Goal: Task Accomplishment & Management: Complete application form

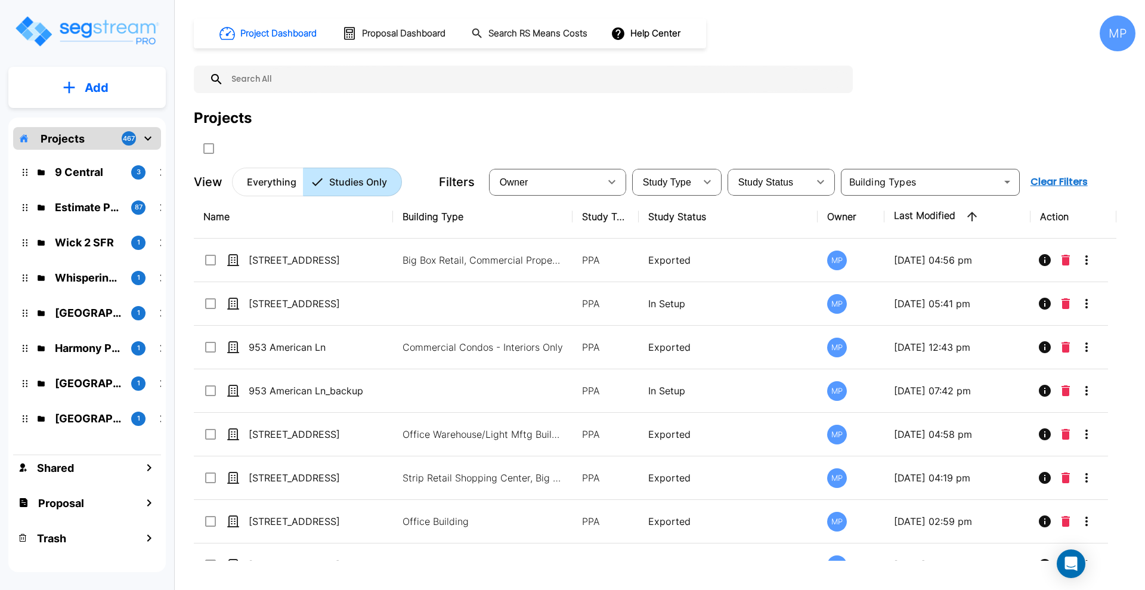
click at [74, 85] on icon "mailbox folders" at bounding box center [69, 87] width 12 height 13
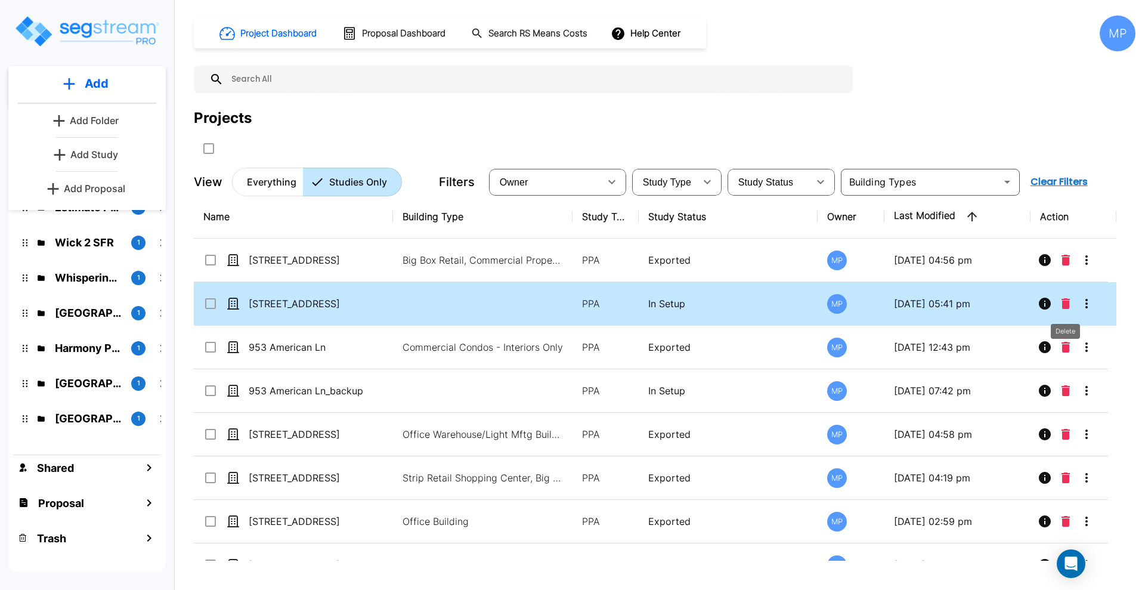
click at [1066, 301] on icon "Delete" at bounding box center [1066, 303] width 8 height 11
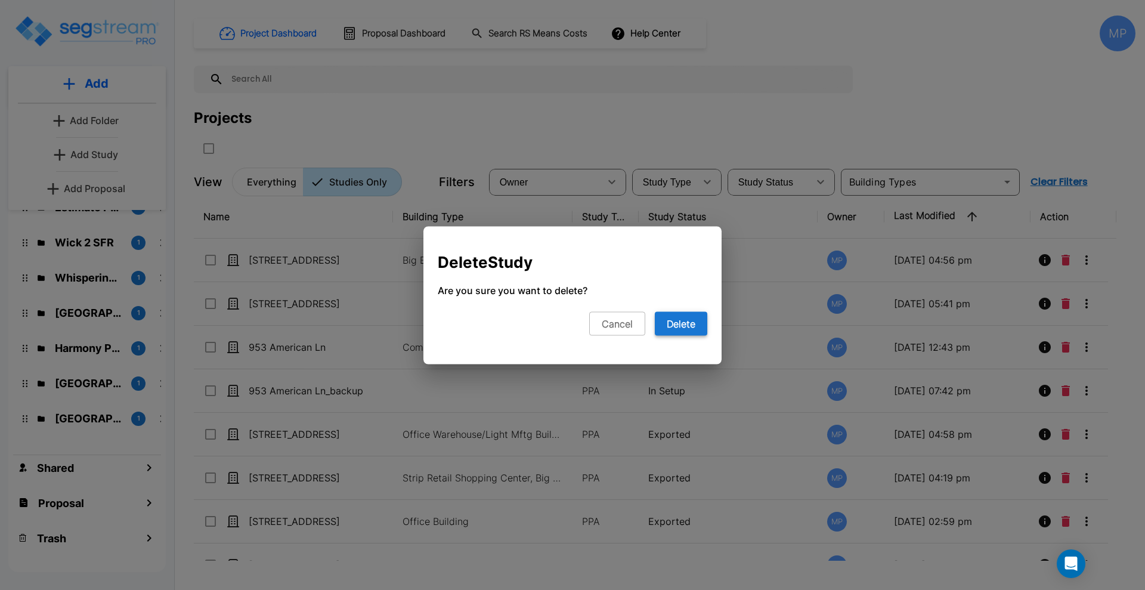
click at [685, 329] on button "Delete" at bounding box center [681, 323] width 52 height 24
click at [686, 326] on button "Delete" at bounding box center [681, 323] width 52 height 24
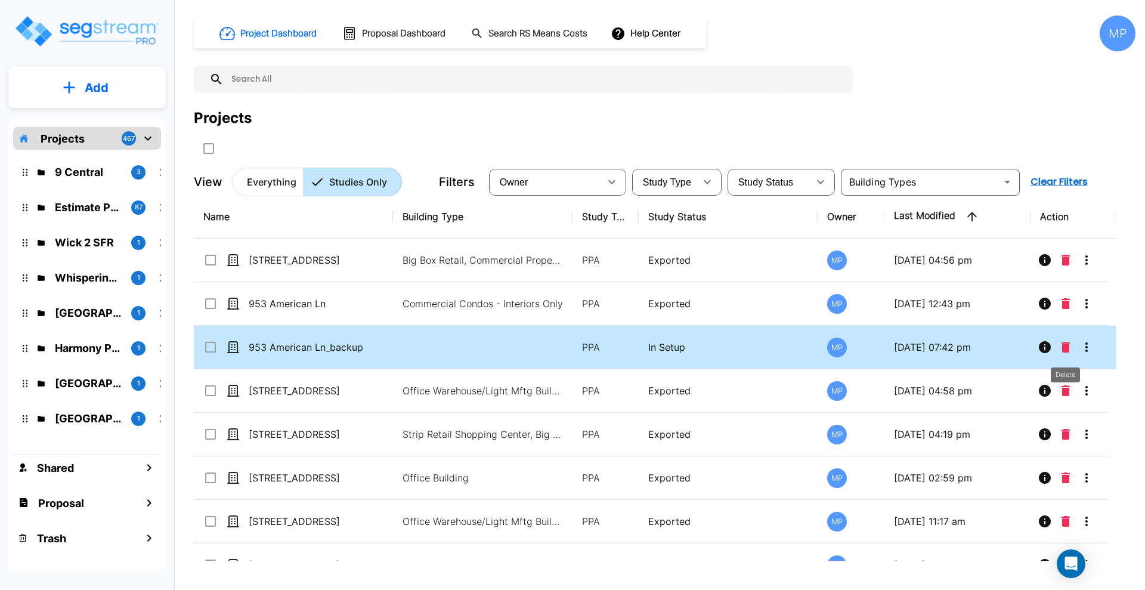
click at [1066, 351] on icon "Delete" at bounding box center [1066, 347] width 8 height 11
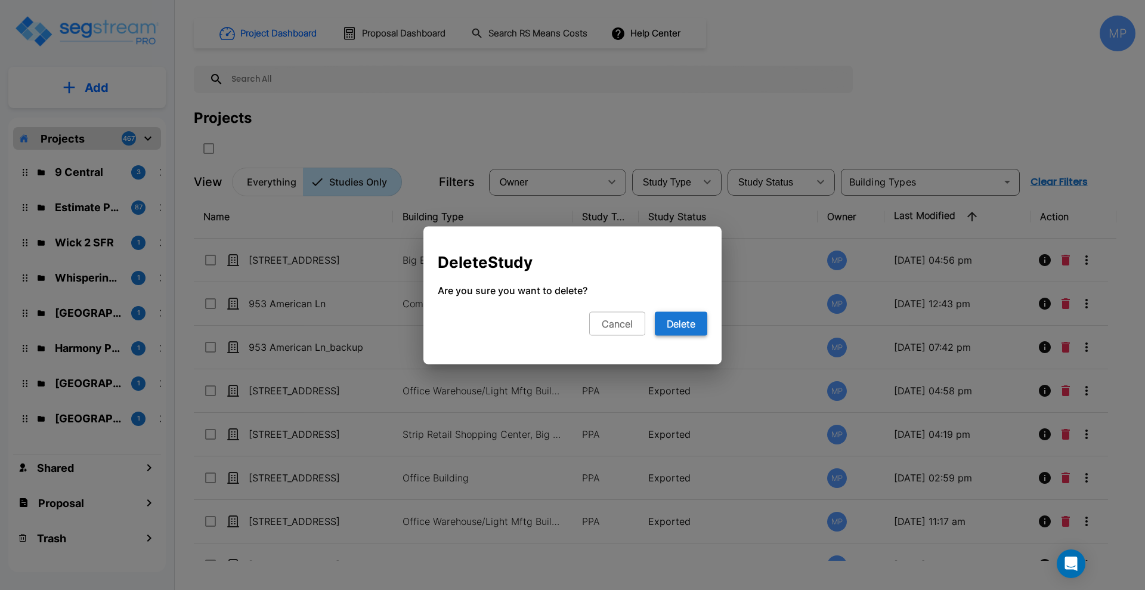
click at [685, 325] on button "Delete" at bounding box center [681, 323] width 52 height 24
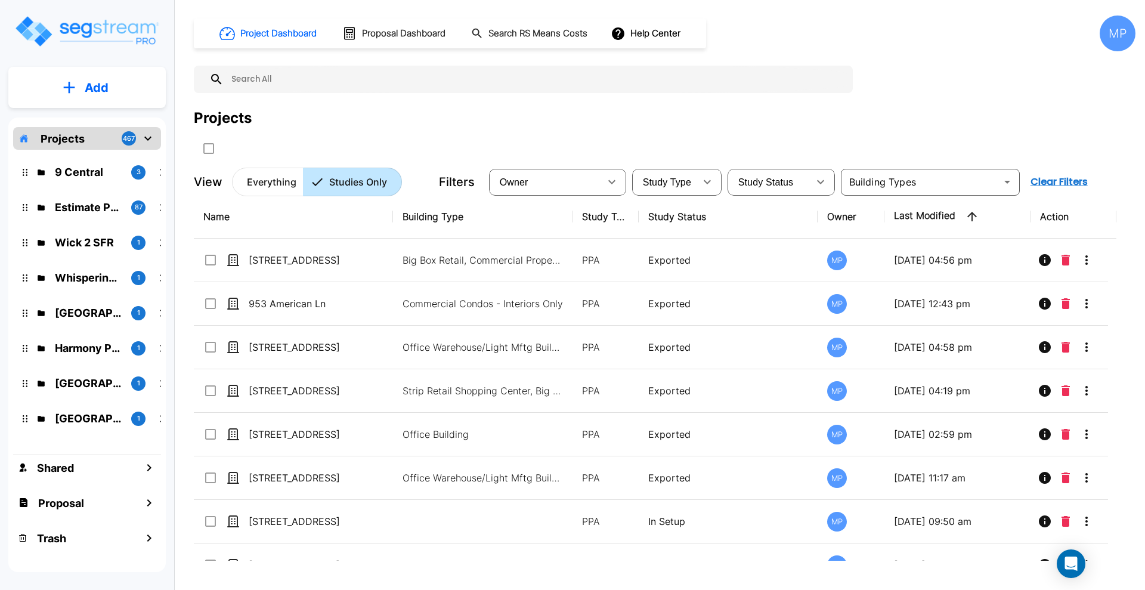
click at [63, 83] on icon "mailbox folders" at bounding box center [69, 87] width 12 height 13
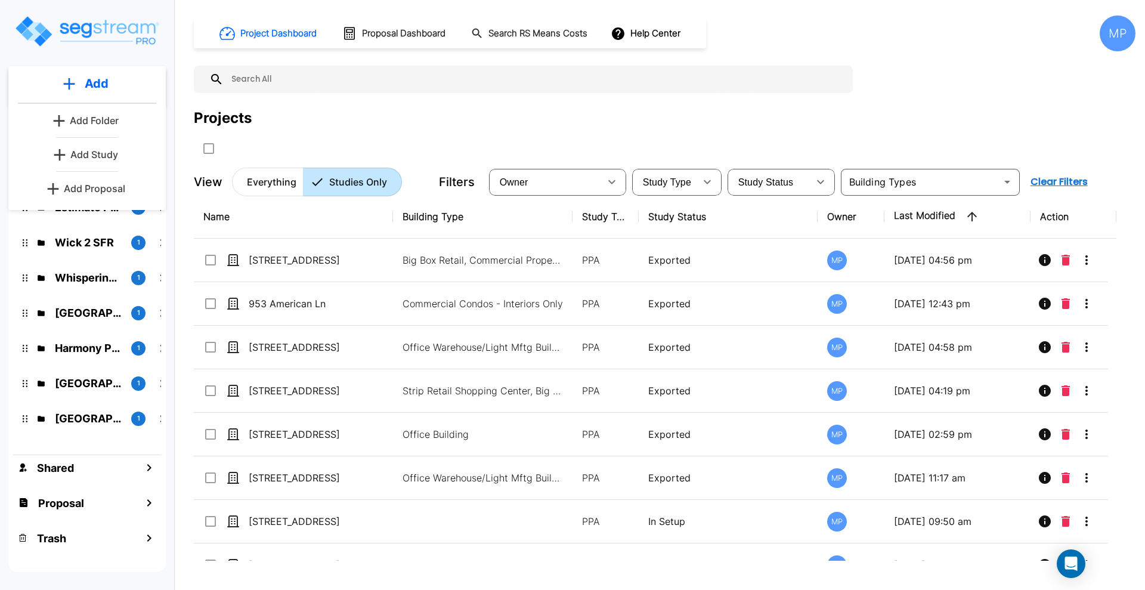
click at [89, 153] on p "Add Study" at bounding box center [94, 154] width 48 height 14
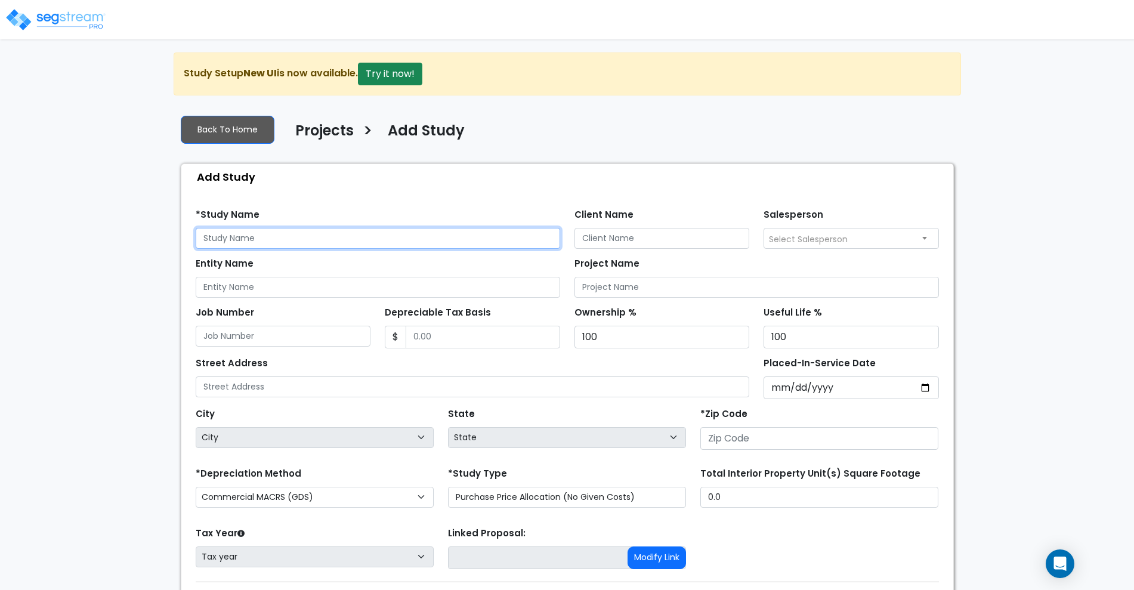
click at [268, 238] on input "text" at bounding box center [378, 238] width 364 height 21
type input "[STREET_ADDRESS]"
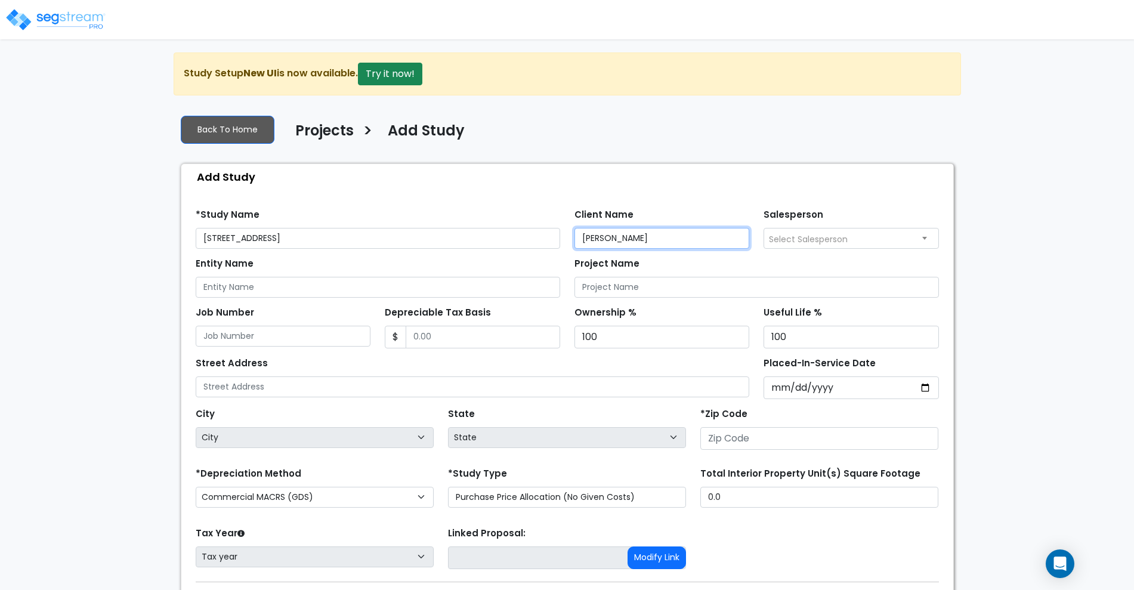
type input "Himanshu Amin"
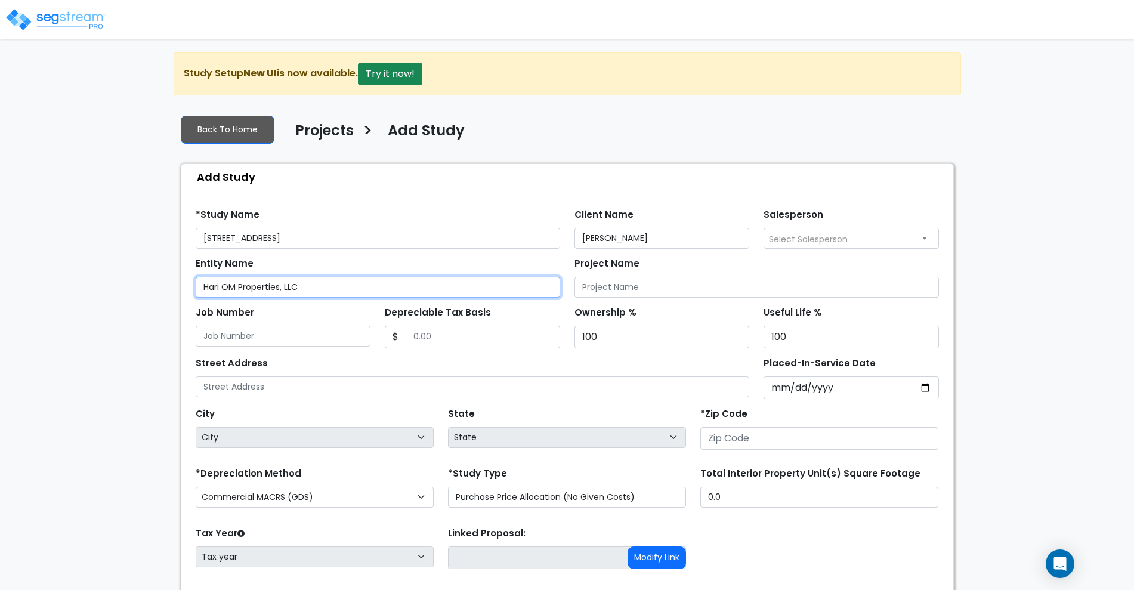
type input "Hari OM Properties, LLC"
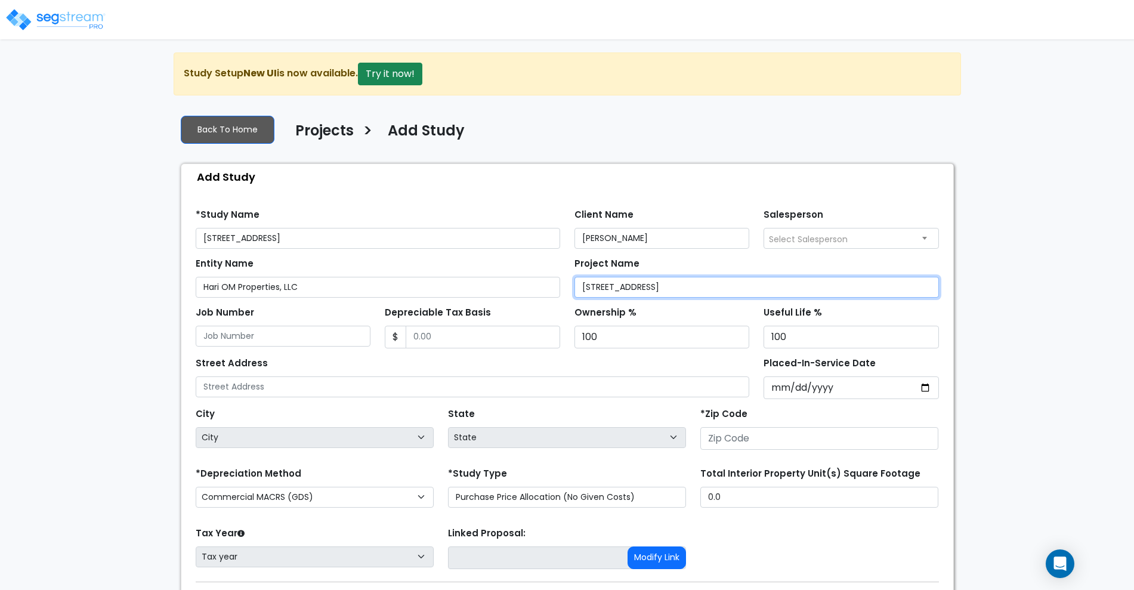
type input "[STREET_ADDRESS]"
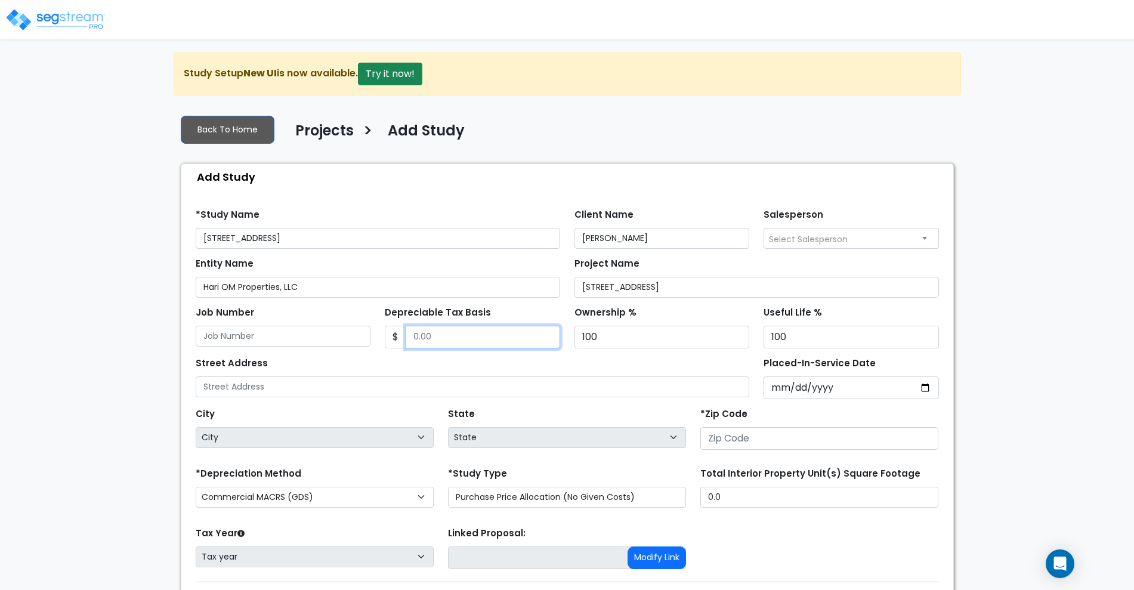
drag, startPoint x: 445, startPoint y: 333, endPoint x: 432, endPoint y: 332, distance: 13.2
click at [432, 332] on input "Depreciable Tax Basis" at bounding box center [483, 337] width 154 height 23
type input "428,000"
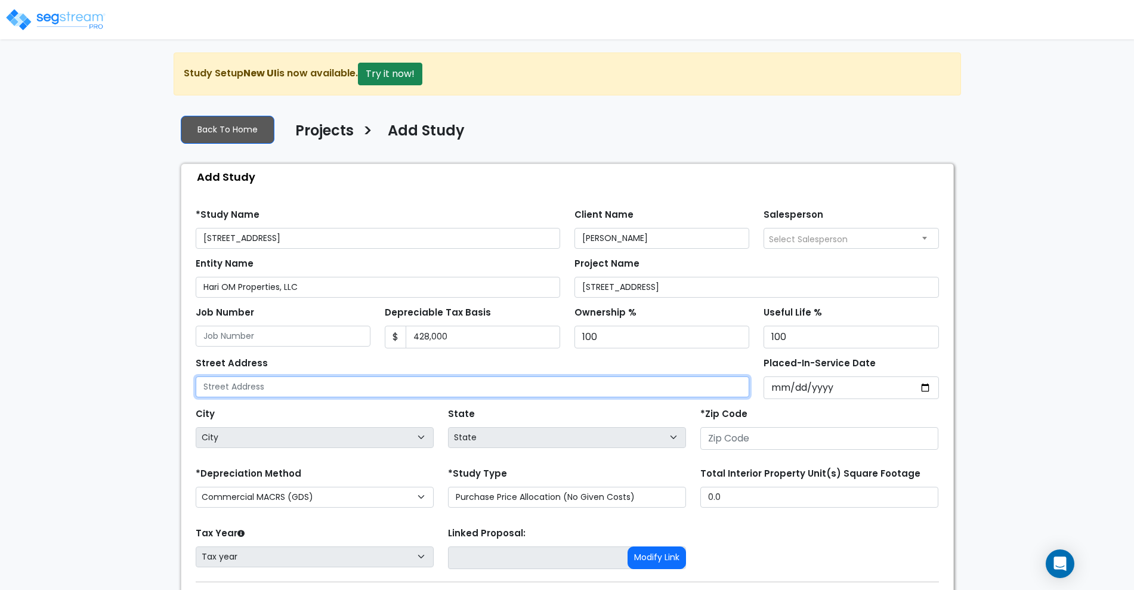
click at [299, 392] on input "text" at bounding box center [473, 386] width 554 height 21
type input "[STREET_ADDRESS]"
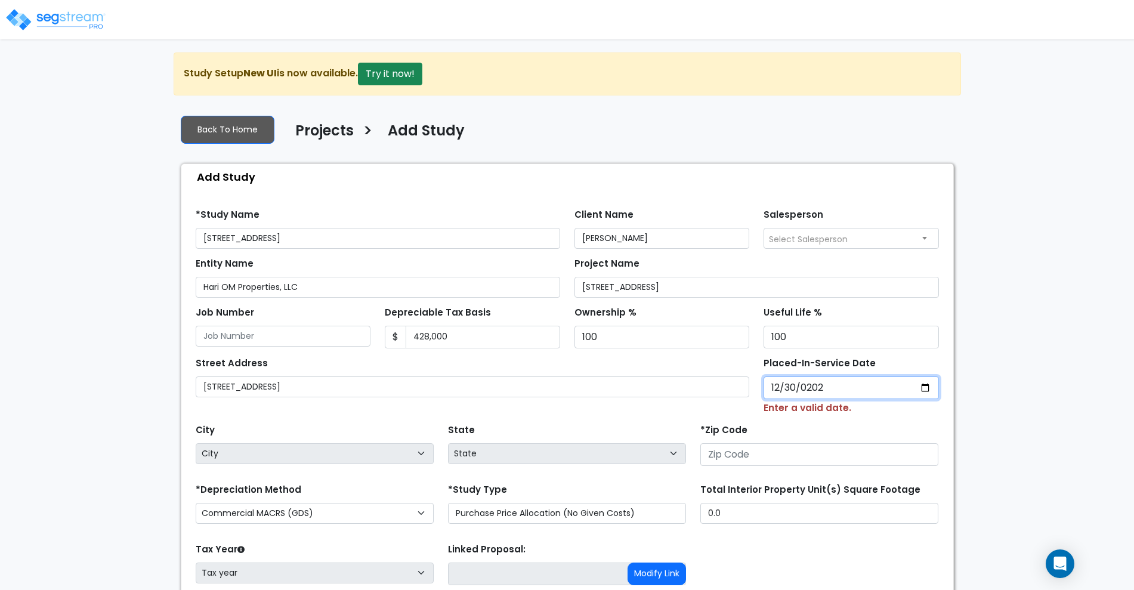
type input "[DATE]"
select select "2024"
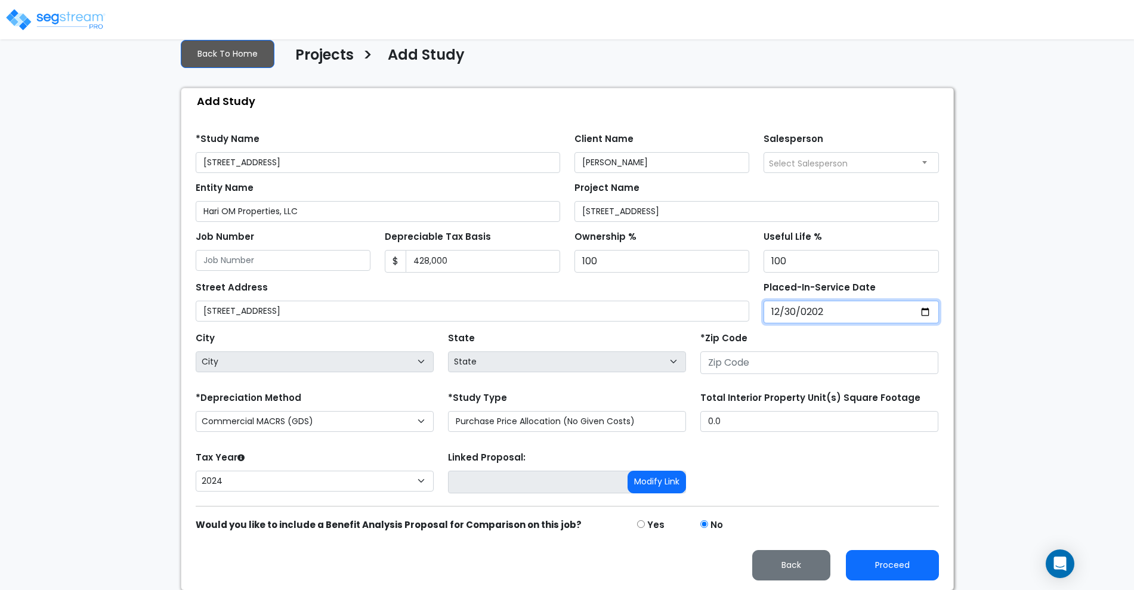
scroll to position [76, 0]
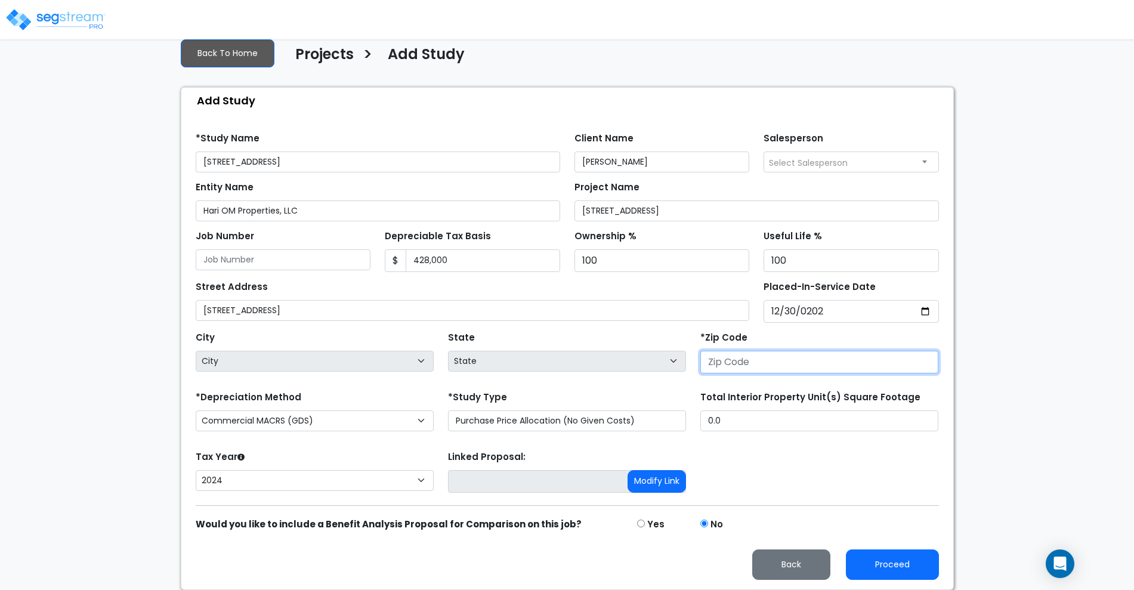
click at [733, 363] on input "number" at bounding box center [819, 362] width 238 height 23
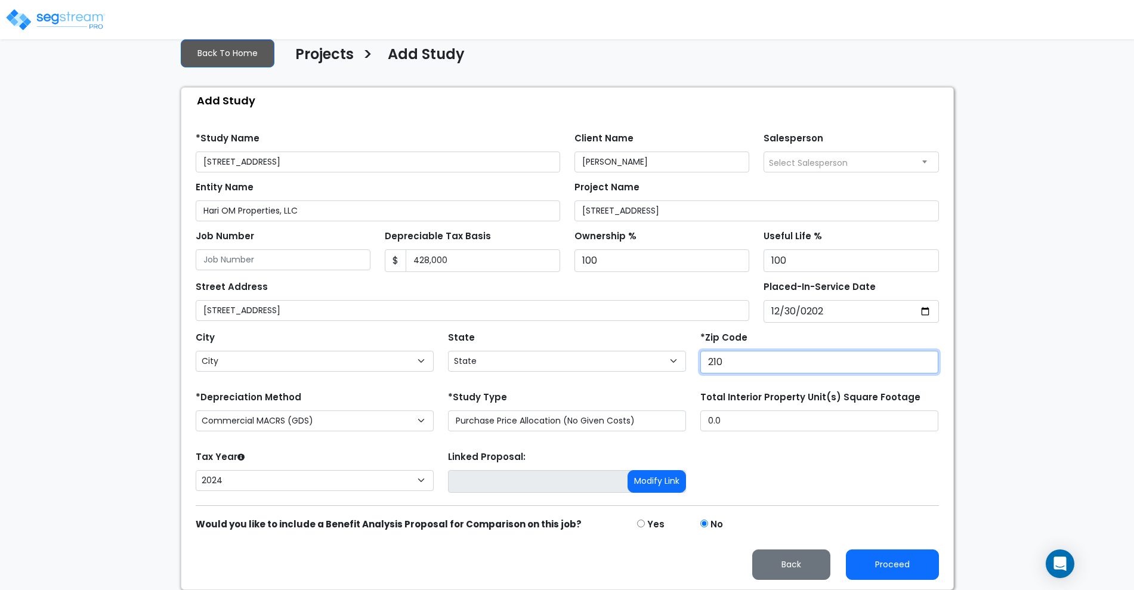
type input "2107"
select select "MD"
type input "21076"
click at [803, 443] on form "*Study Name 7810 Loblolly Way Client Name Himanshu Amin Salesperson Select Sale…" at bounding box center [567, 351] width 743 height 456
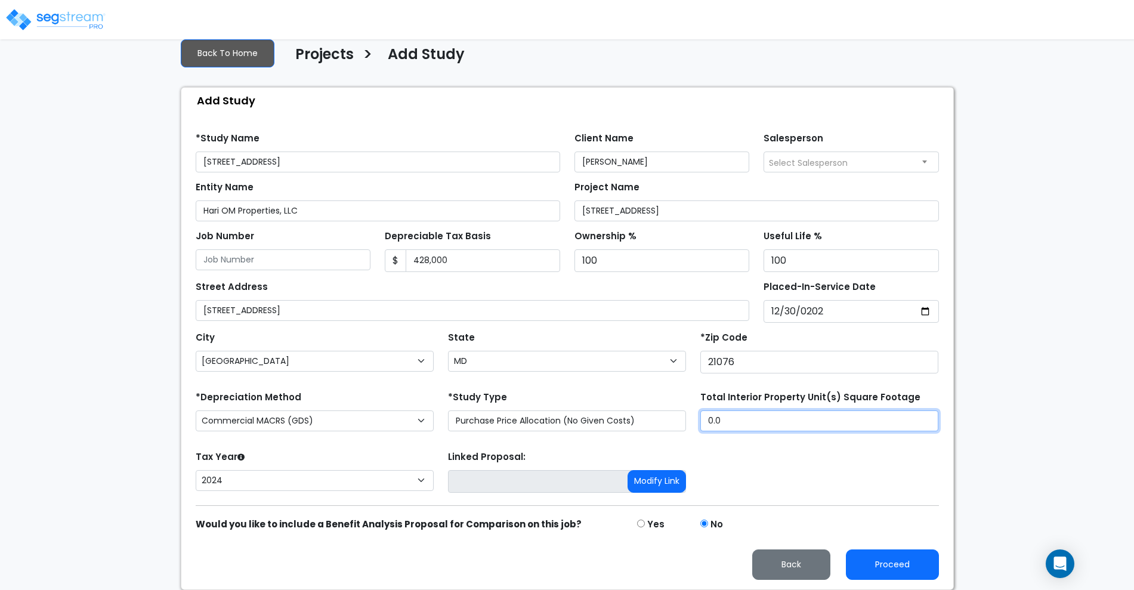
drag, startPoint x: 685, startPoint y: 418, endPoint x: 667, endPoint y: 418, distance: 17.3
click at [667, 418] on div "*Depreciation Method Commercial MACRS (GDS) Residential MACRS (GDS) Commercial …" at bounding box center [566, 412] width 757 height 48
type input "1,750"
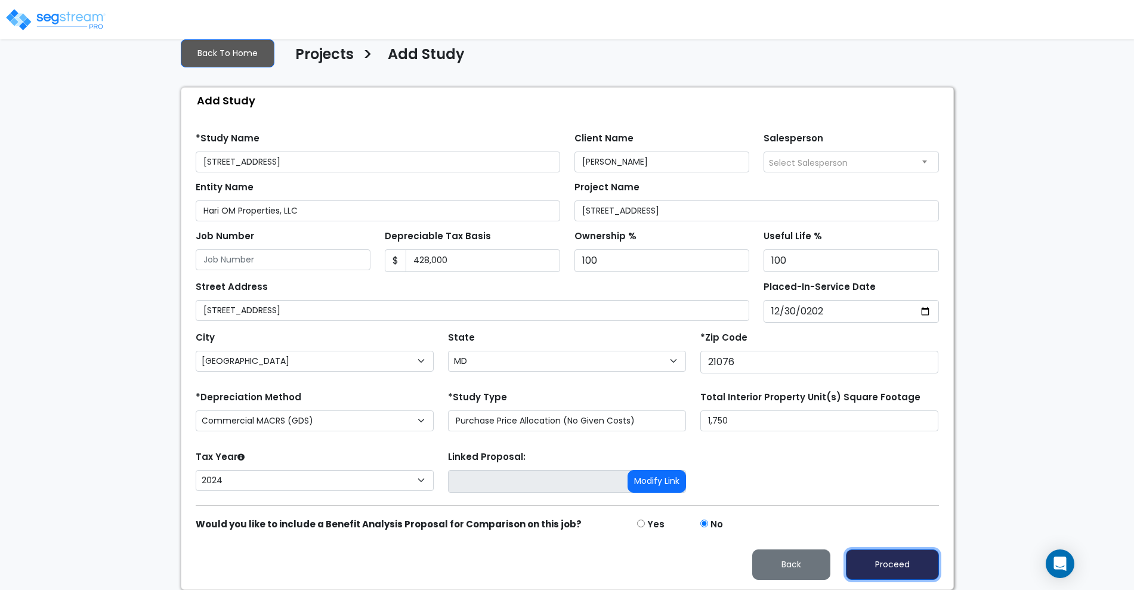
click at [903, 567] on button "Proceed" at bounding box center [892, 564] width 93 height 30
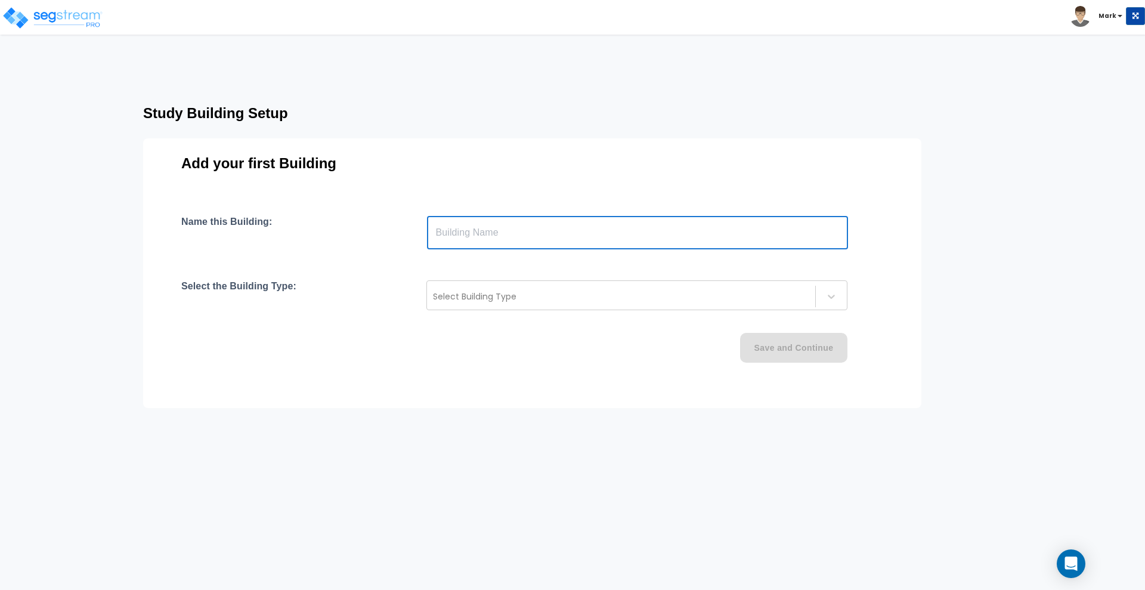
click at [468, 235] on input "text" at bounding box center [637, 232] width 421 height 33
type input "[STREET_ADDRESS]"
click at [694, 295] on div at bounding box center [621, 296] width 376 height 14
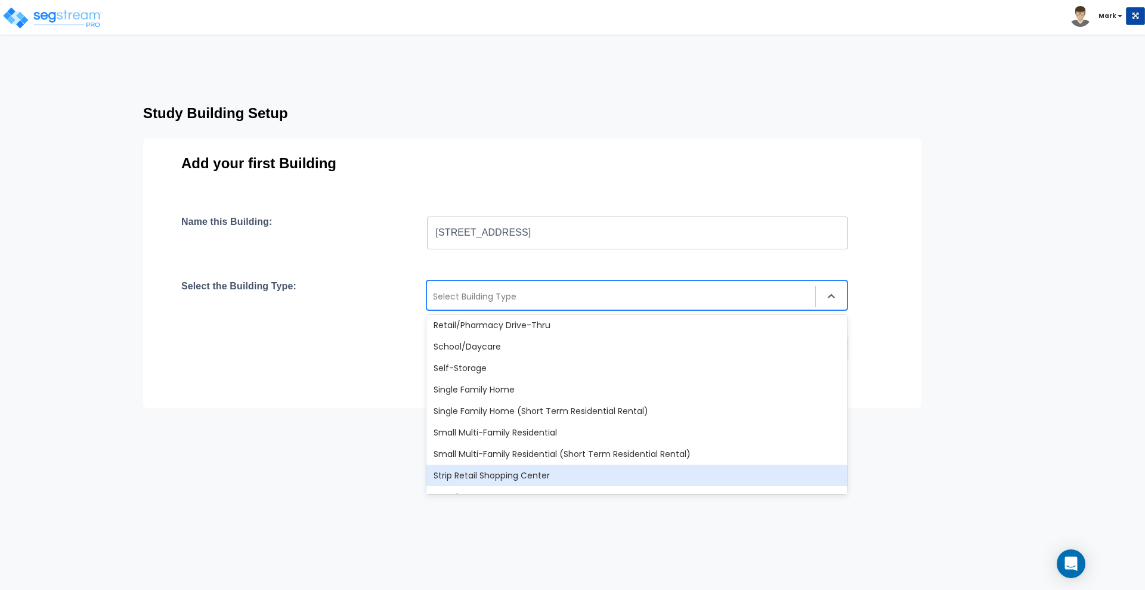
scroll to position [1028, 0]
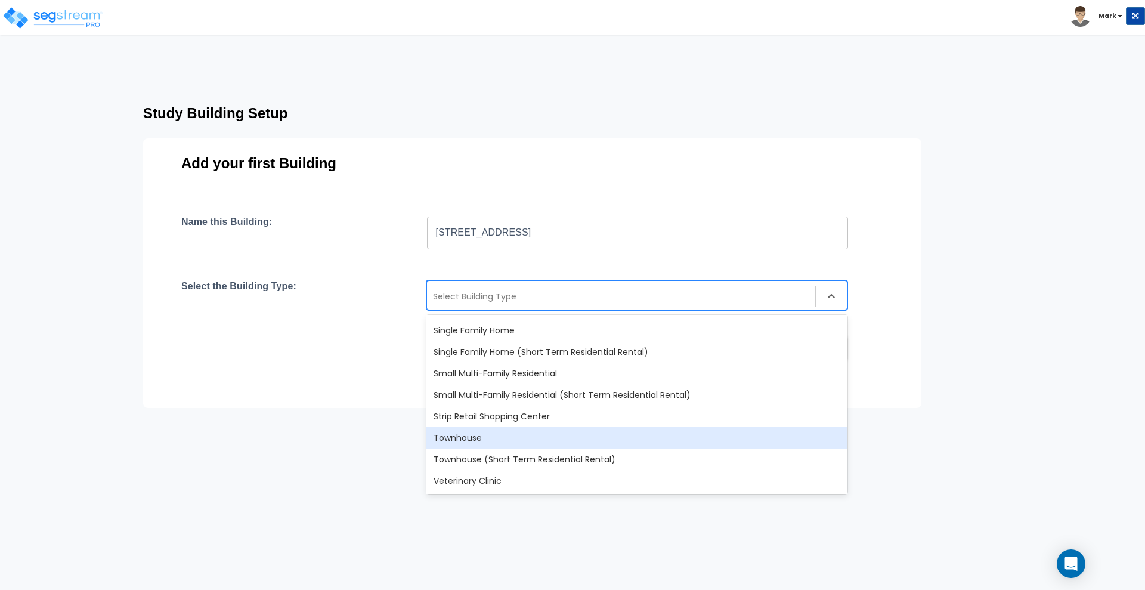
click at [458, 437] on div "Townhouse" at bounding box center [636, 437] width 421 height 21
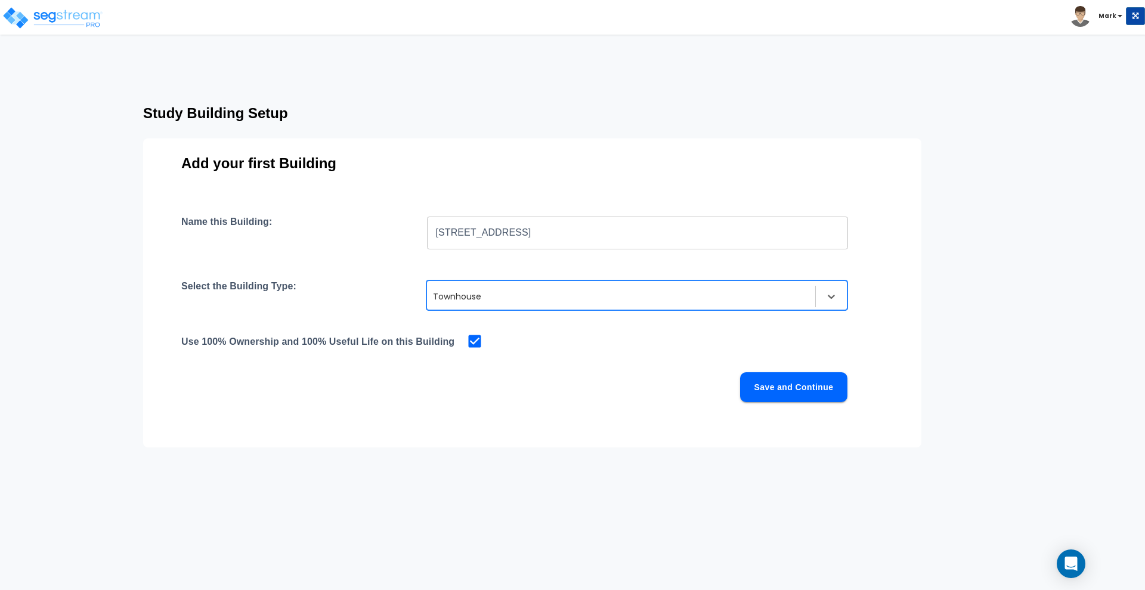
click at [788, 385] on button "Save and Continue" at bounding box center [793, 387] width 107 height 30
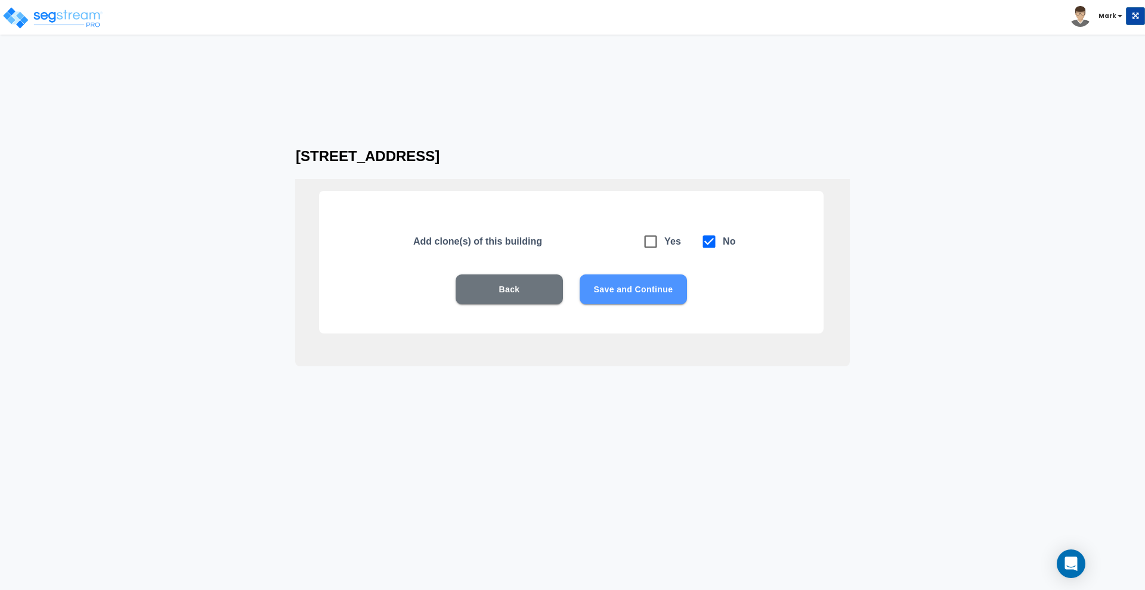
click at [631, 289] on button "Save and Continue" at bounding box center [633, 289] width 107 height 30
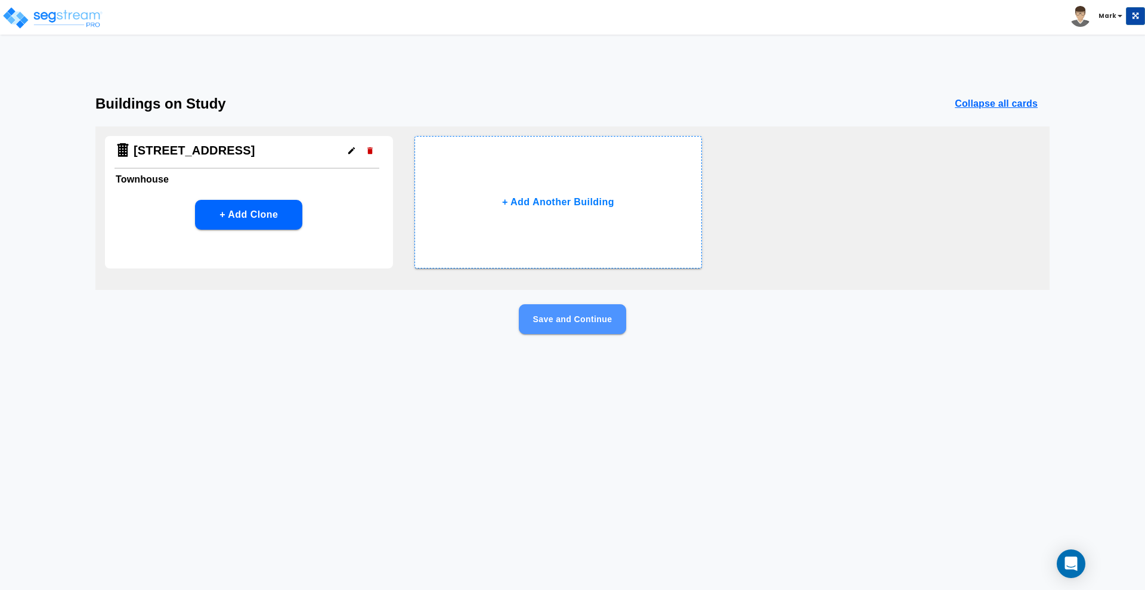
click at [558, 322] on button "Save and Continue" at bounding box center [572, 319] width 107 height 30
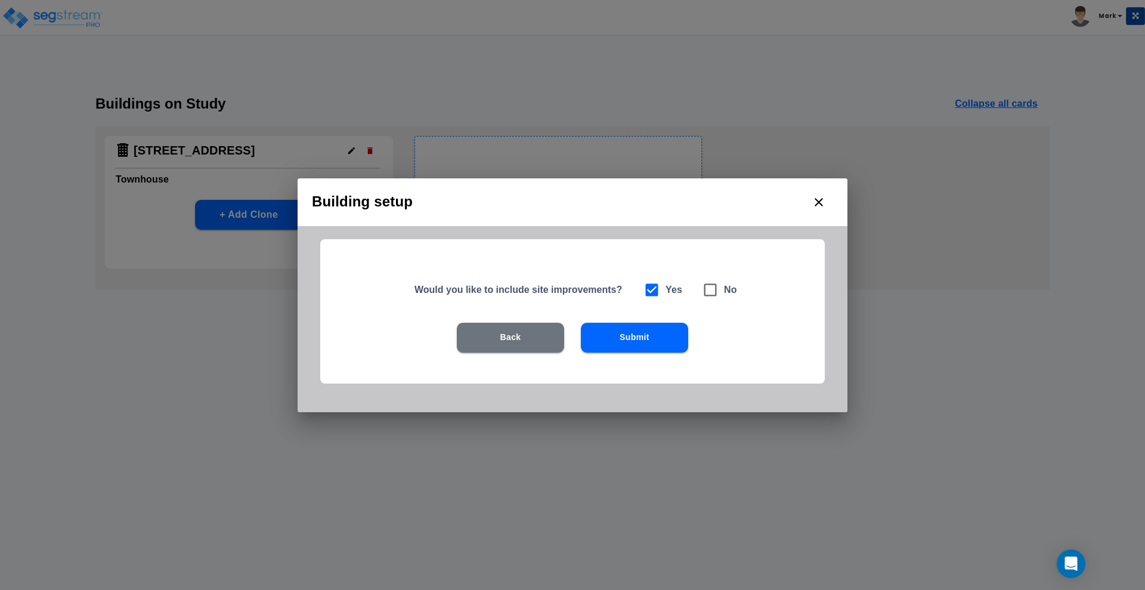
click at [657, 338] on button "Submit" at bounding box center [634, 338] width 107 height 30
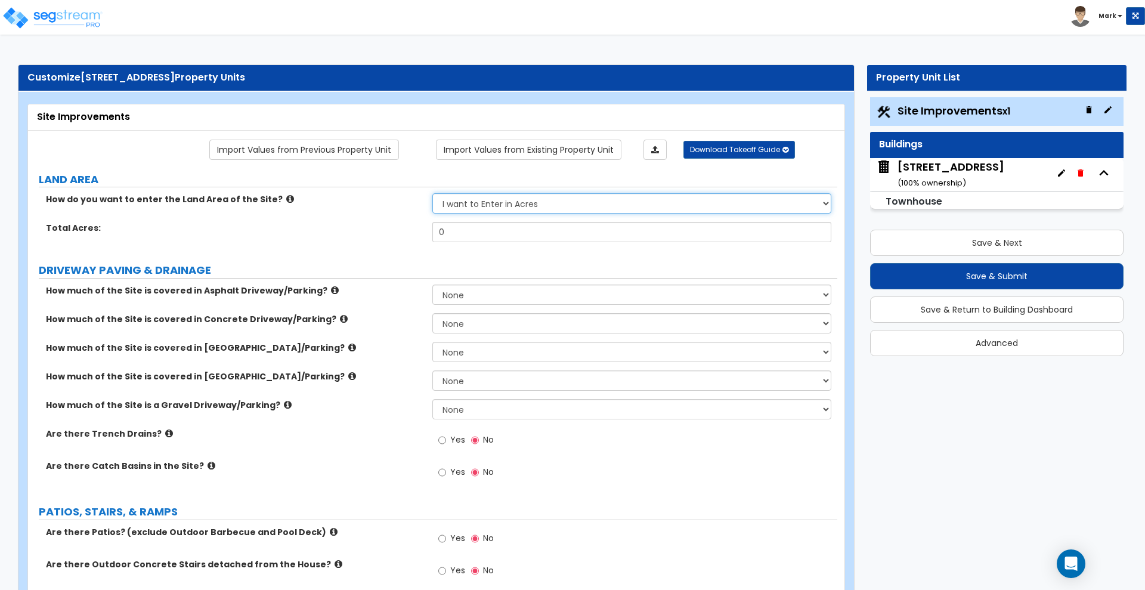
click at [567, 202] on select "I want to Enter in [GEOGRAPHIC_DATA] I want to Enter in Square Feet" at bounding box center [631, 203] width 398 height 20
select select "2"
click at [432, 193] on select "I want to Enter in [GEOGRAPHIC_DATA] I want to Enter in Square Feet" at bounding box center [631, 203] width 398 height 20
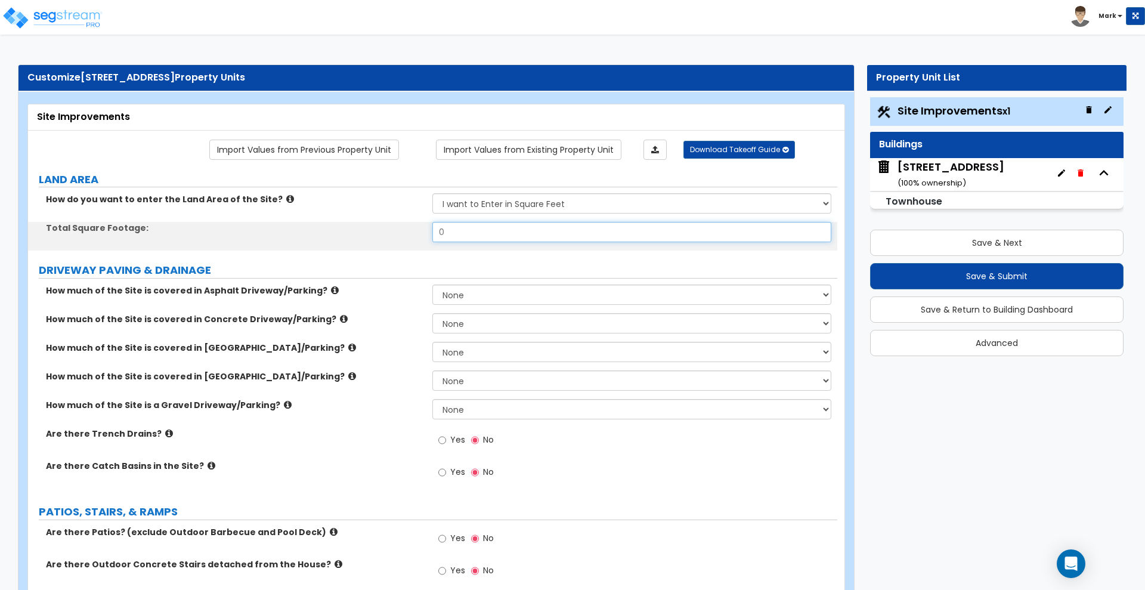
drag, startPoint x: 426, startPoint y: 230, endPoint x: 388, endPoint y: 231, distance: 38.8
click at [392, 232] on div "Total Square Footage: 0" at bounding box center [432, 236] width 809 height 29
type input "2,025"
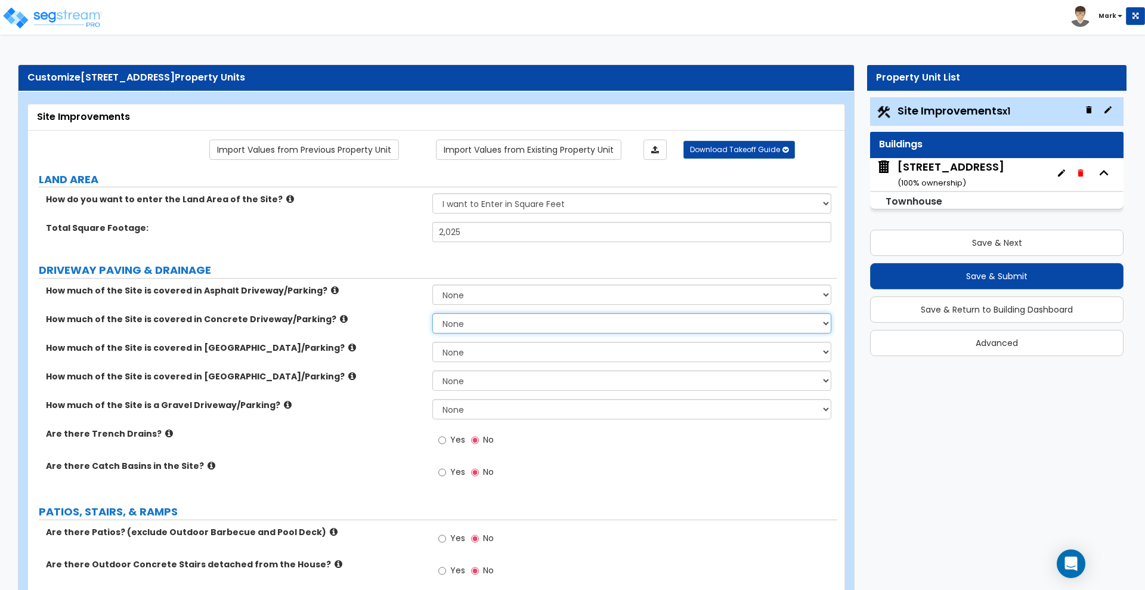
click at [479, 320] on select "None I want to Enter an Approximate Percentage I want to Enter the Square Foota…" at bounding box center [631, 323] width 398 height 20
select select "2"
click at [432, 313] on select "None I want to Enter an Approximate Percentage I want to Enter the Square Foota…" at bounding box center [631, 323] width 398 height 20
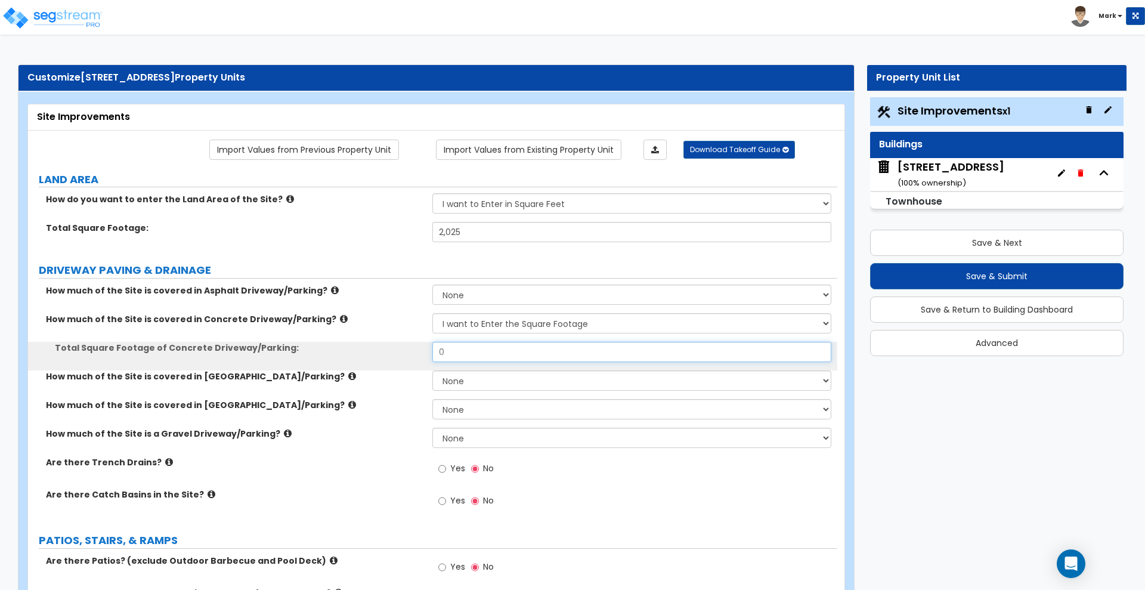
drag, startPoint x: 440, startPoint y: 354, endPoint x: 386, endPoint y: 349, distance: 53.9
click at [394, 353] on div "Total Square Footage of Concrete Driveway/Parking: 0" at bounding box center [432, 356] width 809 height 29
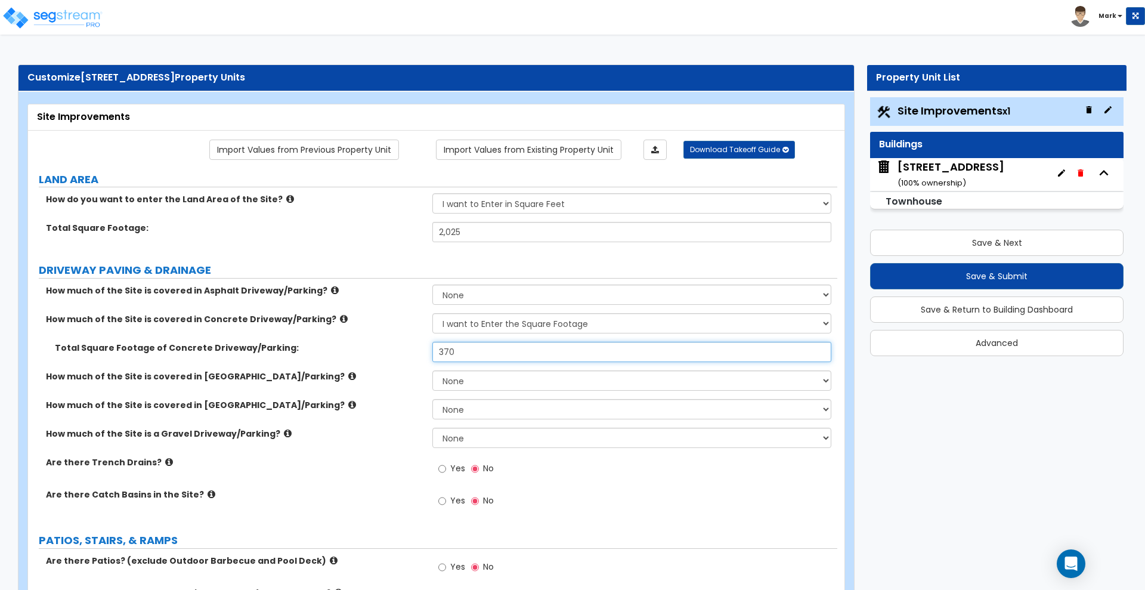
type input "370"
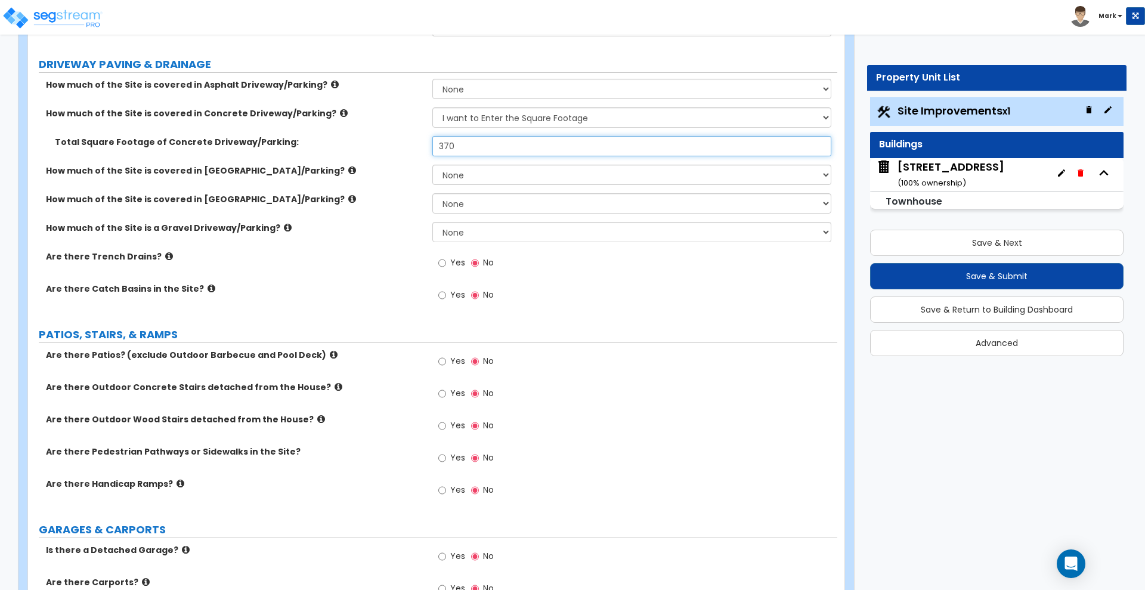
scroll to position [224, 0]
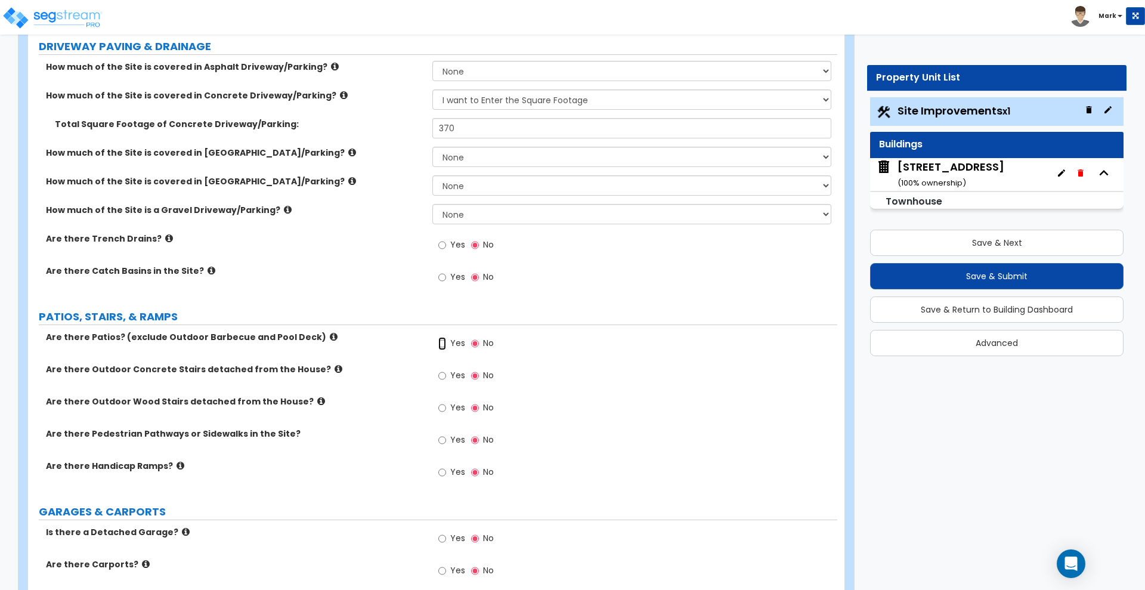
click at [443, 342] on input "Yes" at bounding box center [442, 343] width 8 height 13
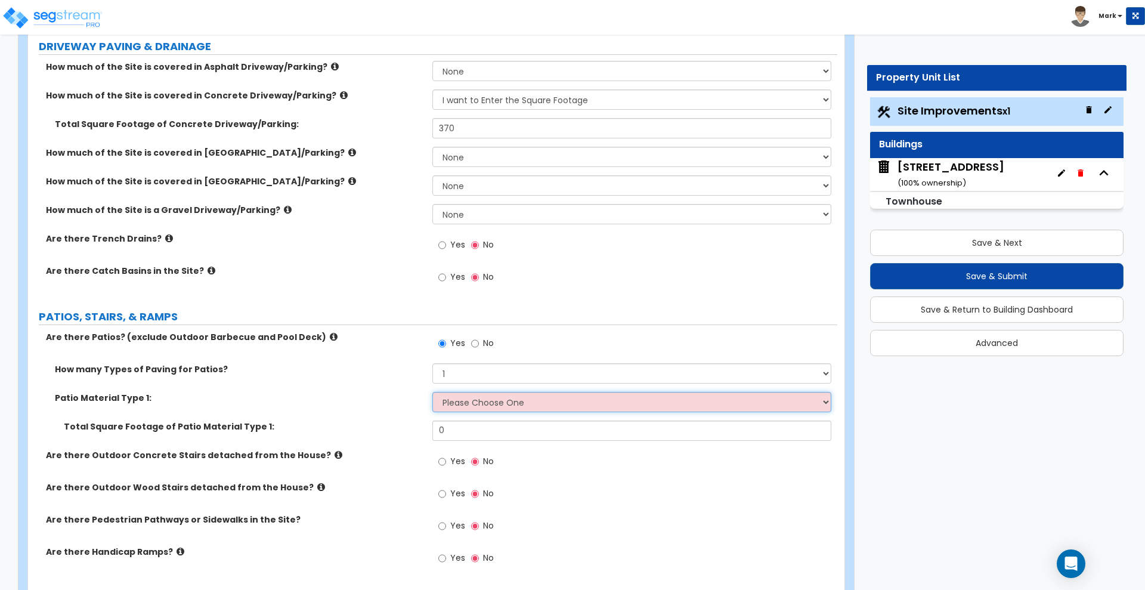
click at [468, 404] on select "Please Choose One Bare Concrete Stamped Concrete Brick Pavers Stone Pavers Tile…" at bounding box center [631, 402] width 398 height 20
click at [388, 385] on div "How many Types of Paving for Patios? 1 2 3 4" at bounding box center [432, 377] width 809 height 29
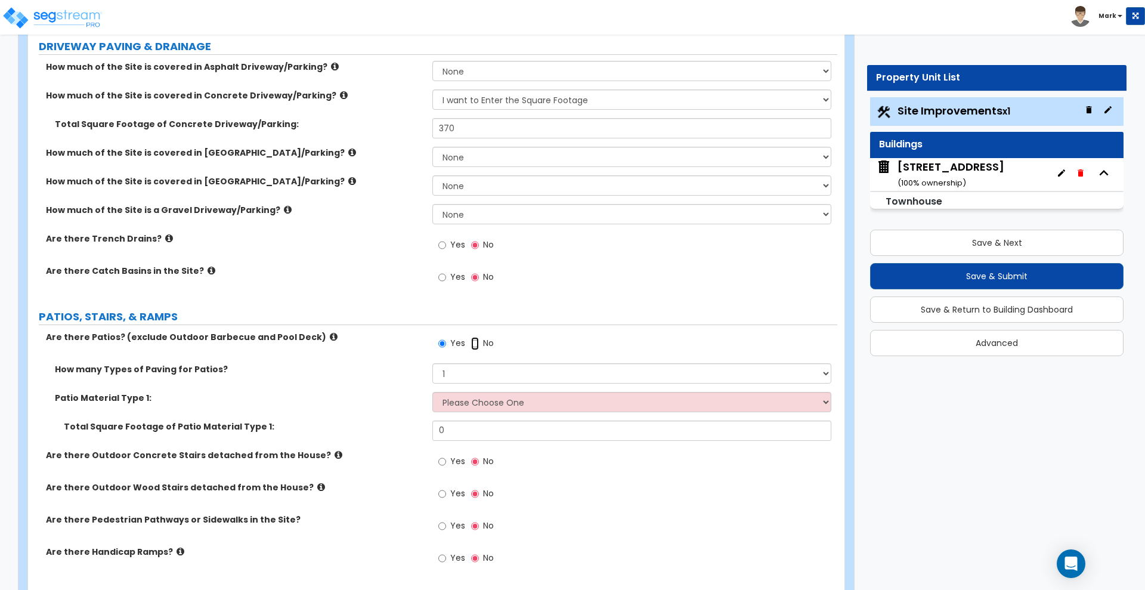
click at [474, 341] on input "No" at bounding box center [475, 343] width 8 height 13
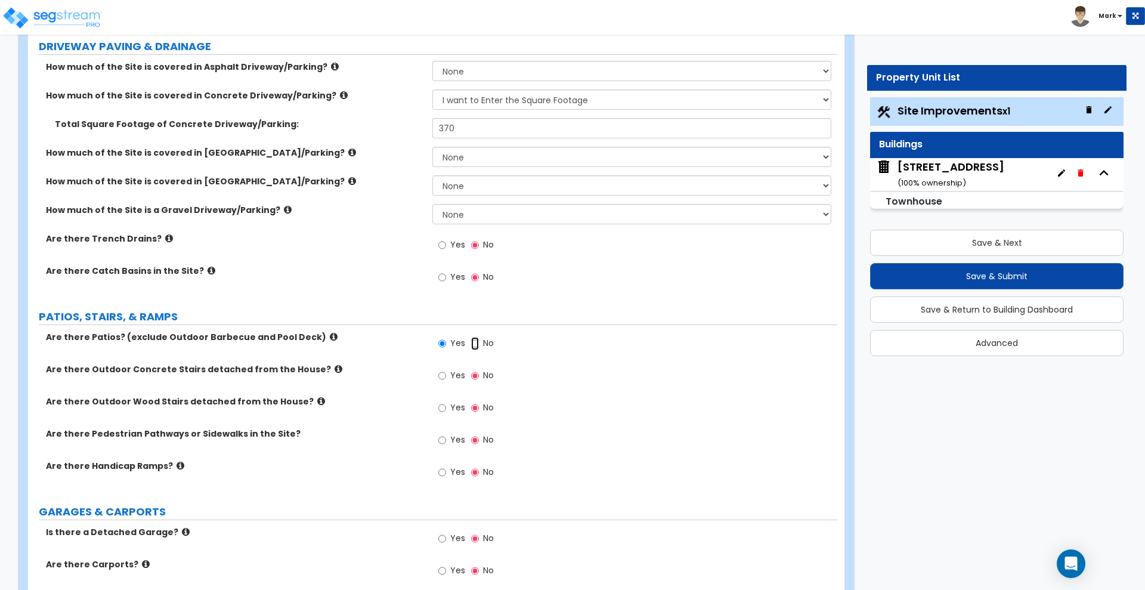
radio input "false"
radio input "true"
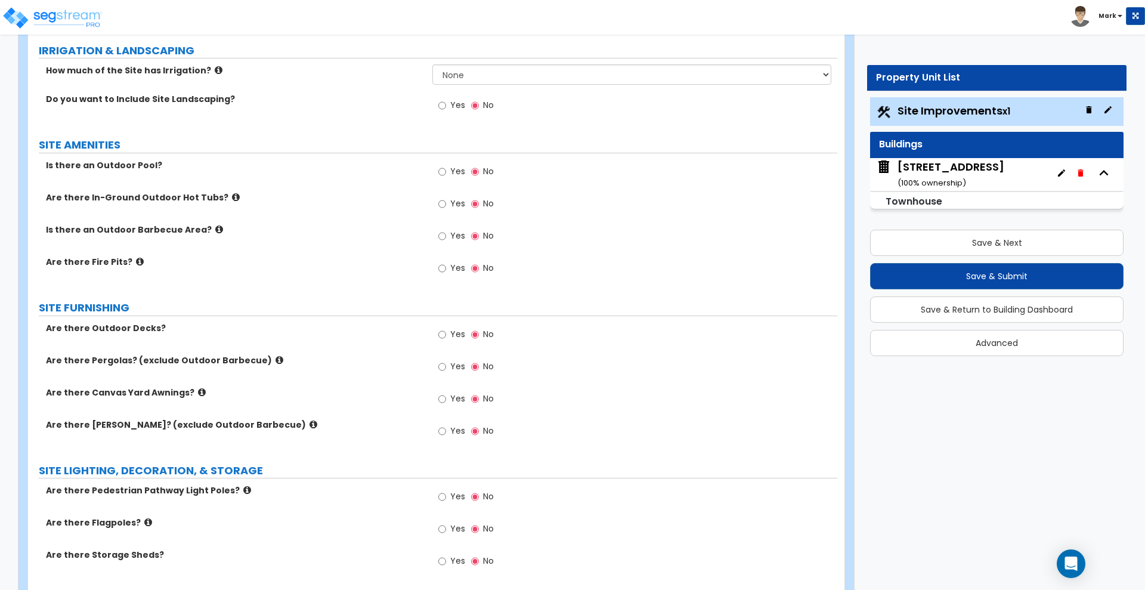
scroll to position [820, 0]
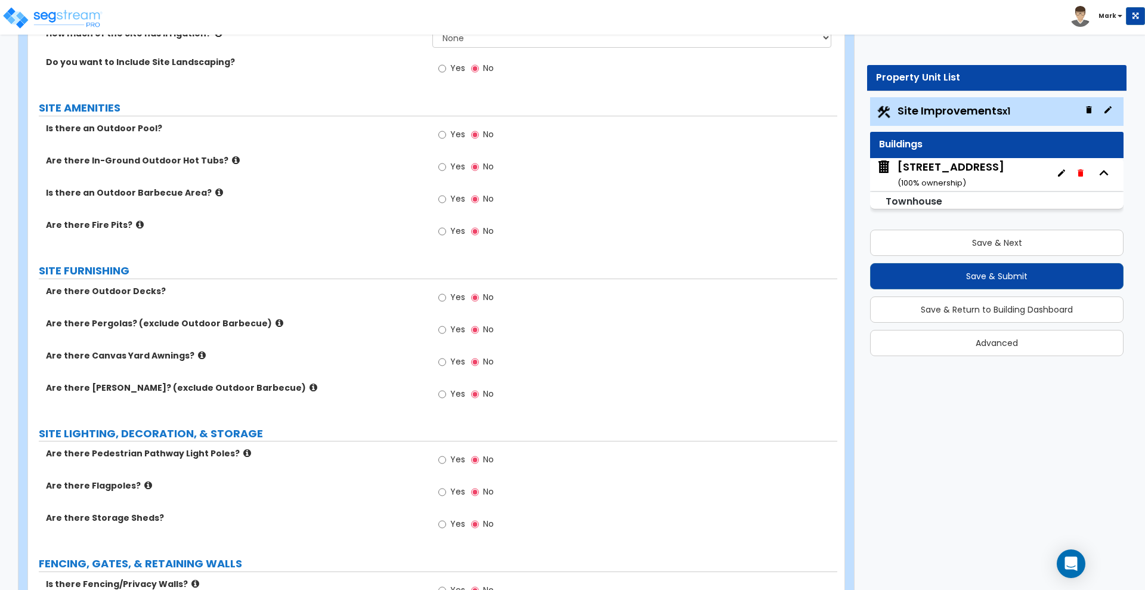
click at [437, 295] on div "Yes No" at bounding box center [465, 298] width 67 height 27
click at [443, 299] on input "Yes" at bounding box center [442, 297] width 8 height 13
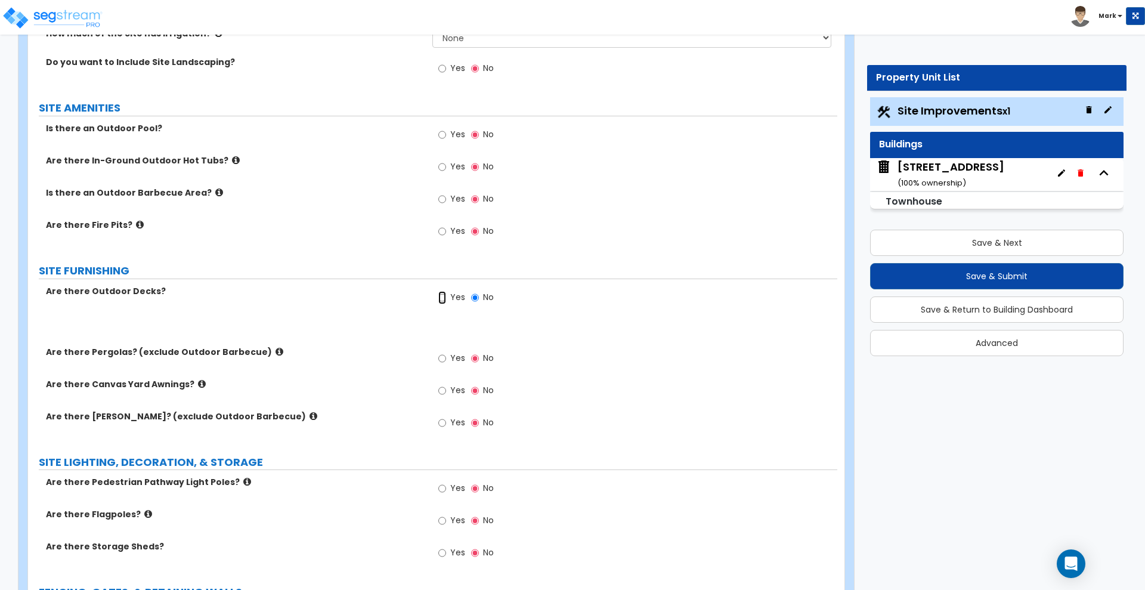
radio input "true"
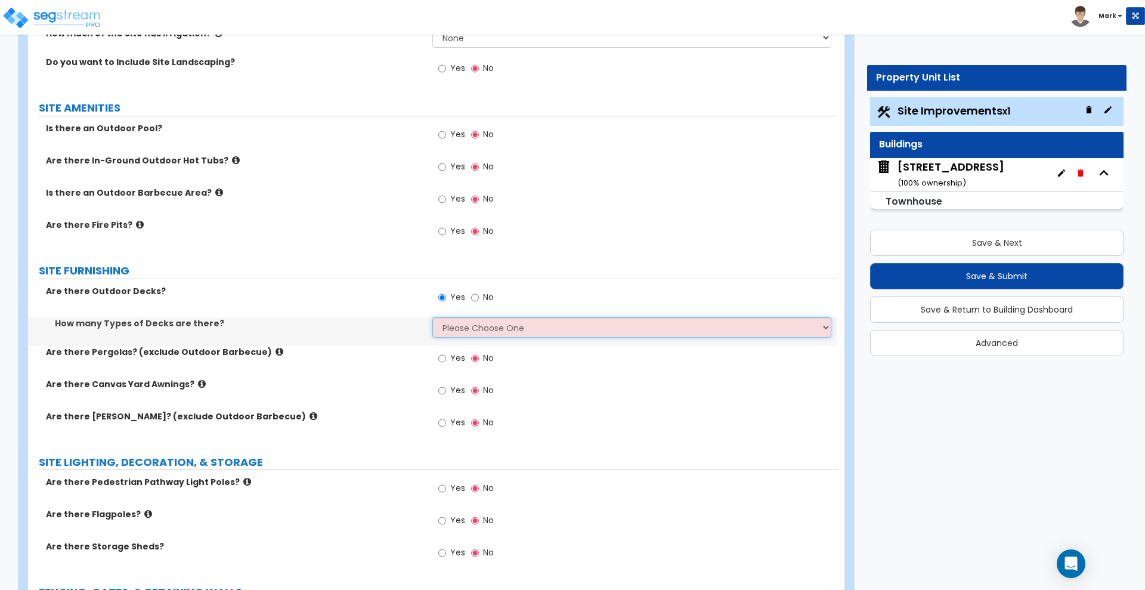
click at [491, 332] on select "Please Choose One 1 2 3 4" at bounding box center [631, 327] width 398 height 20
click at [500, 328] on select "Please Choose One 1 2 3 4" at bounding box center [631, 327] width 398 height 20
select select "1"
click at [432, 317] on select "Please Choose One 1 2 3 4" at bounding box center [631, 327] width 398 height 20
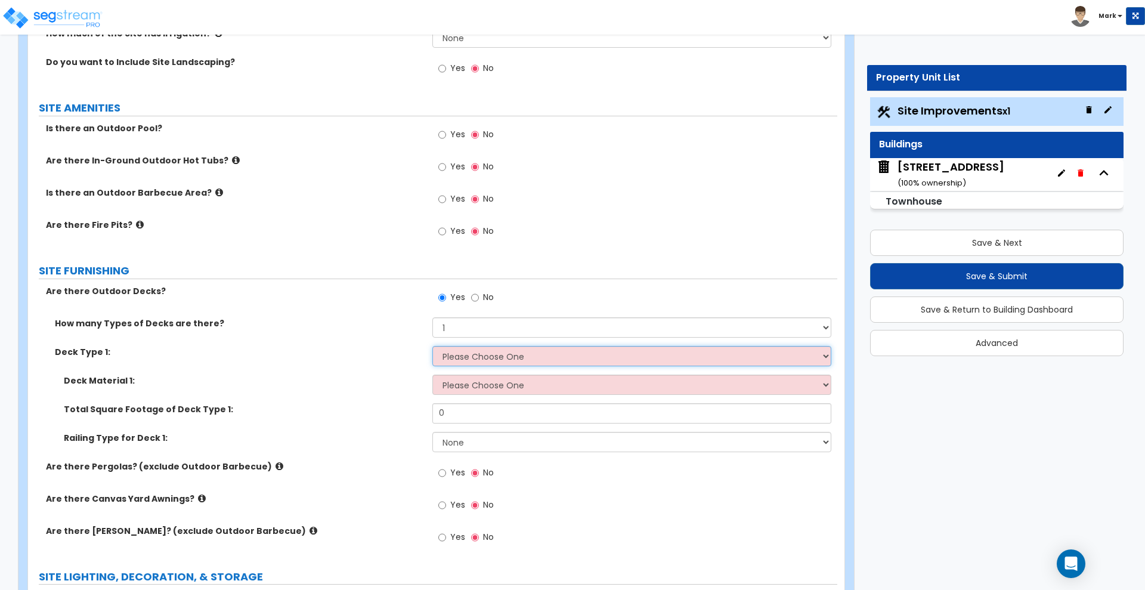
click at [466, 351] on select "Please Choose One Attached to Structure Detached from Structure" at bounding box center [631, 356] width 398 height 20
select select "2"
click at [432, 346] on select "Please Choose One Attached to Structure Detached from Structure" at bounding box center [631, 356] width 398 height 20
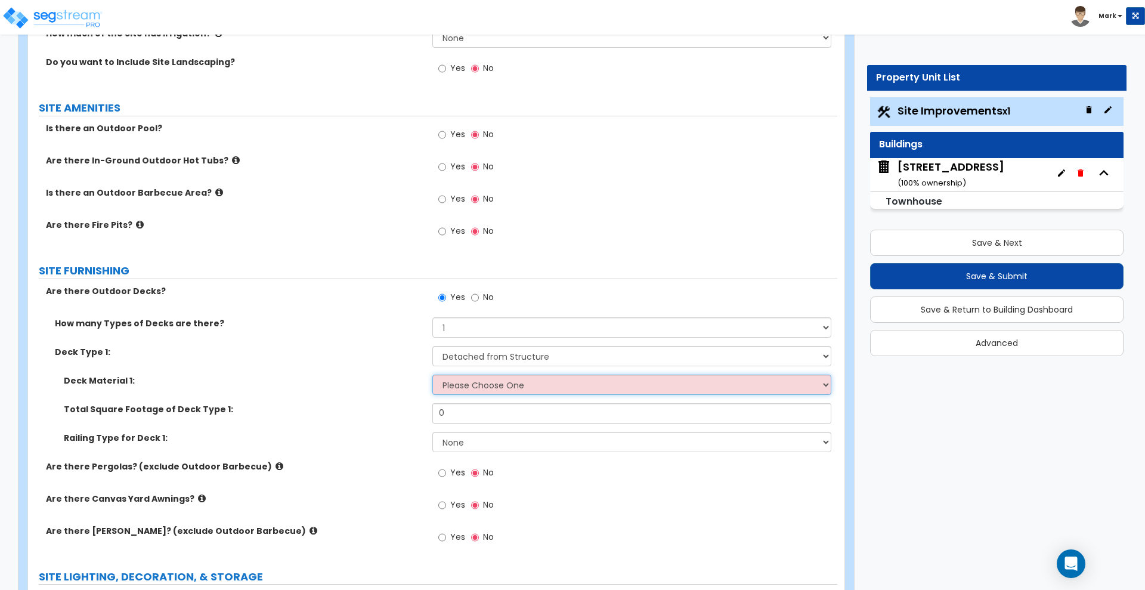
drag, startPoint x: 458, startPoint y: 393, endPoint x: 459, endPoint y: 385, distance: 7.8
click at [458, 392] on select "Please Choose One Wood Plastic/PVC" at bounding box center [631, 385] width 398 height 20
select select "1"
click at [432, 375] on select "Please Choose One Wood Plastic/PVC" at bounding box center [631, 385] width 398 height 20
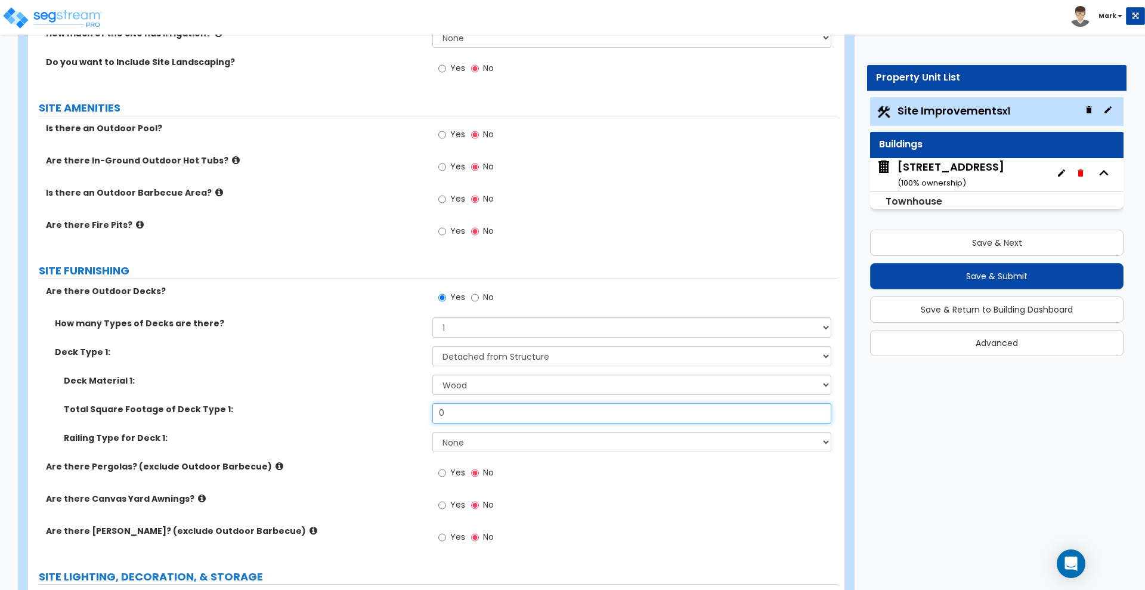
drag, startPoint x: 460, startPoint y: 407, endPoint x: 335, endPoint y: 406, distance: 125.2
click at [335, 406] on div "Total Square Footage of Deck Type 1: 0" at bounding box center [432, 417] width 809 height 29
drag, startPoint x: 449, startPoint y: 411, endPoint x: 367, endPoint y: 407, distance: 82.4
click at [366, 409] on div "Total Square Footage of Deck Type 1: 400" at bounding box center [432, 417] width 809 height 29
type input "4"
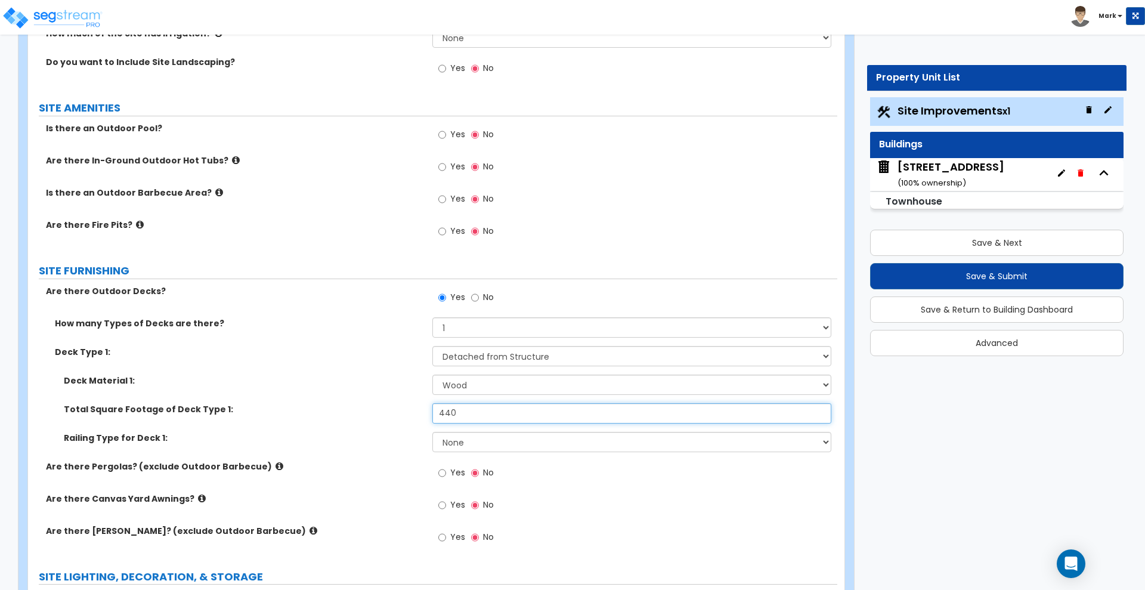
type input "440"
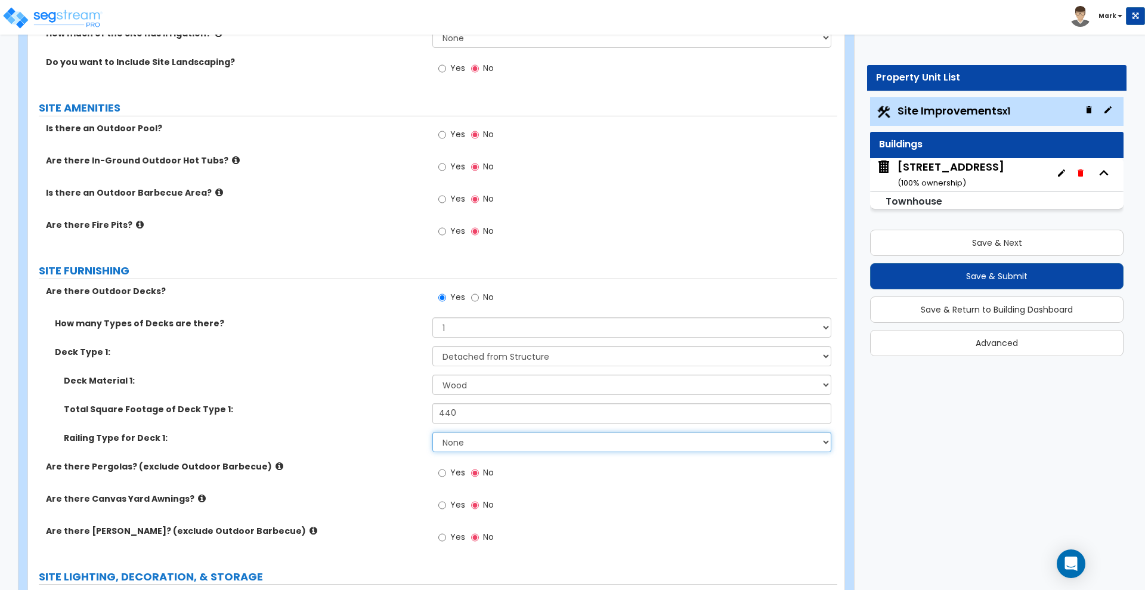
click at [472, 440] on select "None Wood Plastic" at bounding box center [631, 442] width 398 height 20
select select "1"
click at [432, 432] on select "None Wood Plastic" at bounding box center [631, 442] width 398 height 20
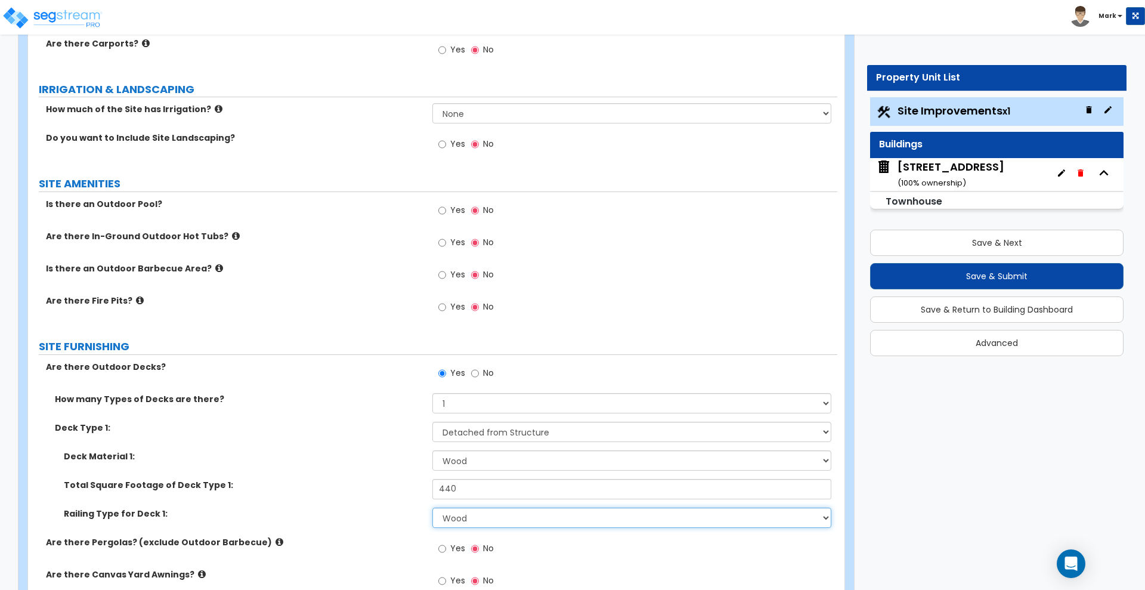
scroll to position [598, 0]
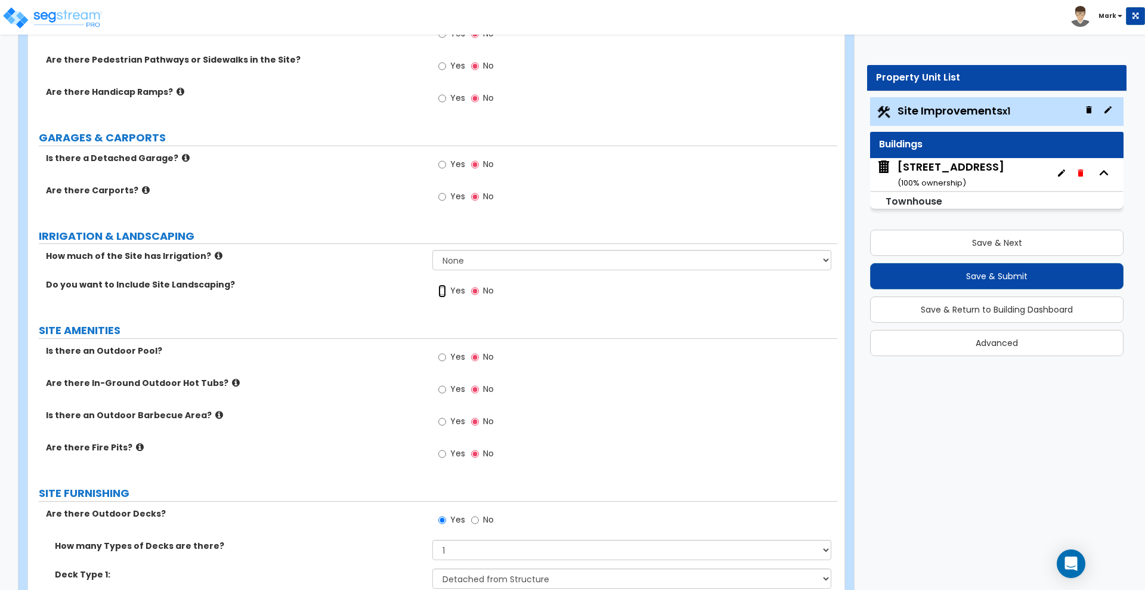
click at [440, 290] on input "Yes" at bounding box center [442, 290] width 8 height 13
radio input "true"
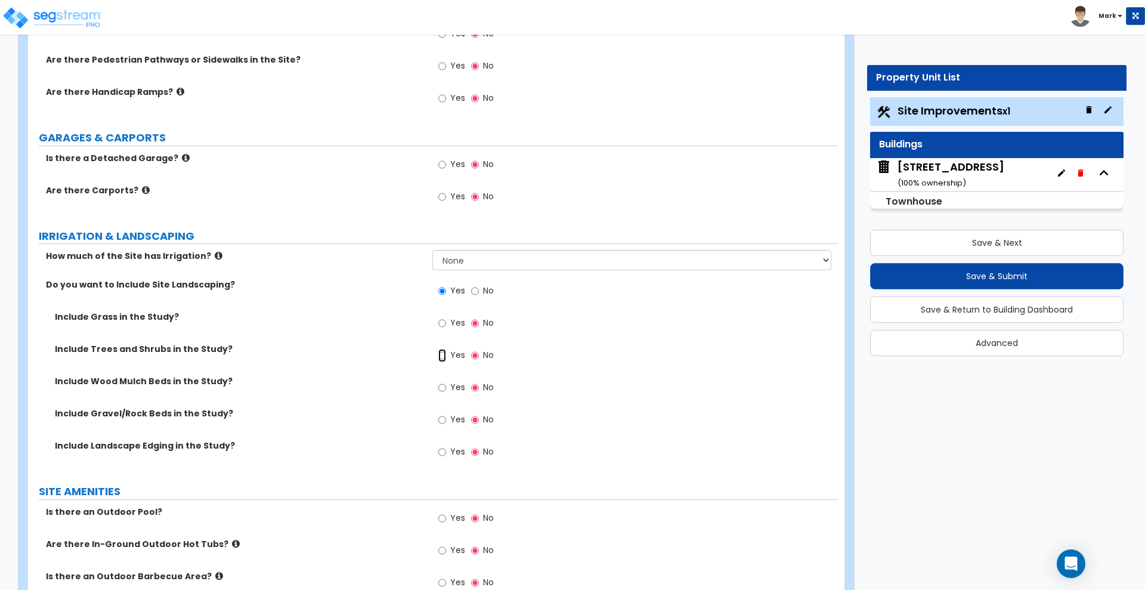
click at [442, 354] on input "Yes" at bounding box center [442, 355] width 8 height 13
radio input "true"
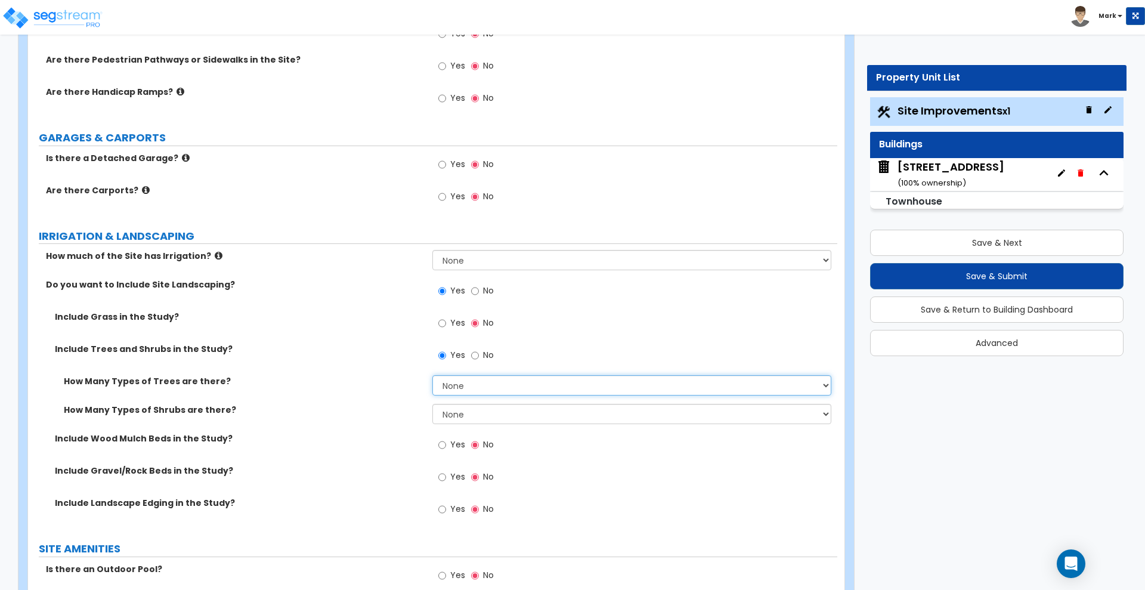
click at [470, 384] on select "None 1 2 3" at bounding box center [631, 385] width 398 height 20
select select "1"
click at [432, 375] on select "None 1 2 3" at bounding box center [631, 385] width 398 height 20
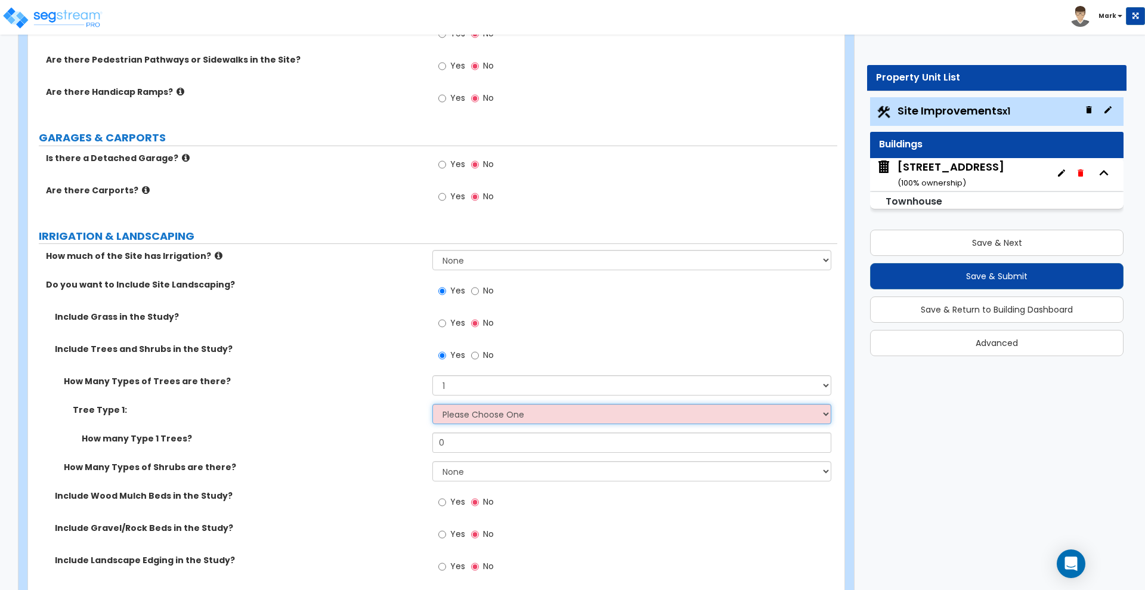
click at [492, 410] on select "Please Choose One Honey Locust Planetree Poplar Elm Hawthorn Linden Maple Red M…" at bounding box center [631, 414] width 398 height 20
select select "4"
click at [432, 404] on select "Please Choose One Honey Locust Planetree Poplar Elm Hawthorn Linden Maple Red M…" at bounding box center [631, 414] width 398 height 20
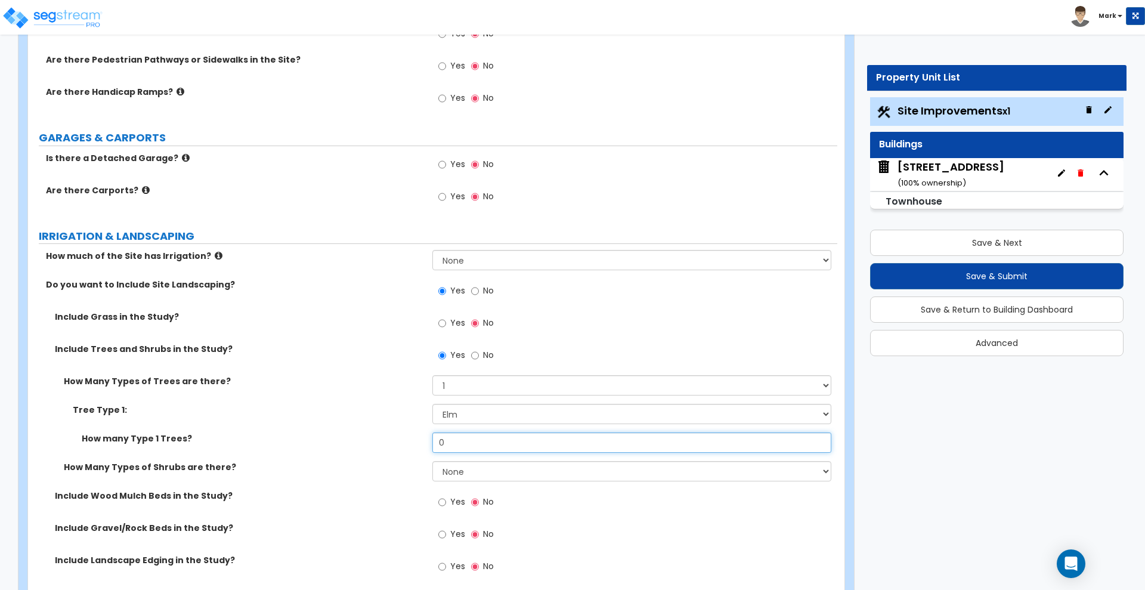
drag, startPoint x: 366, startPoint y: 440, endPoint x: 317, endPoint y: 440, distance: 49.5
click at [317, 440] on div "How many Type 1 Trees? 0" at bounding box center [432, 446] width 809 height 29
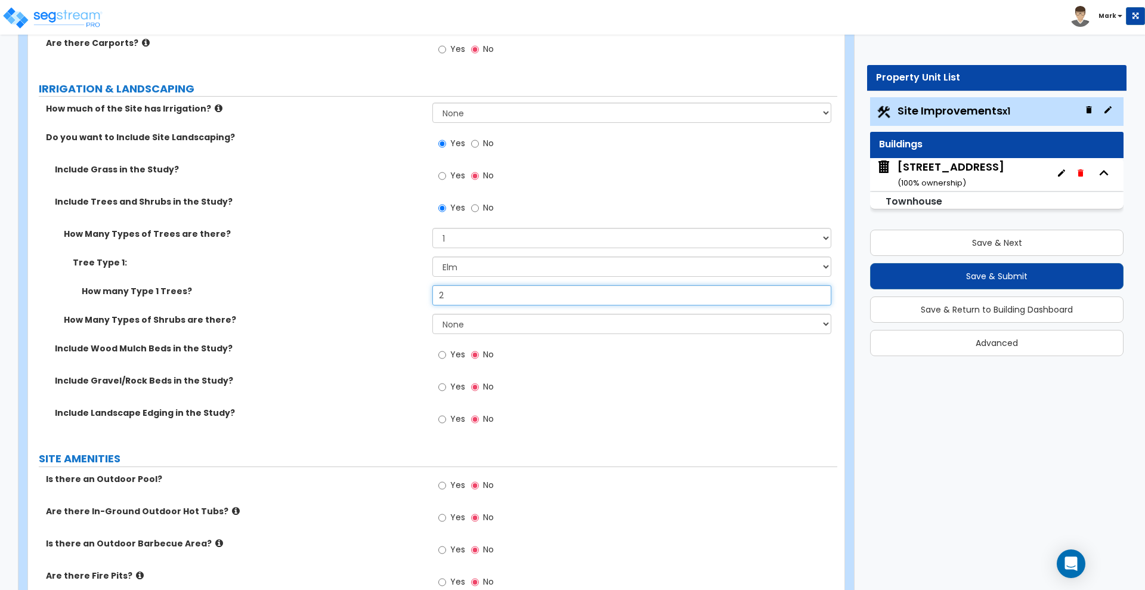
scroll to position [747, 0]
type input "2"
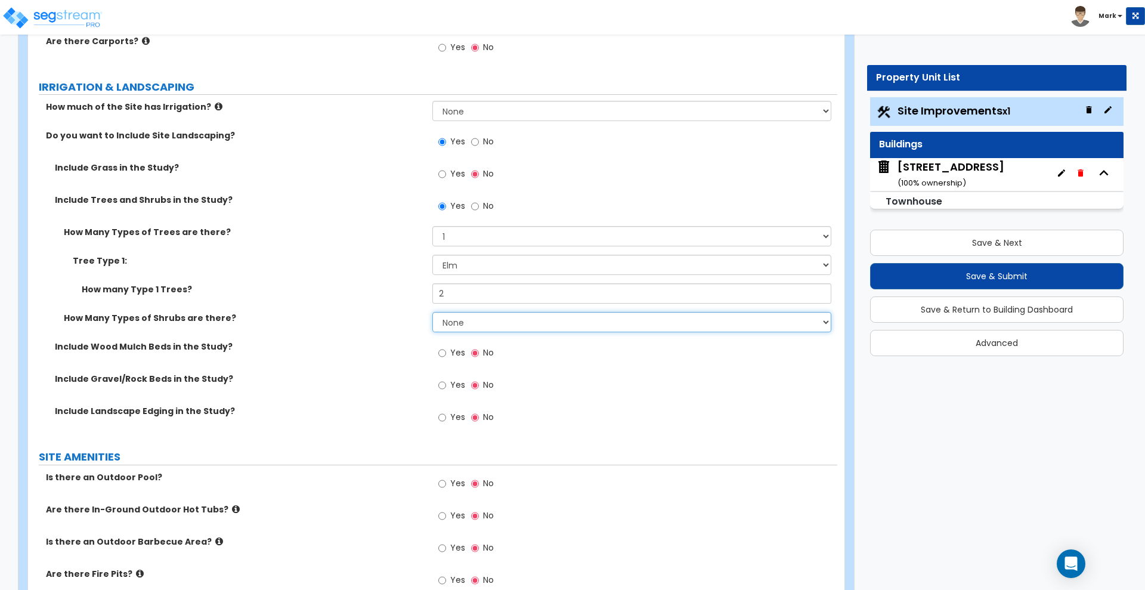
click at [475, 323] on select "None 1 2 3" at bounding box center [631, 322] width 398 height 20
select select "1"
click at [432, 312] on select "None 1 2 3" at bounding box center [631, 322] width 398 height 20
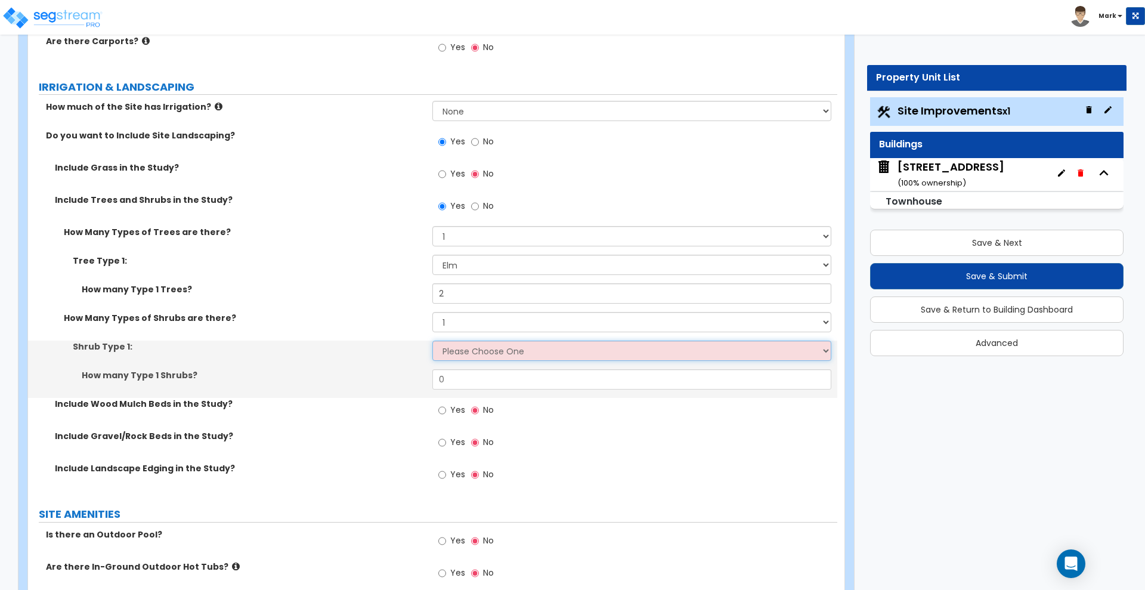
click at [471, 360] on select "Please Choose One Arborvitae Azalea Yew Boxwood Juniper Holly Cotoneaster Euony…" at bounding box center [631, 351] width 398 height 20
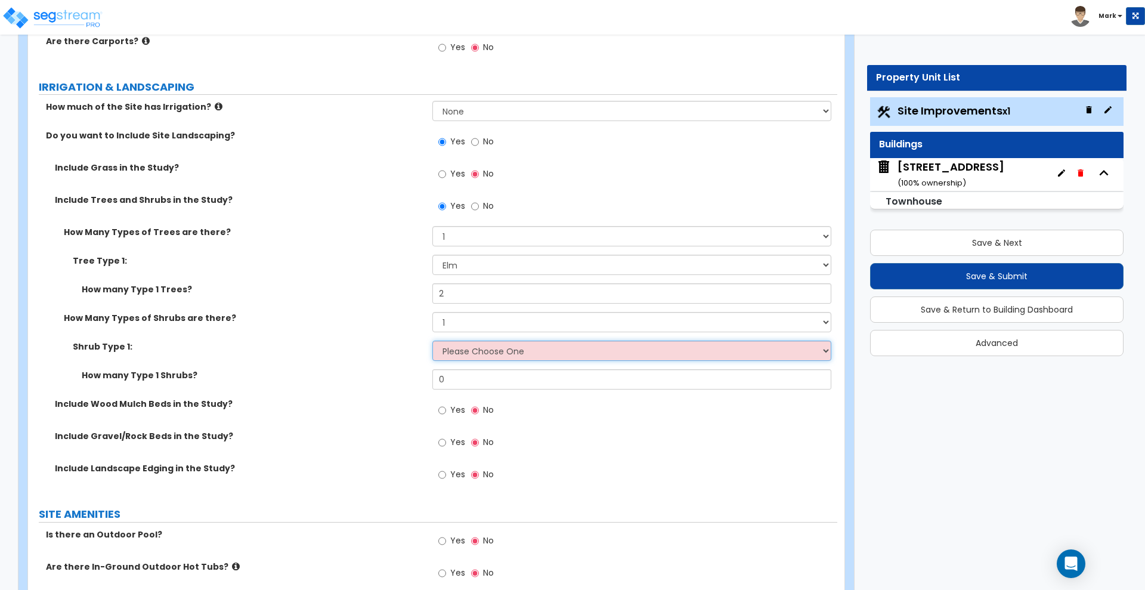
select select "5"
click at [432, 341] on select "Please Choose One Arborvitae Azalea Yew Boxwood Juniper Holly Cotoneaster Euony…" at bounding box center [631, 351] width 398 height 20
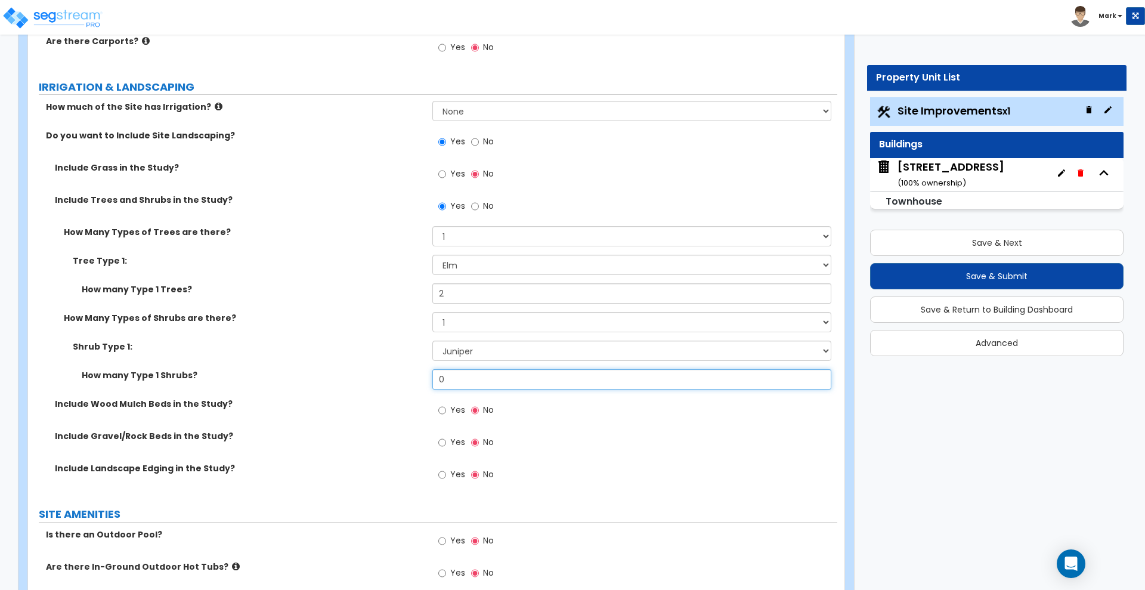
drag, startPoint x: 394, startPoint y: 370, endPoint x: 385, endPoint y: 369, distance: 8.4
click at [385, 369] on div "How many Type 1 Shrubs? 0" at bounding box center [432, 383] width 809 height 29
type input "8"
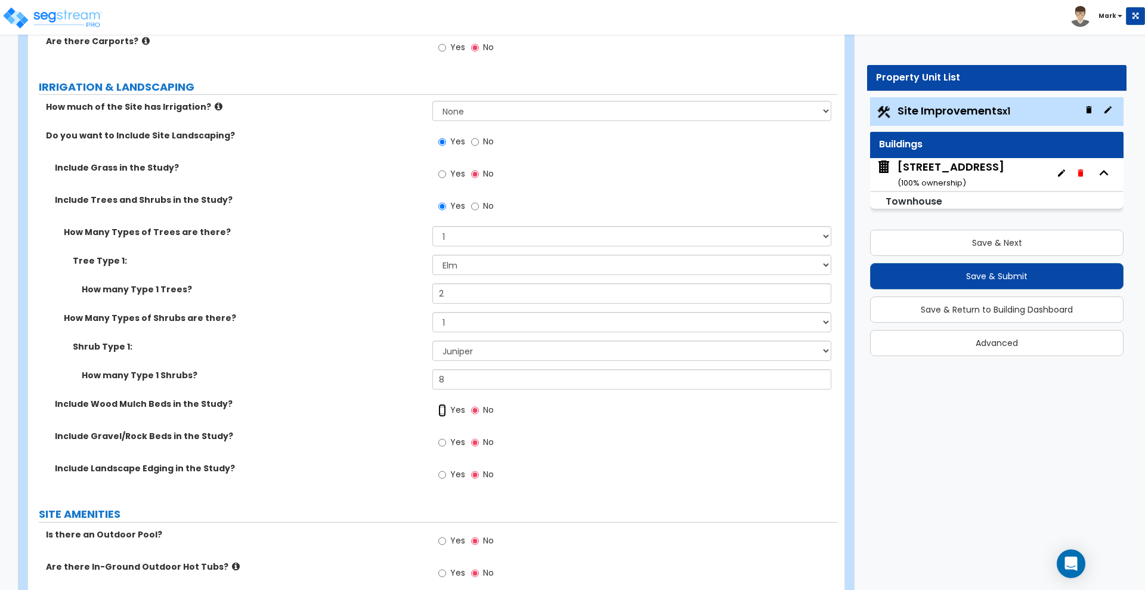
click at [441, 410] on input "Yes" at bounding box center [442, 410] width 8 height 13
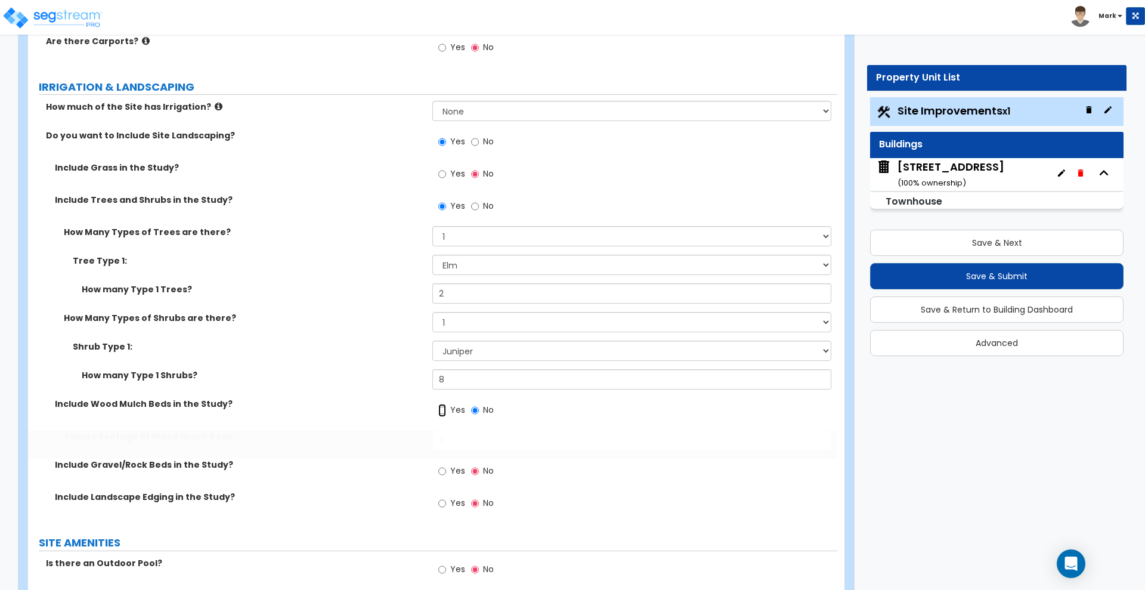
radio input "true"
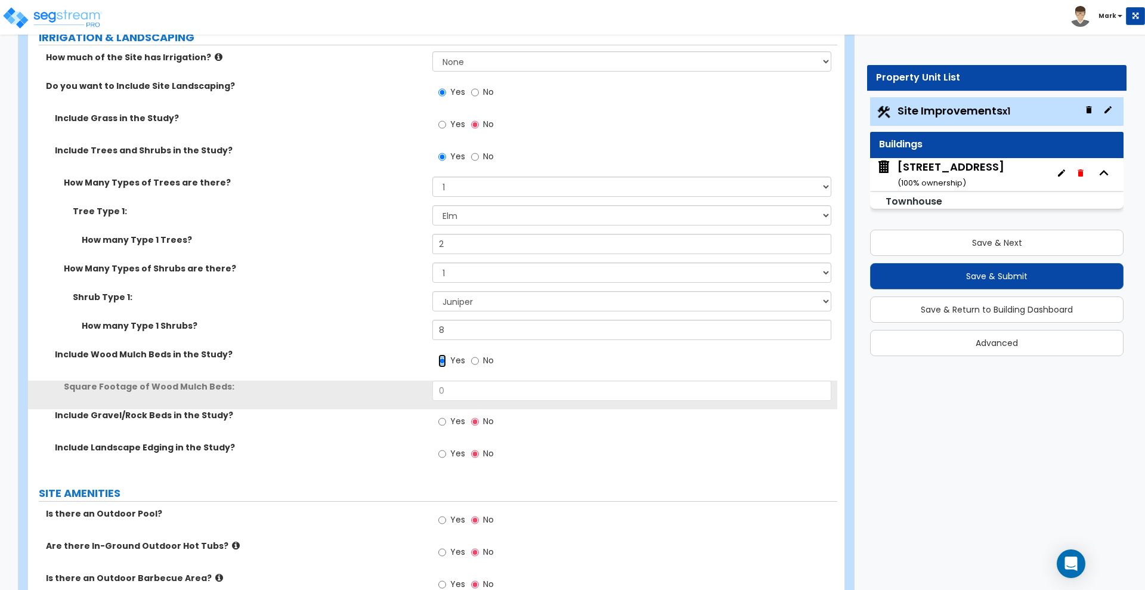
scroll to position [821, 0]
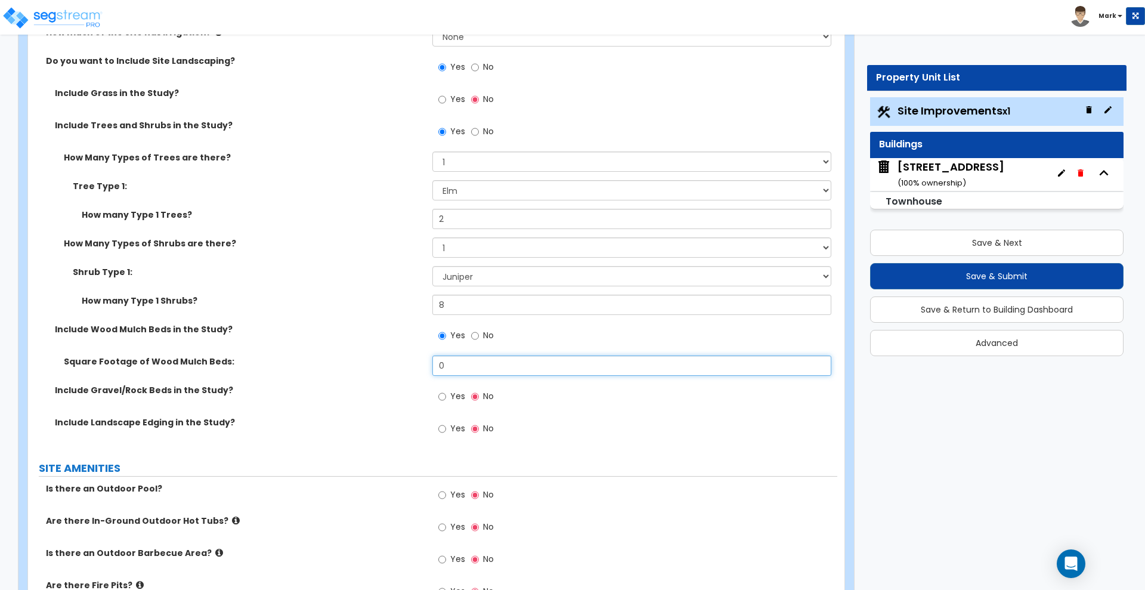
drag, startPoint x: 437, startPoint y: 365, endPoint x: 381, endPoint y: 363, distance: 56.1
click at [382, 365] on div "Square Footage of Wood Mulch Beds: 0" at bounding box center [432, 369] width 809 height 29
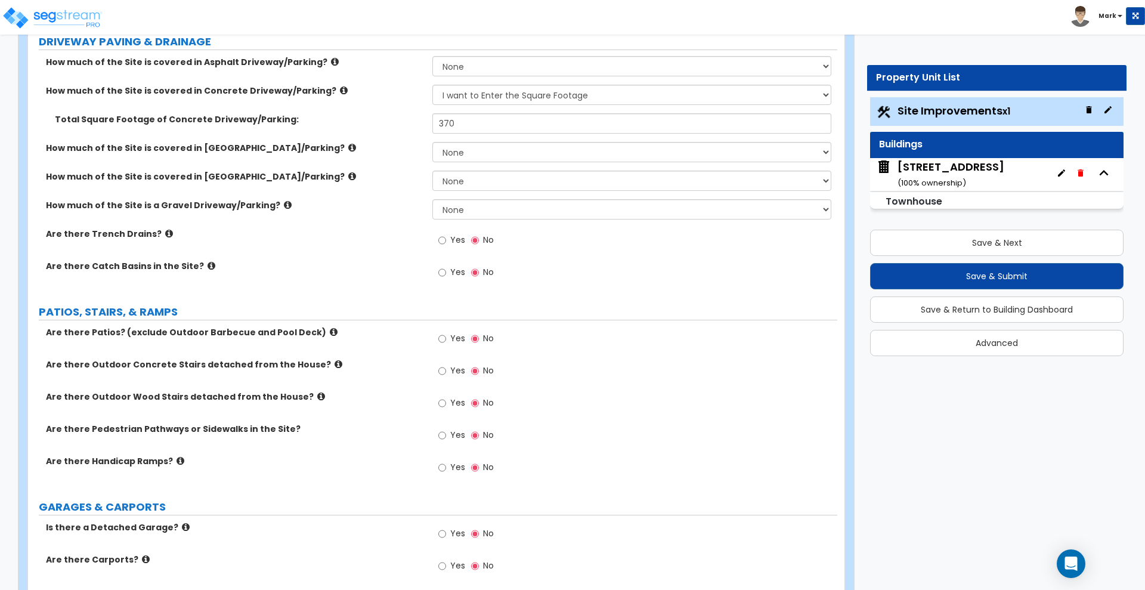
scroll to position [225, 0]
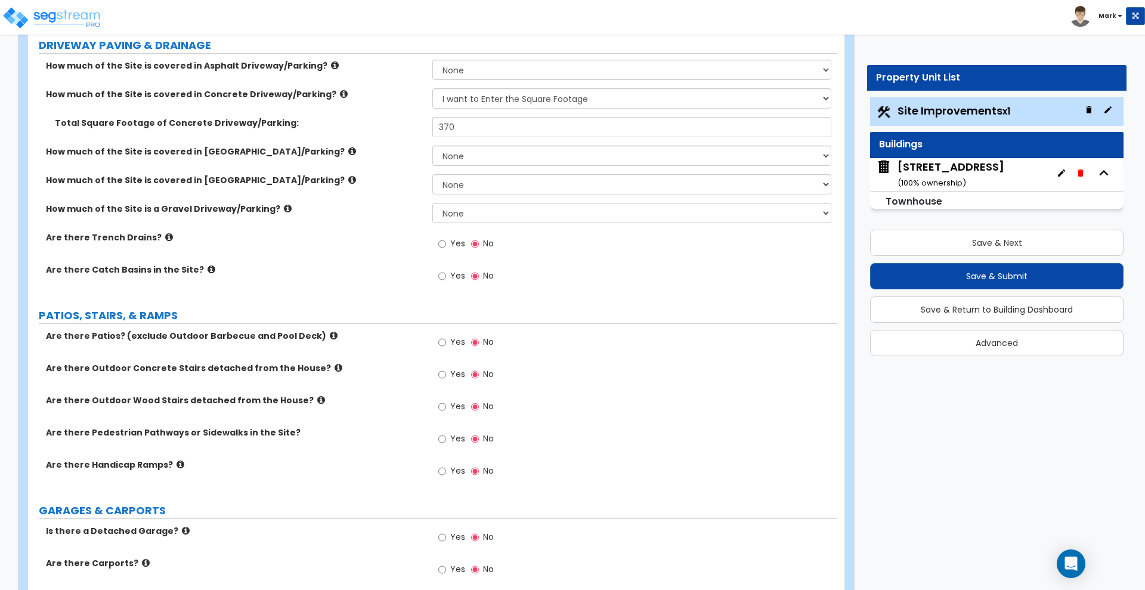
type input "40"
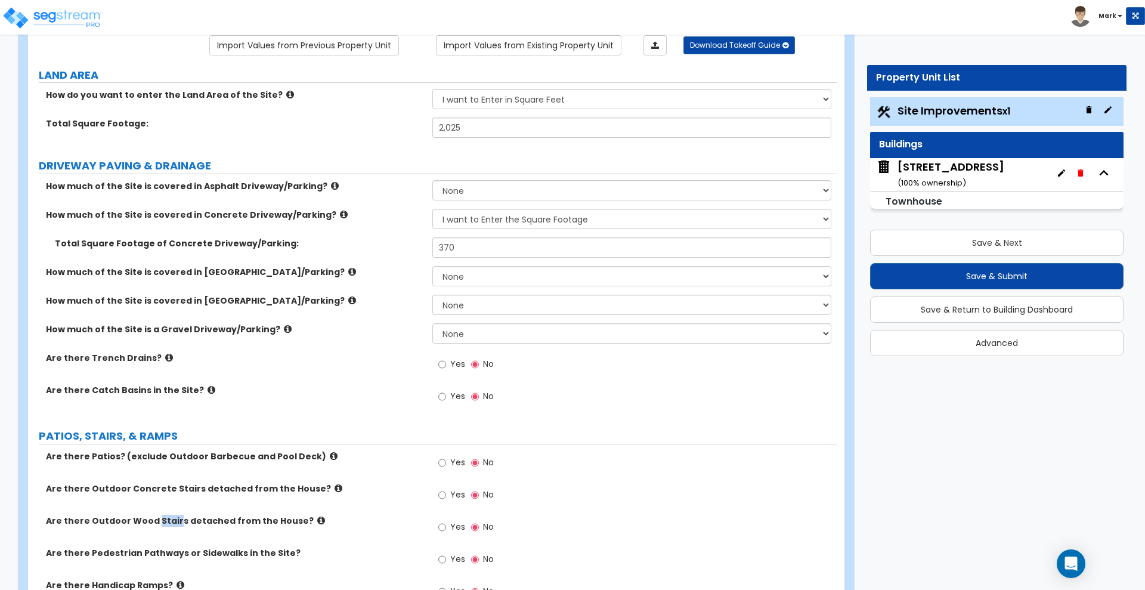
scroll to position [0, 0]
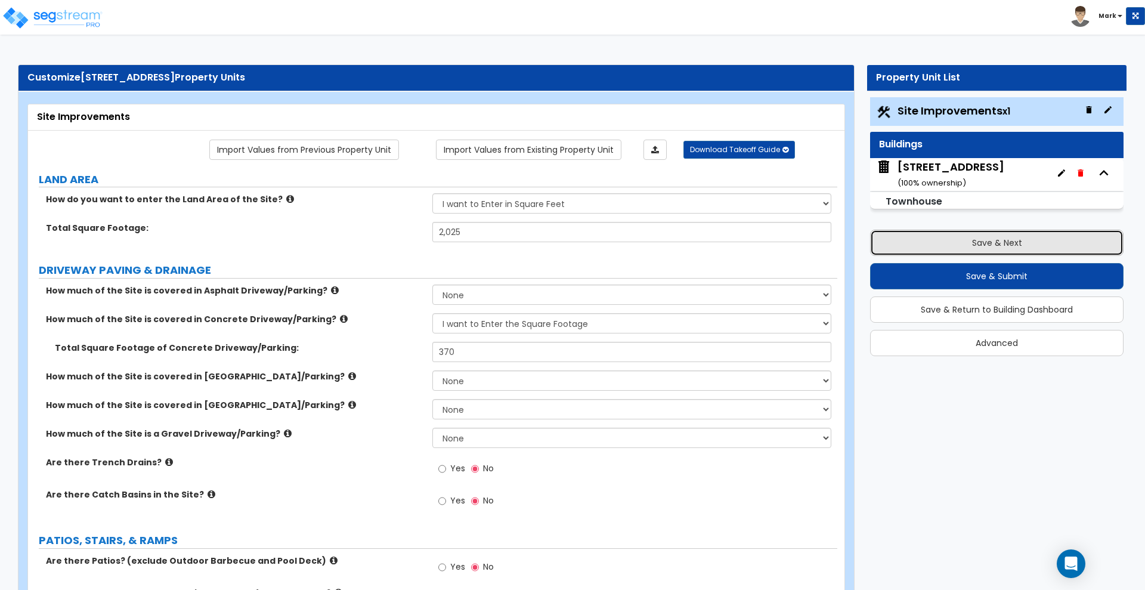
click at [921, 240] on button "Save & Next" at bounding box center [996, 243] width 253 height 26
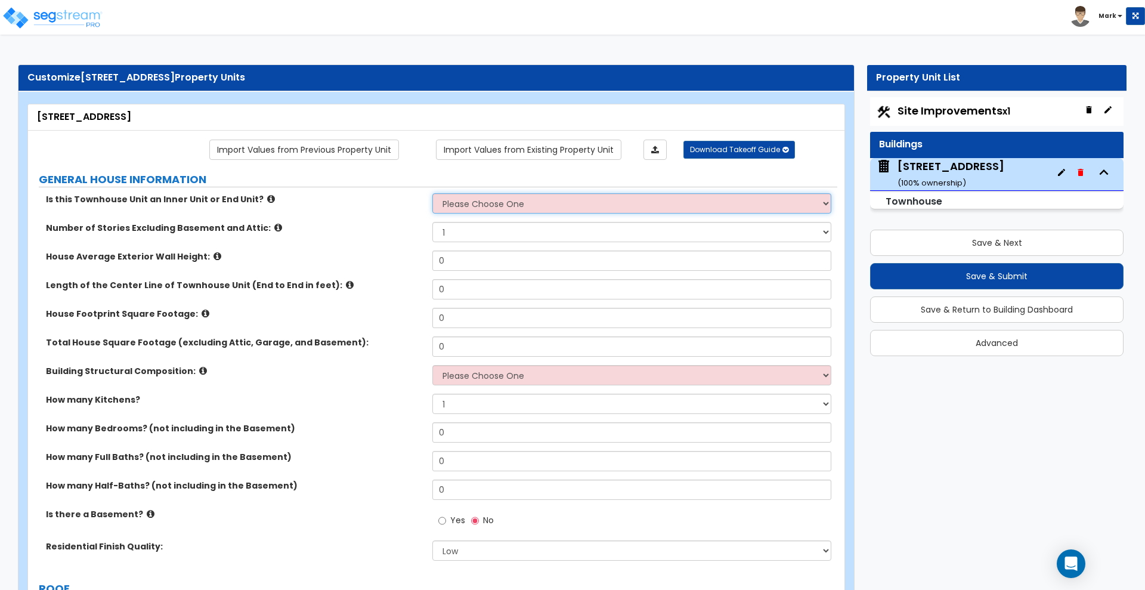
click at [533, 201] on select "Please Choose One Inner Unit End Unit" at bounding box center [631, 203] width 398 height 20
select select "2"
click at [432, 193] on select "Please Choose One Inner Unit End Unit" at bounding box center [631, 203] width 398 height 20
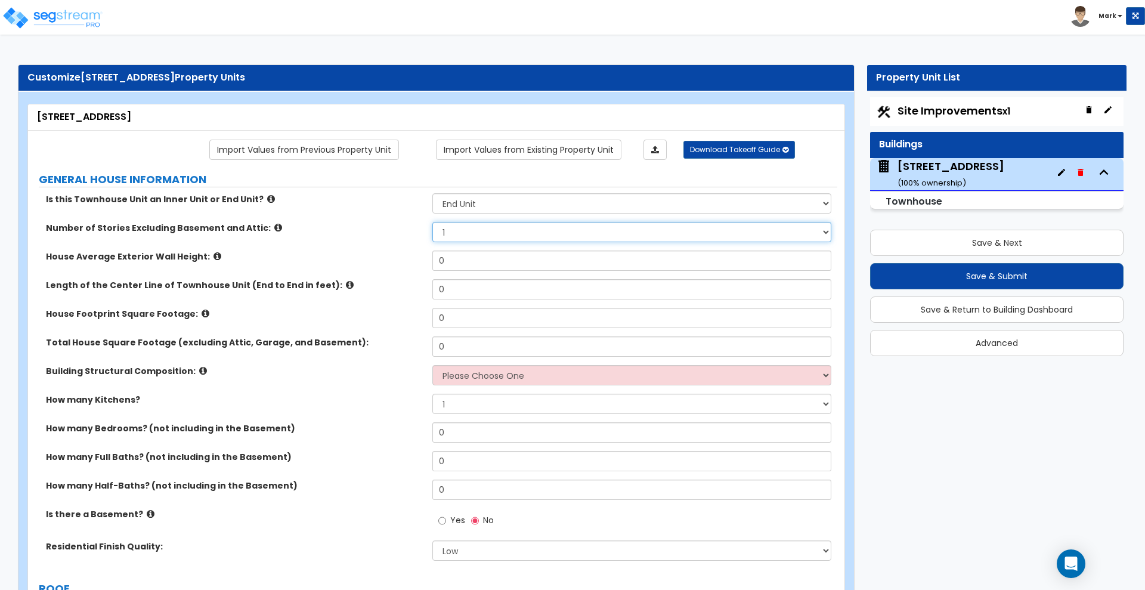
drag, startPoint x: 476, startPoint y: 232, endPoint x: 394, endPoint y: 237, distance: 83.1
click at [394, 237] on div "Number of Stories Excluding Basement and Attic: 1 2 3 4 5" at bounding box center [432, 236] width 809 height 29
select select "2"
click at [432, 222] on select "1 2 3 4 5" at bounding box center [631, 232] width 398 height 20
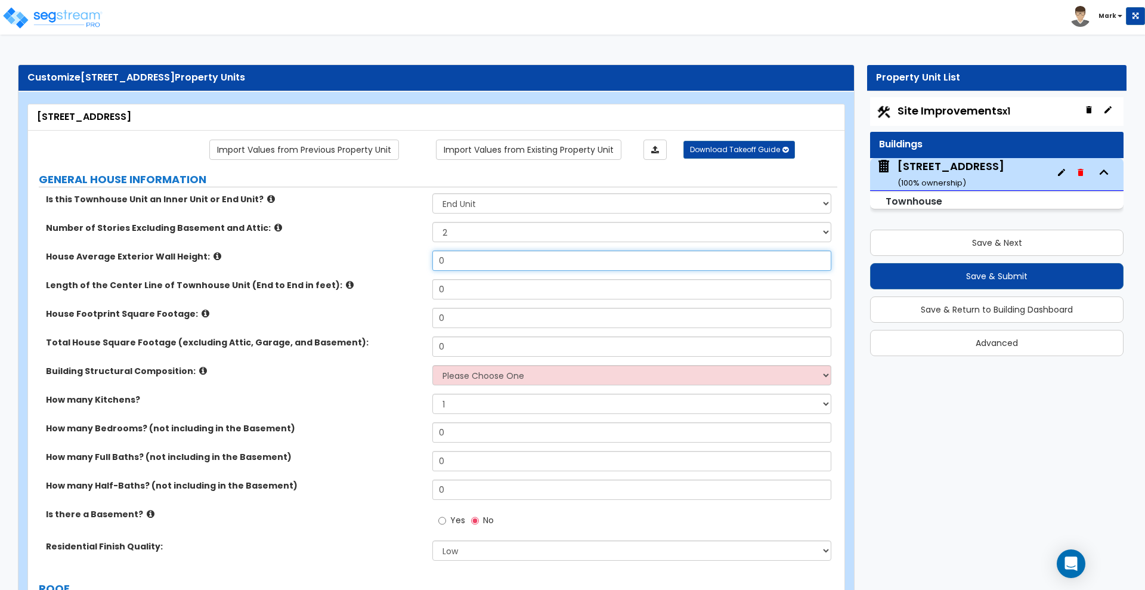
drag, startPoint x: 454, startPoint y: 262, endPoint x: 386, endPoint y: 255, distance: 67.8
click at [387, 255] on div "House Average Exterior Wall Height: 0" at bounding box center [432, 264] width 809 height 29
drag, startPoint x: 473, startPoint y: 261, endPoint x: 407, endPoint y: 259, distance: 65.6
click at [407, 259] on div "House Average Exterior Wall Height: 31" at bounding box center [432, 264] width 809 height 29
type input "32"
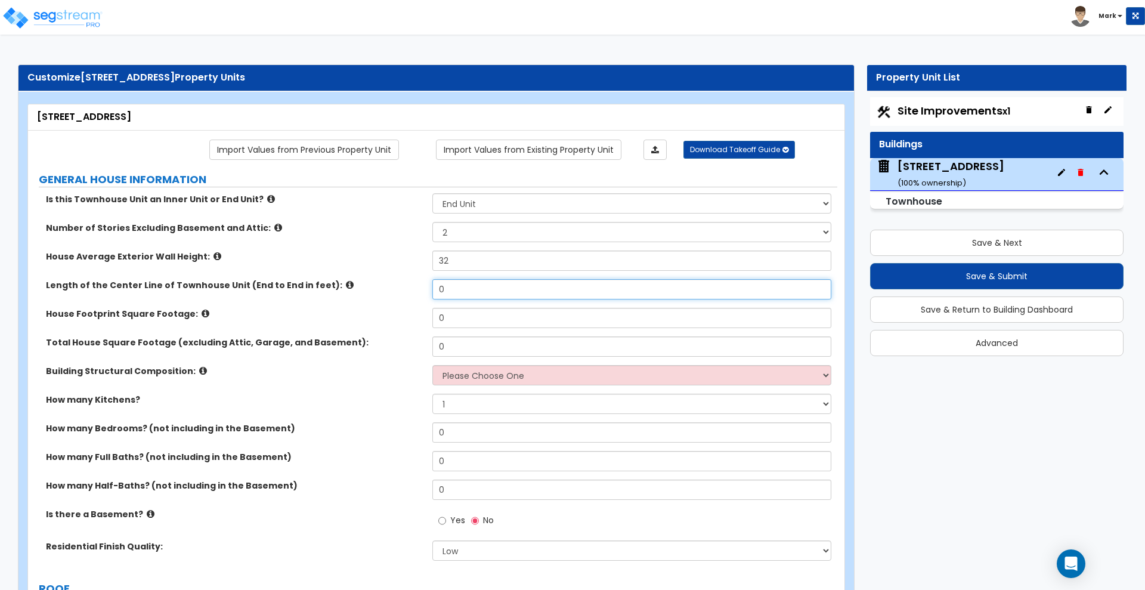
drag, startPoint x: 460, startPoint y: 287, endPoint x: 391, endPoint y: 279, distance: 69.6
click at [391, 279] on div "Length of the Center Line of Townhouse Unit (End to End in feet): 0" at bounding box center [432, 293] width 809 height 29
type input "52"
click at [392, 317] on div "House Footprint Square Footage: 0" at bounding box center [432, 322] width 809 height 29
type input "775"
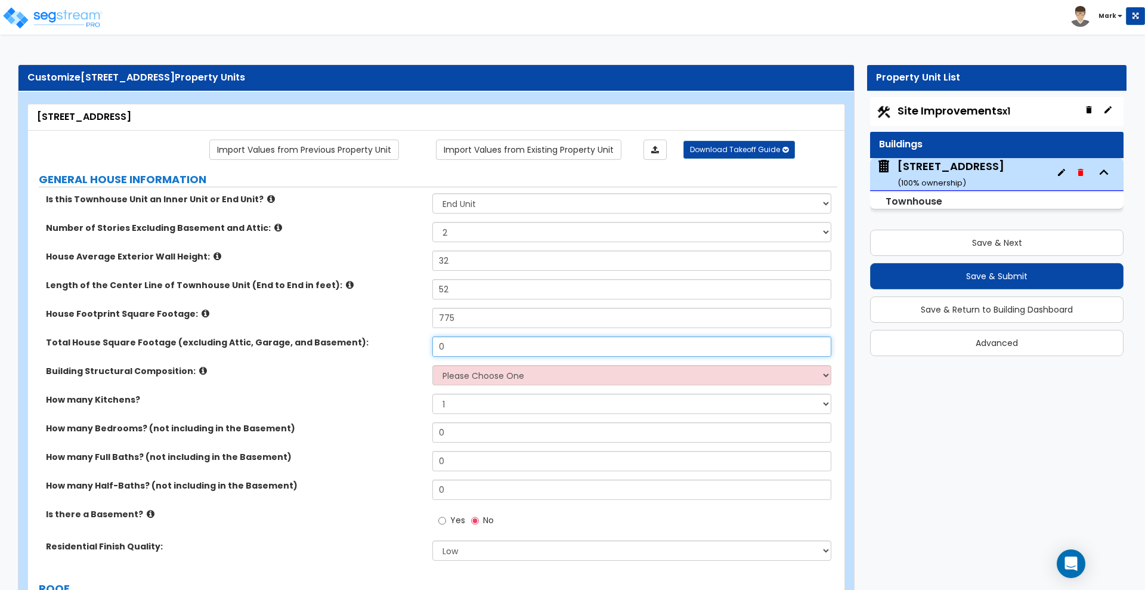
drag, startPoint x: 454, startPoint y: 341, endPoint x: 399, endPoint y: 340, distance: 55.5
click at [399, 340] on div "Total House Square Footage (excluding Attic, Garage, and Basement): 0" at bounding box center [432, 350] width 809 height 29
click at [364, 336] on div "Total House Square Footage (excluding Attic, Garage, and Basement): 1,894" at bounding box center [432, 350] width 809 height 29
click at [479, 352] on input "1,894" at bounding box center [631, 346] width 398 height 20
drag, startPoint x: 469, startPoint y: 347, endPoint x: 409, endPoint y: 345, distance: 59.7
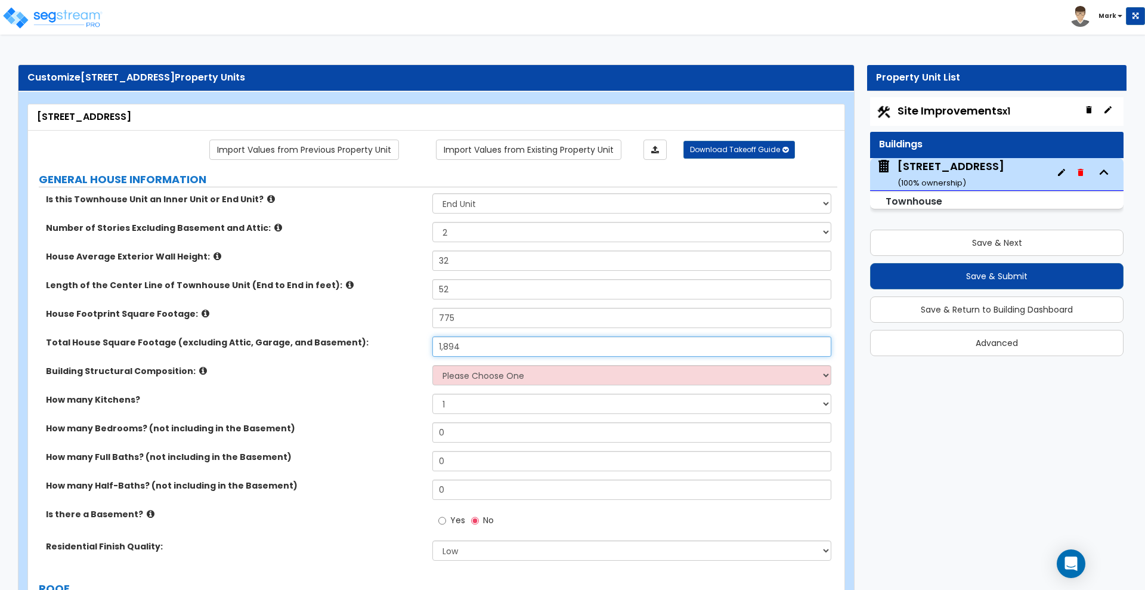
click at [410, 345] on div "Total House Square Footage (excluding Attic, Garage, and Basement): 1,894" at bounding box center [432, 350] width 809 height 29
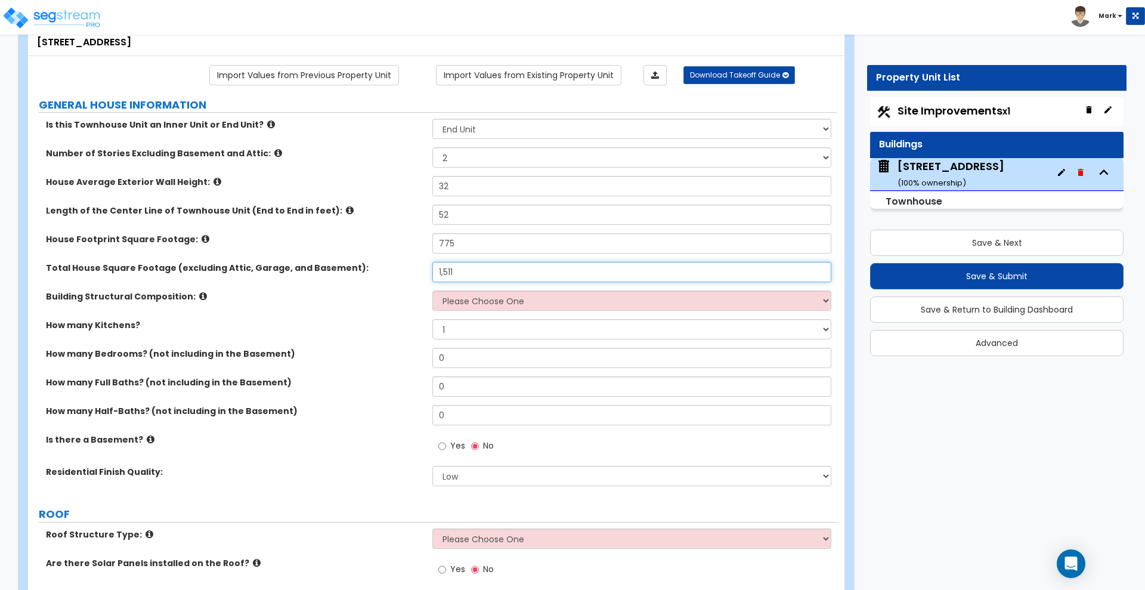
type input "1,511"
click at [577, 304] on select "Please Choose One Reinforced Concrete Structural Steel Brick Masonry CMU Masonr…" at bounding box center [631, 300] width 398 height 20
click at [432, 290] on select "Please Choose One Reinforced Concrete Structural Steel Brick Masonry CMU Masonr…" at bounding box center [631, 300] width 398 height 20
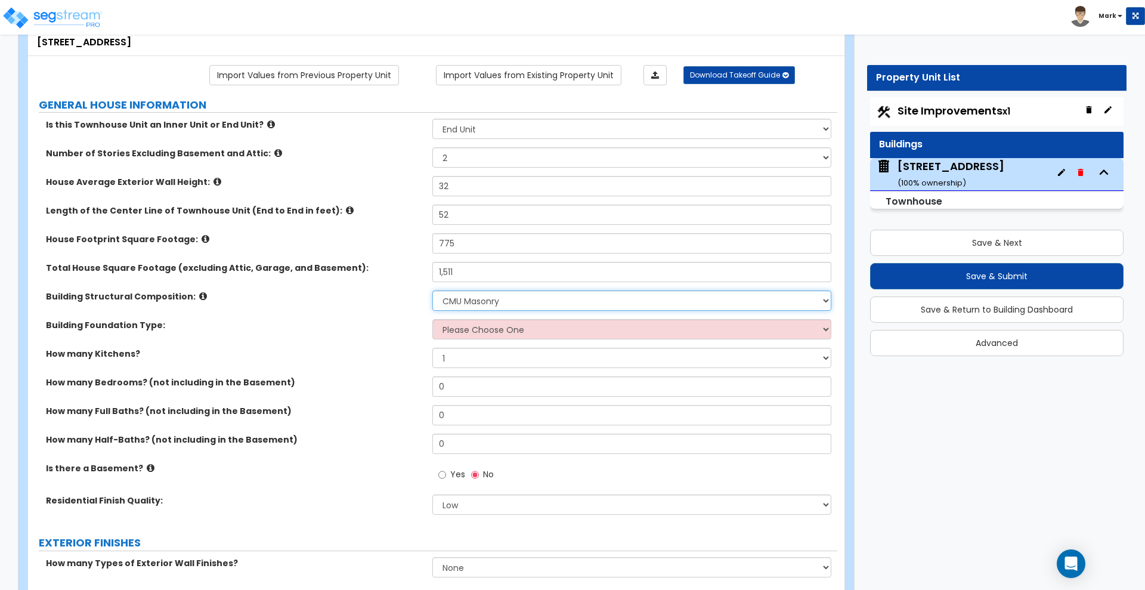
click at [574, 300] on select "Please Choose One Reinforced Concrete Structural Steel Brick Masonry CMU Masonr…" at bounding box center [631, 300] width 398 height 20
click at [432, 290] on select "Please Choose One Reinforced Concrete Structural Steel Brick Masonry CMU Masonr…" at bounding box center [631, 300] width 398 height 20
click at [539, 305] on select "Please Choose One Reinforced Concrete Structural Steel Brick Masonry CMU Masonr…" at bounding box center [631, 300] width 398 height 20
select select "7"
click at [432, 290] on select "Please Choose One Reinforced Concrete Structural Steel Brick Masonry CMU Masonr…" at bounding box center [631, 300] width 398 height 20
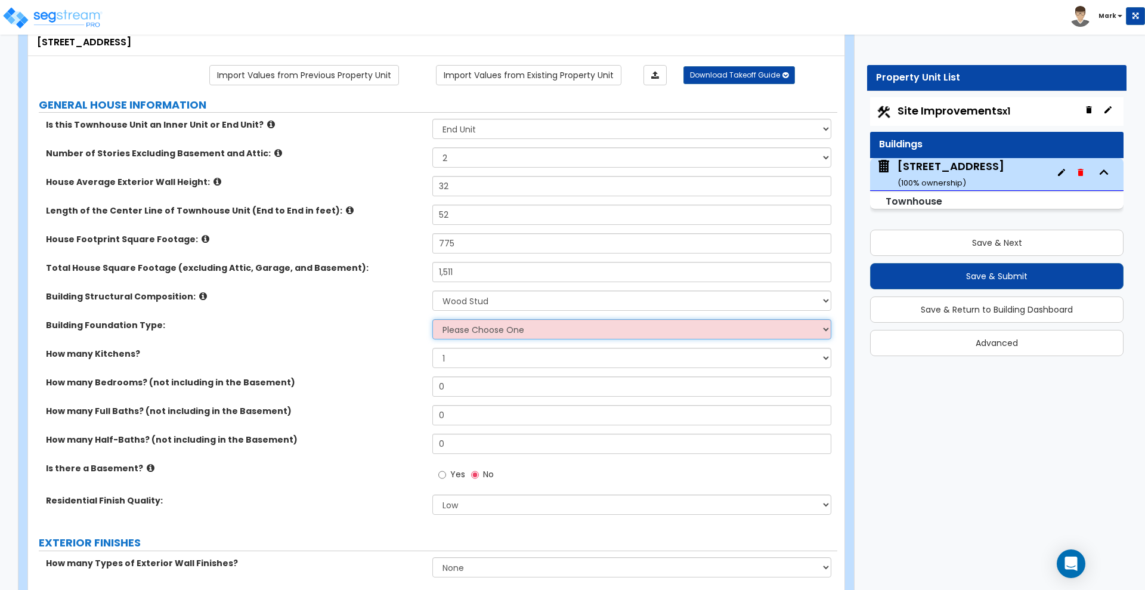
click at [469, 335] on select "Please Choose One Spread Ftg, Col, & Beam FDN Slab on Grade" at bounding box center [631, 329] width 398 height 20
select select "2"
click at [432, 319] on select "Please Choose One Spread Ftg, Col, & Beam FDN Slab on Grade" at bounding box center [631, 329] width 398 height 20
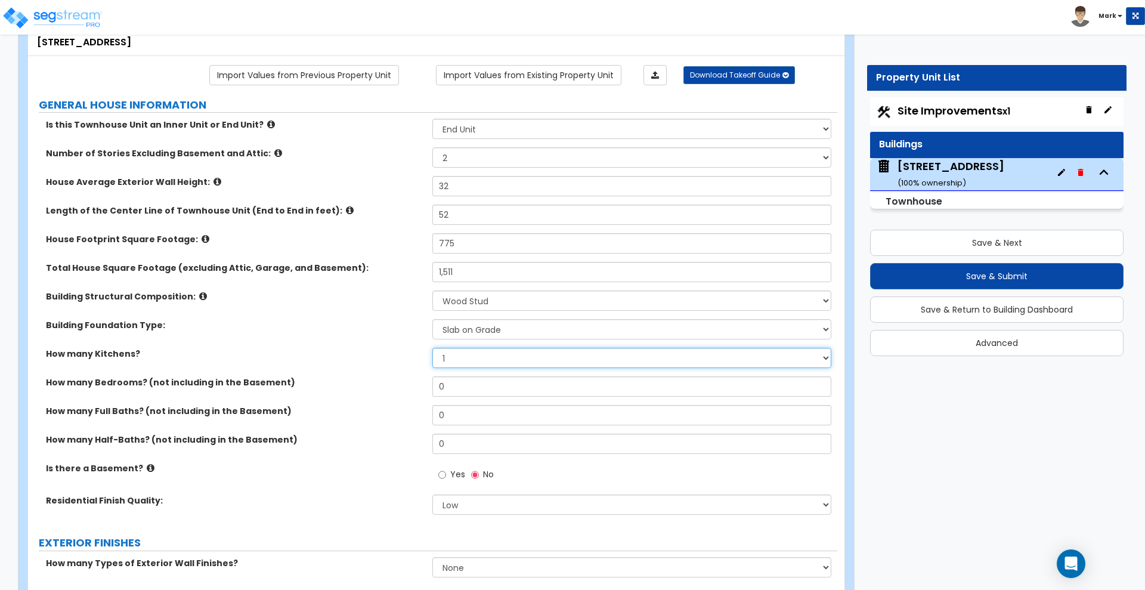
click at [465, 359] on select "1 2 3" at bounding box center [631, 358] width 398 height 20
click at [460, 385] on input "0" at bounding box center [631, 386] width 398 height 20
drag, startPoint x: 459, startPoint y: 385, endPoint x: 381, endPoint y: 386, distance: 78.1
click at [381, 386] on div "How many Bedrooms? (not including in the Basement) 0" at bounding box center [432, 390] width 809 height 29
type input "3"
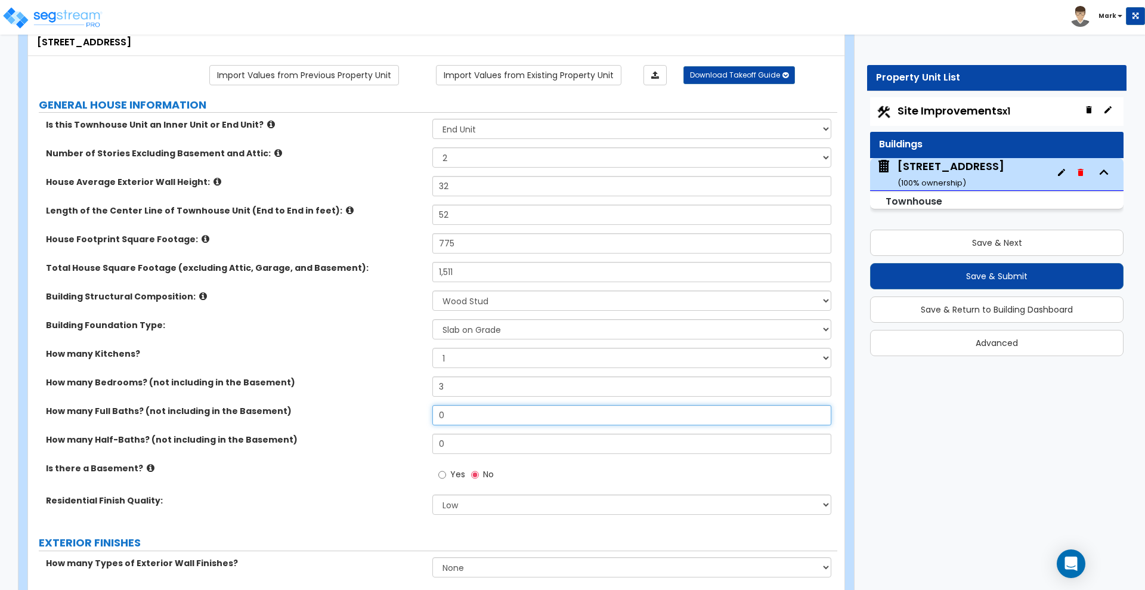
drag, startPoint x: 456, startPoint y: 417, endPoint x: 407, endPoint y: 418, distance: 48.9
click at [407, 418] on div "How many Full Baths? (not including in the Basement) 0" at bounding box center [432, 419] width 809 height 29
type input "2"
drag, startPoint x: 447, startPoint y: 438, endPoint x: 395, endPoint y: 442, distance: 52.6
click at [395, 442] on div "How many Half-Baths? (not including in the Basement) 0" at bounding box center [432, 448] width 809 height 29
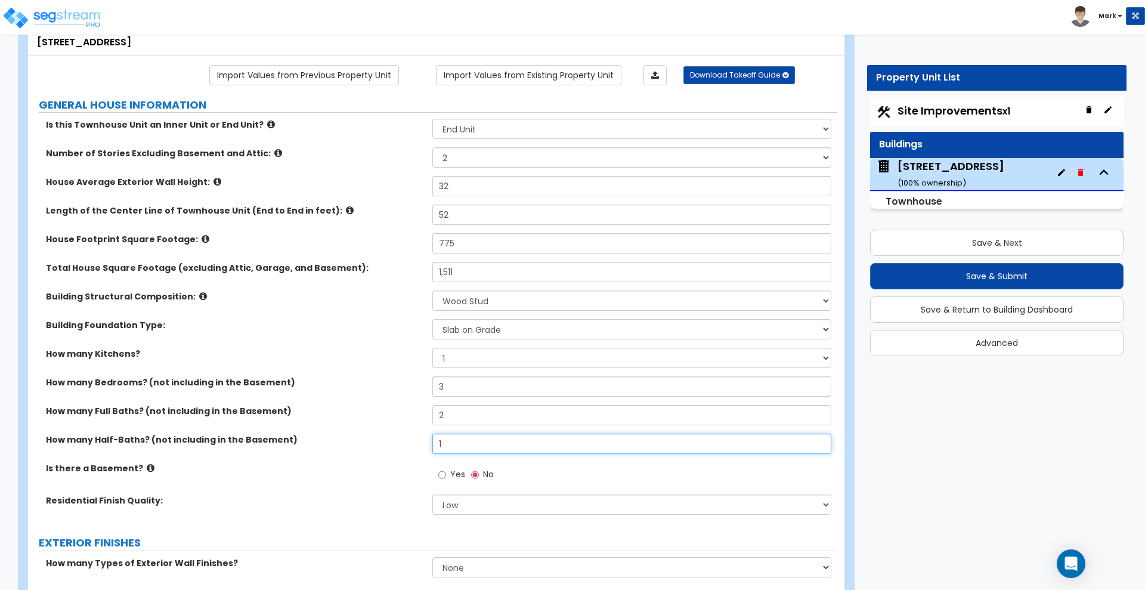
scroll to position [149, 0]
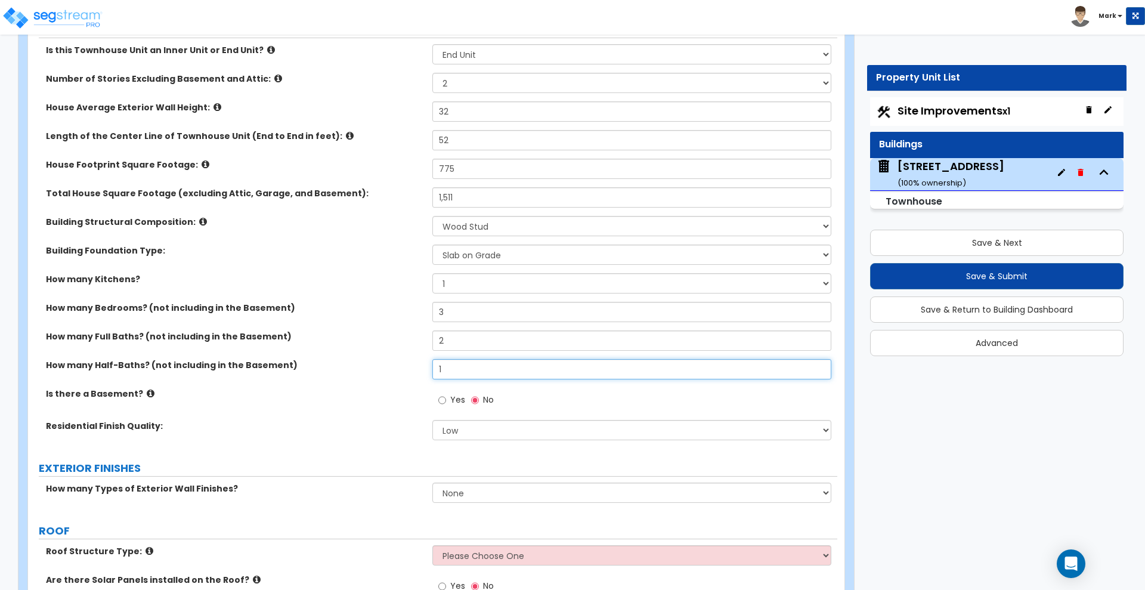
type input "1"
click at [441, 402] on input "Yes" at bounding box center [442, 400] width 8 height 13
radio input "true"
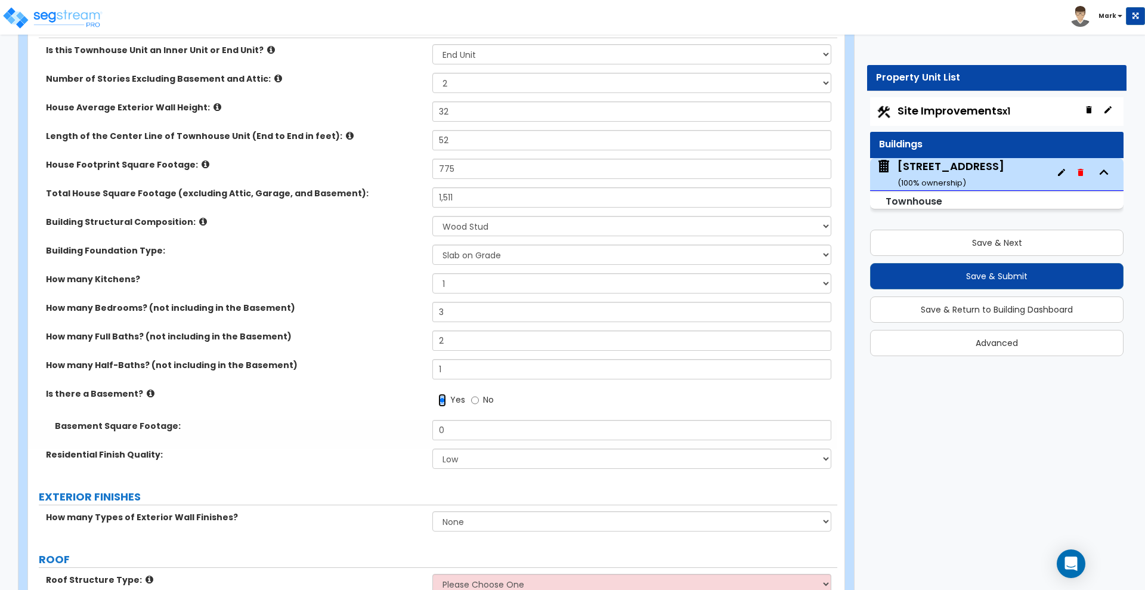
scroll to position [224, 0]
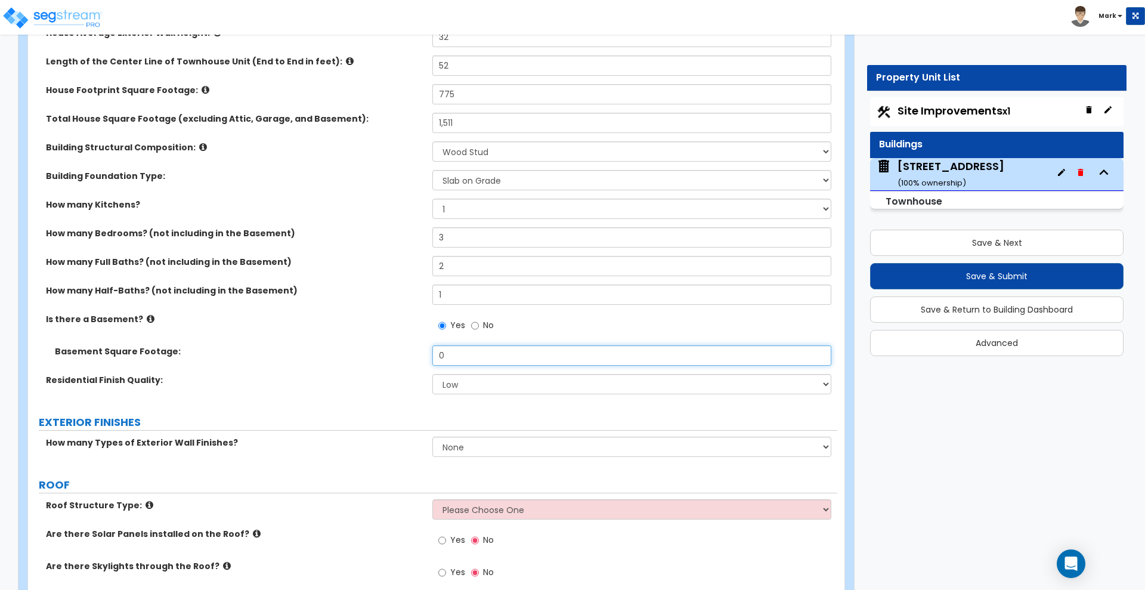
click at [412, 353] on div "Basement Square Footage: 0" at bounding box center [432, 359] width 809 height 29
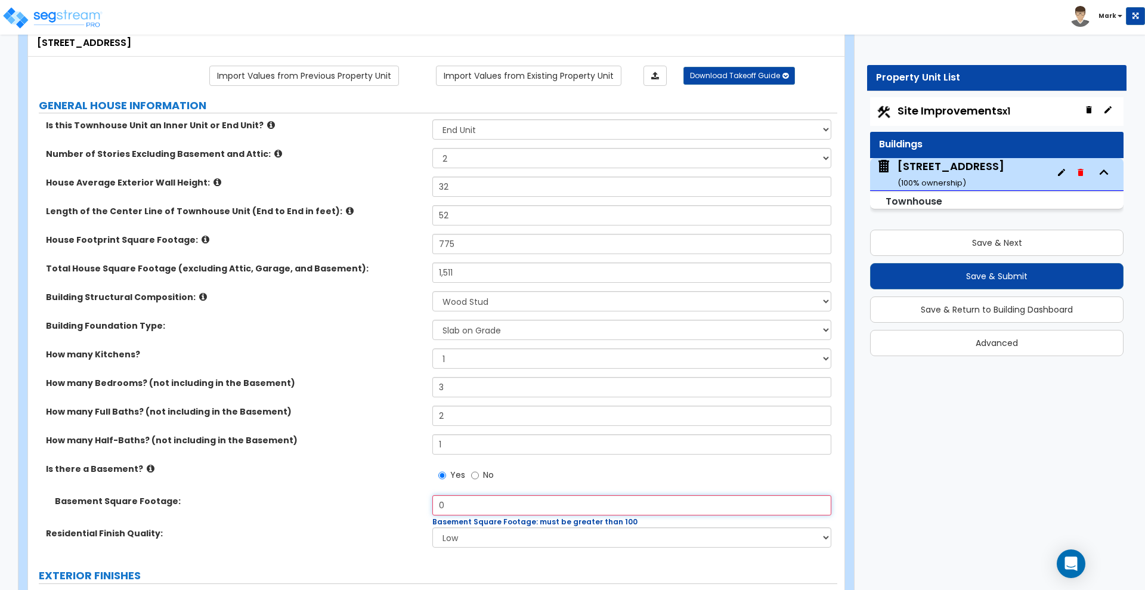
scroll to position [75, 0]
click at [386, 271] on div "Total House Square Footage (excluding Attic, Garage, and Basement): 1,511" at bounding box center [432, 276] width 809 height 29
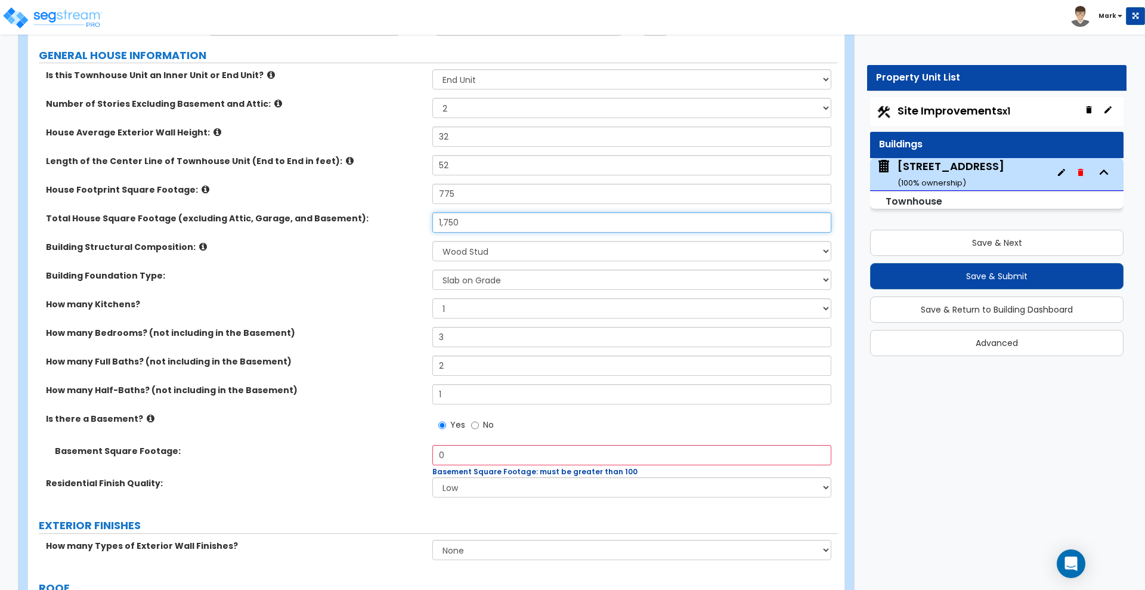
scroll to position [224, 0]
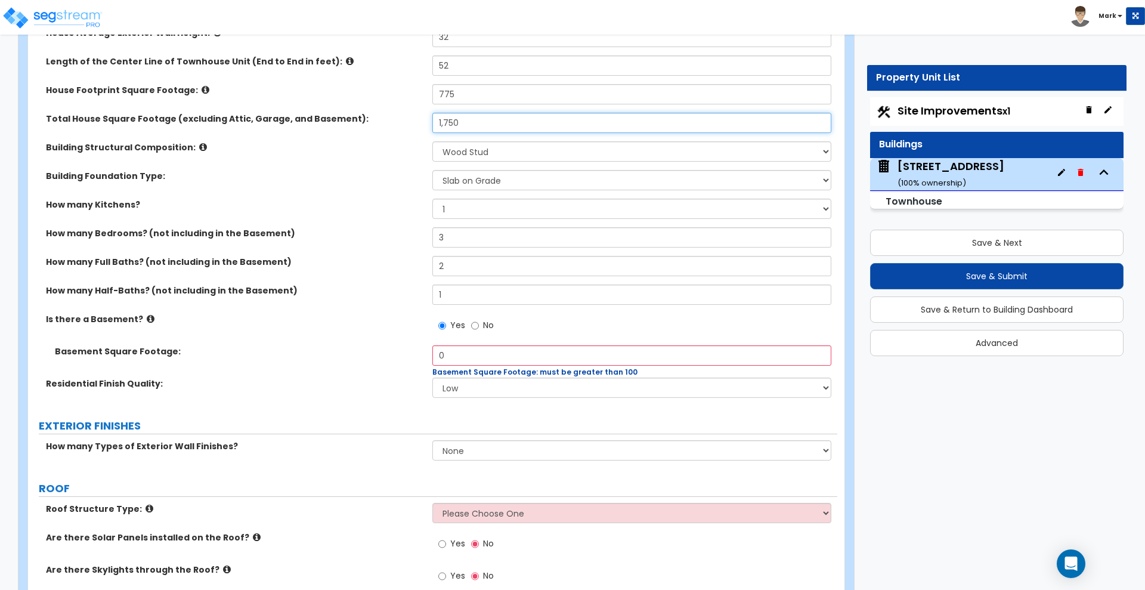
type input "1,750"
drag, startPoint x: 447, startPoint y: 358, endPoint x: 391, endPoint y: 354, distance: 56.8
click at [391, 354] on div "Basement Square Footage: 0 Basement Square Footage: must be greater than 100" at bounding box center [432, 361] width 809 height 32
type input "408"
click at [536, 391] on select "Low Average High" at bounding box center [631, 387] width 398 height 20
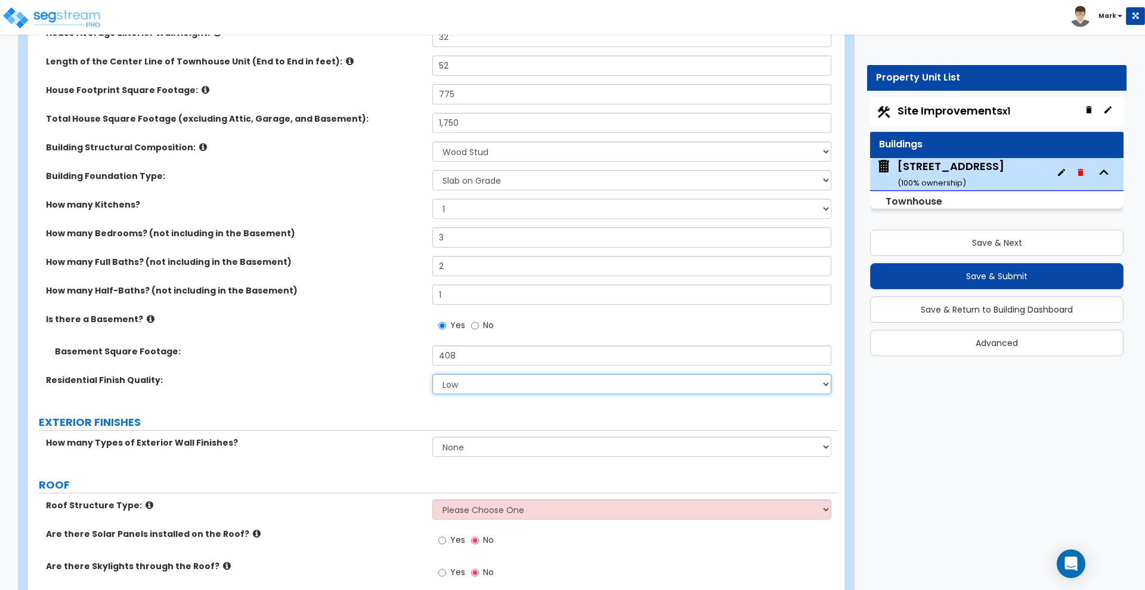
select select "2"
click at [432, 374] on select "Low Average High" at bounding box center [631, 384] width 398 height 20
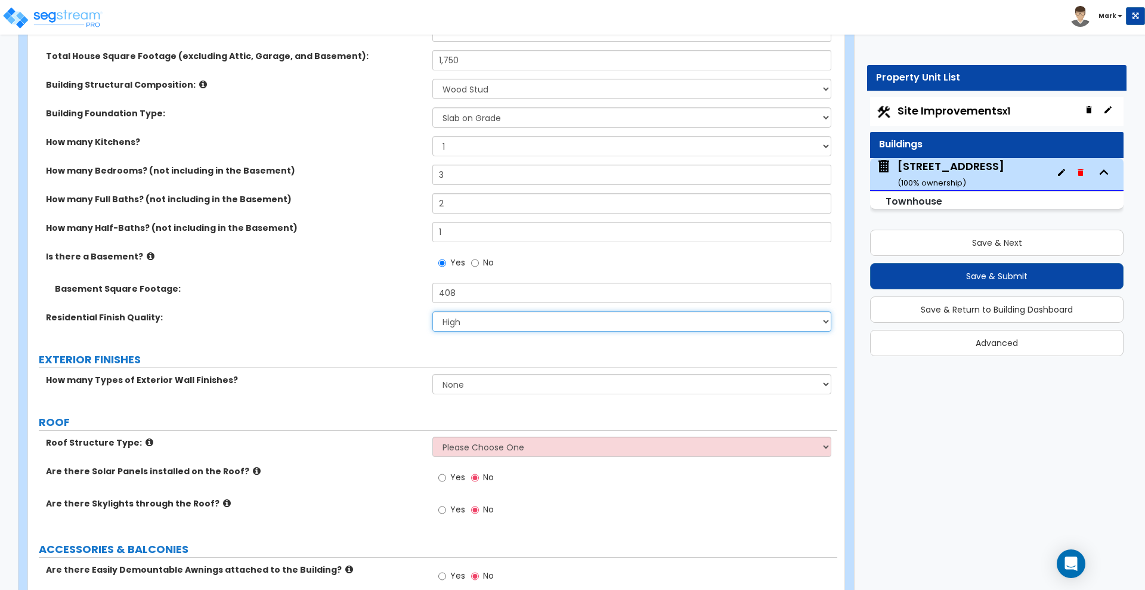
scroll to position [373, 0]
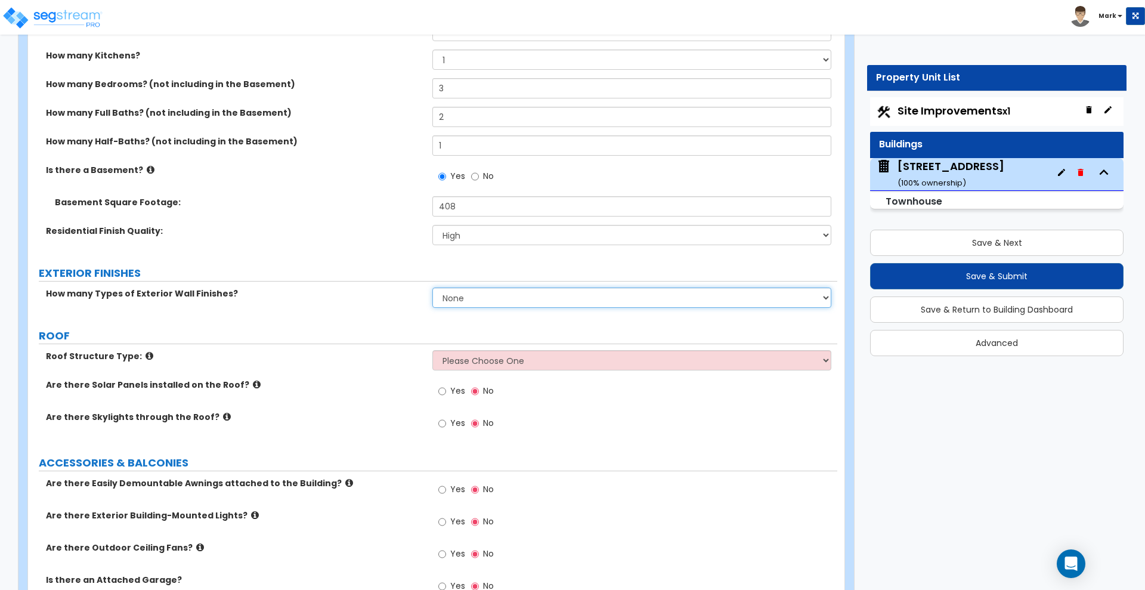
click at [529, 298] on select "None 1 2 3" at bounding box center [631, 297] width 398 height 20
select select "2"
click at [432, 287] on select "None 1 2 3" at bounding box center [631, 297] width 398 height 20
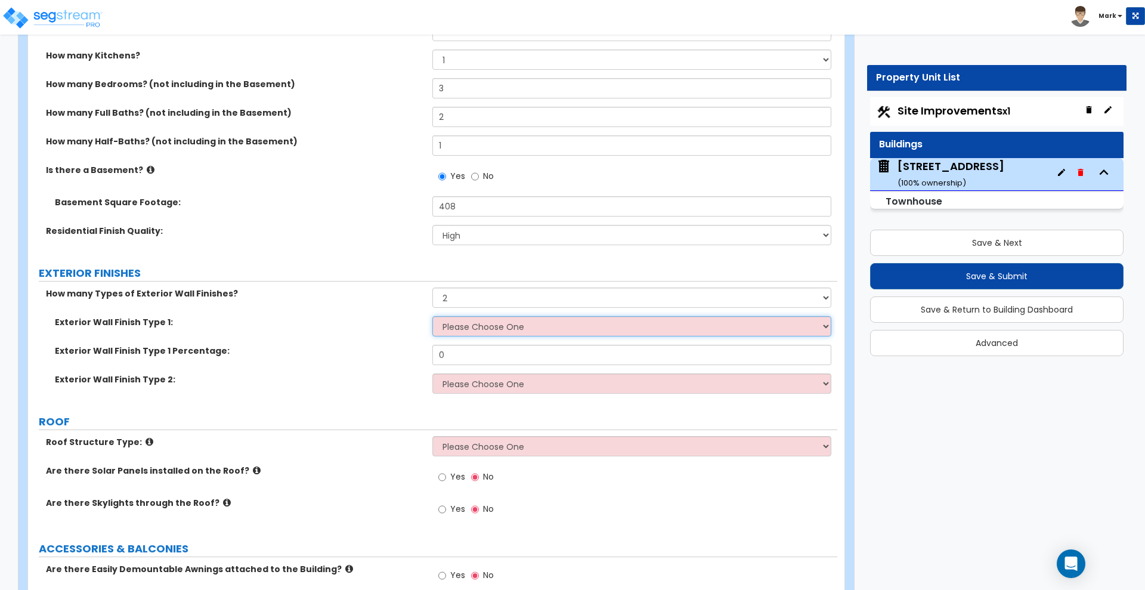
click at [475, 324] on select "Please Choose One No Finish/Shared Wall No Wall Brick Veneer Stone Veneer Wood …" at bounding box center [631, 326] width 398 height 20
select select "2"
click at [432, 316] on select "Please Choose One No Finish/Shared Wall No Wall Brick Veneer Stone Veneer Wood …" at bounding box center [631, 326] width 398 height 20
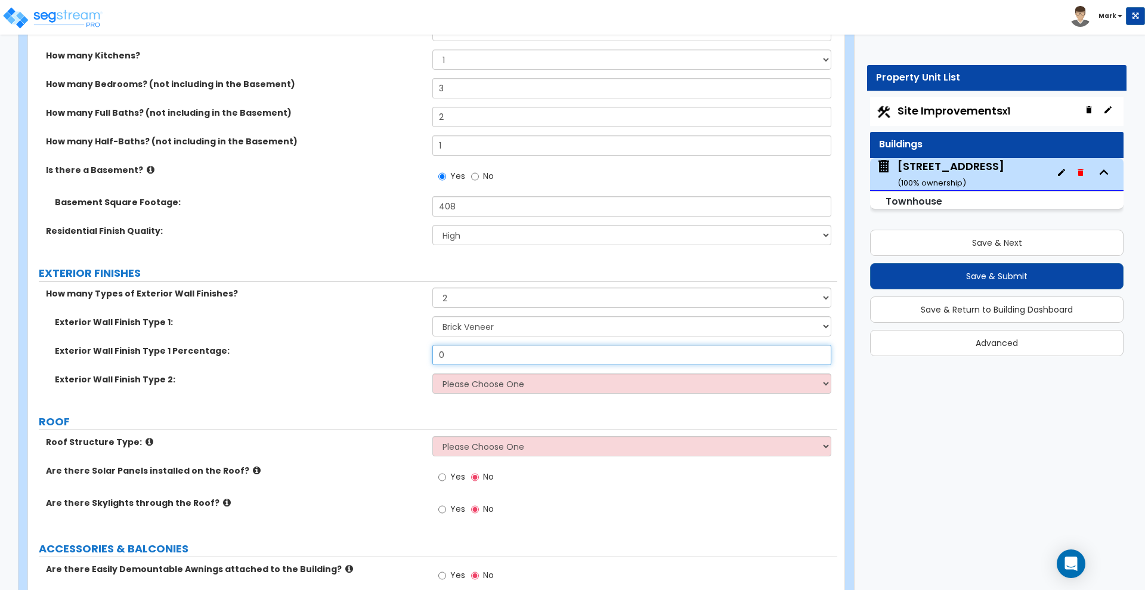
drag, startPoint x: 450, startPoint y: 356, endPoint x: 375, endPoint y: 351, distance: 75.9
click at [375, 351] on div "Exterior Wall Finish Type 1 Percentage: 0" at bounding box center [432, 359] width 809 height 29
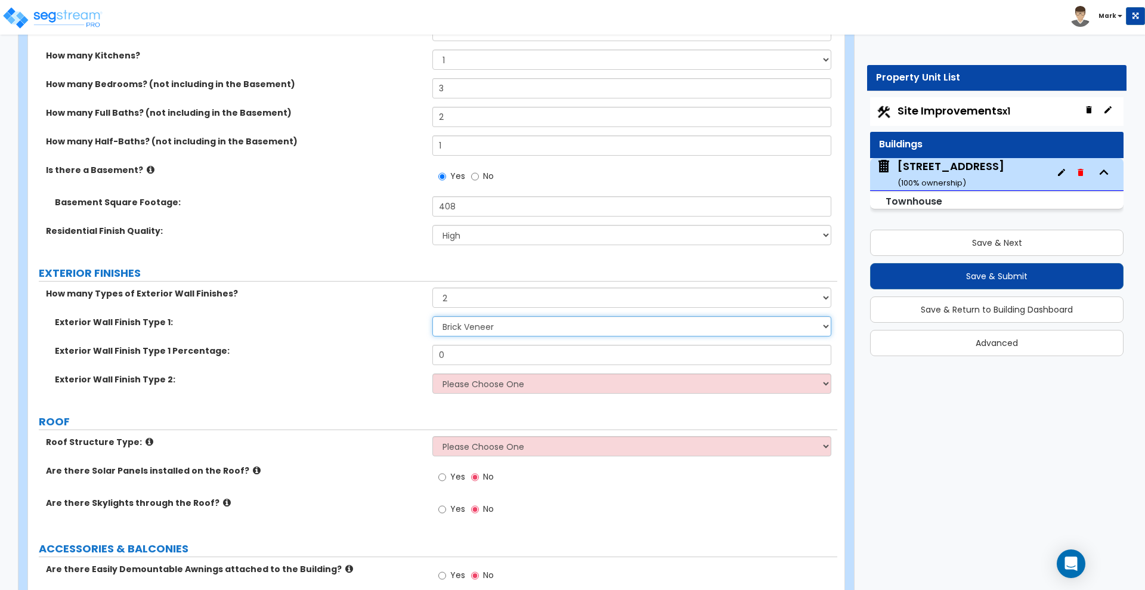
click at [499, 326] on select "Please Choose One No Finish/Shared Wall No Wall Brick Veneer Stone Veneer Wood …" at bounding box center [631, 326] width 398 height 20
click at [388, 311] on div "How many Types of Exterior Wall Finishes? None 1 2 3" at bounding box center [432, 301] width 809 height 29
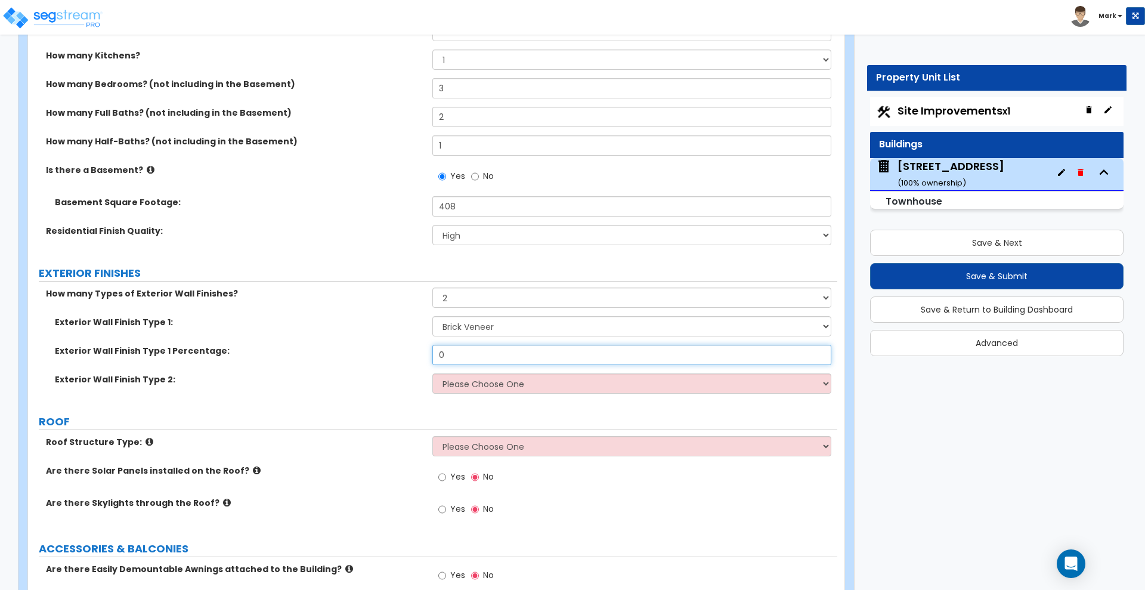
click at [355, 354] on div "Exterior Wall Finish Type 1 Percentage: 0" at bounding box center [432, 359] width 809 height 29
type input "9"
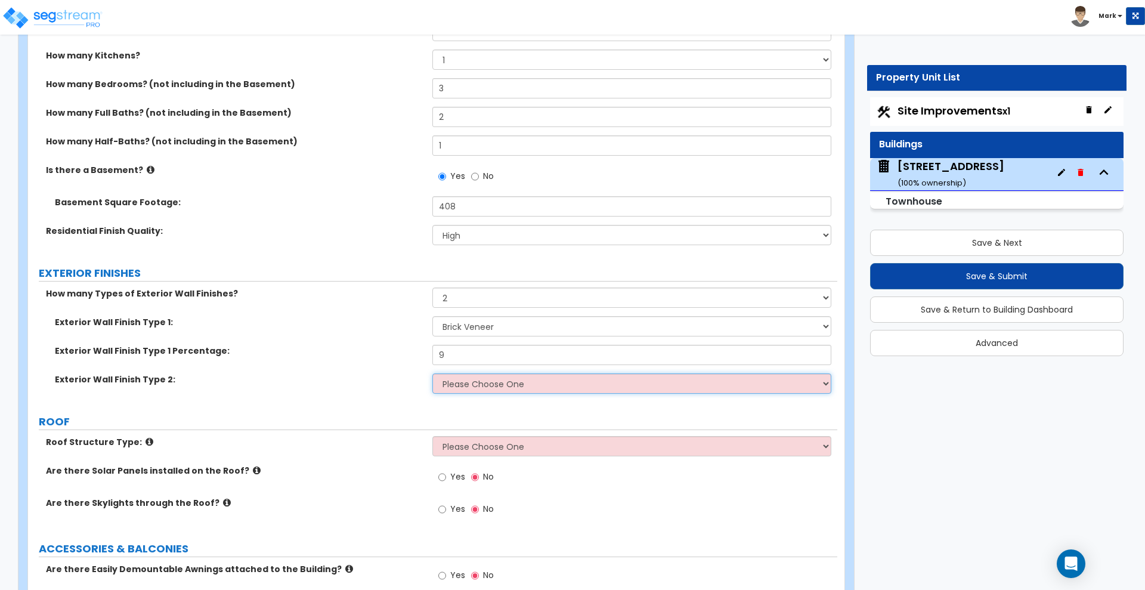
click at [493, 384] on select "Please Choose One No Finish/Shared Wall No Wall Brick Veneer Stone Veneer Wood …" at bounding box center [631, 383] width 398 height 20
select select "5"
click at [432, 373] on select "Please Choose One No Finish/Shared Wall No Wall Brick Veneer Stone Veneer Wood …" at bounding box center [631, 383] width 398 height 20
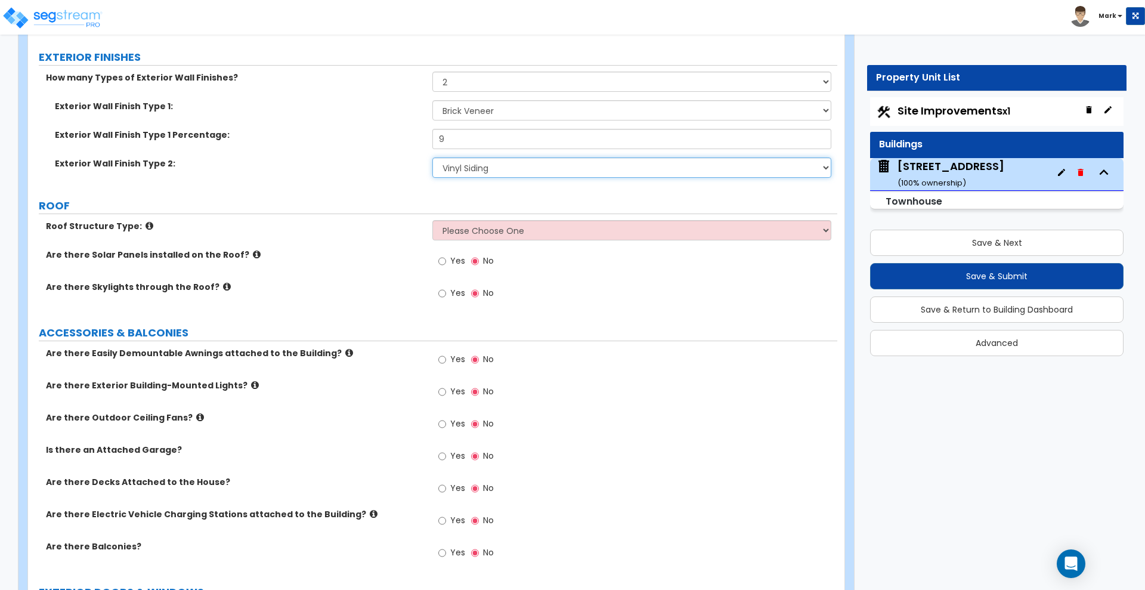
scroll to position [596, 0]
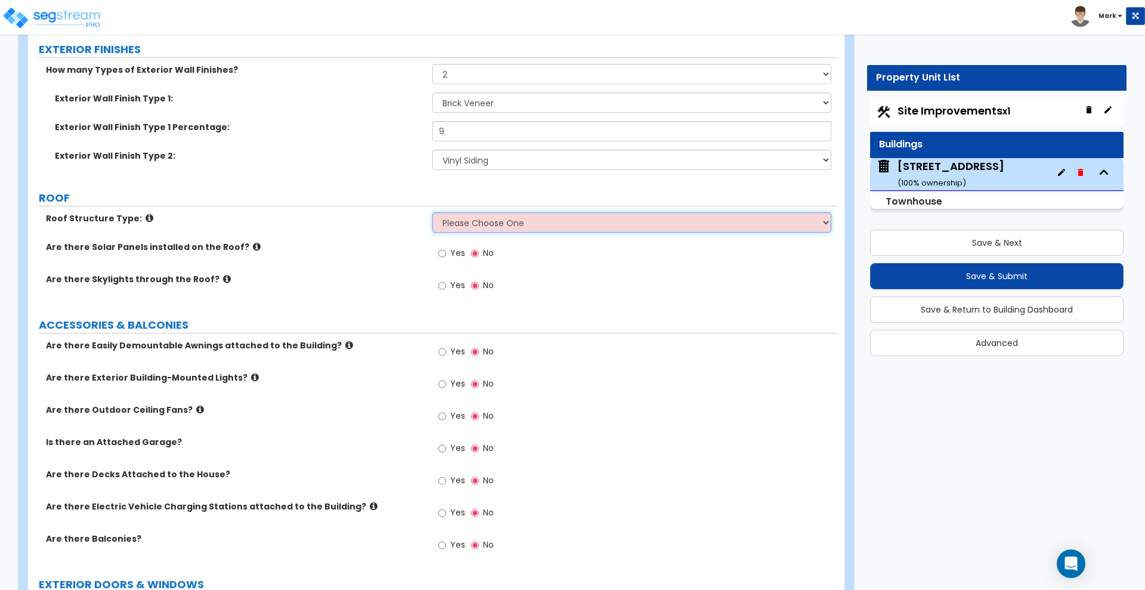
click at [509, 223] on select "Please Choose One Gable Roof Flat Roof Hybrid Gable & Flat Roof" at bounding box center [631, 222] width 398 height 20
select select "1"
click at [432, 212] on select "Please Choose One Gable Roof Flat Roof Hybrid Gable & Flat Roof" at bounding box center [631, 222] width 398 height 20
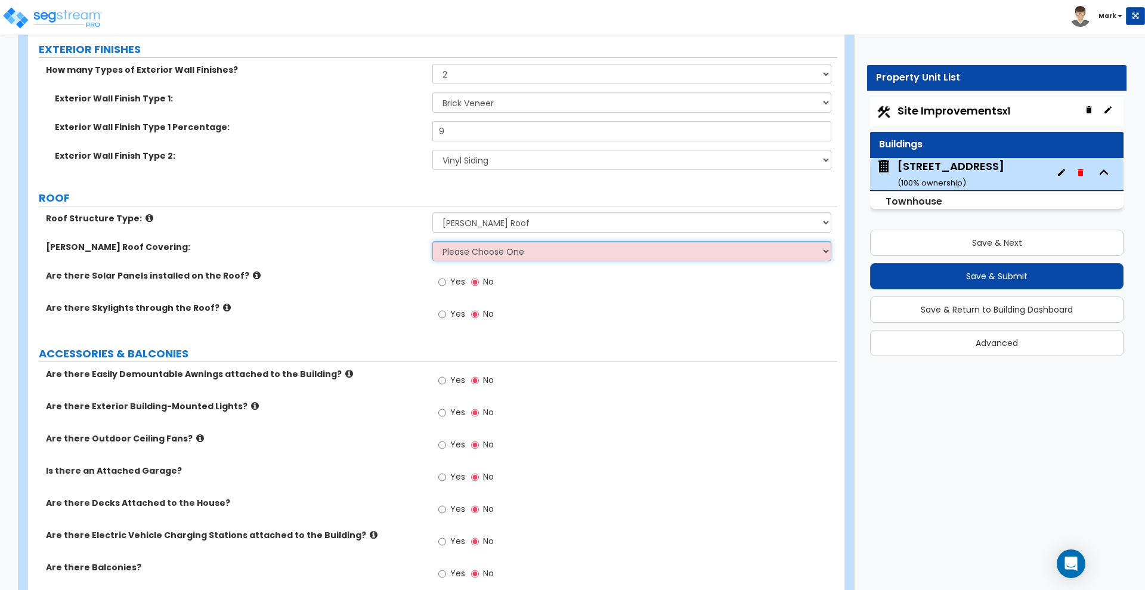
click at [497, 249] on select "Please Choose One Asphalt Shingle Clay Tile Wood Shingle Metal Shingle Standing…" at bounding box center [631, 251] width 398 height 20
select select "1"
click at [432, 241] on select "Please Choose One Asphalt Shingle Clay Tile Wood Shingle Metal Shingle Standing…" at bounding box center [631, 251] width 398 height 20
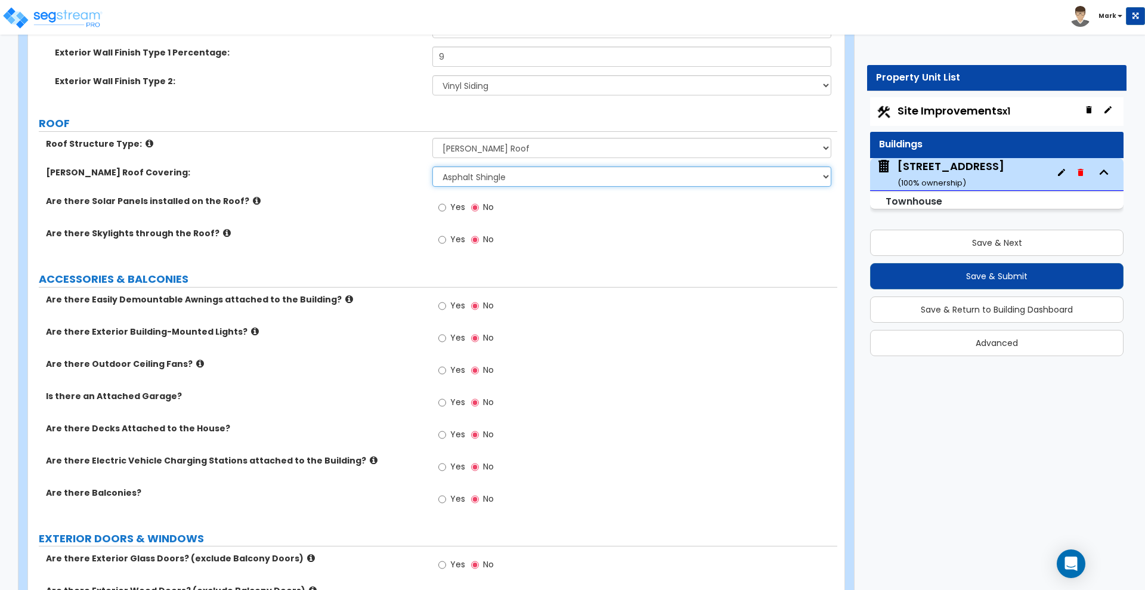
scroll to position [745, 0]
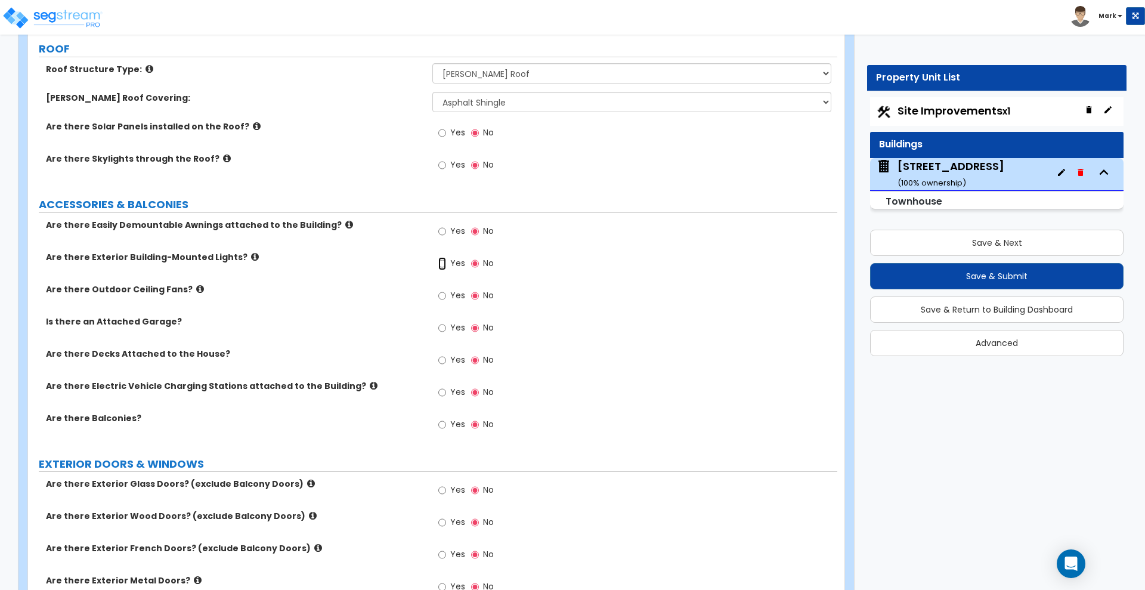
click at [441, 262] on input "Yes" at bounding box center [442, 263] width 8 height 13
radio input "true"
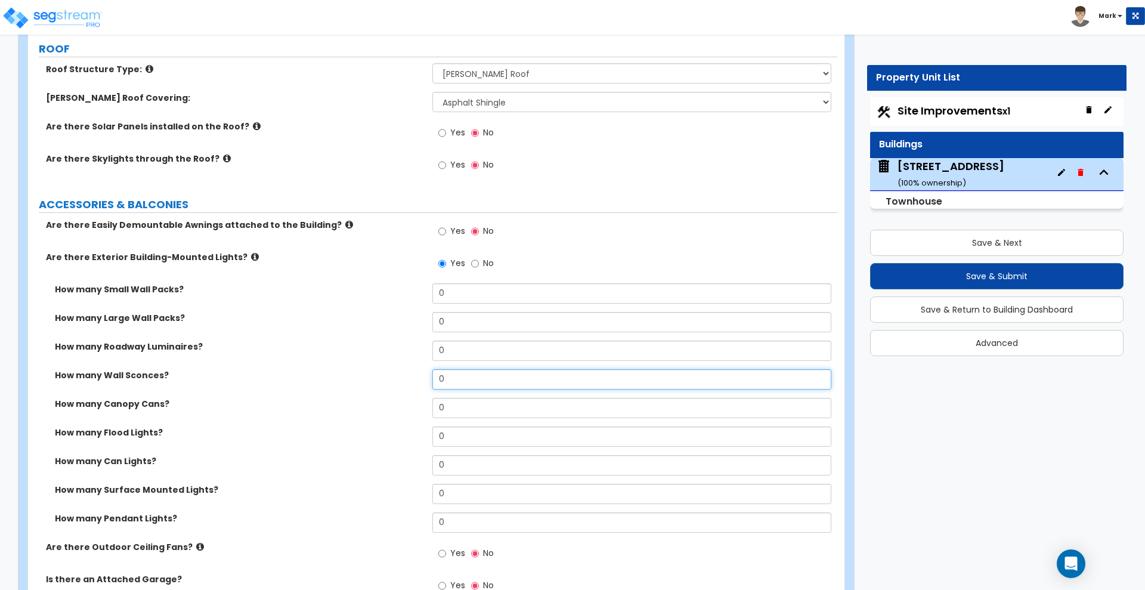
drag, startPoint x: 451, startPoint y: 377, endPoint x: 345, endPoint y: 377, distance: 105.6
click at [345, 377] on div "How many Wall Sconces? 0" at bounding box center [432, 383] width 809 height 29
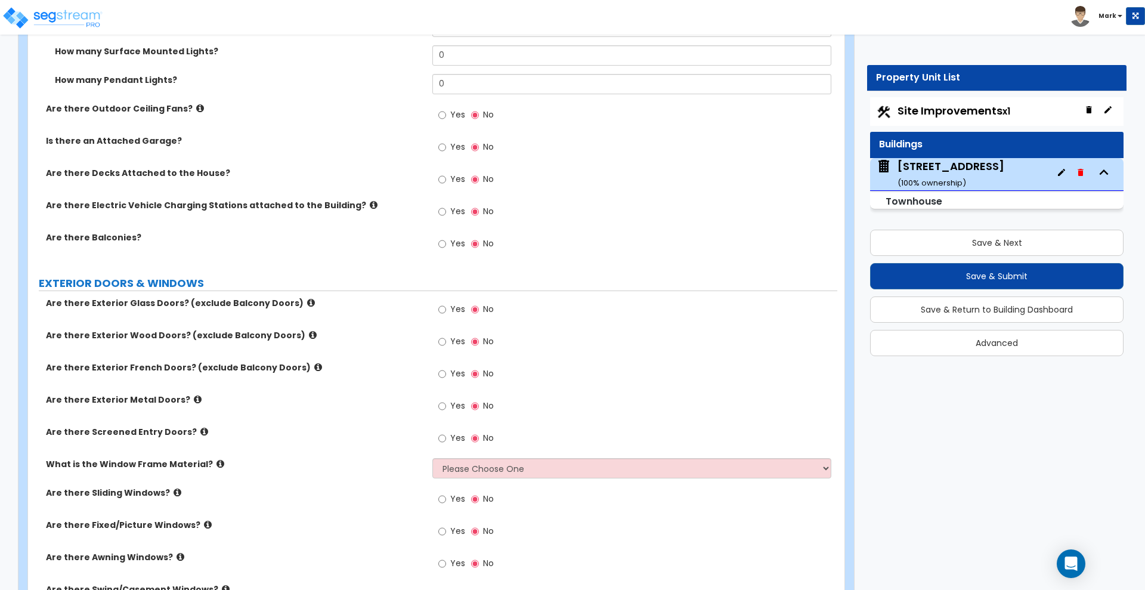
scroll to position [1193, 0]
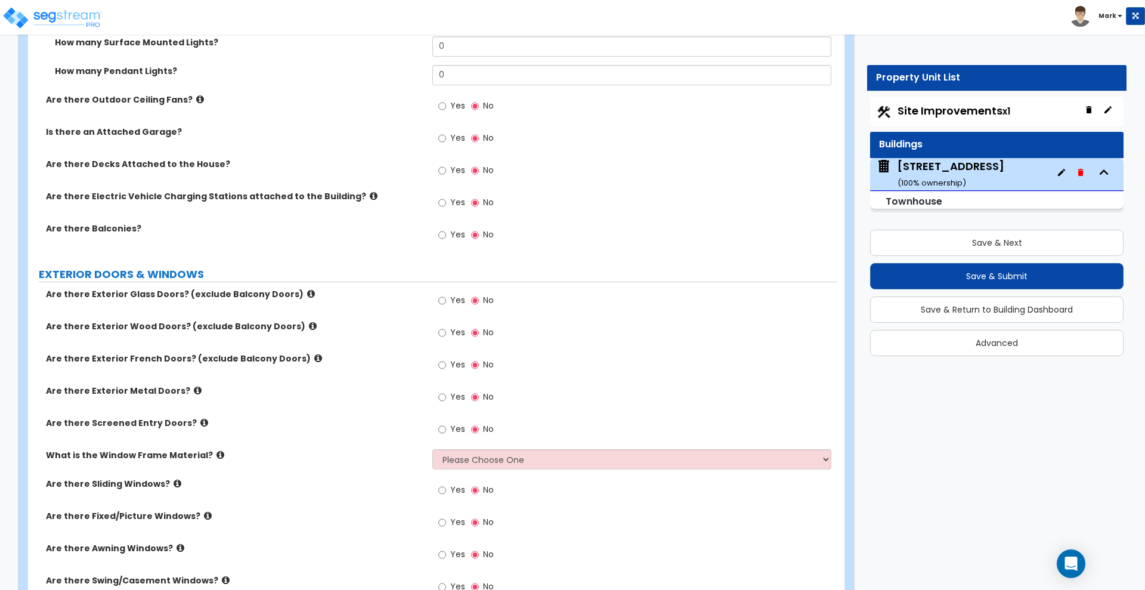
type input "3"
click at [443, 233] on input "Yes" at bounding box center [442, 234] width 8 height 13
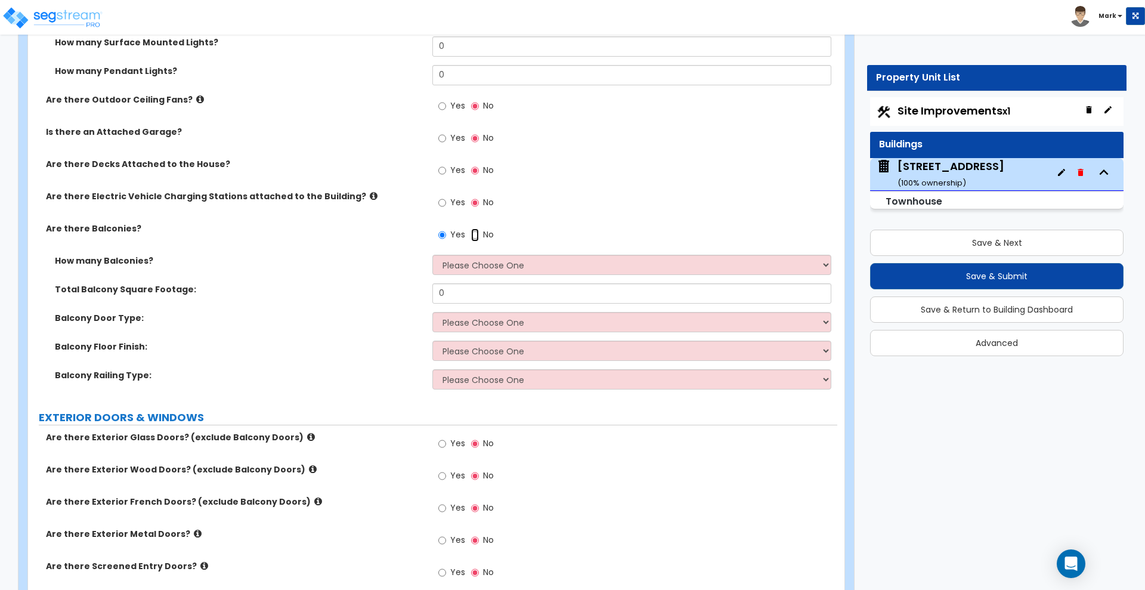
click at [478, 232] on input "No" at bounding box center [475, 234] width 8 height 13
radio input "false"
radio input "true"
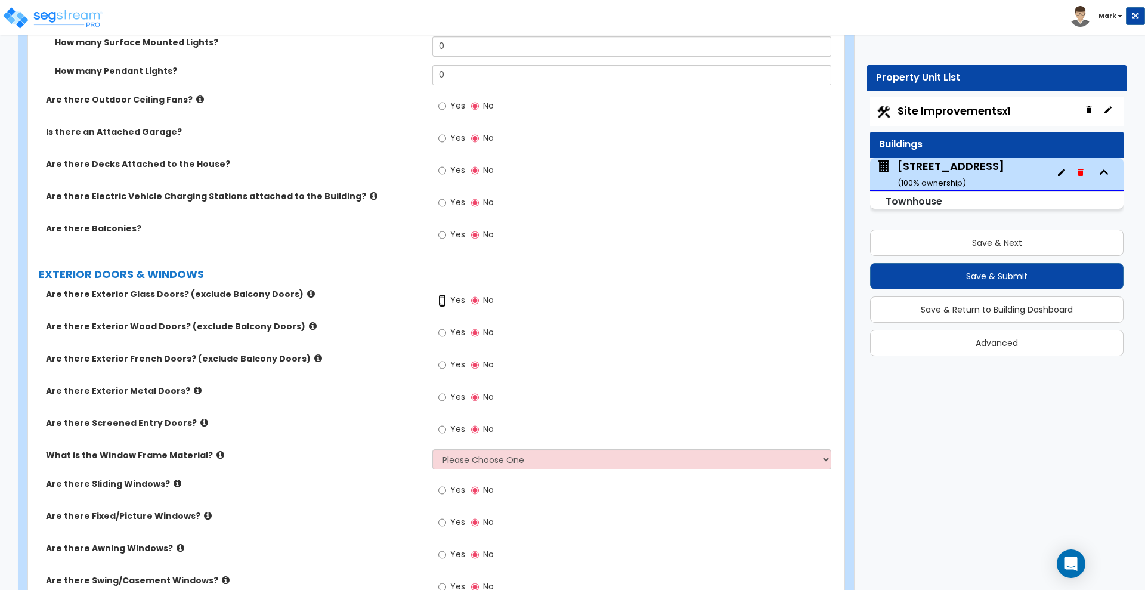
click at [443, 299] on input "Yes" at bounding box center [442, 300] width 8 height 13
radio input "true"
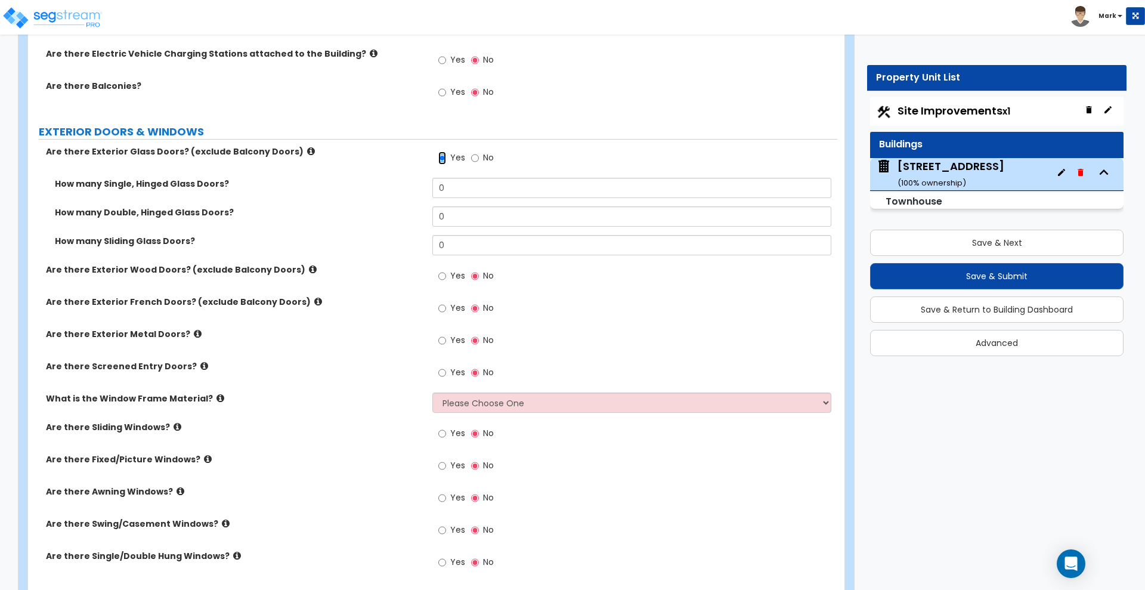
scroll to position [1342, 0]
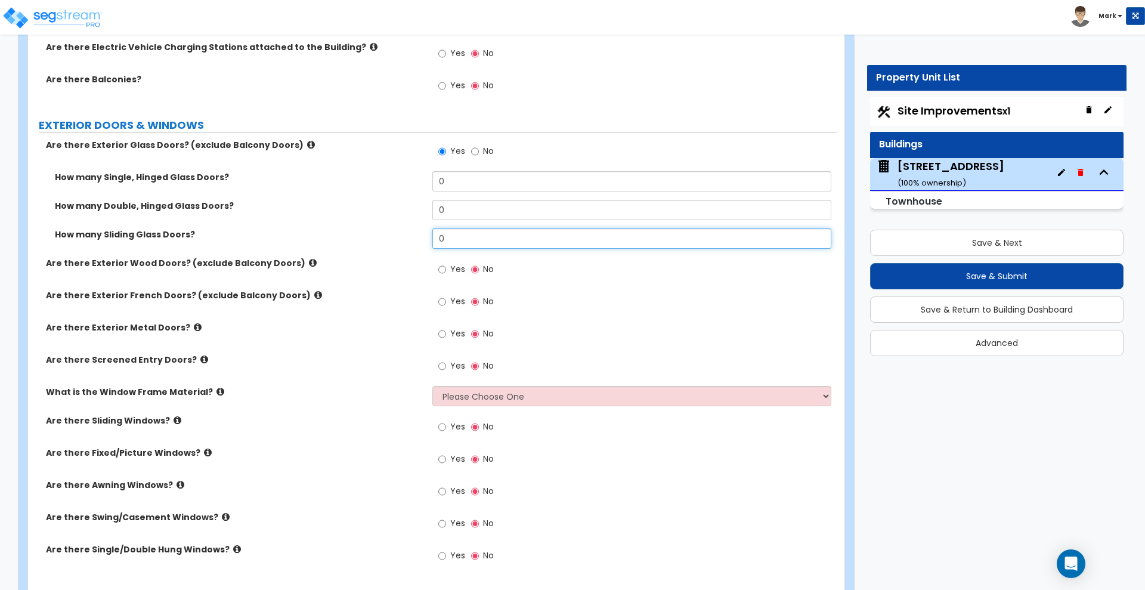
drag, startPoint x: 447, startPoint y: 237, endPoint x: 393, endPoint y: 235, distance: 54.3
click at [393, 235] on div "How many Sliding Glass Doors? 0" at bounding box center [432, 242] width 809 height 29
type input "1"
click at [443, 334] on input "Yes" at bounding box center [442, 333] width 8 height 13
radio input "true"
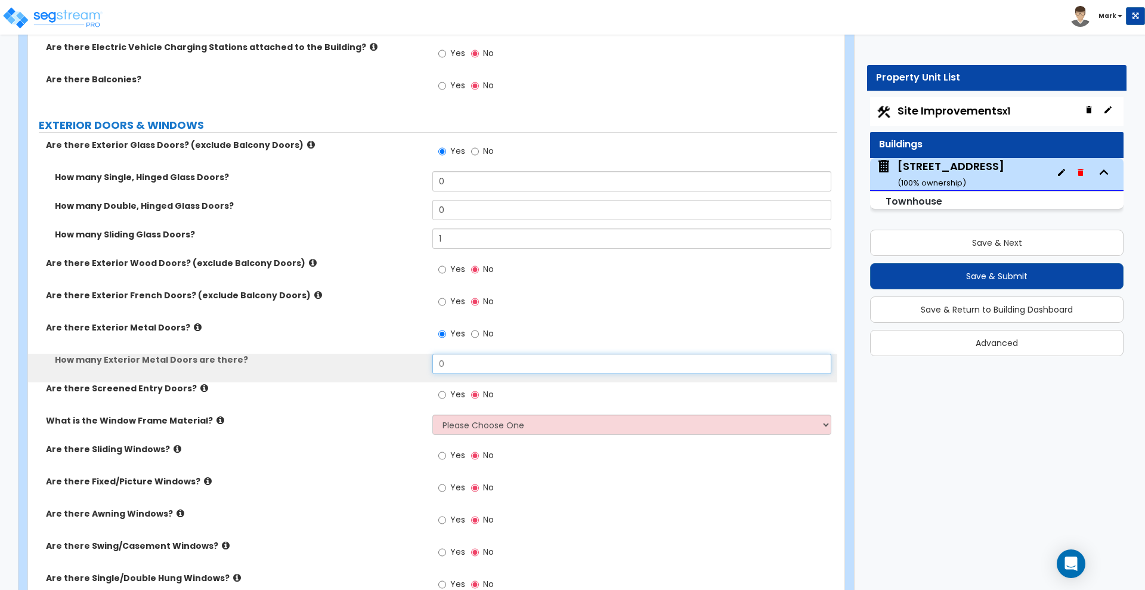
drag, startPoint x: 463, startPoint y: 358, endPoint x: 384, endPoint y: 359, distance: 78.7
click at [384, 359] on div "How many Exterior Metal Doors are there? 0" at bounding box center [432, 368] width 809 height 29
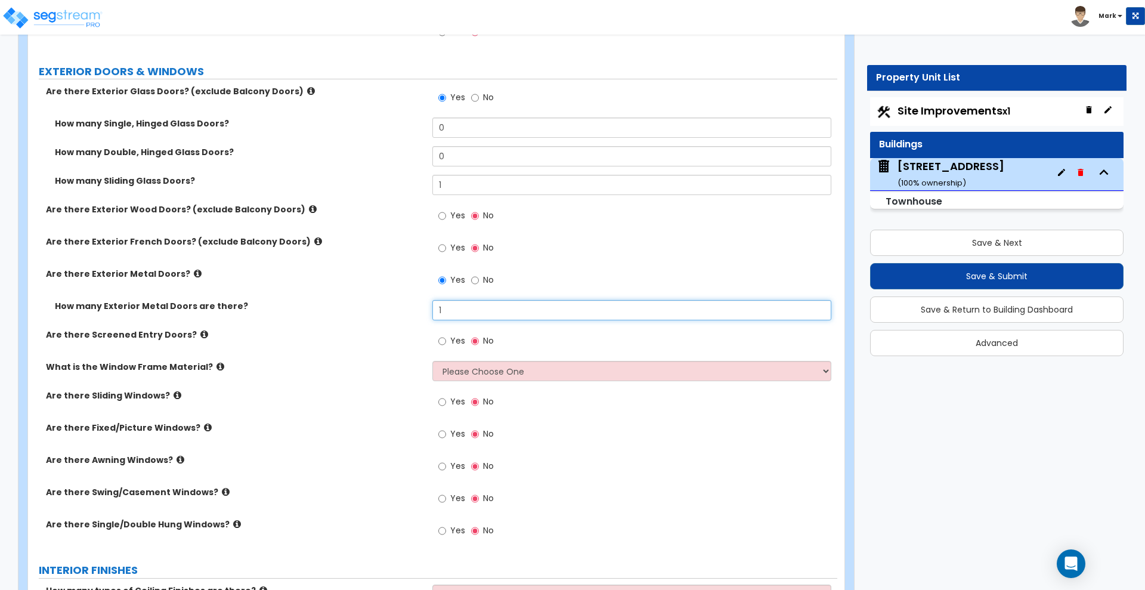
scroll to position [1416, 0]
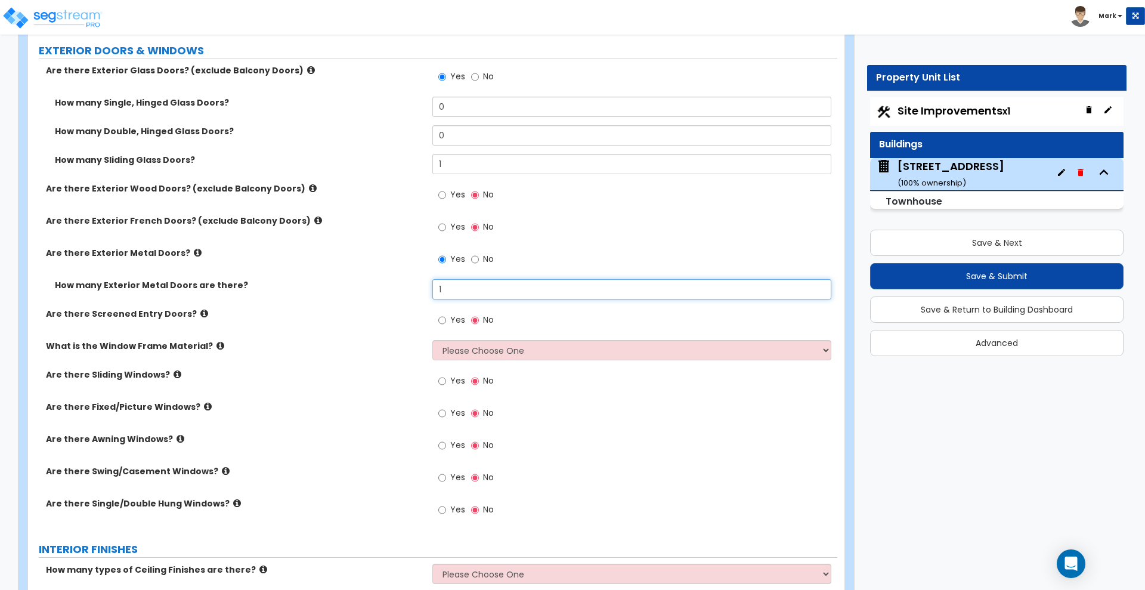
type input "1"
click at [537, 354] on select "Please Choose One Vinyl Aluminum Wood" at bounding box center [631, 350] width 398 height 20
select select "1"
click at [432, 340] on select "Please Choose One Vinyl Aluminum Wood" at bounding box center [631, 350] width 398 height 20
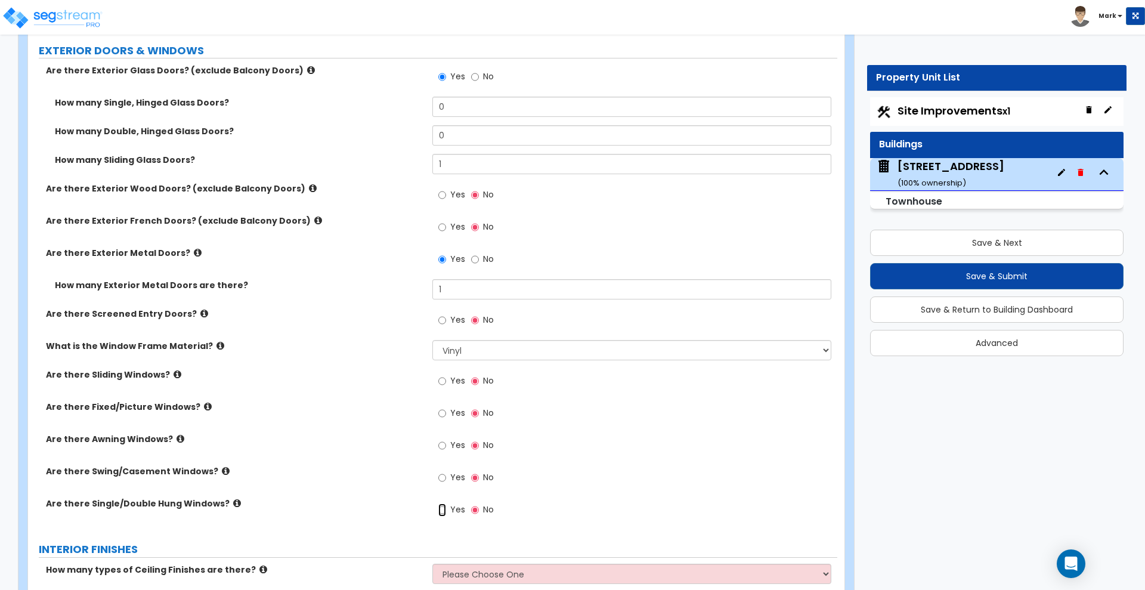
click at [440, 509] on input "Yes" at bounding box center [442, 509] width 8 height 13
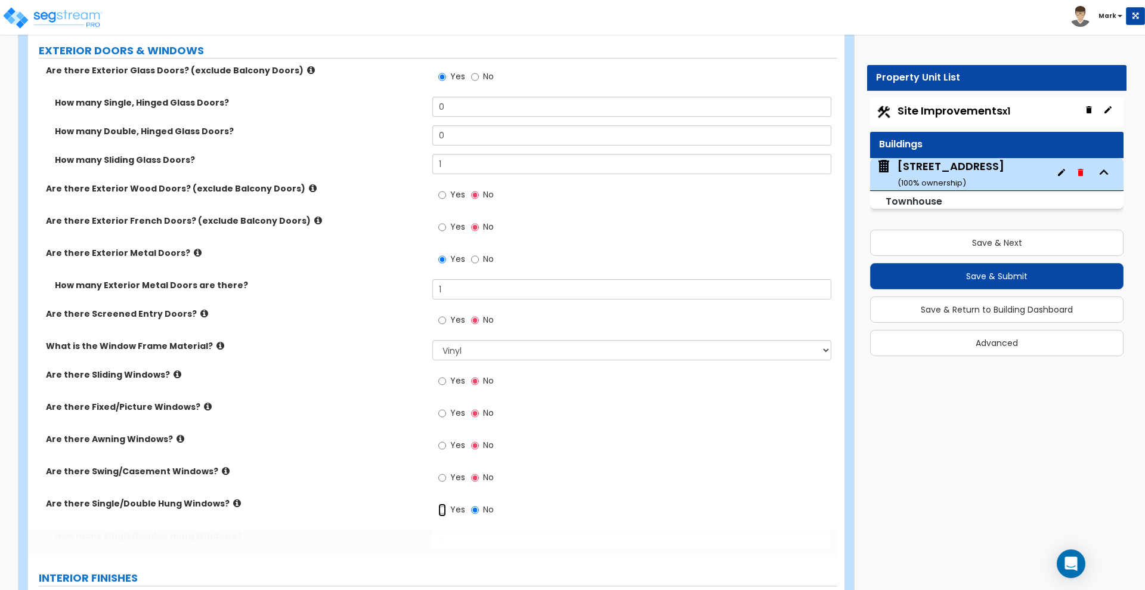
radio input "true"
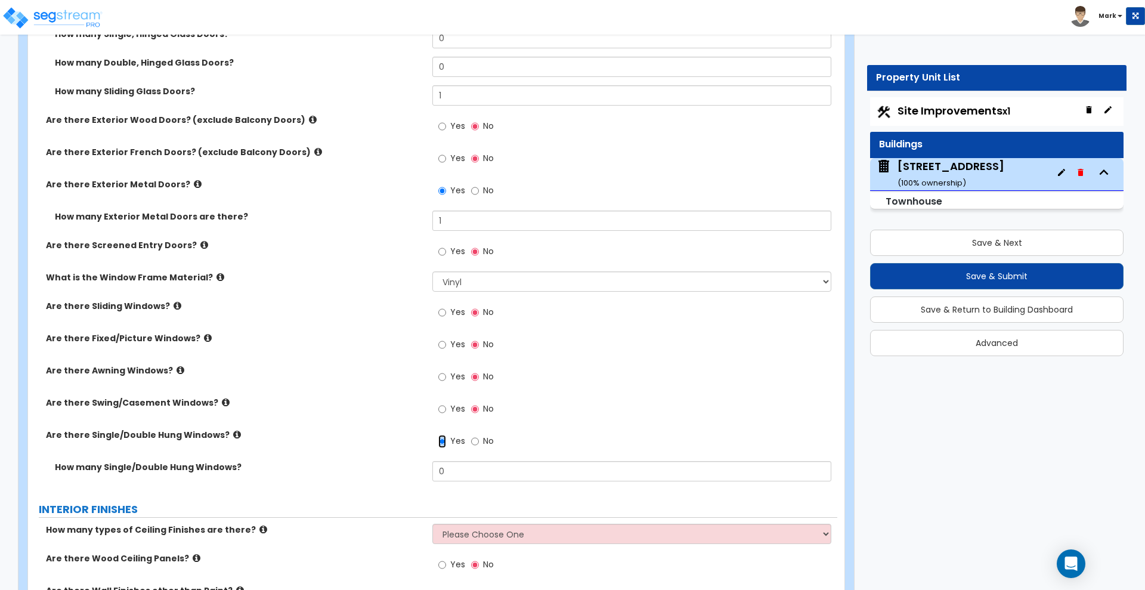
scroll to position [1565, 0]
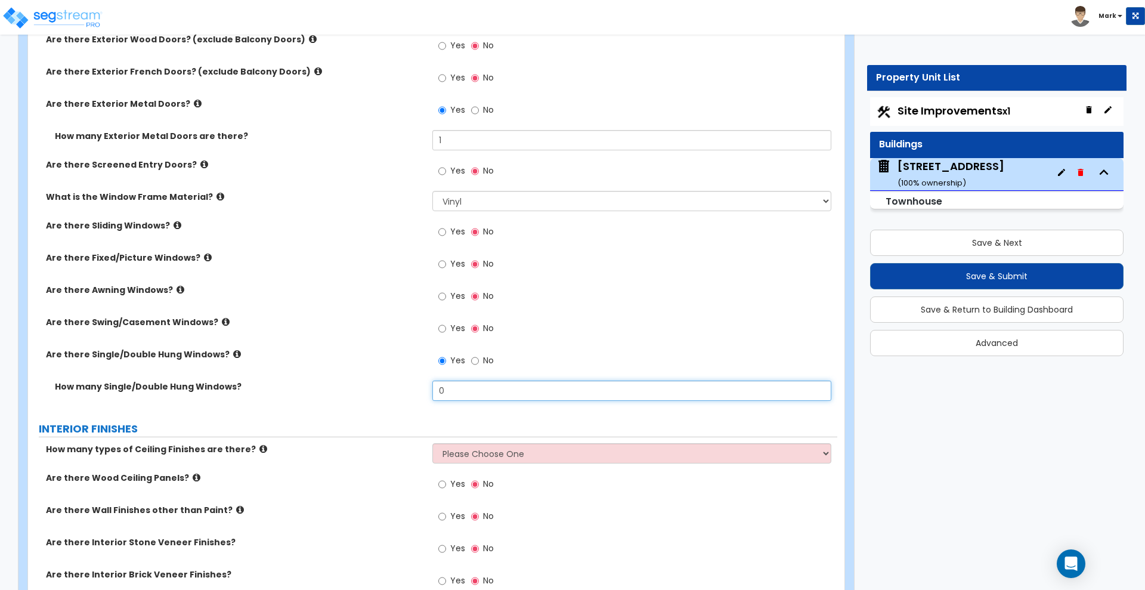
drag, startPoint x: 448, startPoint y: 396, endPoint x: 406, endPoint y: 386, distance: 43.4
click at [406, 386] on div "How many Single/Double Hung Windows? 0" at bounding box center [432, 394] width 809 height 29
type input "12"
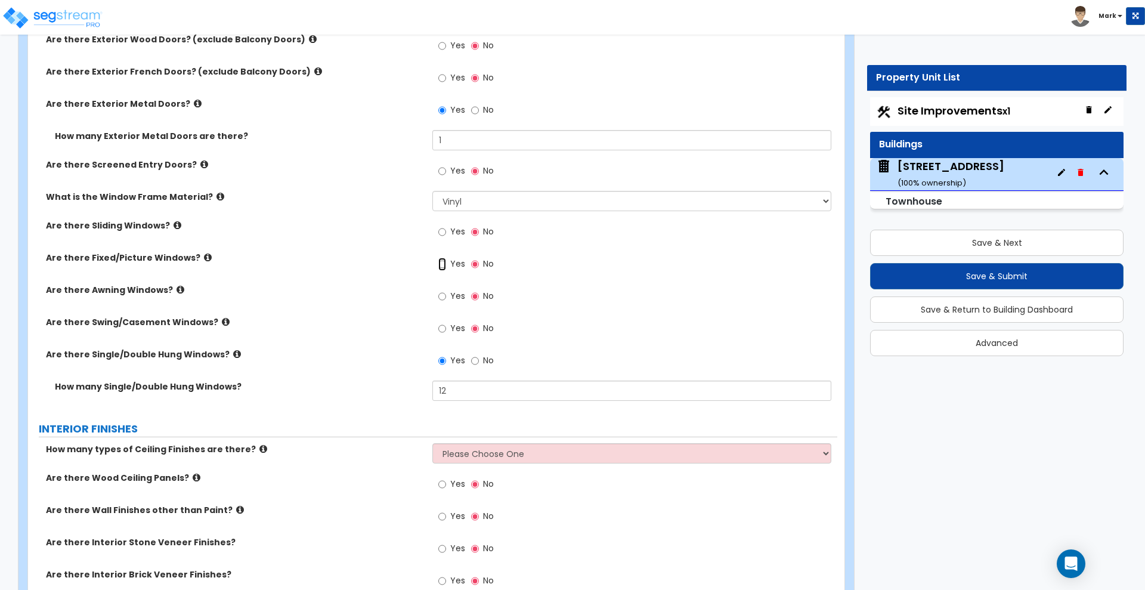
click at [444, 261] on input "Yes" at bounding box center [442, 264] width 8 height 13
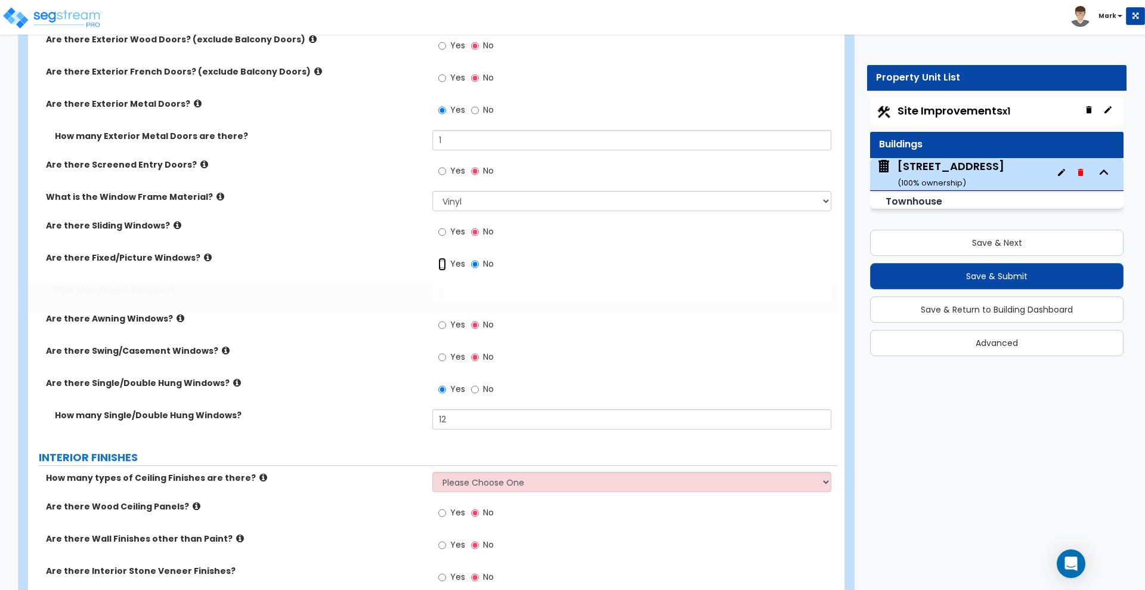
radio input "true"
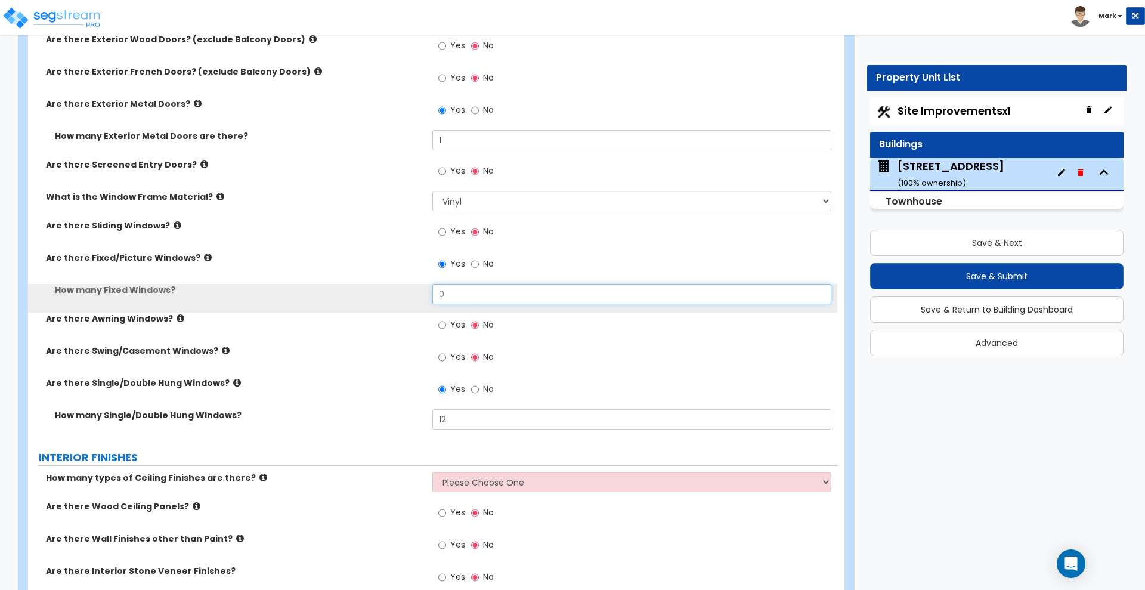
drag, startPoint x: 452, startPoint y: 289, endPoint x: 416, endPoint y: 293, distance: 36.1
click at [425, 293] on div "How many Fixed Windows? 0" at bounding box center [432, 298] width 809 height 29
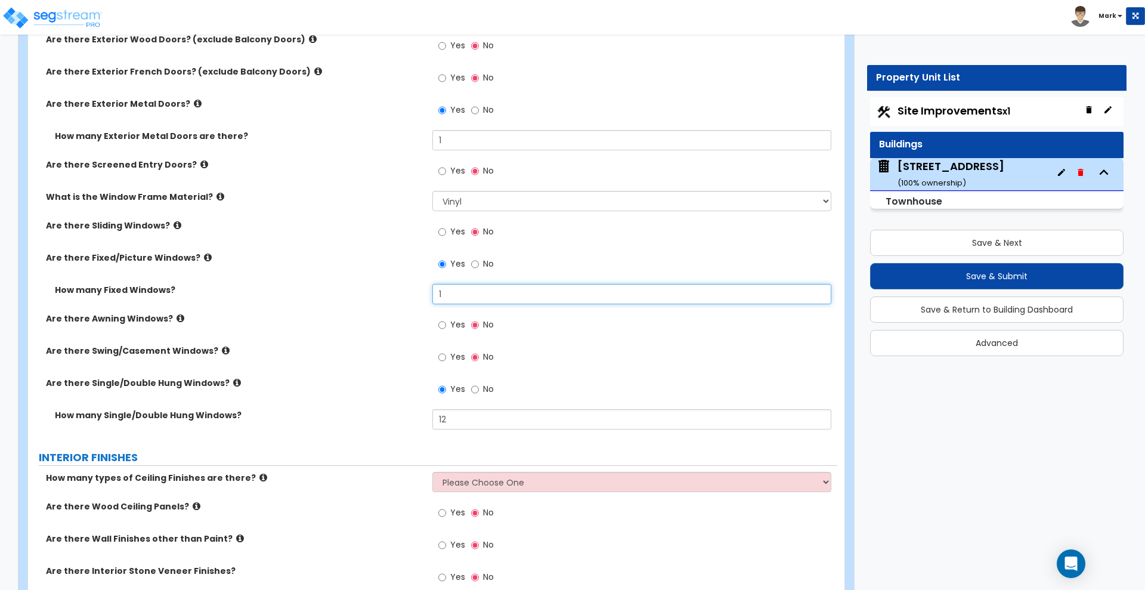
type input "1"
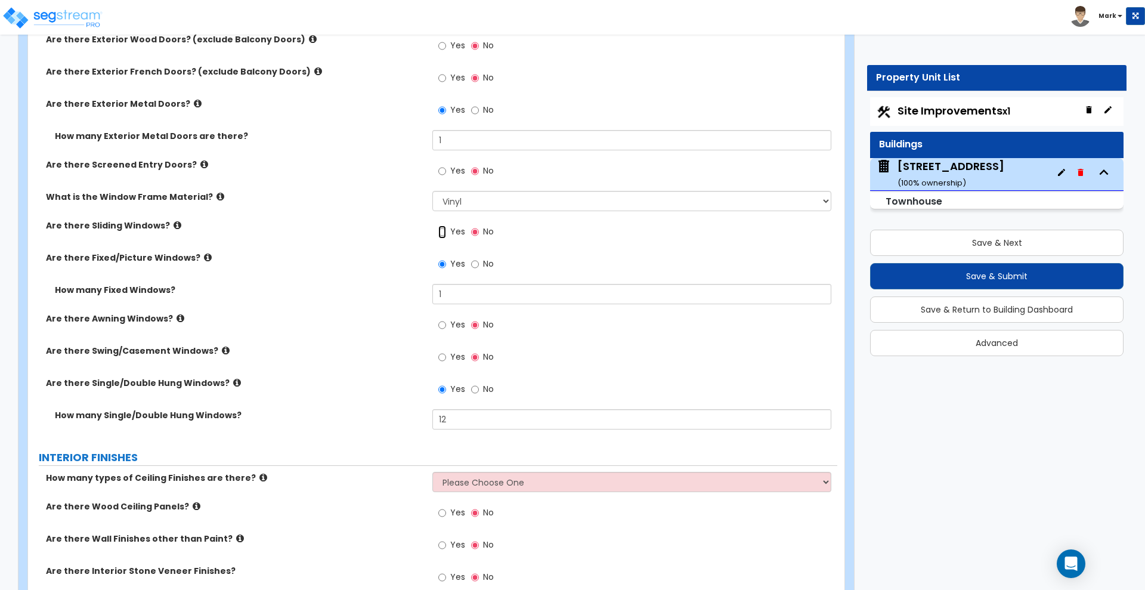
click at [443, 230] on input "Yes" at bounding box center [442, 231] width 8 height 13
radio input "true"
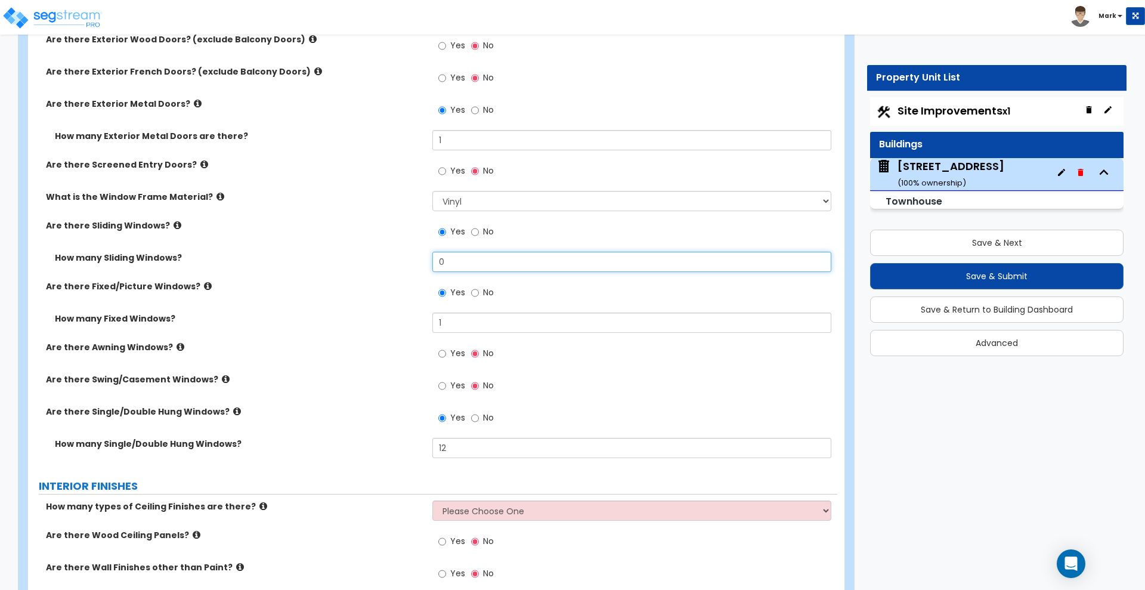
click at [469, 260] on input "0" at bounding box center [631, 262] width 398 height 20
drag, startPoint x: 444, startPoint y: 259, endPoint x: 409, endPoint y: 258, distance: 35.2
click at [409, 258] on div "How many Sliding Windows? 0" at bounding box center [432, 266] width 809 height 29
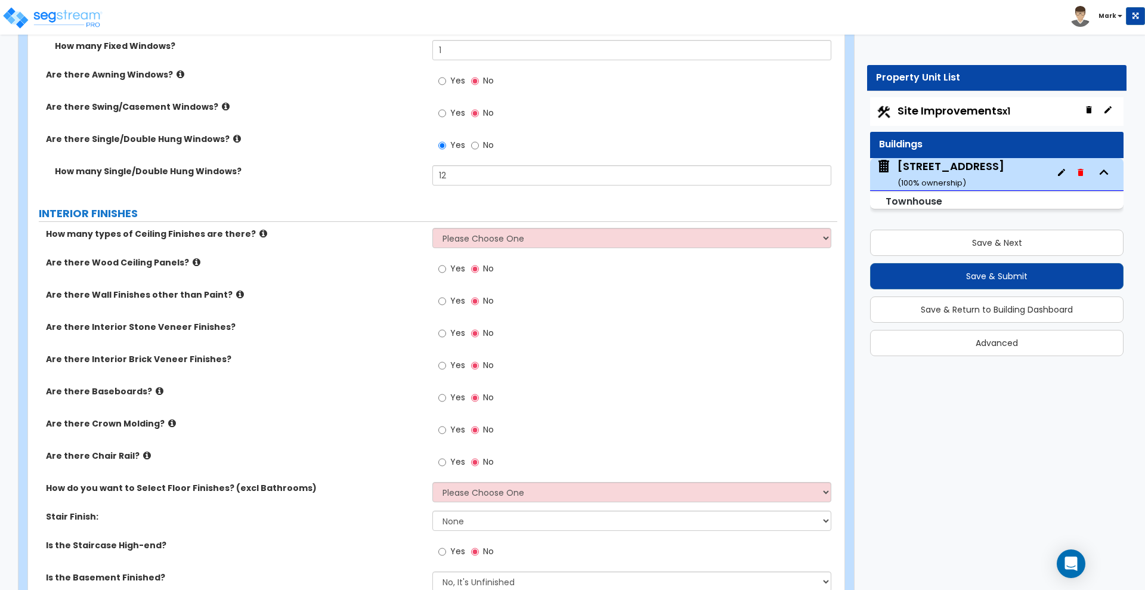
scroll to position [1864, 0]
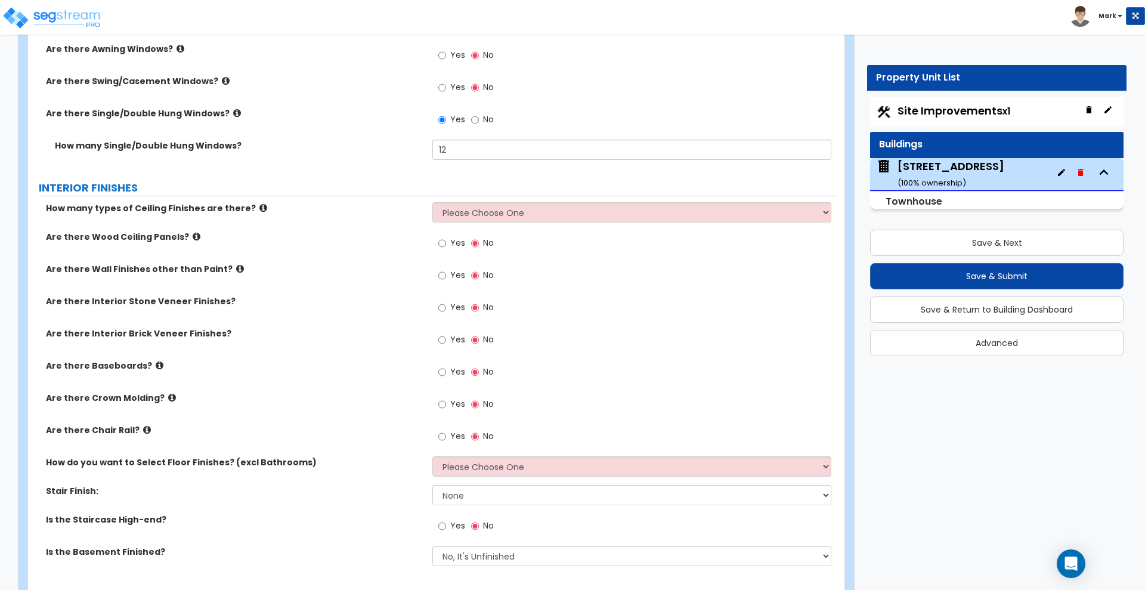
type input "2"
click at [510, 212] on select "Please Choose One 1 2 3" at bounding box center [631, 212] width 398 height 20
select select "1"
click at [432, 202] on select "Please Choose One 1 2 3" at bounding box center [631, 212] width 398 height 20
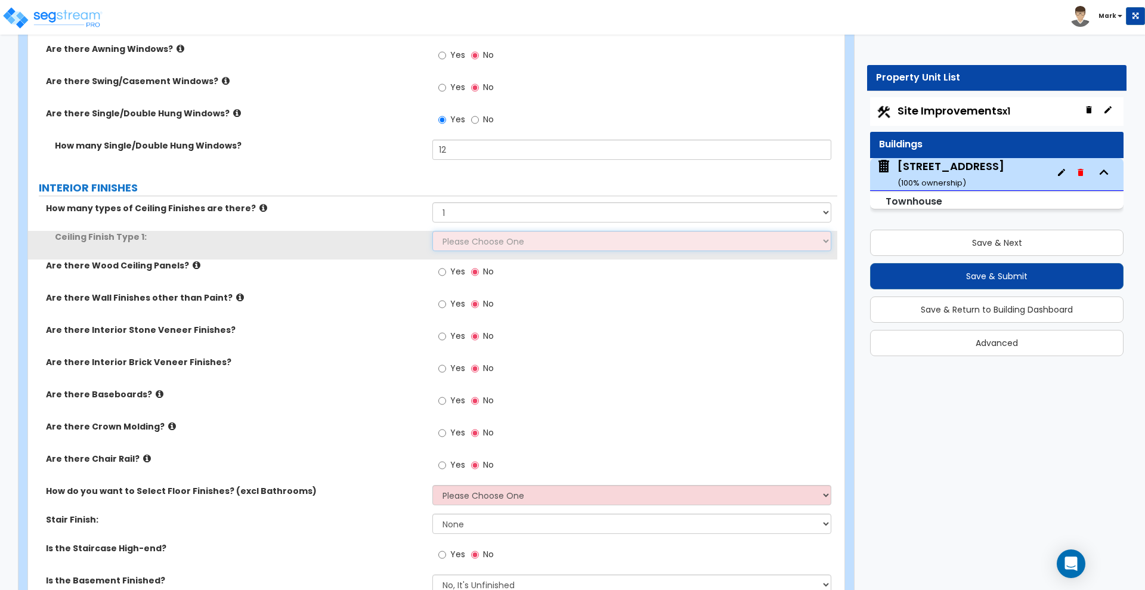
click at [488, 239] on select "Please Choose One Drop Ceiling Drywall Ceiling Open Ceiling" at bounding box center [631, 241] width 398 height 20
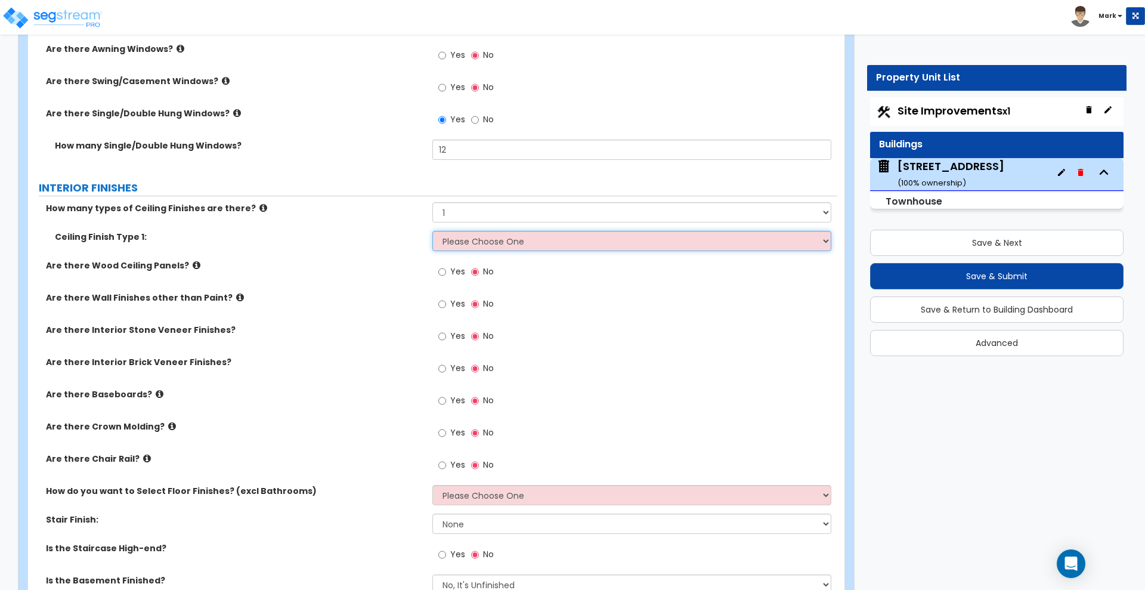
select select "2"
click at [432, 231] on select "Please Choose One Drop Ceiling Drywall Ceiling Open Ceiling" at bounding box center [631, 241] width 398 height 20
click at [443, 400] on input "Yes" at bounding box center [442, 400] width 8 height 13
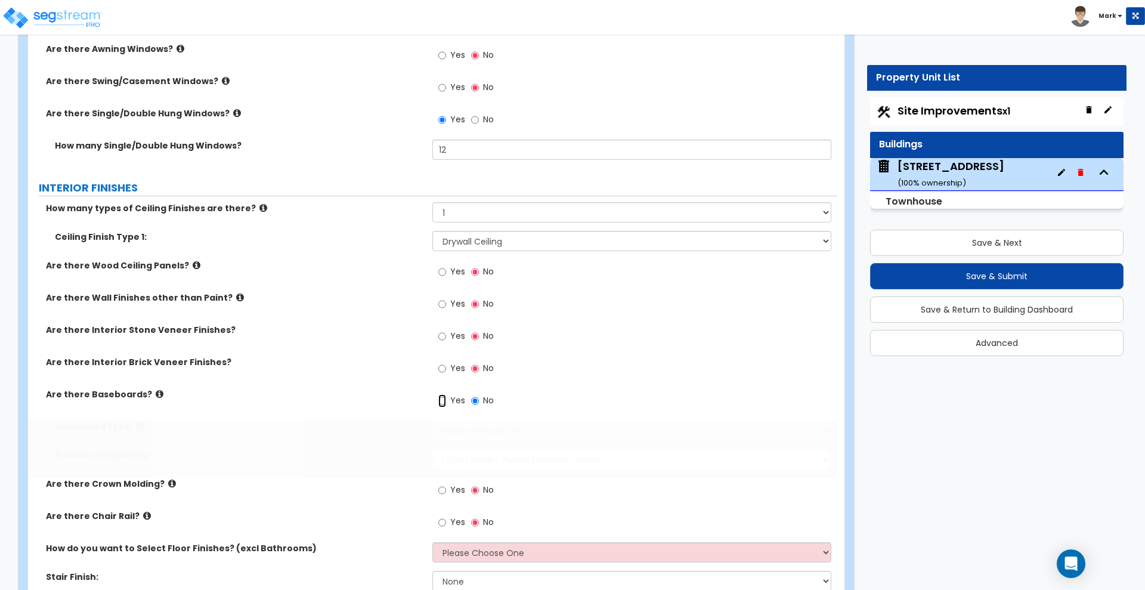
radio input "true"
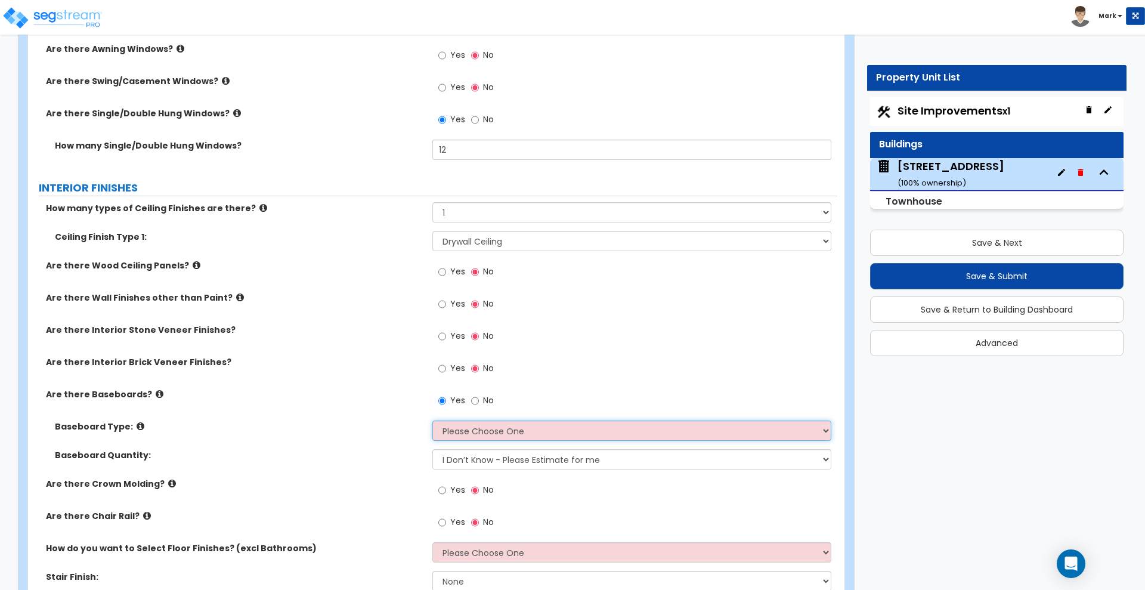
click at [515, 434] on select "Please Choose One Wood Vinyl Carpet Tile" at bounding box center [631, 430] width 398 height 20
select select "1"
click at [432, 420] on select "Please Choose One Wood Vinyl Carpet Tile" at bounding box center [631, 430] width 398 height 20
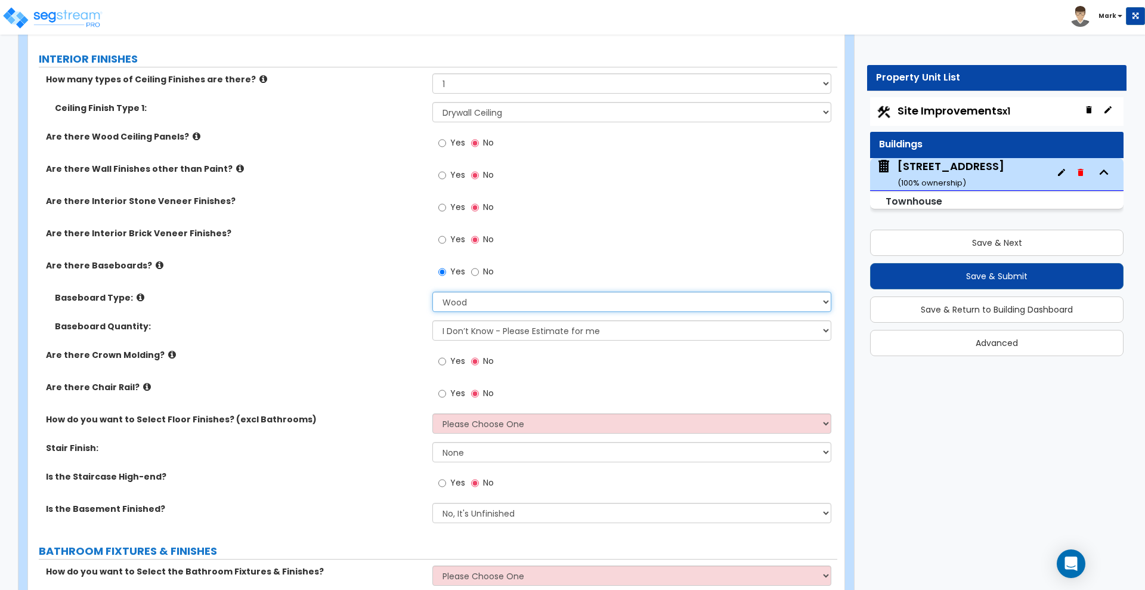
scroll to position [2013, 0]
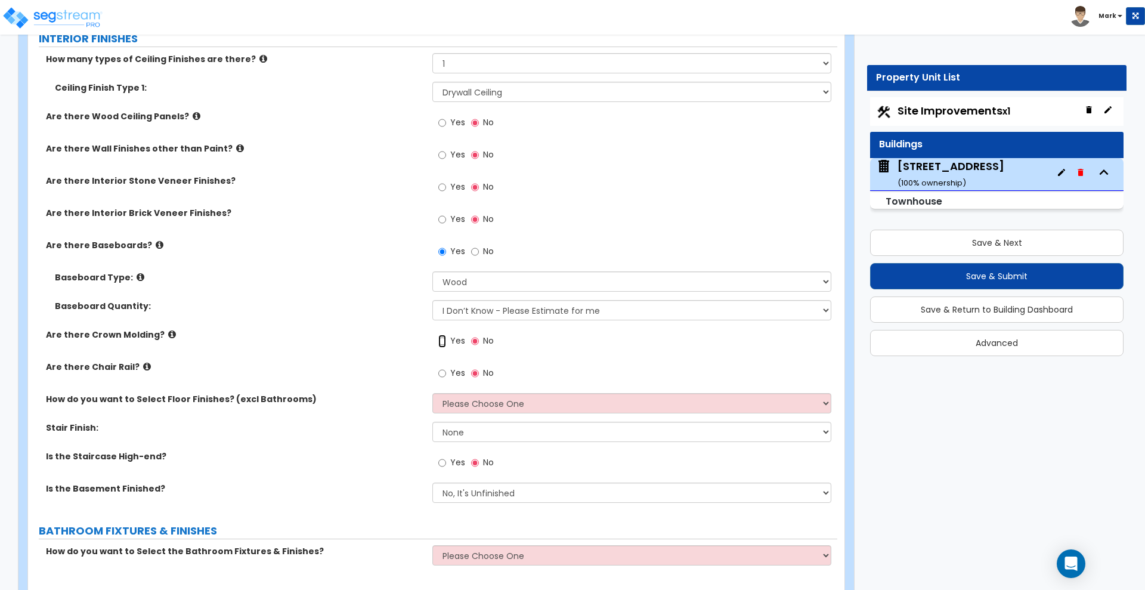
click at [443, 341] on input "Yes" at bounding box center [442, 341] width 8 height 13
radio input "true"
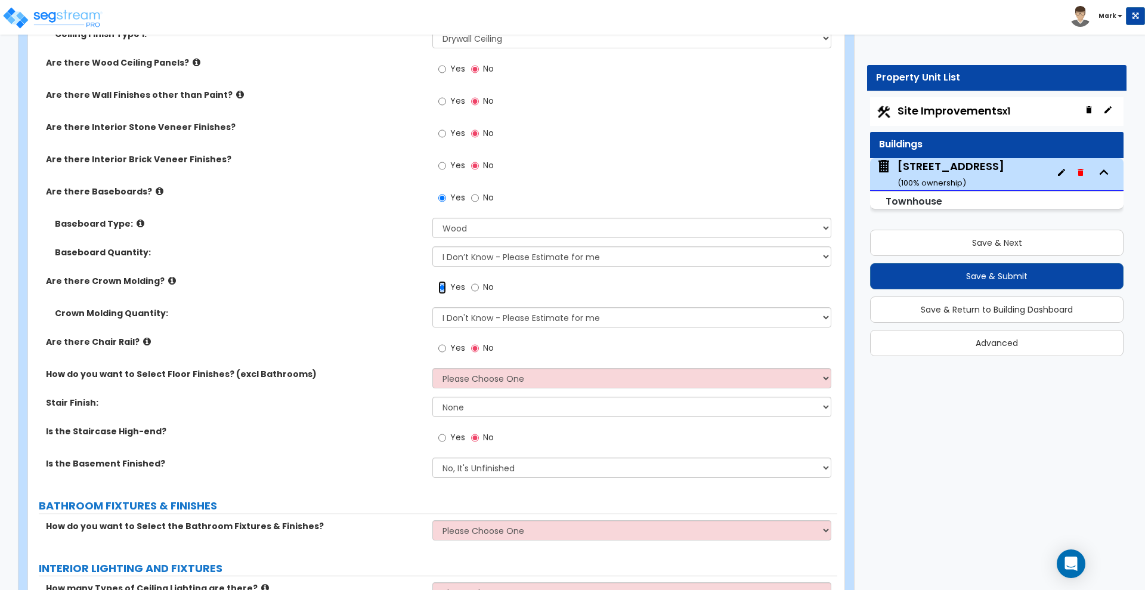
scroll to position [2087, 0]
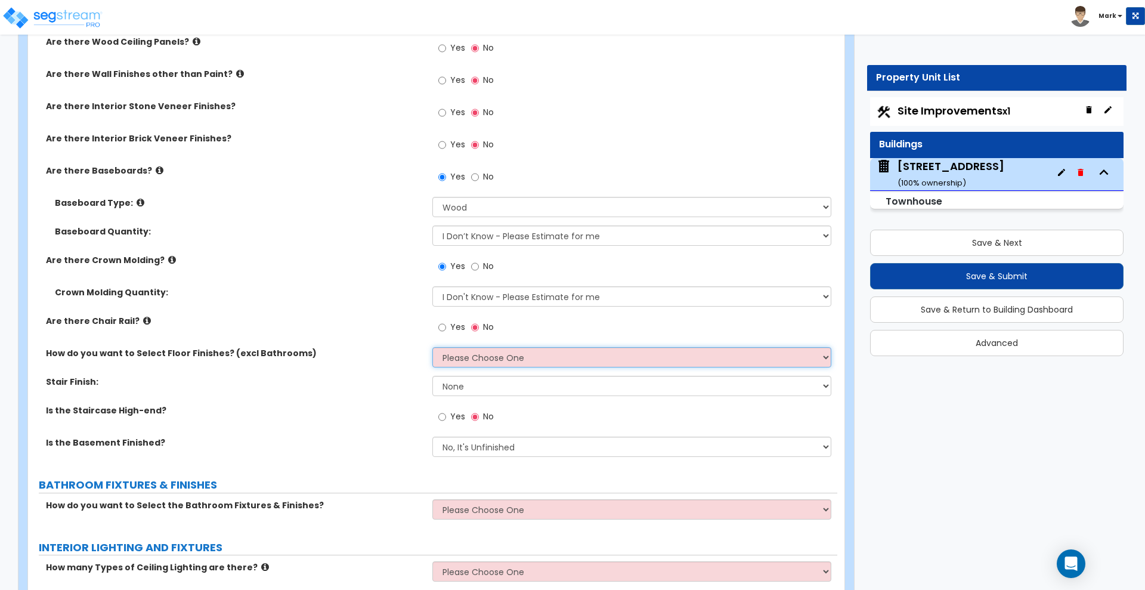
click at [477, 359] on select "Please Choose One I want to Select Floor Finishes for the Areas of the House I …" at bounding box center [631, 357] width 398 height 20
select select "2"
click at [432, 347] on select "Please Choose One I want to Select Floor Finishes for the Areas of the House I …" at bounding box center [631, 357] width 398 height 20
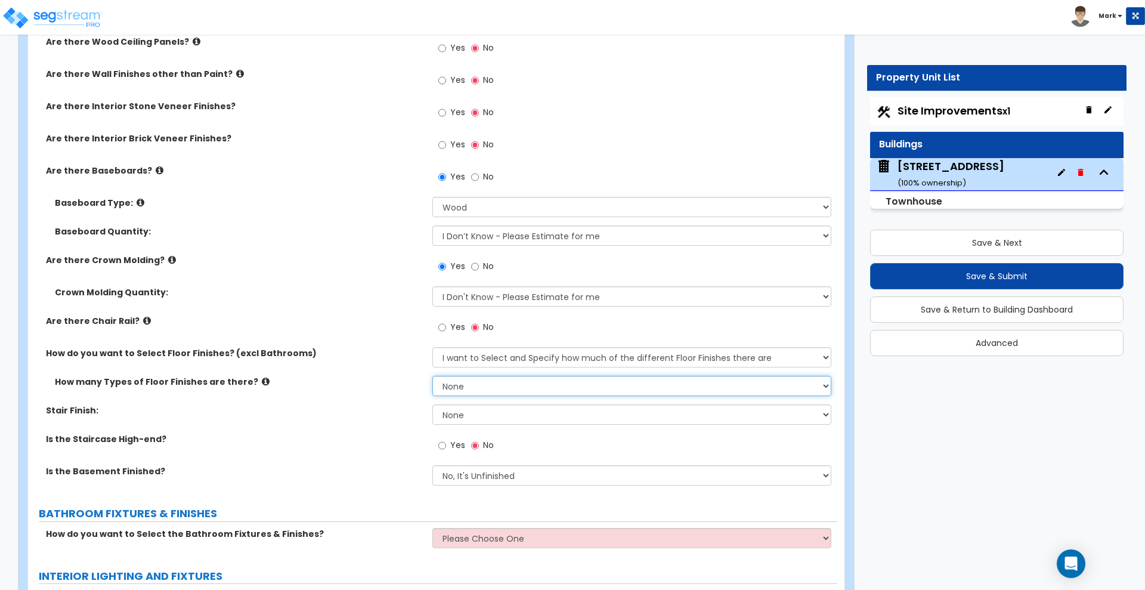
click at [474, 386] on select "None 1 2 3 4" at bounding box center [631, 386] width 398 height 20
select select "2"
click at [432, 376] on select "None 1 2 3 4" at bounding box center [631, 386] width 398 height 20
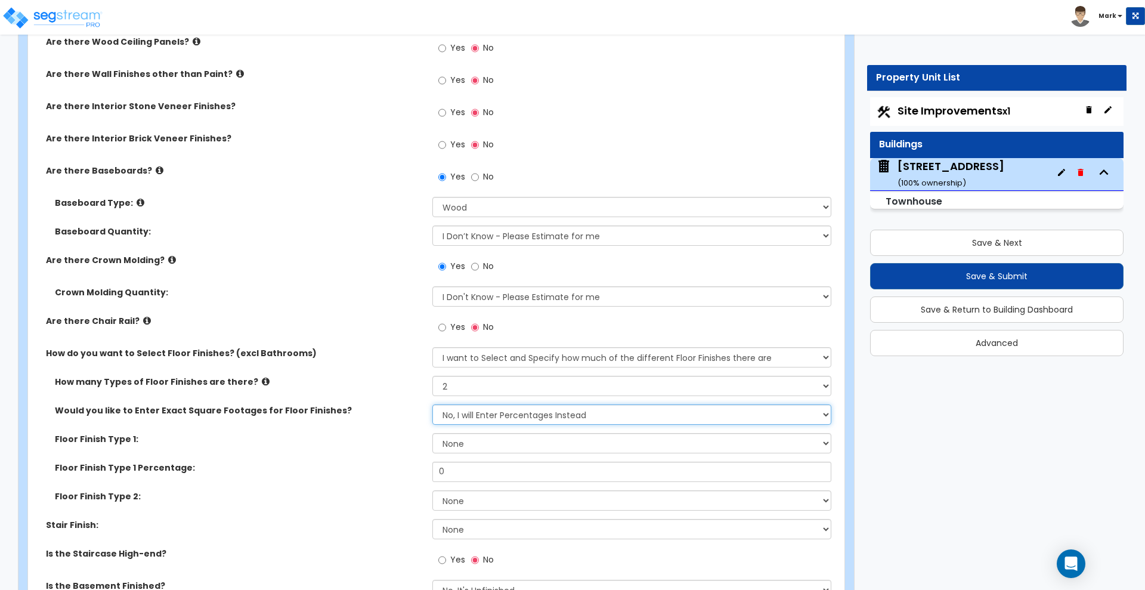
click at [497, 414] on select "No, I will Enter Percentages Instead Yes, I will Enter Exact Square Footages" at bounding box center [631, 414] width 398 height 20
click at [432, 404] on select "No, I will Enter Percentages Instead Yes, I will Enter Exact Square Footages" at bounding box center [631, 414] width 398 height 20
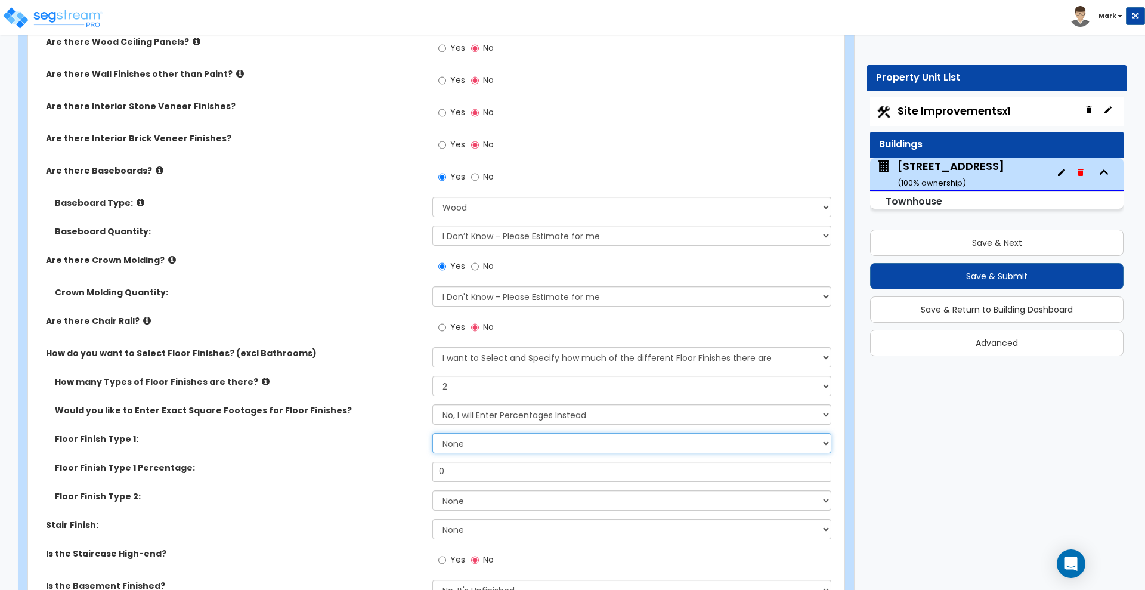
click at [476, 443] on select "None Tile Flooring Hardwood Flooring Resilient Laminate Flooring VCT Flooring S…" at bounding box center [631, 443] width 398 height 20
select select "3"
click at [432, 433] on select "None Tile Flooring Hardwood Flooring Resilient Laminate Flooring VCT Flooring S…" at bounding box center [631, 443] width 398 height 20
drag, startPoint x: 443, startPoint y: 471, endPoint x: 370, endPoint y: 468, distance: 72.8
click at [373, 471] on div "Floor Finish Type 1 Percentage: 0" at bounding box center [432, 476] width 809 height 29
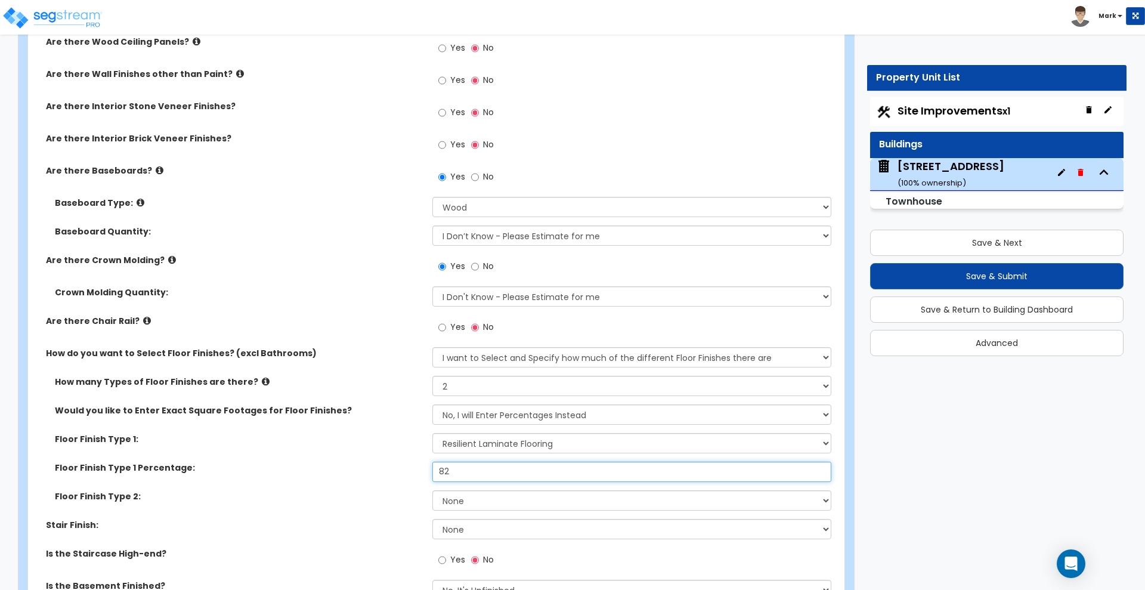
type input "82"
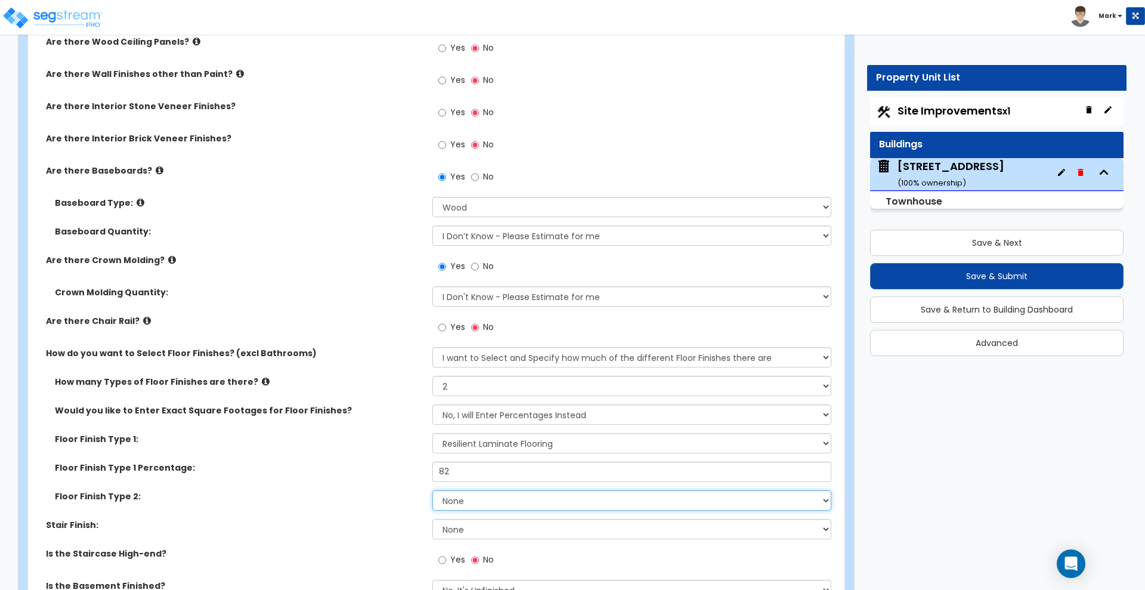
click at [601, 505] on select "None Tile Flooring Hardwood Flooring Resilient Laminate Flooring VCT Flooring S…" at bounding box center [631, 500] width 398 height 20
click at [432, 490] on select "None Tile Flooring Hardwood Flooring Resilient Laminate Flooring VCT Flooring S…" at bounding box center [631, 500] width 398 height 20
click at [490, 497] on select "None Tile Flooring Hardwood Flooring Resilient Laminate Flooring VCT Flooring S…" at bounding box center [631, 500] width 398 height 20
select select "5"
click at [432, 490] on select "None Tile Flooring Hardwood Flooring Resilient Laminate Flooring VCT Flooring S…" at bounding box center [631, 500] width 398 height 20
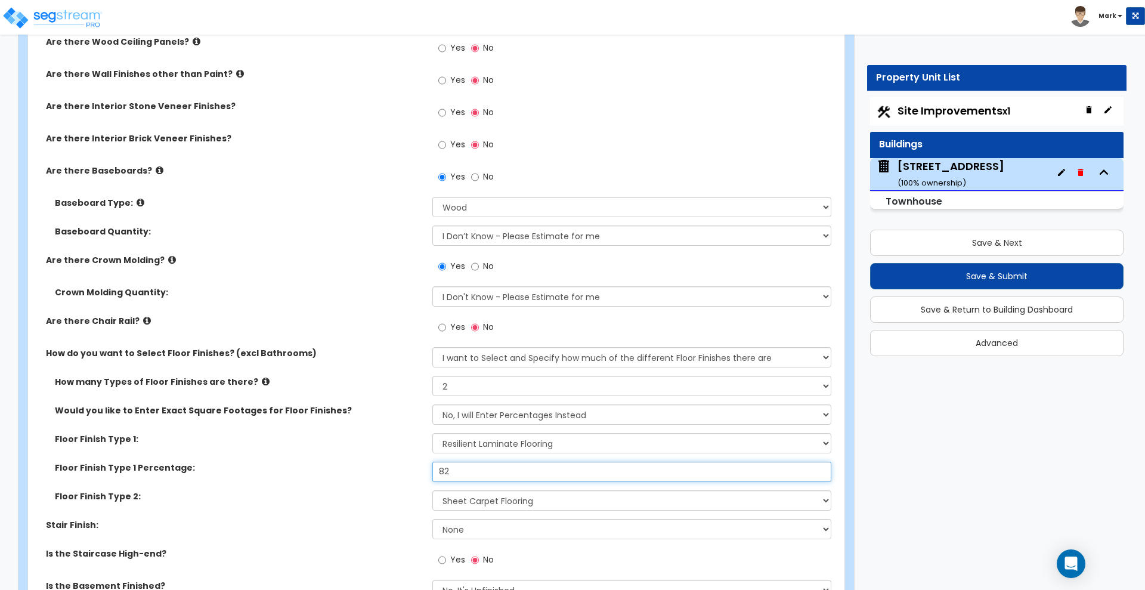
click at [389, 471] on div "Floor Finish Type 1 Percentage: 82" at bounding box center [432, 476] width 809 height 29
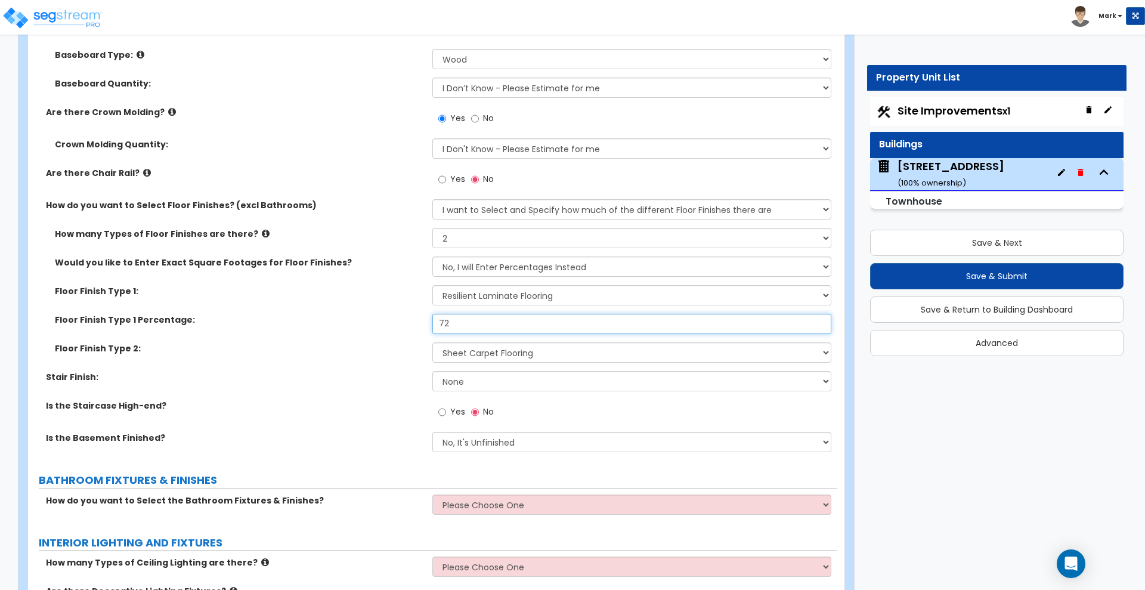
scroll to position [2236, 0]
type input "72"
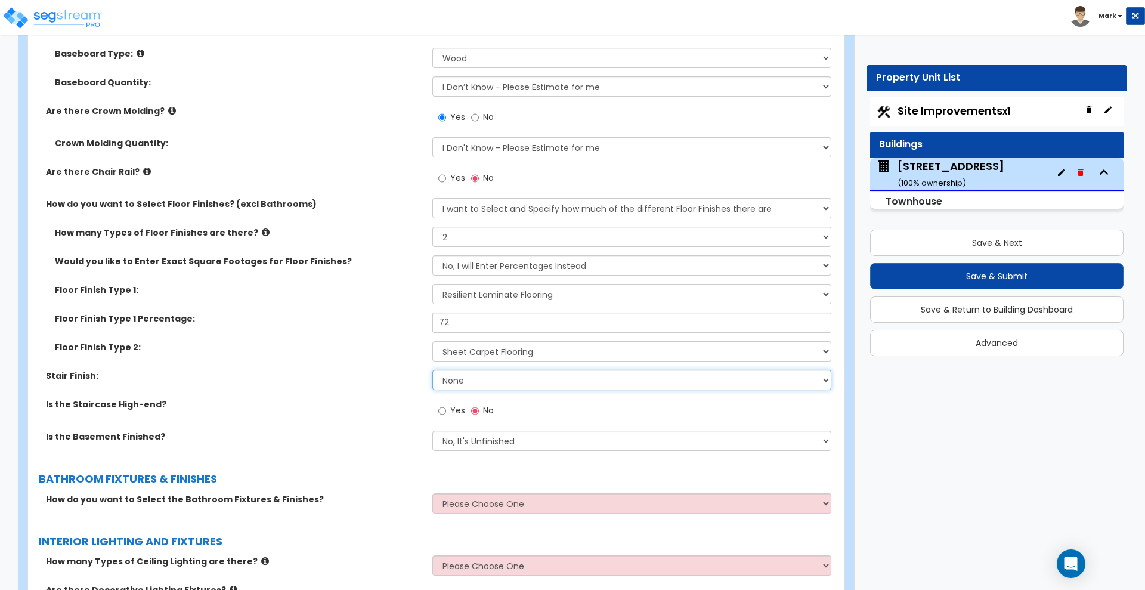
click at [507, 380] on select "None Tile Wood Laminate VCT Sheet Carpet Sheet Vinyl Carpet Tile" at bounding box center [631, 380] width 398 height 20
select select "3"
click at [432, 370] on select "None Tile Wood Laminate VCT Sheet Carpet Sheet Vinyl Carpet Tile" at bounding box center [631, 380] width 398 height 20
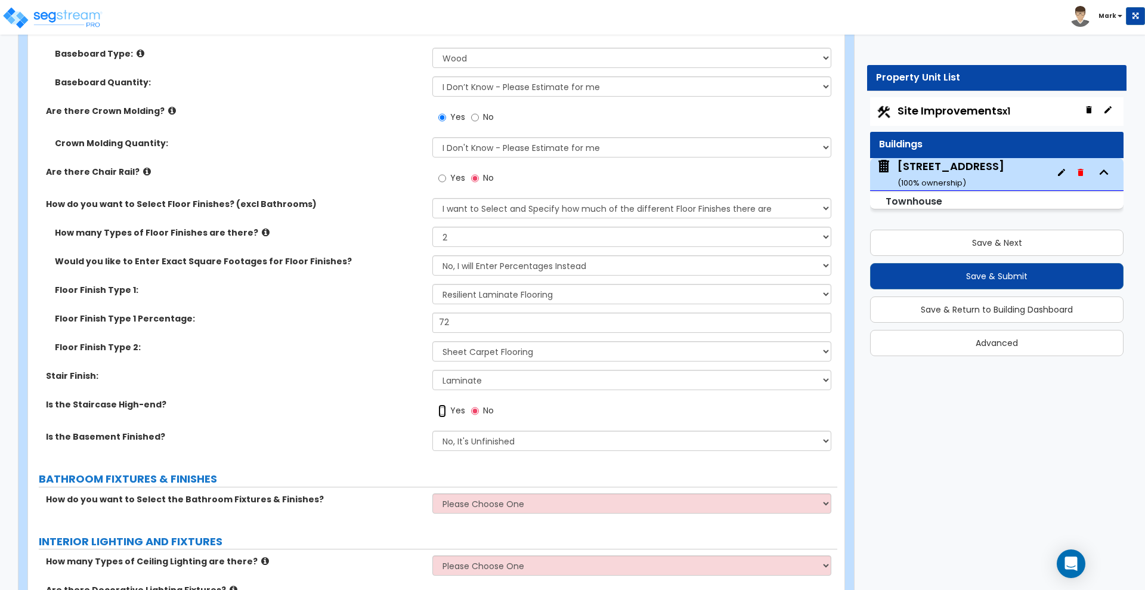
click at [443, 410] on input "Yes" at bounding box center [442, 410] width 8 height 13
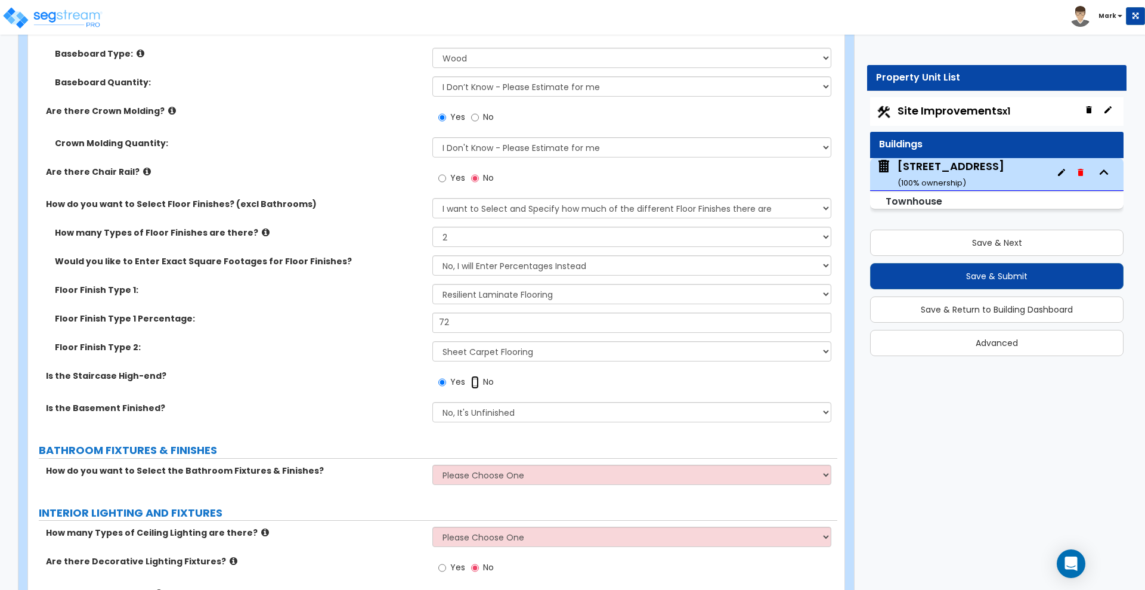
click at [474, 382] on input "No" at bounding box center [475, 382] width 8 height 13
radio input "false"
radio input "true"
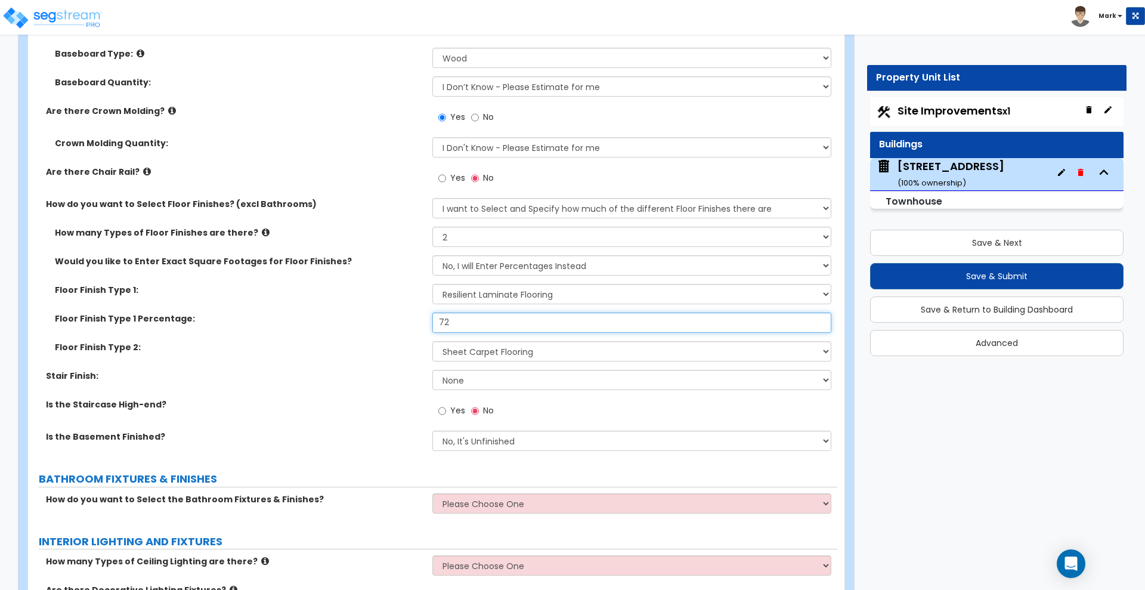
drag, startPoint x: 449, startPoint y: 325, endPoint x: 388, endPoint y: 320, distance: 61.0
click at [414, 326] on div "Floor Finish Type 1 Percentage: 72" at bounding box center [432, 326] width 809 height 29
type input "68"
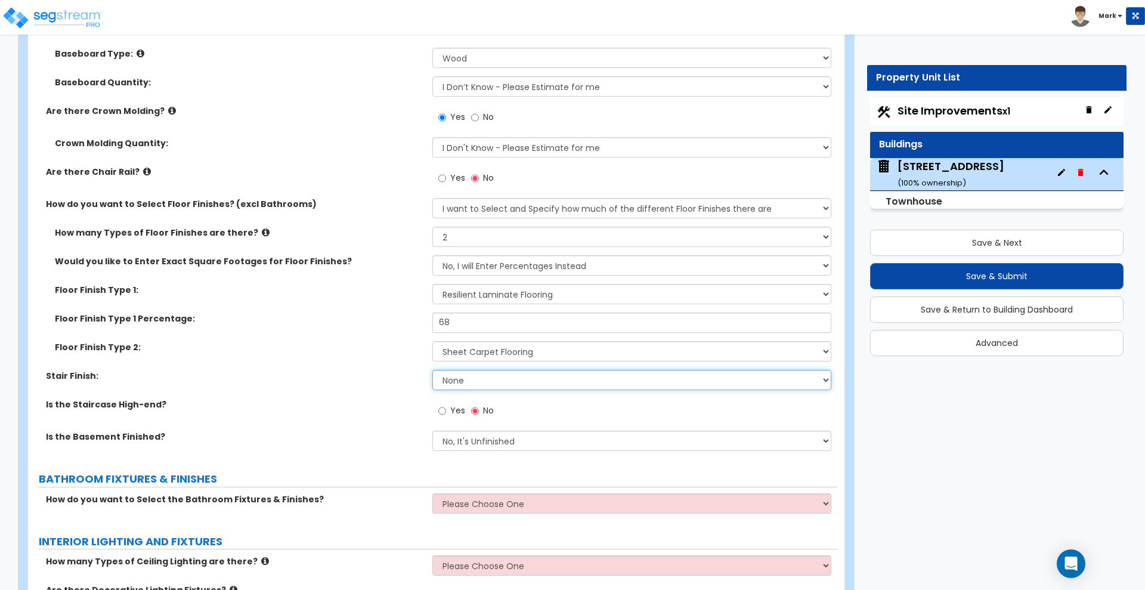
click at [503, 379] on select "None Tile Wood Laminate VCT Sheet Carpet Sheet Vinyl Carpet Tile" at bounding box center [631, 380] width 398 height 20
select select "5"
click at [432, 370] on select "None Tile Wood Laminate VCT Sheet Carpet Sheet Vinyl Carpet Tile" at bounding box center [631, 380] width 398 height 20
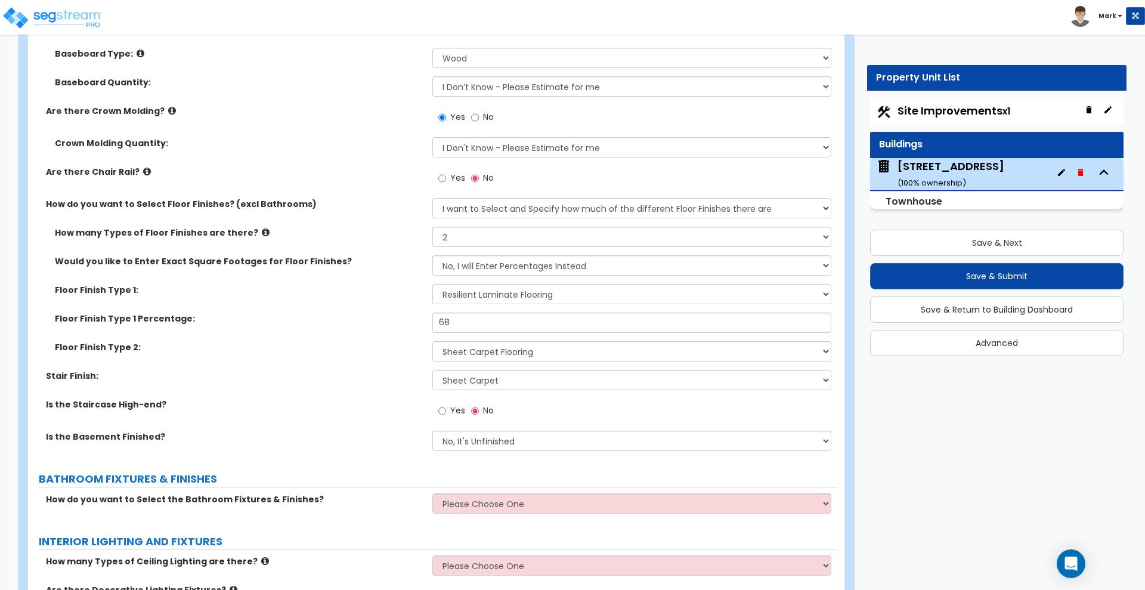
click at [368, 378] on label "Stair Finish:" at bounding box center [234, 376] width 377 height 12
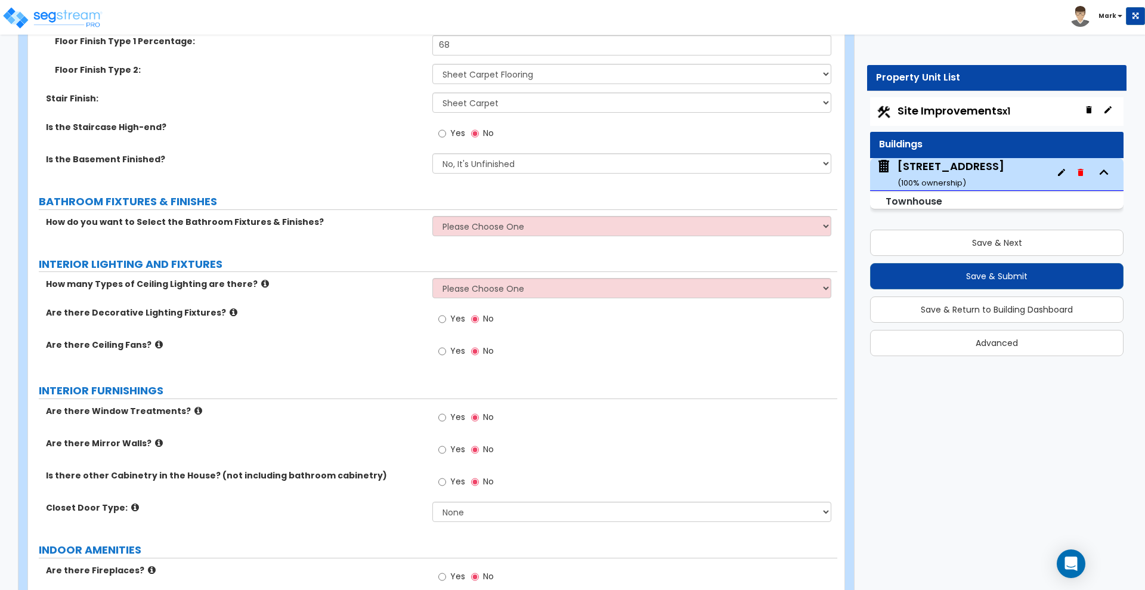
scroll to position [2535, 0]
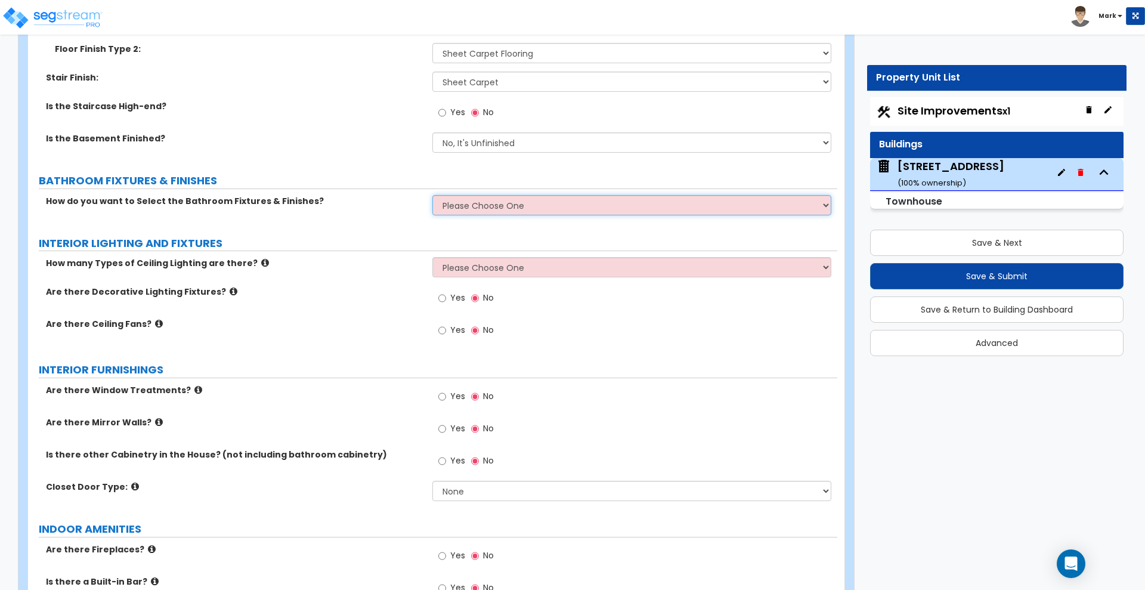
click at [544, 208] on select "Please Choose One I want to Select Fixtures and Finishes only for one Bath and …" at bounding box center [631, 205] width 398 height 20
select select "2"
click at [432, 195] on select "Please Choose One I want to Select Fixtures and Finishes only for one Bath and …" at bounding box center [631, 205] width 398 height 20
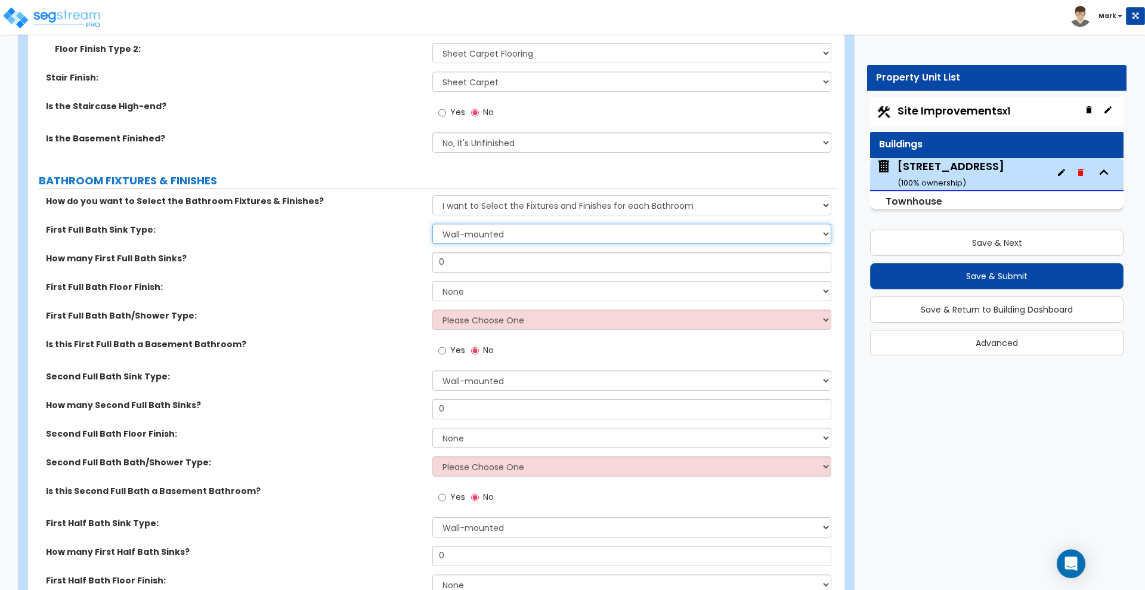
click at [515, 230] on select "Wall-mounted Pedestal-mounted Vanity-mounted" at bounding box center [631, 234] width 398 height 20
select select "3"
click at [432, 224] on select "Wall-mounted Pedestal-mounted Vanity-mounted" at bounding box center [631, 234] width 398 height 20
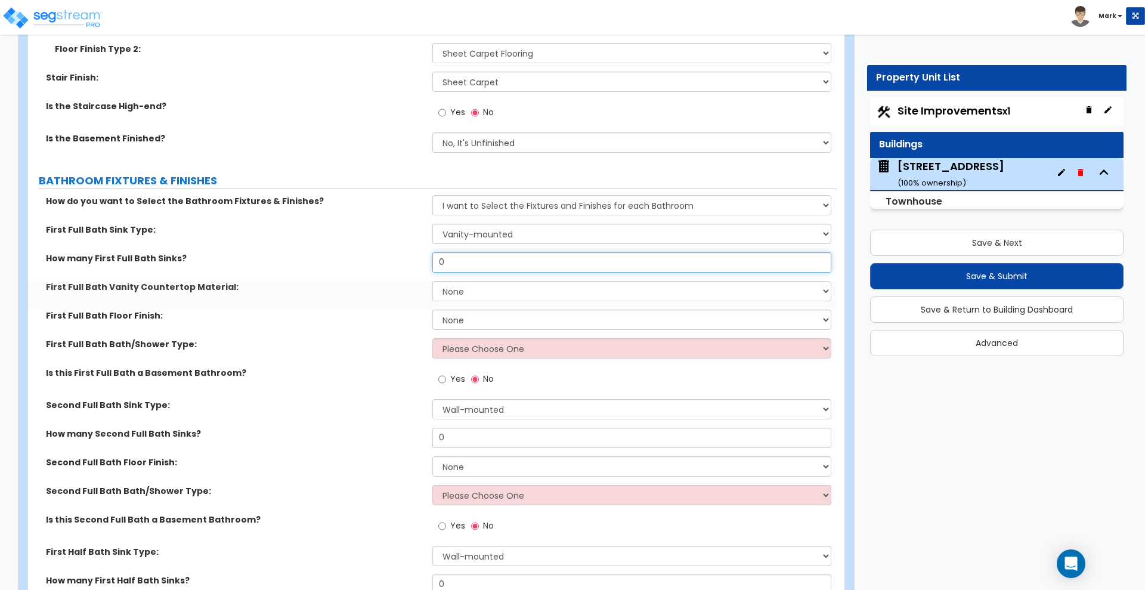
drag, startPoint x: 454, startPoint y: 261, endPoint x: 422, endPoint y: 259, distance: 32.3
click at [422, 259] on div "How many First Full Bath Sinks? 0" at bounding box center [432, 266] width 809 height 29
type input "2"
click at [469, 289] on select "None Plastic Laminate Solid Surface Stone Quartz Marble Tile Wood Stainless Ste…" at bounding box center [631, 291] width 398 height 20
select select "3"
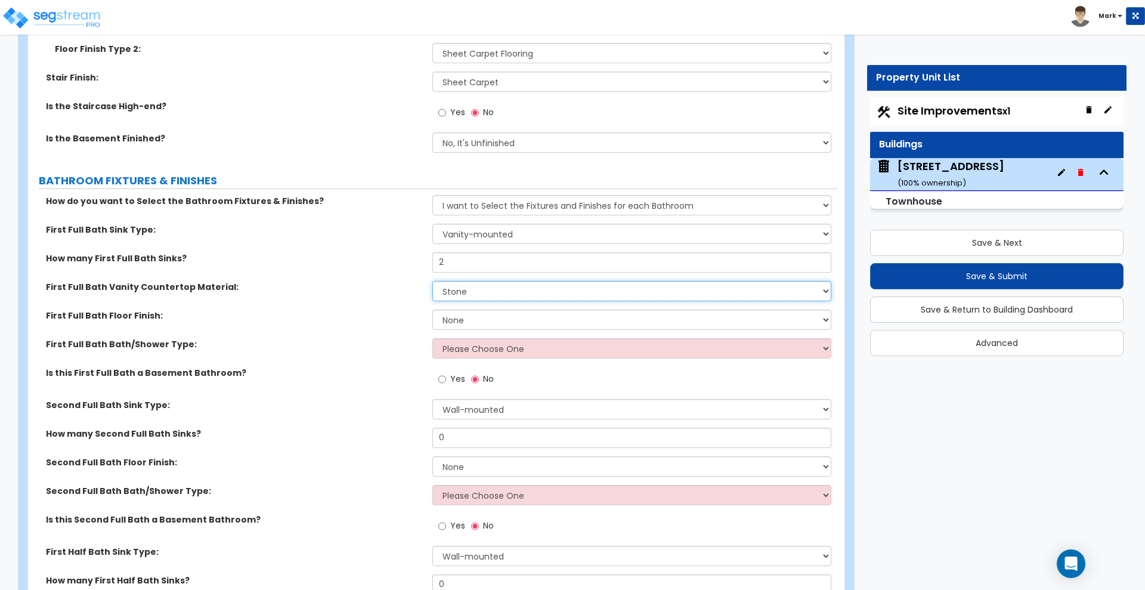
click at [432, 281] on select "None Plastic Laminate Solid Surface Stone Quartz Marble Tile Wood Stainless Ste…" at bounding box center [631, 291] width 398 height 20
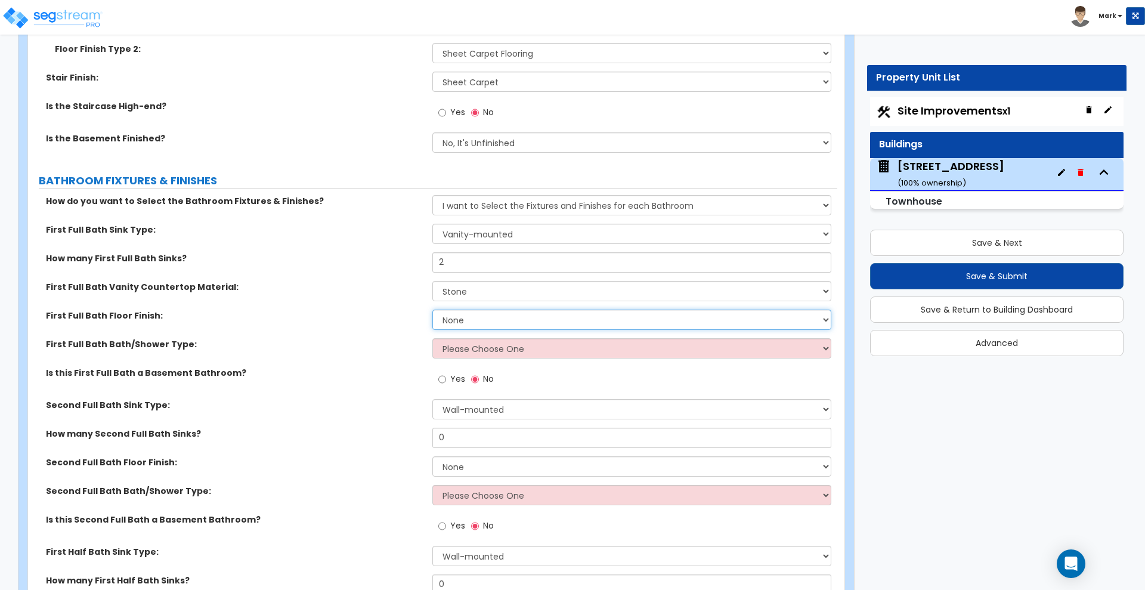
click at [453, 318] on select "None Tile Flooring Hardwood Flooring Resilient Laminate Flooring VCT Flooring S…" at bounding box center [631, 320] width 398 height 20
select select "1"
click at [432, 310] on select "None Tile Flooring Hardwood Flooring Resilient Laminate Flooring VCT Flooring S…" at bounding box center [631, 320] width 398 height 20
click at [462, 349] on select "Please Choose One Standalone Shower Bathtub - Shower Combo" at bounding box center [631, 348] width 398 height 20
select select "1"
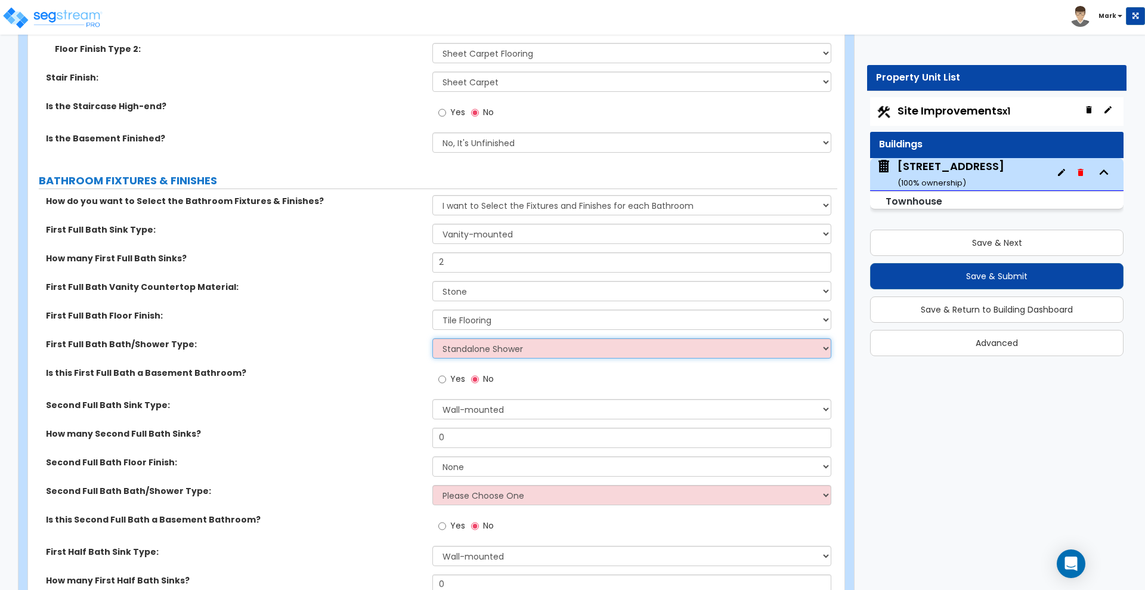
click at [432, 338] on select "Please Choose One Standalone Shower Bathtub - Shower Combo" at bounding box center [631, 348] width 398 height 20
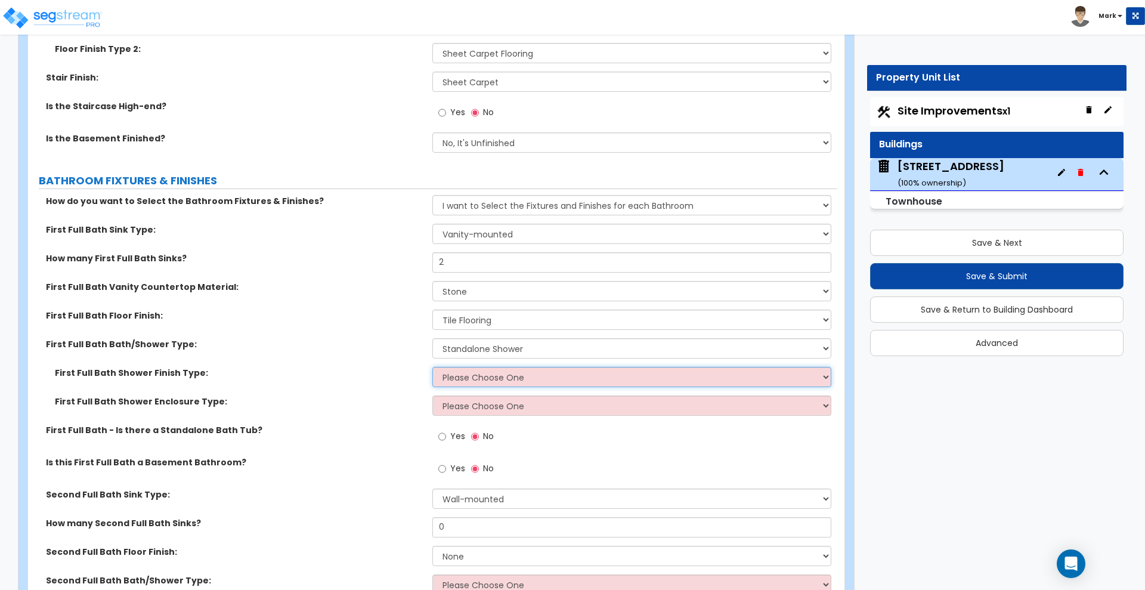
click at [477, 378] on select "Please Choose One Plastic Tile Stone" at bounding box center [631, 377] width 398 height 20
select select "2"
click at [432, 367] on select "Please Choose One Plastic Tile Stone" at bounding box center [631, 377] width 398 height 20
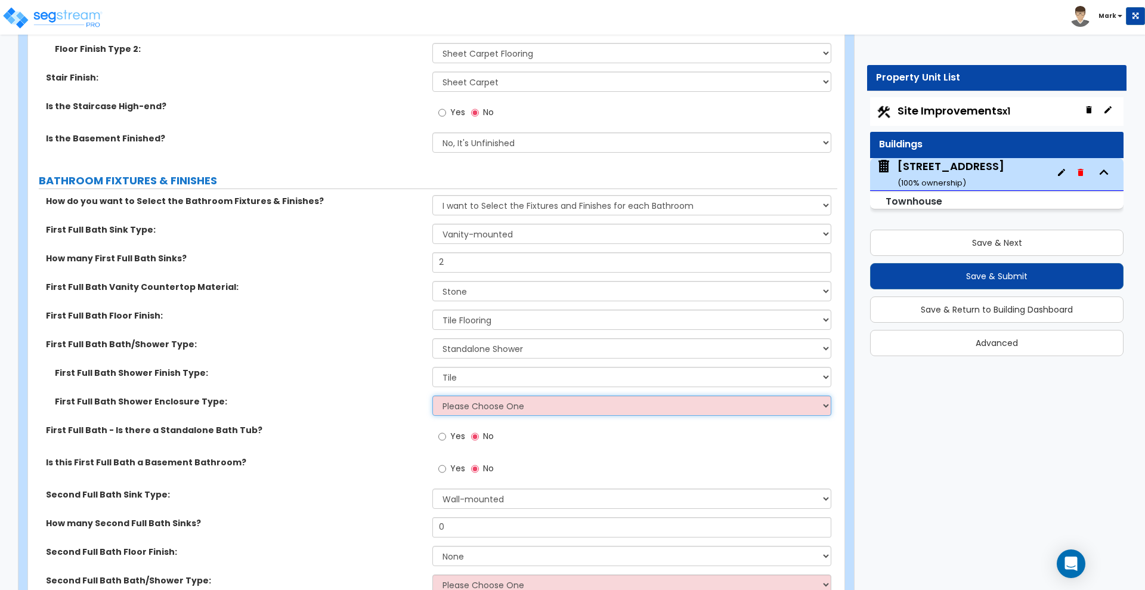
click at [473, 409] on select "Please Choose One Curtain & Rod Glass Sliding Doors Glass Hinged Doors" at bounding box center [631, 405] width 398 height 20
select select "3"
click at [432, 395] on select "Please Choose One Curtain & Rod Glass Sliding Doors Glass Hinged Doors" at bounding box center [631, 405] width 398 height 20
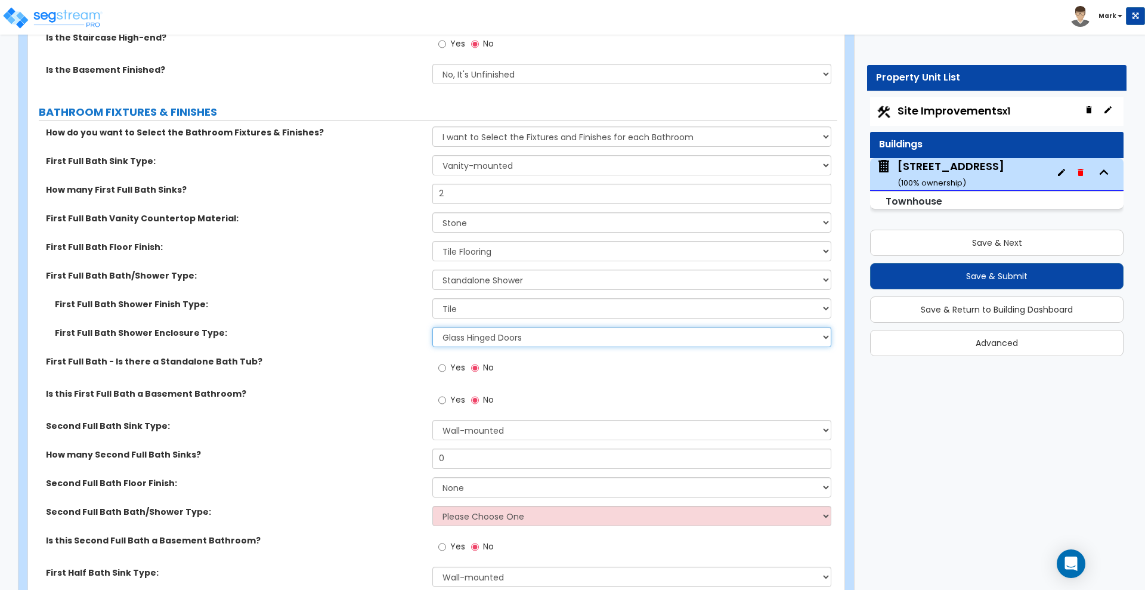
scroll to position [2684, 0]
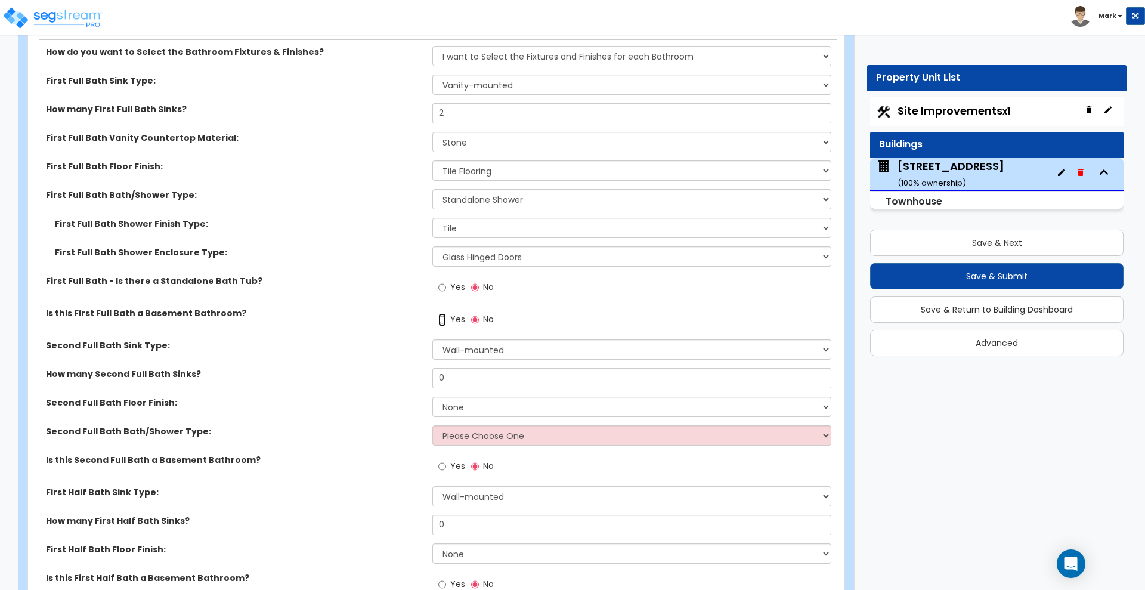
click at [441, 321] on input "Yes" at bounding box center [442, 319] width 8 height 13
click at [474, 318] on input "No" at bounding box center [475, 319] width 8 height 13
radio input "false"
radio input "true"
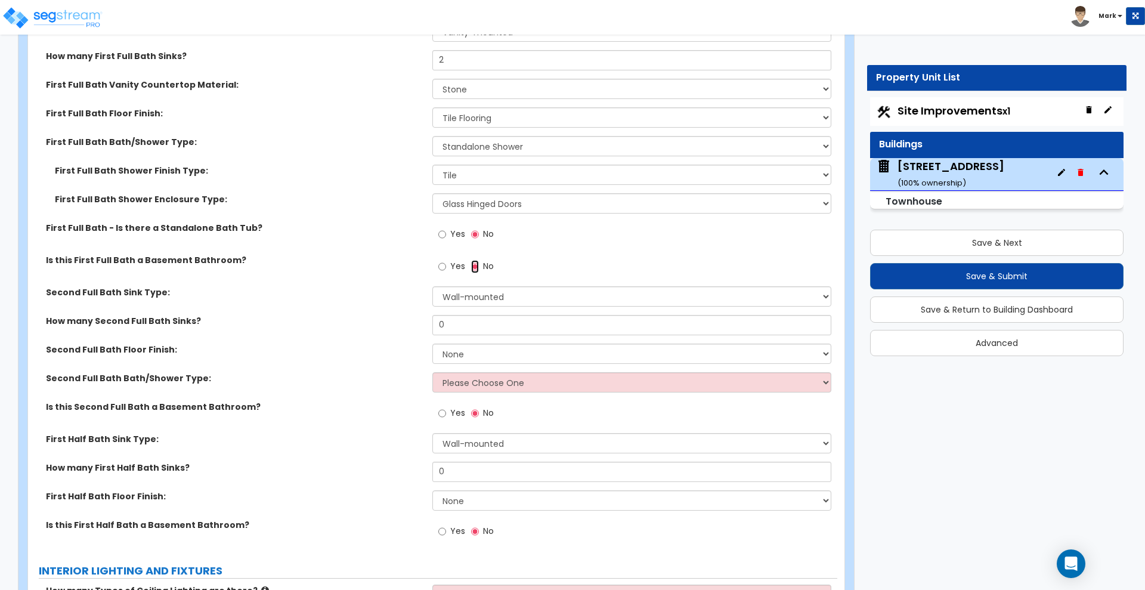
scroll to position [2758, 0]
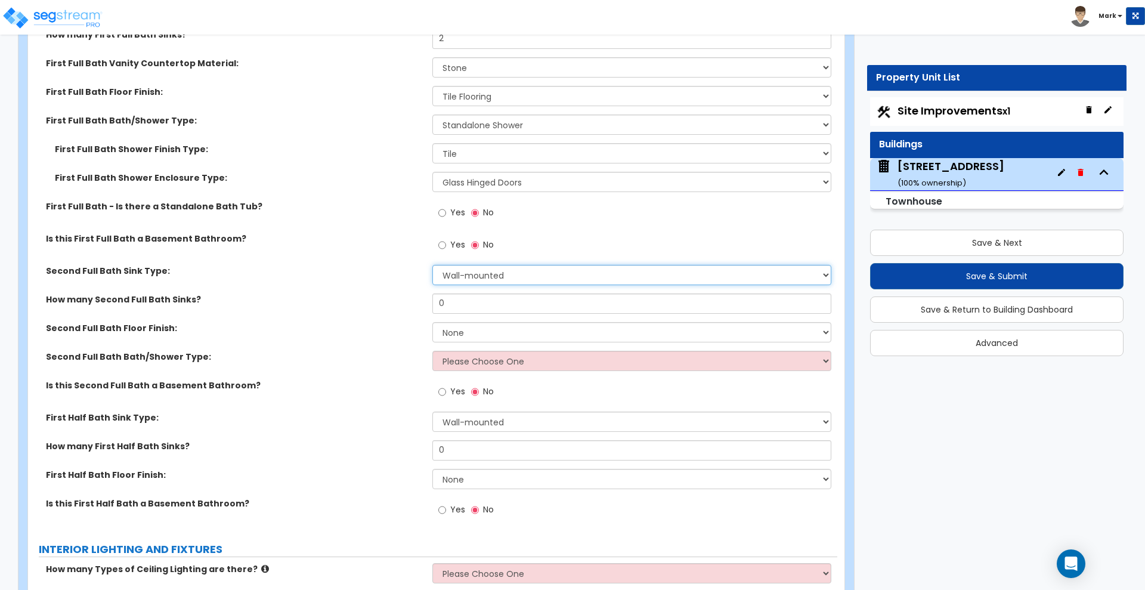
click at [475, 276] on select "Wall-mounted Pedestal-mounted Vanity-mounted" at bounding box center [631, 275] width 398 height 20
select select "3"
click at [432, 265] on select "Wall-mounted Pedestal-mounted Vanity-mounted" at bounding box center [631, 275] width 398 height 20
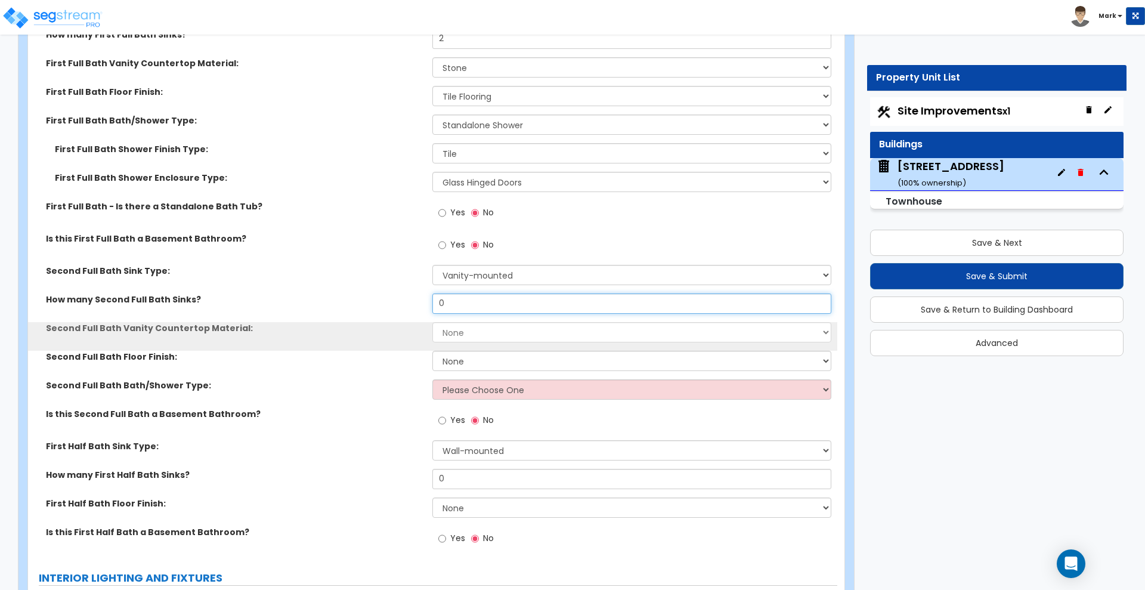
drag, startPoint x: 474, startPoint y: 304, endPoint x: 373, endPoint y: 301, distance: 100.2
click at [373, 301] on div "How many Second Full Bath Sinks? 0" at bounding box center [432, 307] width 809 height 29
type input "1"
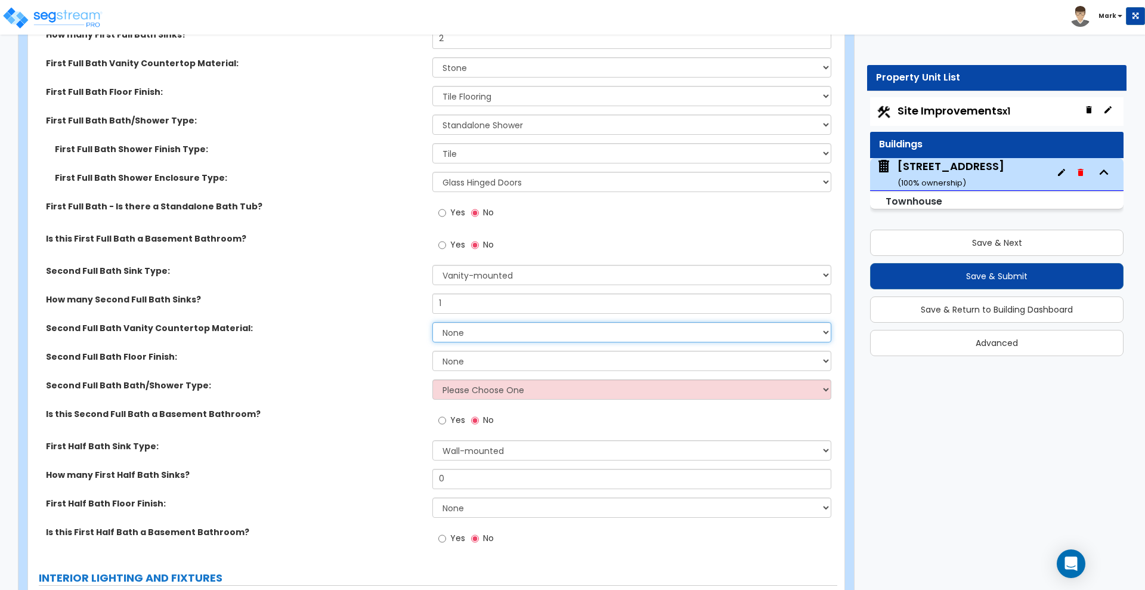
click at [463, 330] on select "None Plastic Laminate Solid Surface Stone Quartz Marble Tile Wood Stainless Ste…" at bounding box center [631, 332] width 398 height 20
select select "3"
click at [432, 322] on select "None Plastic Laminate Solid Surface Stone Quartz Marble Tile Wood Stainless Ste…" at bounding box center [631, 332] width 398 height 20
click at [470, 364] on select "None Tile Flooring Hardwood Flooring Resilient Laminate Flooring VCT Flooring S…" at bounding box center [631, 361] width 398 height 20
select select "1"
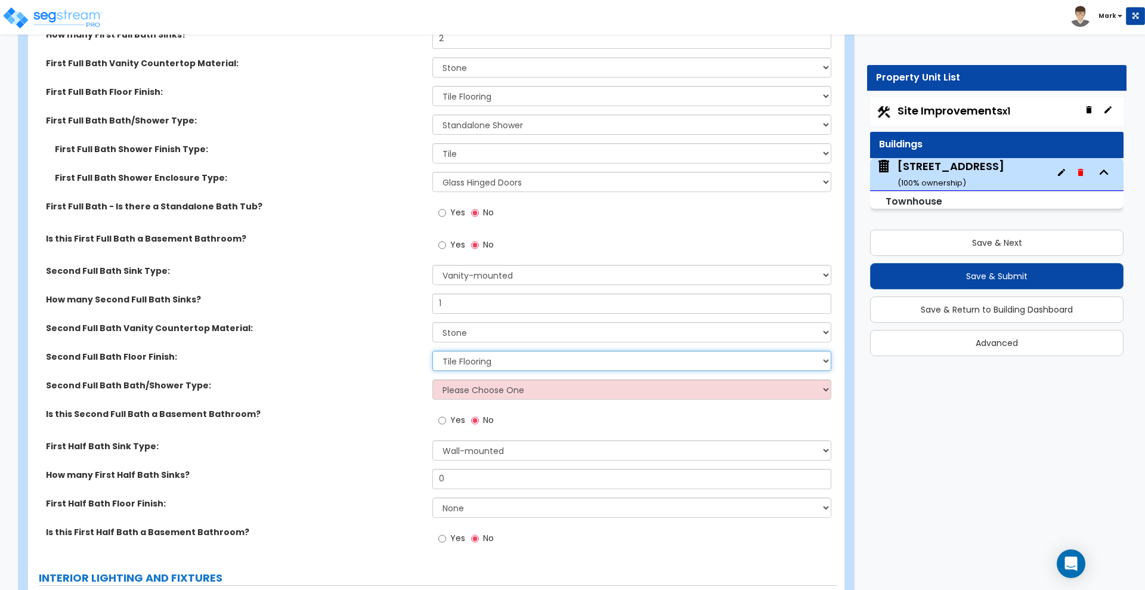
click at [432, 351] on select "None Tile Flooring Hardwood Flooring Resilient Laminate Flooring VCT Flooring S…" at bounding box center [631, 361] width 398 height 20
click at [466, 391] on select "Please Choose One Standalone Shower Bathtub - Shower Combo" at bounding box center [631, 389] width 398 height 20
select select "2"
click at [432, 379] on select "Please Choose One Standalone Shower Bathtub - Shower Combo" at bounding box center [631, 389] width 398 height 20
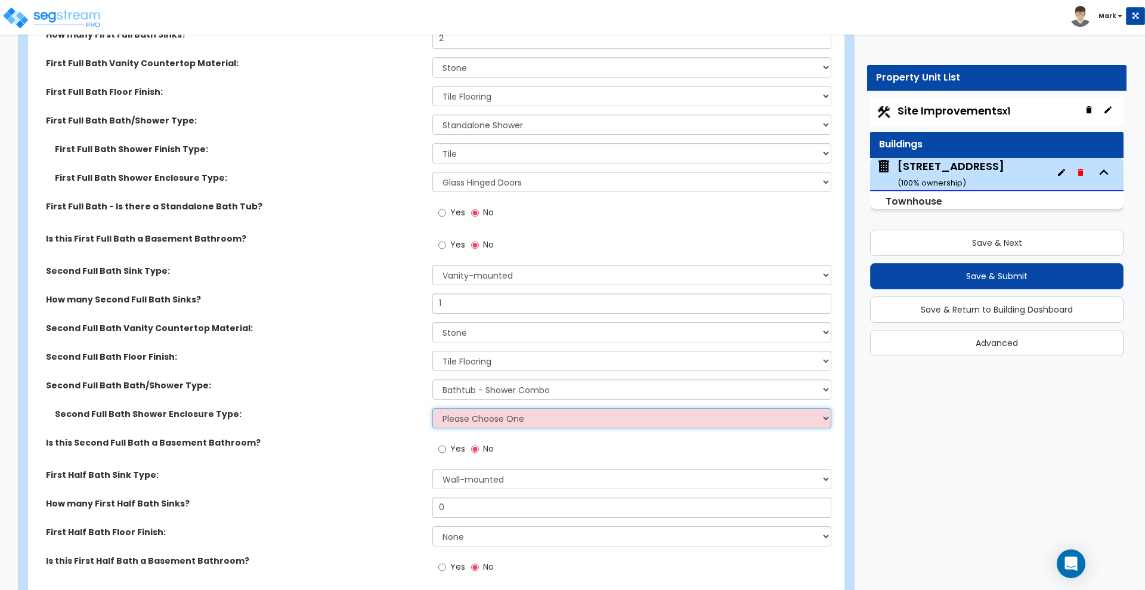
click at [470, 421] on select "Please Choose One Curtain & Rod Glass Sliding Doors Glass Hinged Doors" at bounding box center [631, 418] width 398 height 20
select select "1"
click at [432, 408] on select "Please Choose One Curtain & Rod Glass Sliding Doors Glass Hinged Doors" at bounding box center [631, 418] width 398 height 20
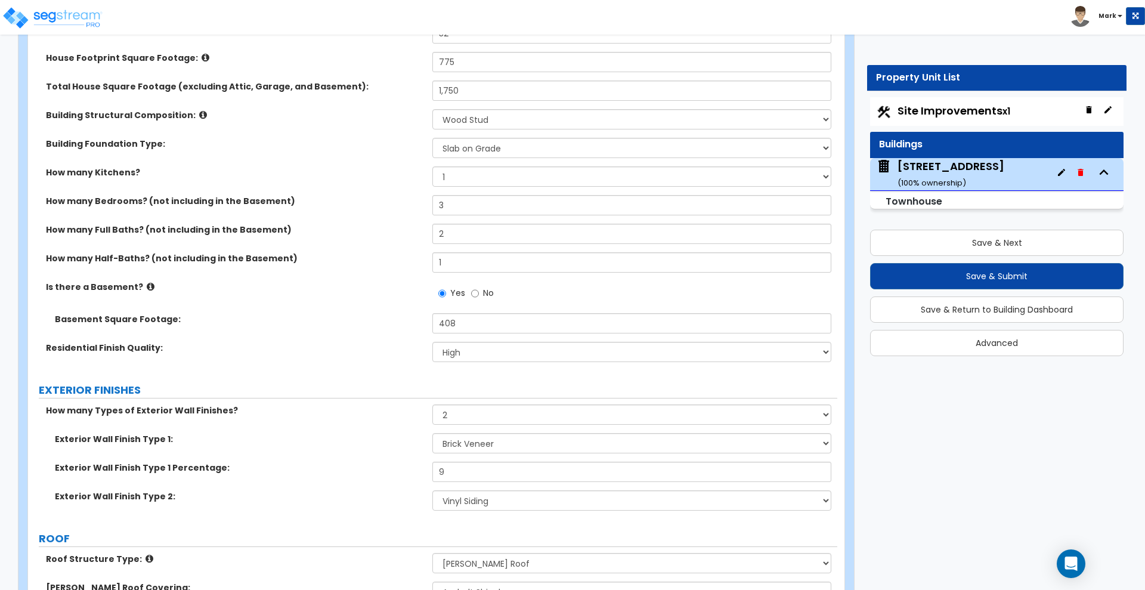
scroll to position [149, 0]
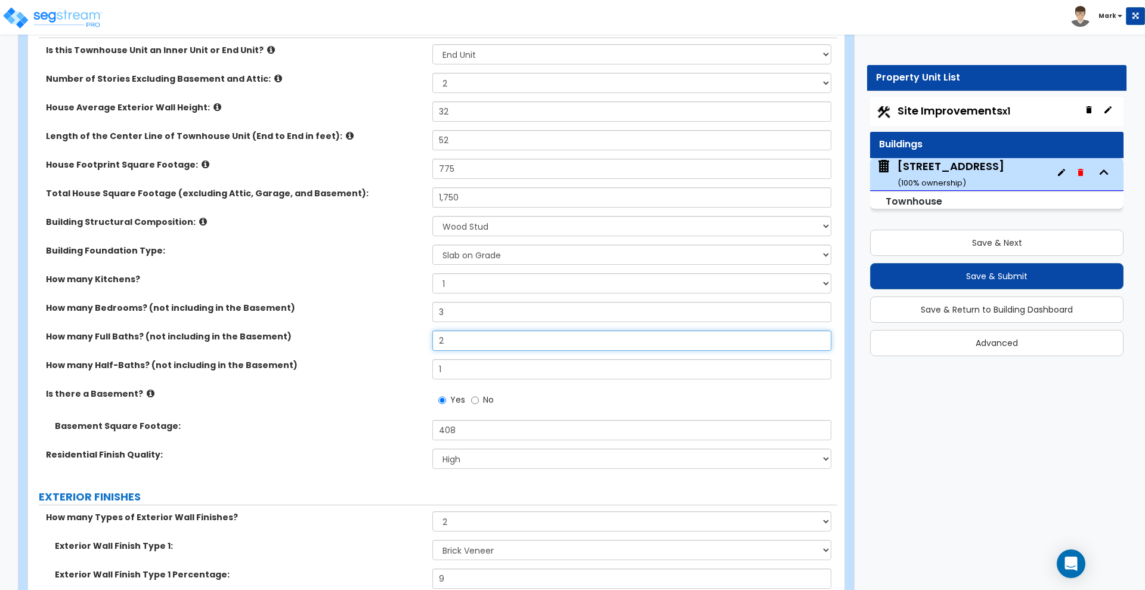
drag, startPoint x: 448, startPoint y: 338, endPoint x: 393, endPoint y: 338, distance: 54.9
click at [393, 338] on div "How many Full Baths? (not including in the Basement) 2" at bounding box center [432, 344] width 809 height 29
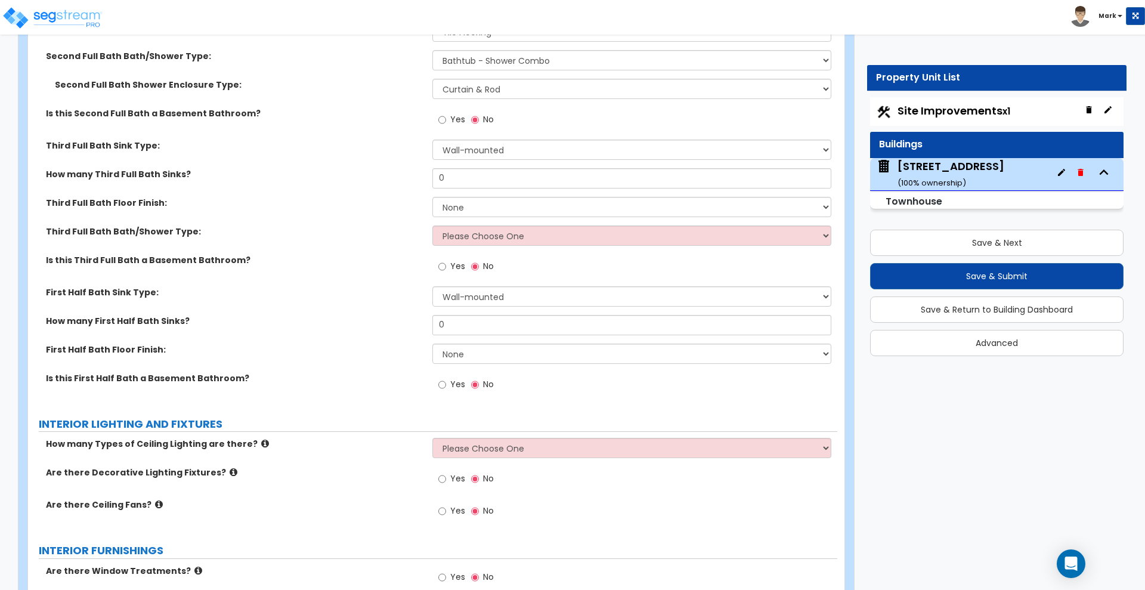
scroll to position [3062, 0]
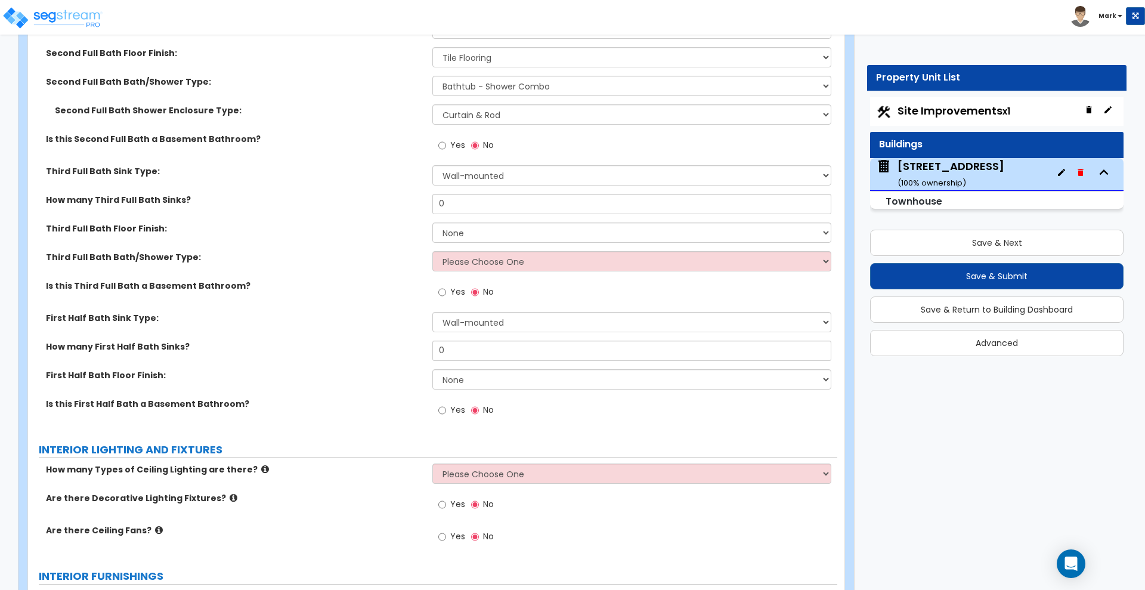
type input "3"
click at [335, 357] on div "How many First Half Bath Sinks? 0" at bounding box center [432, 355] width 809 height 29
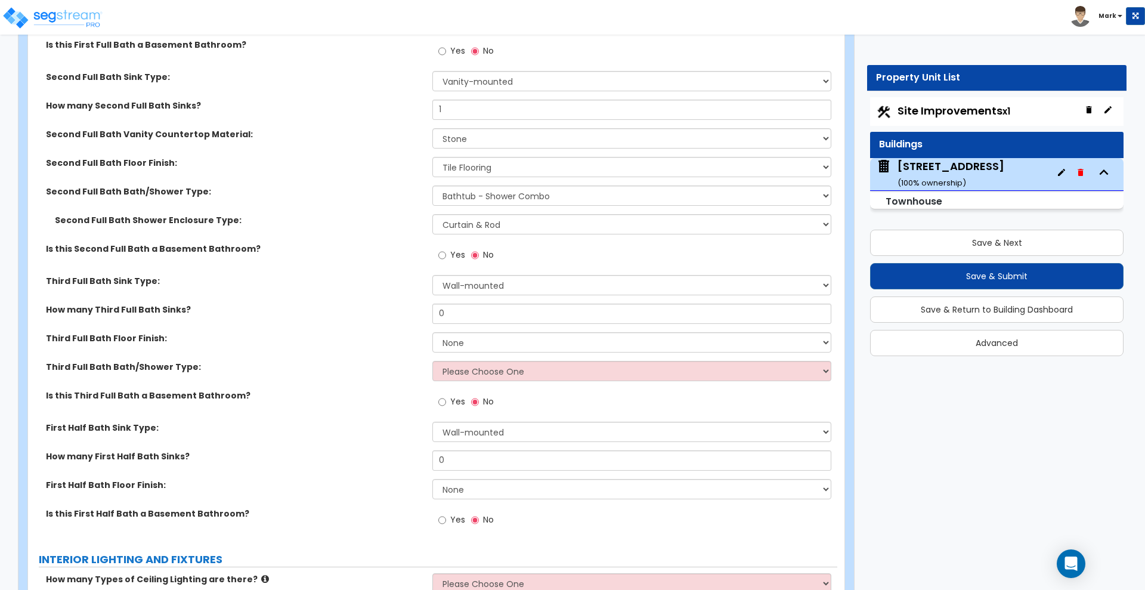
scroll to position [2987, 0]
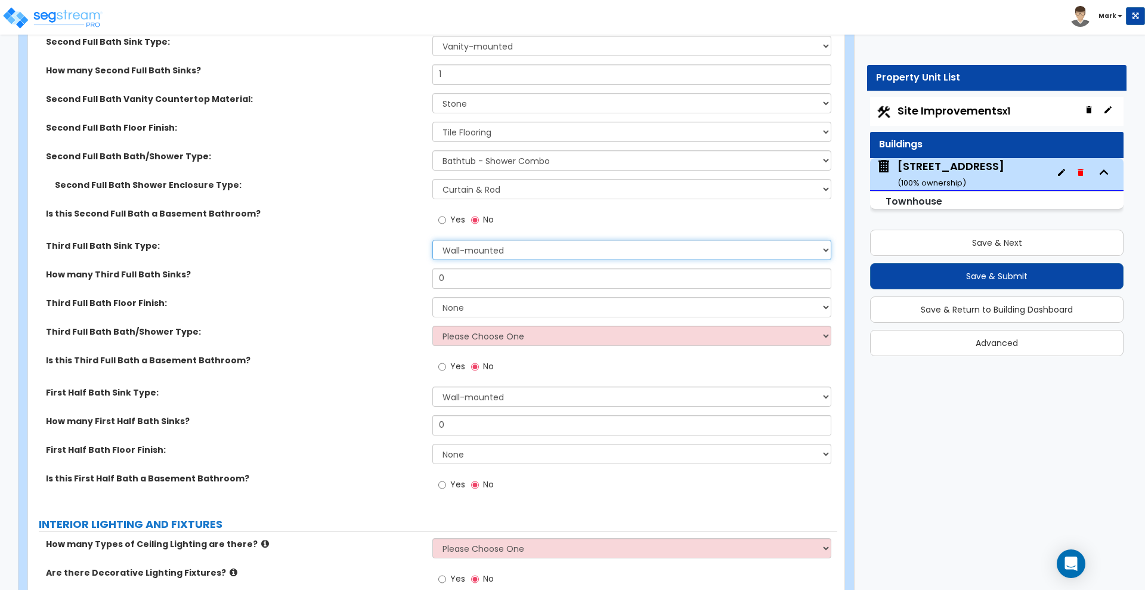
click at [499, 251] on select "Wall-mounted Pedestal-mounted Vanity-mounted" at bounding box center [631, 250] width 398 height 20
select select "3"
click at [432, 240] on select "Wall-mounted Pedestal-mounted Vanity-mounted" at bounding box center [631, 250] width 398 height 20
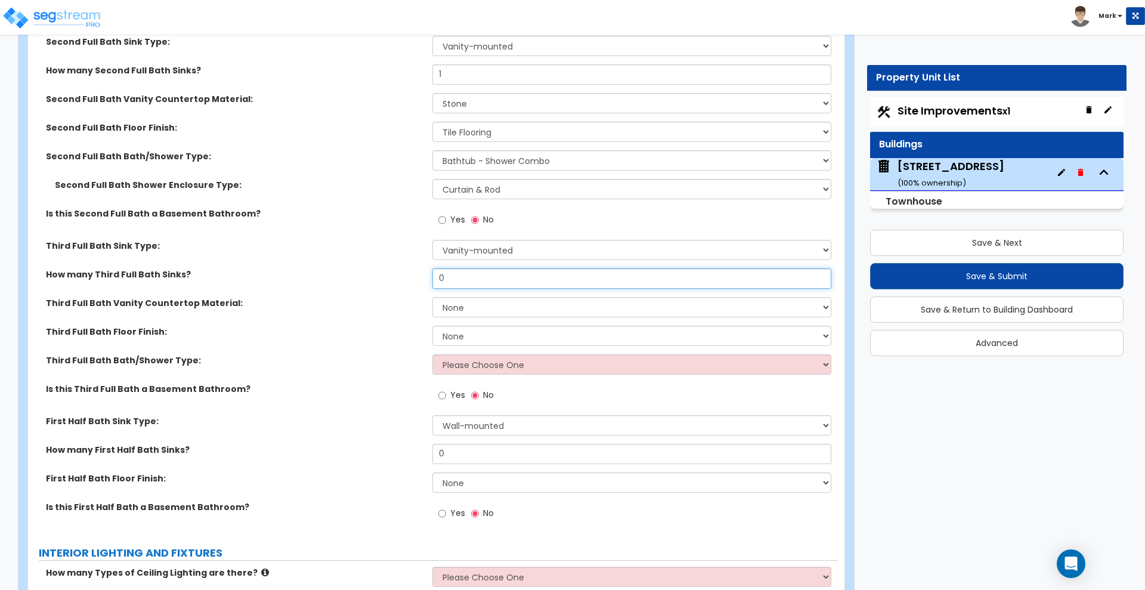
drag, startPoint x: 482, startPoint y: 281, endPoint x: 426, endPoint y: 283, distance: 56.7
click at [426, 283] on div "How many Third Full Bath Sinks? 0" at bounding box center [432, 282] width 809 height 29
type input "1"
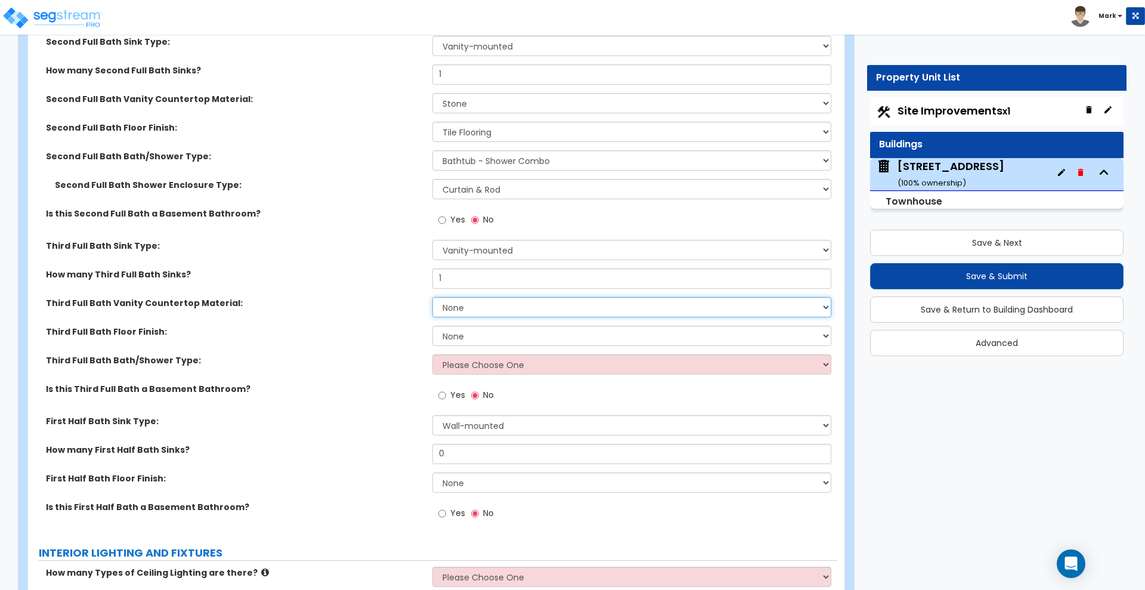
click at [482, 306] on select "None Plastic Laminate Solid Surface Stone Quartz Marble Tile Wood Stainless Ste…" at bounding box center [631, 307] width 398 height 20
select select "3"
click at [432, 297] on select "None Plastic Laminate Solid Surface Stone Quartz Marble Tile Wood Stainless Ste…" at bounding box center [631, 307] width 398 height 20
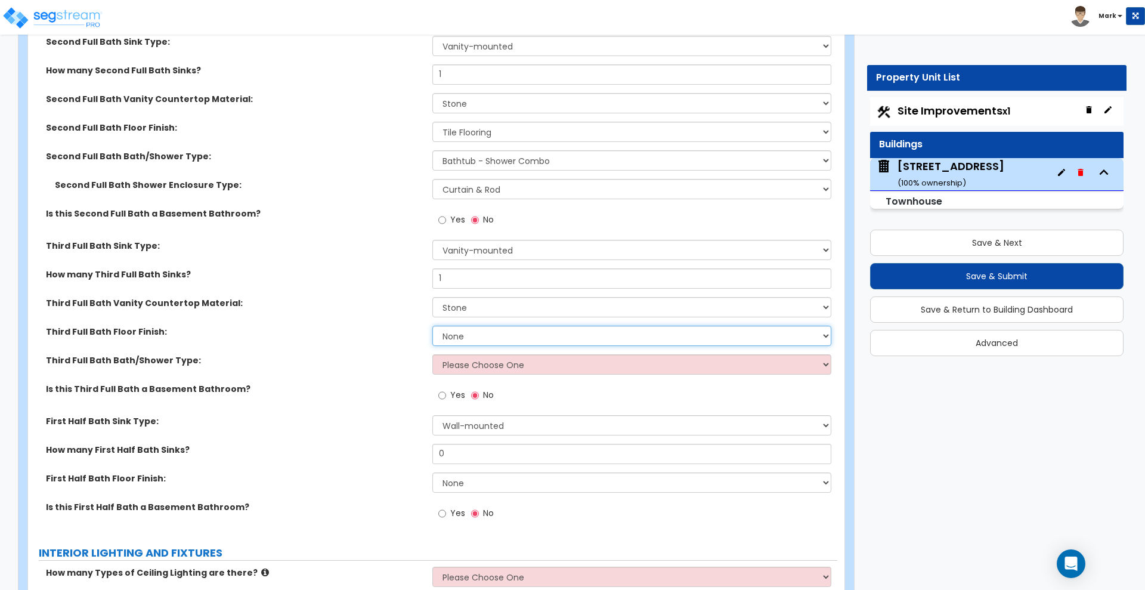
click at [466, 339] on select "None Tile Flooring Hardwood Flooring Resilient Laminate Flooring VCT Flooring S…" at bounding box center [631, 336] width 398 height 20
select select "1"
click at [432, 326] on select "None Tile Flooring Hardwood Flooring Resilient Laminate Flooring VCT Flooring S…" at bounding box center [631, 336] width 398 height 20
click at [479, 367] on select "Please Choose One Standalone Shower Bathtub - Shower Combo" at bounding box center [631, 364] width 398 height 20
select select "1"
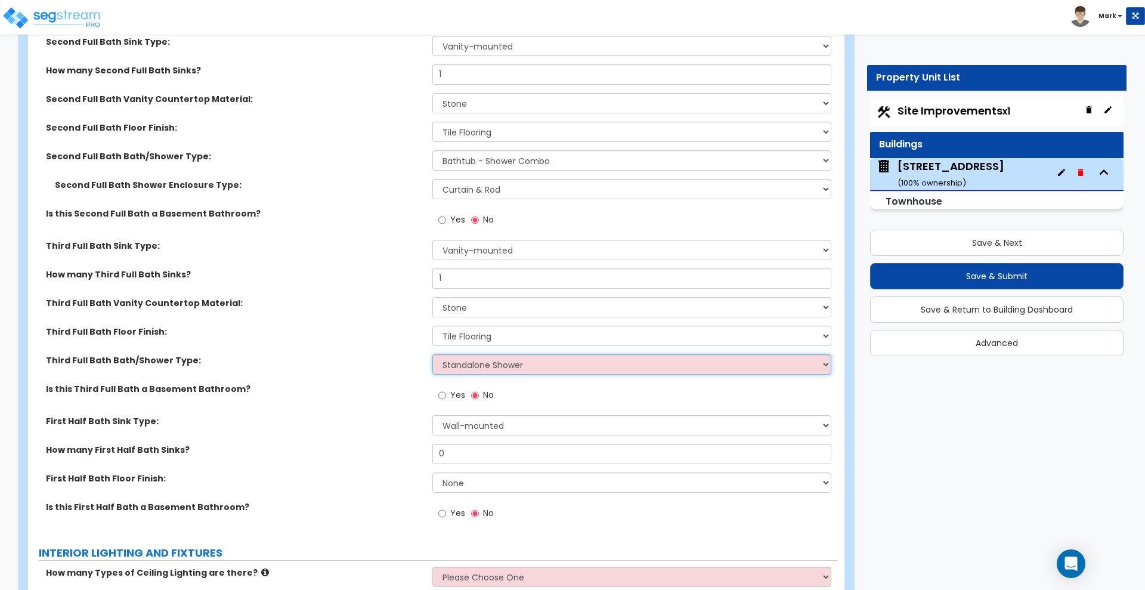
click at [432, 354] on select "Please Choose One Standalone Shower Bathtub - Shower Combo" at bounding box center [631, 364] width 398 height 20
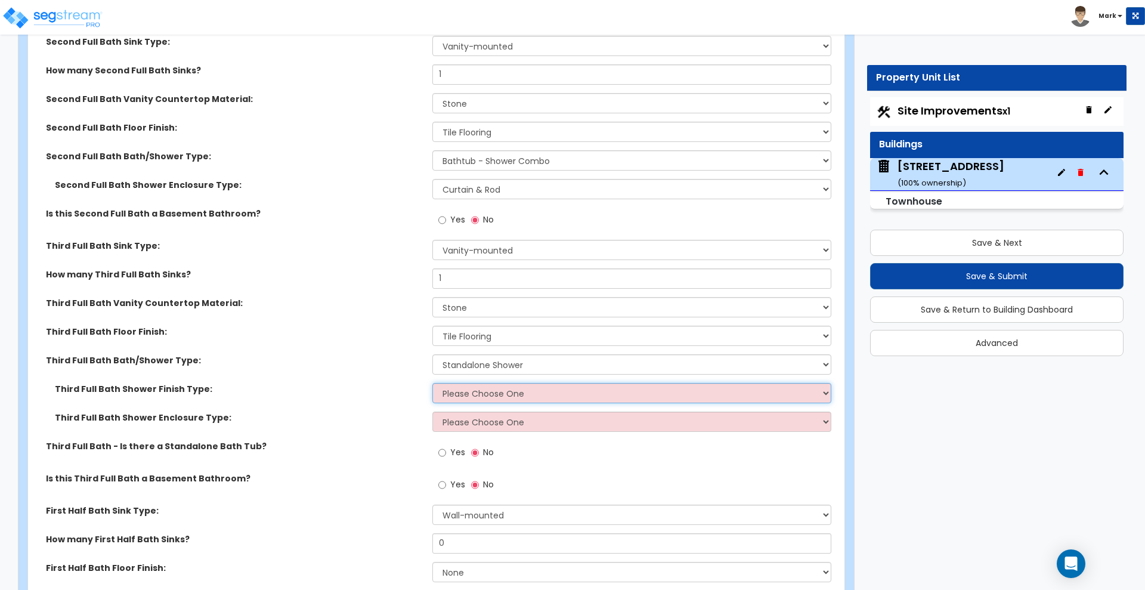
click at [489, 389] on select "Please Choose One Plastic Tile Stone" at bounding box center [631, 393] width 398 height 20
select select "2"
click at [432, 383] on select "Please Choose One Plastic Tile Stone" at bounding box center [631, 393] width 398 height 20
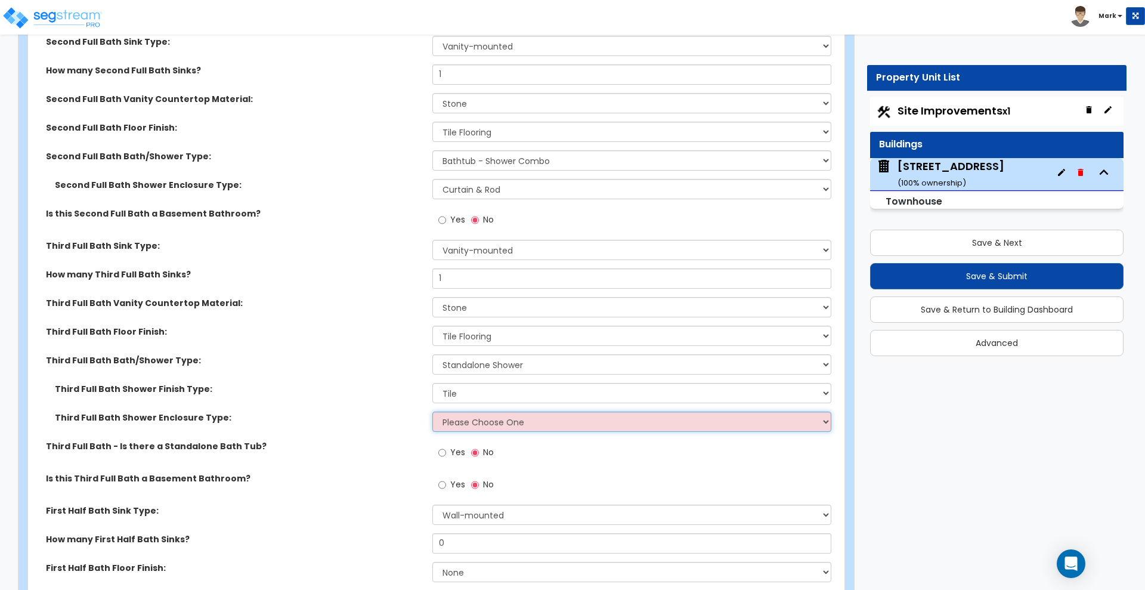
click at [486, 421] on select "Please Choose One Curtain & Rod Glass Sliding Doors Glass Hinged Doors" at bounding box center [631, 421] width 398 height 20
select select "3"
click at [432, 411] on select "Please Choose One Curtain & Rod Glass Sliding Doors Glass Hinged Doors" at bounding box center [631, 421] width 398 height 20
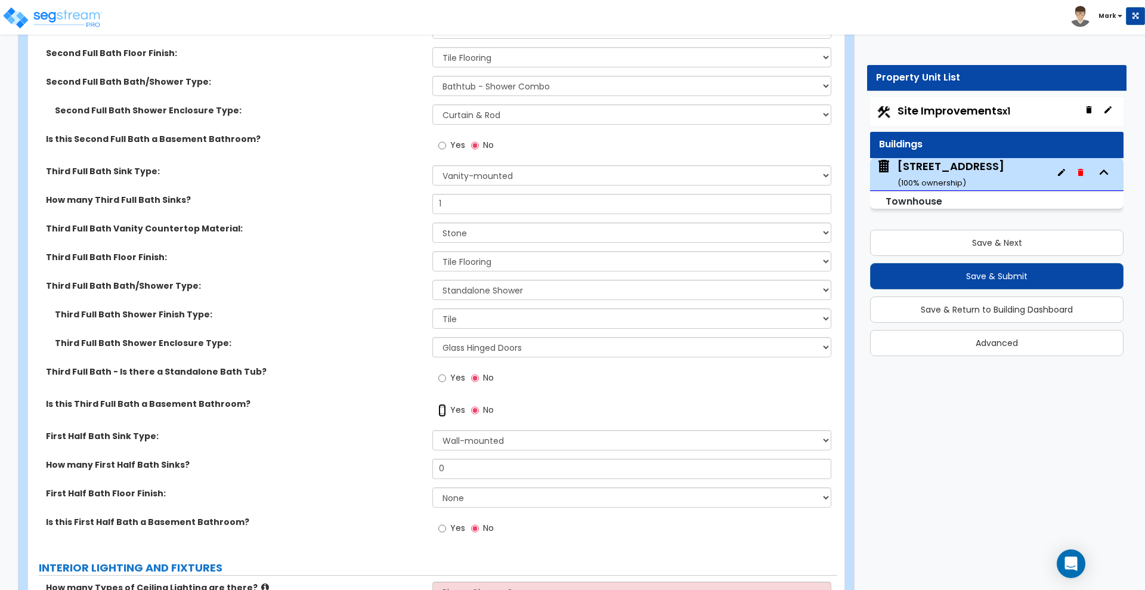
click at [443, 411] on input "Yes" at bounding box center [442, 410] width 8 height 13
radio input "true"
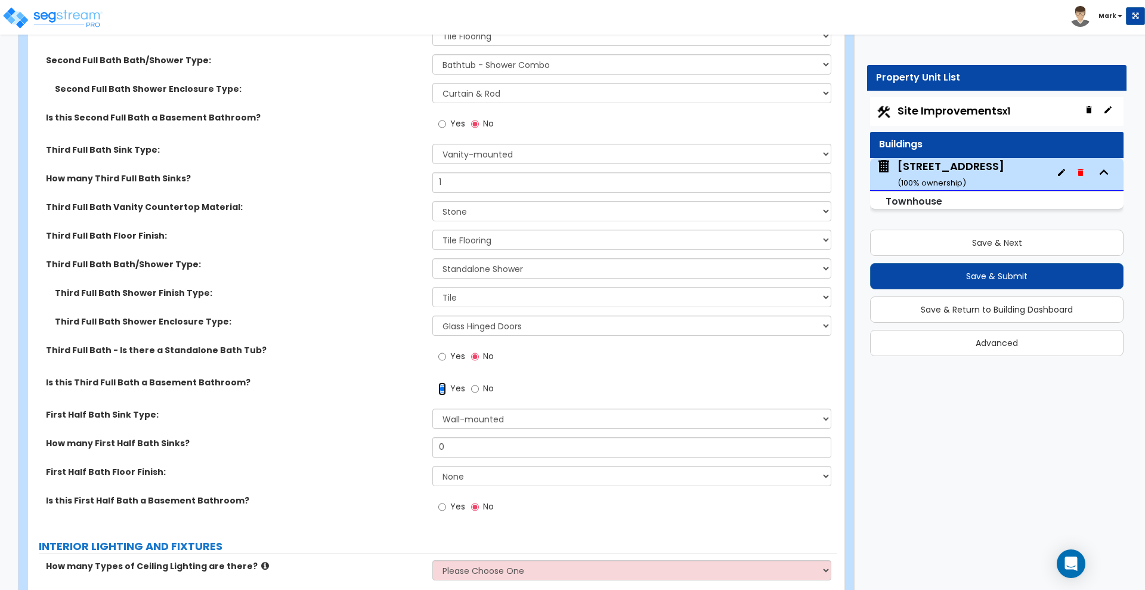
scroll to position [3136, 0]
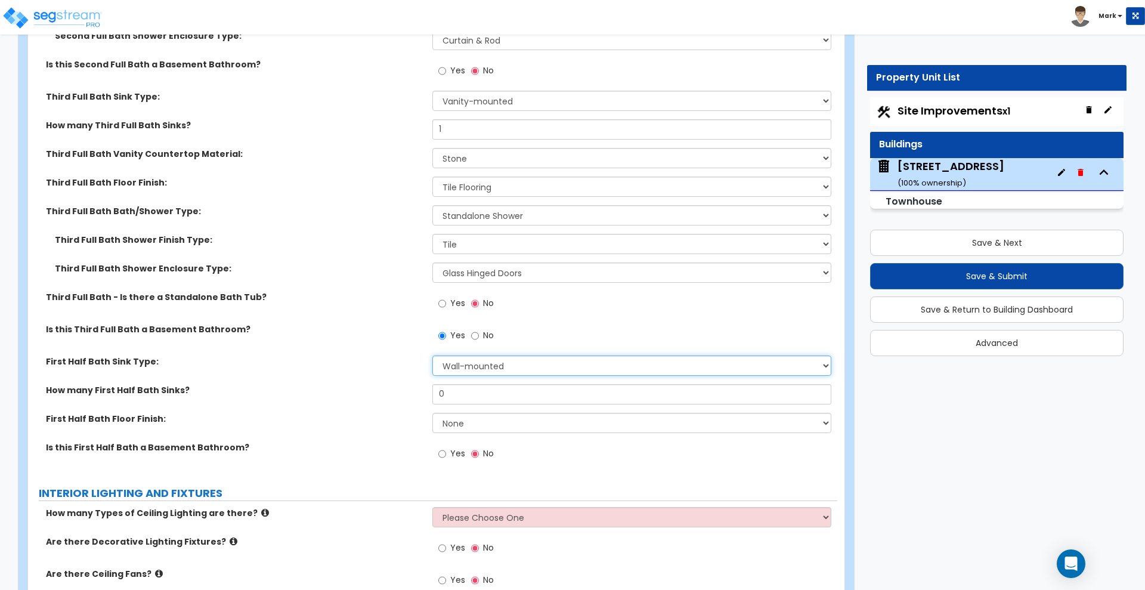
click at [490, 366] on select "Wall-mounted Pedestal-mounted Vanity-mounted" at bounding box center [631, 365] width 398 height 20
select select "2"
click at [432, 355] on select "Wall-mounted Pedestal-mounted Vanity-mounted" at bounding box center [631, 365] width 398 height 20
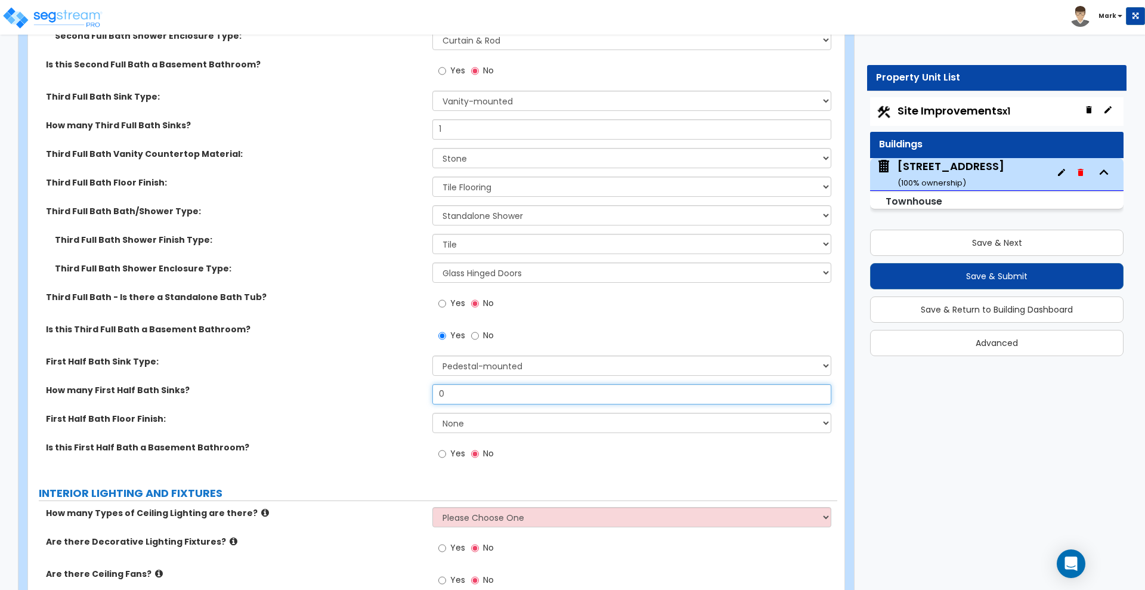
drag, startPoint x: 460, startPoint y: 397, endPoint x: 372, endPoint y: 403, distance: 89.1
click at [372, 403] on div "How many First Half Bath Sinks? 0" at bounding box center [432, 398] width 809 height 29
type input "1"
click at [479, 422] on select "None Tile Flooring Hardwood Flooring Resilient Laminate Flooring VCT Flooring S…" at bounding box center [631, 423] width 398 height 20
select select "1"
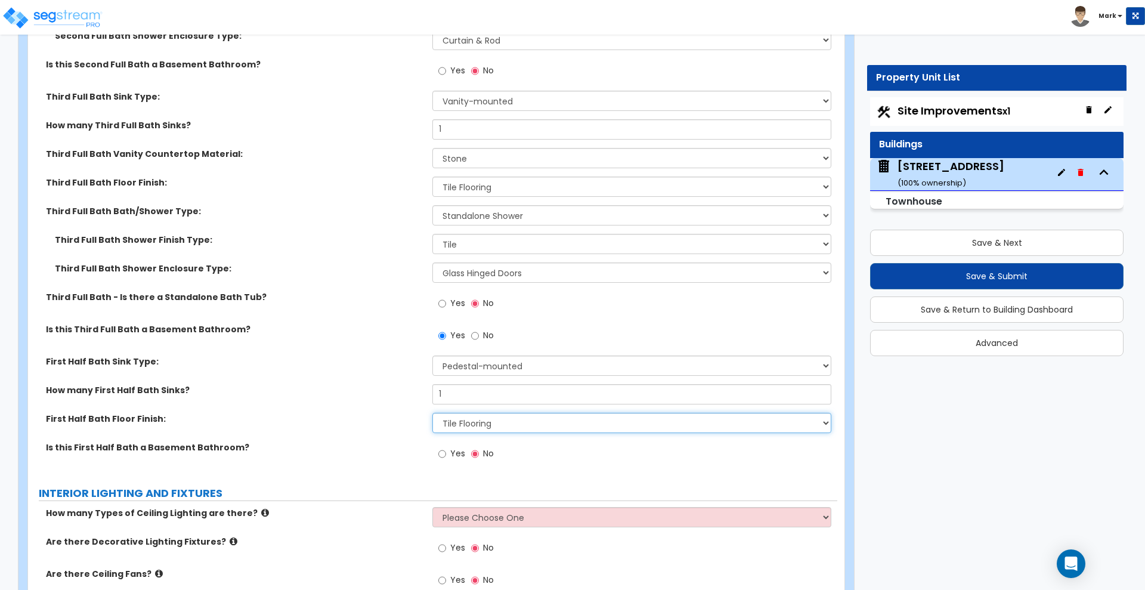
click at [432, 413] on select "None Tile Flooring Hardwood Flooring Resilient Laminate Flooring VCT Flooring S…" at bounding box center [631, 423] width 398 height 20
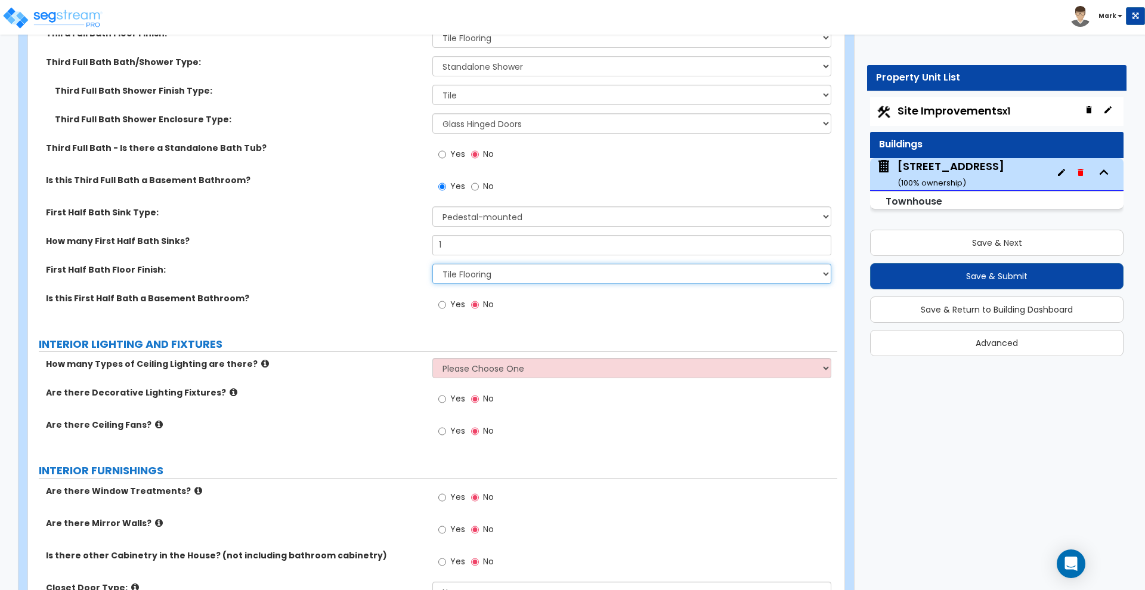
scroll to position [3360, 0]
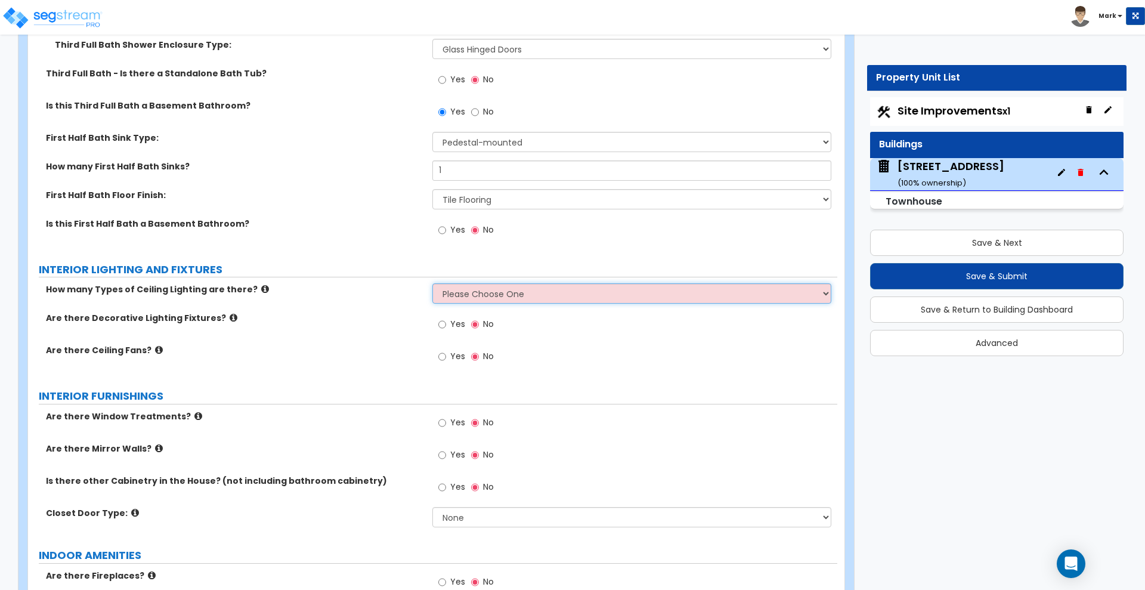
click at [485, 287] on select "Please Choose One 1 2 3" at bounding box center [631, 293] width 398 height 20
select select "1"
click at [432, 283] on select "Please Choose One 1 2 3" at bounding box center [631, 293] width 398 height 20
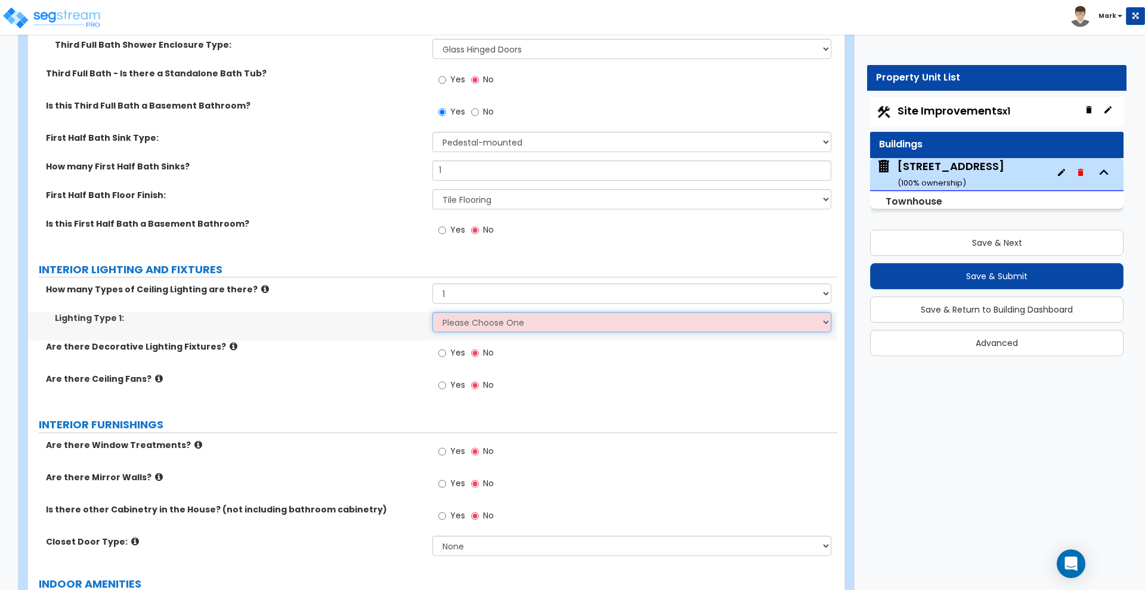
click at [475, 327] on select "Please Choose One LED Surface-Mounted LED Recessed Fluorescent Surface-Mounted …" at bounding box center [631, 322] width 398 height 20
select select "2"
click at [432, 312] on select "Please Choose One LED Surface-Mounted LED Recessed Fluorescent Surface-Mounted …" at bounding box center [631, 322] width 398 height 20
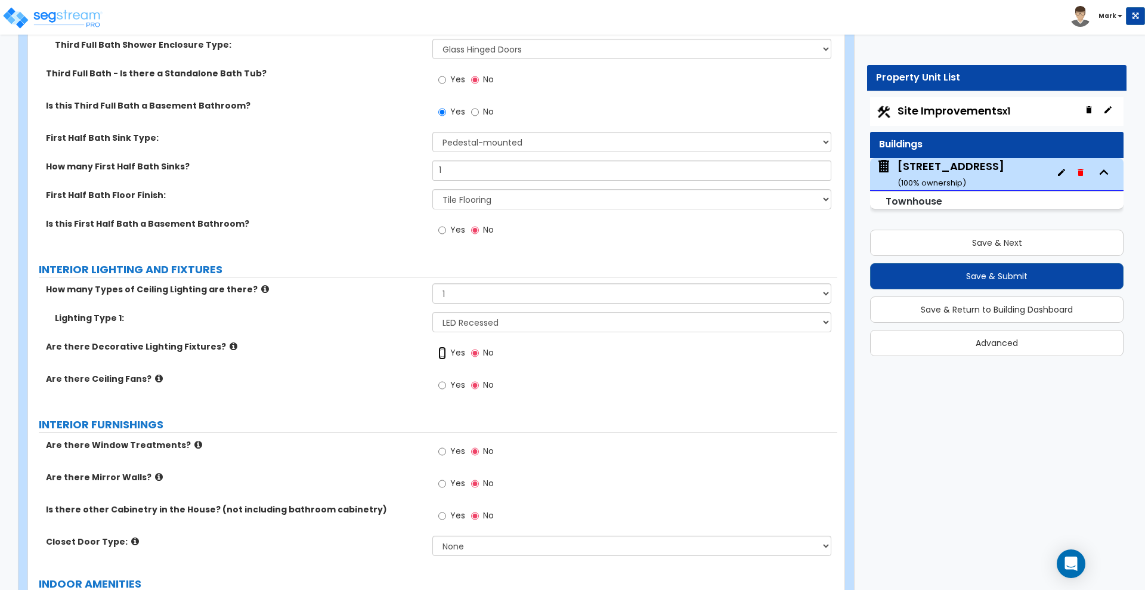
click at [442, 352] on input "Yes" at bounding box center [442, 352] width 8 height 13
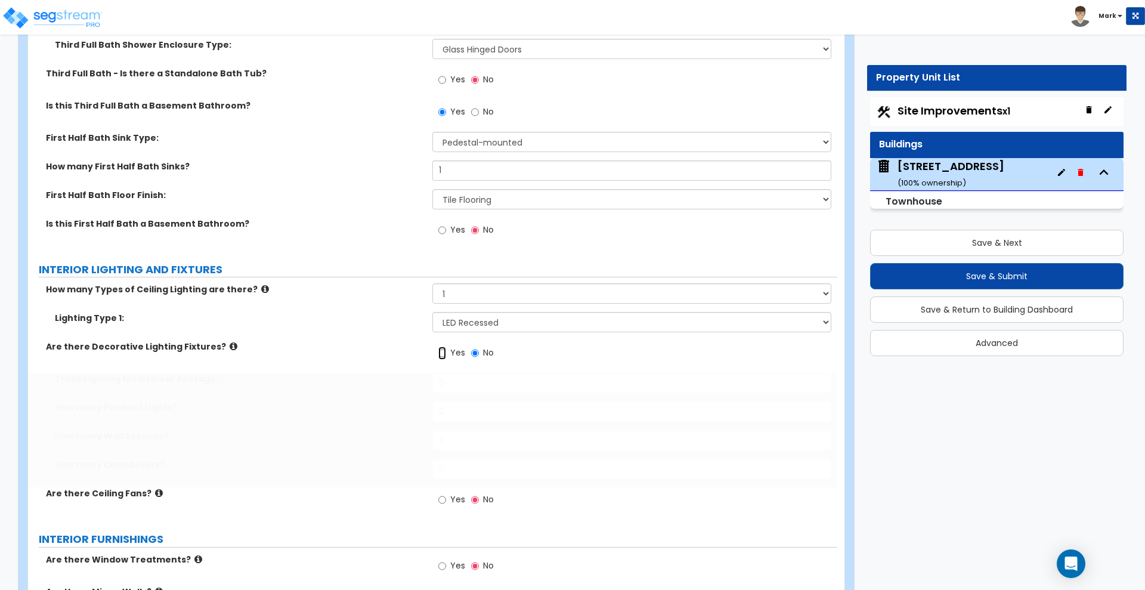
radio input "true"
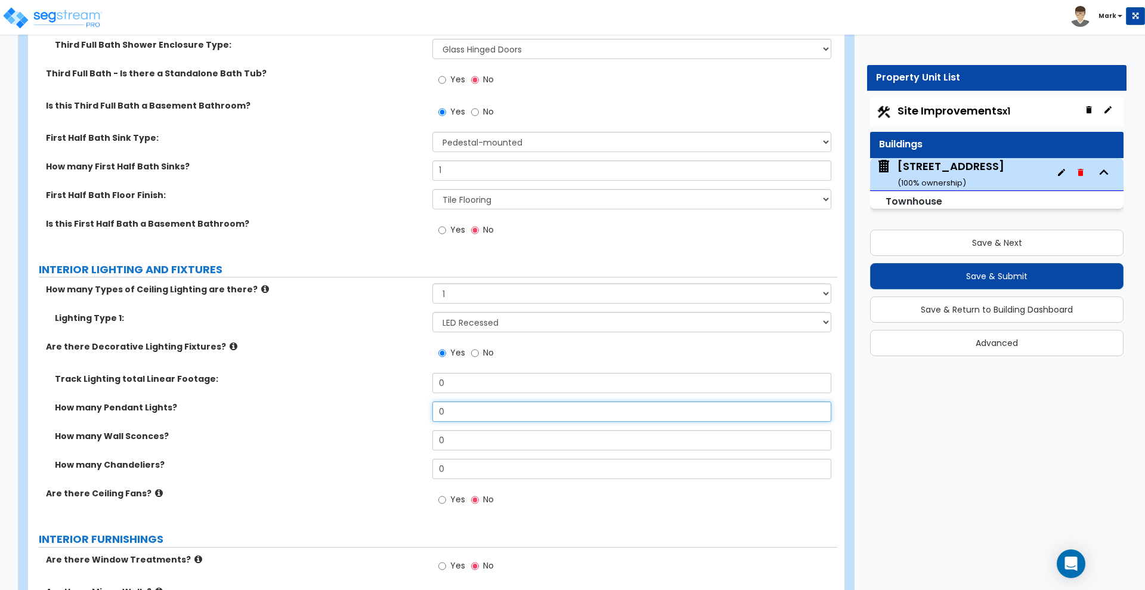
click at [474, 408] on input "0" at bounding box center [631, 411] width 398 height 20
drag, startPoint x: 451, startPoint y: 408, endPoint x: 355, endPoint y: 410, distance: 96.6
click at [355, 410] on div "How many Pendant Lights? 0" at bounding box center [432, 415] width 809 height 29
click at [230, 345] on icon at bounding box center [234, 346] width 8 height 9
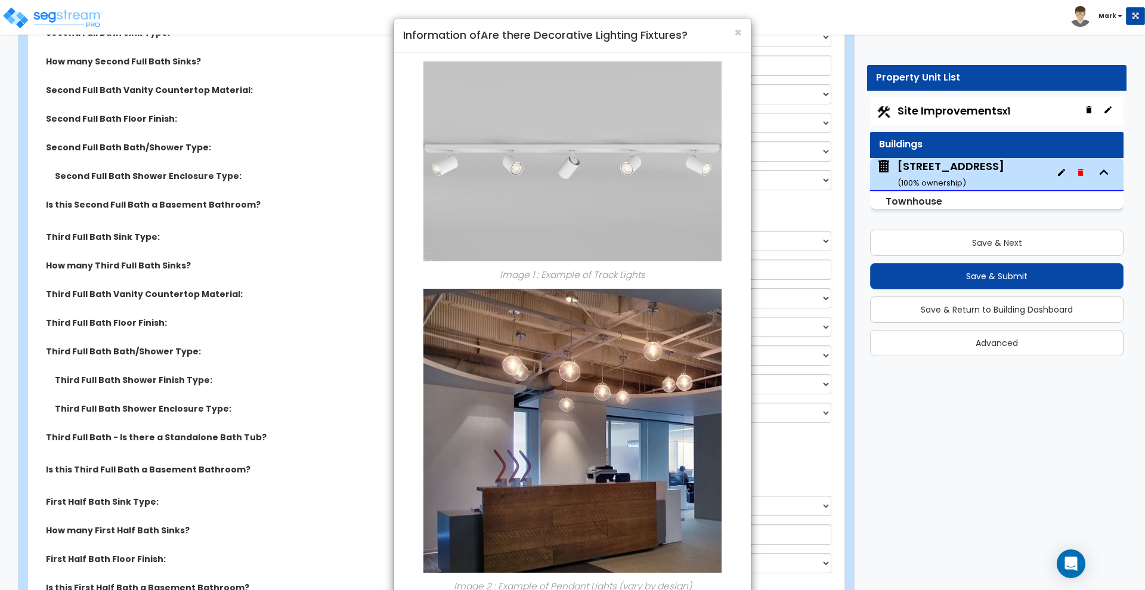
scroll to position [2987, 0]
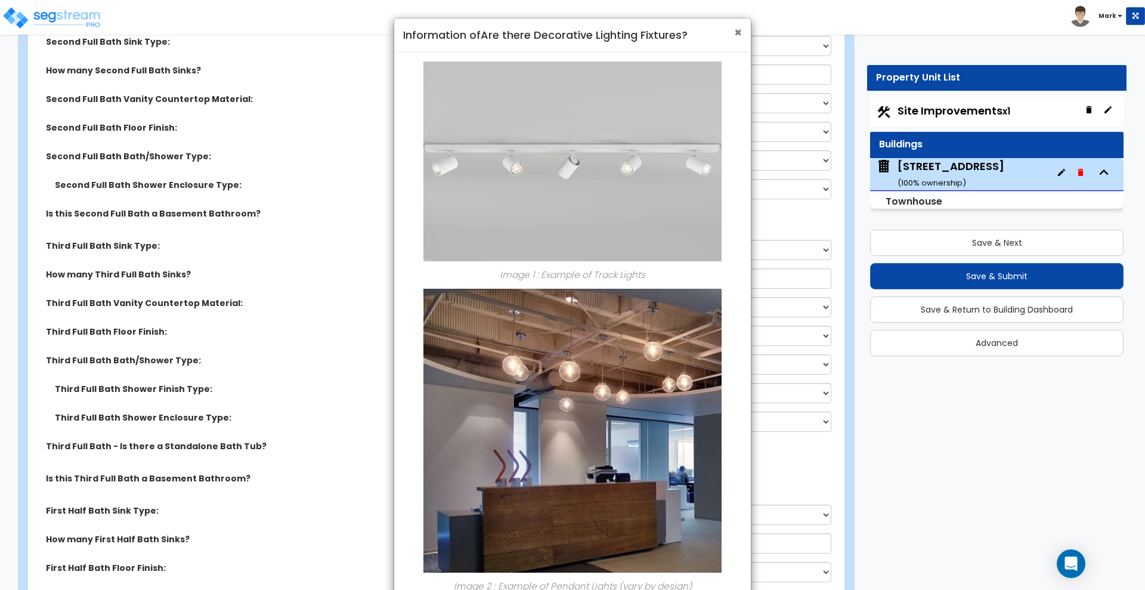
click at [735, 32] on span "×" at bounding box center [738, 32] width 8 height 17
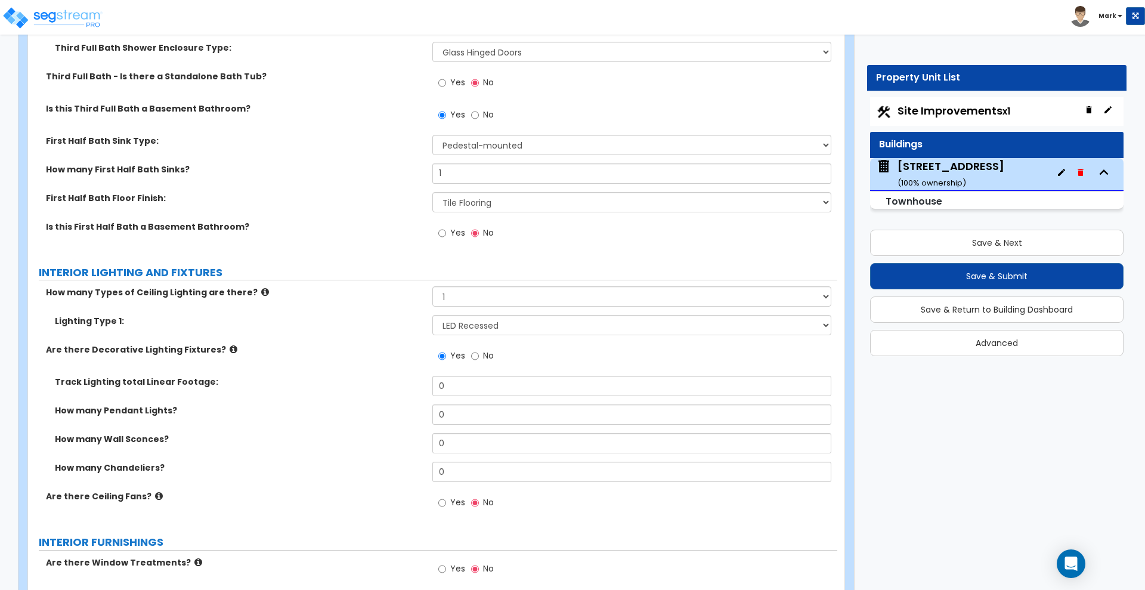
scroll to position [3360, 0]
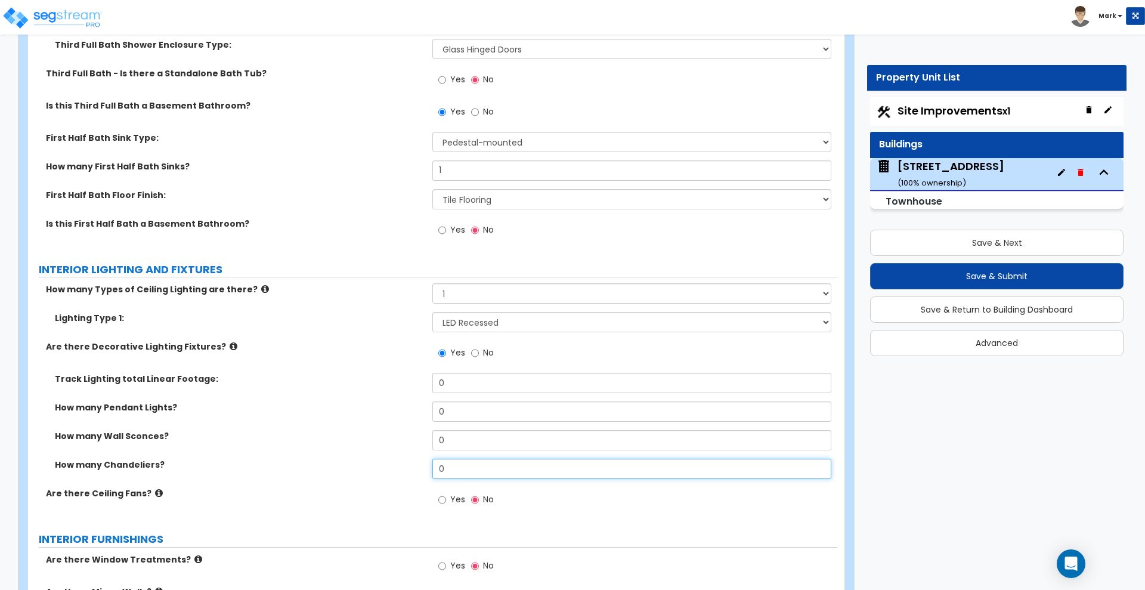
drag, startPoint x: 447, startPoint y: 469, endPoint x: 397, endPoint y: 465, distance: 50.3
click at [401, 466] on div "How many Chandeliers? 0" at bounding box center [432, 473] width 809 height 29
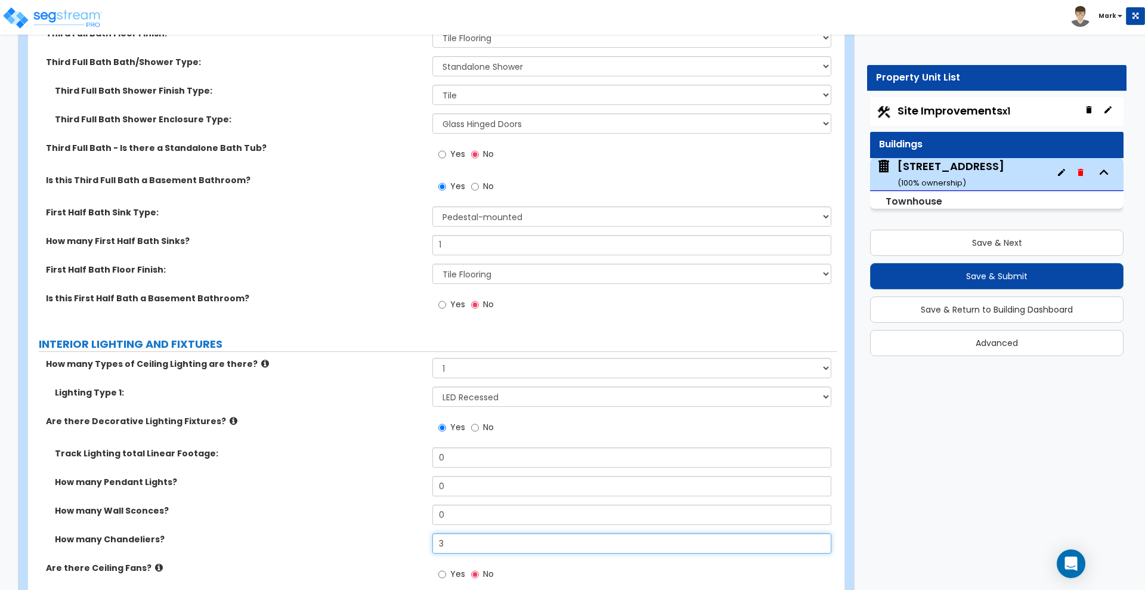
type input "3"
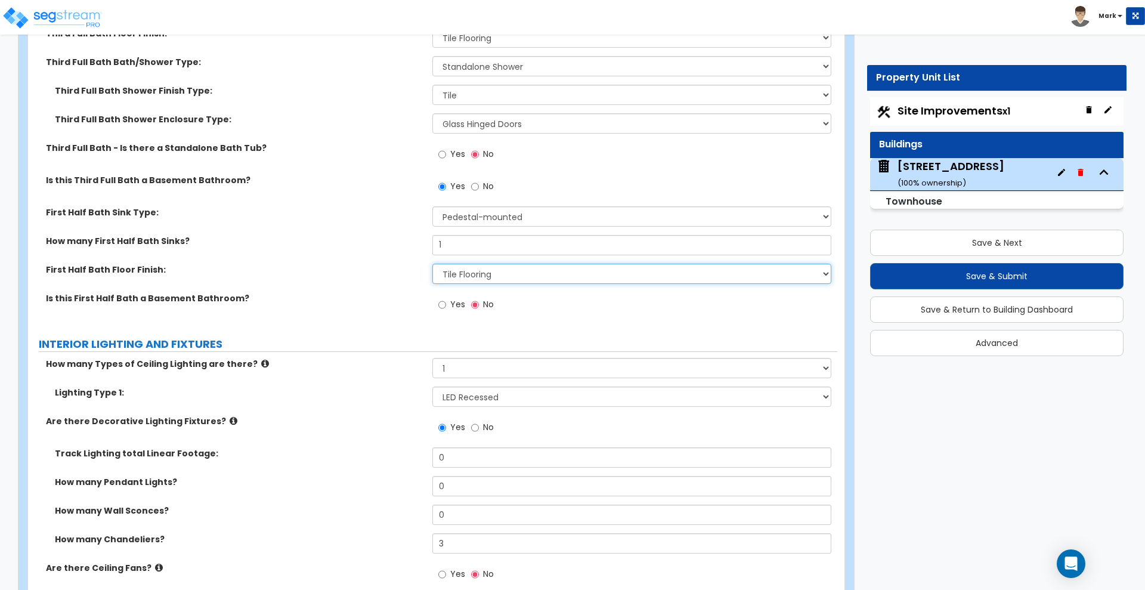
click at [501, 276] on select "None Tile Flooring Hardwood Flooring Resilient Laminate Flooring VCT Flooring S…" at bounding box center [631, 274] width 398 height 20
select select "3"
click at [432, 264] on select "None Tile Flooring Hardwood Flooring Resilient Laminate Flooring VCT Flooring S…" at bounding box center [631, 274] width 398 height 20
click at [361, 278] on div "First Half Bath Floor Finish: None Tile Flooring Hardwood Flooring Resilient La…" at bounding box center [432, 278] width 809 height 29
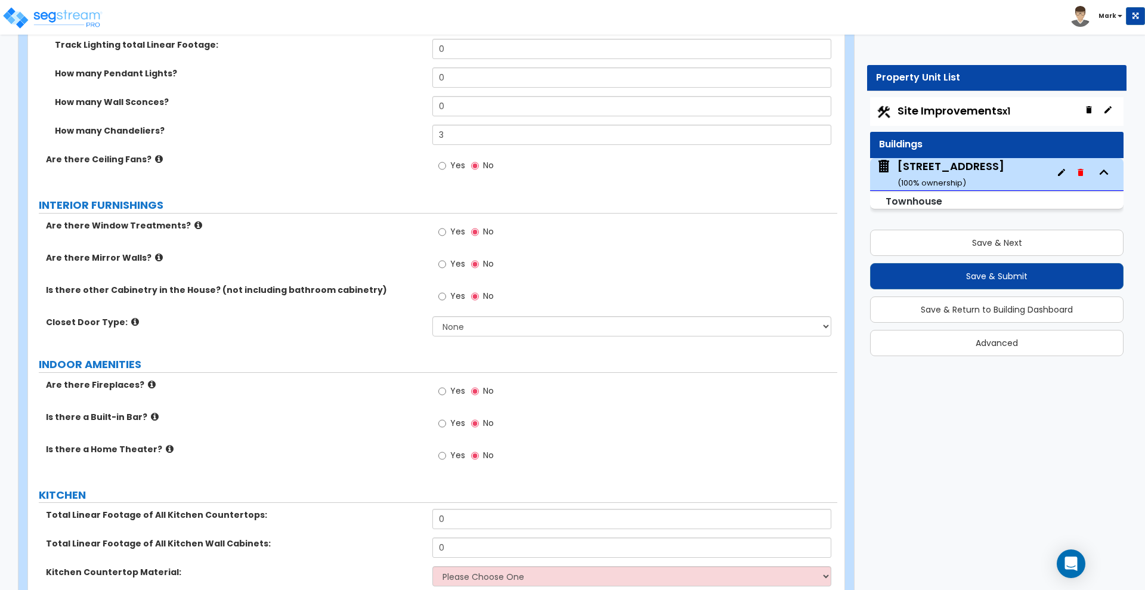
scroll to position [3658, 0]
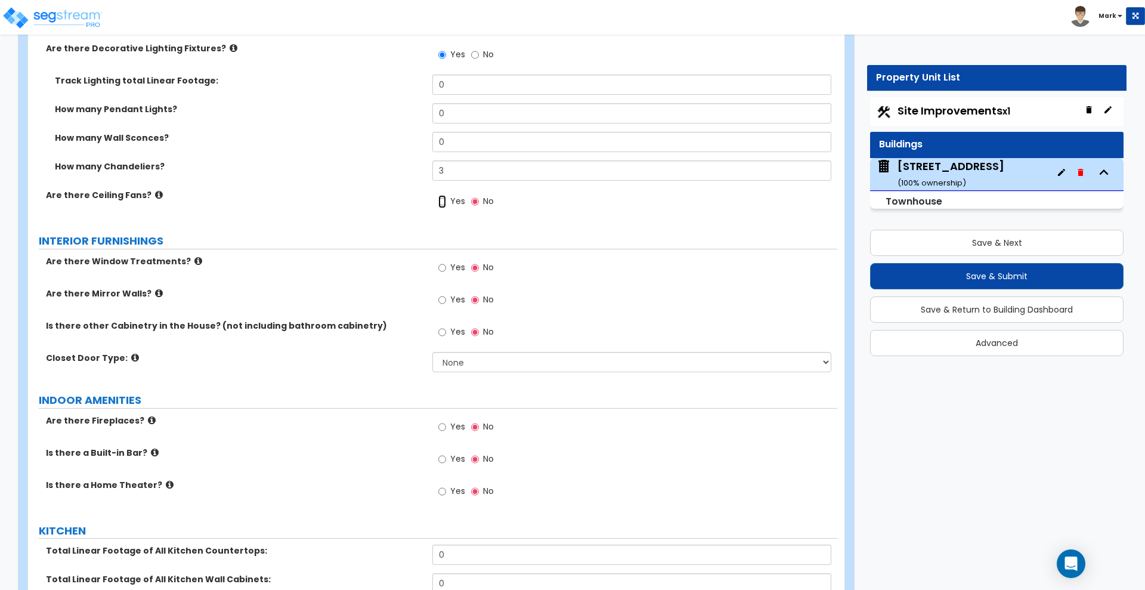
drag, startPoint x: 443, startPoint y: 199, endPoint x: 445, endPoint y: 219, distance: 20.4
click at [443, 200] on input "Yes" at bounding box center [442, 201] width 8 height 13
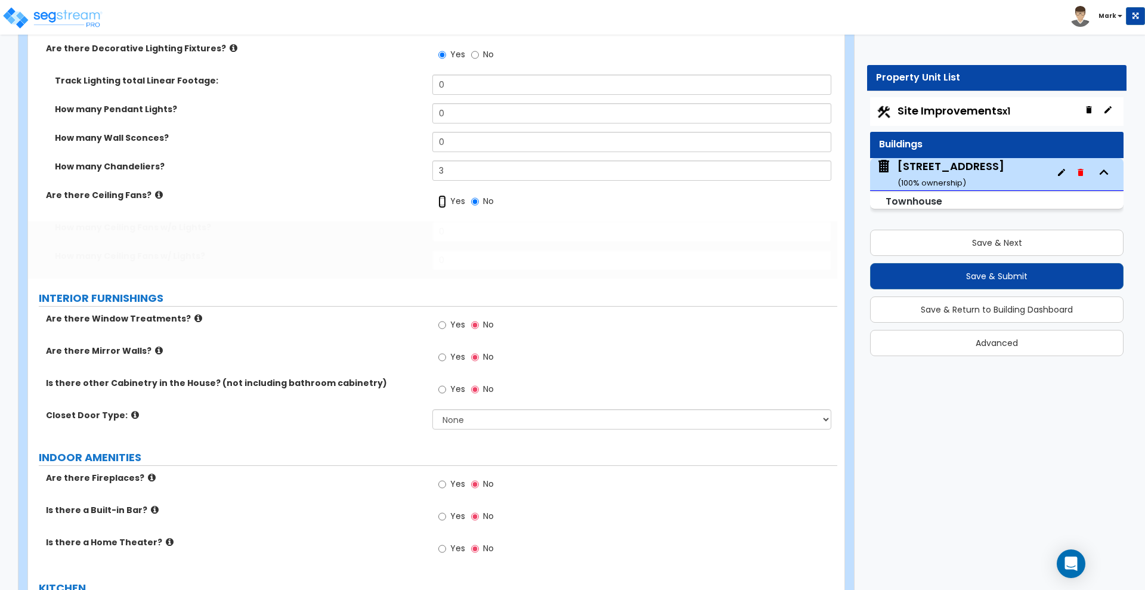
radio input "true"
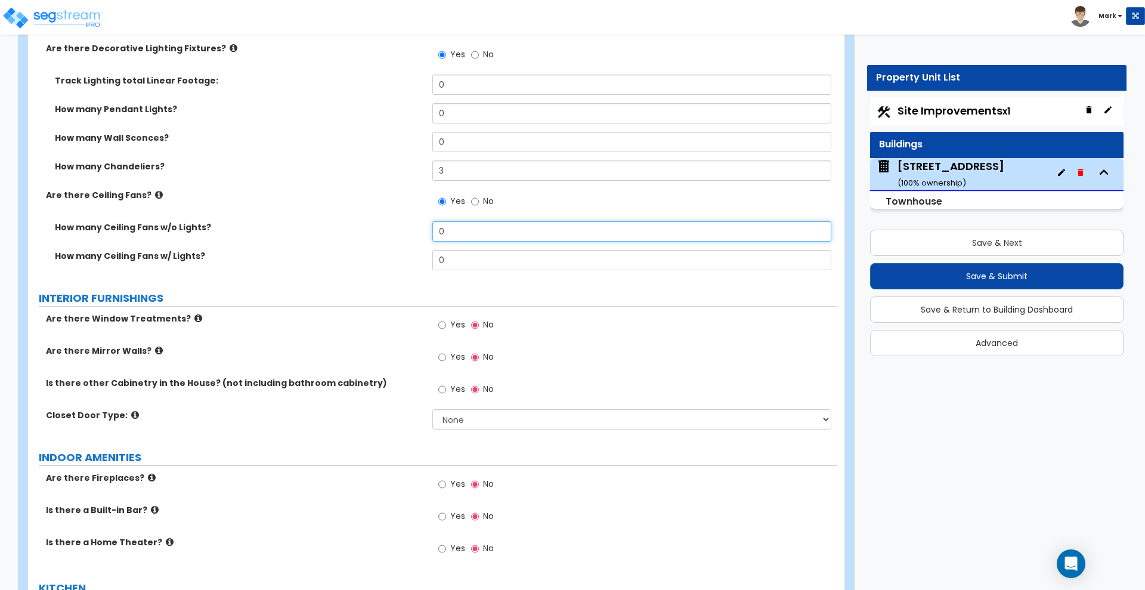
drag, startPoint x: 442, startPoint y: 233, endPoint x: 395, endPoint y: 229, distance: 46.7
click at [400, 231] on div "How many Ceiling Fans w/o Lights? 0" at bounding box center [432, 235] width 809 height 29
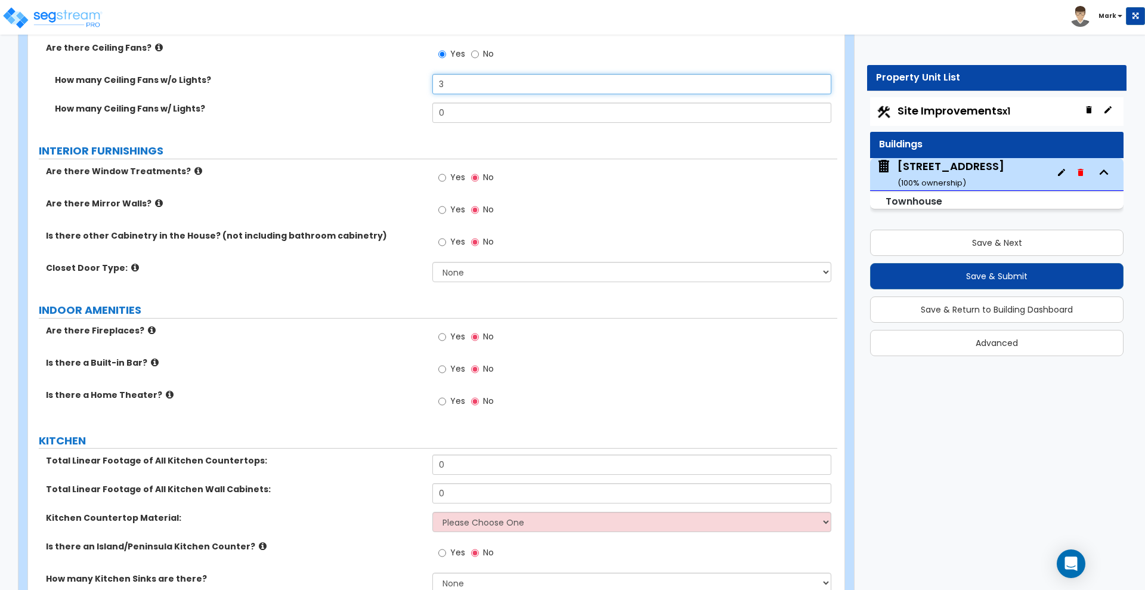
scroll to position [3807, 0]
type input "3"
click at [441, 175] on input "Yes" at bounding box center [442, 175] width 8 height 13
radio input "true"
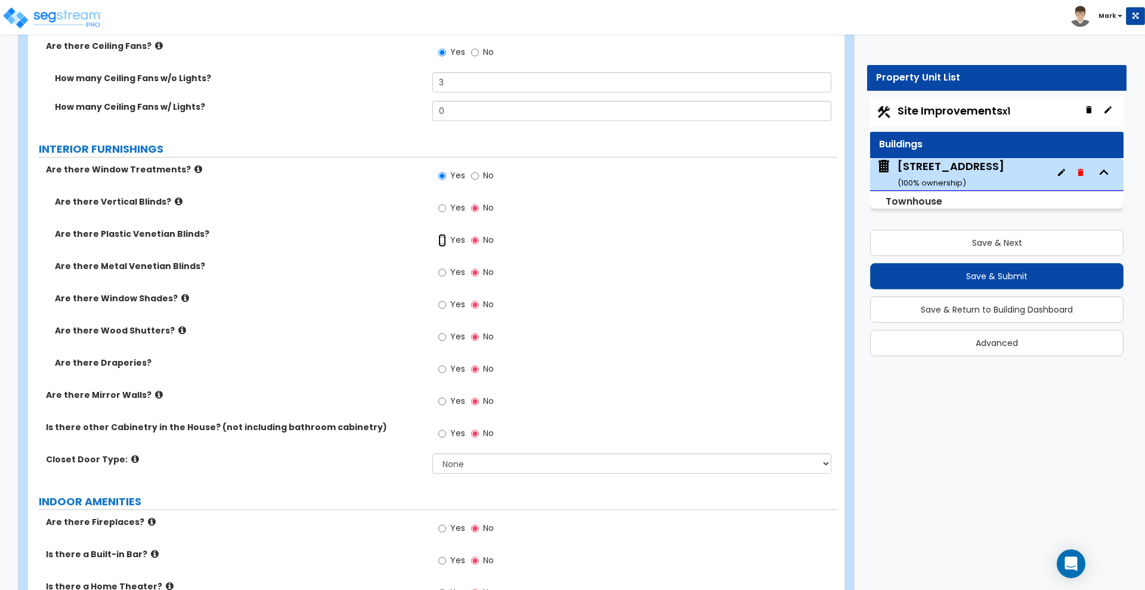
click at [439, 238] on input "Yes" at bounding box center [442, 240] width 8 height 13
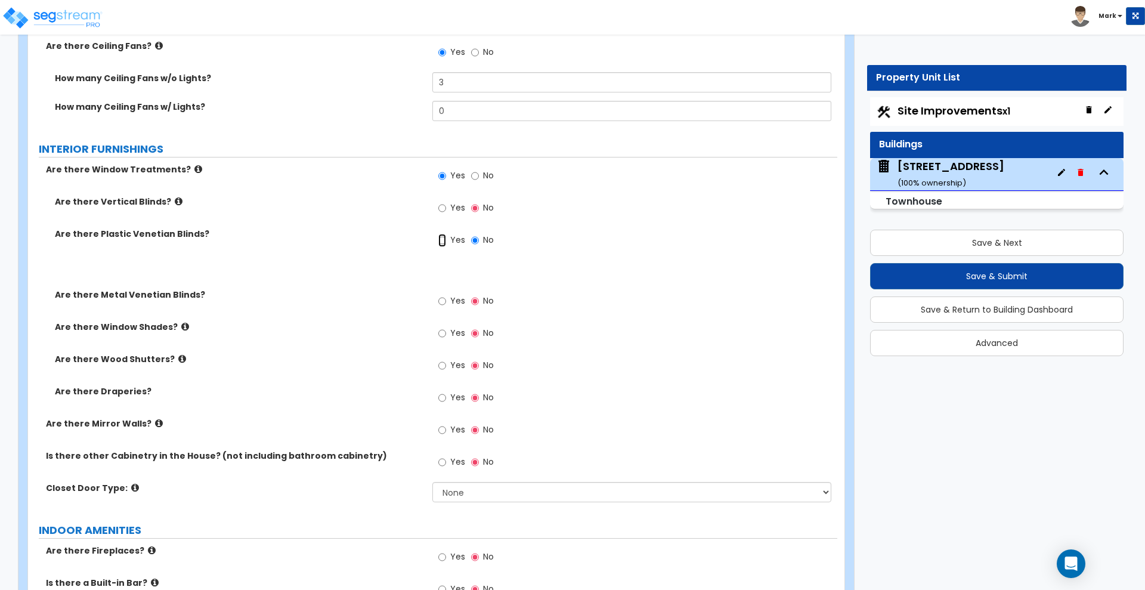
radio input "true"
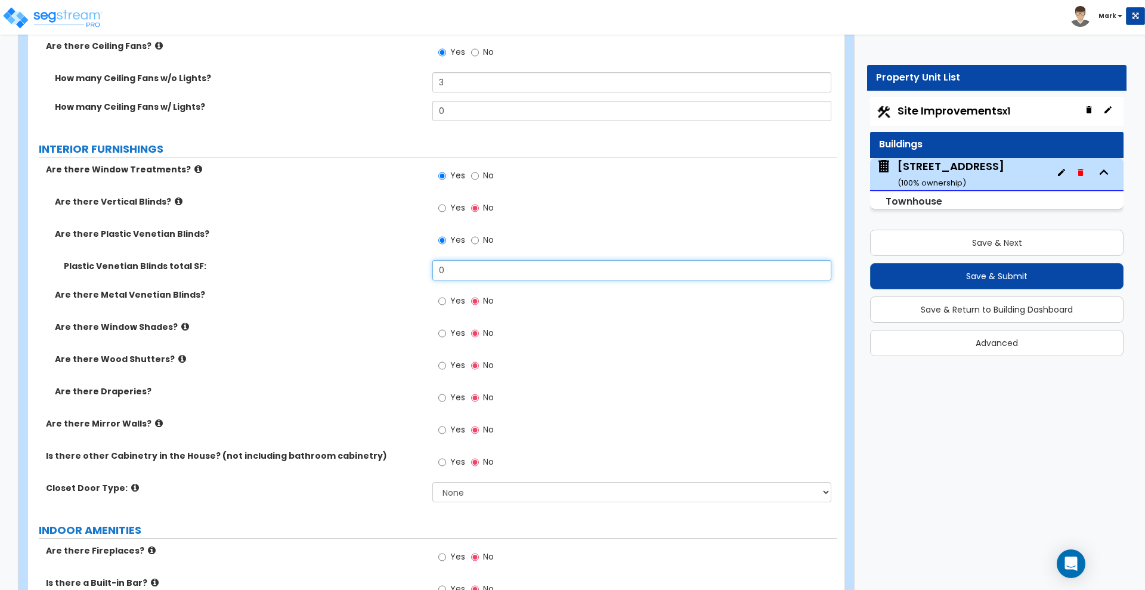
click at [398, 264] on div "Plastic Venetian Blinds total SF: 0" at bounding box center [432, 274] width 809 height 29
click at [457, 271] on input "0" at bounding box center [631, 270] width 398 height 20
drag, startPoint x: 453, startPoint y: 268, endPoint x: 426, endPoint y: 268, distance: 27.4
click at [426, 268] on div "Plastic Venetian Blinds total SF: 0" at bounding box center [432, 274] width 809 height 29
type input "192"
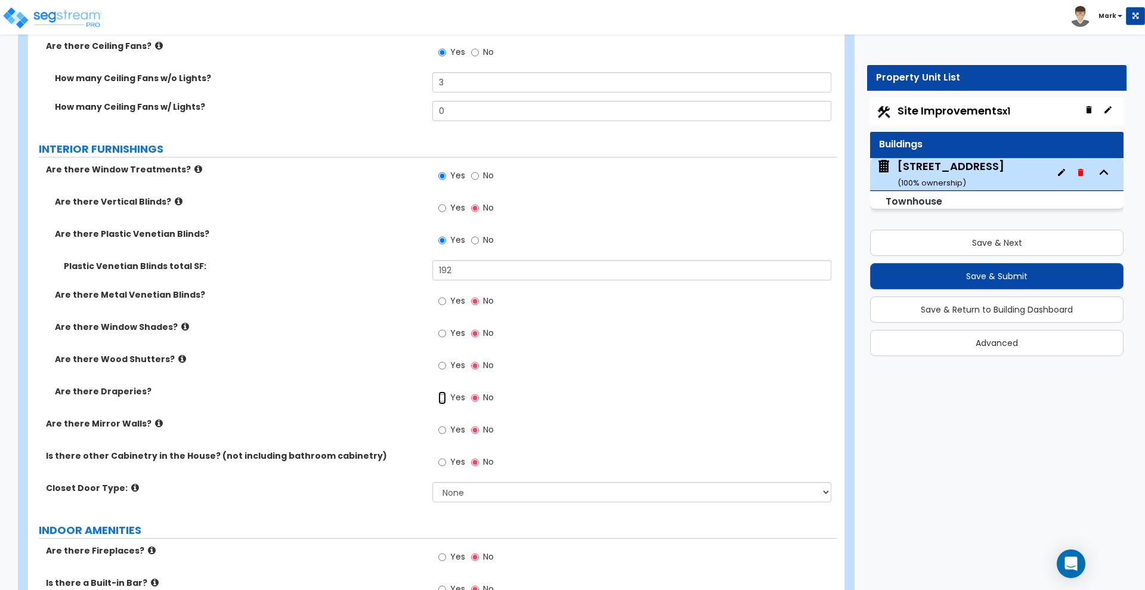
click at [443, 400] on input "Yes" at bounding box center [442, 397] width 8 height 13
radio input "true"
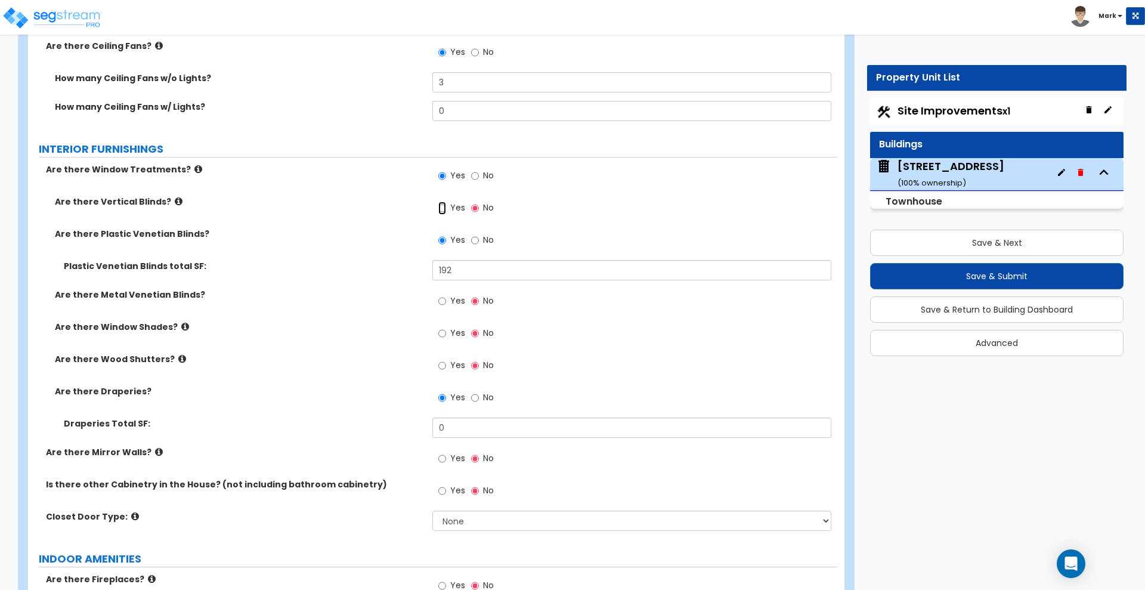
click at [444, 207] on input "Yes" at bounding box center [442, 208] width 8 height 13
radio input "true"
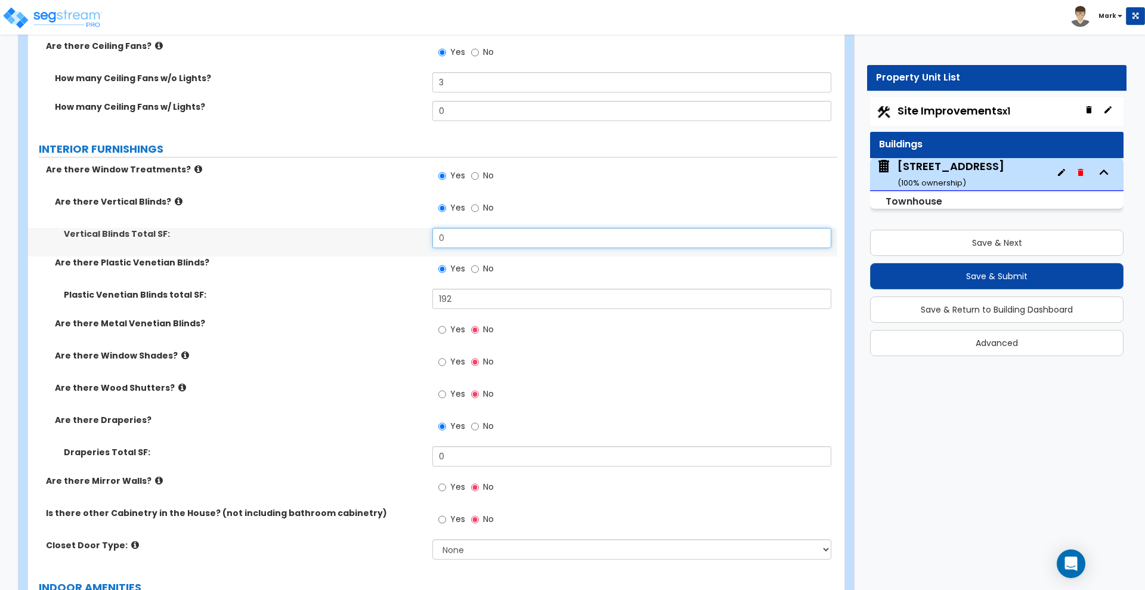
drag, startPoint x: 466, startPoint y: 236, endPoint x: 366, endPoint y: 239, distance: 99.6
click at [367, 239] on div "Vertical Blinds Total SF: 0" at bounding box center [432, 242] width 809 height 29
type input "80"
drag, startPoint x: 462, startPoint y: 459, endPoint x: 391, endPoint y: 454, distance: 71.7
click at [391, 454] on div "Draperies Total SF: 0" at bounding box center [432, 460] width 809 height 29
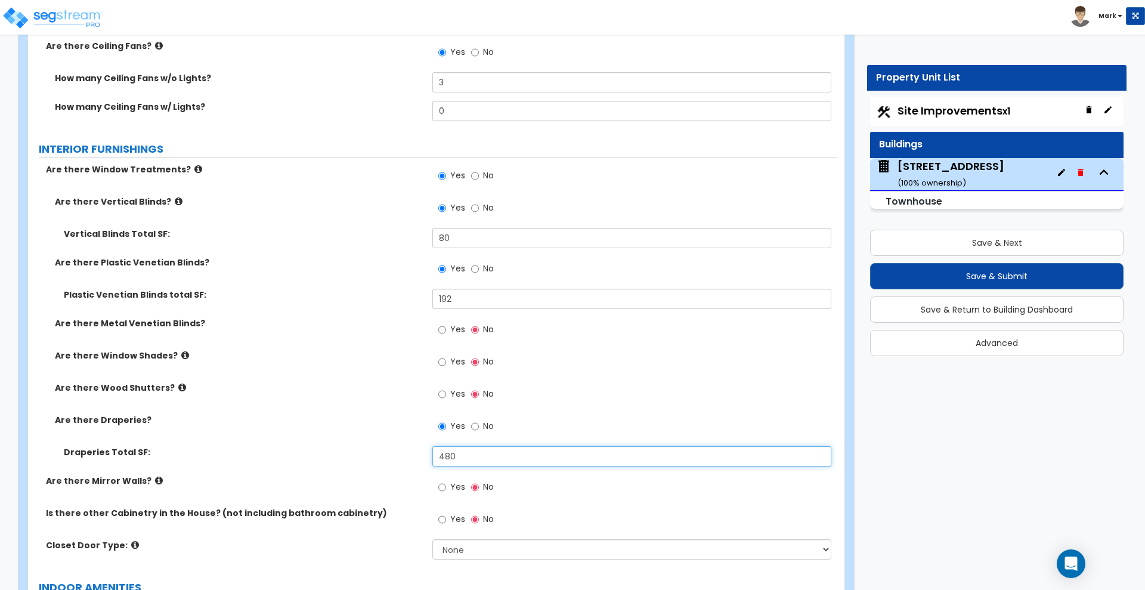
drag, startPoint x: 394, startPoint y: 457, endPoint x: 371, endPoint y: 454, distance: 23.5
click at [372, 454] on div "Draperies Total SF: 480" at bounding box center [432, 460] width 809 height 29
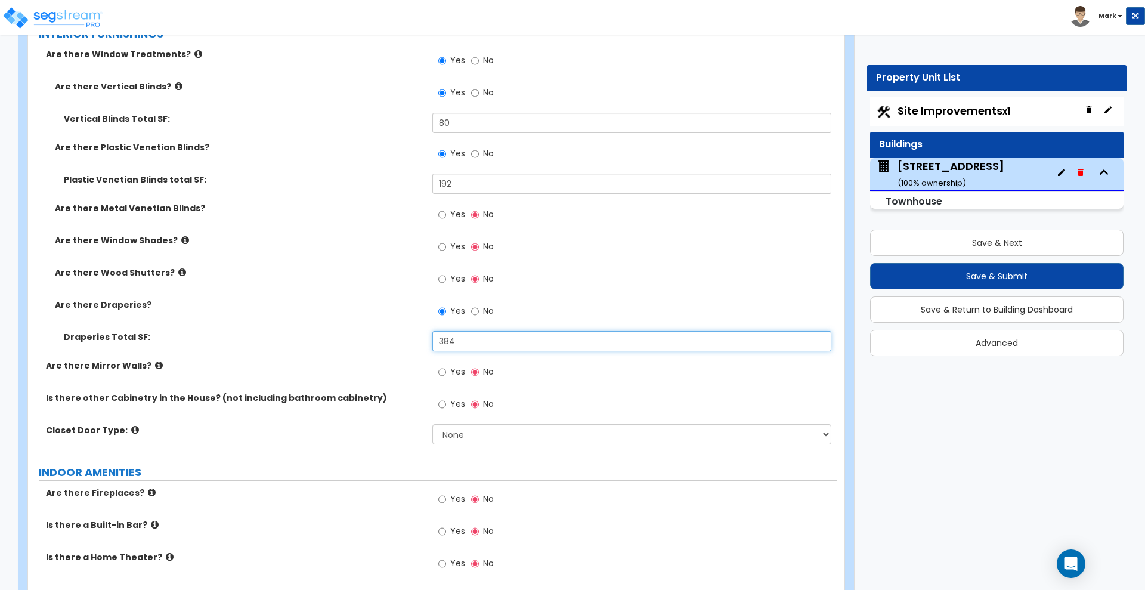
scroll to position [3956, 0]
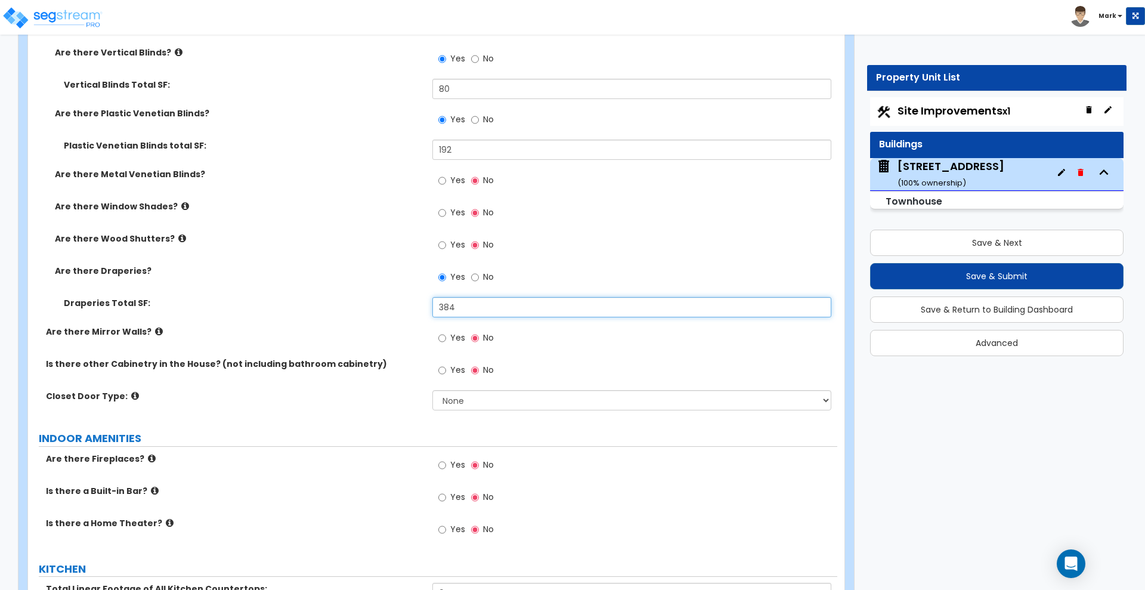
type input "384"
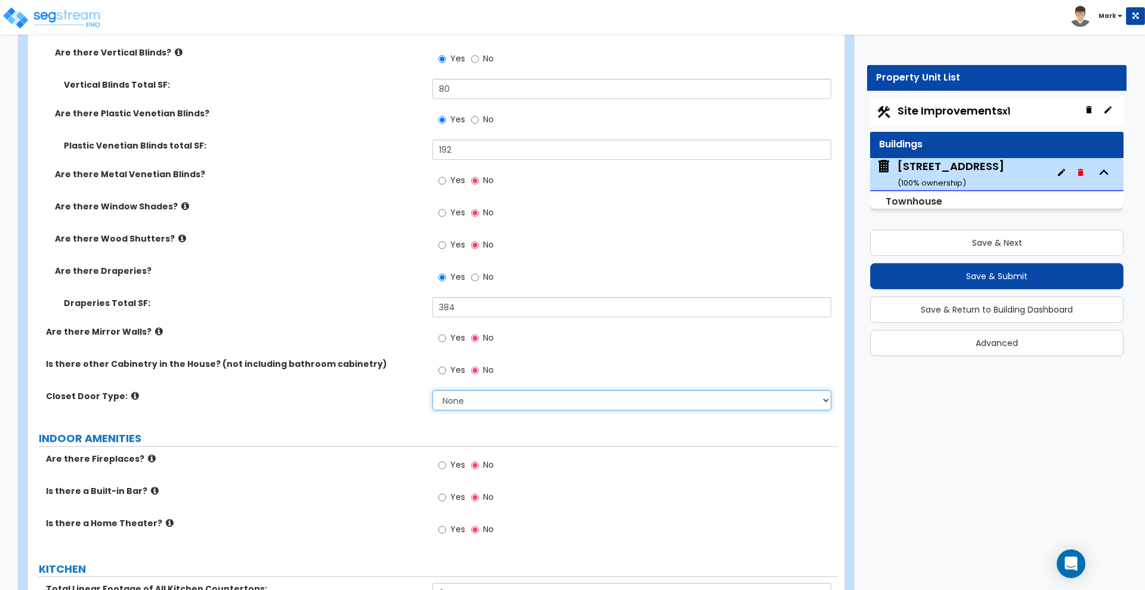
click at [469, 403] on select "None Bi-fold Louvered Doors Bi-fold Panel Doors Sliding Doors Hinged Wood Door" at bounding box center [631, 400] width 398 height 20
select select "3"
click at [432, 390] on select "None Bi-fold Louvered Doors Bi-fold Panel Doors Sliding Doors Hinged Wood Door" at bounding box center [631, 400] width 398 height 20
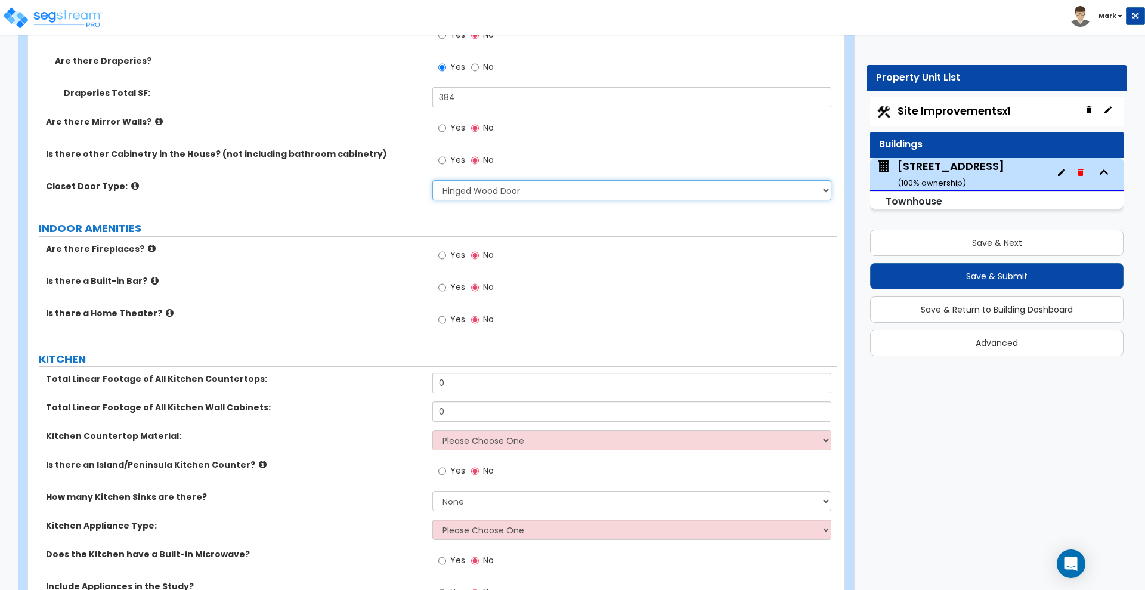
scroll to position [4254, 0]
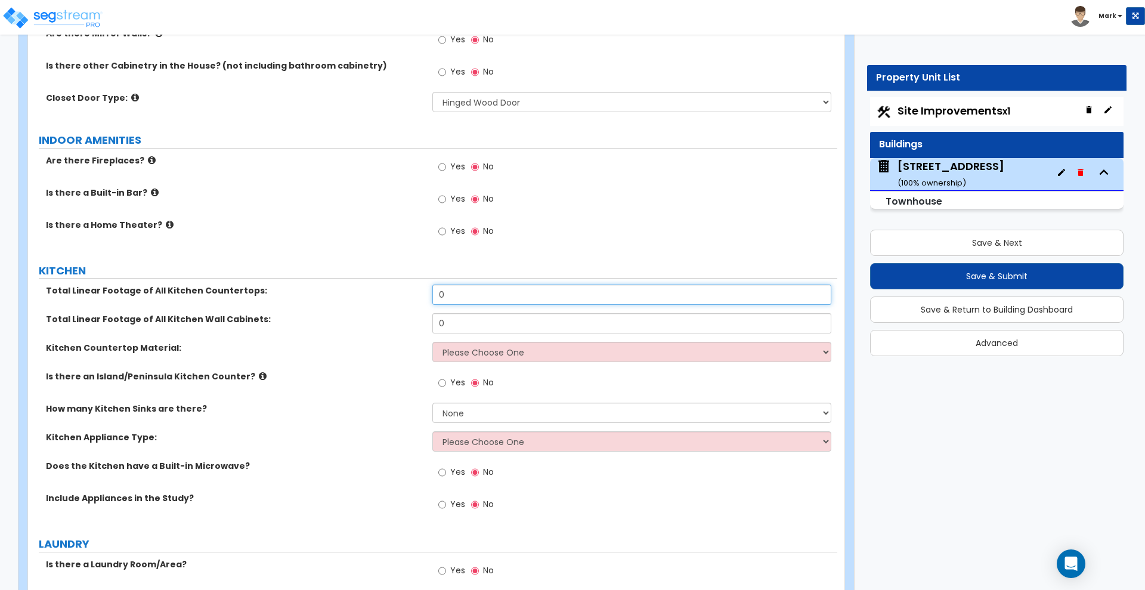
drag, startPoint x: 453, startPoint y: 295, endPoint x: 348, endPoint y: 287, distance: 105.2
click at [348, 287] on div "Total Linear Footage of All Kitchen Countertops: 0" at bounding box center [432, 298] width 809 height 29
type input "24"
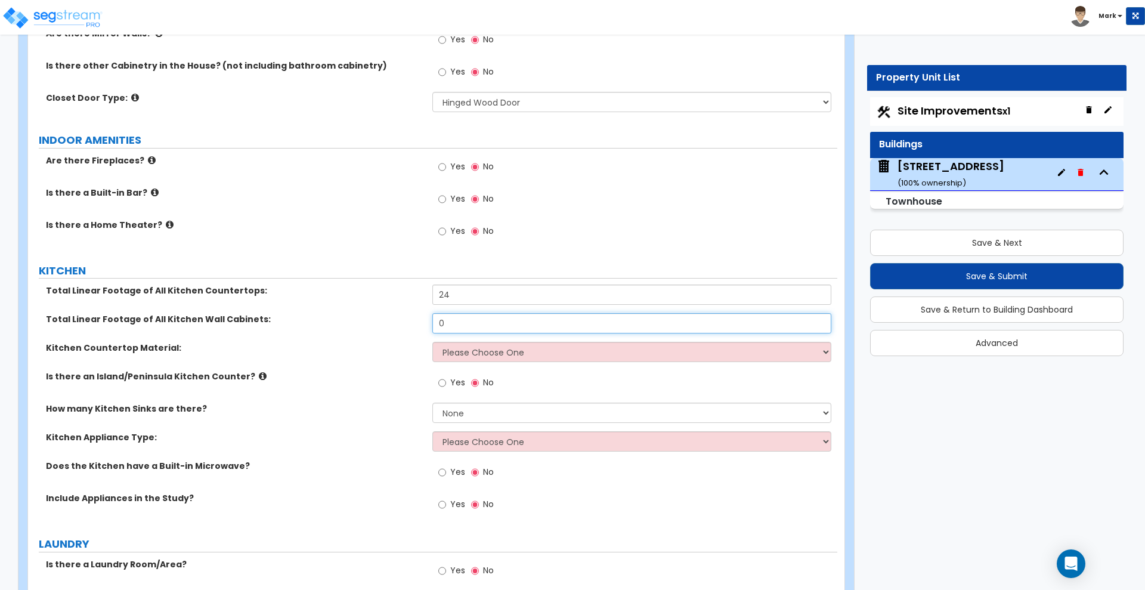
drag, startPoint x: 445, startPoint y: 320, endPoint x: 327, endPoint y: 321, distance: 118.7
click at [327, 321] on div "Total Linear Footage of All Kitchen Wall Cabinets: 0" at bounding box center [432, 327] width 809 height 29
type input "2"
type input "20"
click at [519, 351] on select "Please Choose One Plastic Laminate Solid Surface Stone Quartz Marble Tile Wood …" at bounding box center [631, 352] width 398 height 20
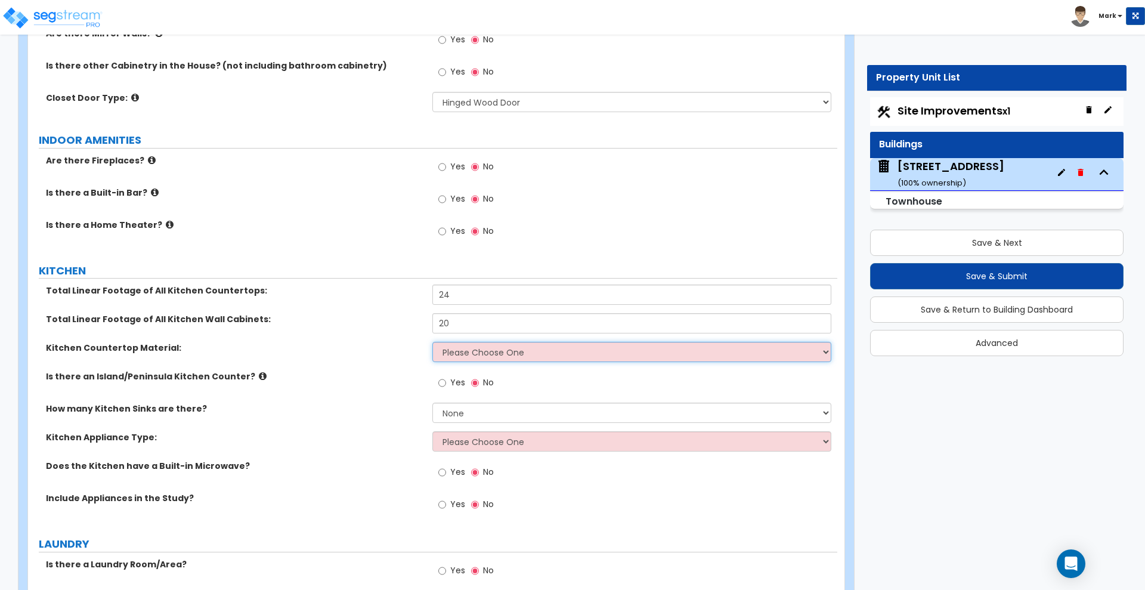
select select "3"
click at [432, 342] on select "Please Choose One Plastic Laminate Solid Surface Stone Quartz Marble Tile Wood …" at bounding box center [631, 352] width 398 height 20
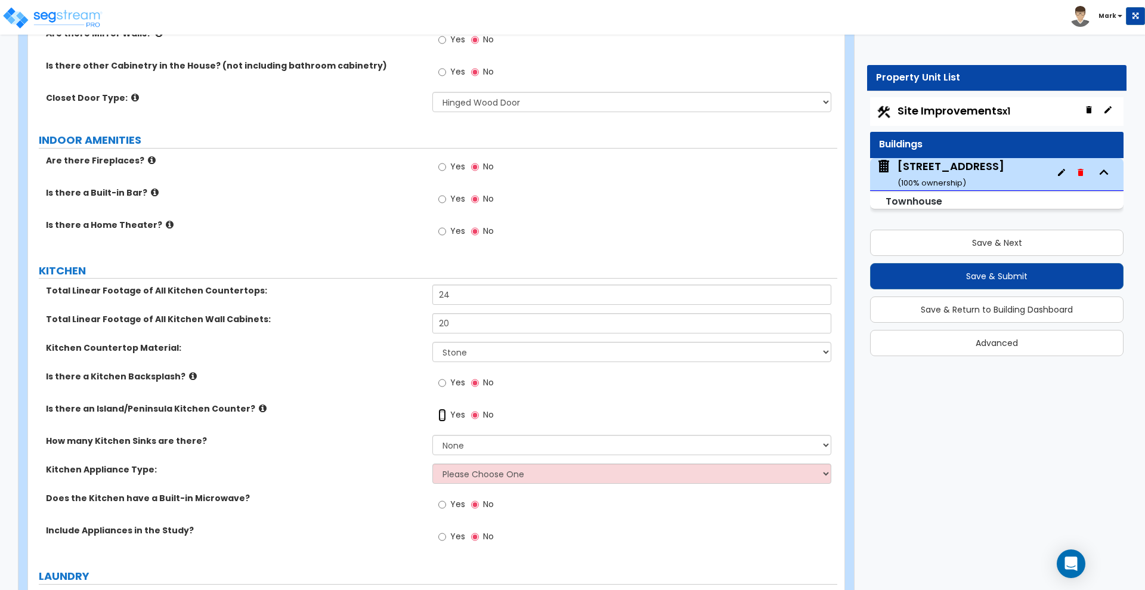
click at [445, 414] on input "Yes" at bounding box center [442, 415] width 8 height 13
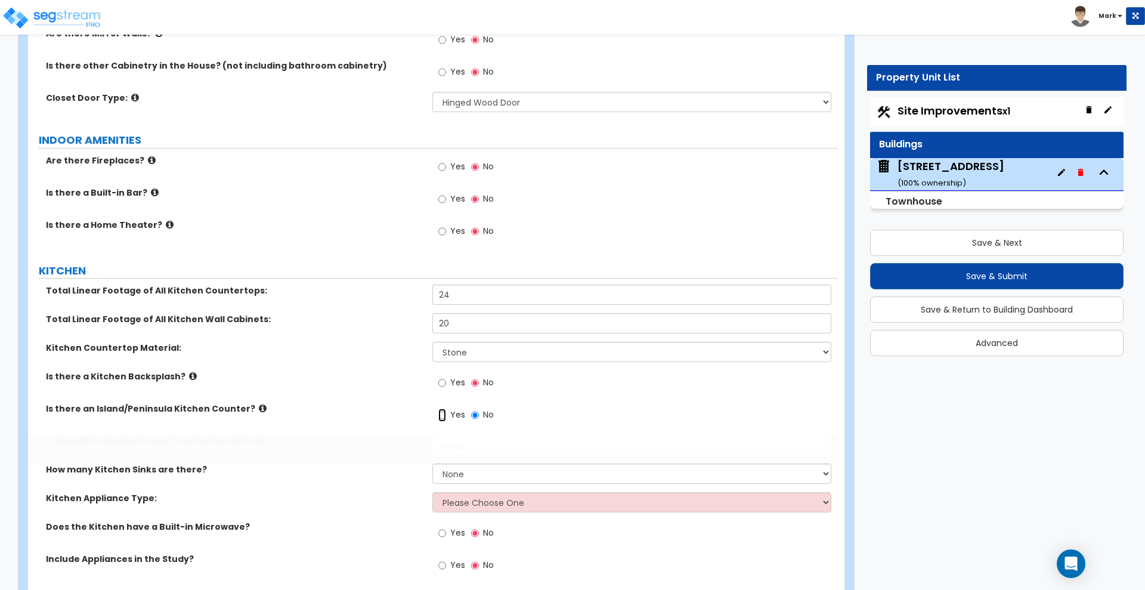
radio input "true"
click at [474, 445] on select "None Plastic Laminate Solid Surface Stone Quartz Marble Tile Wood Stainless Ste…" at bounding box center [631, 445] width 398 height 20
select select "3"
click at [432, 435] on select "None Plastic Laminate Solid Surface Stone Quartz Marble Tile Wood Stainless Ste…" at bounding box center [631, 445] width 398 height 20
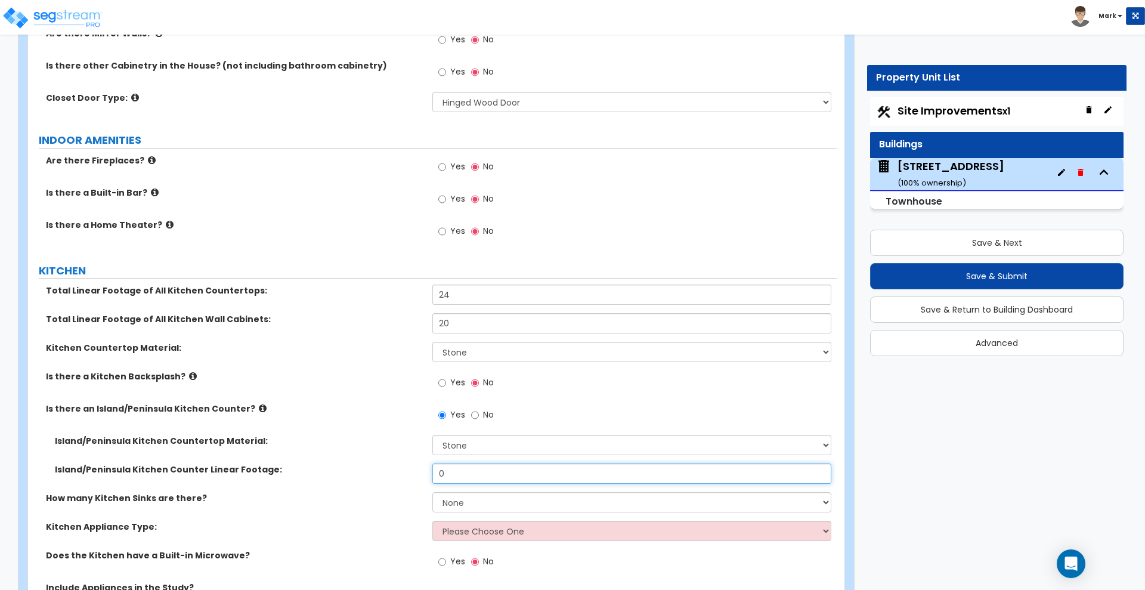
drag, startPoint x: 513, startPoint y: 476, endPoint x: 363, endPoint y: 471, distance: 149.8
click at [363, 471] on div "Island/Peninsula Kitchen Counter Linear Footage: 0" at bounding box center [432, 477] width 809 height 29
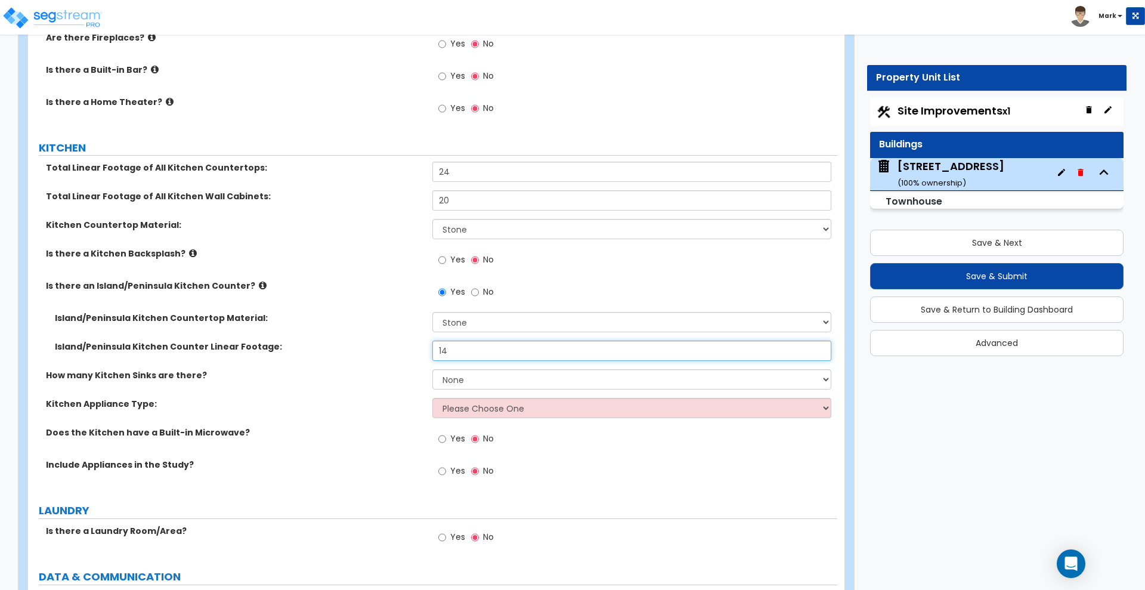
scroll to position [4404, 0]
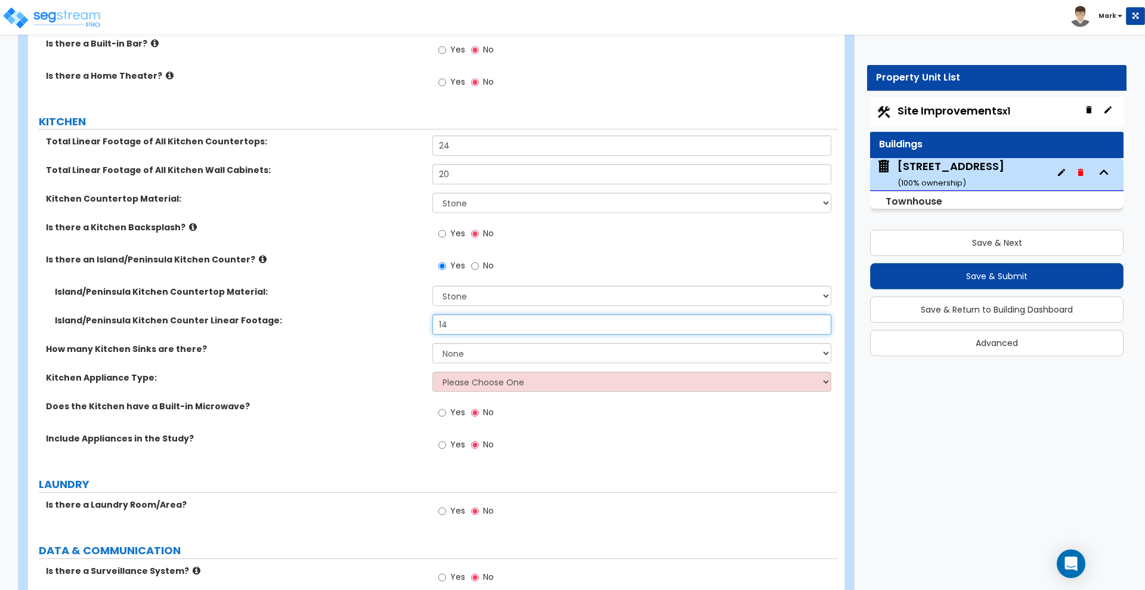
type input "14"
click at [484, 349] on select "None 1 2 3" at bounding box center [631, 353] width 398 height 20
select select "1"
click at [432, 343] on select "None 1 2 3" at bounding box center [631, 353] width 398 height 20
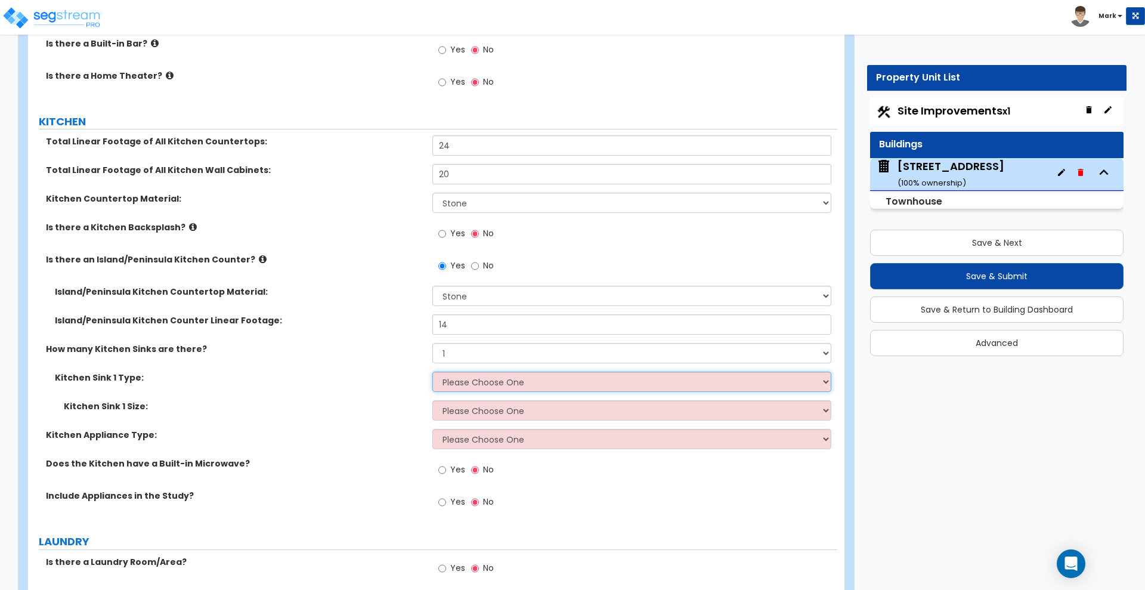
click at [464, 380] on select "Please Choose One Stainless Steel Porcelain Enamel Cast Iron Granite Composite" at bounding box center [631, 382] width 398 height 20
select select "1"
click at [432, 372] on select "Please Choose One Stainless Steel Porcelain Enamel Cast Iron Granite Composite" at bounding box center [631, 382] width 398 height 20
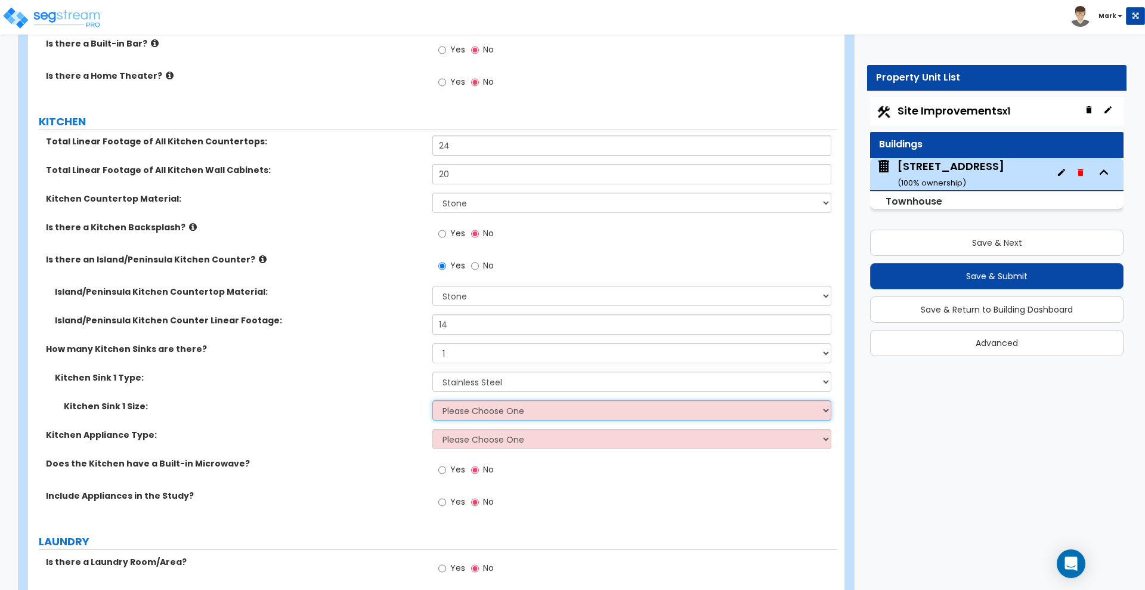
click at [473, 409] on select "Please Choose One Single Sink Double Sink" at bounding box center [631, 410] width 398 height 20
click at [432, 400] on select "Please Choose One Single Sink Double Sink" at bounding box center [631, 410] width 398 height 20
click at [479, 404] on select "Please Choose One Single Sink Double Sink" at bounding box center [631, 410] width 398 height 20
select select "1"
click at [432, 400] on select "Please Choose One Single Sink Double Sink" at bounding box center [631, 410] width 398 height 20
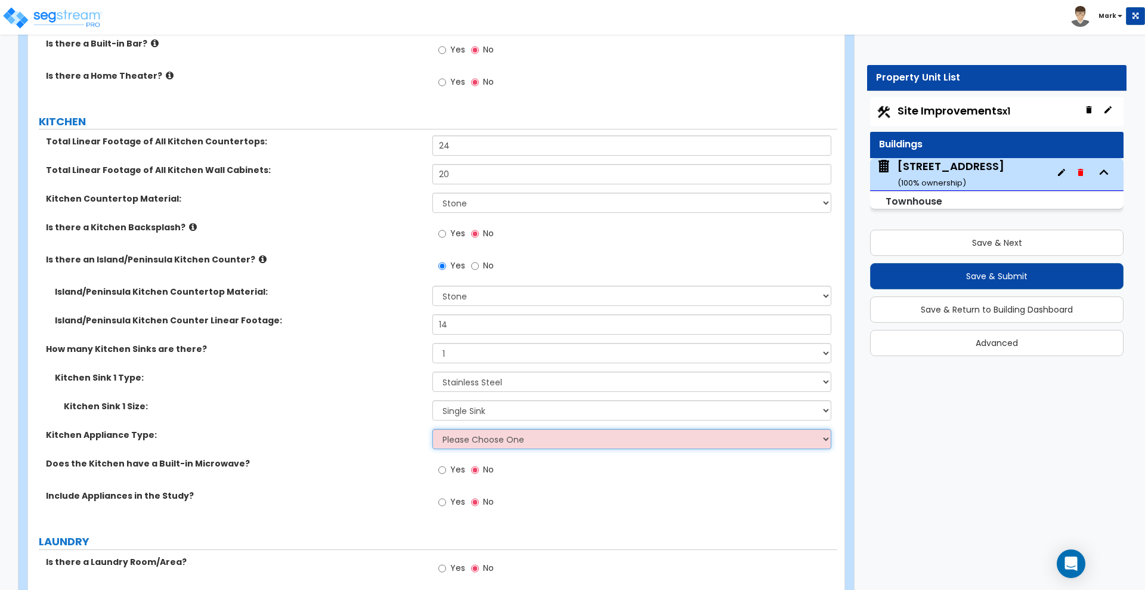
click at [478, 441] on select "Please Choose One Gas Electric" at bounding box center [631, 439] width 398 height 20
select select "1"
click at [432, 429] on select "Please Choose One Gas Electric" at bounding box center [631, 439] width 398 height 20
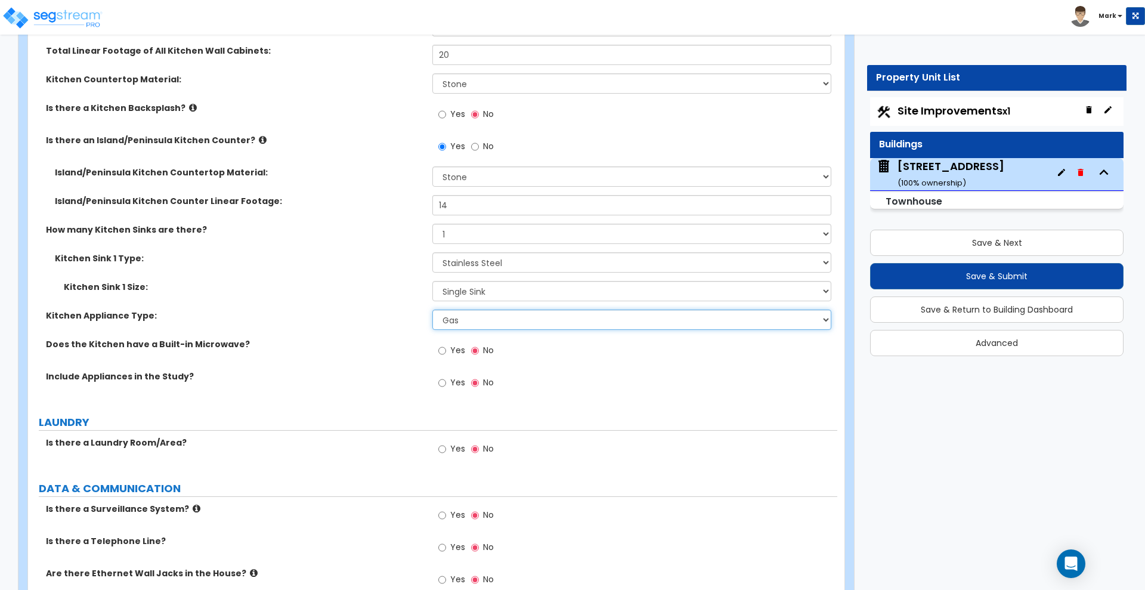
scroll to position [4553, 0]
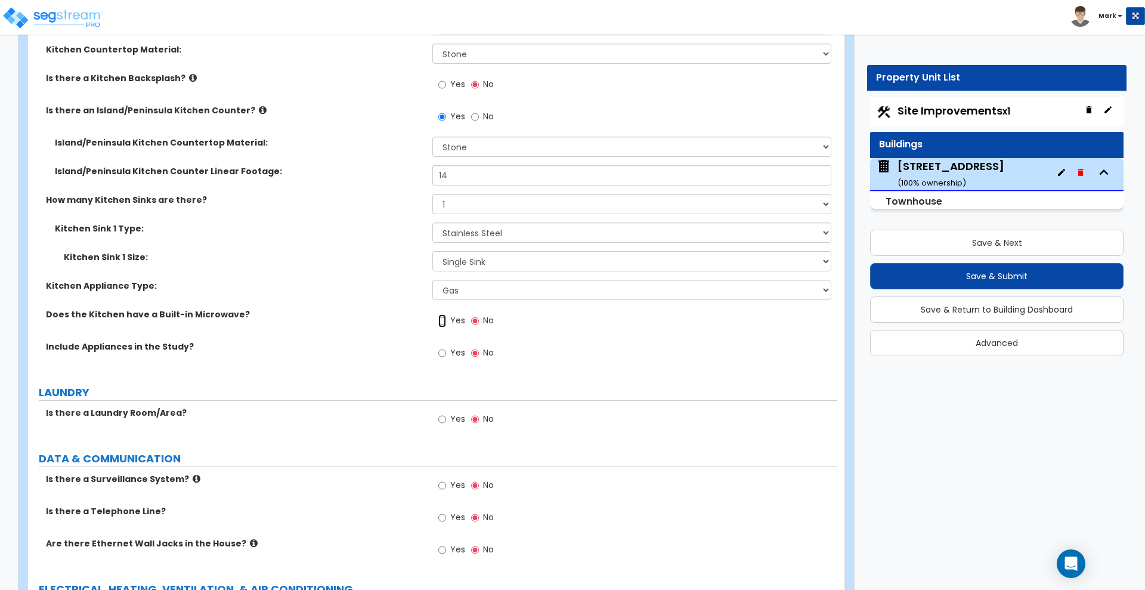
click at [442, 321] on input "Yes" at bounding box center [442, 320] width 8 height 13
radio input "true"
click at [442, 354] on input "Yes" at bounding box center [442, 352] width 8 height 13
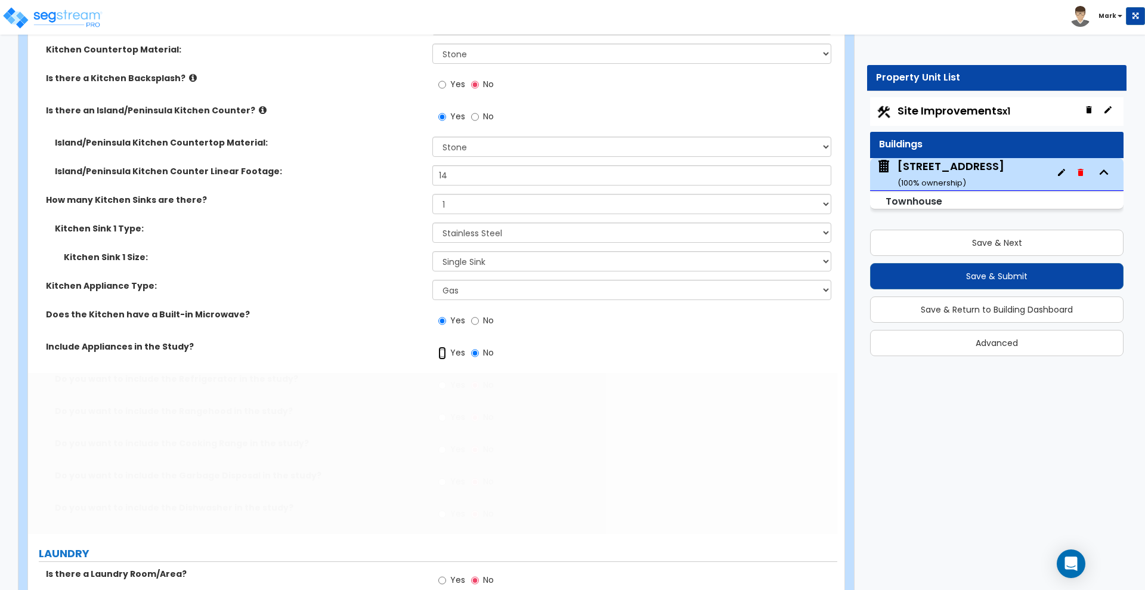
radio input "true"
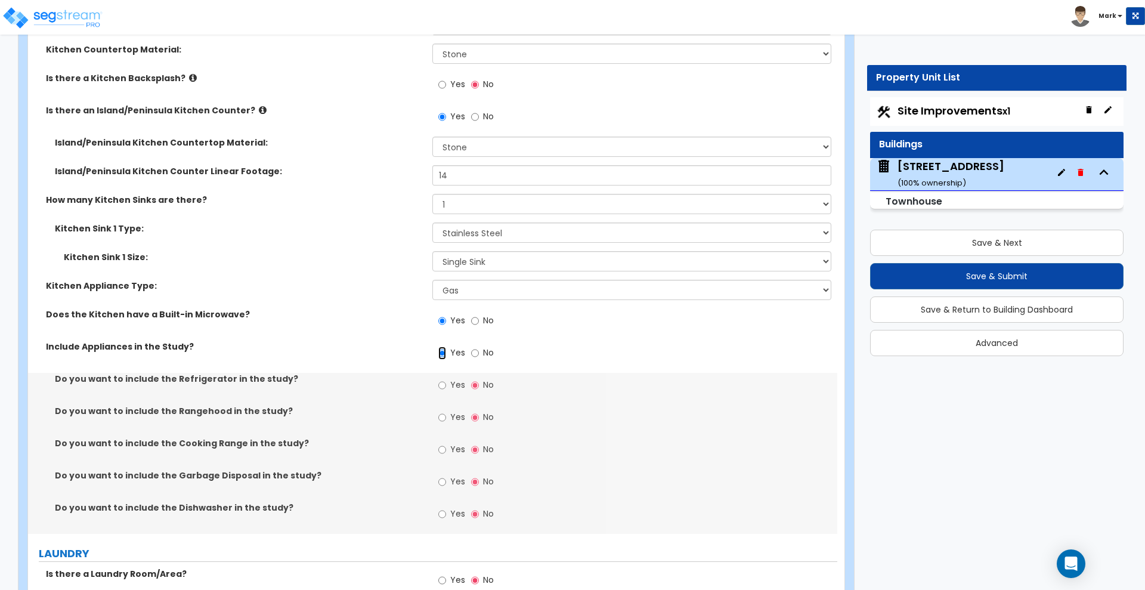
scroll to position [4627, 0]
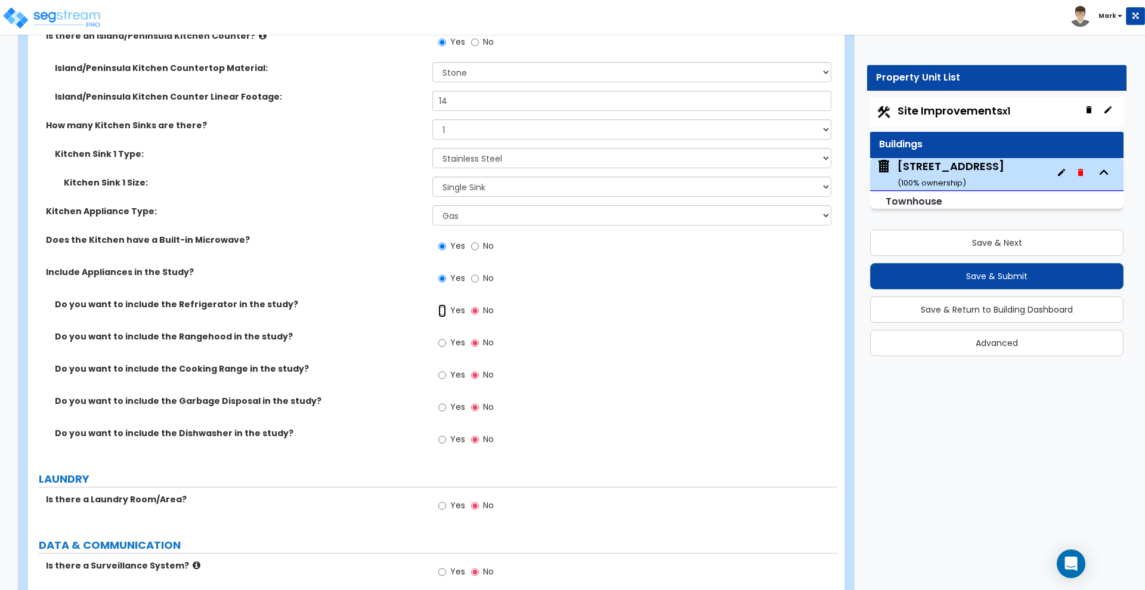
click at [439, 310] on input "Yes" at bounding box center [442, 310] width 8 height 13
radio input "true"
click at [443, 376] on input "Yes" at bounding box center [442, 375] width 8 height 13
radio input "true"
click at [441, 408] on input "Yes" at bounding box center [442, 407] width 8 height 13
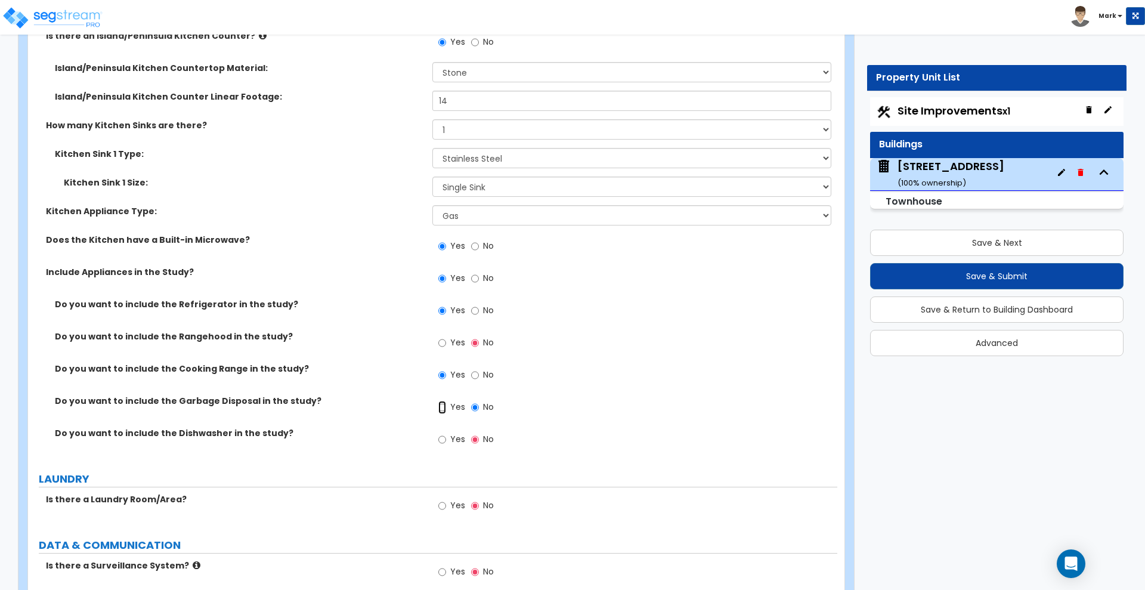
radio input "true"
click at [442, 436] on input "Yes" at bounding box center [442, 439] width 8 height 13
radio input "true"
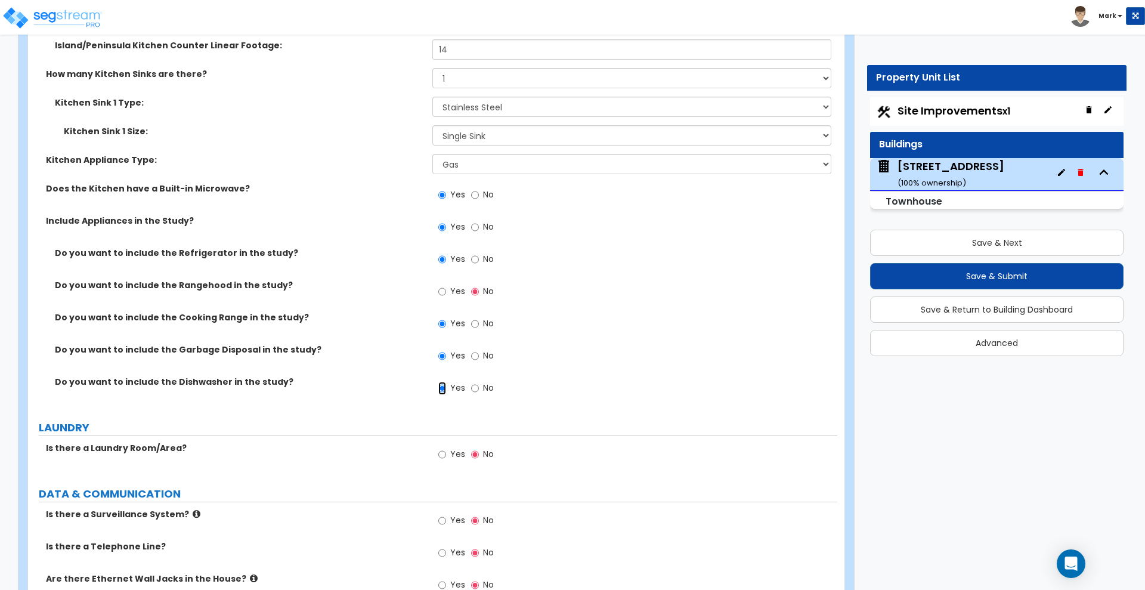
scroll to position [4776, 0]
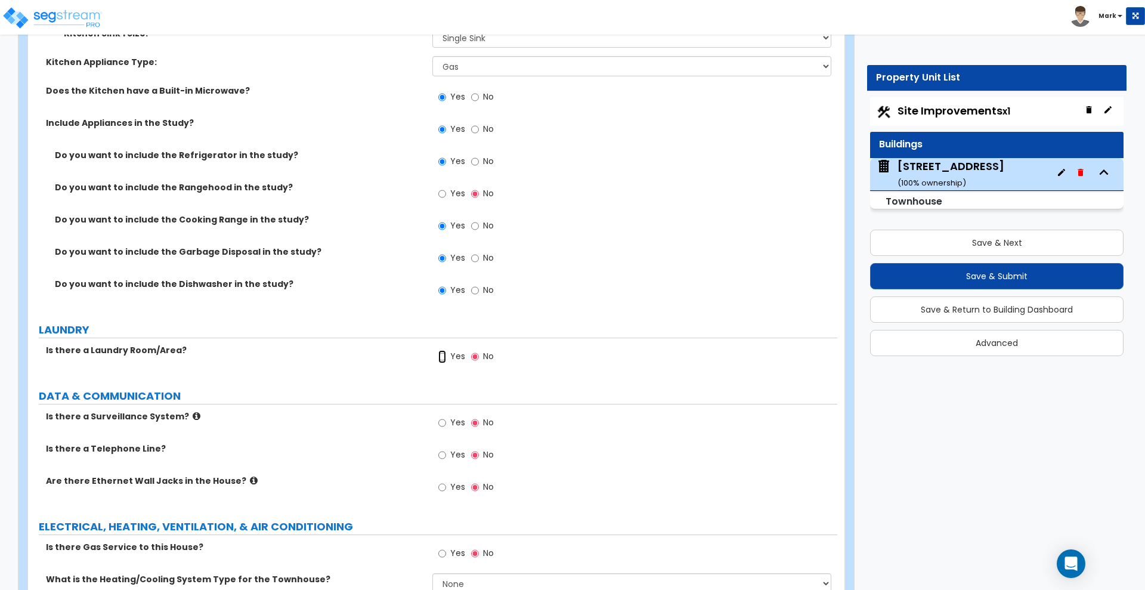
click at [443, 358] on input "Yes" at bounding box center [442, 356] width 8 height 13
radio input "true"
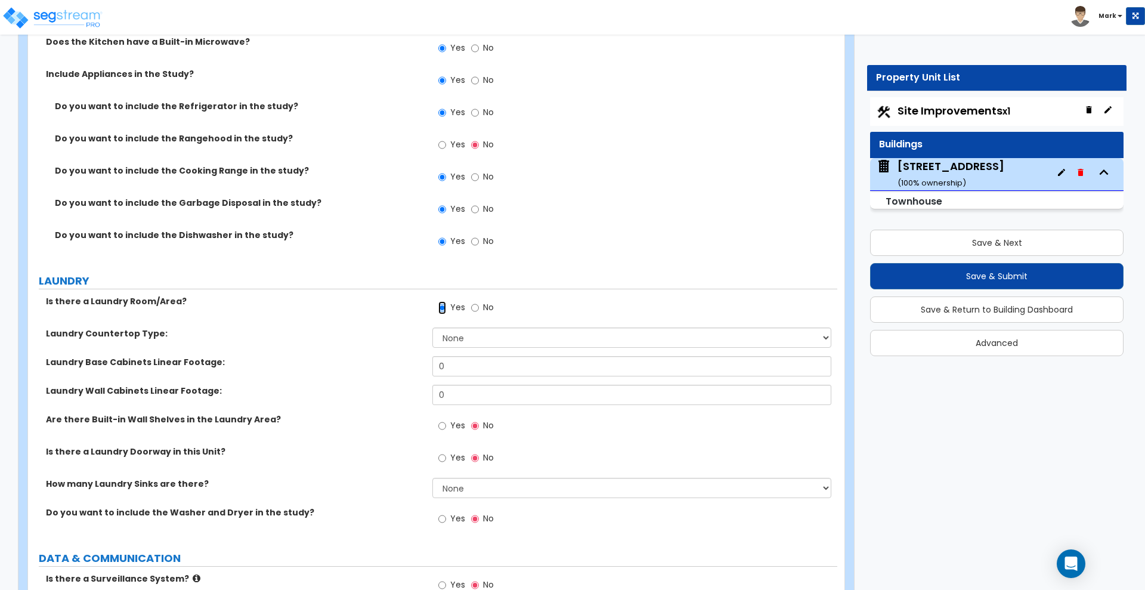
scroll to position [4851, 0]
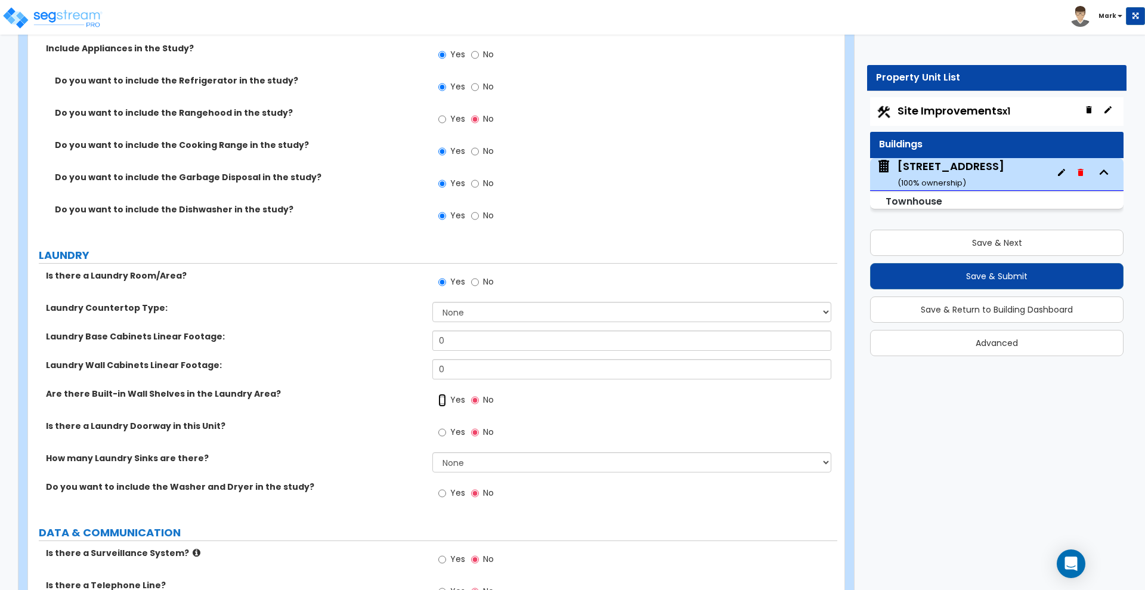
click at [442, 401] on input "Yes" at bounding box center [442, 400] width 8 height 13
radio input "true"
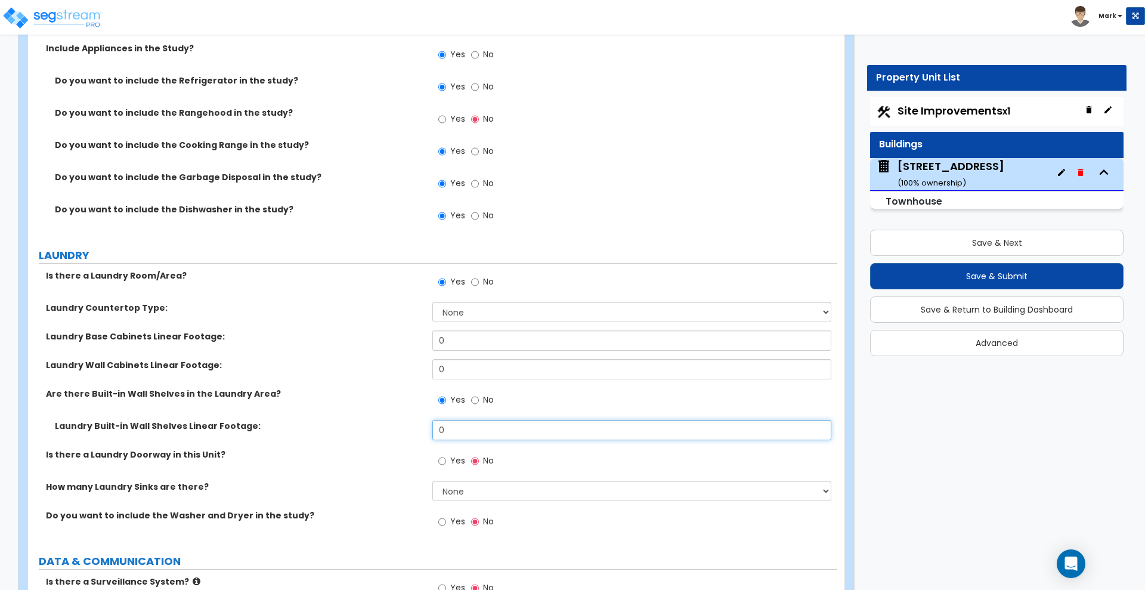
drag, startPoint x: 471, startPoint y: 428, endPoint x: 434, endPoint y: 427, distance: 37.6
click at [434, 427] on input "0" at bounding box center [631, 430] width 398 height 20
type input "12"
click at [441, 462] on input "Yes" at bounding box center [442, 460] width 8 height 13
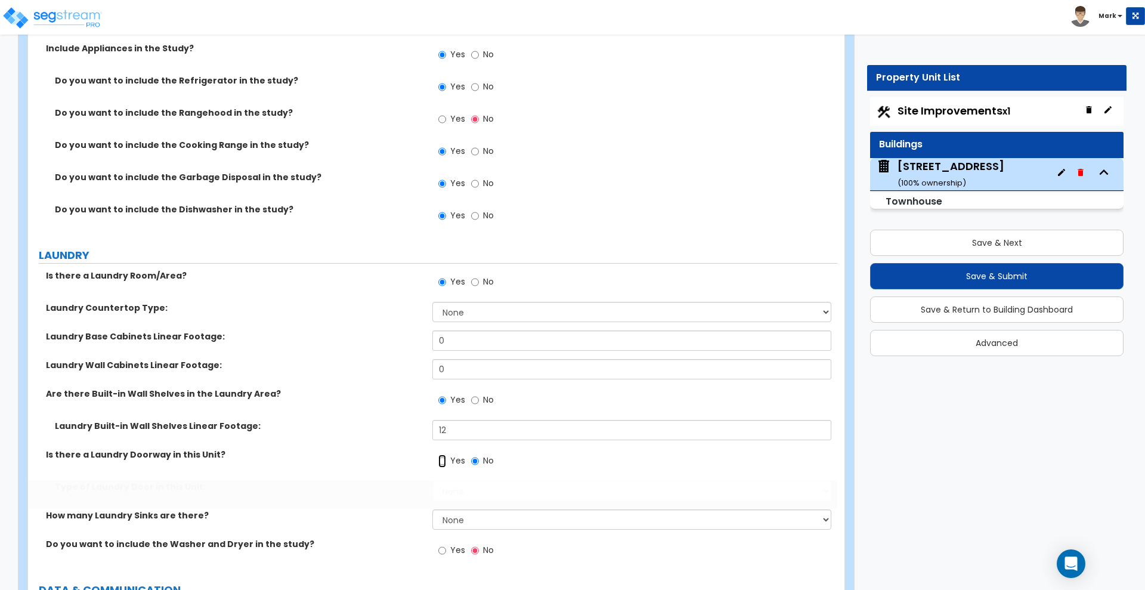
radio input "true"
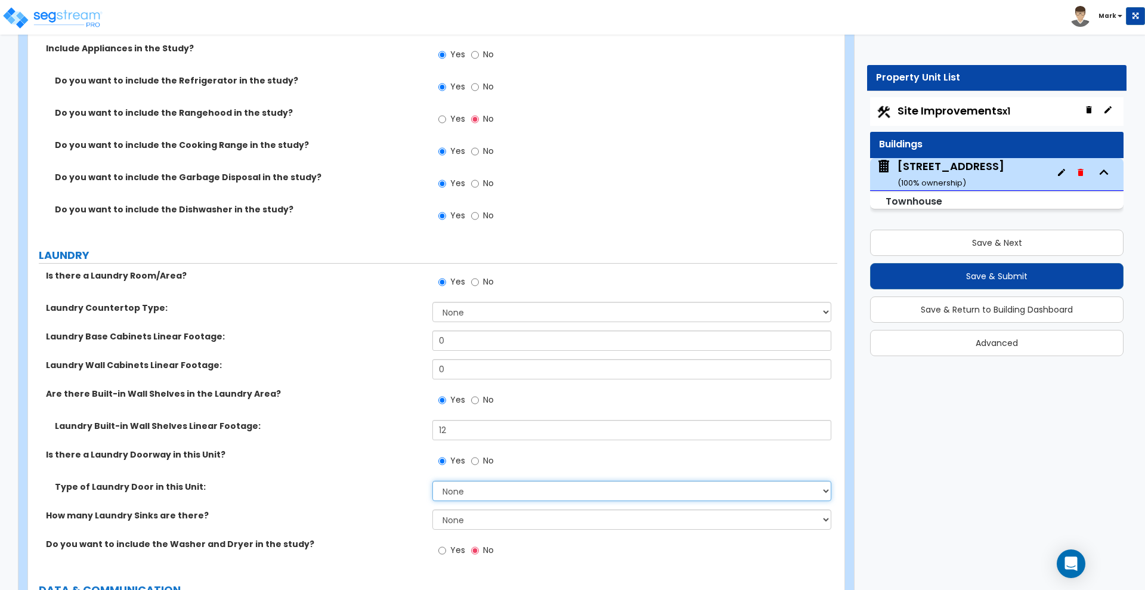
click at [470, 488] on select "None Bi-Fold Louvered Paneled Wood Passage" at bounding box center [631, 491] width 398 height 20
click at [432, 481] on select "None Bi-Fold Louvered Paneled Wood Passage" at bounding box center [631, 491] width 398 height 20
click at [460, 432] on input "12" at bounding box center [631, 430] width 398 height 20
click at [465, 436] on input "12" at bounding box center [631, 430] width 398 height 20
click at [484, 491] on select "None Bi-Fold Louvered Paneled Wood Passage" at bounding box center [631, 491] width 398 height 20
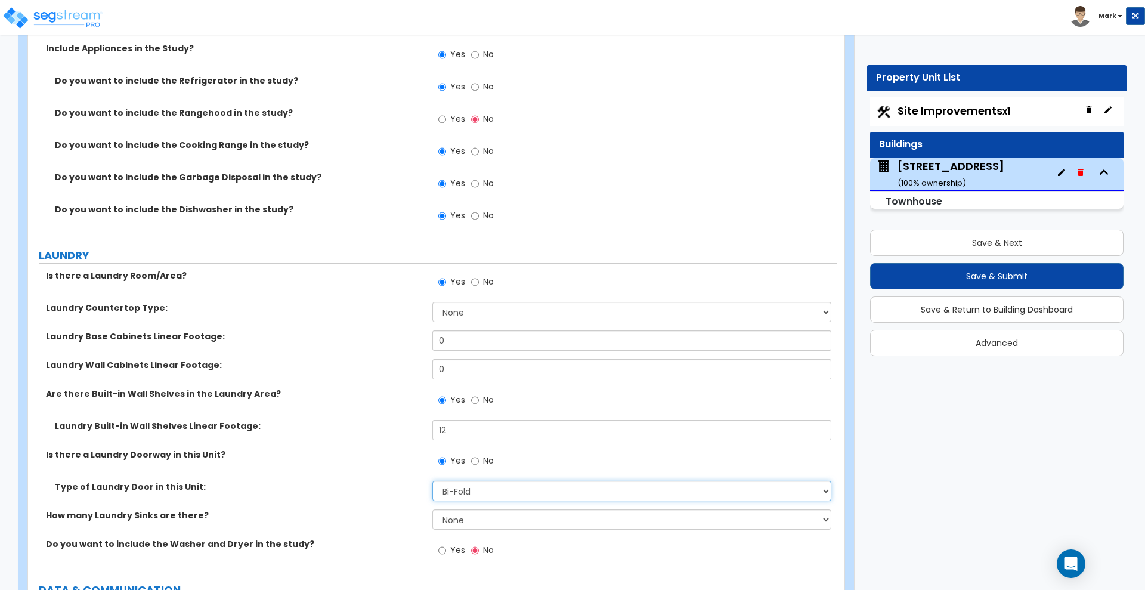
select select "3"
click at [432, 481] on select "None Bi-Fold Louvered Paneled Wood Passage" at bounding box center [631, 491] width 398 height 20
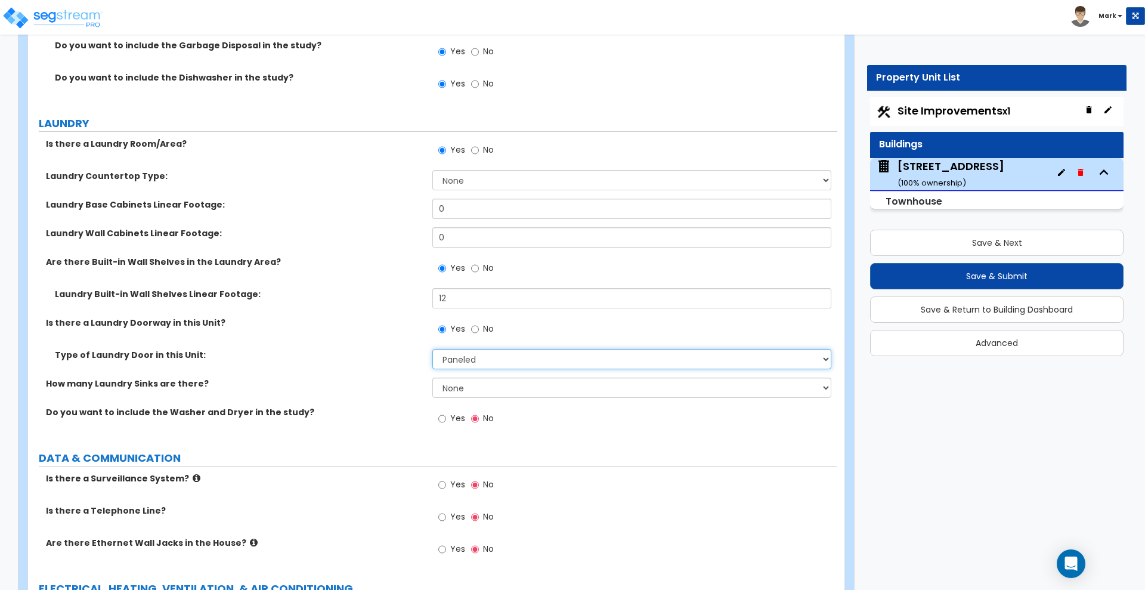
scroll to position [5000, 0]
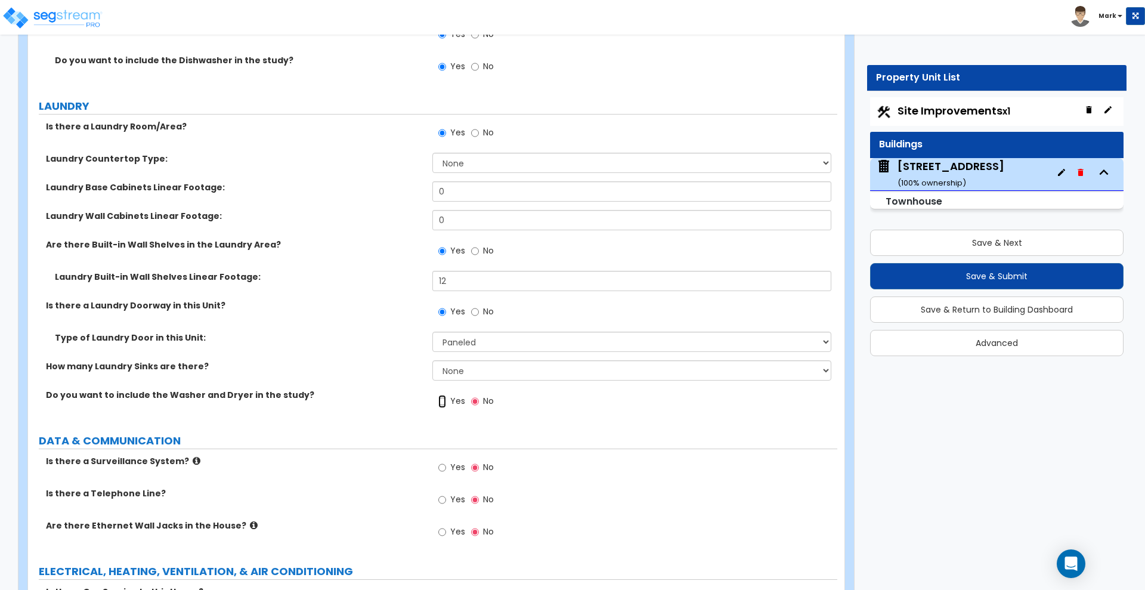
drag, startPoint x: 443, startPoint y: 400, endPoint x: 475, endPoint y: 402, distance: 32.8
click at [443, 401] on input "Yes" at bounding box center [442, 401] width 8 height 13
radio input "true"
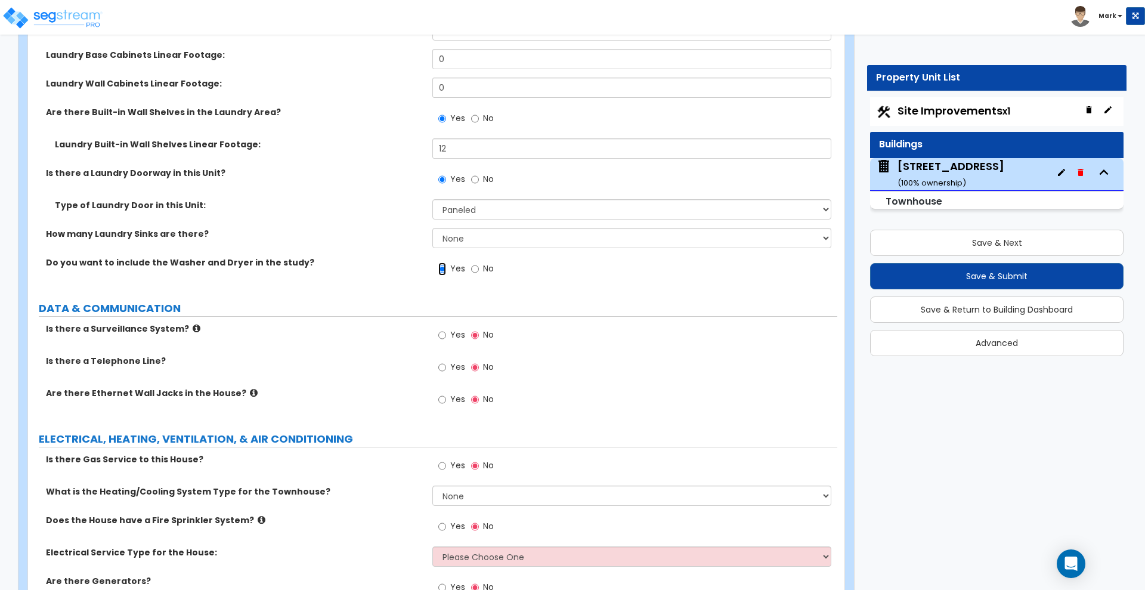
scroll to position [5149, 0]
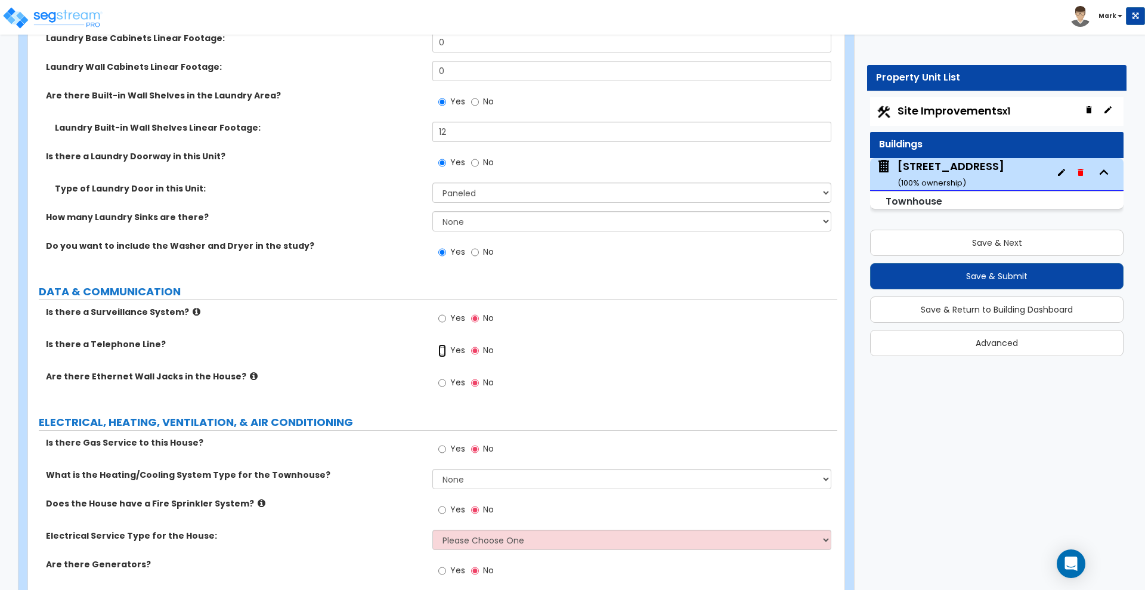
click at [441, 352] on input "Yes" at bounding box center [442, 350] width 8 height 13
radio input "true"
click at [443, 382] on input "Yes" at bounding box center [442, 382] width 8 height 13
radio input "true"
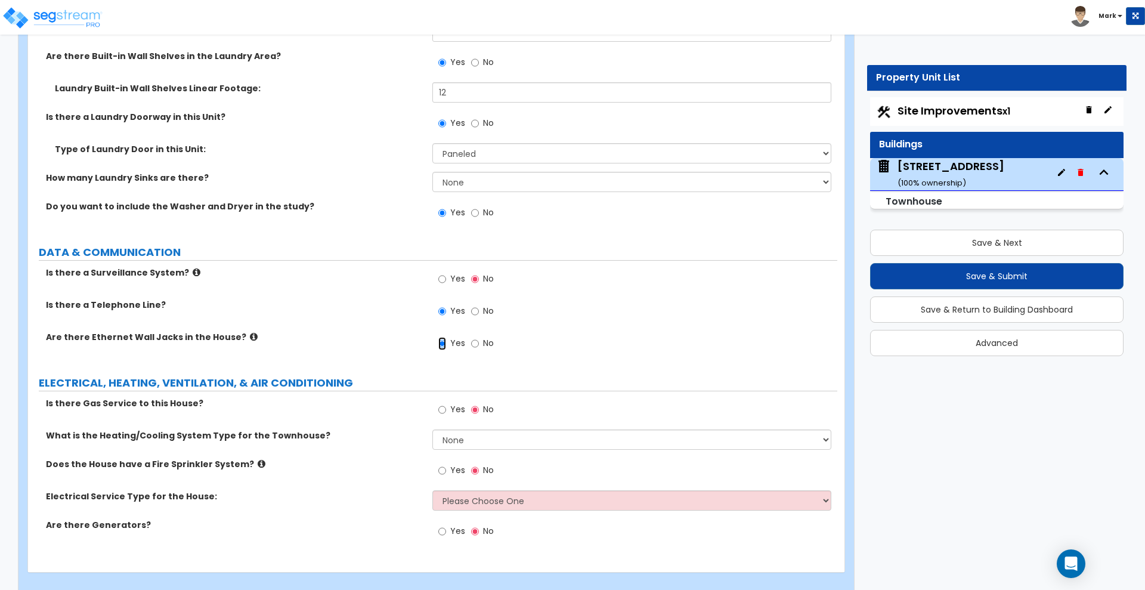
scroll to position [5204, 0]
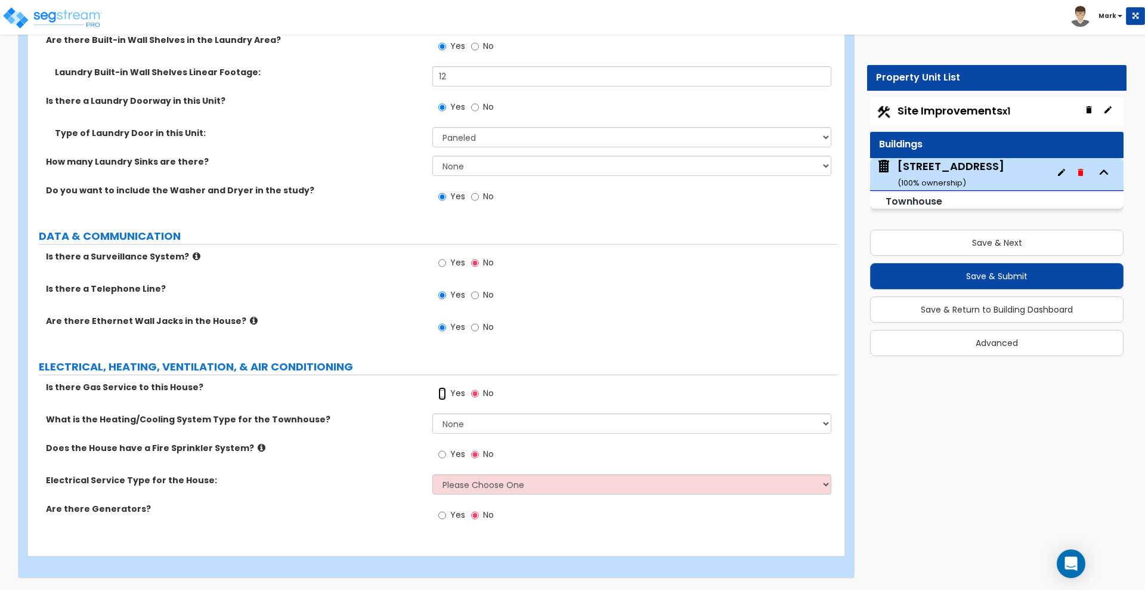
click at [441, 391] on input "Yes" at bounding box center [442, 393] width 8 height 13
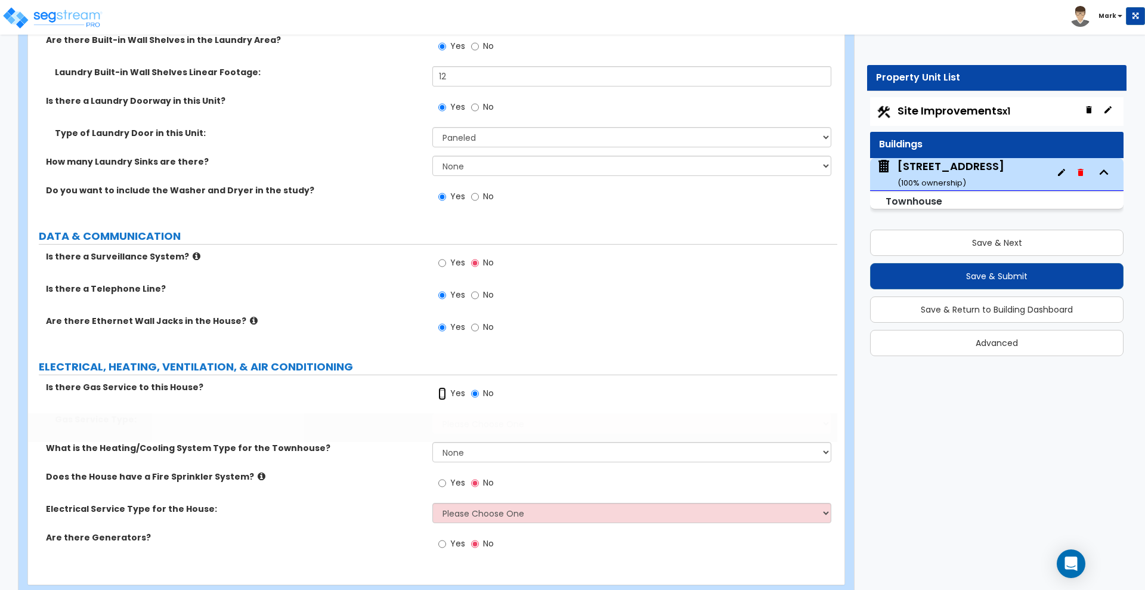
radio input "true"
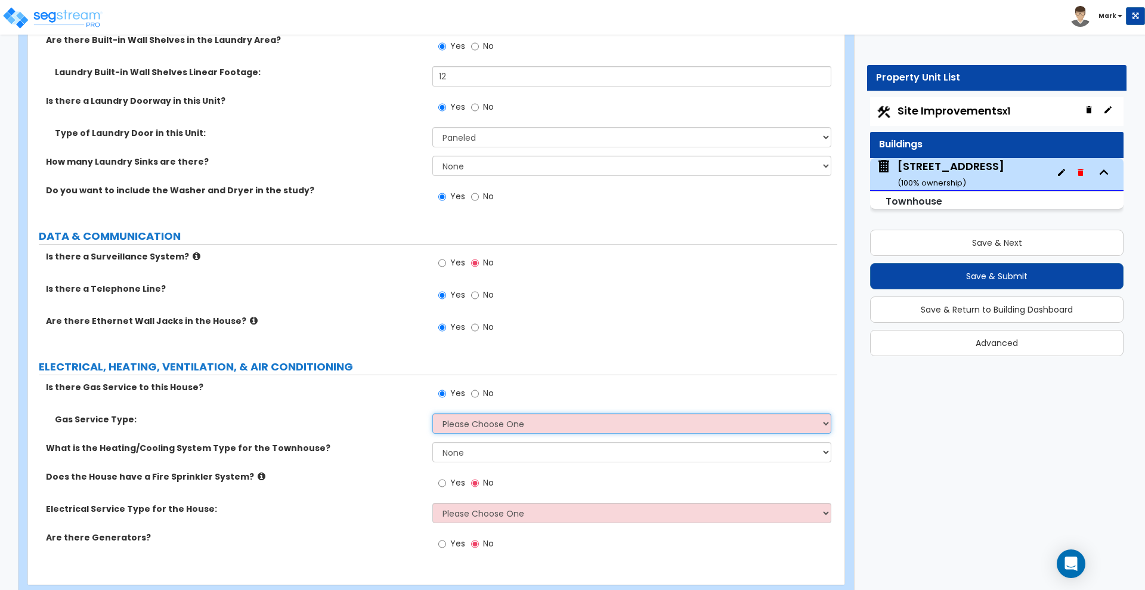
drag, startPoint x: 491, startPoint y: 432, endPoint x: 487, endPoint y: 426, distance: 6.5
click at [491, 432] on select "Please Choose One Natural Gas Service Propane Tank On-site" at bounding box center [631, 423] width 398 height 20
select select "1"
click at [432, 413] on select "Please Choose One Natural Gas Service Propane Tank On-site" at bounding box center [631, 423] width 398 height 20
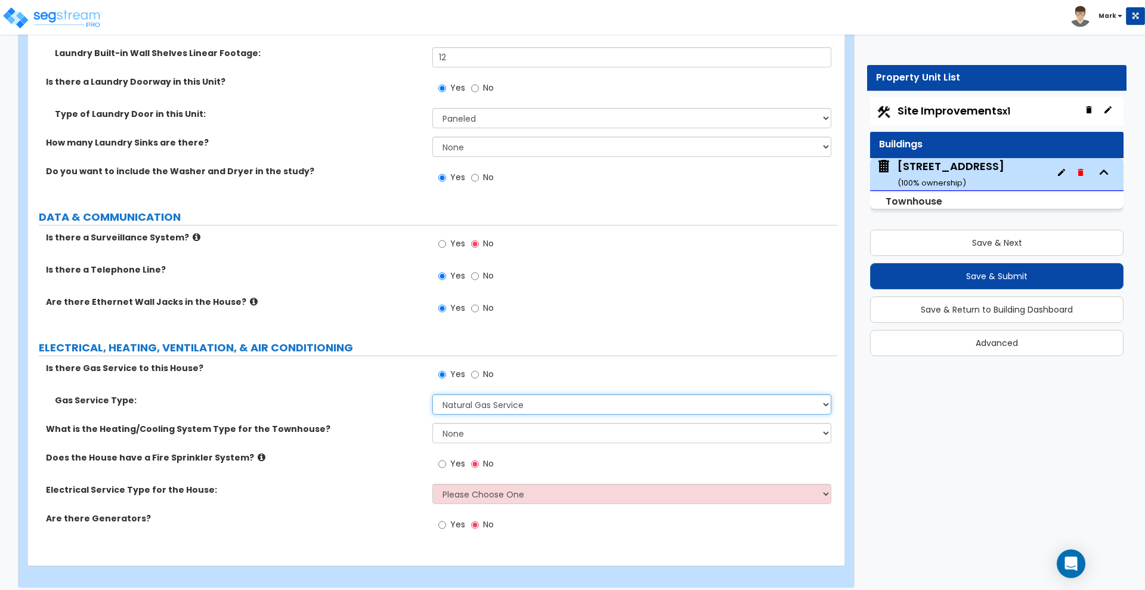
scroll to position [5233, 0]
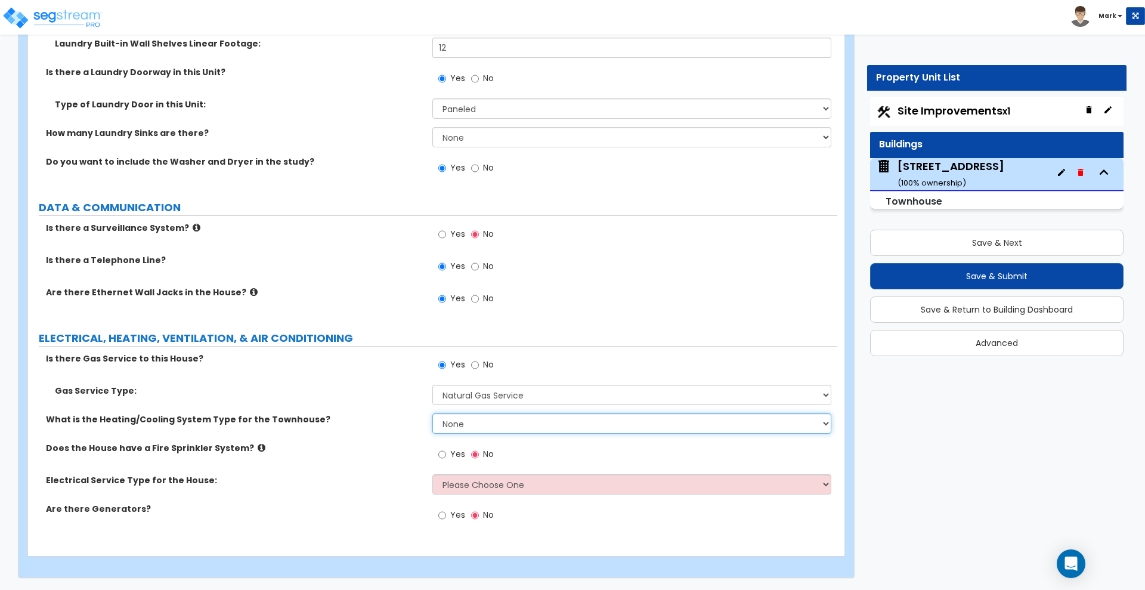
click at [488, 425] on select "None Heat Only Centralized Heating & Cooling Thru Wall Air Conditioners Mini Sp…" at bounding box center [631, 423] width 398 height 20
select select "2"
click at [432, 413] on select "None Heat Only Centralized Heating & Cooling Thru Wall Air Conditioners Mini Sp…" at bounding box center [631, 423] width 398 height 20
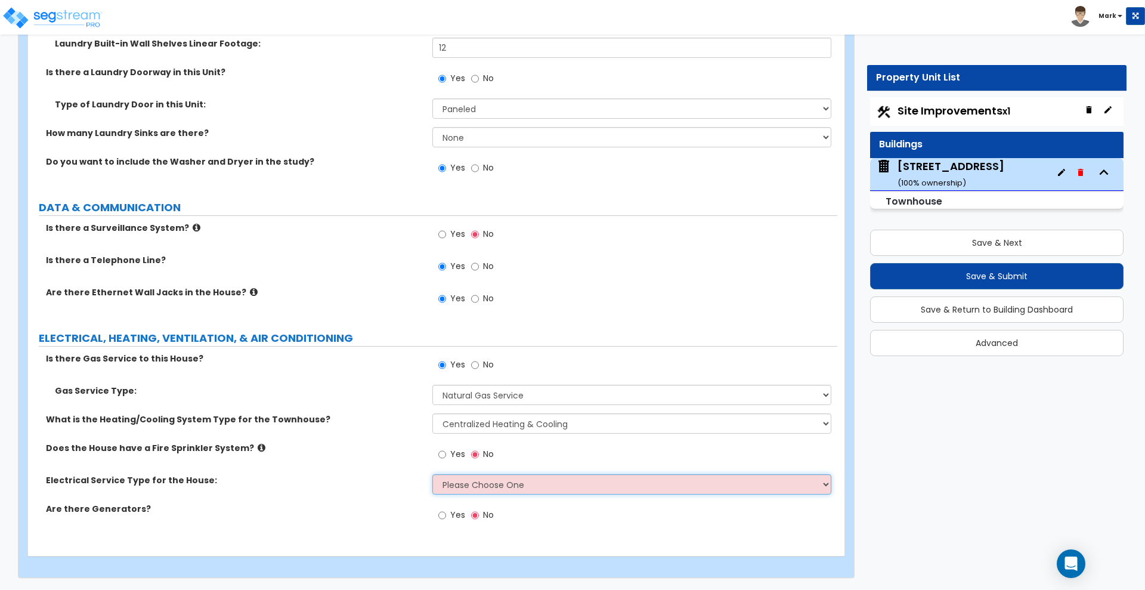
click at [518, 482] on select "Please Choose One Overhead Underground" at bounding box center [631, 484] width 398 height 20
select select "2"
click at [432, 474] on select "Please Choose One Overhead Underground" at bounding box center [631, 484] width 398 height 20
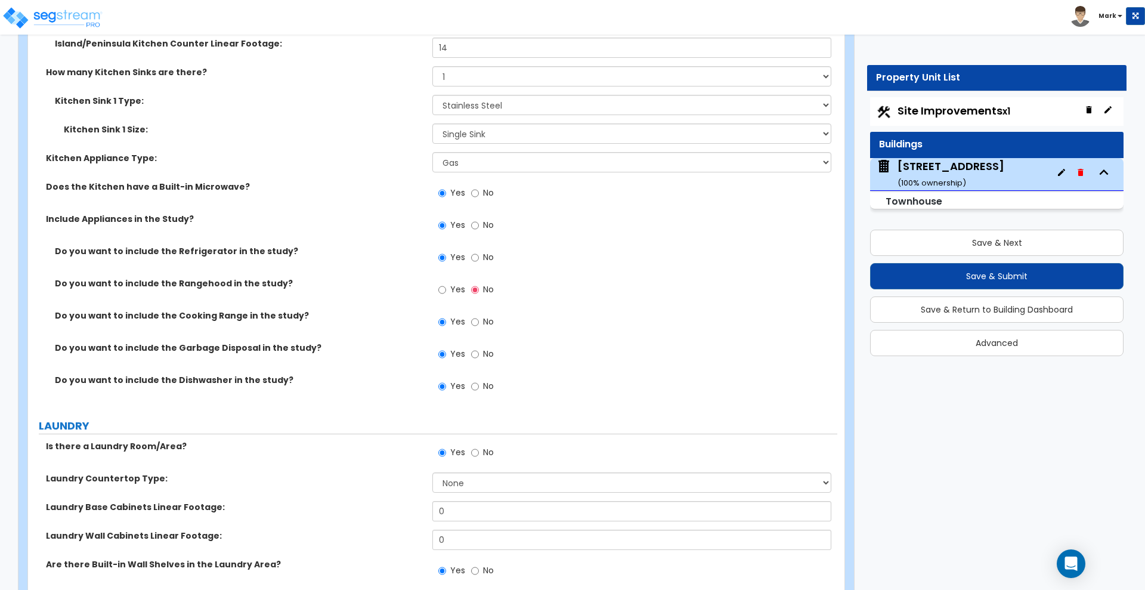
scroll to position [4562, 0]
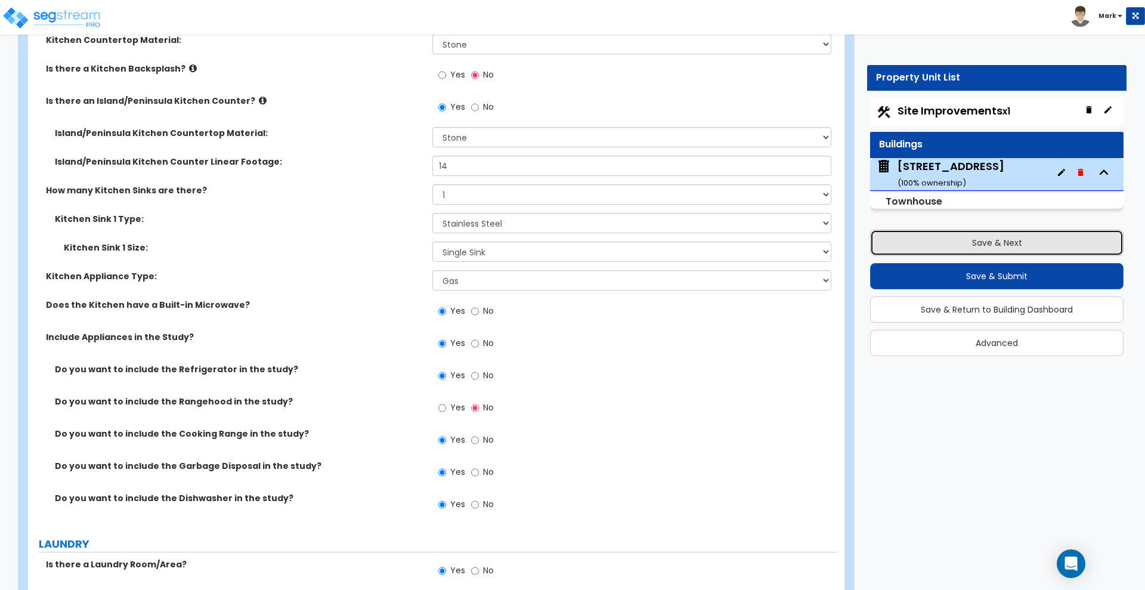
click at [914, 248] on button "Save & Next" at bounding box center [996, 243] width 253 height 26
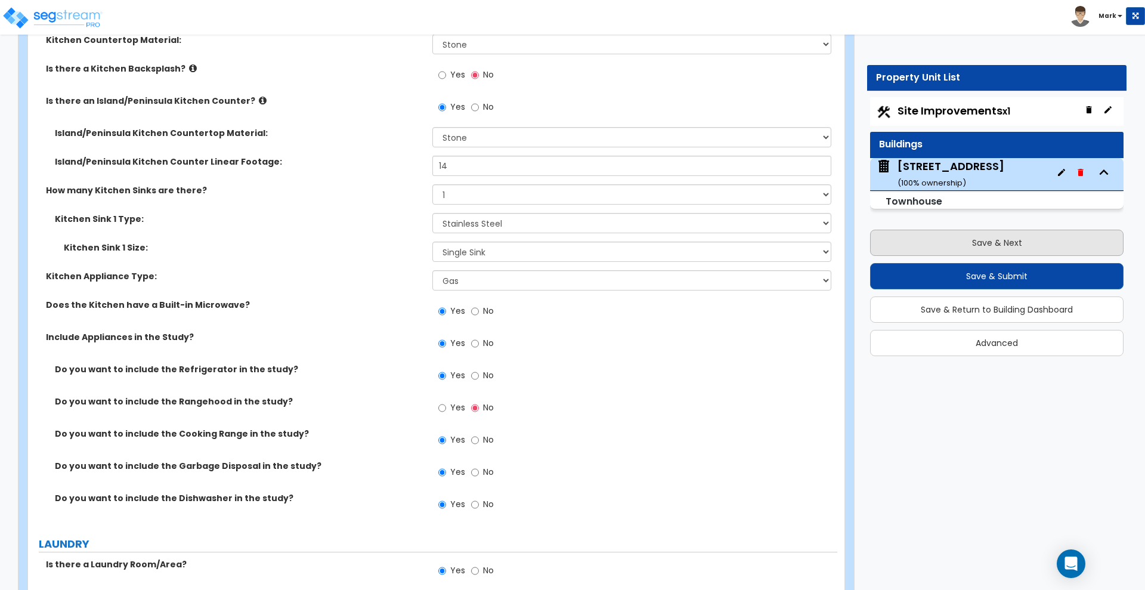
scroll to position [0, 0]
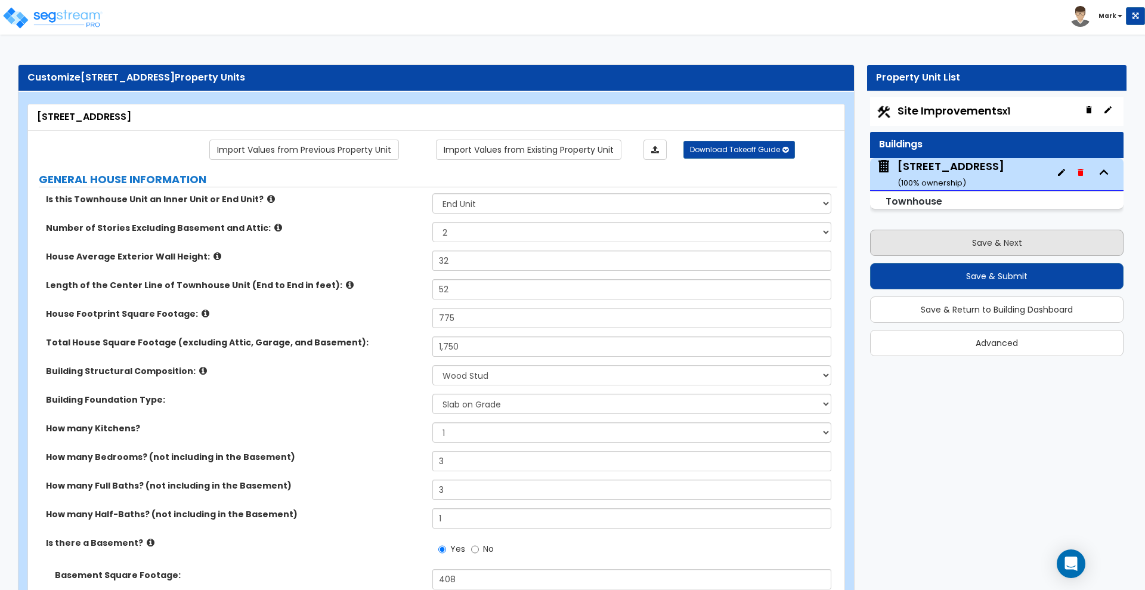
select select "2"
select select "1"
select select "4"
select select "1"
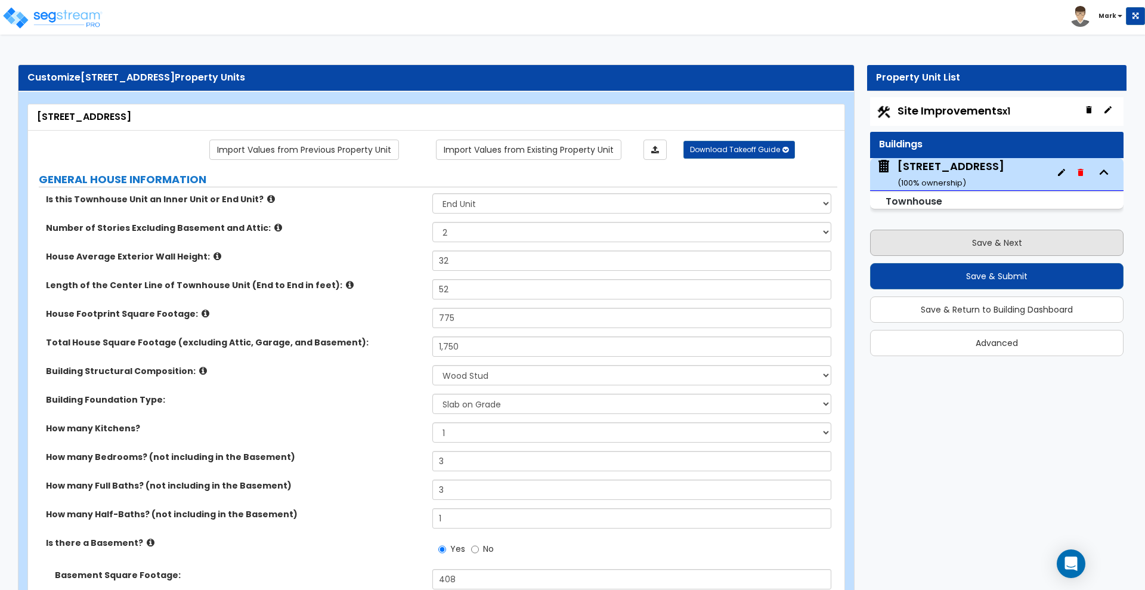
select select "5"
select select "1"
select select "2"
select select "1"
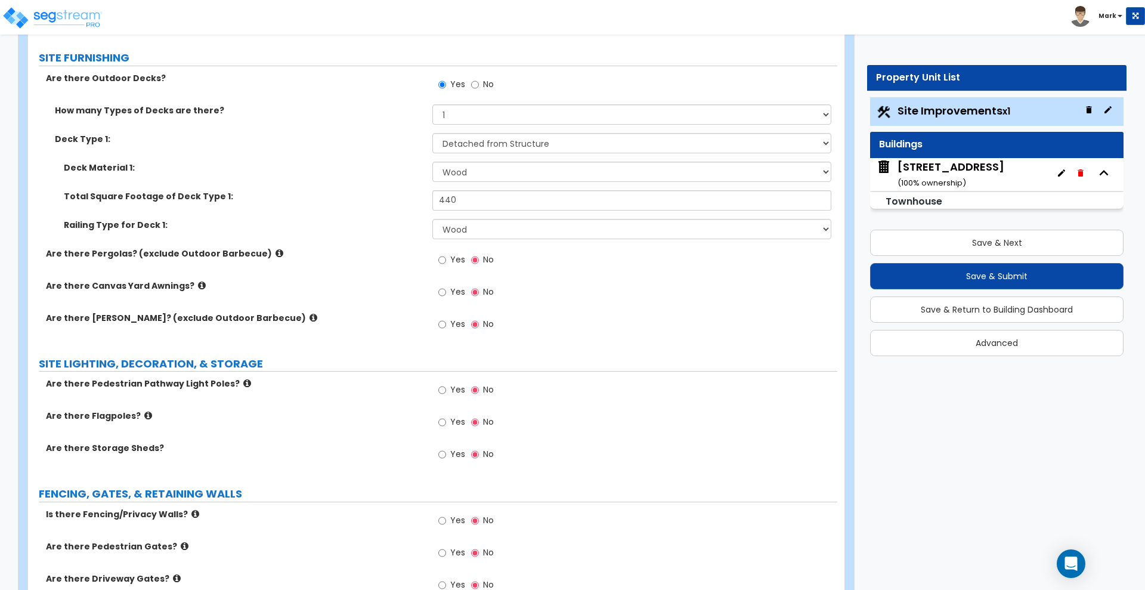
scroll to position [1416, 0]
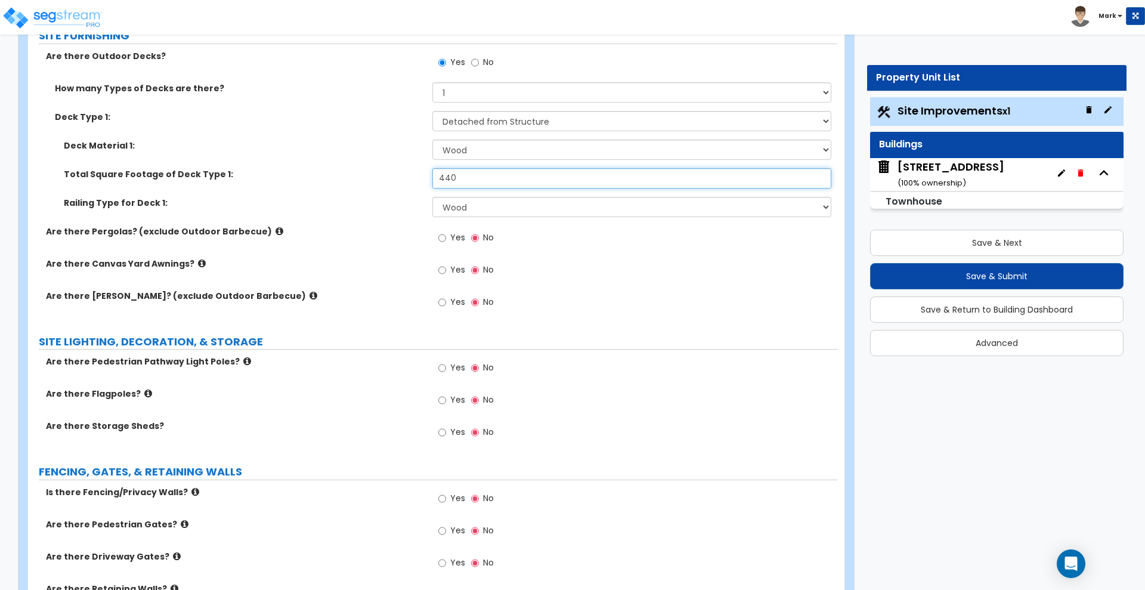
drag, startPoint x: 448, startPoint y: 177, endPoint x: 357, endPoint y: 168, distance: 91.7
click at [357, 168] on div "Total Square Footage of Deck Type 1: 440" at bounding box center [432, 182] width 809 height 29
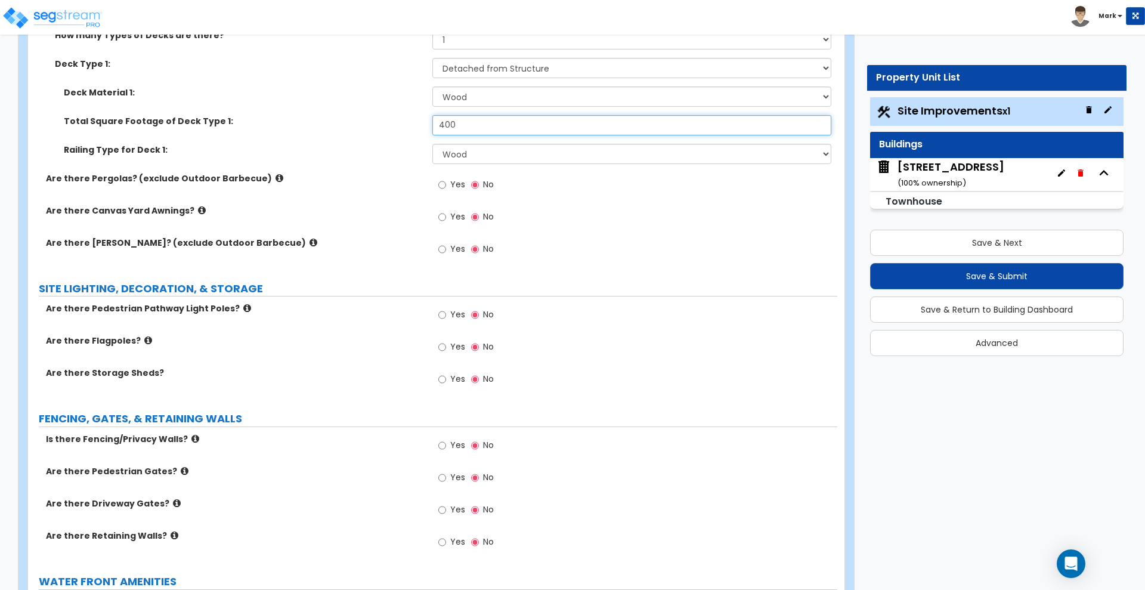
scroll to position [1491, 0]
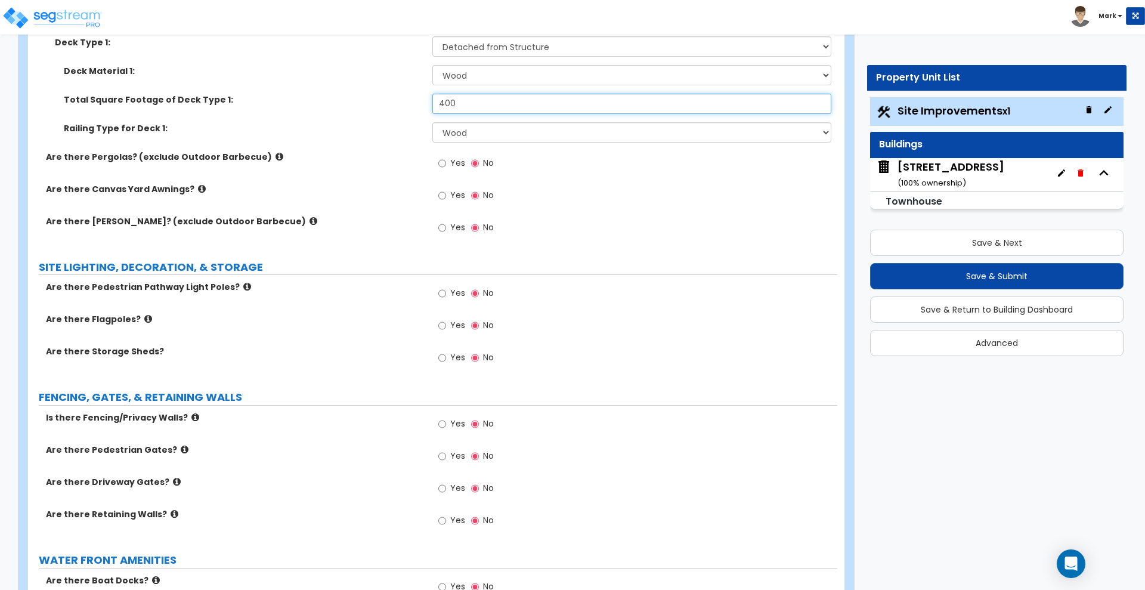
drag, startPoint x: 460, startPoint y: 105, endPoint x: 417, endPoint y: 103, distance: 43.6
click at [417, 103] on div "Total Square Footage of Deck Type 1: 400" at bounding box center [432, 108] width 809 height 29
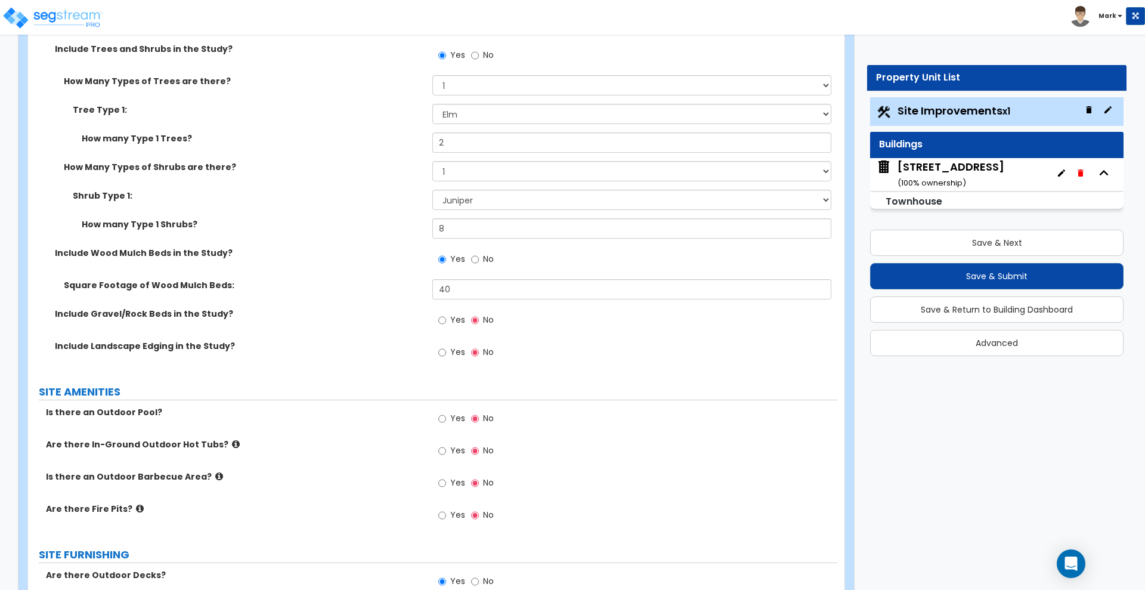
scroll to position [810, 0]
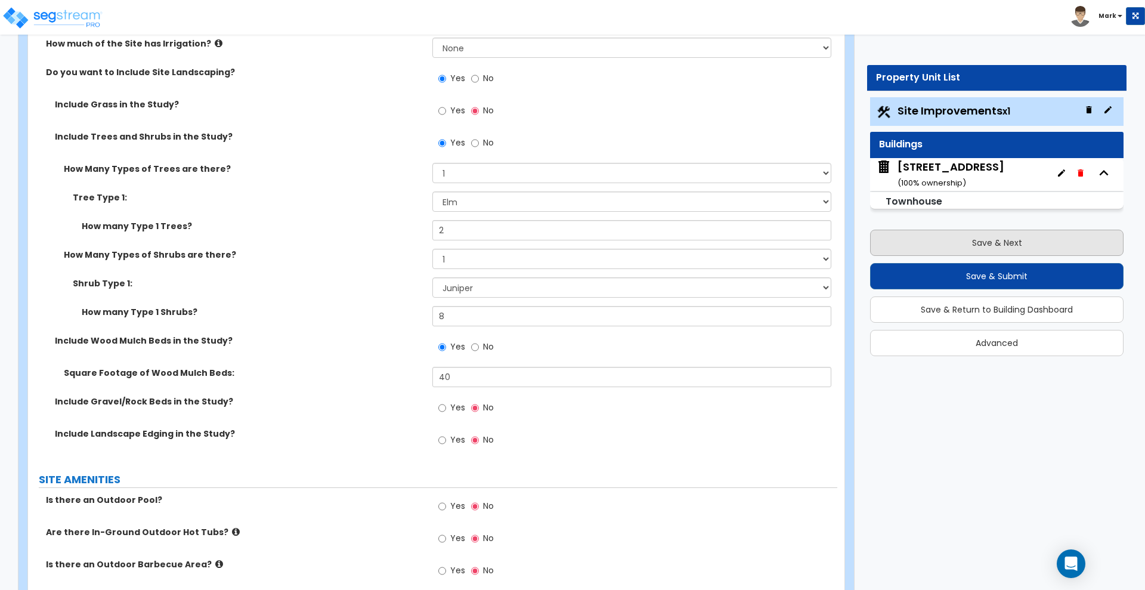
type input "400"
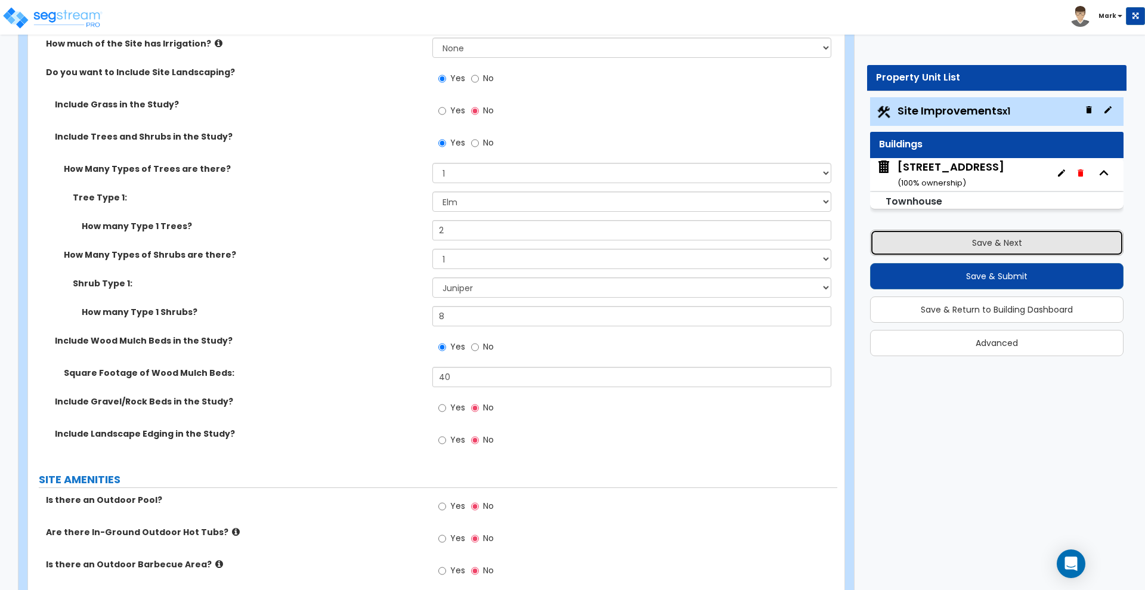
click at [1025, 245] on button "Save & Next" at bounding box center [996, 243] width 253 height 26
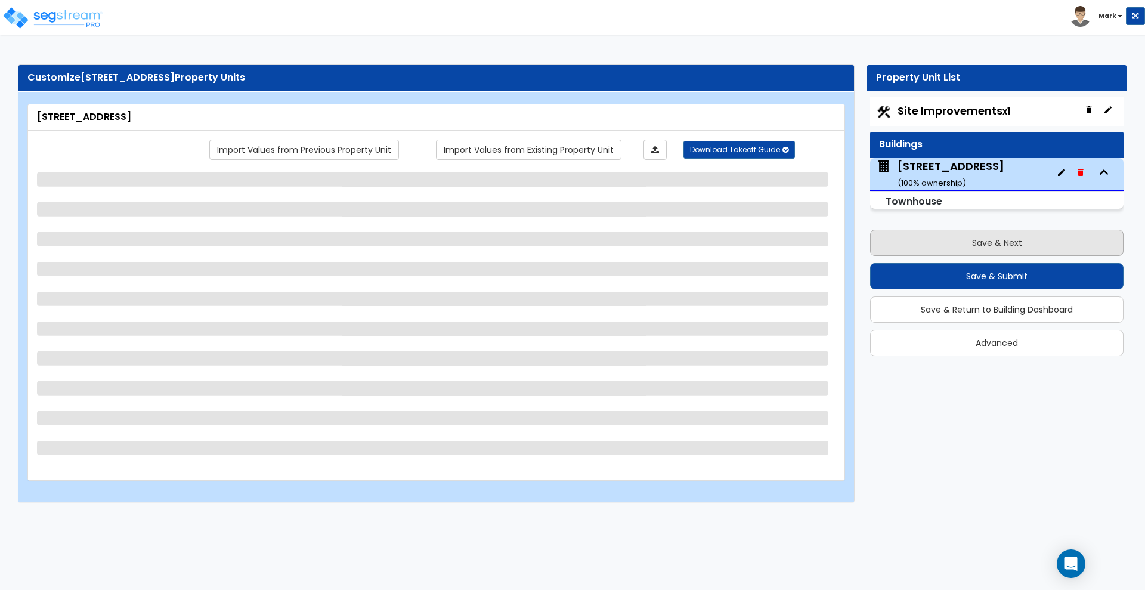
scroll to position [0, 0]
select select "2"
select select "7"
select select "2"
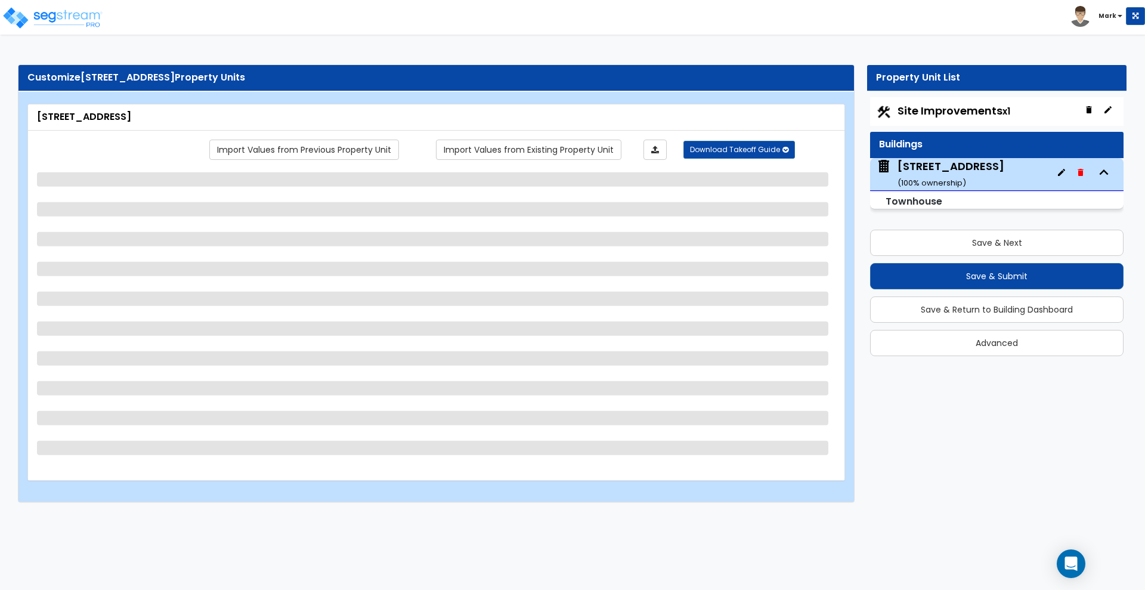
select select "2"
select select "5"
select select "1"
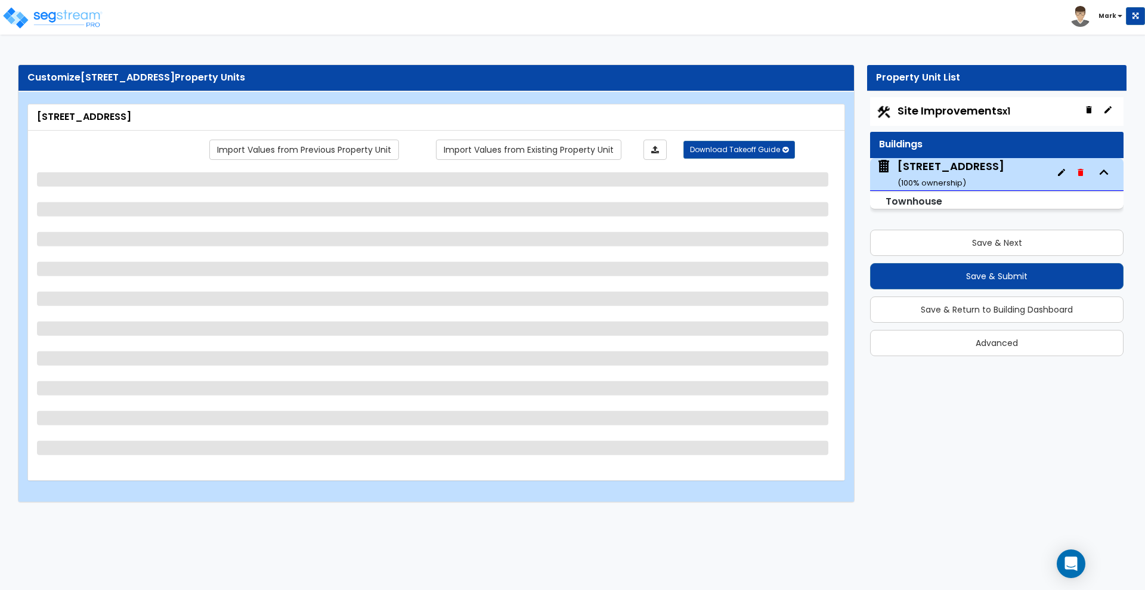
select select "1"
select select "2"
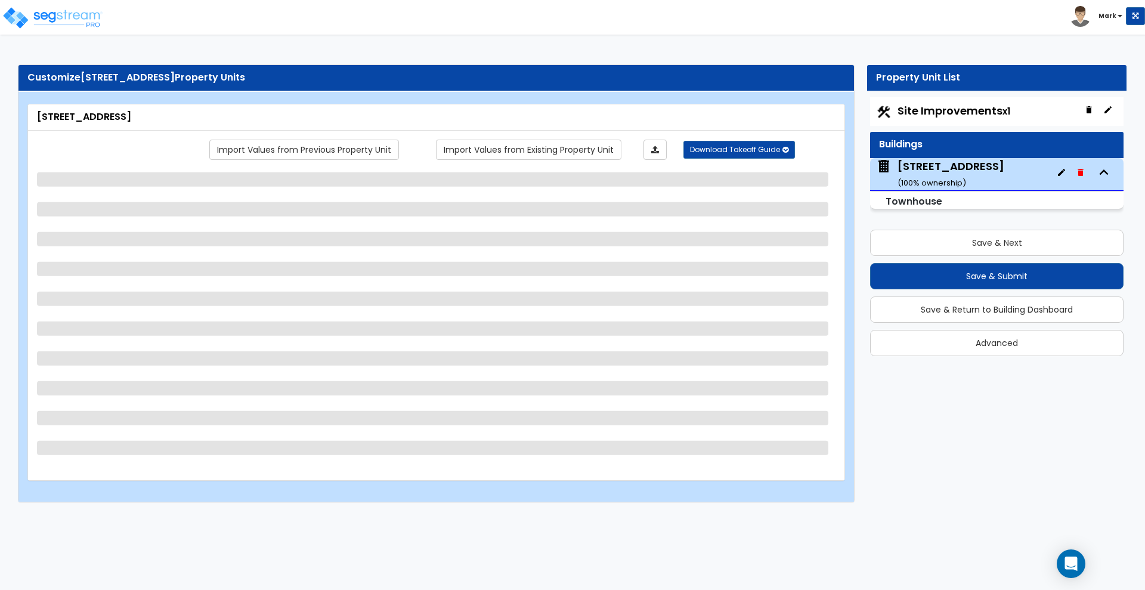
select select "2"
select select "3"
select select "5"
select select "2"
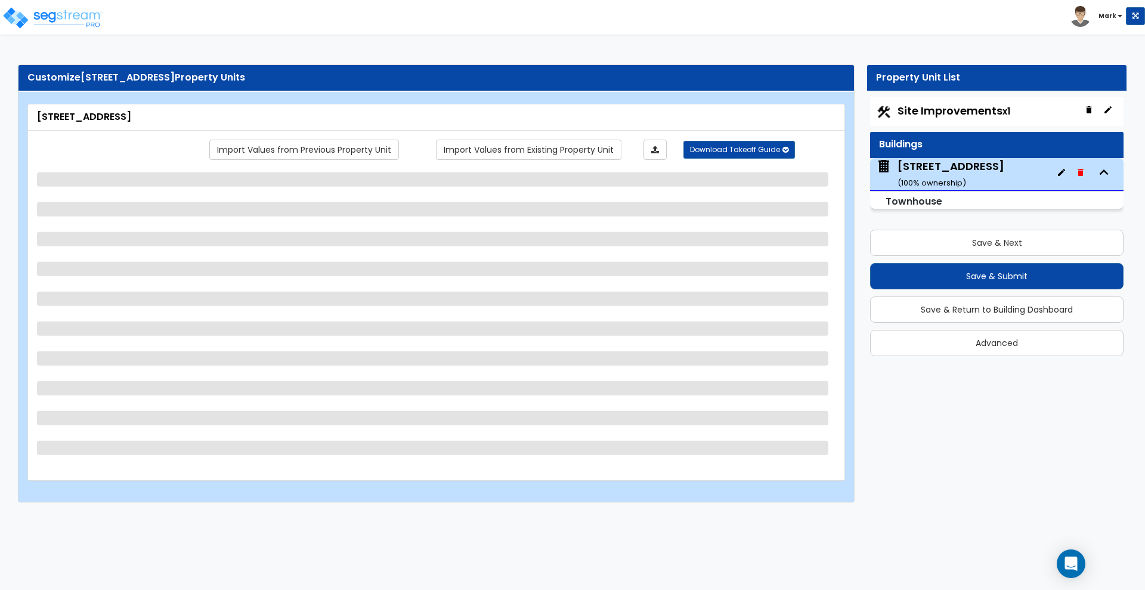
select select "3"
select select "1"
select select "2"
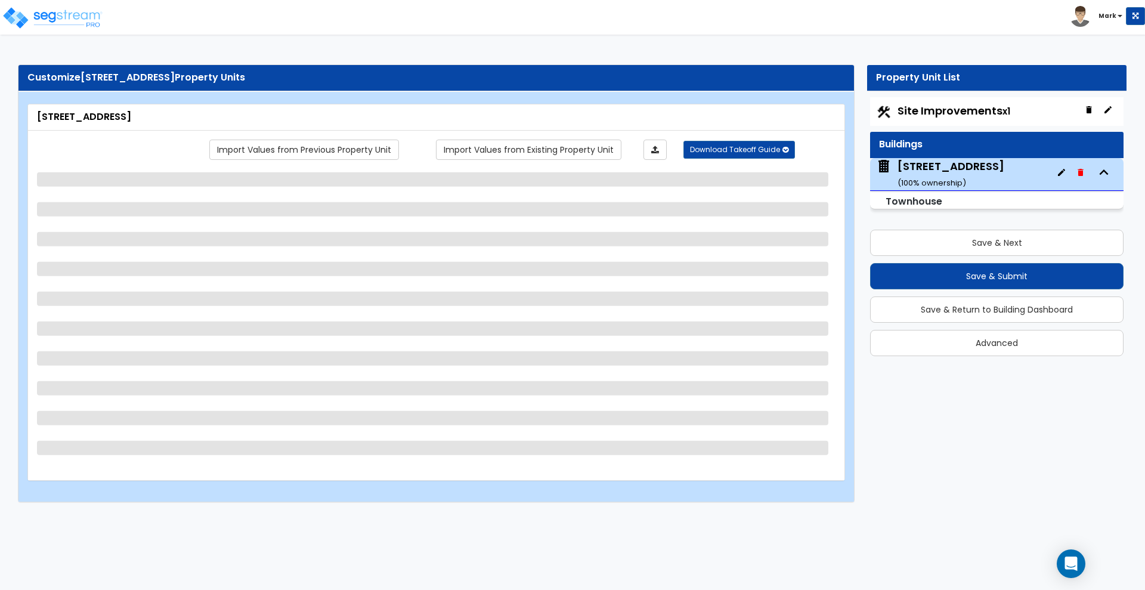
select select "3"
select select "1"
select select "2"
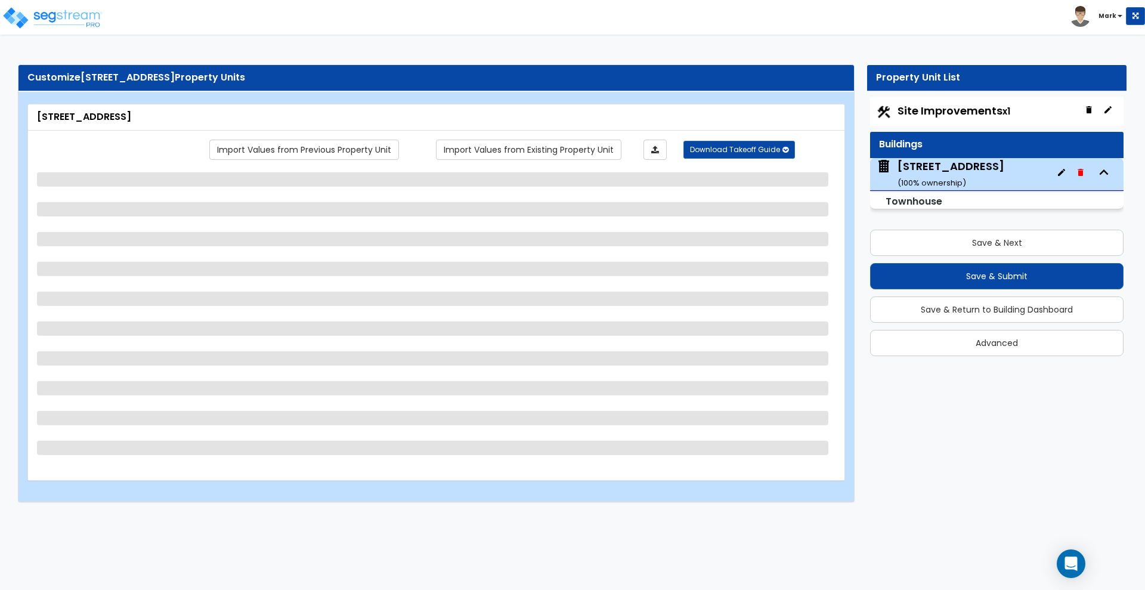
select select "1"
select select "3"
select select "1"
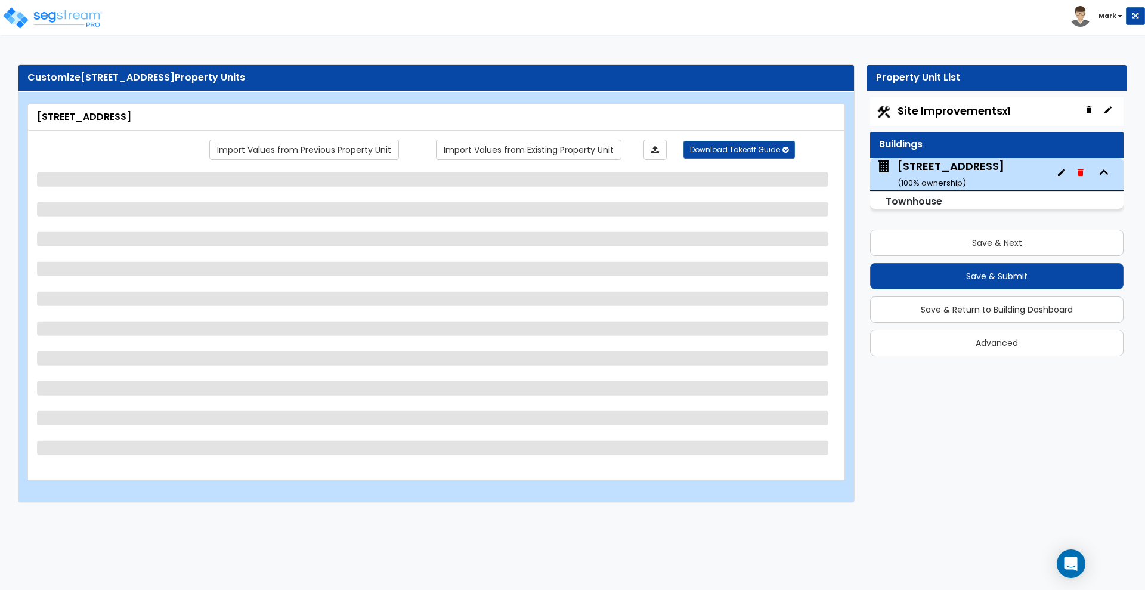
select select "2"
select select "3"
select select "2"
select select "3"
select select "1"
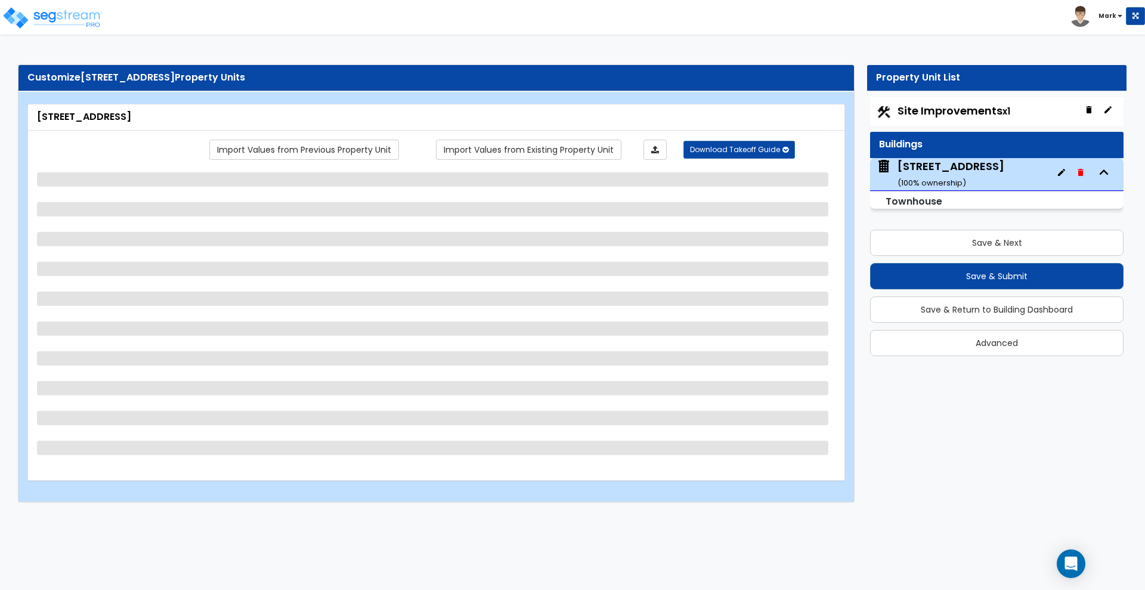
select select "2"
select select "3"
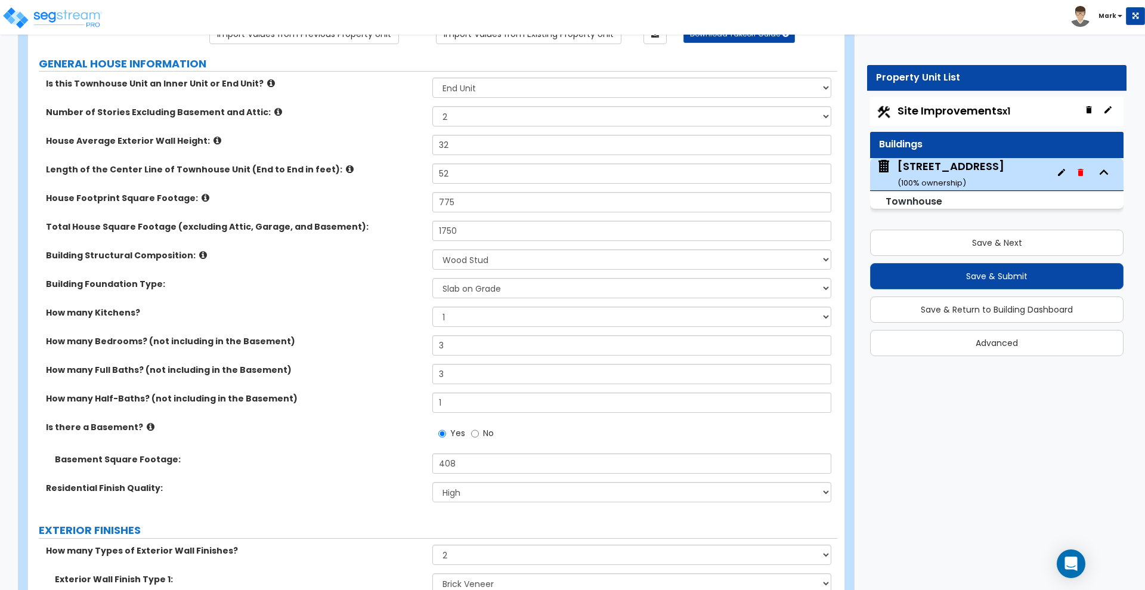
scroll to position [149, 0]
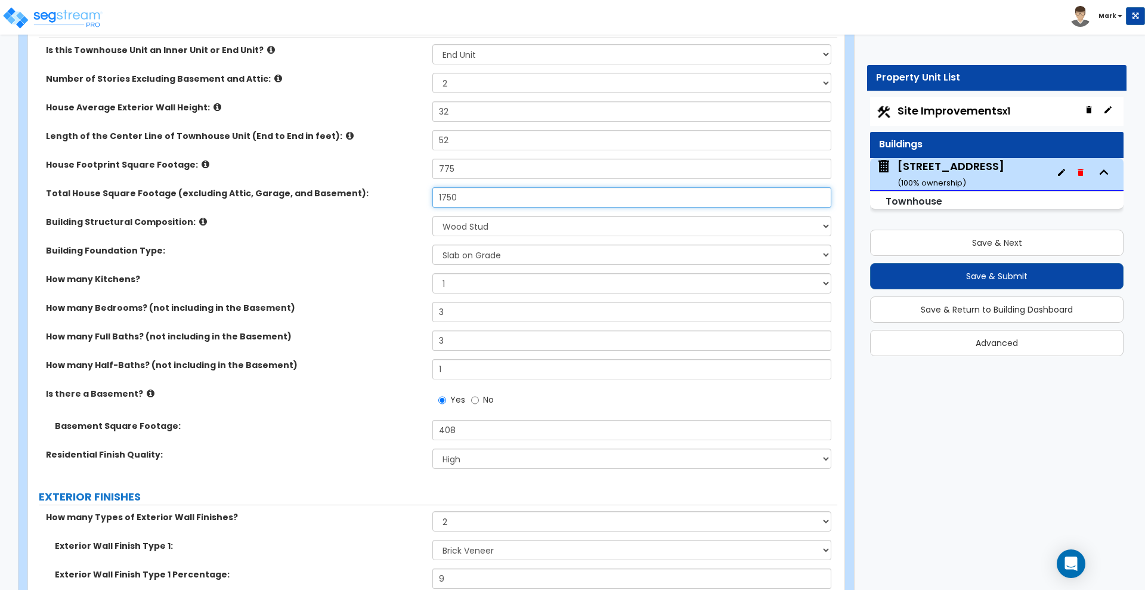
drag, startPoint x: 468, startPoint y: 195, endPoint x: 392, endPoint y: 200, distance: 75.9
click at [392, 200] on div "Total House Square Footage (excluding Attic, Garage, and Basement): 1750" at bounding box center [432, 201] width 809 height 29
click at [466, 200] on input "1750" at bounding box center [631, 197] width 398 height 20
drag, startPoint x: 466, startPoint y: 200, endPoint x: 431, endPoint y: 199, distance: 34.6
click at [431, 199] on div "Total House Square Footage (excluding Attic, Garage, and Basement): 1750" at bounding box center [432, 201] width 809 height 29
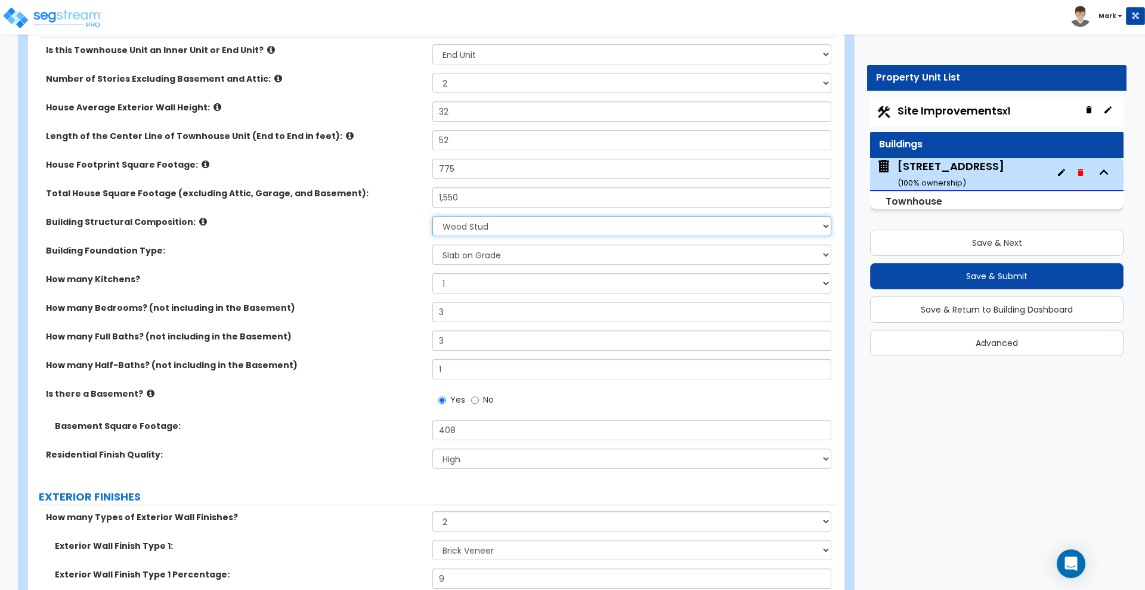
click at [608, 233] on select "Please Choose One Reinforced Concrete Structural Steel Brick Masonry CMU Masonr…" at bounding box center [631, 226] width 398 height 20
click at [377, 272] on div "Building Foundation Type: Please Choose One Spread Ftg, Col, & Beam FDN Slab on…" at bounding box center [432, 259] width 809 height 29
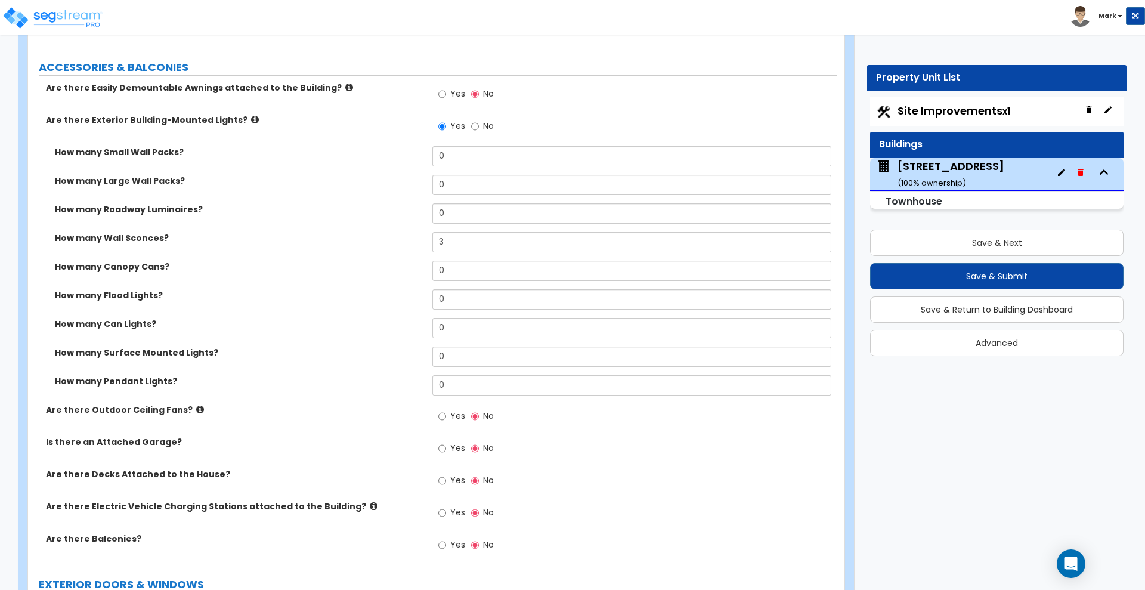
scroll to position [969, 0]
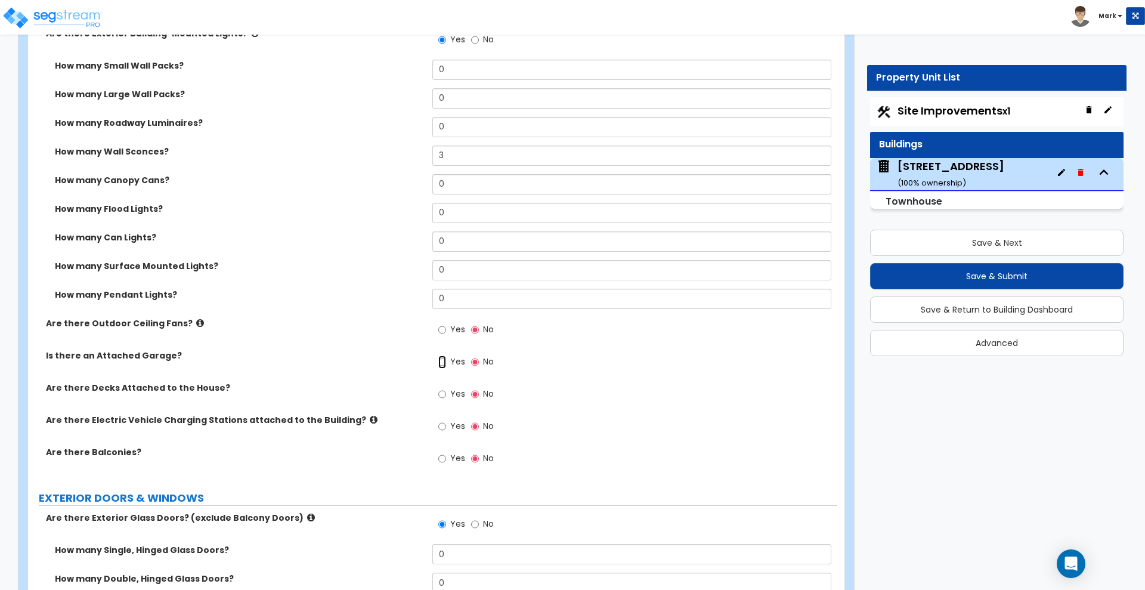
click at [444, 361] on input "Yes" at bounding box center [442, 361] width 8 height 13
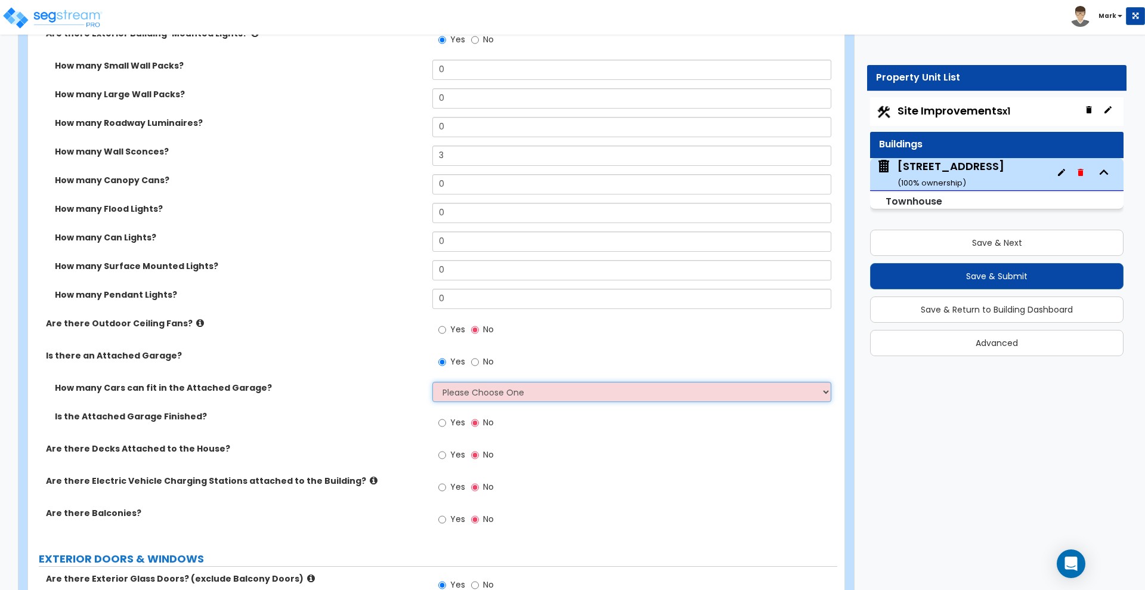
click at [503, 393] on select "Please Choose One 1 2 3 4 5" at bounding box center [631, 392] width 398 height 20
click at [432, 382] on select "Please Choose One 1 2 3 4 5" at bounding box center [631, 392] width 398 height 20
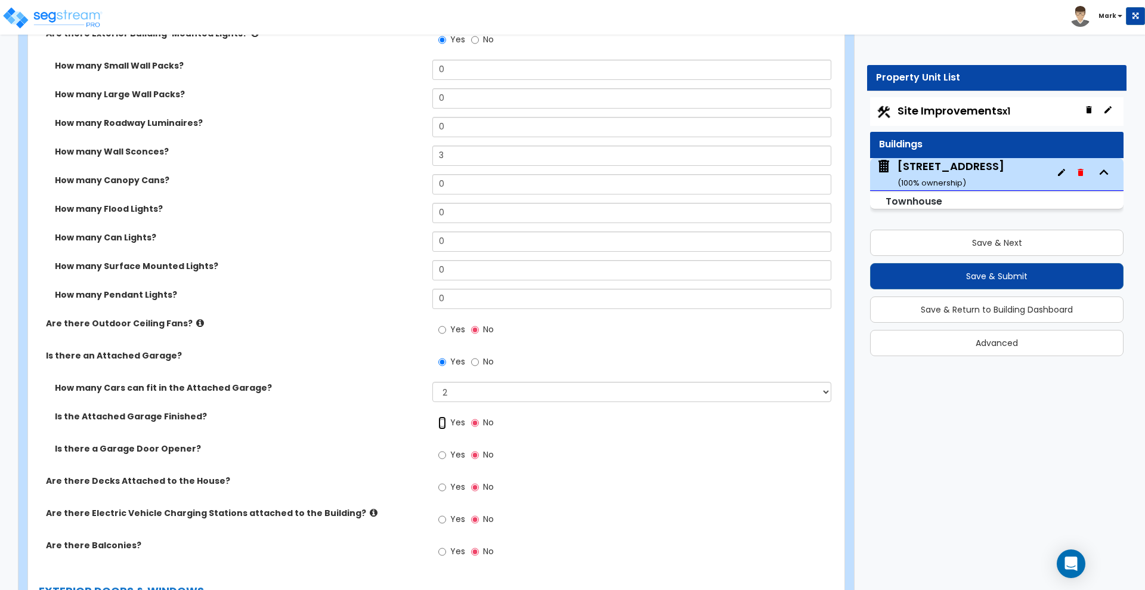
click at [445, 424] on input "Yes" at bounding box center [442, 422] width 8 height 13
drag, startPoint x: 443, startPoint y: 454, endPoint x: 455, endPoint y: 448, distance: 13.1
click at [443, 454] on input "Yes" at bounding box center [442, 454] width 8 height 13
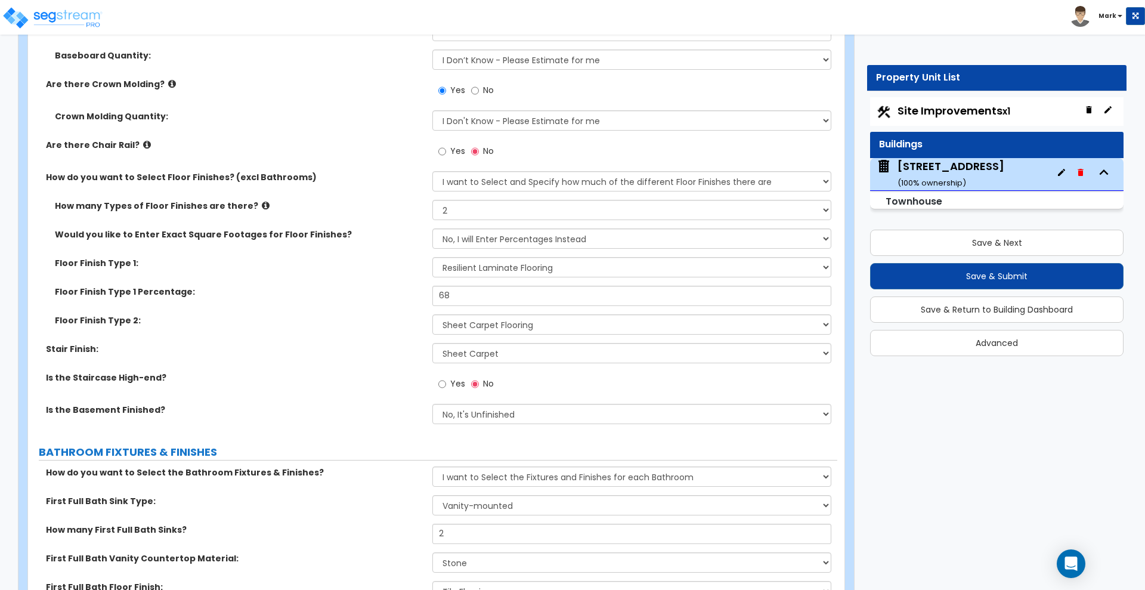
scroll to position [2385, 0]
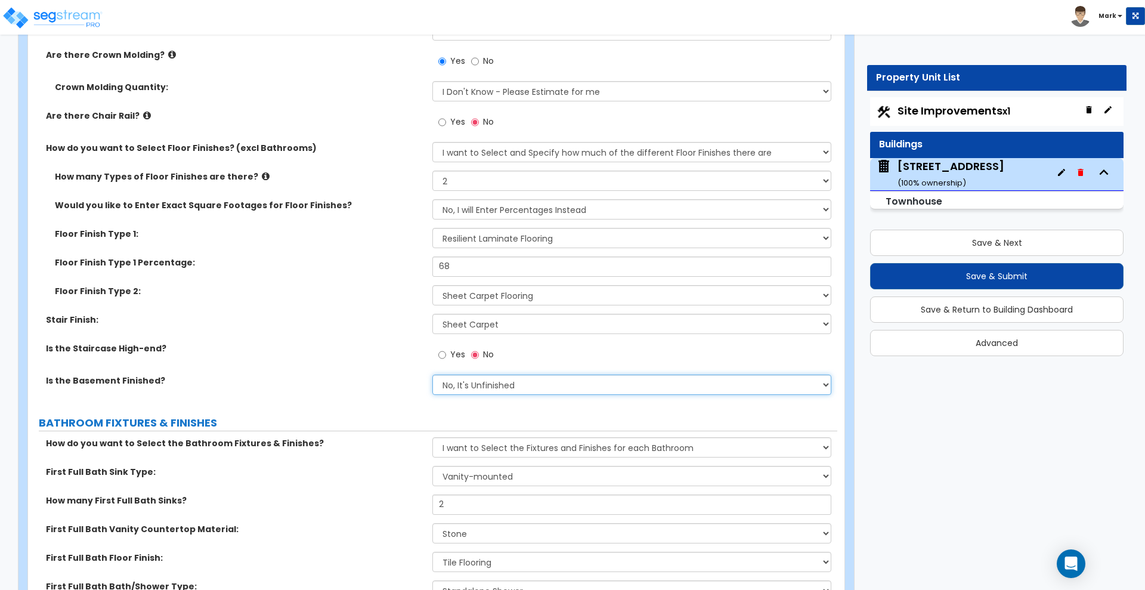
click at [577, 385] on select "No, It's Unfinished Yes, It's Finished" at bounding box center [631, 385] width 398 height 20
click at [432, 375] on select "No, It's Unfinished Yes, It's Finished" at bounding box center [631, 385] width 398 height 20
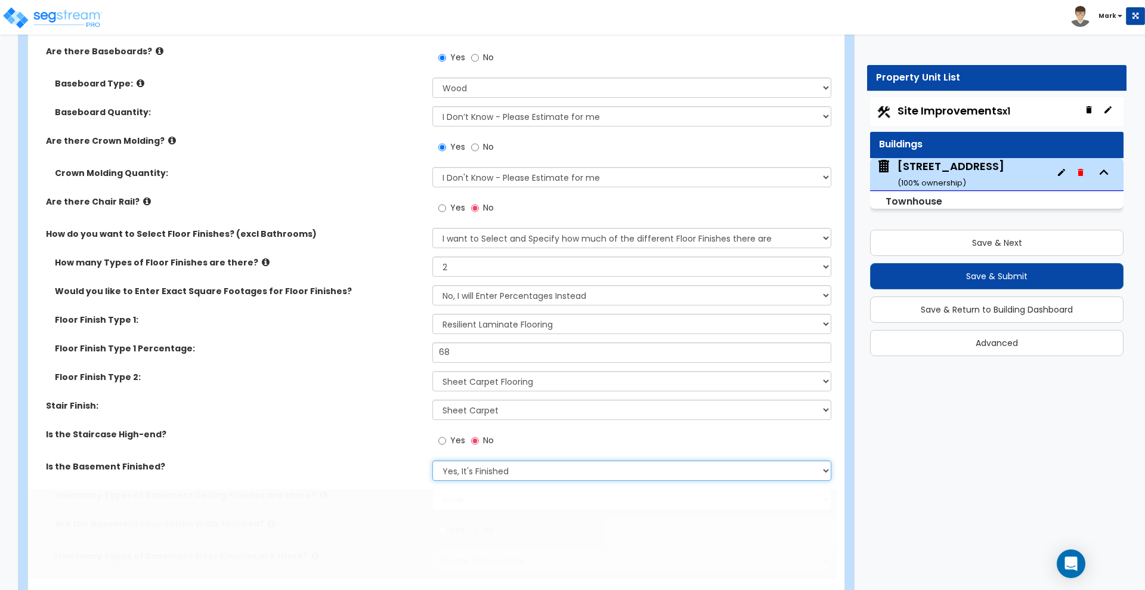
scroll to position [2471, 0]
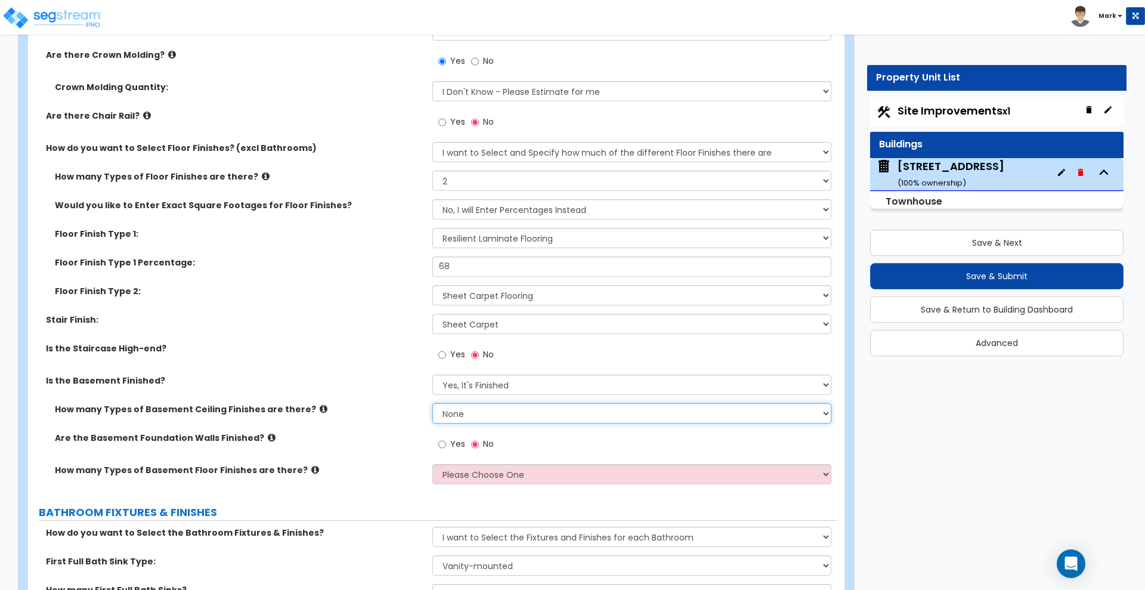
click at [488, 415] on select "None 1 2 3" at bounding box center [631, 413] width 398 height 20
click at [432, 403] on select "None 1 2 3" at bounding box center [631, 413] width 398 height 20
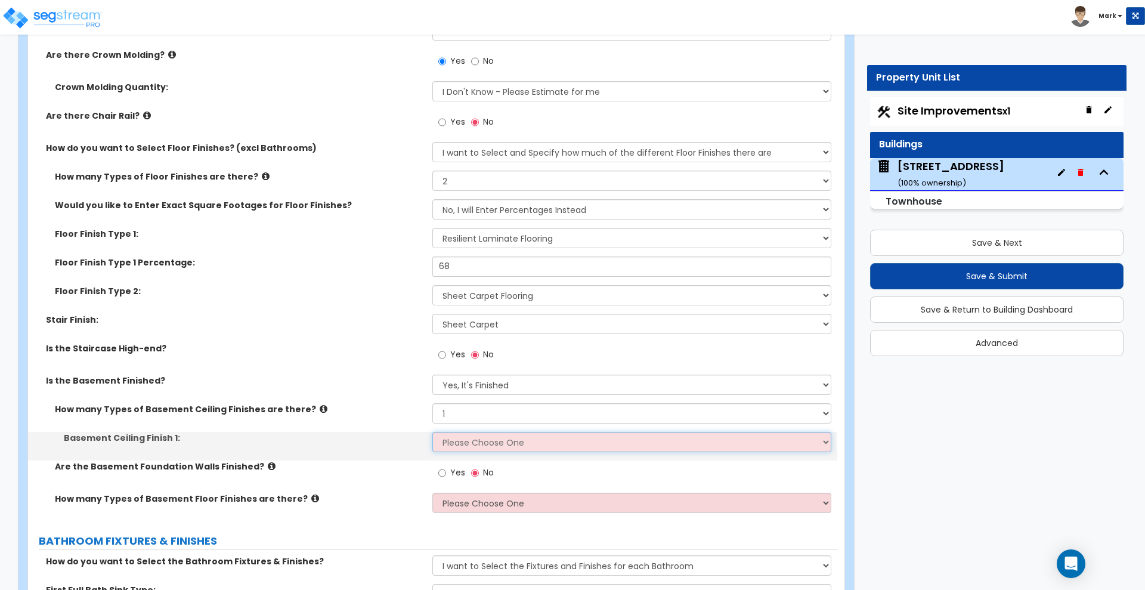
click at [471, 439] on select "Please Choose One Drop Ceiling Open Ceiling Drywall Ceiling" at bounding box center [631, 442] width 398 height 20
click at [432, 432] on select "Please Choose One Drop Ceiling Open Ceiling Drywall Ceiling" at bounding box center [631, 442] width 398 height 20
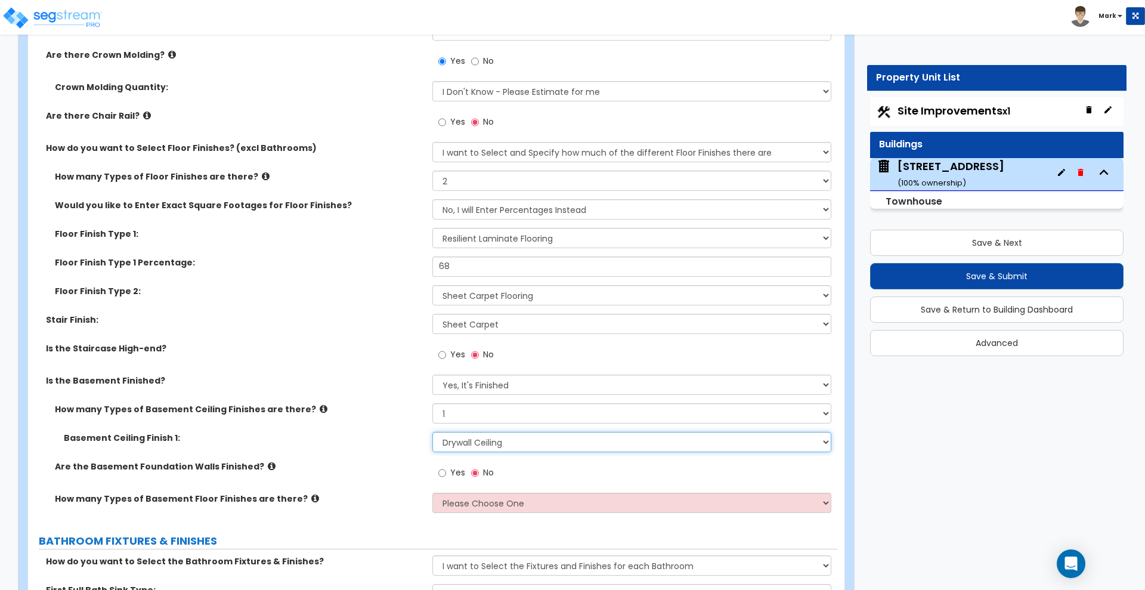
scroll to position [2546, 0]
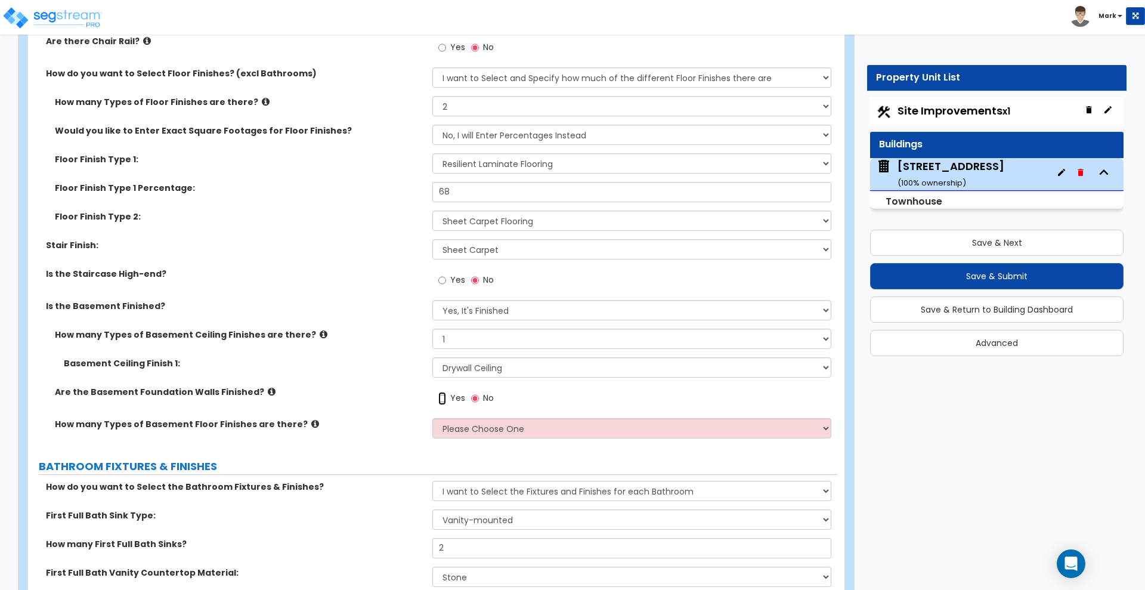
click at [443, 398] on input "Yes" at bounding box center [442, 398] width 8 height 13
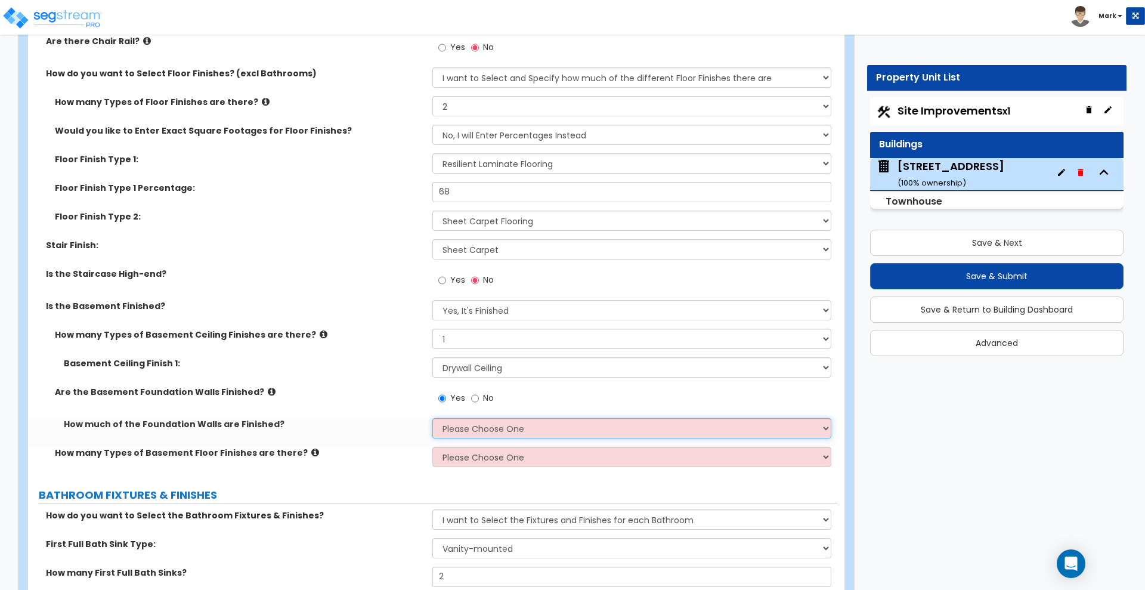
click at [479, 428] on select "Please Choose One Enter Percentage Enter Square Footage" at bounding box center [631, 428] width 398 height 20
click at [432, 418] on select "Please Choose One Enter Percentage Enter Square Footage" at bounding box center [631, 428] width 398 height 20
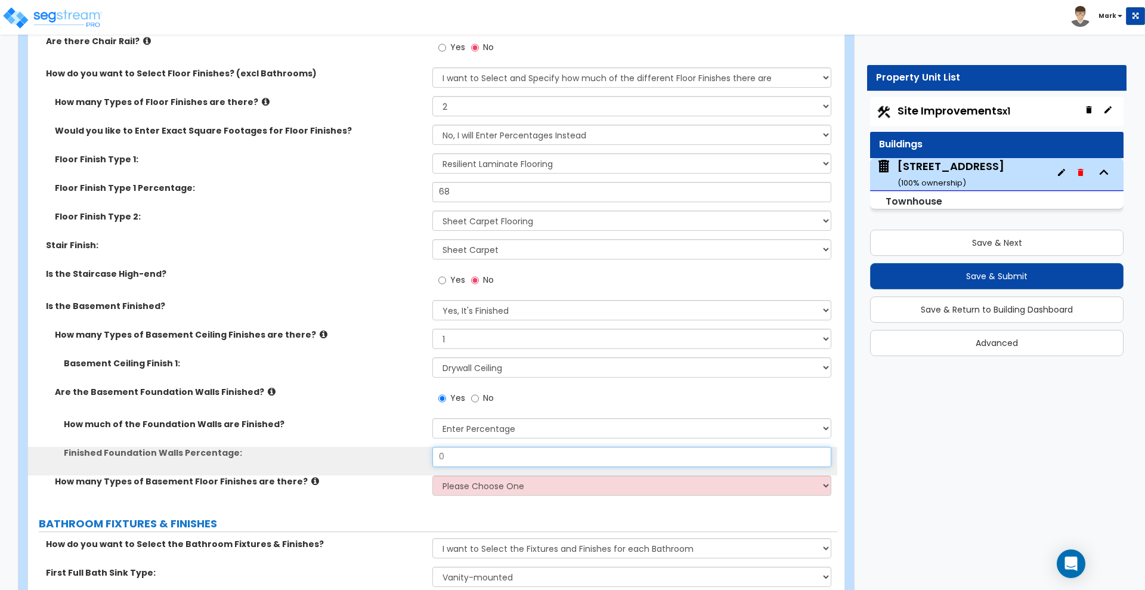
drag, startPoint x: 454, startPoint y: 457, endPoint x: 375, endPoint y: 454, distance: 80.0
click at [376, 455] on div "Finished Foundation Walls Percentage: 0" at bounding box center [432, 461] width 809 height 29
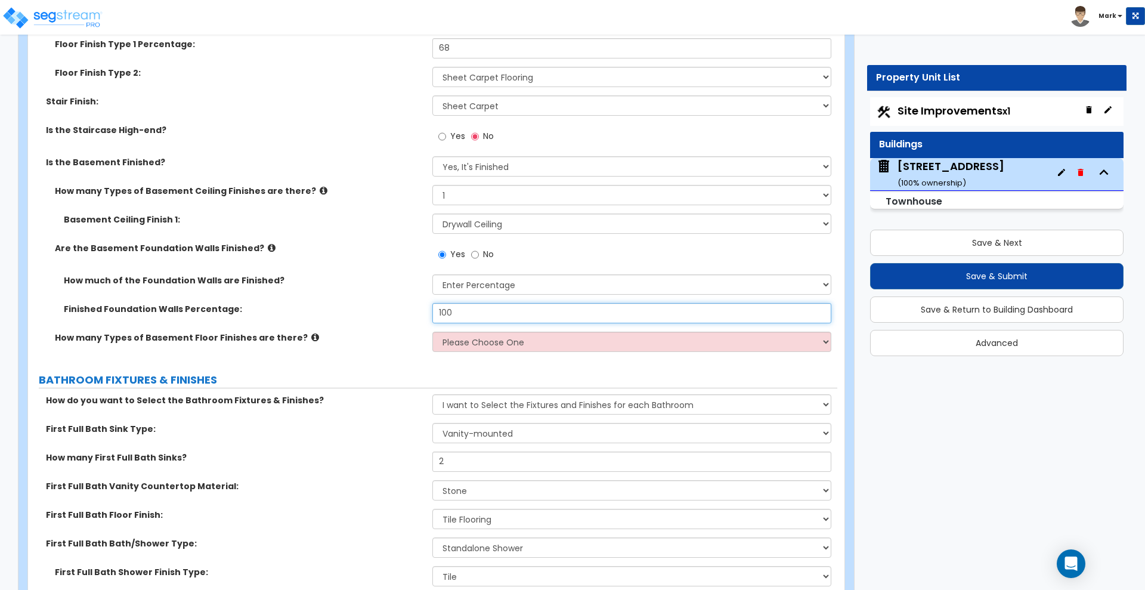
scroll to position [2695, 0]
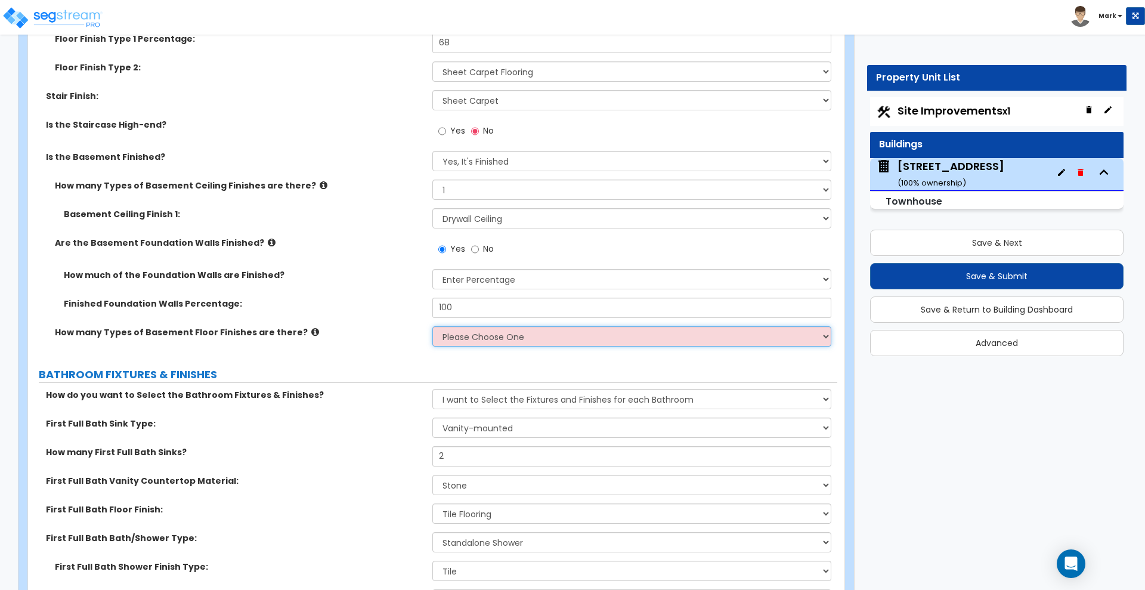
click at [469, 336] on select "Please Choose One 1 2 3" at bounding box center [631, 336] width 398 height 20
click at [329, 503] on label "First Full Bath Floor Finish:" at bounding box center [234, 509] width 377 height 12
click at [488, 333] on select "Please Choose One 1 2 3" at bounding box center [631, 336] width 398 height 20
click at [432, 326] on select "Please Choose One 1 2 3" at bounding box center [631, 336] width 398 height 20
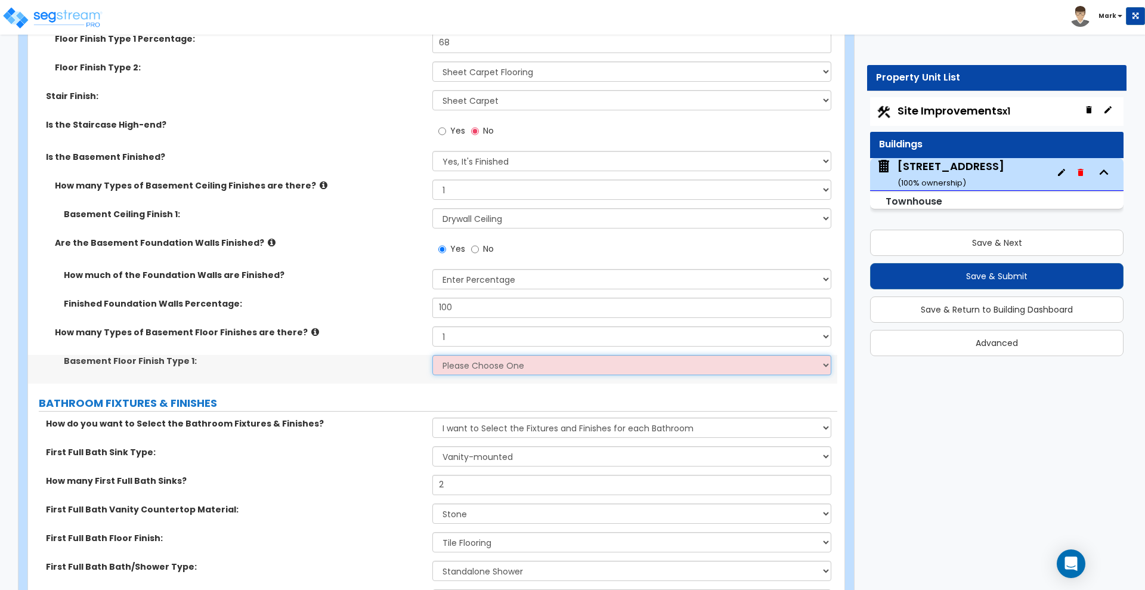
click at [466, 364] on select "Please Choose One Tile Wood Laminate VCT Sheet Carpet Sheet Vinyl Carpet Tile" at bounding box center [631, 365] width 398 height 20
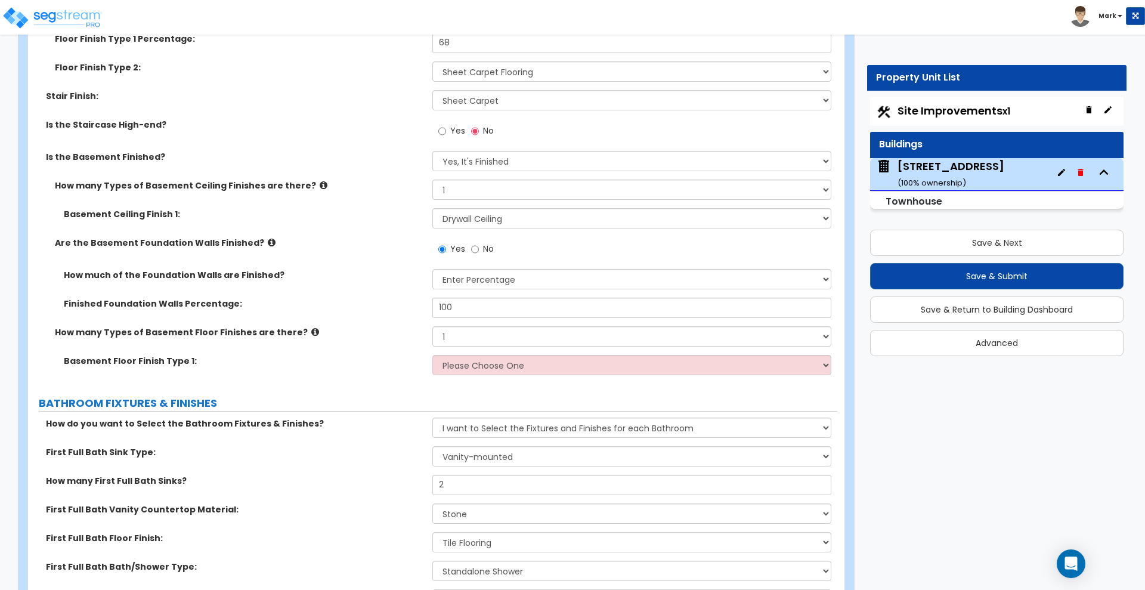
click at [397, 339] on div "How many Types of Basement Floor Finishes are there? Please Choose One 1 2 3" at bounding box center [432, 340] width 809 height 29
click at [459, 339] on select "Please Choose One 1 2 3" at bounding box center [631, 336] width 398 height 20
click at [432, 326] on select "Please Choose One 1 2 3" at bounding box center [631, 336] width 398 height 20
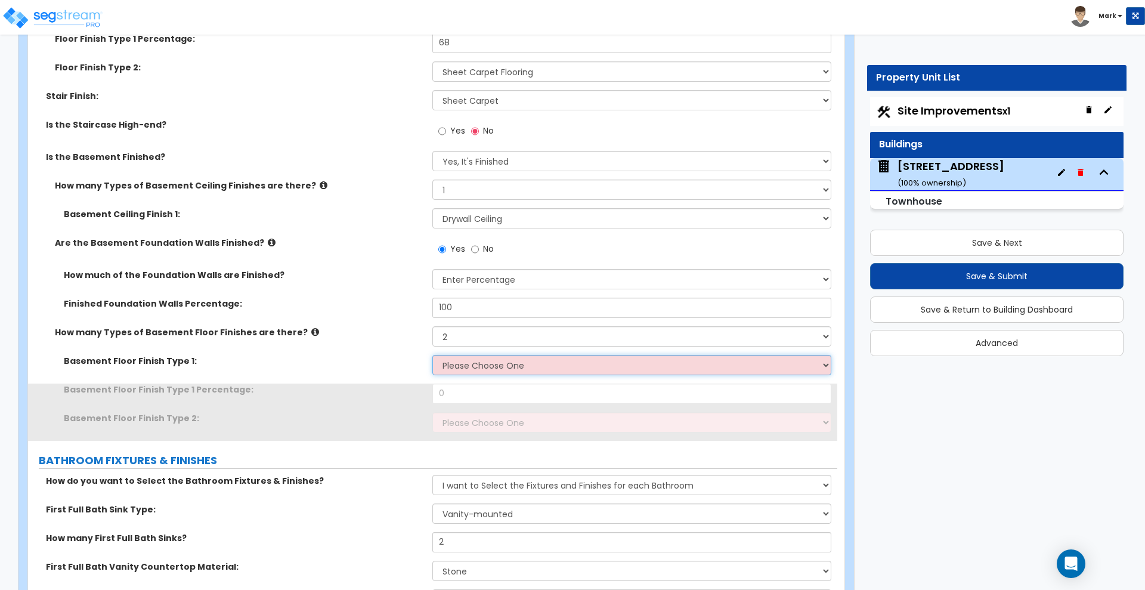
click at [478, 367] on select "Please Choose One Tile Wood Laminate VCT Sheet Carpet Sheet Vinyl Carpet Tile" at bounding box center [631, 365] width 398 height 20
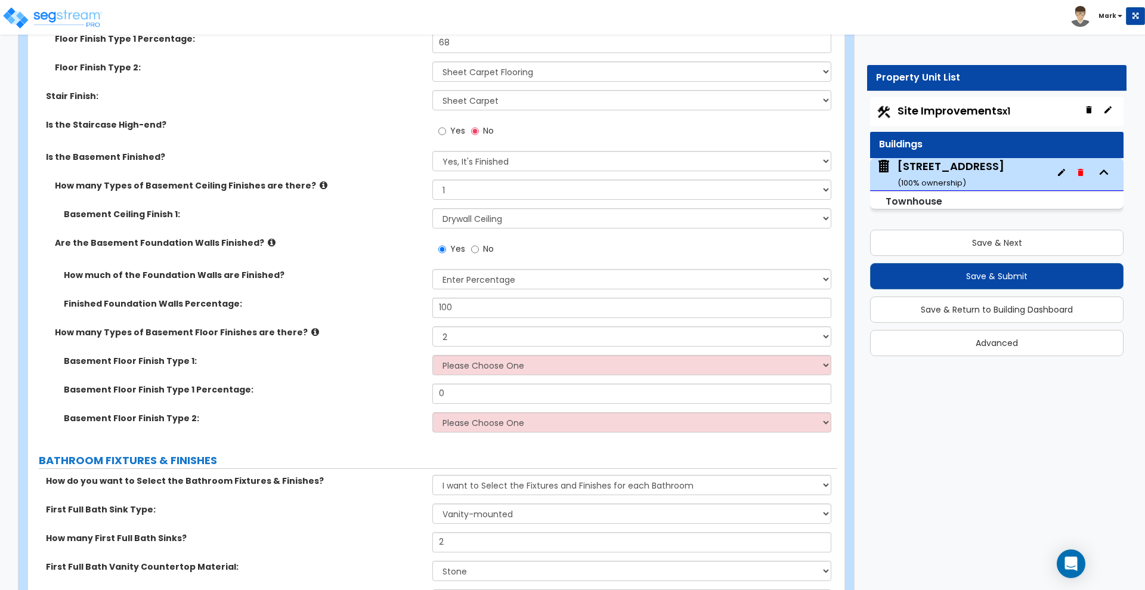
drag, startPoint x: 390, startPoint y: 383, endPoint x: 415, endPoint y: 378, distance: 25.5
click at [391, 384] on label "Basement Floor Finish Type 1 Percentage:" at bounding box center [244, 389] width 360 height 12
click at [466, 367] on select "Please Choose One Tile Wood Laminate VCT Sheet Carpet Sheet Vinyl Carpet Tile" at bounding box center [631, 365] width 398 height 20
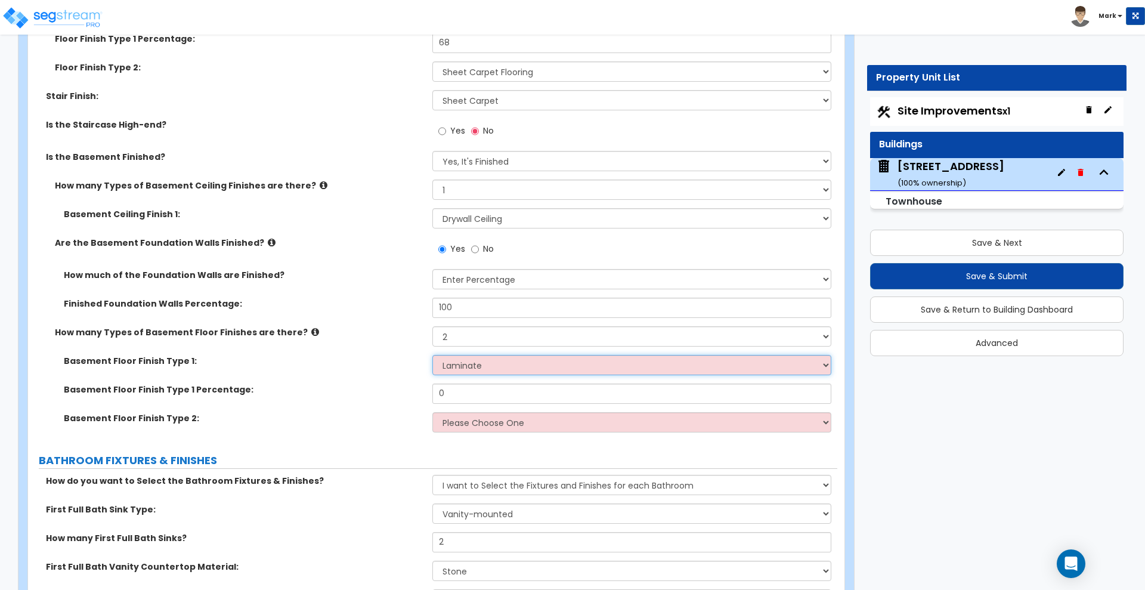
click at [432, 355] on select "Please Choose One Tile Wood Laminate VCT Sheet Carpet Sheet Vinyl Carpet Tile" at bounding box center [631, 365] width 398 height 20
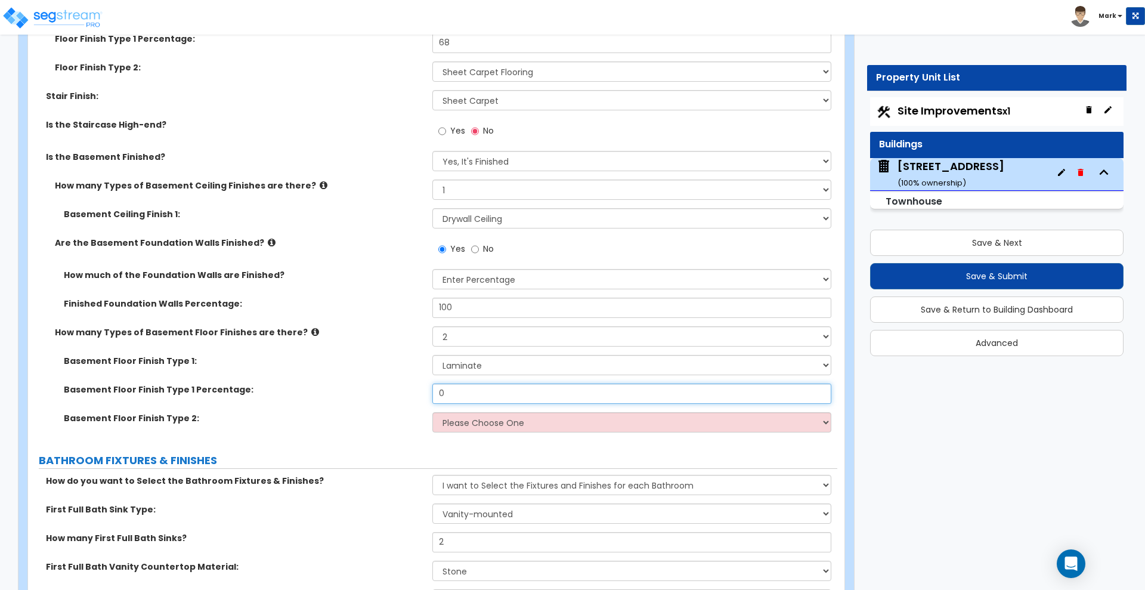
drag, startPoint x: 454, startPoint y: 390, endPoint x: 388, endPoint y: 389, distance: 66.2
click at [391, 389] on div "Basement Floor Finish Type 1 Percentage: 0" at bounding box center [432, 397] width 809 height 29
click at [560, 427] on select "Please Choose One Tile Wood Laminate VCT Sheet Carpet Sheet Vinyl Carpet Tile" at bounding box center [631, 422] width 398 height 20
click at [432, 412] on select "Please Choose One Tile Wood Laminate VCT Sheet Carpet Sheet Vinyl Carpet Tile" at bounding box center [631, 422] width 398 height 20
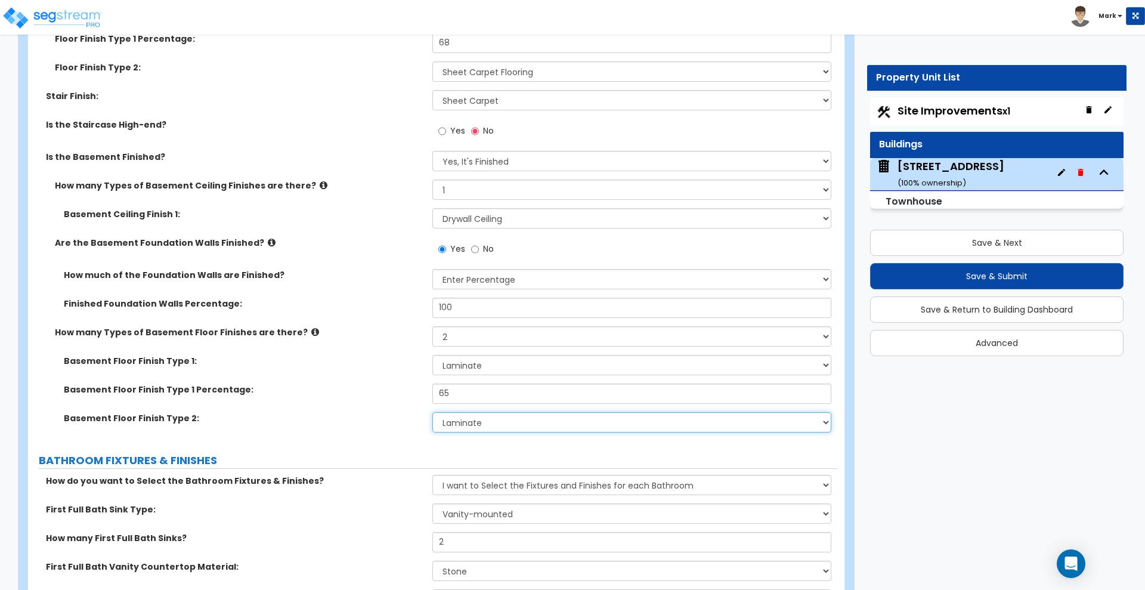
click at [465, 423] on select "Please Choose One Tile Wood Laminate VCT Sheet Carpet Sheet Vinyl Carpet Tile" at bounding box center [631, 422] width 398 height 20
click at [432, 412] on select "Please Choose One Tile Wood Laminate VCT Sheet Carpet Sheet Vinyl Carpet Tile" at bounding box center [631, 422] width 398 height 20
click at [390, 430] on div "Basement Floor Finish Type 2: Please Choose One Tile Wood Laminate VCT Sheet Ca…" at bounding box center [432, 426] width 809 height 29
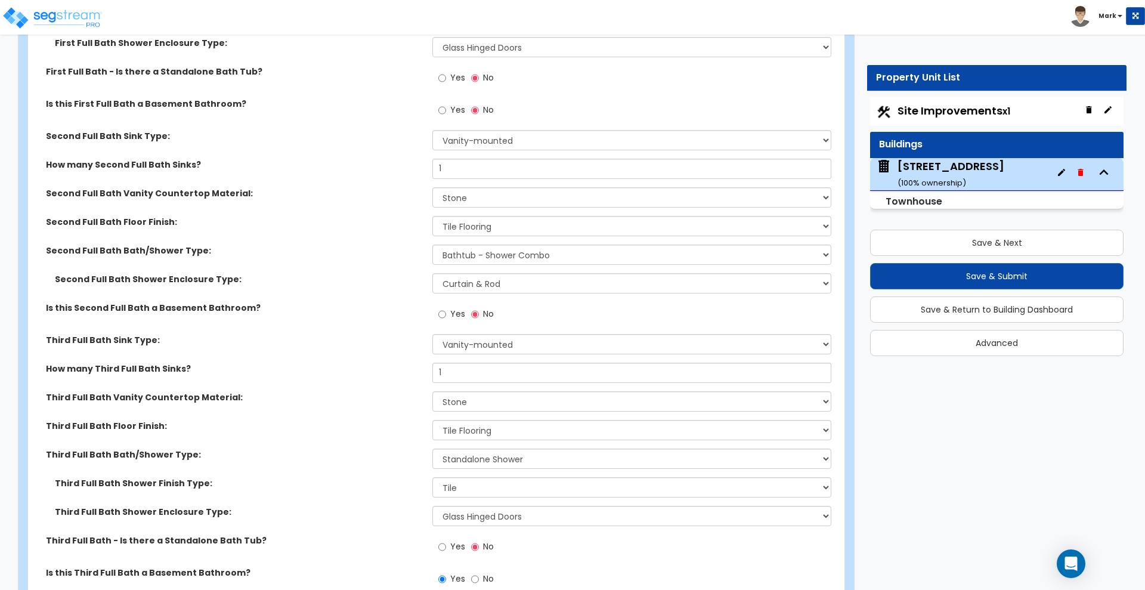
scroll to position [3366, 0]
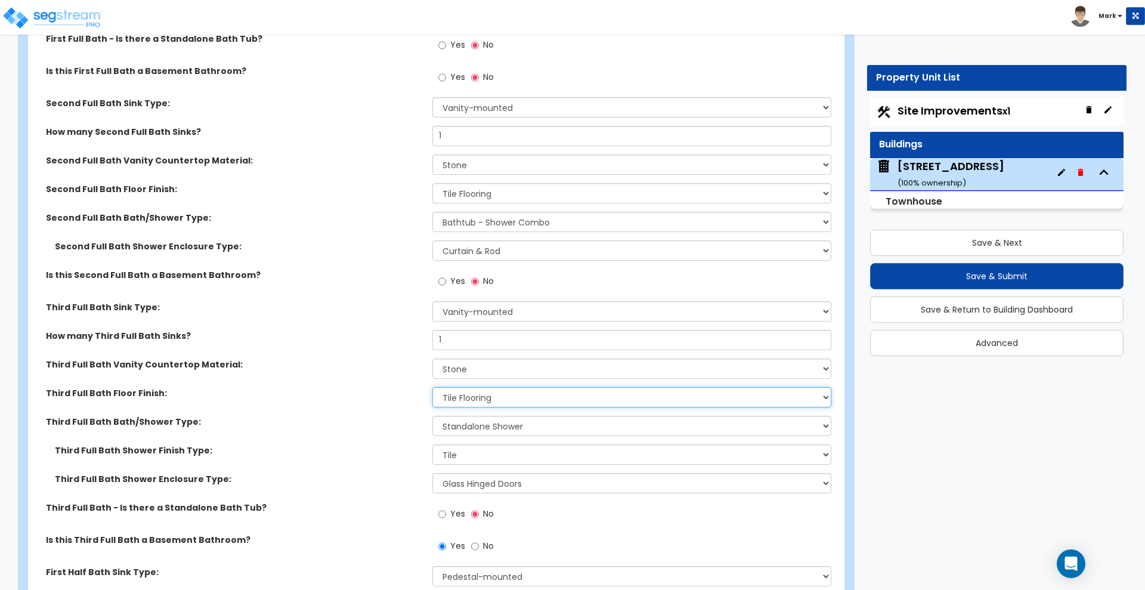
click at [493, 397] on select "None Tile Flooring Hardwood Flooring Resilient Laminate Flooring VCT Flooring S…" at bounding box center [631, 397] width 398 height 20
click at [432, 387] on select "None Tile Flooring Hardwood Flooring Resilient Laminate Flooring VCT Flooring S…" at bounding box center [631, 397] width 398 height 20
click at [395, 398] on label "Third Full Bath Floor Finish:" at bounding box center [234, 393] width 377 height 12
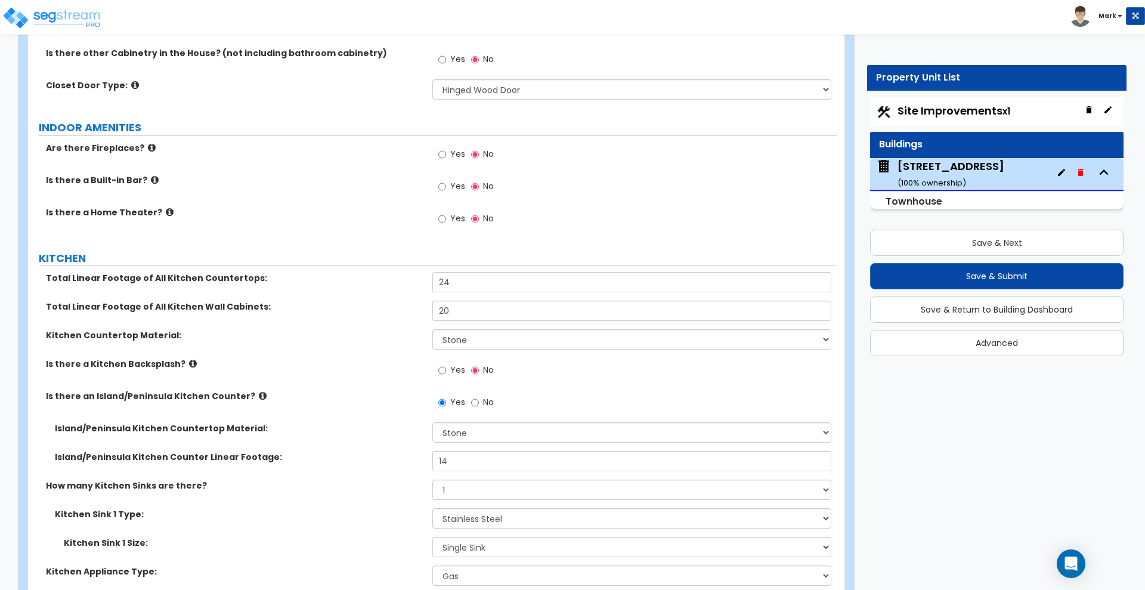
scroll to position [4708, 0]
drag, startPoint x: 411, startPoint y: 281, endPoint x: 372, endPoint y: 280, distance: 38.8
click at [374, 281] on div "Total Linear Footage of All Kitchen Countertops: 24" at bounding box center [432, 285] width 809 height 29
click at [377, 311] on label "Total Linear Footage of All Kitchen Wall Cabinets:" at bounding box center [234, 306] width 377 height 12
drag, startPoint x: 462, startPoint y: 279, endPoint x: 373, endPoint y: 280, distance: 88.9
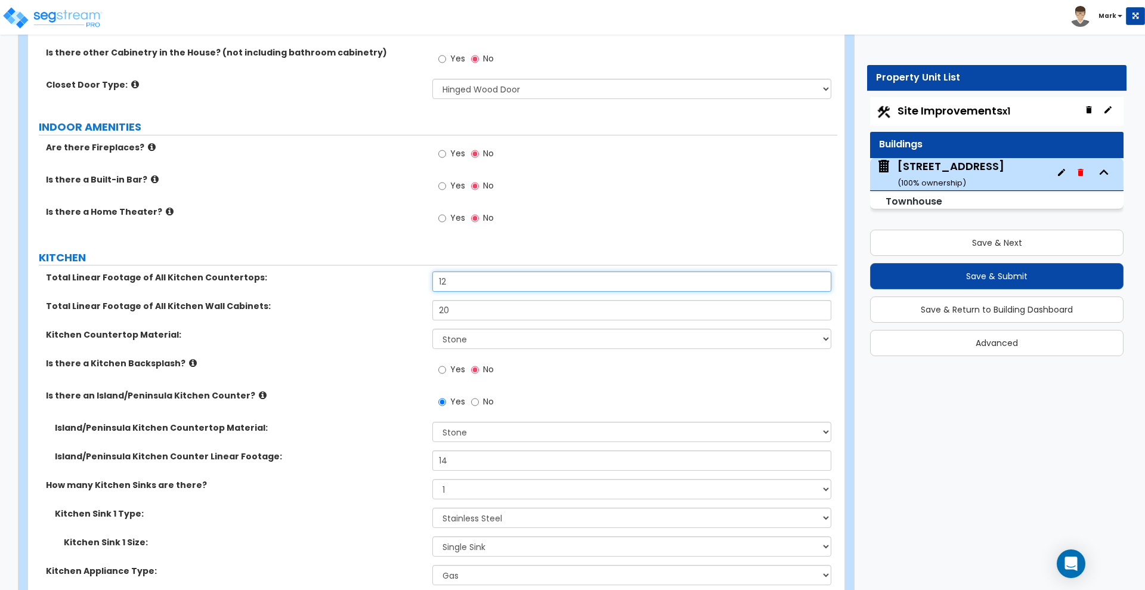
click at [373, 280] on div "Total Linear Footage of All Kitchen Countertops: 12" at bounding box center [432, 285] width 809 height 29
click at [523, 298] on div "Total Linear Footage of All Kitchen Countertops: 14" at bounding box center [432, 285] width 809 height 29
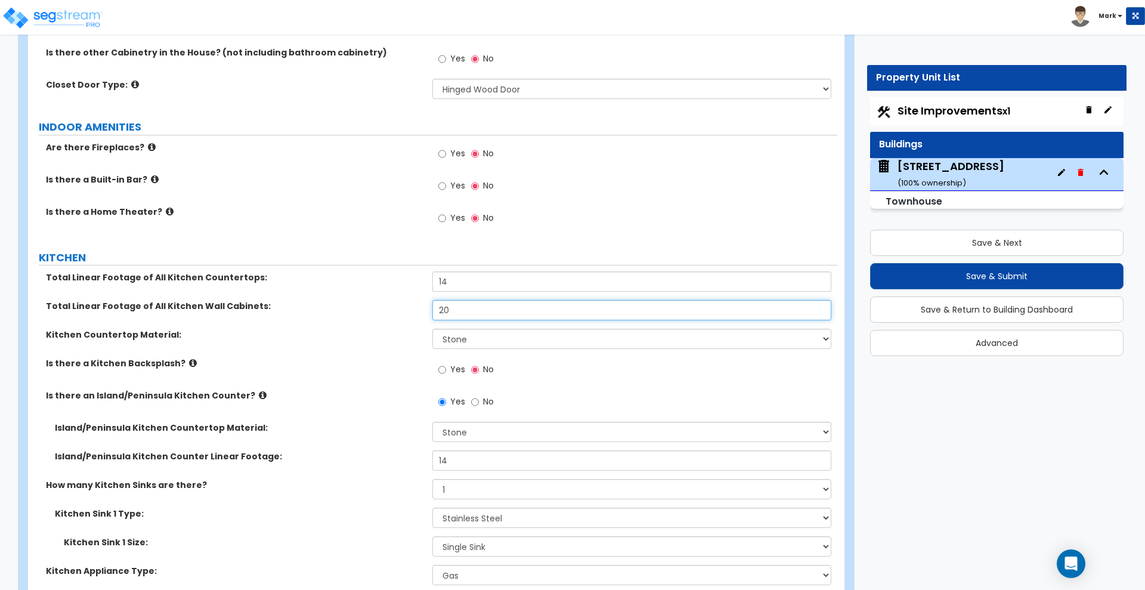
click at [518, 310] on input "20" at bounding box center [631, 310] width 398 height 20
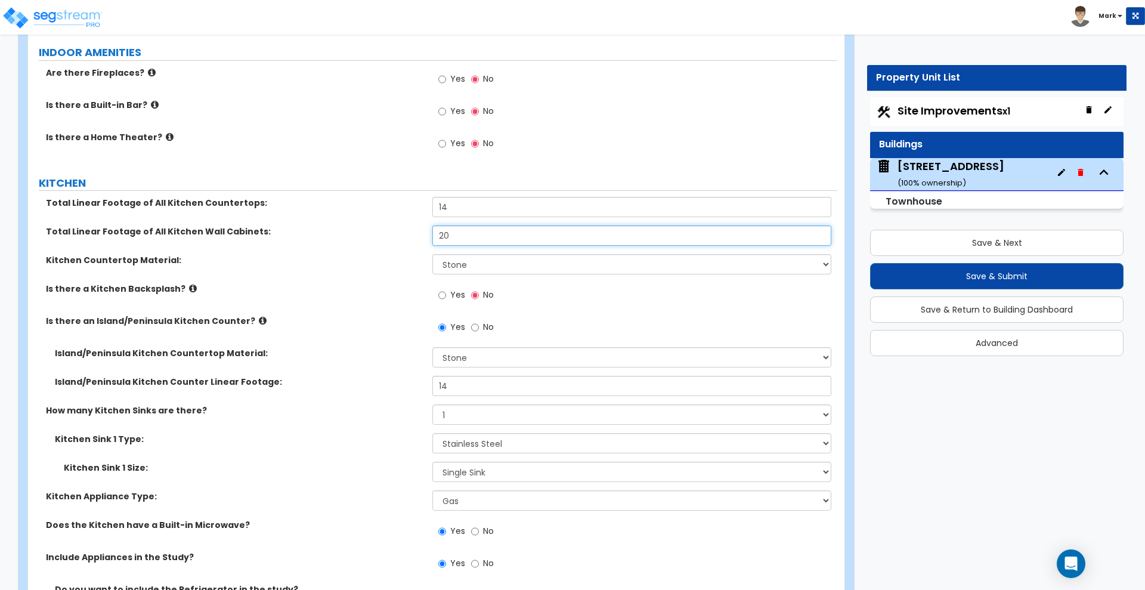
scroll to position [4857, 0]
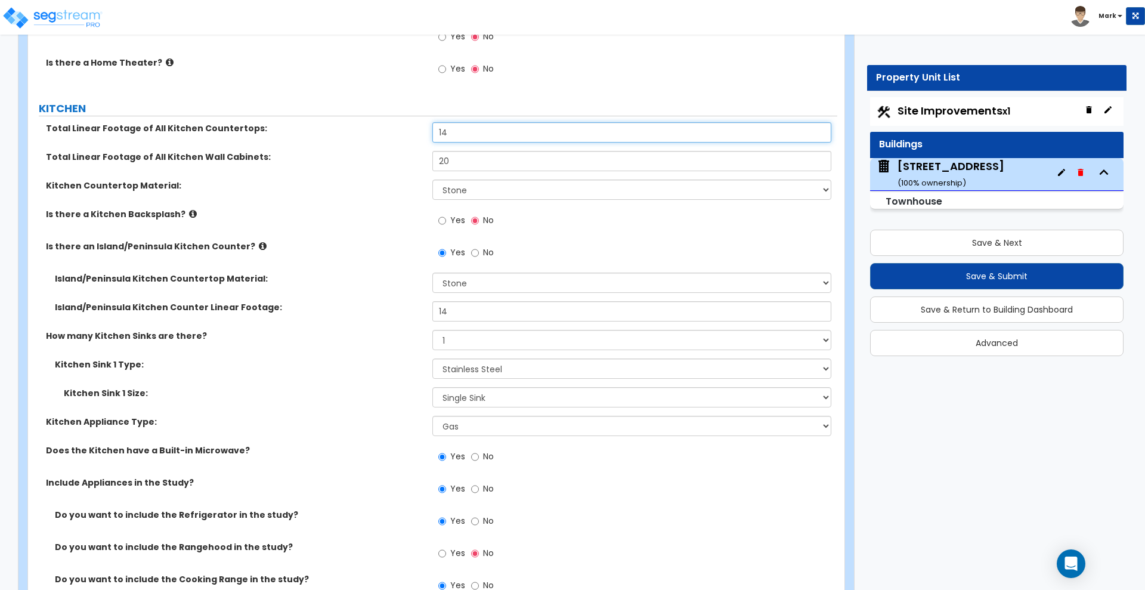
drag, startPoint x: 465, startPoint y: 130, endPoint x: 414, endPoint y: 137, distance: 51.7
click at [414, 137] on div "Total Linear Footage of All Kitchen Countertops: 14" at bounding box center [432, 136] width 809 height 29
drag, startPoint x: 433, startPoint y: 162, endPoint x: 392, endPoint y: 163, distance: 41.2
click at [392, 163] on div "Total Linear Footage of All Kitchen Wall Cabinets: 20" at bounding box center [432, 165] width 809 height 29
drag, startPoint x: 466, startPoint y: 318, endPoint x: 373, endPoint y: 321, distance: 92.5
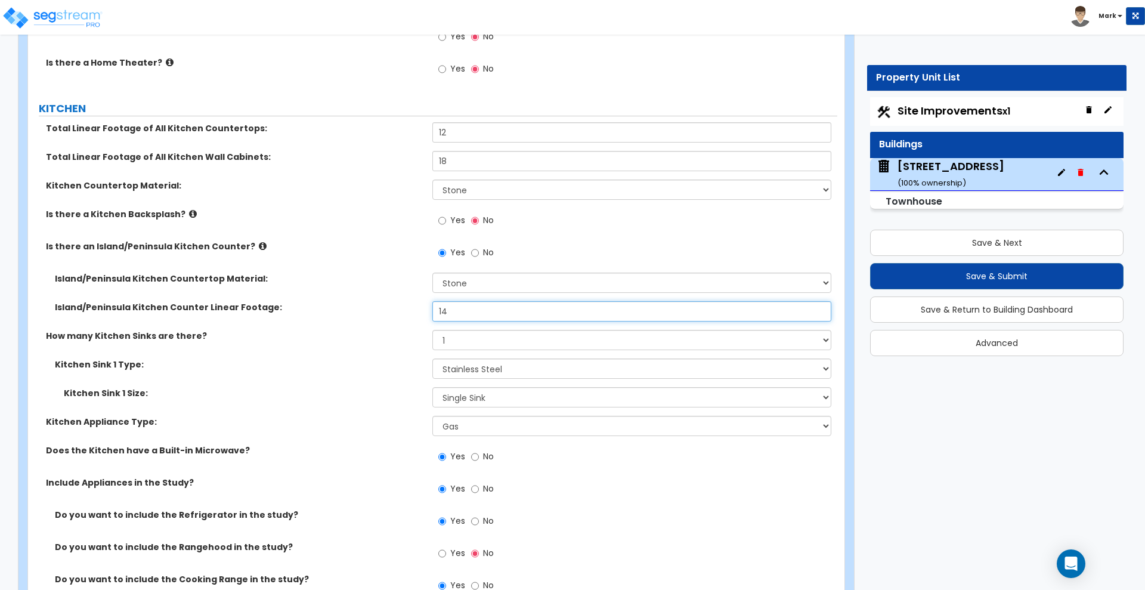
click at [373, 321] on div "Island/Peninsula Kitchen Counter Linear Footage: 14" at bounding box center [432, 315] width 809 height 29
click at [394, 309] on label "Island/Peninsula Kitchen Counter Linear Footage:" at bounding box center [239, 307] width 369 height 12
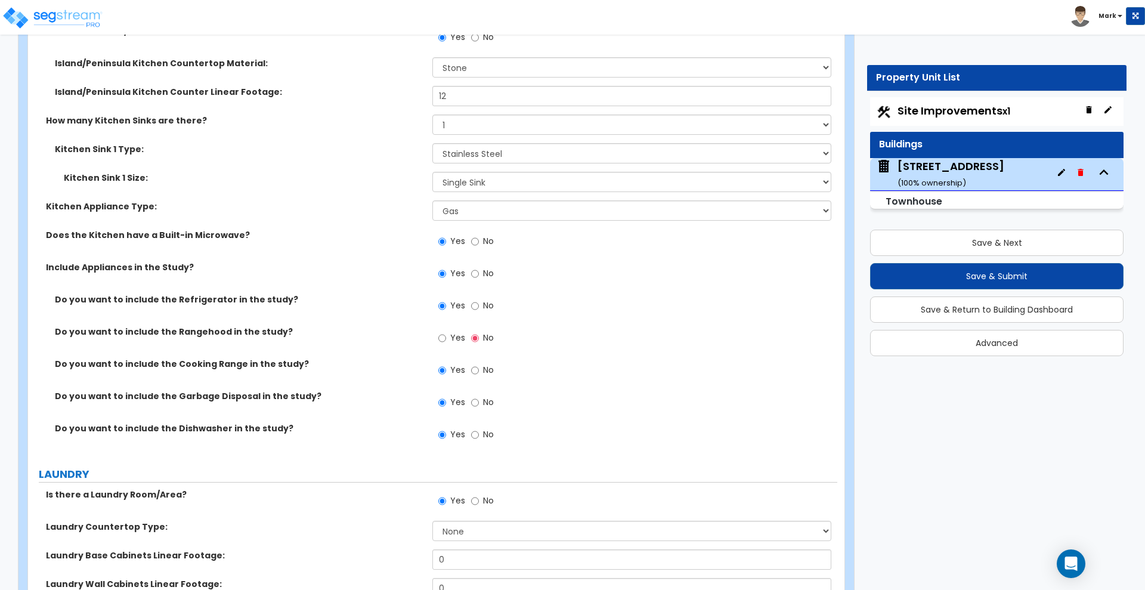
scroll to position [5080, 0]
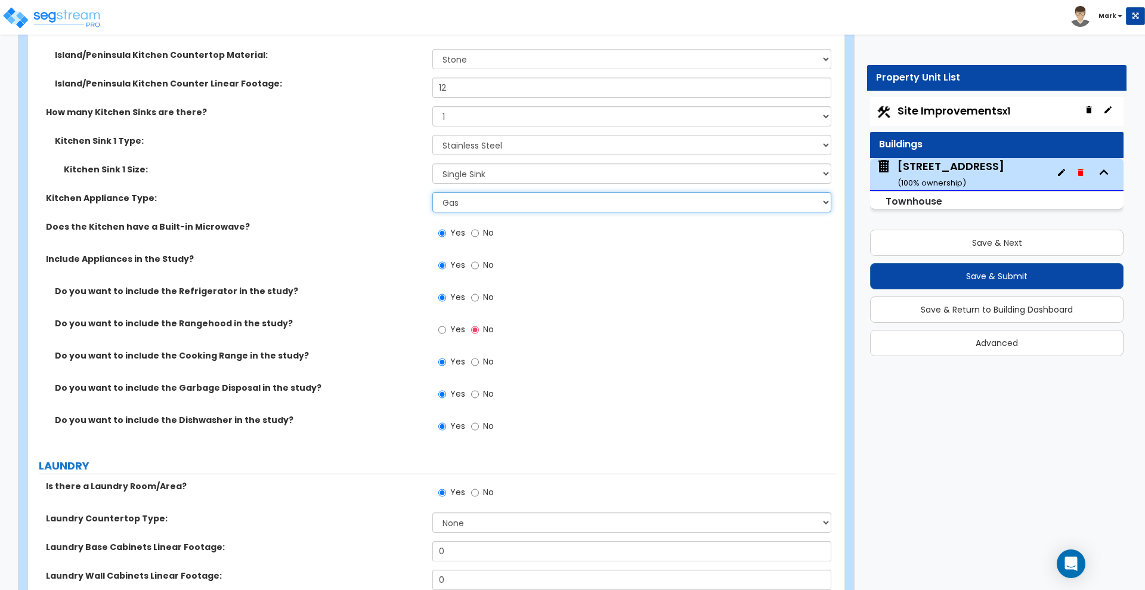
click at [539, 210] on select "Please Choose One Gas Electric" at bounding box center [631, 202] width 398 height 20
click at [522, 204] on select "Please Choose One Gas Electric" at bounding box center [631, 202] width 398 height 20
click at [363, 244] on div "Does the Kitchen have a Built-in Microwave? Yes No" at bounding box center [432, 237] width 809 height 32
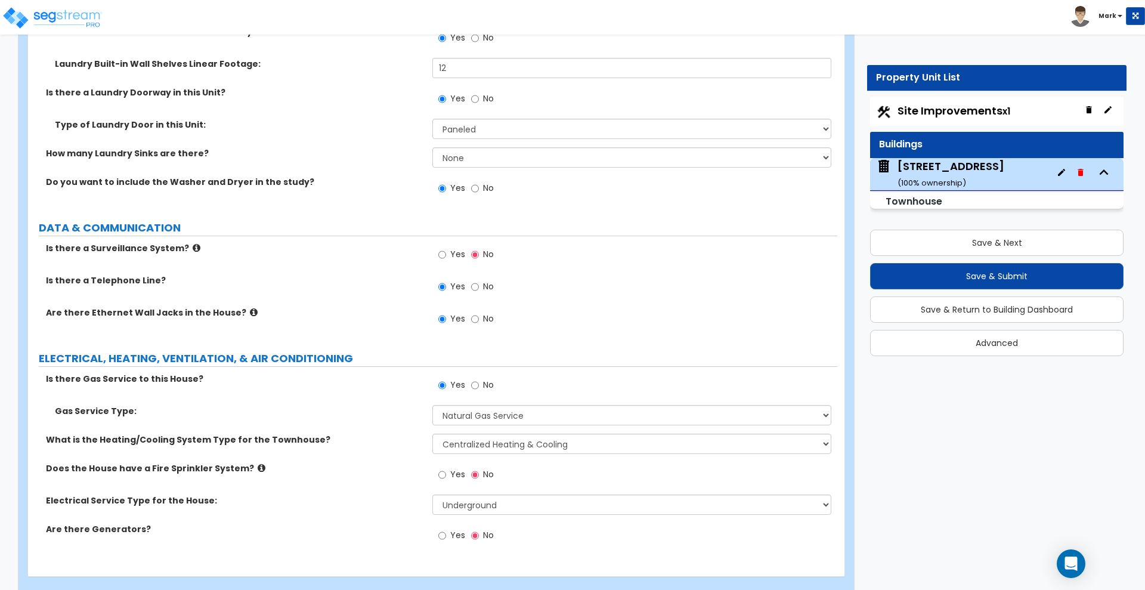
scroll to position [5673, 0]
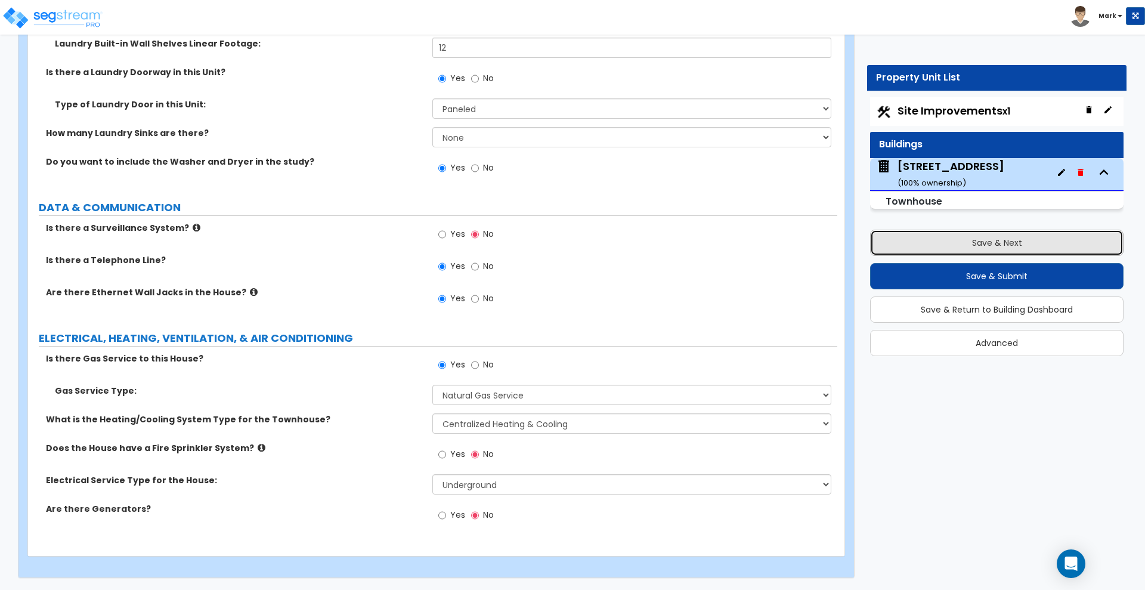
click at [911, 243] on button "Save & Next" at bounding box center [996, 243] width 253 height 26
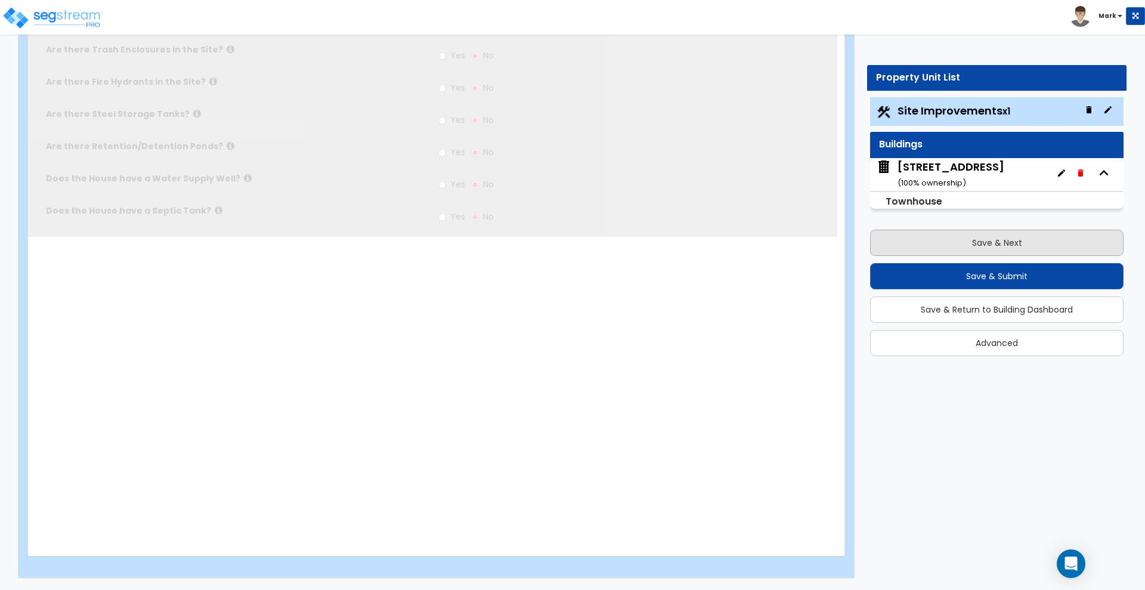
scroll to position [0, 0]
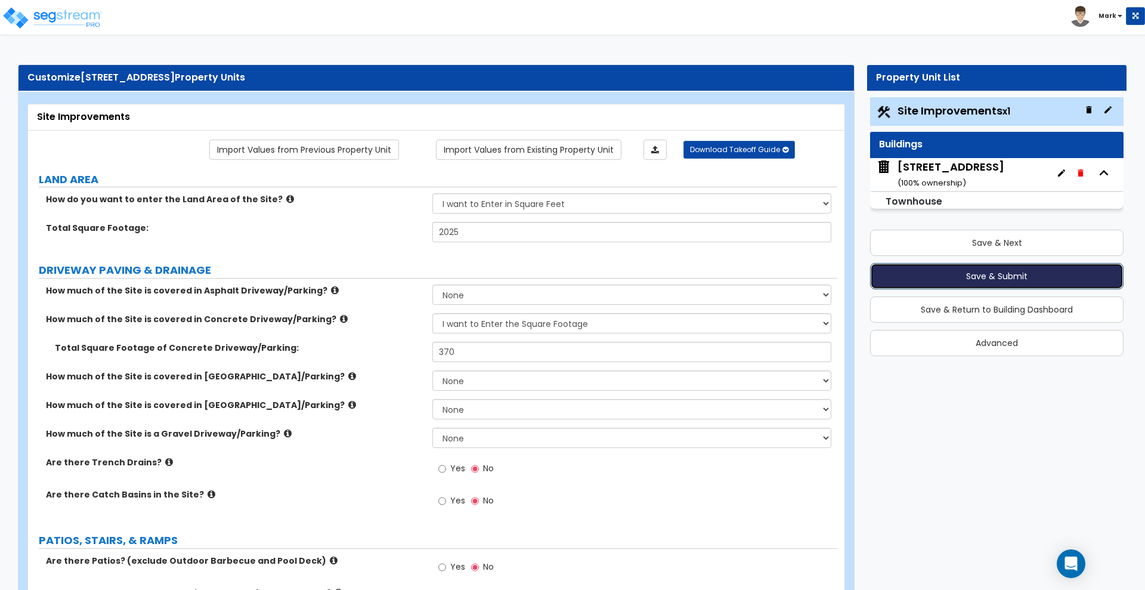
click at [924, 277] on button "Save & Submit" at bounding box center [996, 276] width 253 height 26
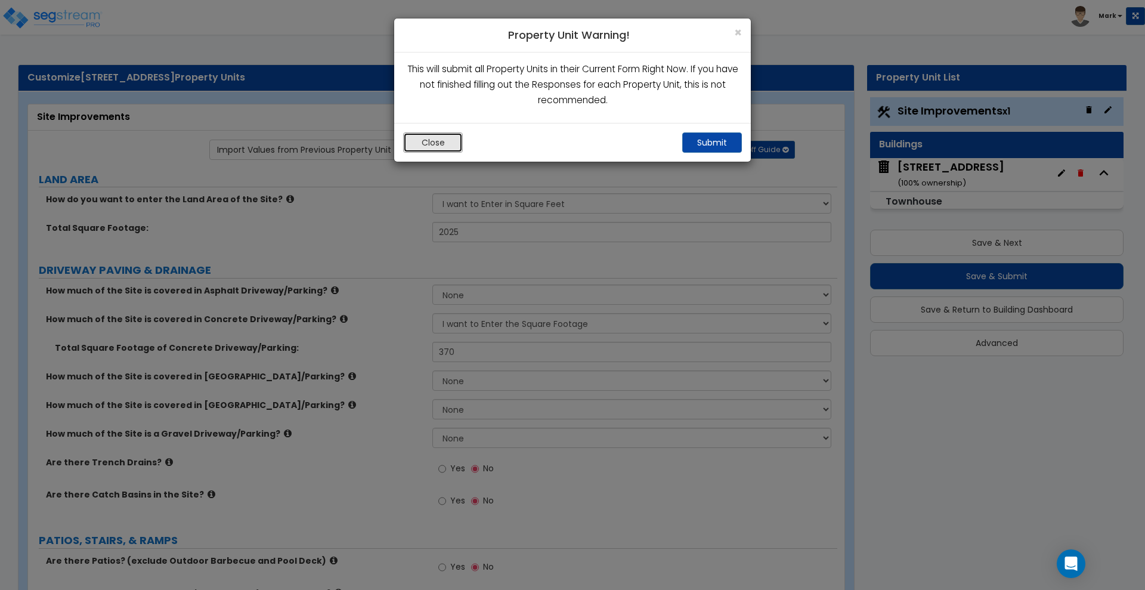
click at [443, 141] on button "Close" at bounding box center [433, 142] width 60 height 20
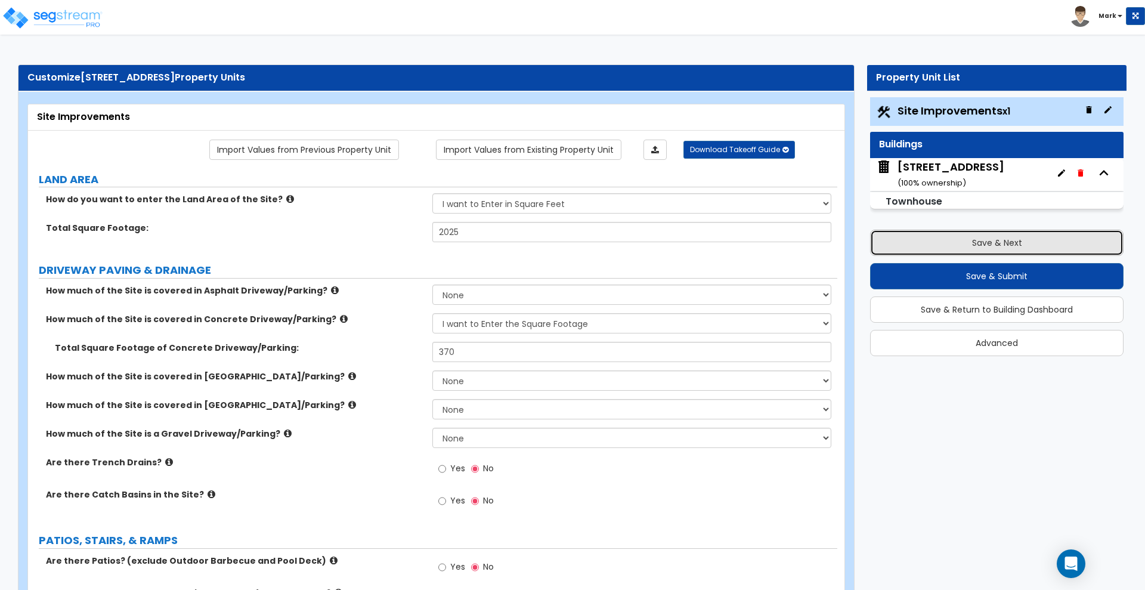
click at [1010, 244] on button "Save & Next" at bounding box center [996, 243] width 253 height 26
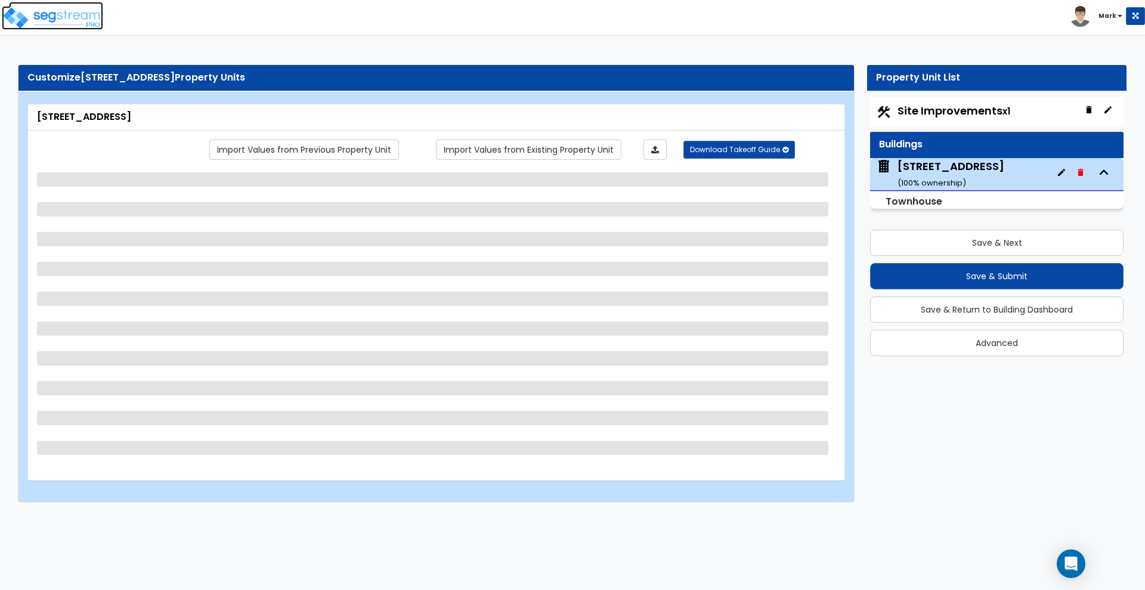
drag, startPoint x: 64, startPoint y: 14, endPoint x: 221, endPoint y: 110, distance: 184.1
click at [64, 14] on img at bounding box center [52, 18] width 101 height 24
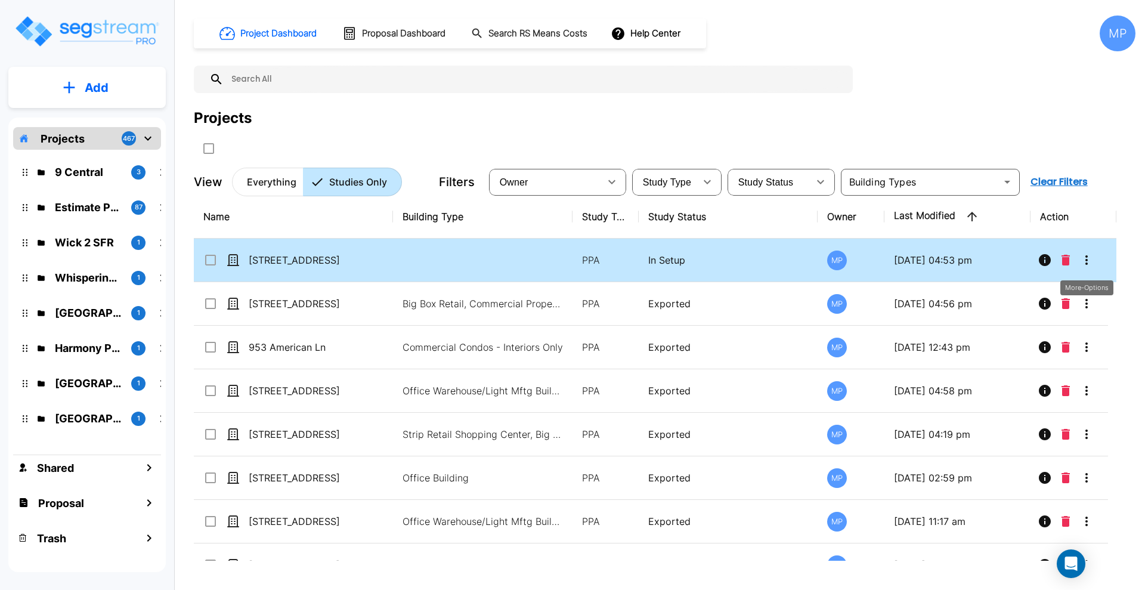
click at [1090, 256] on icon "More-Options" at bounding box center [1086, 260] width 14 height 14
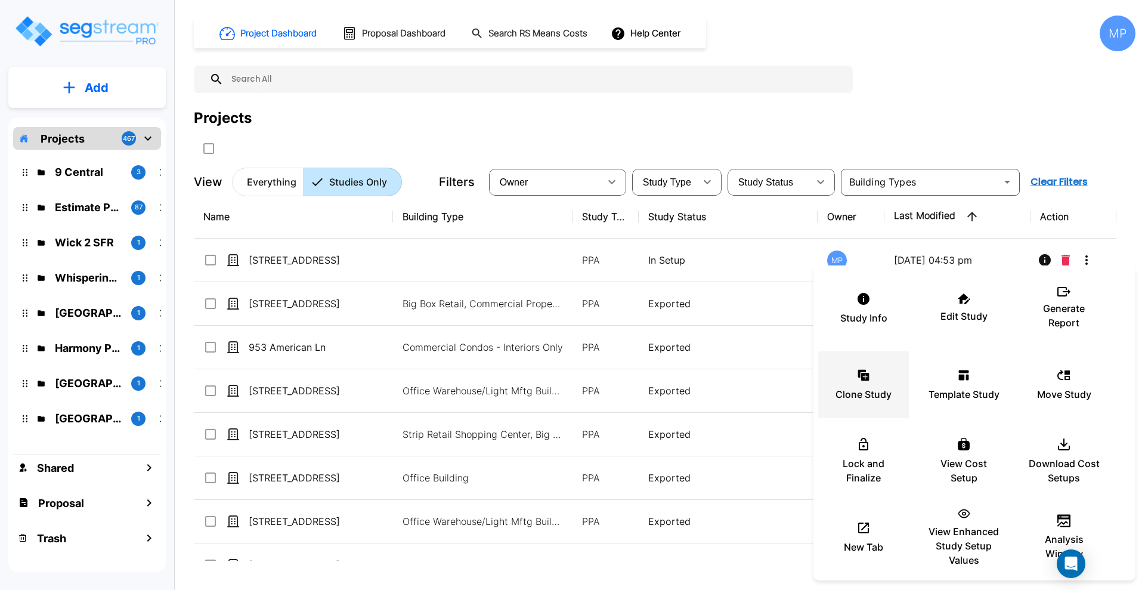
click at [874, 375] on div "Clone Study" at bounding box center [864, 385] width 72 height 60
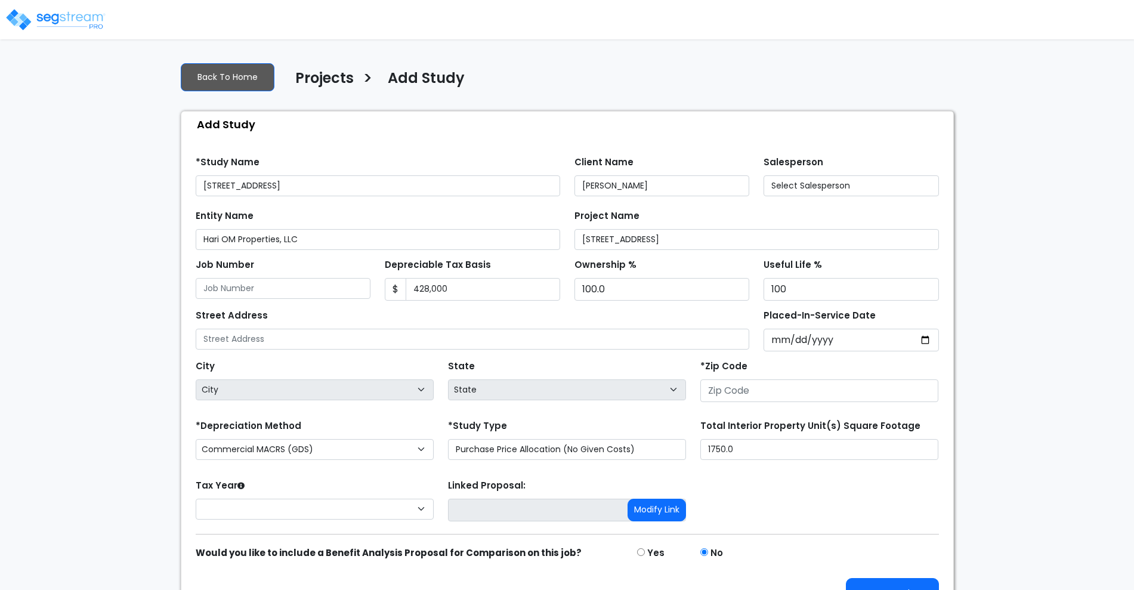
type input "[STREET_ADDRESS]"
type input "21076"
select select "MD"
select select "2024"
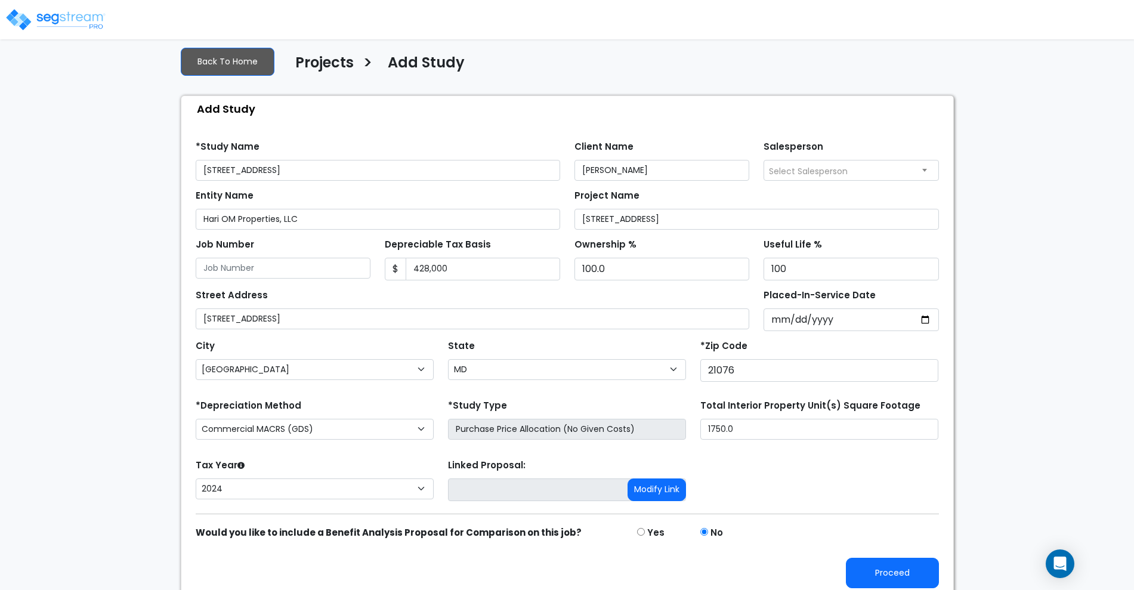
scroll to position [24, 0]
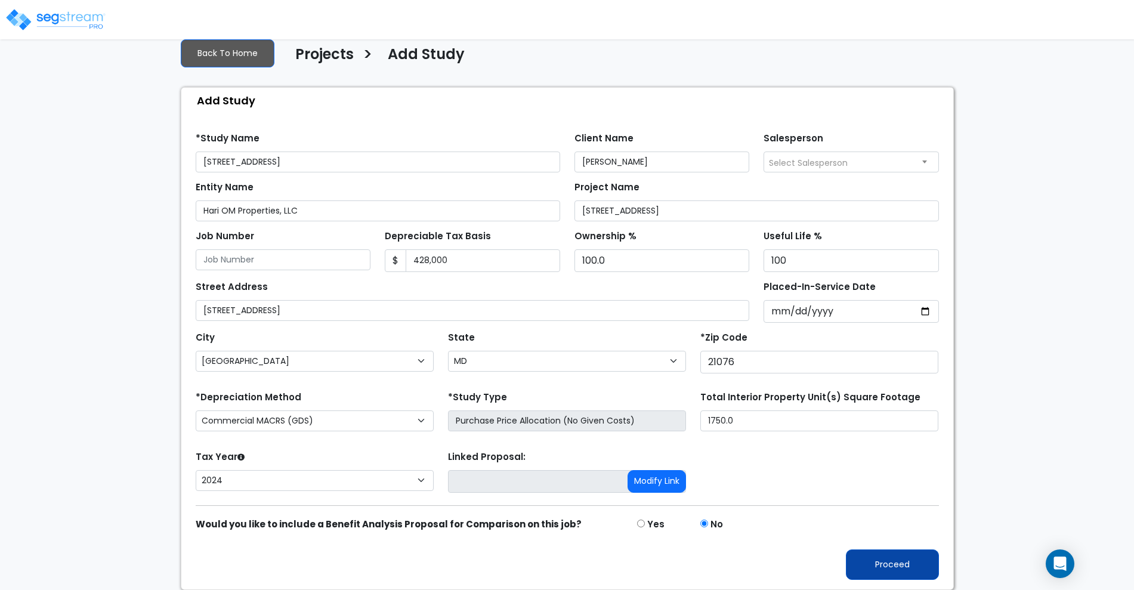
type input "[STREET_ADDRESS]"
click at [901, 567] on button "Proceed" at bounding box center [892, 564] width 93 height 30
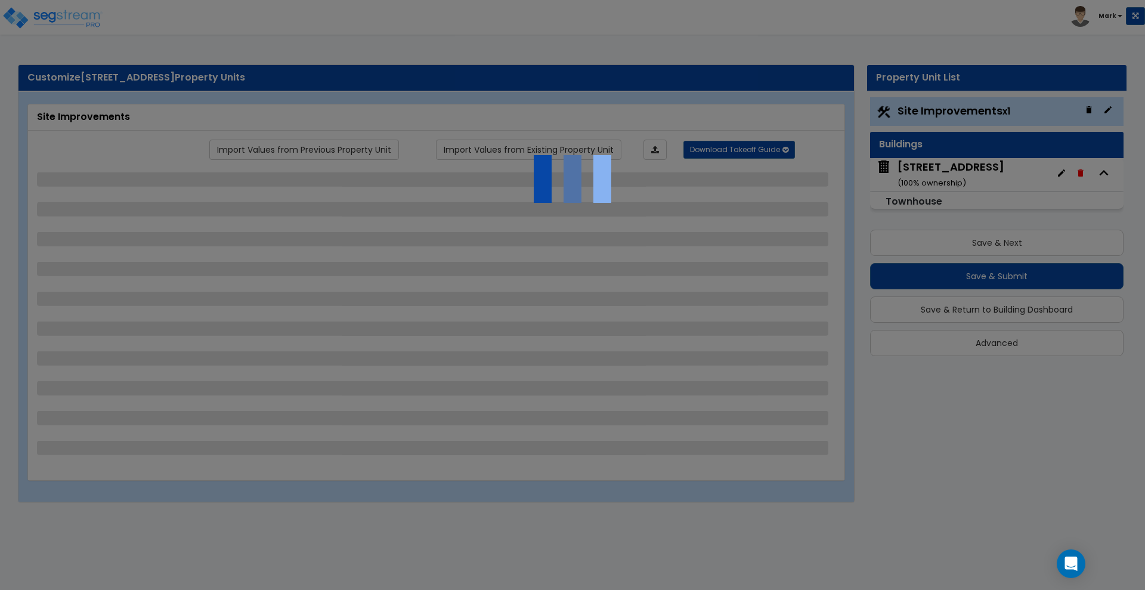
select select "2"
select select "1"
select select "4"
select select "1"
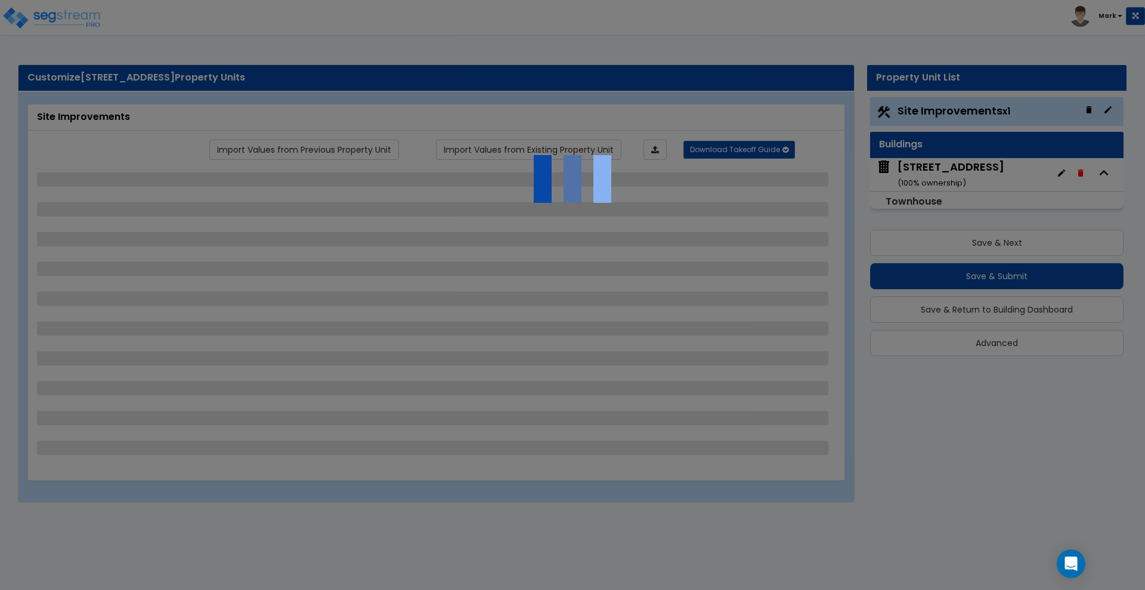
select select "5"
select select "1"
select select "2"
select select "1"
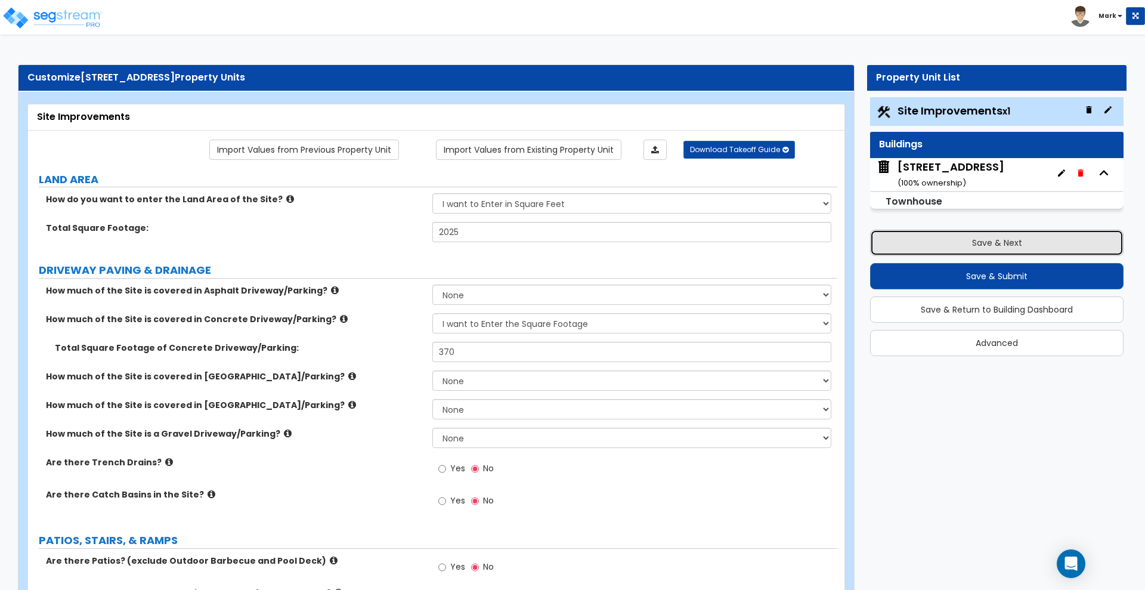
click at [940, 240] on button "Save & Next" at bounding box center [996, 243] width 253 height 26
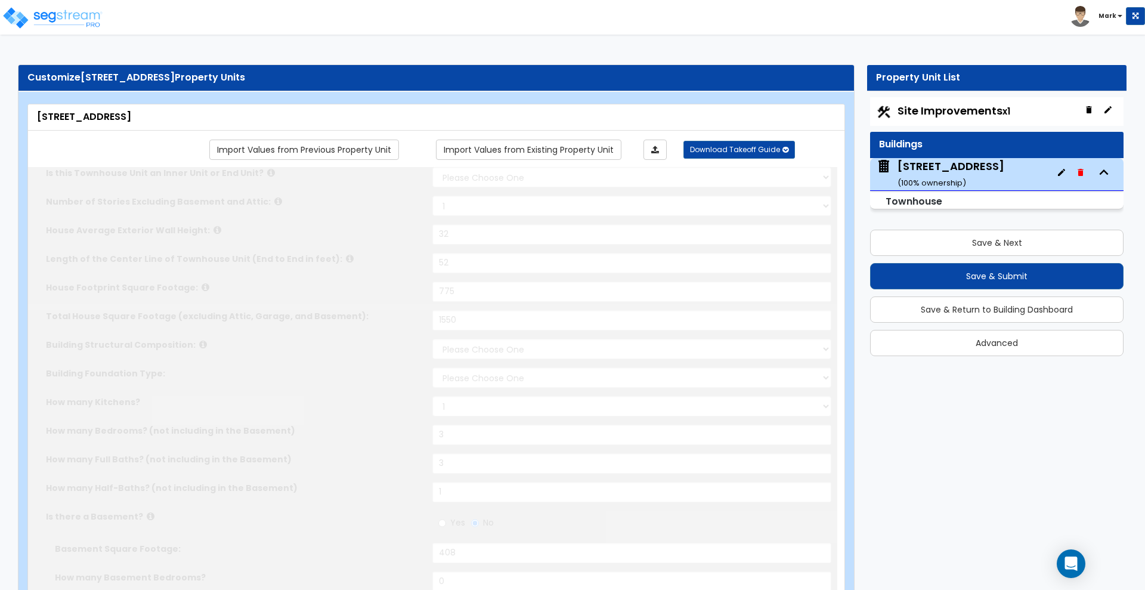
select select "2"
type input "32"
type input "52"
type input "775"
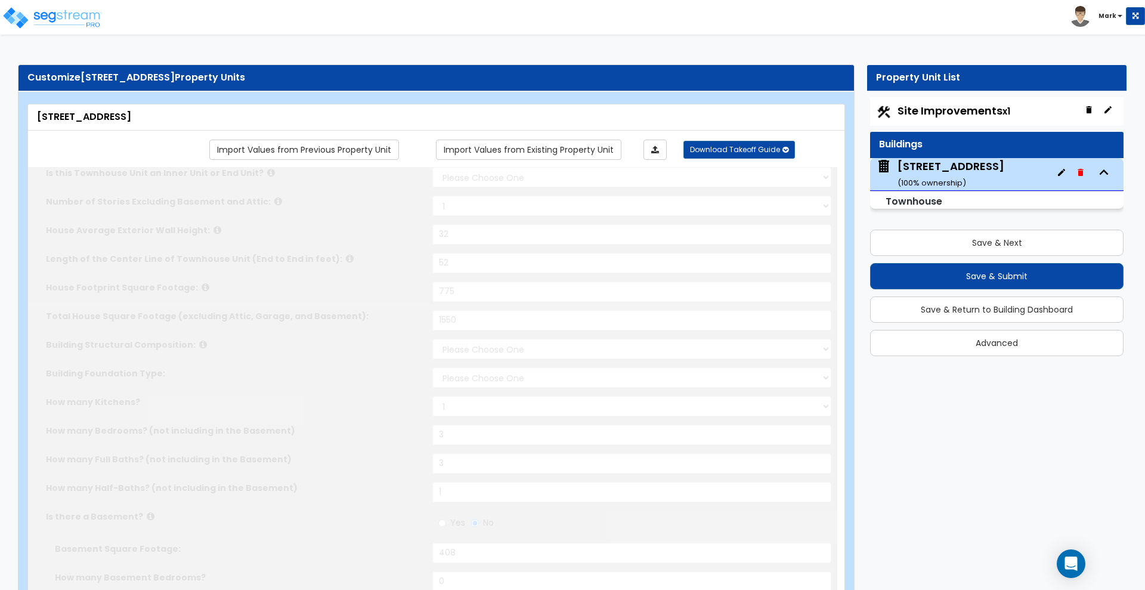
type input "1550"
select select "7"
select select "2"
type input "3"
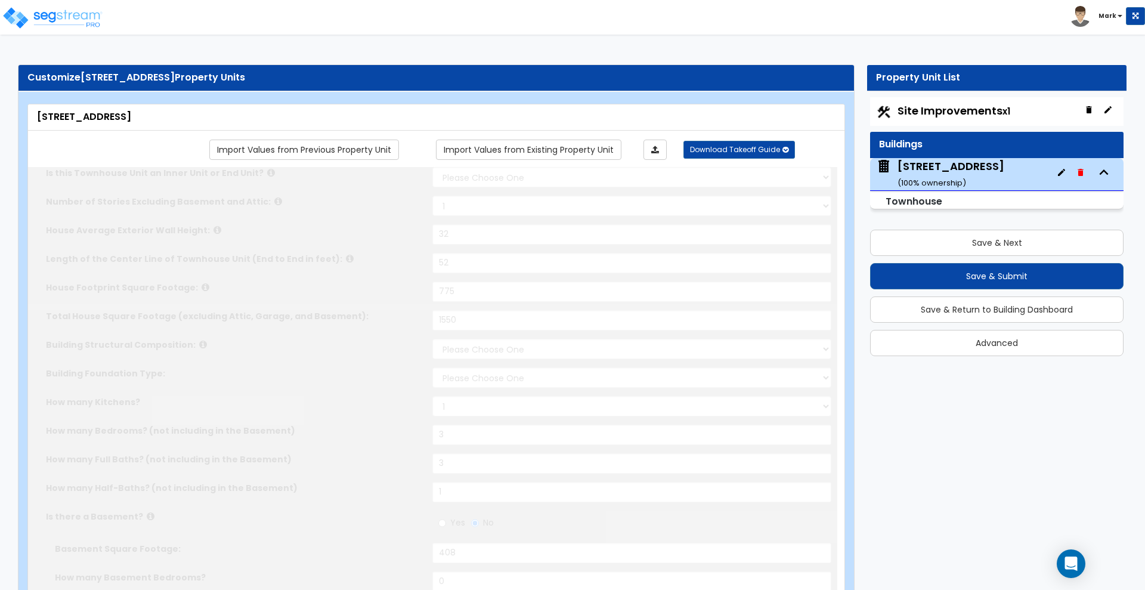
type input "1"
radio input "true"
type input "408"
select select "2"
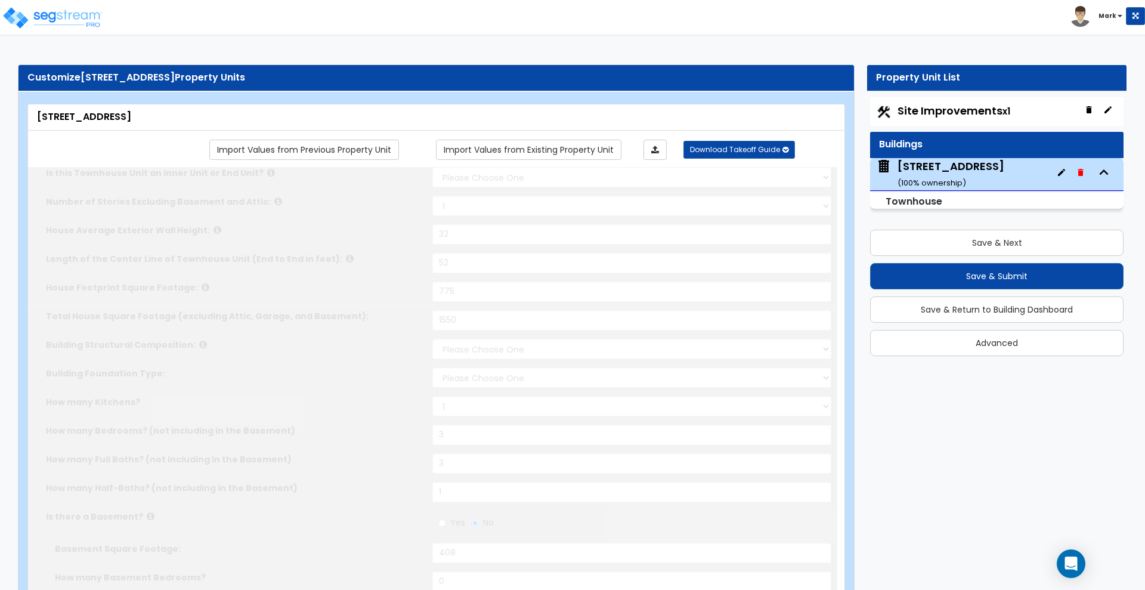
select select "2"
type input "9"
select select "5"
select select "1"
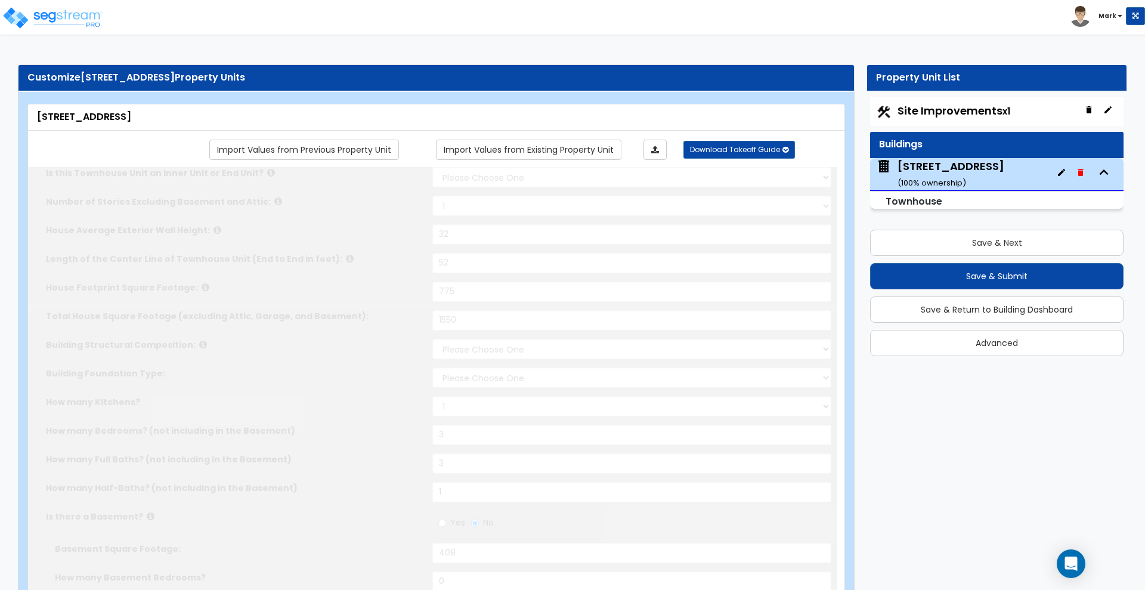
radio input "true"
select select "2"
radio input "true"
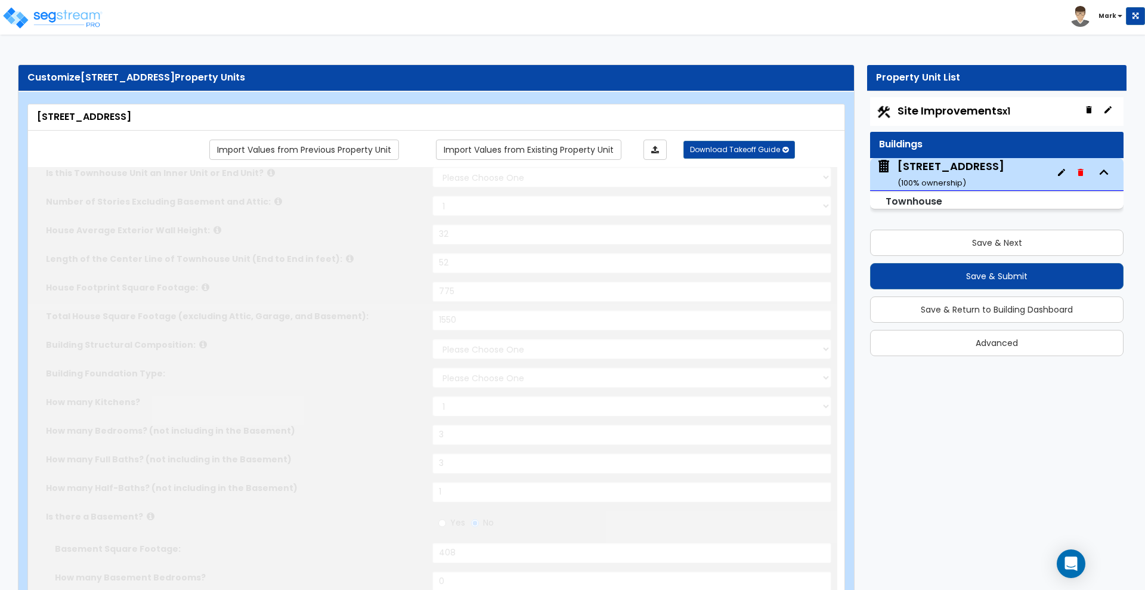
type input "1"
radio input "true"
type input "1"
select select "1"
radio input "true"
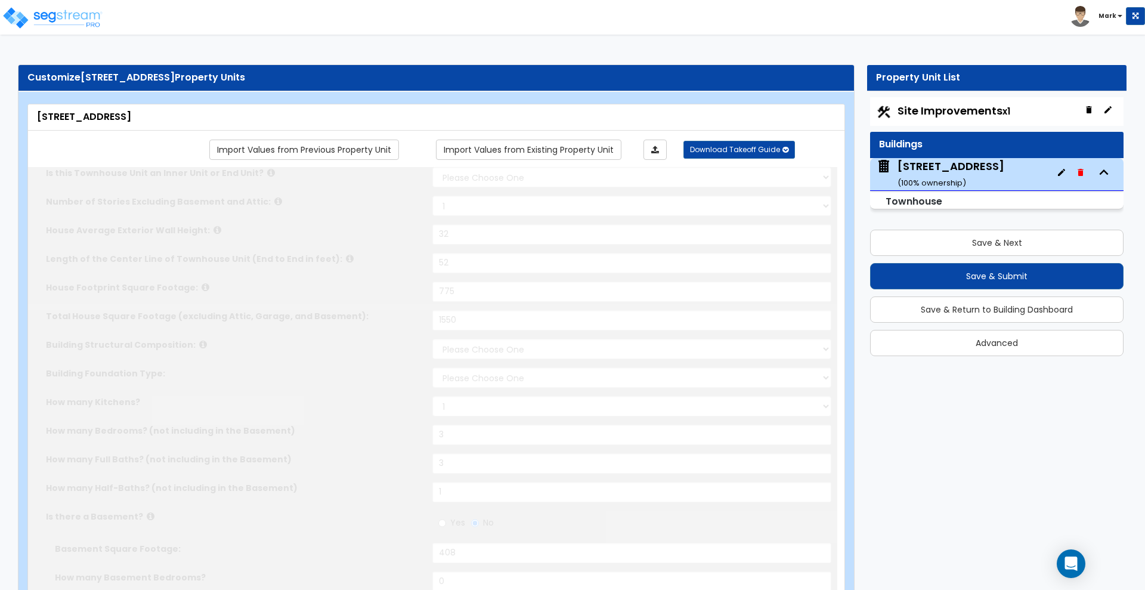
type input "2"
radio input "true"
type input "1"
radio input "true"
type input "12"
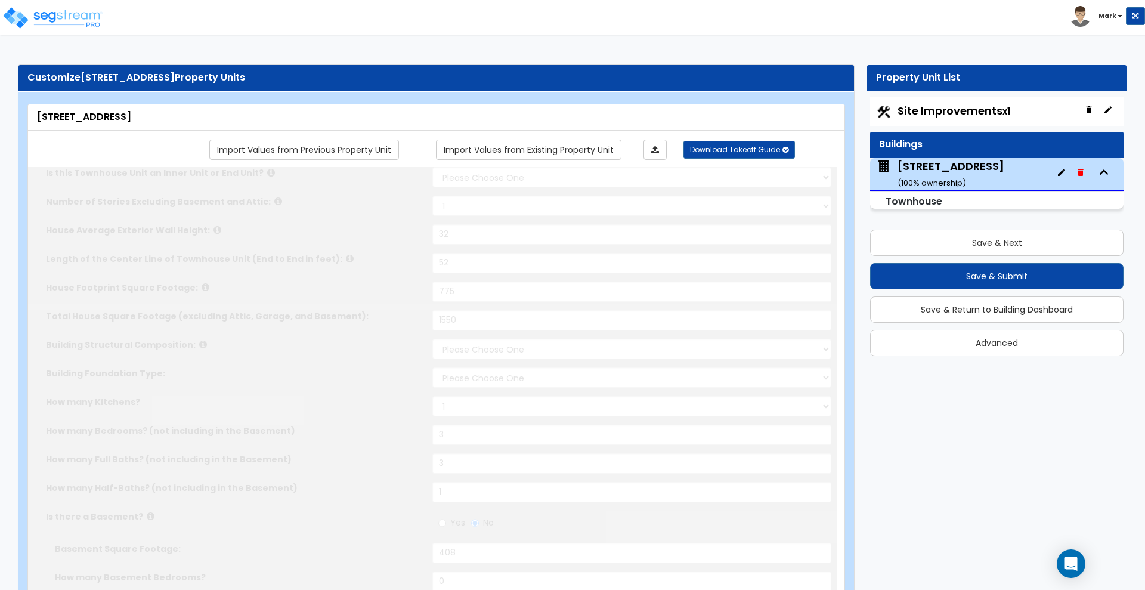
select select "1"
radio input "true"
select select "1"
radio input "true"
select select "2"
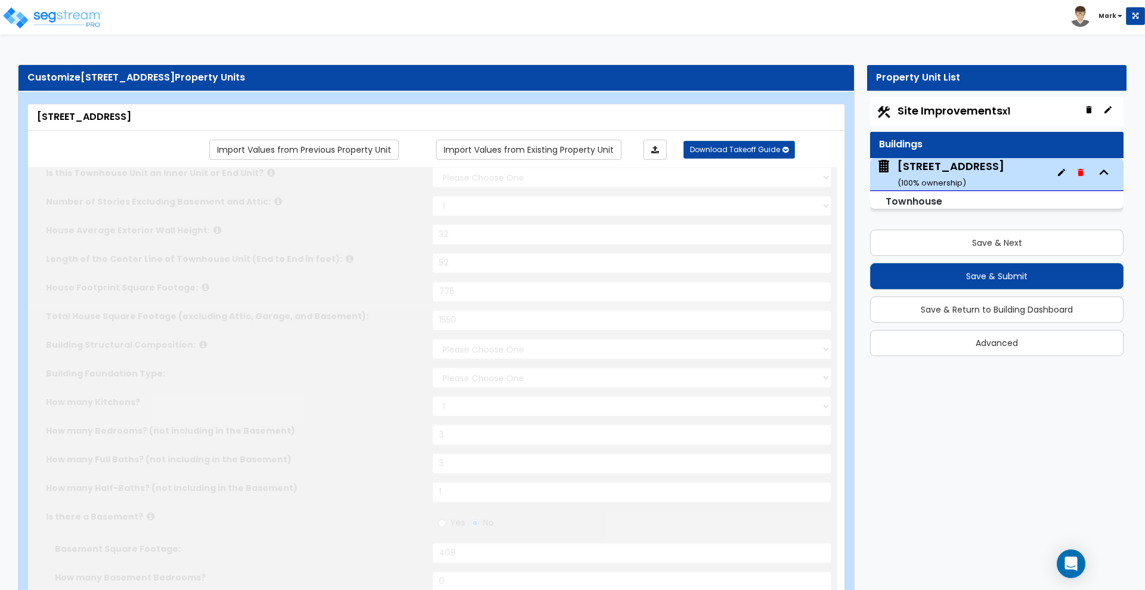
select select "2"
select select "3"
type input "68"
select select "5"
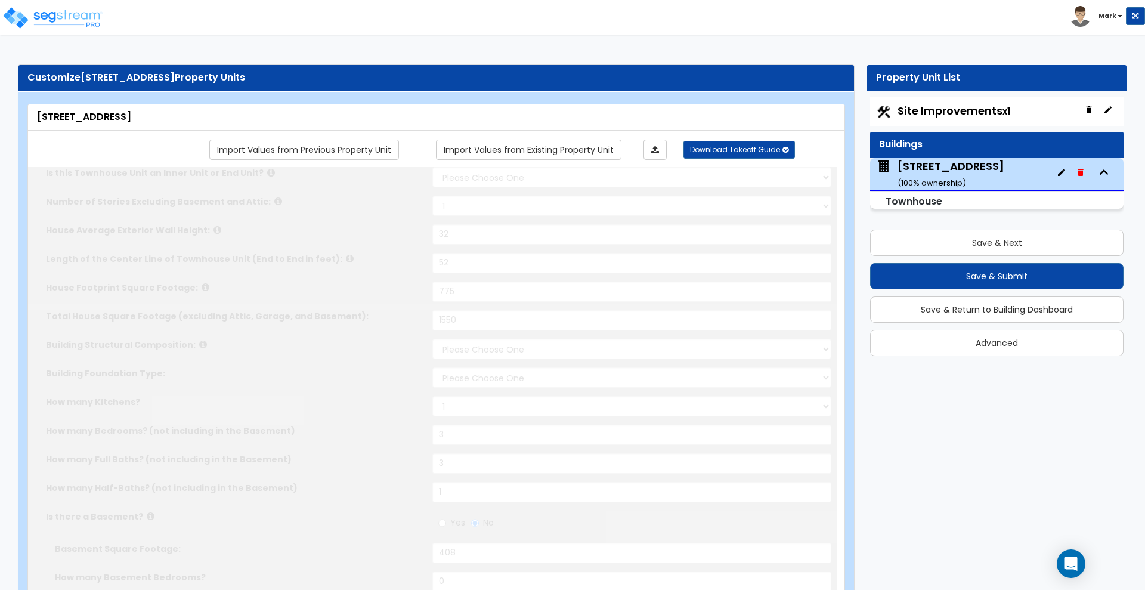
select select "1"
select select "3"
radio input "true"
select select "1"
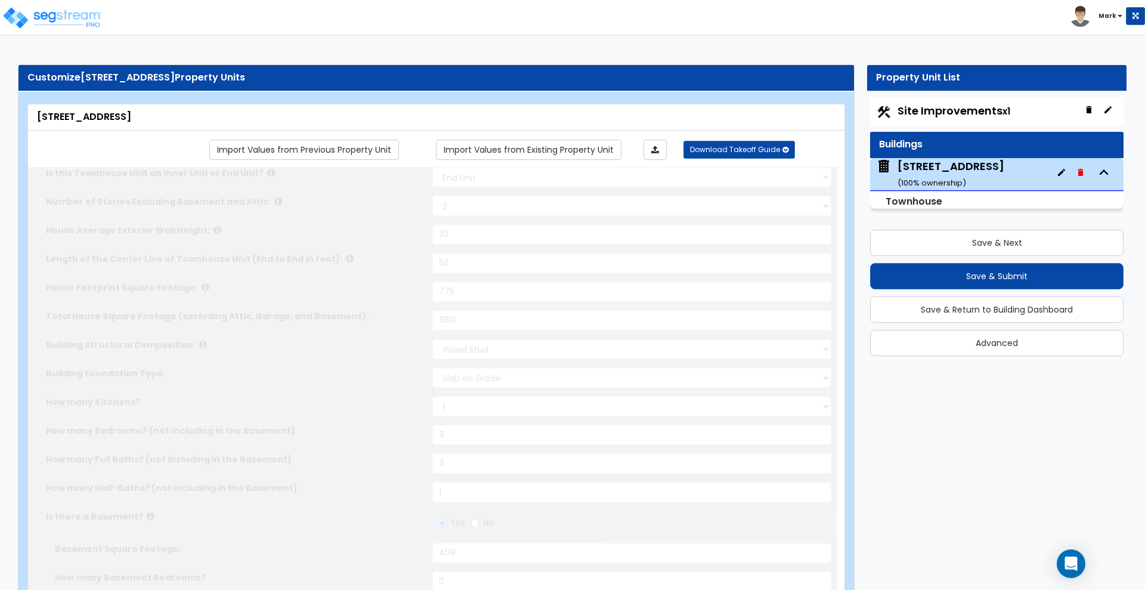
type input "100"
select select "2"
select select "3"
type input "65"
select select "5"
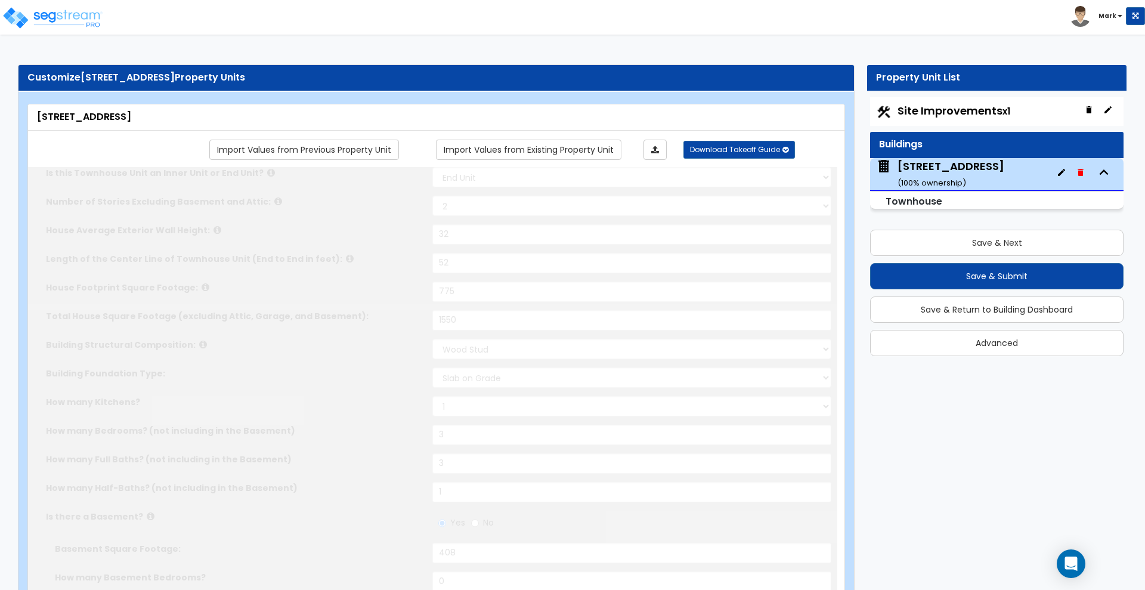
select select "2"
select select "3"
type input "2"
select select "3"
select select "1"
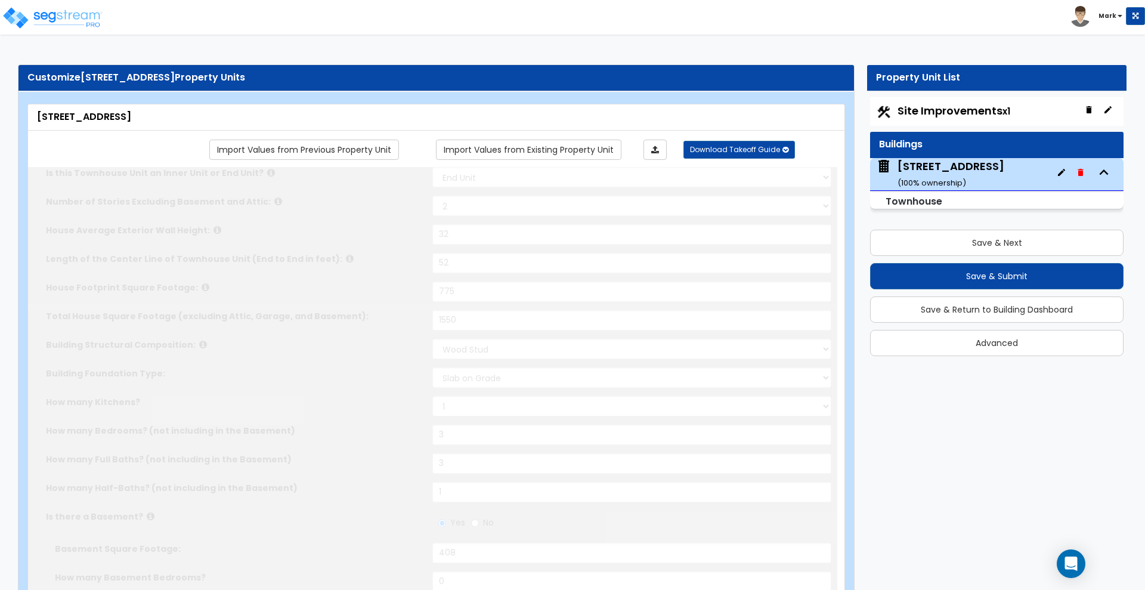
select select "1"
select select "2"
select select "3"
type input "1"
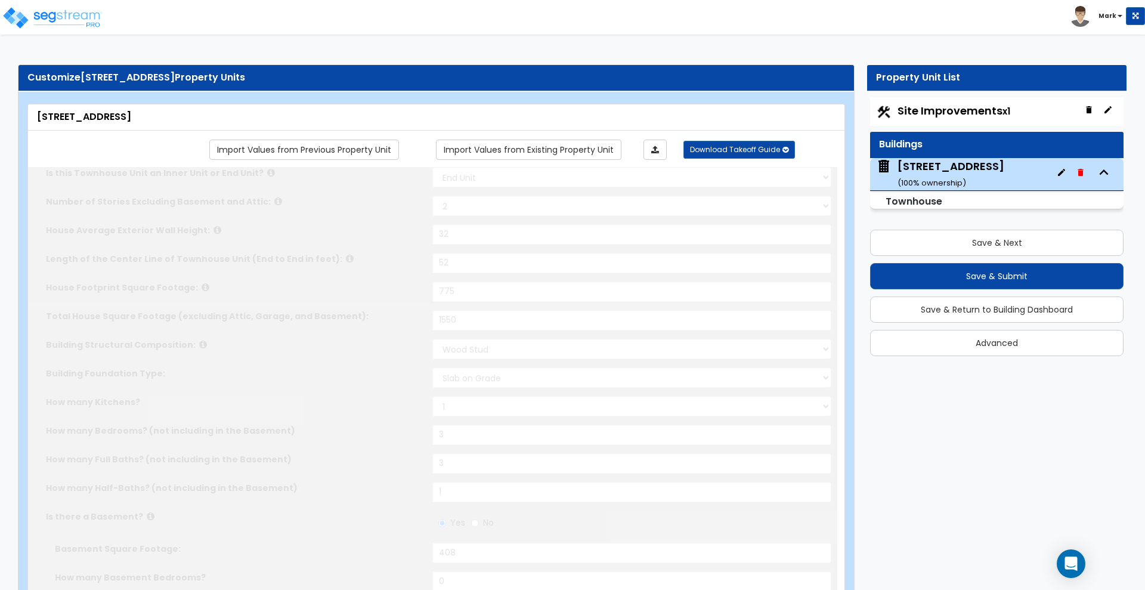
select select "3"
select select "1"
select select "2"
select select "1"
select select "3"
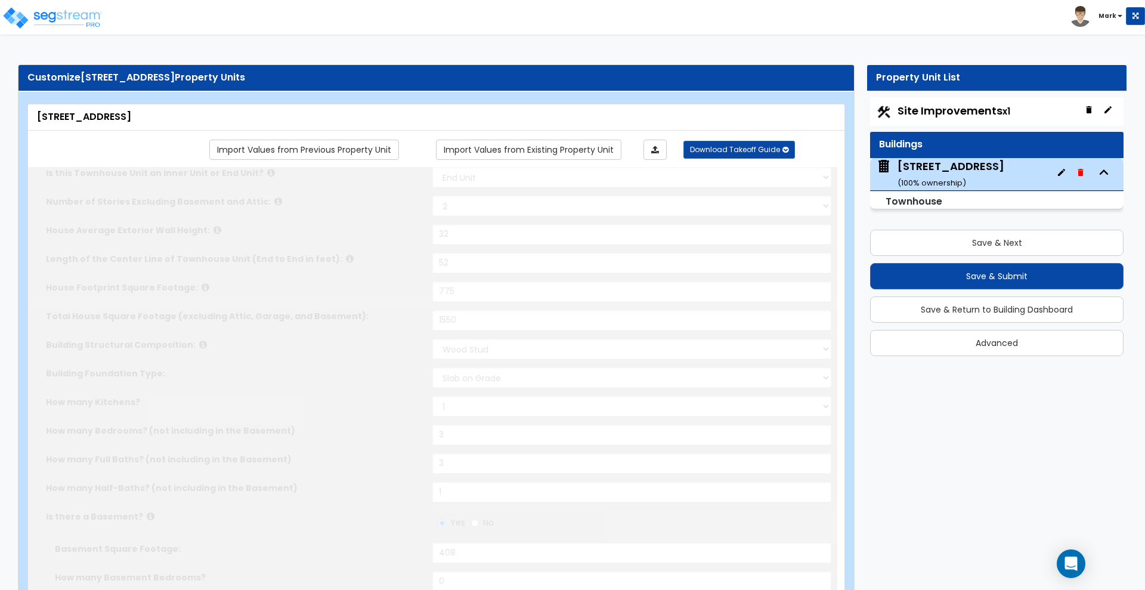
type input "1"
select select "3"
select select "1"
select select "2"
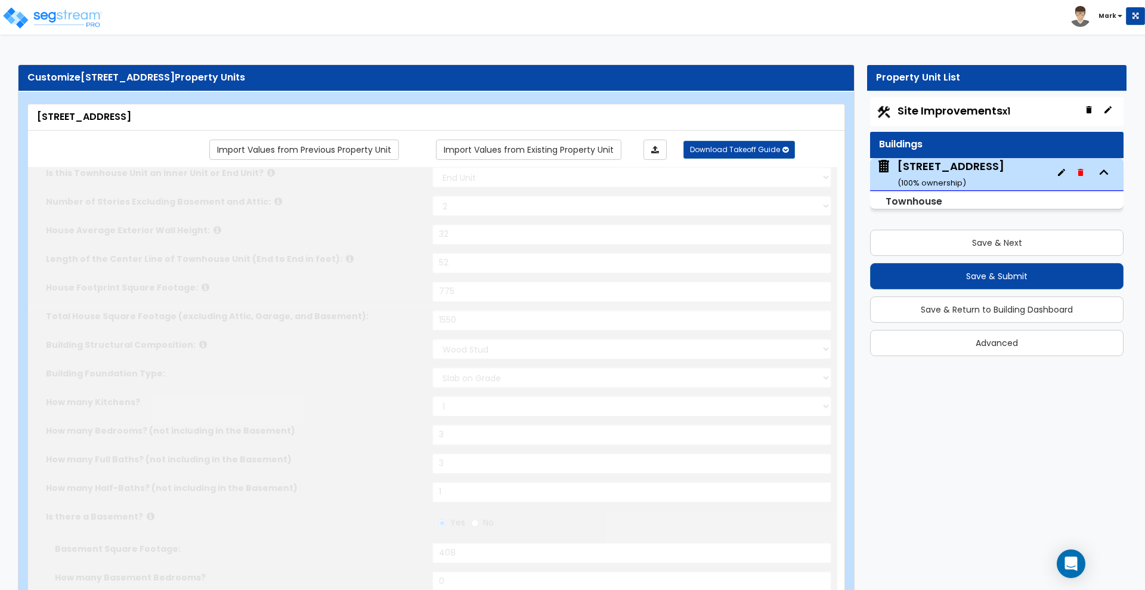
select select "3"
radio input "true"
select select "2"
type input "1"
select select "3"
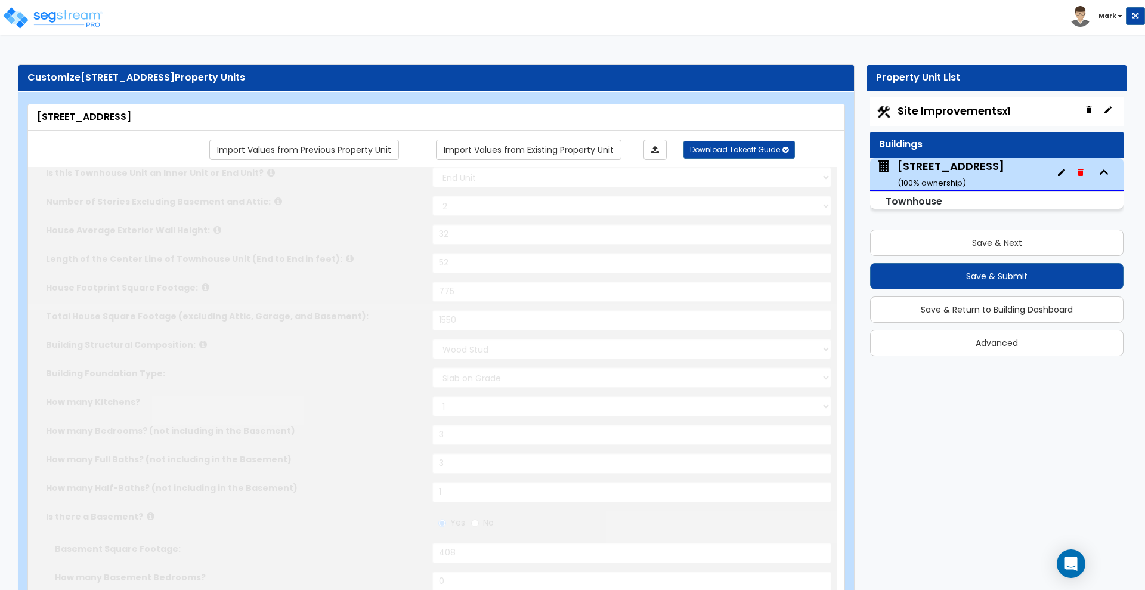
select select "1"
select select "2"
radio input "true"
type input "3"
radio input "true"
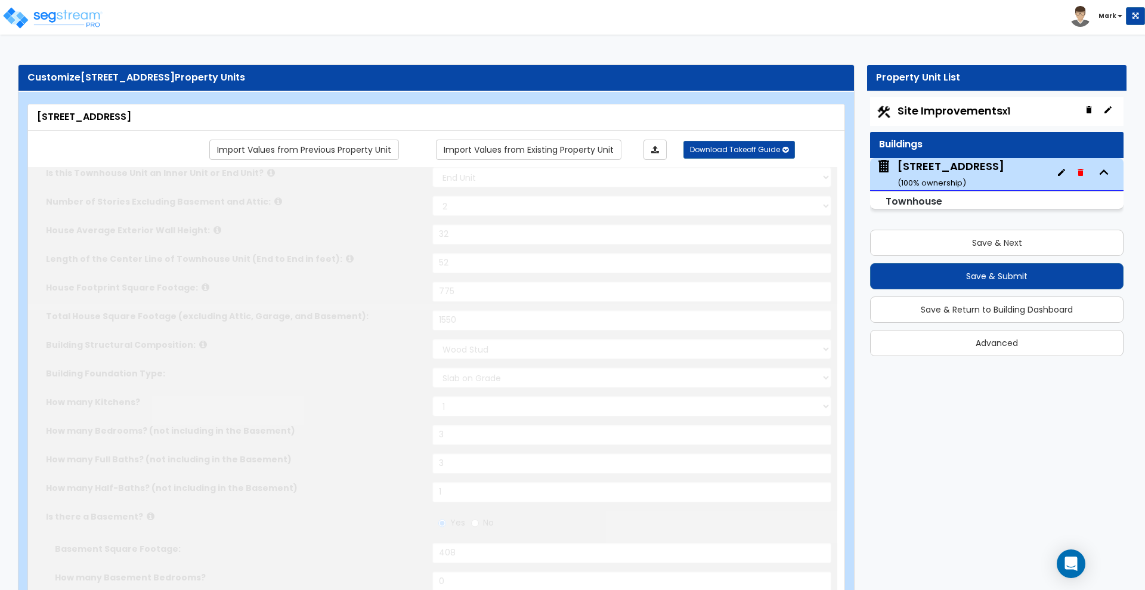
radio input "true"
type input "80"
radio input "true"
type input "192"
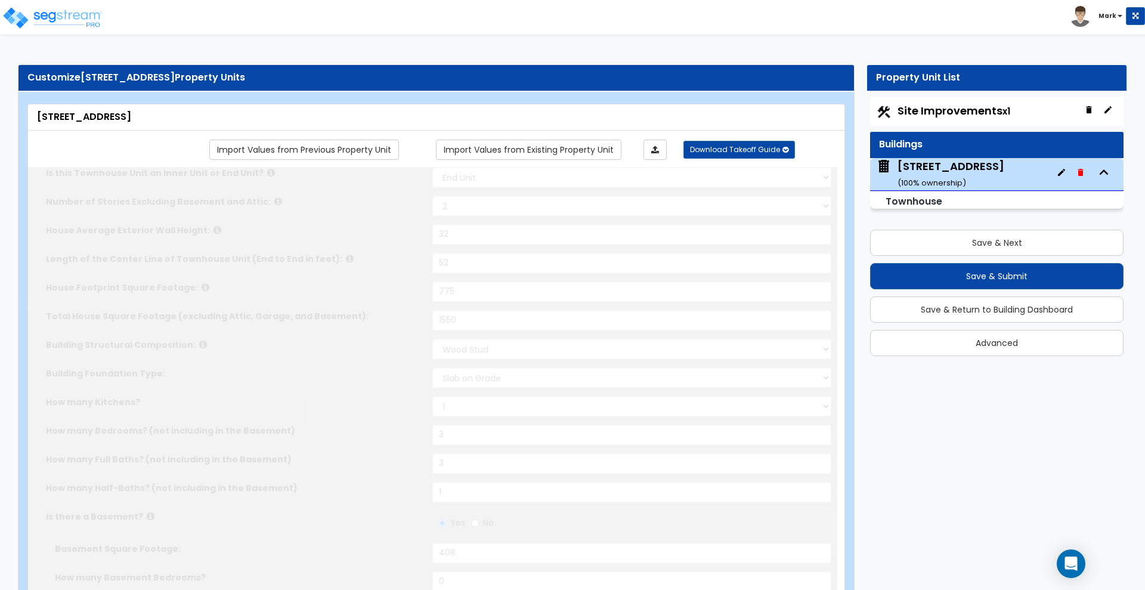
radio input "true"
type input "384"
select select "3"
type input "12"
type input "18"
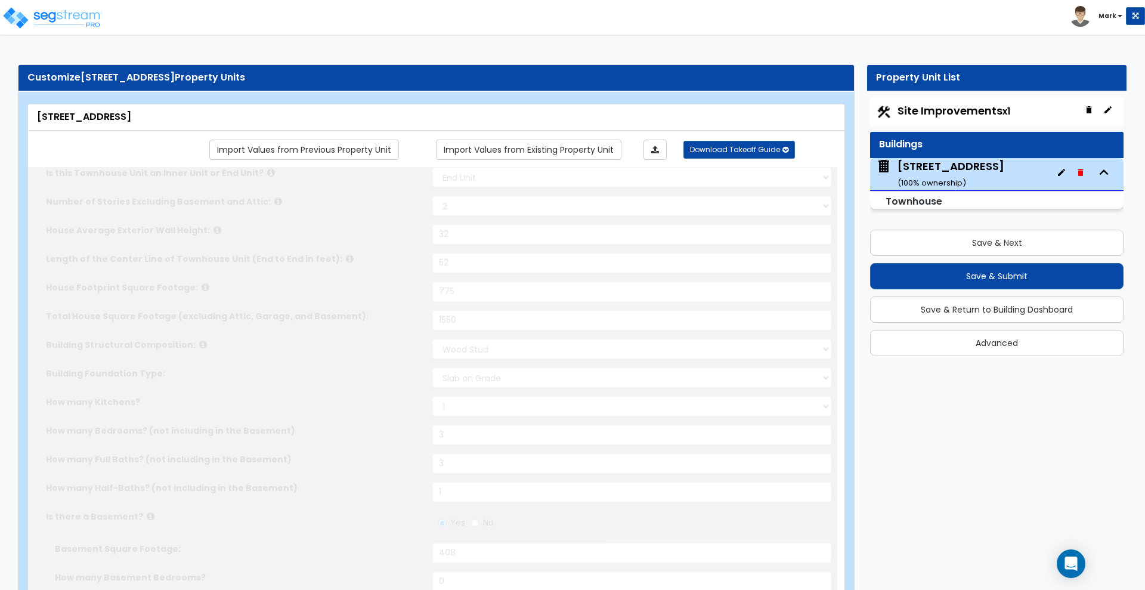
select select "3"
radio input "true"
select select "3"
type input "12"
select select "1"
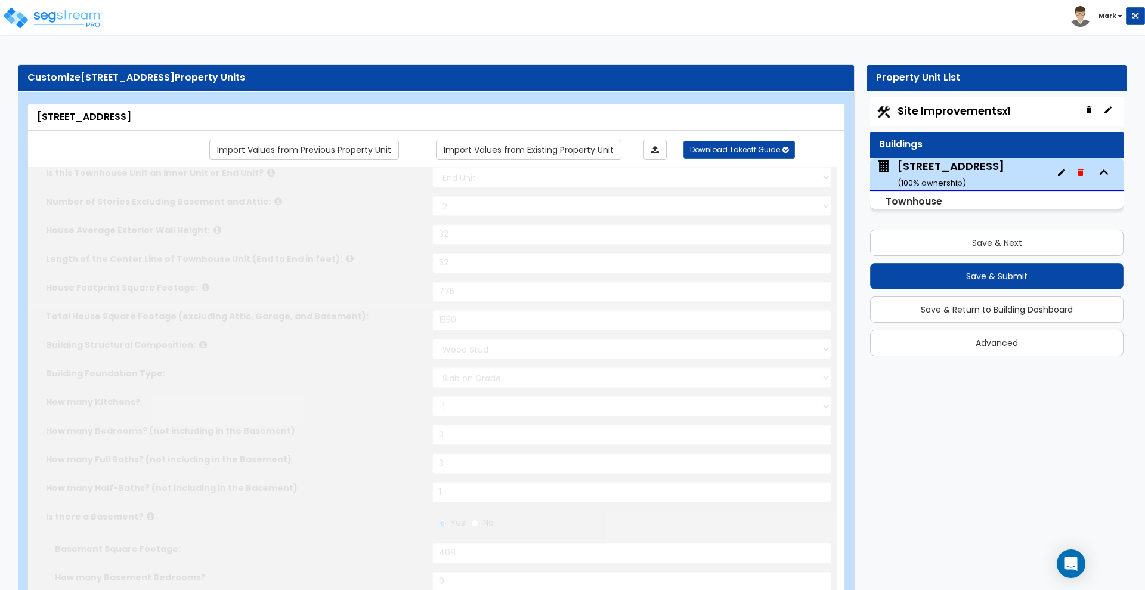
select select "1"
radio input "true"
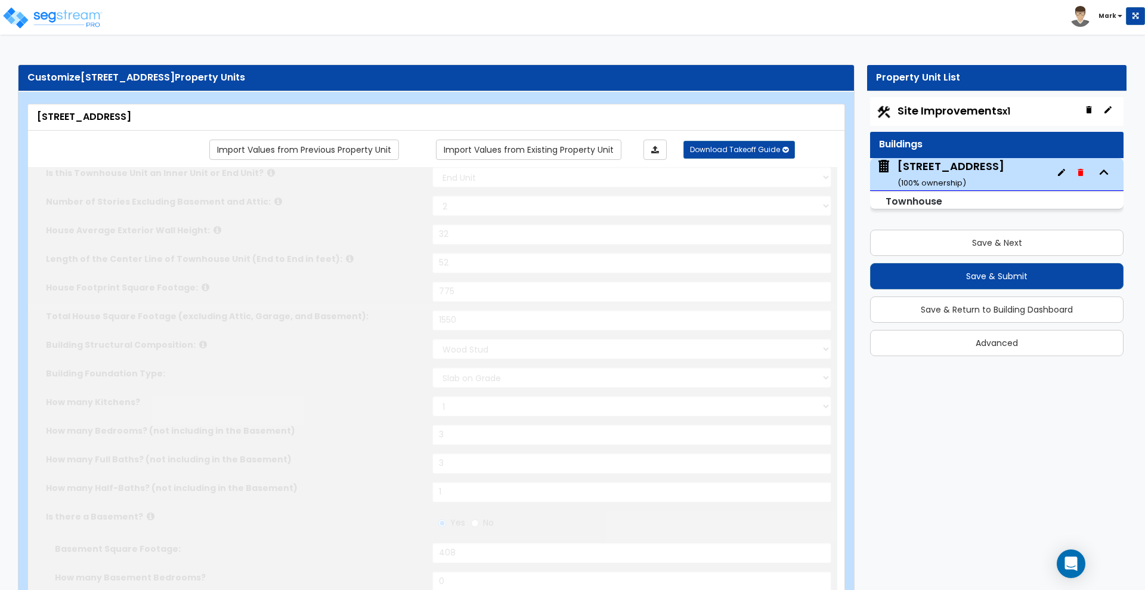
radio input "true"
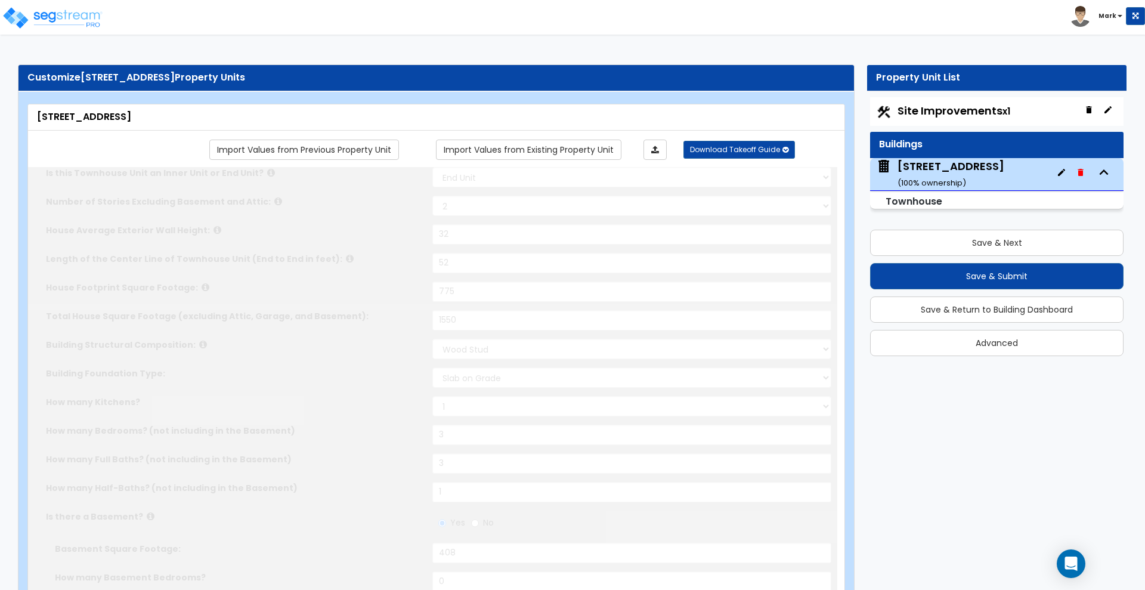
radio input "true"
type input "12"
radio input "true"
select select "3"
radio input "true"
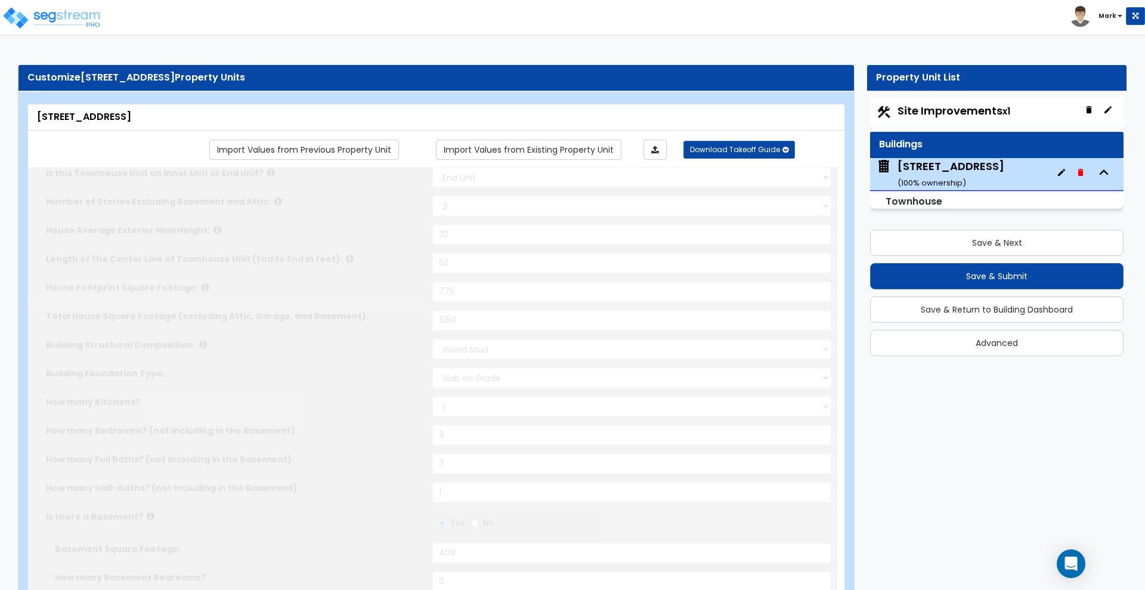
radio input "true"
select select "1"
select select "2"
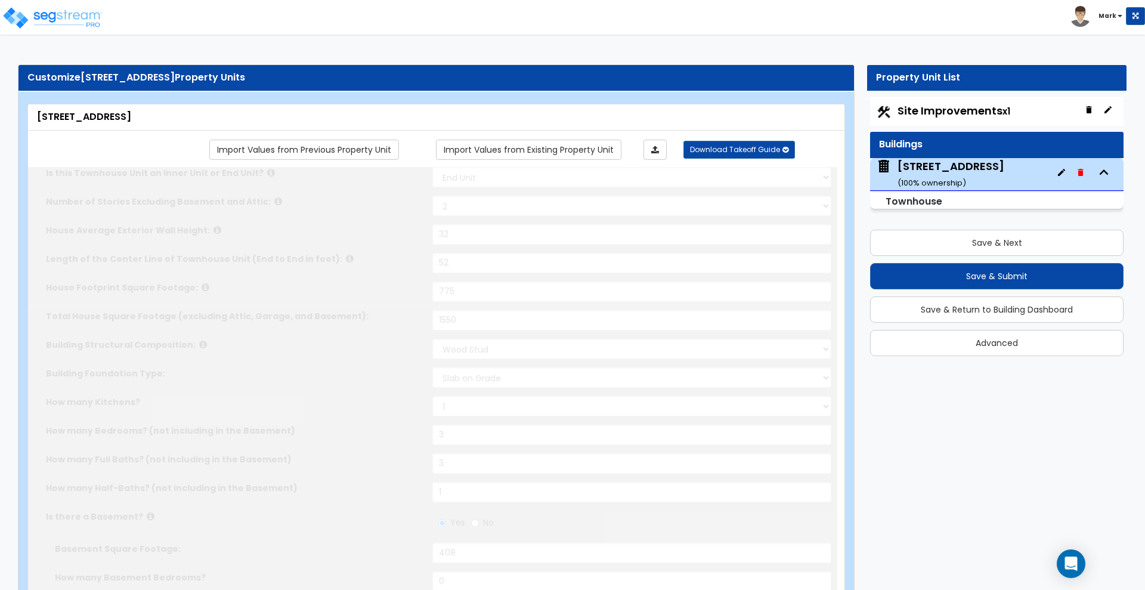
select select "2"
type input "3"
radio input "true"
select select "2"
type input "3"
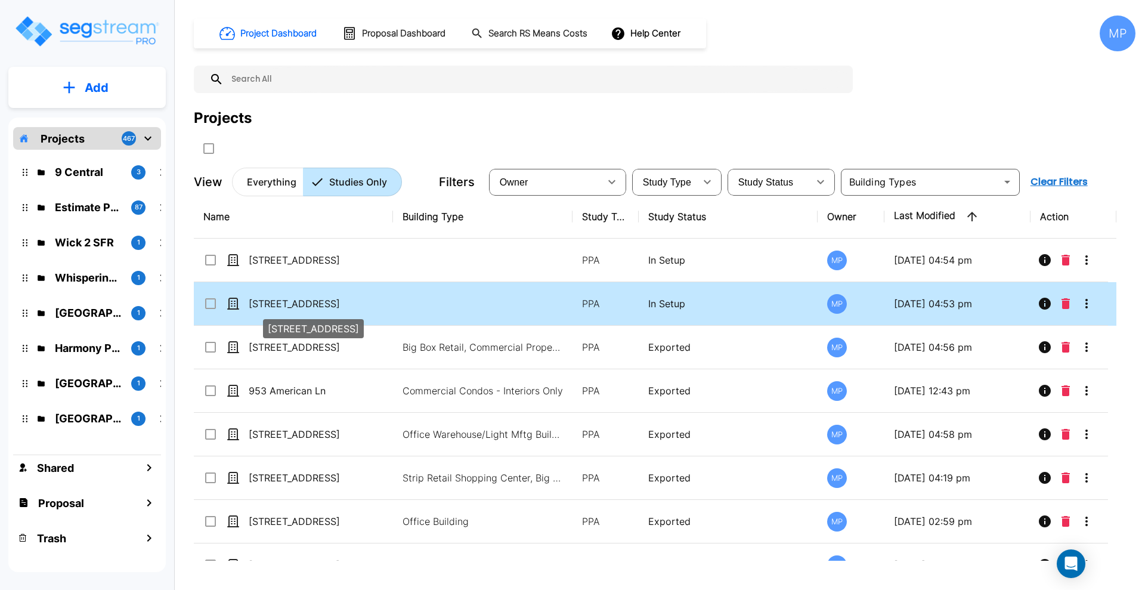
click at [296, 303] on p "[STREET_ADDRESS]" at bounding box center [308, 303] width 119 height 14
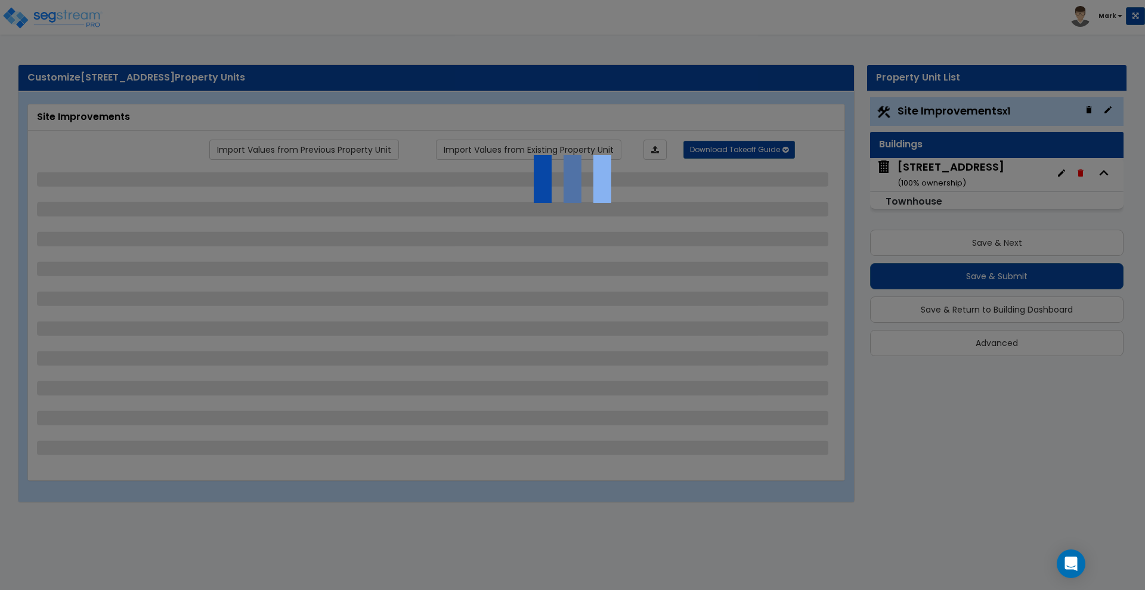
select select "2"
select select "1"
select select "4"
select select "1"
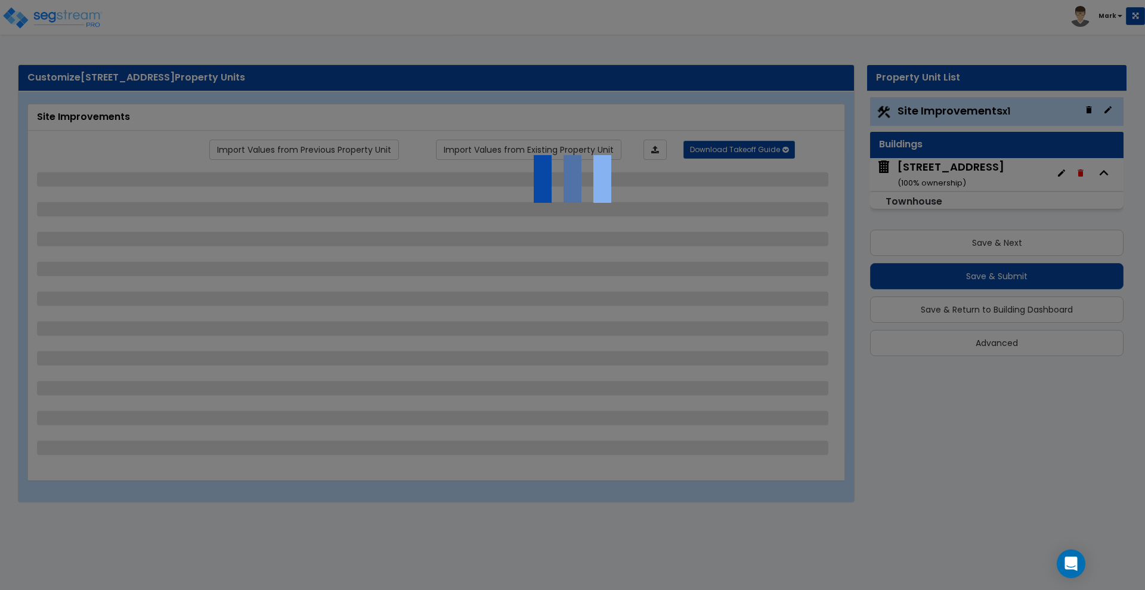
select select "5"
select select "1"
select select "2"
select select "1"
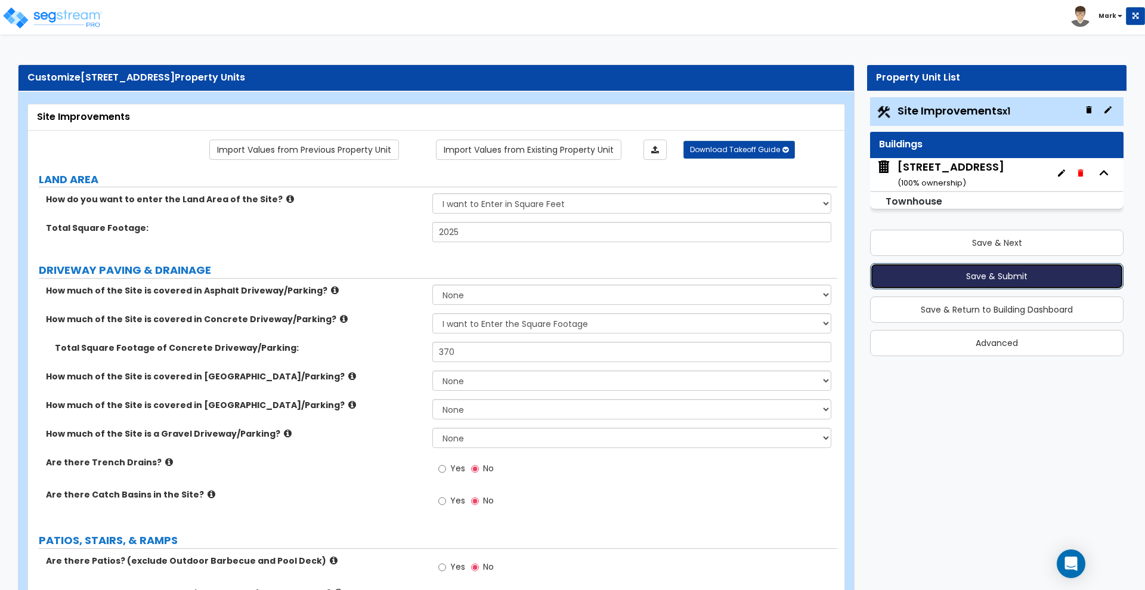
click at [924, 276] on button "Save & Submit" at bounding box center [996, 276] width 253 height 26
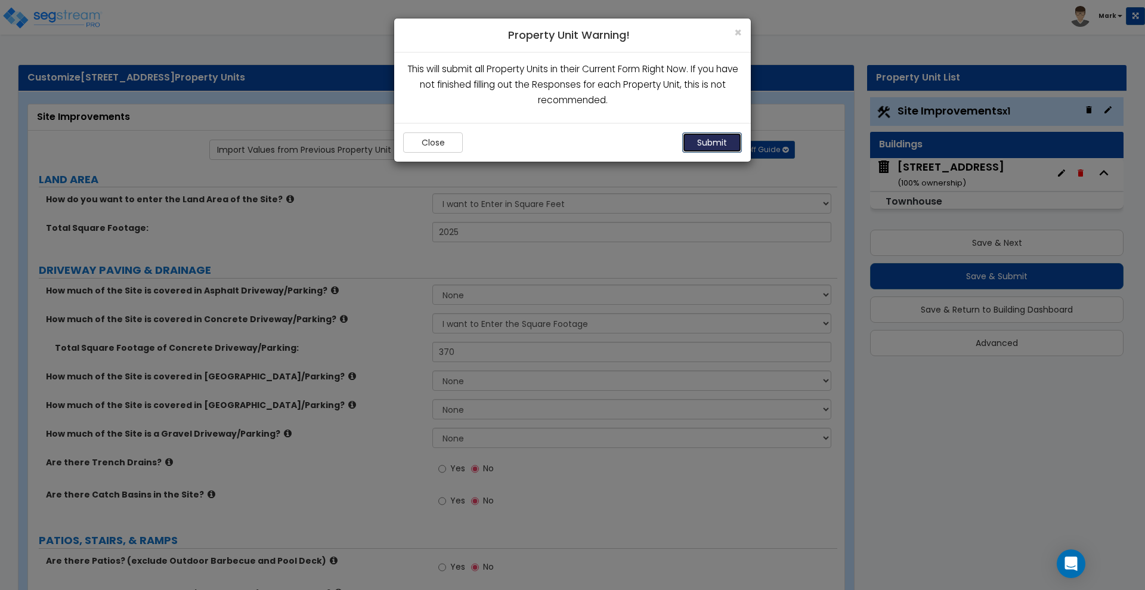
click at [717, 140] on button "Submit" at bounding box center [712, 142] width 60 height 20
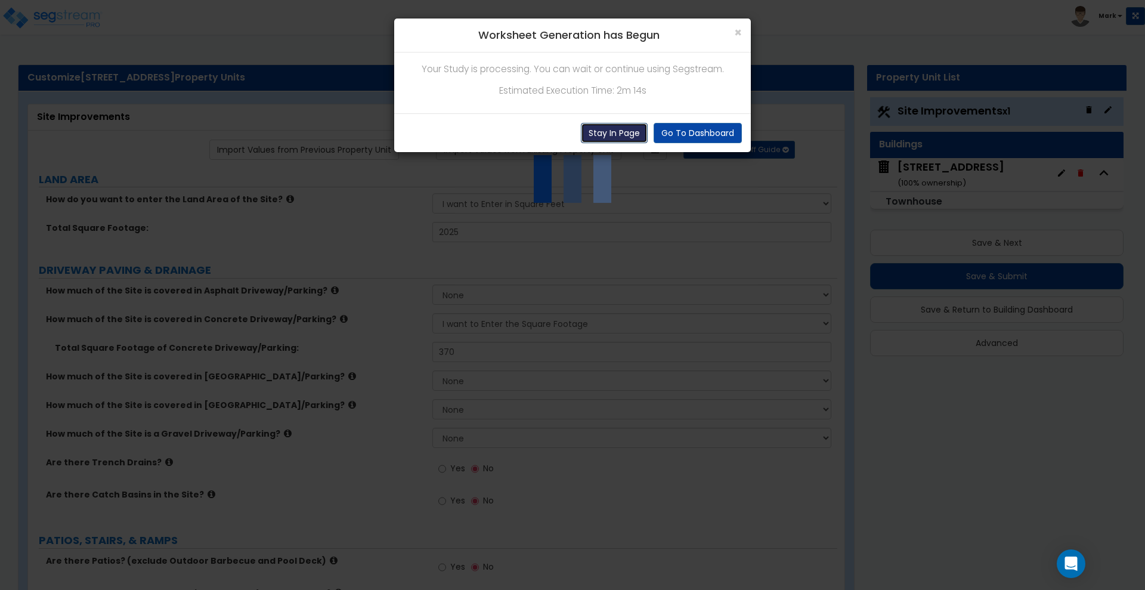
click at [607, 135] on button "Stay In Page" at bounding box center [614, 133] width 67 height 20
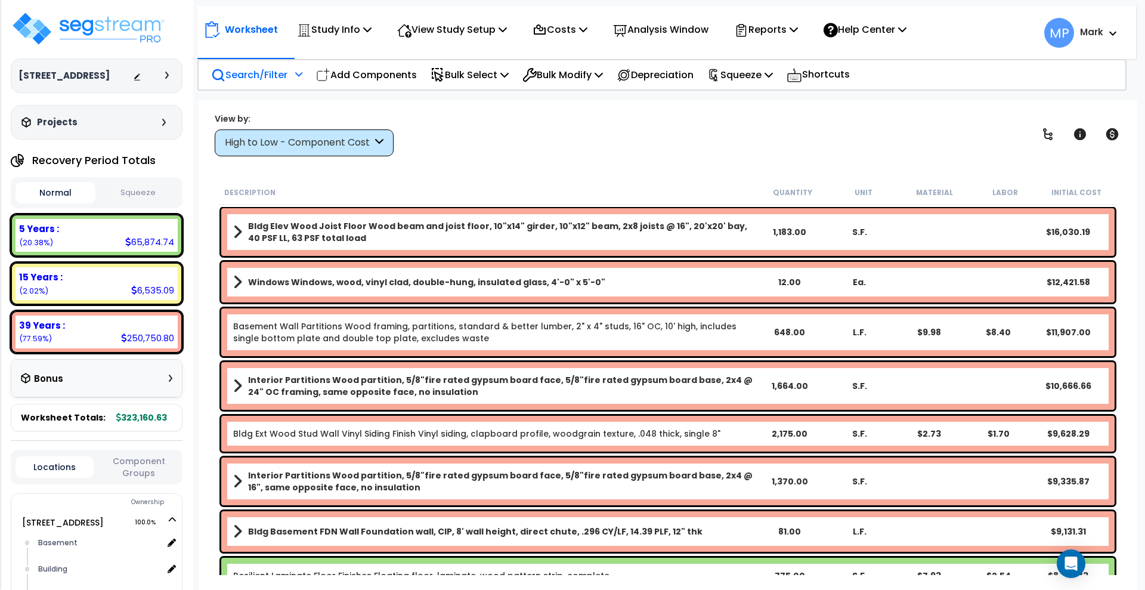
click at [258, 75] on p "Search/Filter" at bounding box center [249, 75] width 76 height 16
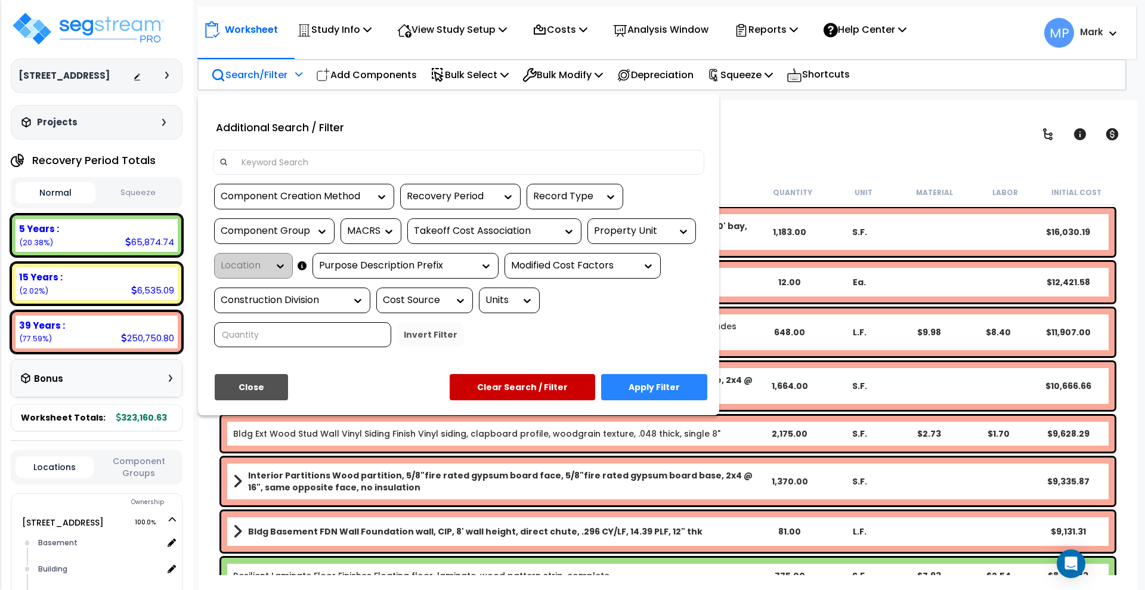
click at [301, 163] on input at bounding box center [465, 162] width 463 height 18
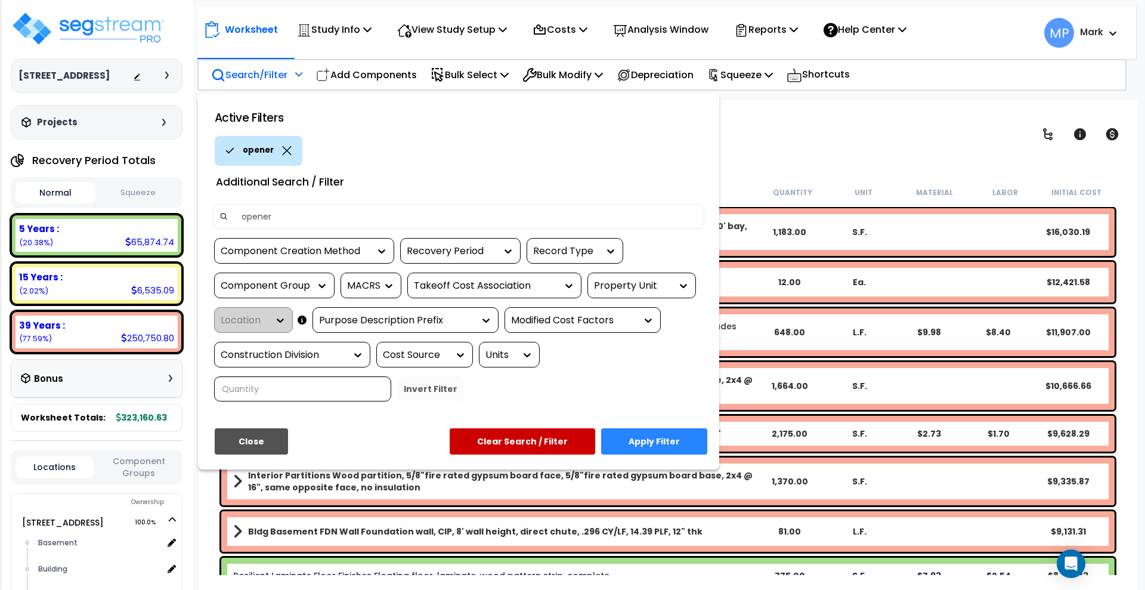
type input "opener"
click at [645, 436] on button "Apply Filter" at bounding box center [654, 441] width 106 height 26
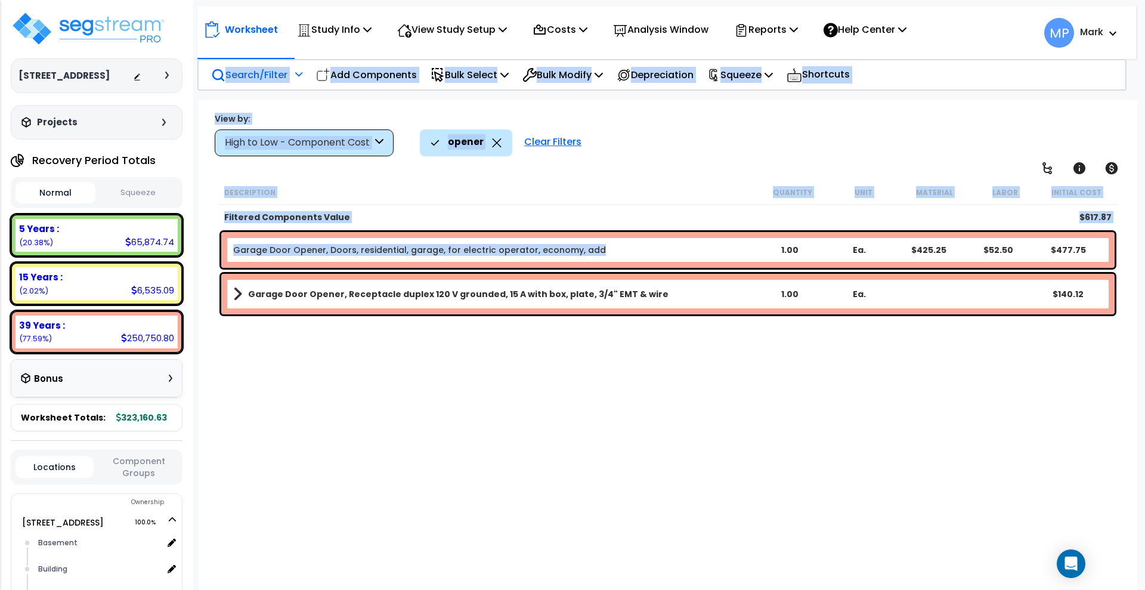
click at [611, 251] on b "Garage Door Opener, Doors, residential, garage, for electric operator, economy,…" at bounding box center [494, 250] width 522 height 12
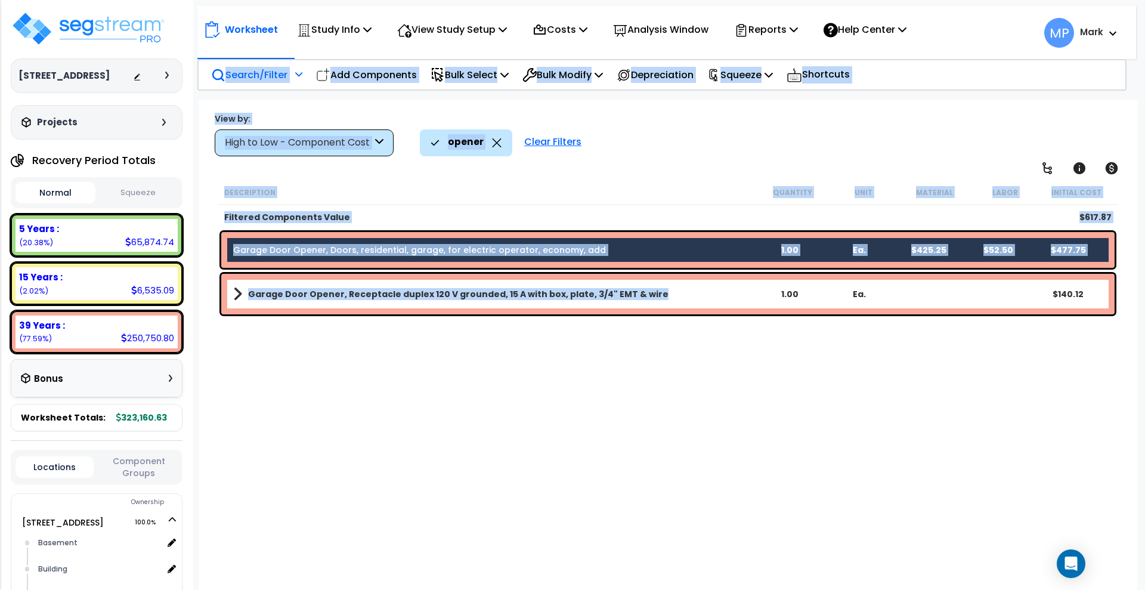
click at [690, 294] on link "Garage Door Opener, Receptacle duplex 120 V grounded, 15 A with box, plate, 3/4…" at bounding box center [494, 294] width 522 height 17
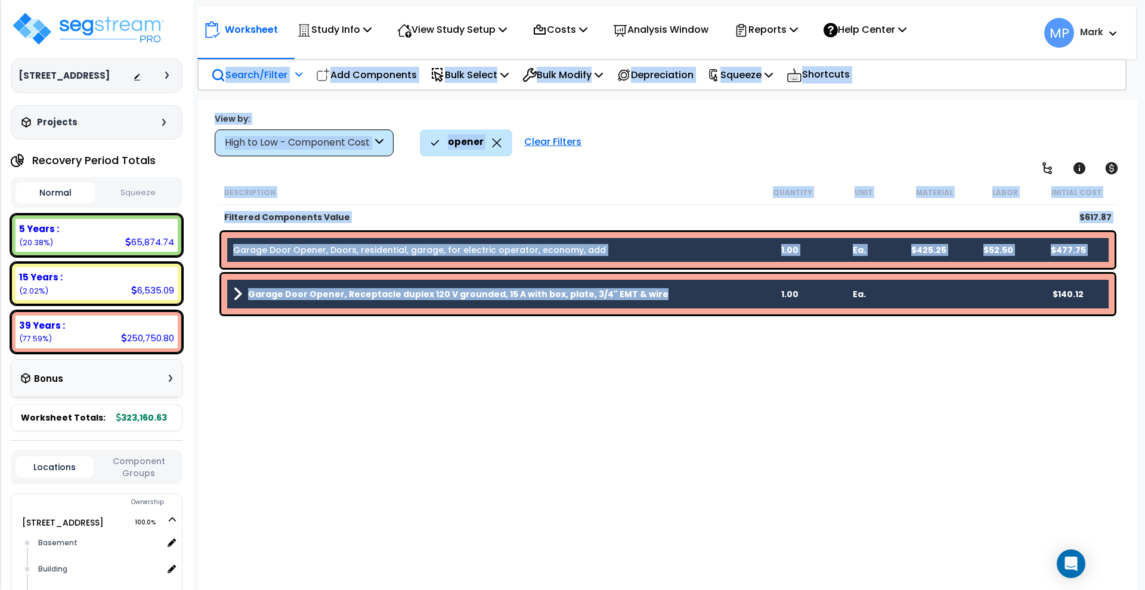
click at [766, 117] on div "View by: High to Low - Component Cost High to Low - Component Cost" at bounding box center [668, 134] width 915 height 44
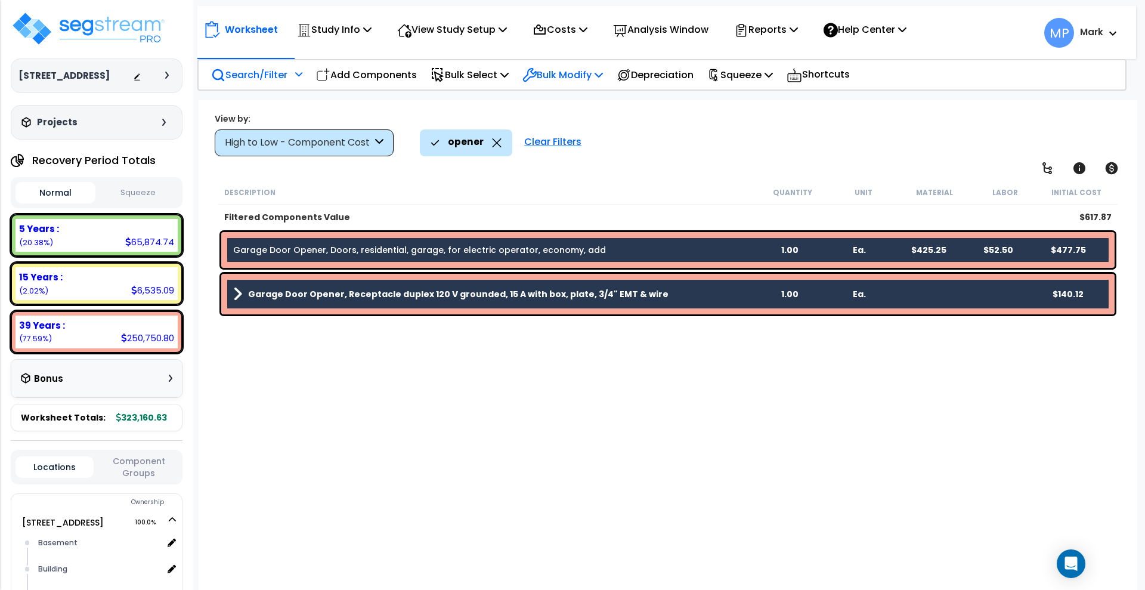
click at [576, 73] on p "Bulk Modify" at bounding box center [562, 75] width 81 height 16
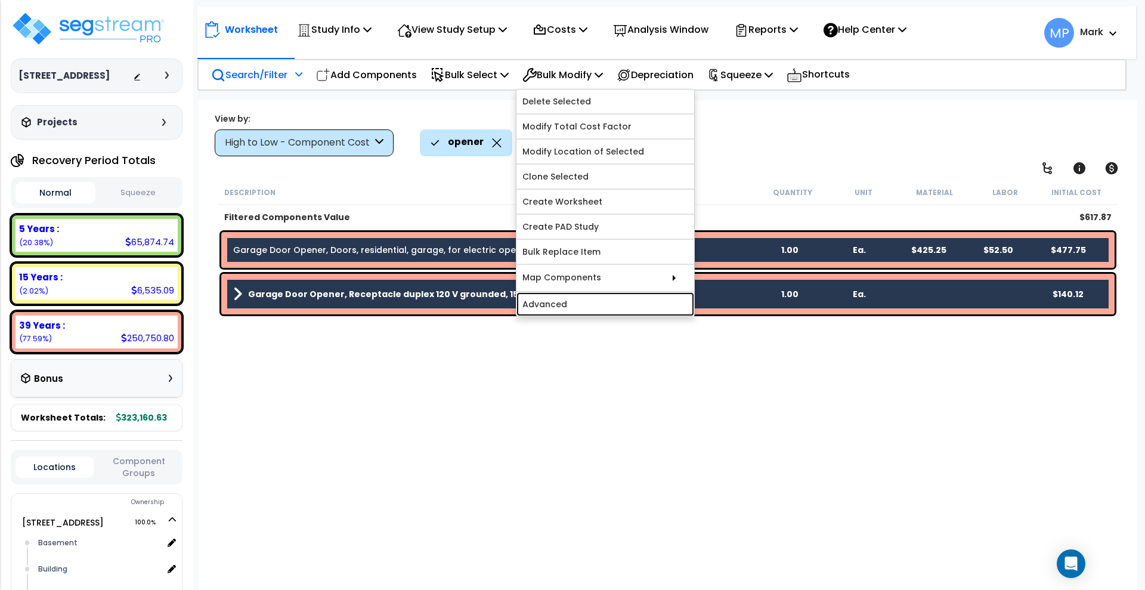
drag, startPoint x: 581, startPoint y: 304, endPoint x: 600, endPoint y: 306, distance: 19.2
click at [580, 304] on link "Advanced" at bounding box center [605, 304] width 178 height 24
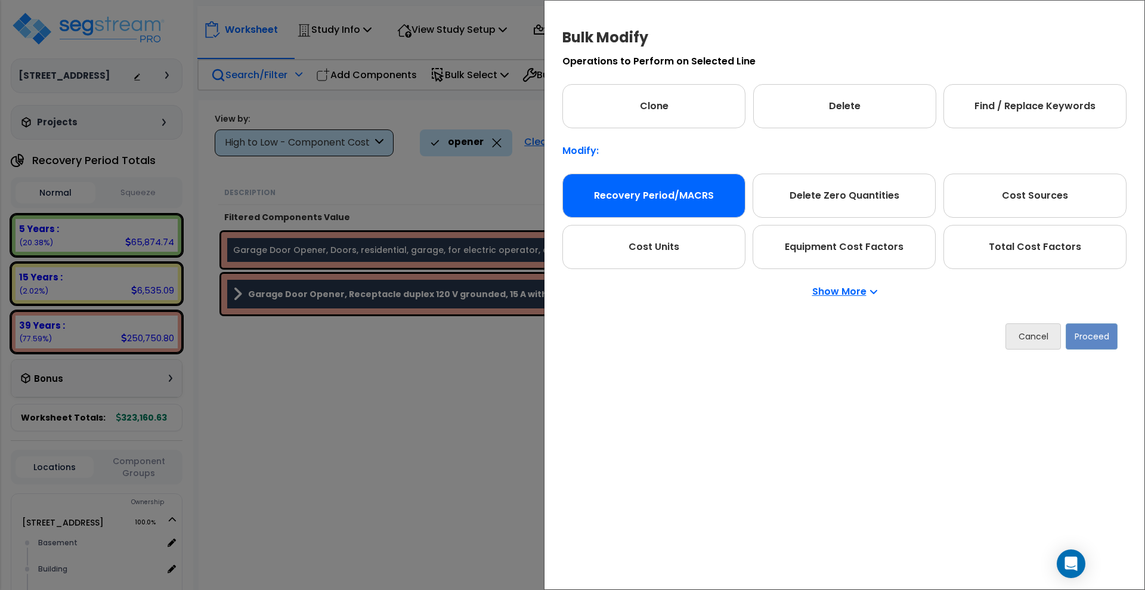
click at [654, 196] on div "Recovery Period/MACRS" at bounding box center [653, 196] width 183 height 44
click at [1090, 344] on button "Proceed" at bounding box center [1092, 336] width 52 height 26
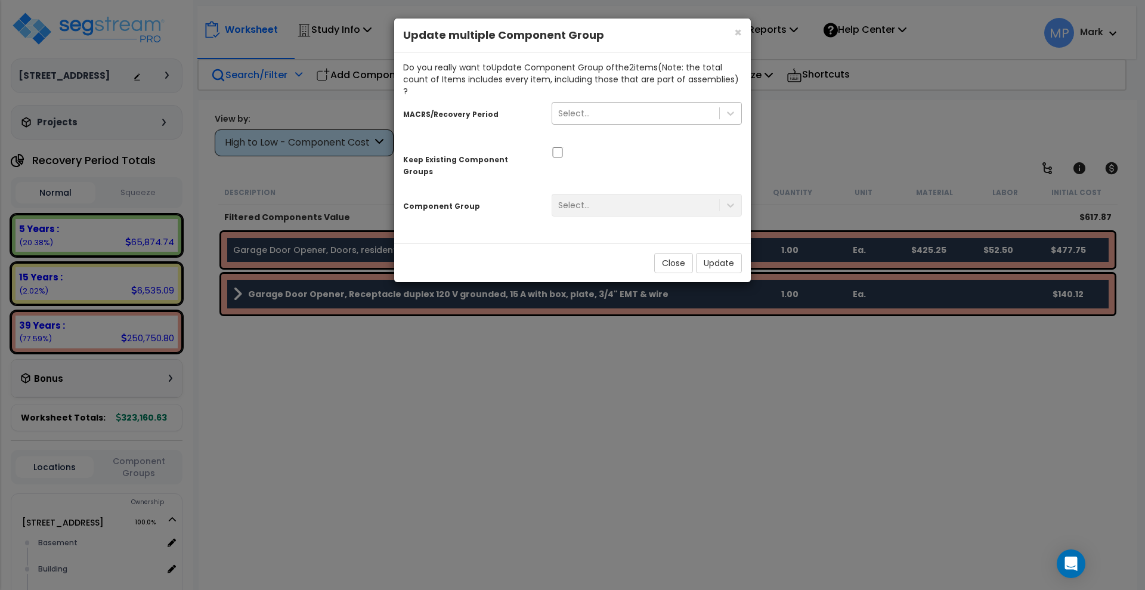
click at [589, 104] on div "Select..." at bounding box center [635, 113] width 167 height 19
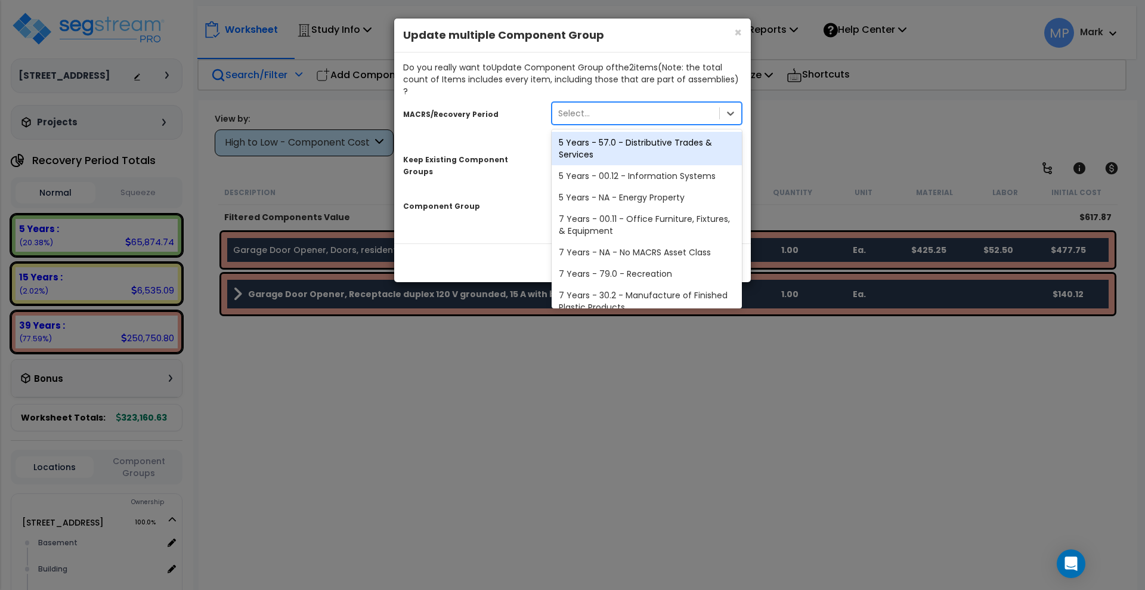
click at [629, 132] on div "5 Years - 57.0 - Distributive Trades & Services" at bounding box center [647, 148] width 190 height 33
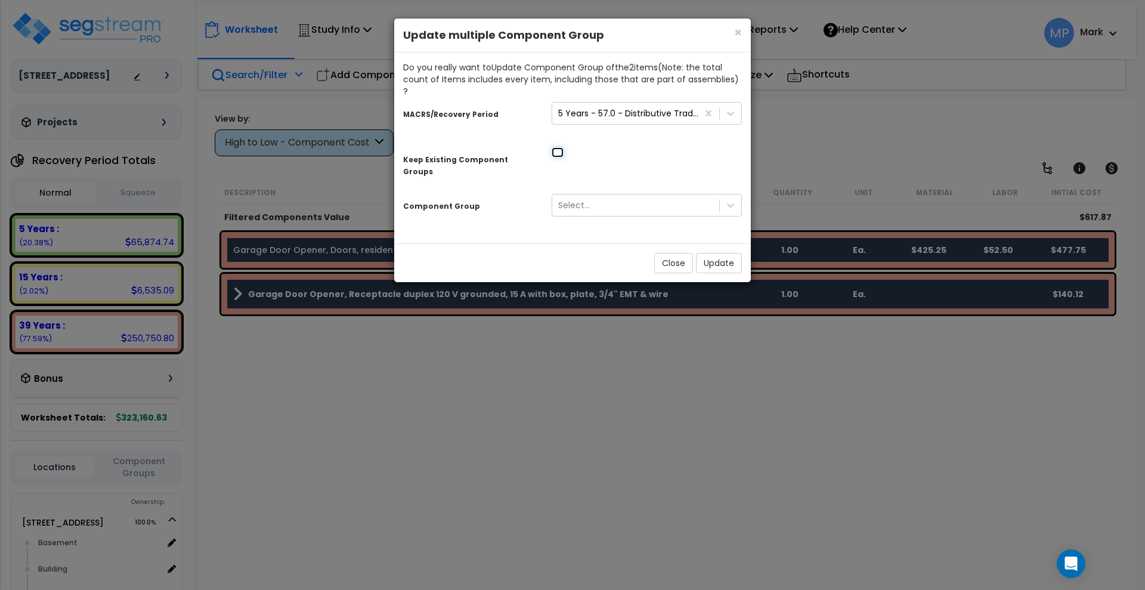
click at [555, 147] on input "checkbox" at bounding box center [558, 152] width 12 height 10
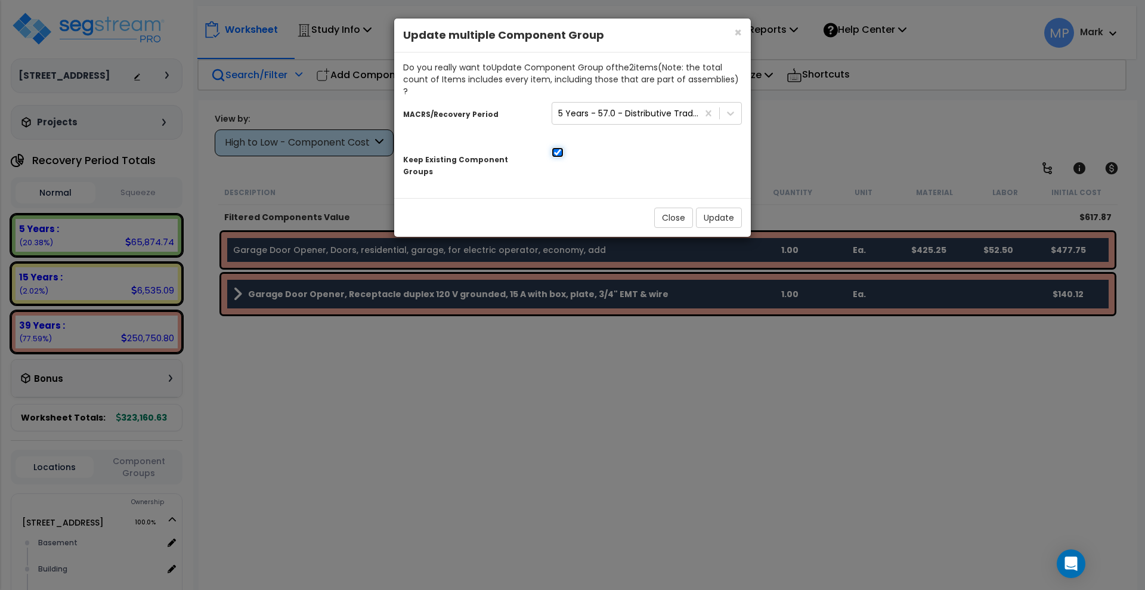
click at [558, 147] on input "checkbox" at bounding box center [558, 152] width 12 height 10
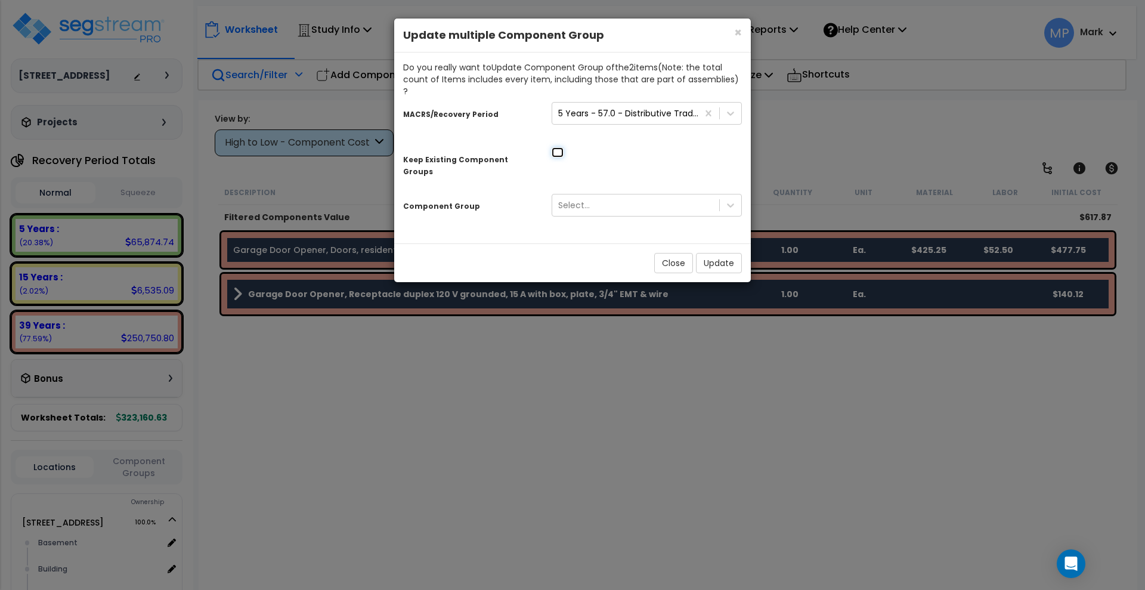
click at [559, 147] on input "checkbox" at bounding box center [558, 152] width 12 height 10
checkbox input "true"
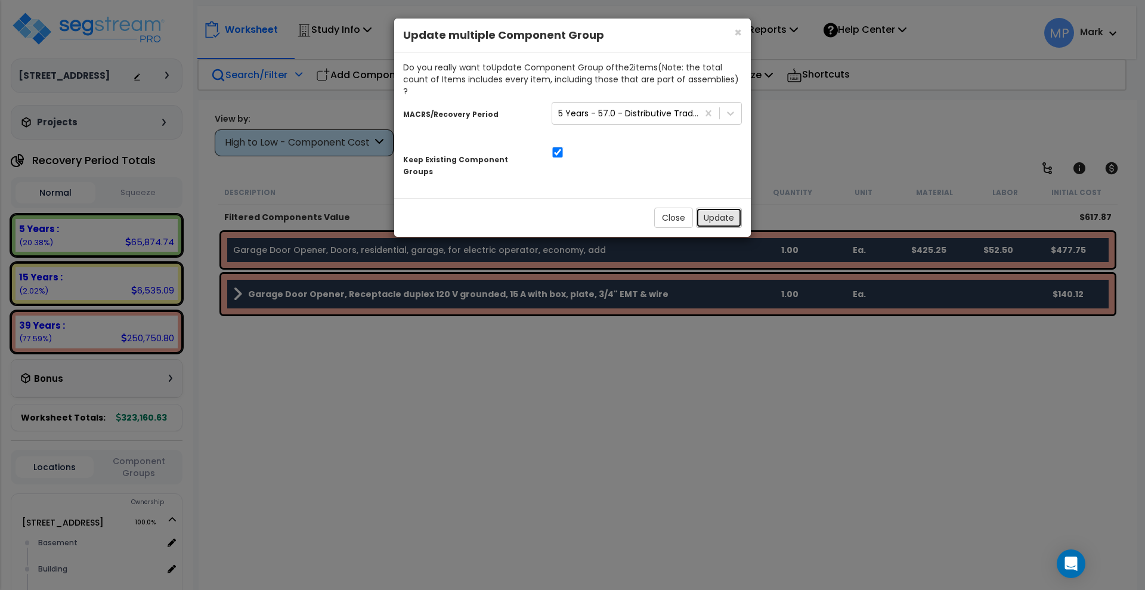
click at [719, 208] on button "Update" at bounding box center [719, 218] width 46 height 20
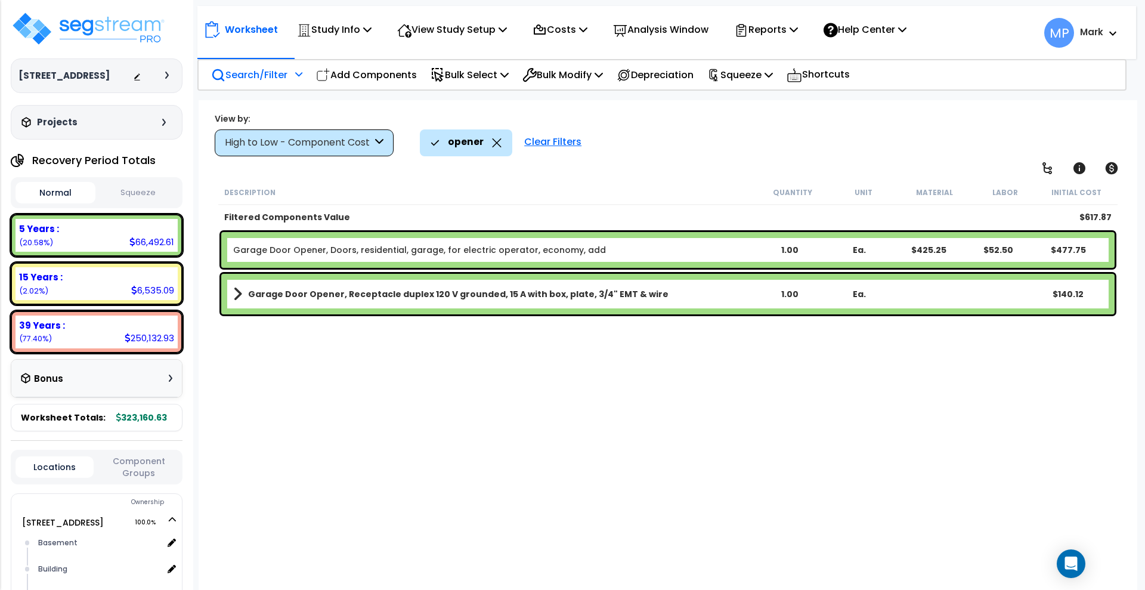
click at [249, 77] on p "Search/Filter" at bounding box center [249, 75] width 76 height 16
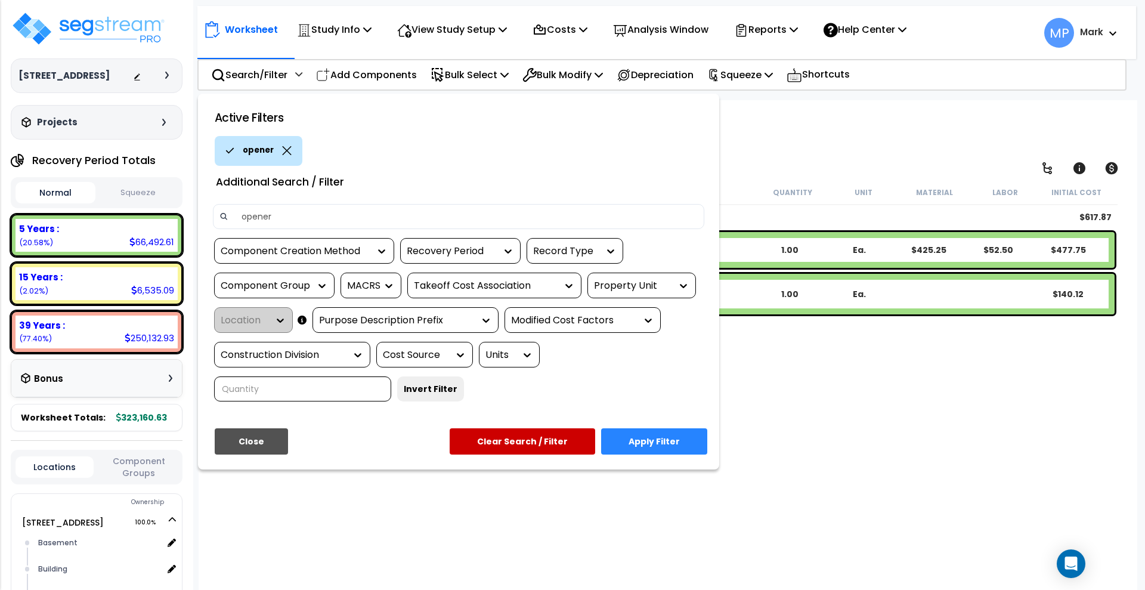
drag, startPoint x: 210, startPoint y: 216, endPoint x: 199, endPoint y: 216, distance: 11.3
click at [199, 216] on div "Active Filters opener Additional Search / Filter opener Component Creation Meth…" at bounding box center [458, 282] width 521 height 376
type input "laminate"
click at [651, 446] on button "Apply Filter" at bounding box center [654, 441] width 106 height 26
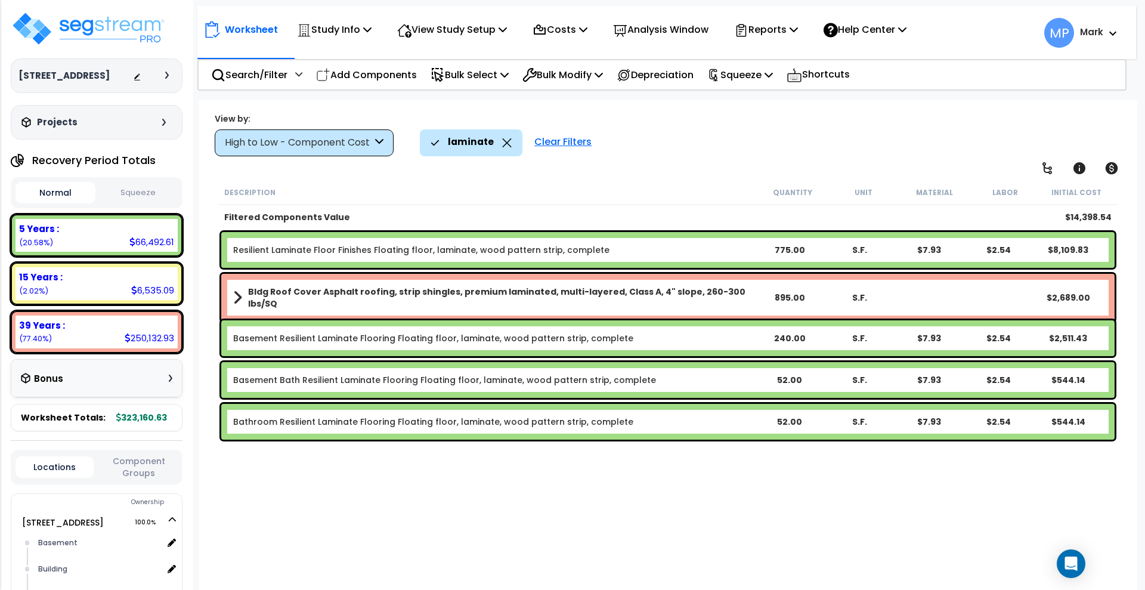
click at [610, 250] on b "Resilient Laminate Floor Finishes Floating floor, laminate, wood pattern strip,…" at bounding box center [494, 250] width 522 height 12
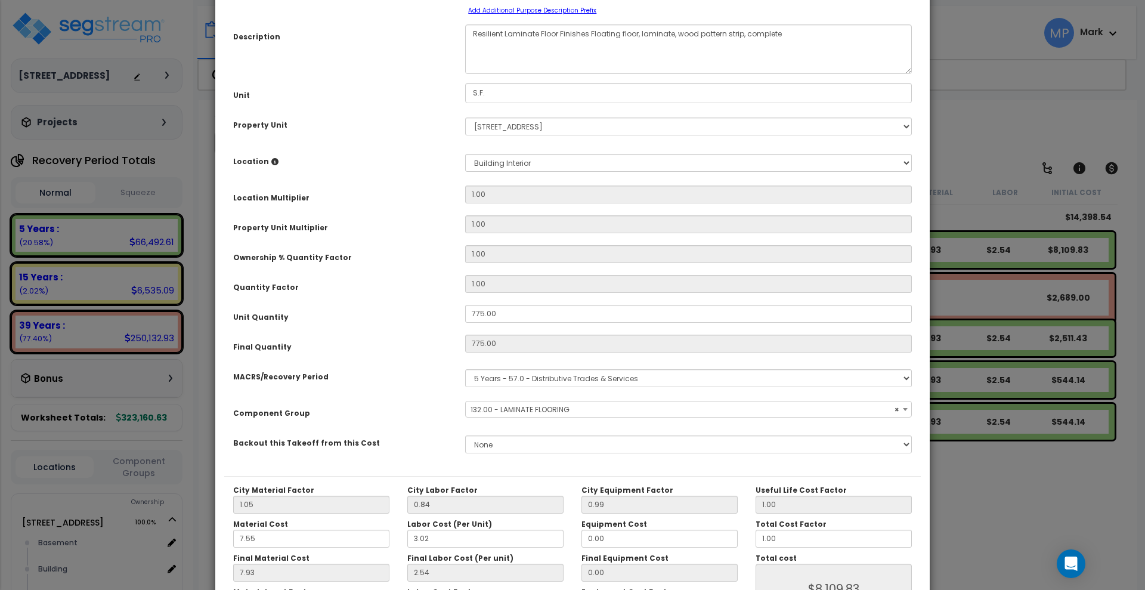
select select "15708"
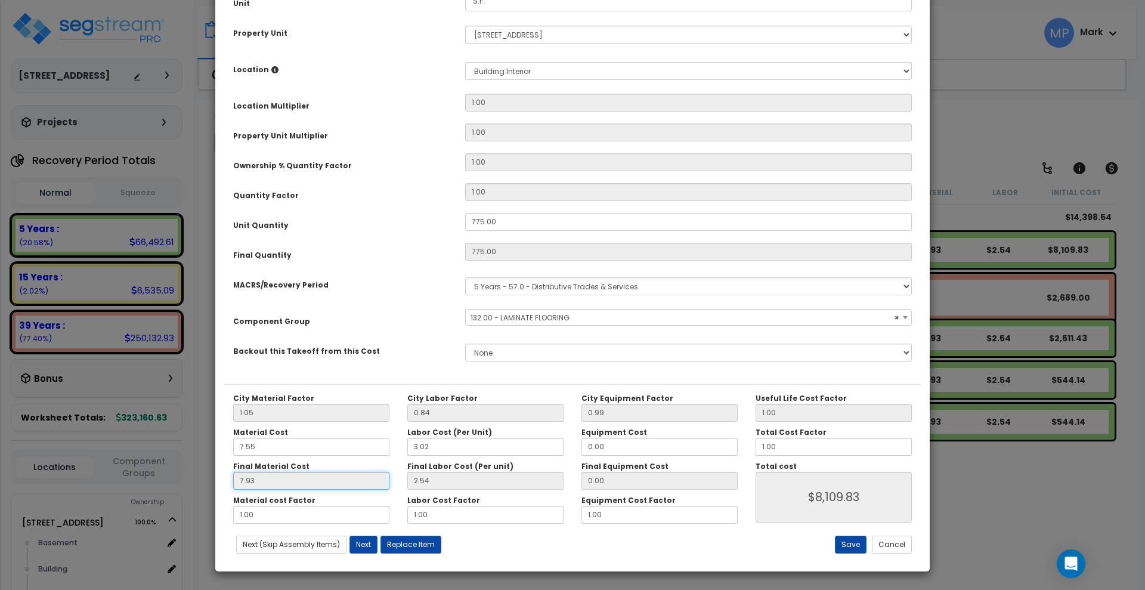
click at [271, 483] on input "7.93" at bounding box center [311, 481] width 156 height 18
drag, startPoint x: 259, startPoint y: 447, endPoint x: 209, endPoint y: 447, distance: 50.1
click at [209, 447] on div "× Update Items/Assemblies to a Worksheet Purpose Description Prefix Select A/V …" at bounding box center [572, 295] width 1145 height 590
type input "5"
type input "$8,114.25"
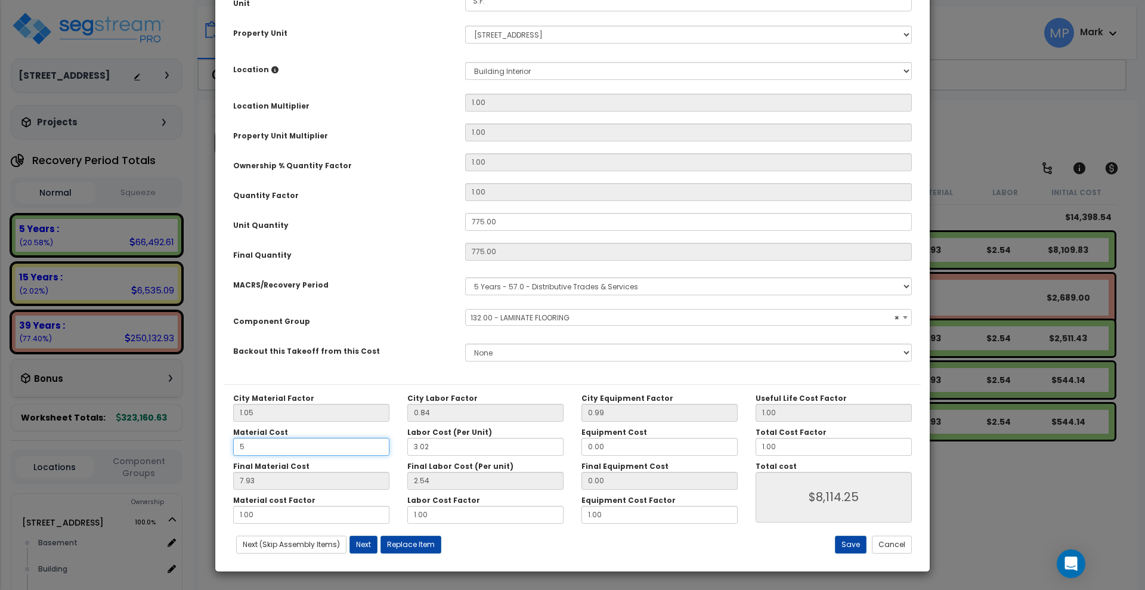
type input "5.25"
type input "$6,037.25"
type input "5."
type input "$6,037.25"
type input "5.2"
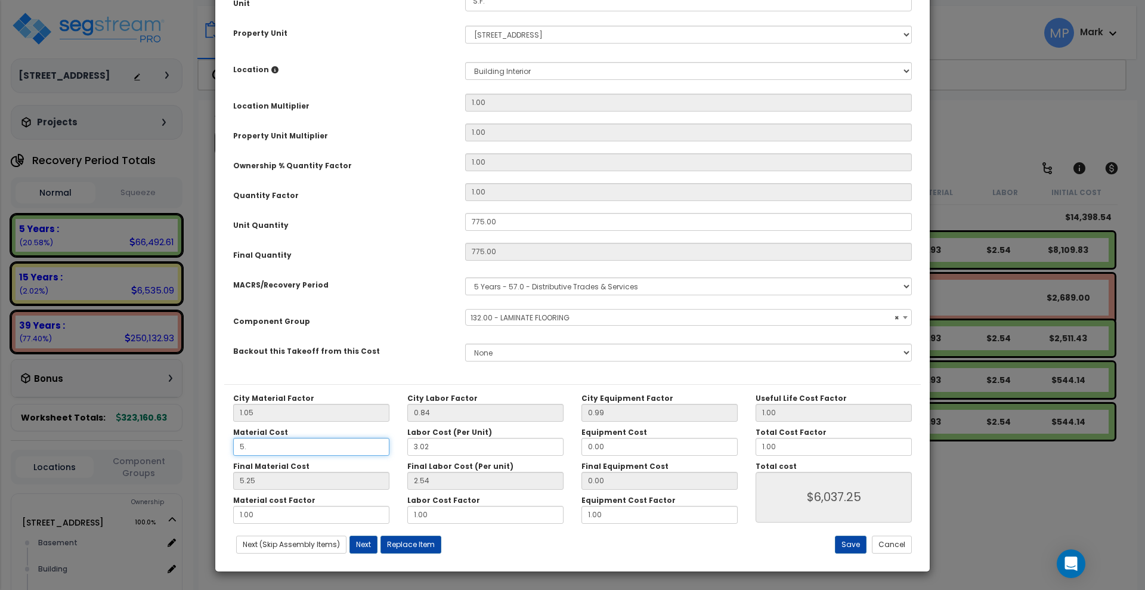
type input "$6,037.25"
type input "5.46"
type input "$6,200.00"
type input "5.25"
type input "$6,200.00"
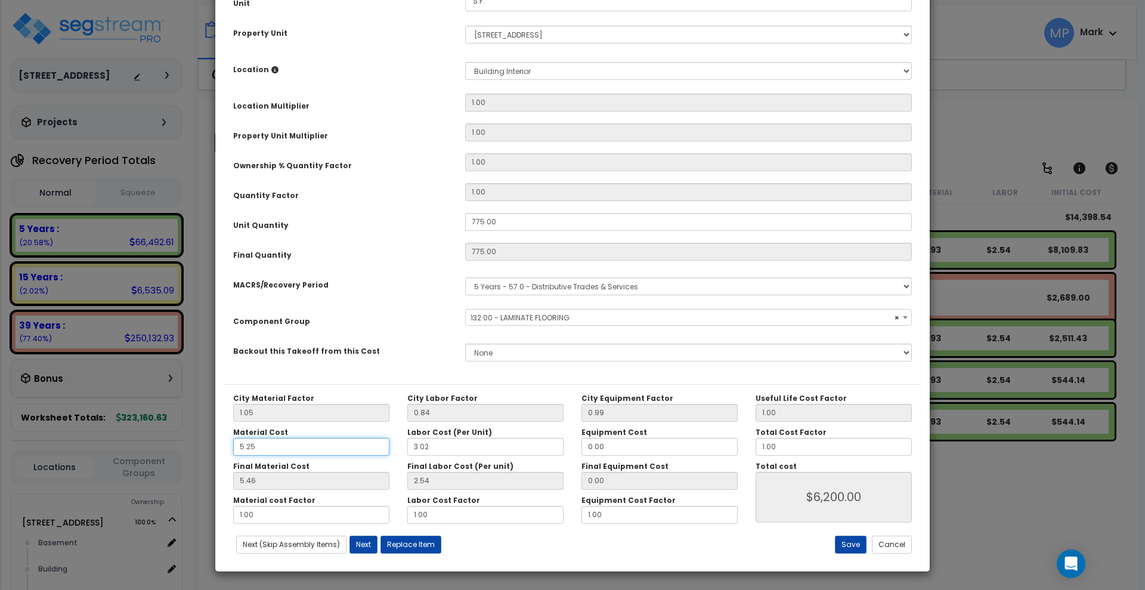
type input "5.51"
type input "$6,238.75"
type input "5.25"
click at [850, 547] on button "Save" at bounding box center [851, 545] width 32 height 18
type input "6238.75"
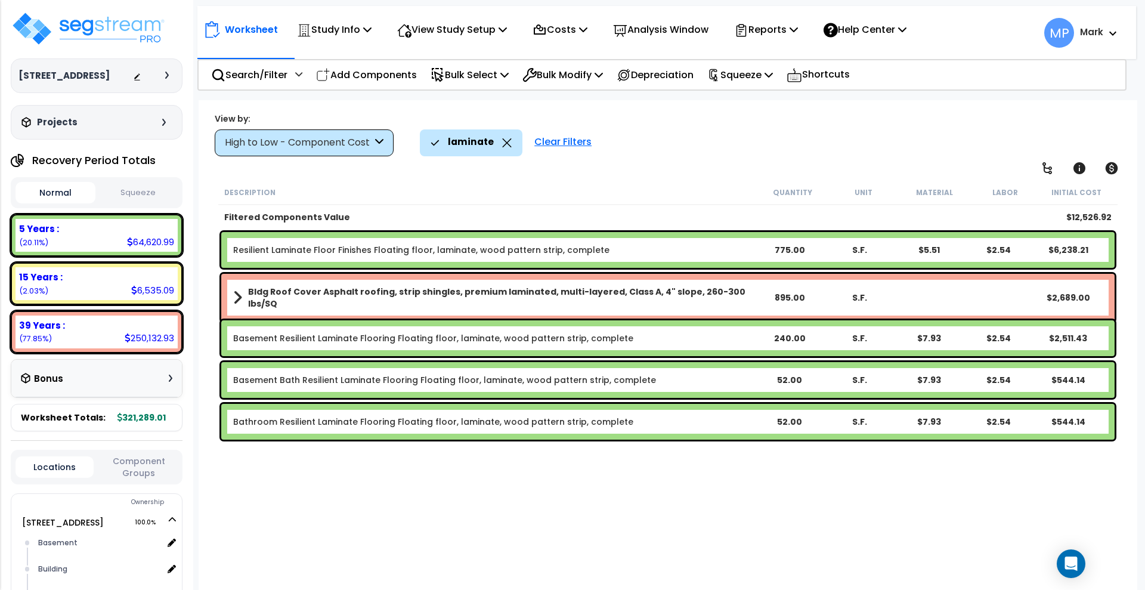
click at [620, 250] on b "Resilient Laminate Floor Finishes Floating floor, laminate, wood pattern strip,…" at bounding box center [494, 250] width 522 height 12
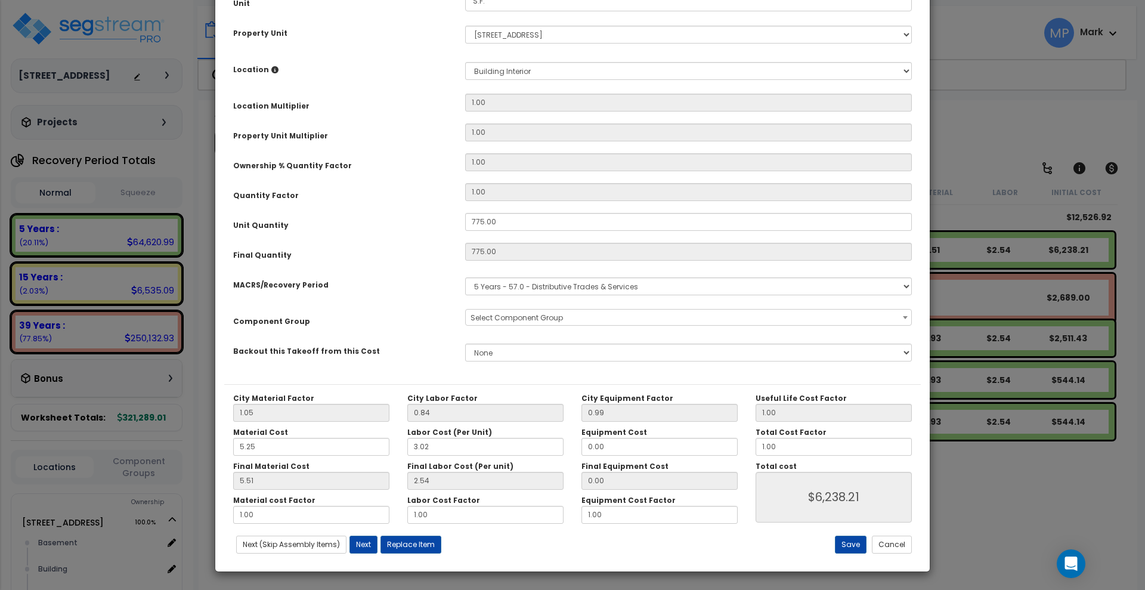
select select "15708"
click at [852, 547] on button "Save" at bounding box center [851, 545] width 32 height 18
type input "6238.21"
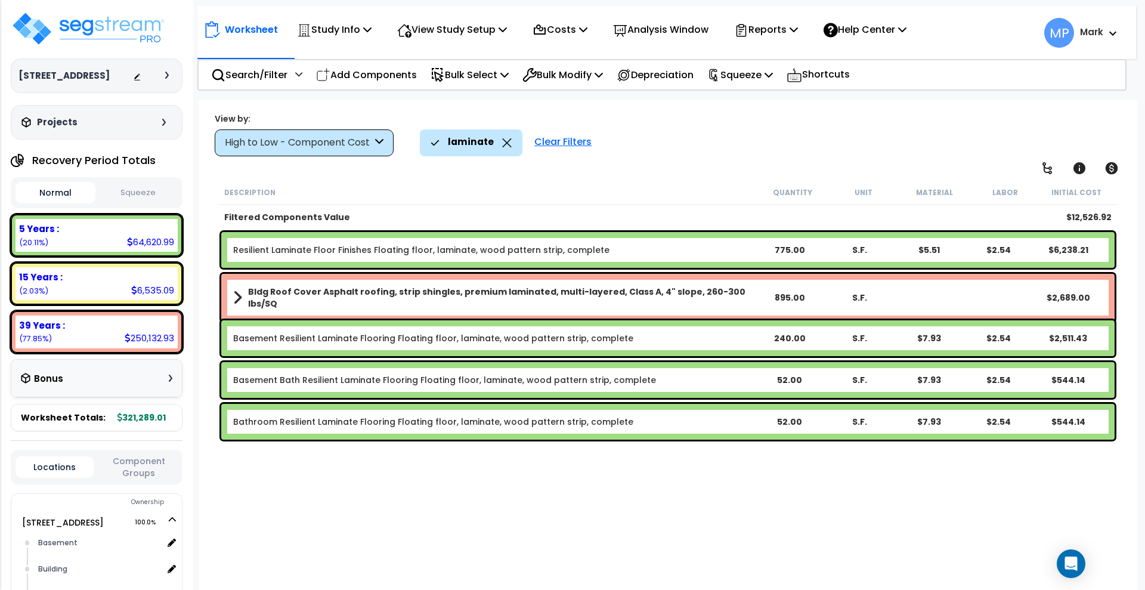
click at [660, 332] on b "Basement Resilient Laminate Flooring Floating floor, laminate, wood pattern str…" at bounding box center [494, 338] width 522 height 12
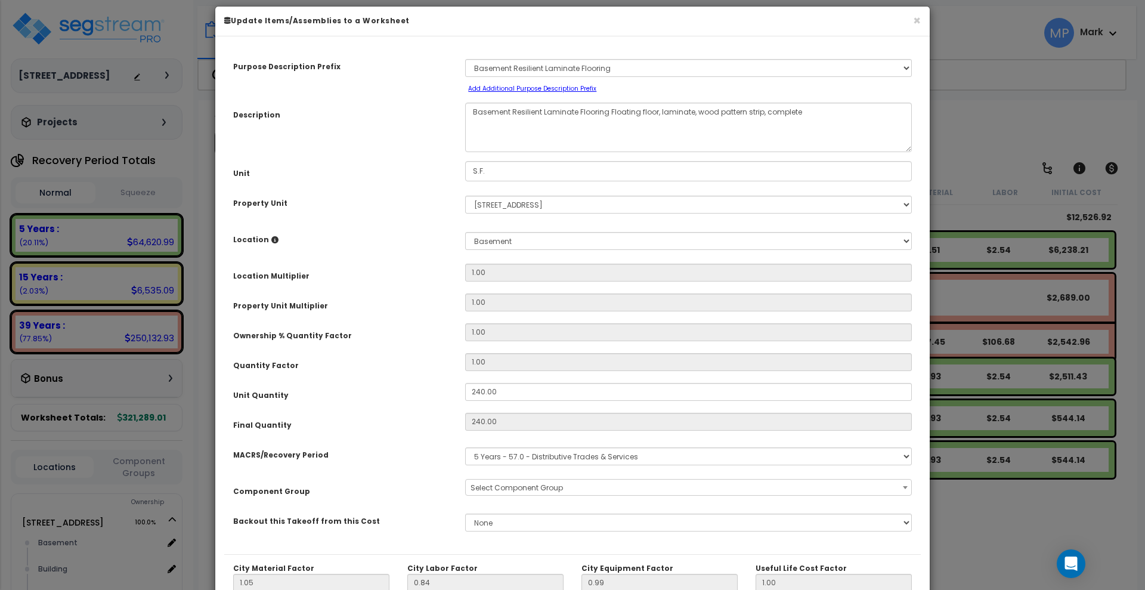
select select "15708"
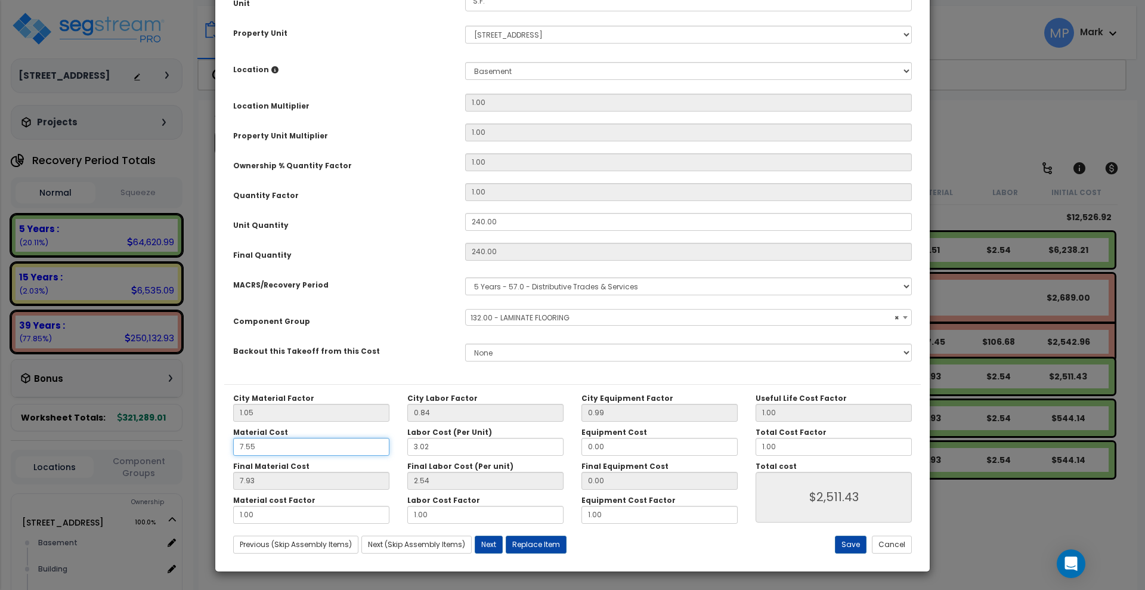
drag, startPoint x: 265, startPoint y: 447, endPoint x: 204, endPoint y: 448, distance: 60.9
click at [205, 448] on div "× Update Items/Assemblies to a Worksheet Purpose Description Prefix Select A/V …" at bounding box center [572, 295] width 1145 height 590
type input "5"
type input "$2,512.80"
type input "5.25"
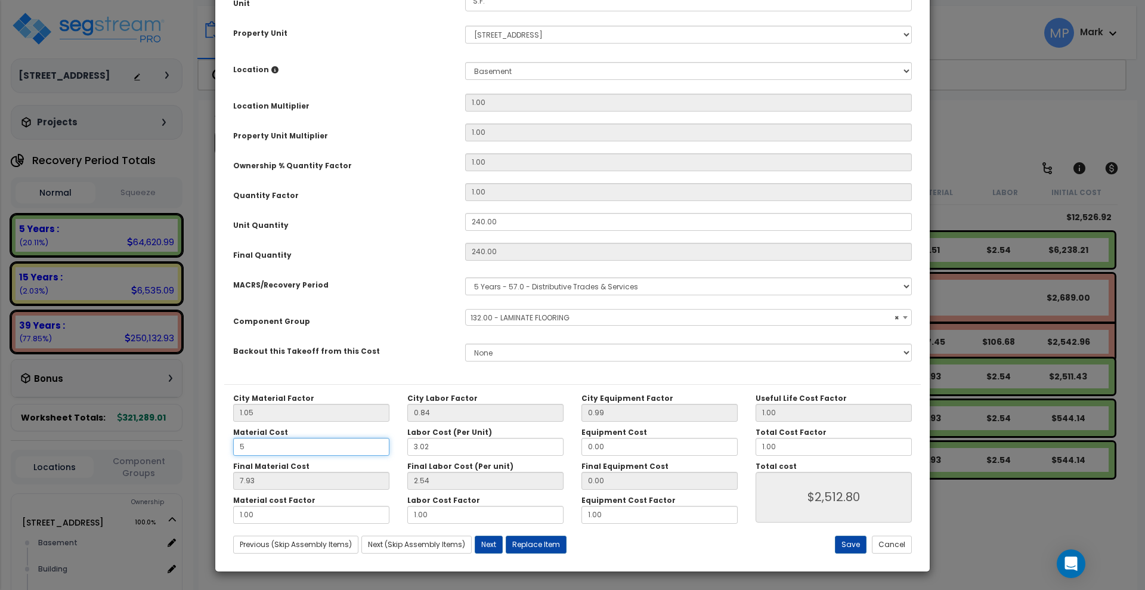
type input "$1,869.60"
type input "5."
type input "$1,869.60"
type input "5.2"
type input "$1,869.60"
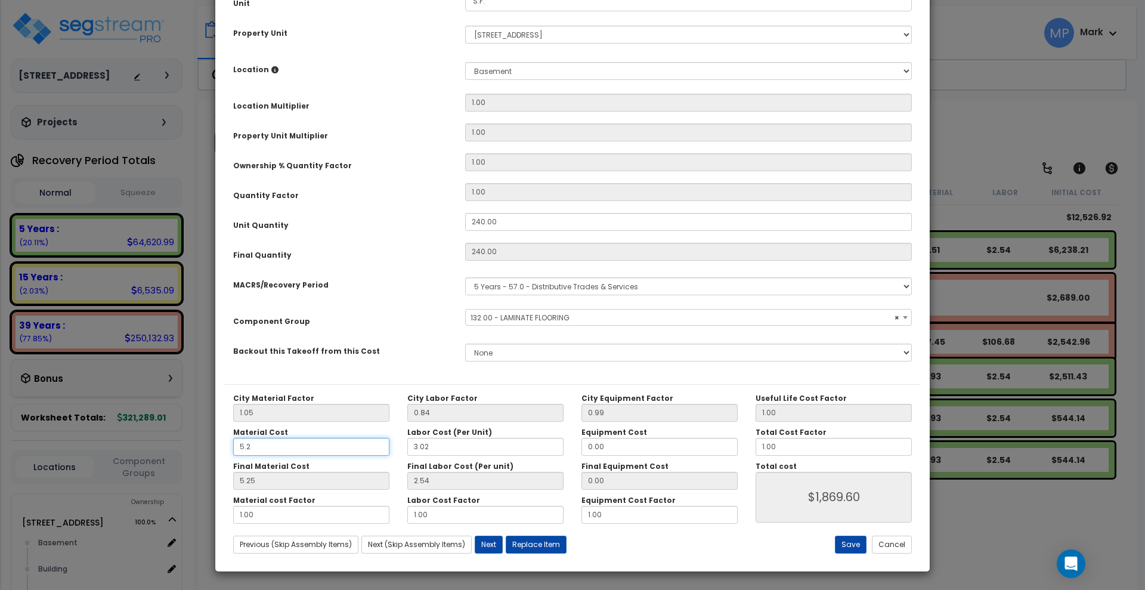
type input "5.46"
type input "$1,920.00"
type input "5.25"
type input "$1,920.00"
type input "5.51"
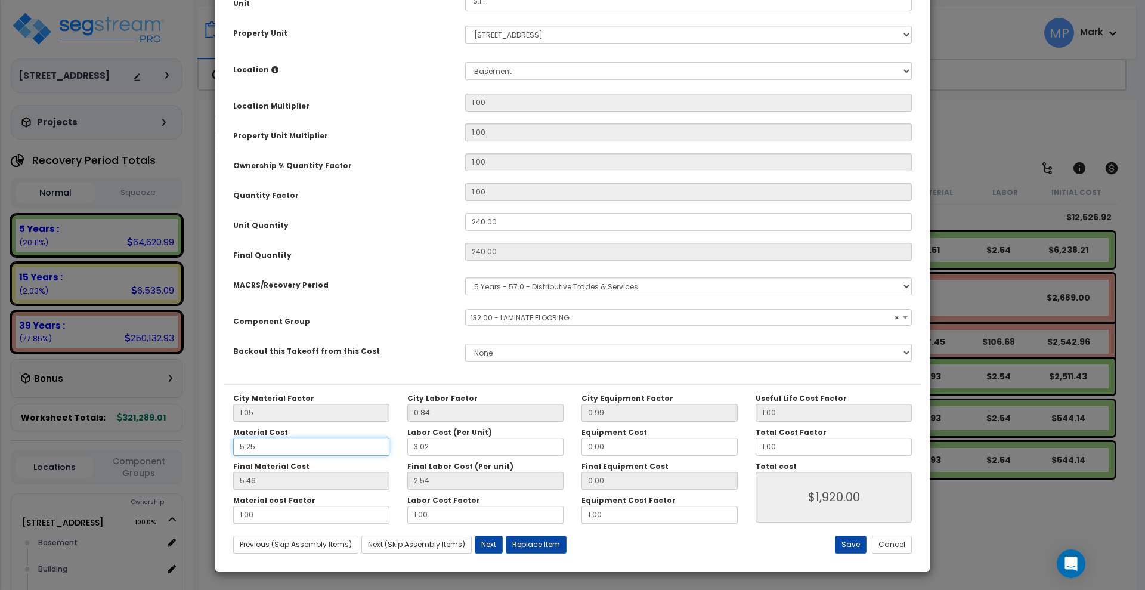
type input "$1,932.00"
type input "5.25"
click at [856, 542] on button "Save" at bounding box center [851, 545] width 32 height 18
type input "1932.00"
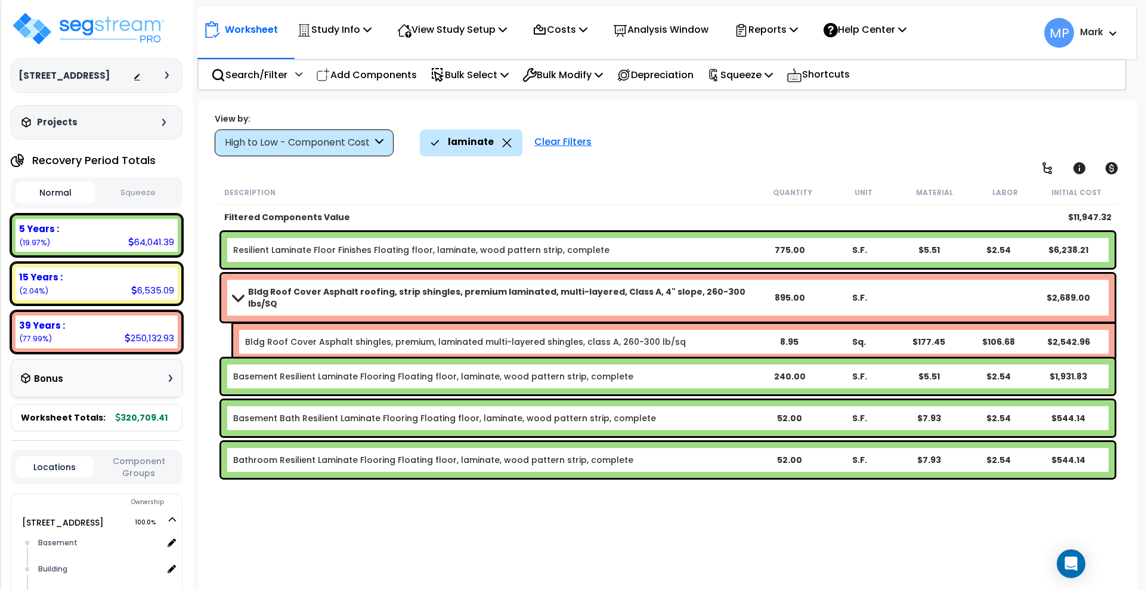
click at [642, 413] on b "Basement Bath Resilient Laminate Flooring Floating floor, laminate, wood patter…" at bounding box center [494, 418] width 522 height 12
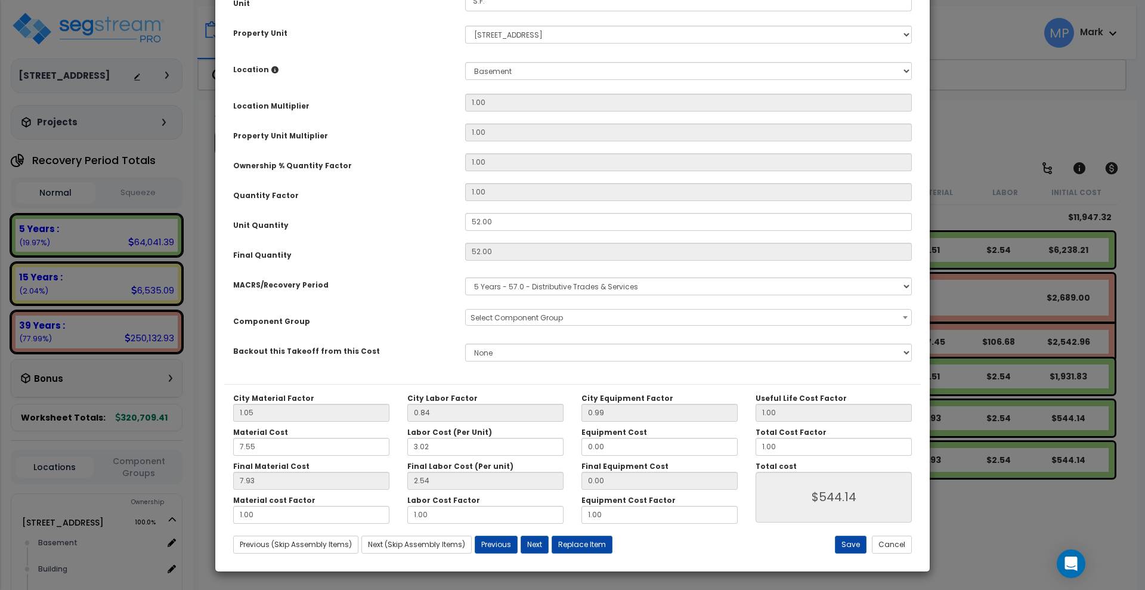
select select "15708"
drag, startPoint x: 272, startPoint y: 451, endPoint x: 202, endPoint y: 450, distance: 70.4
click at [202, 450] on div "× Update Items/Assemblies to a Worksheet Purpose Description Prefix Select A/V …" at bounding box center [572, 295] width 1145 height 590
type input "5"
type input "$544.44"
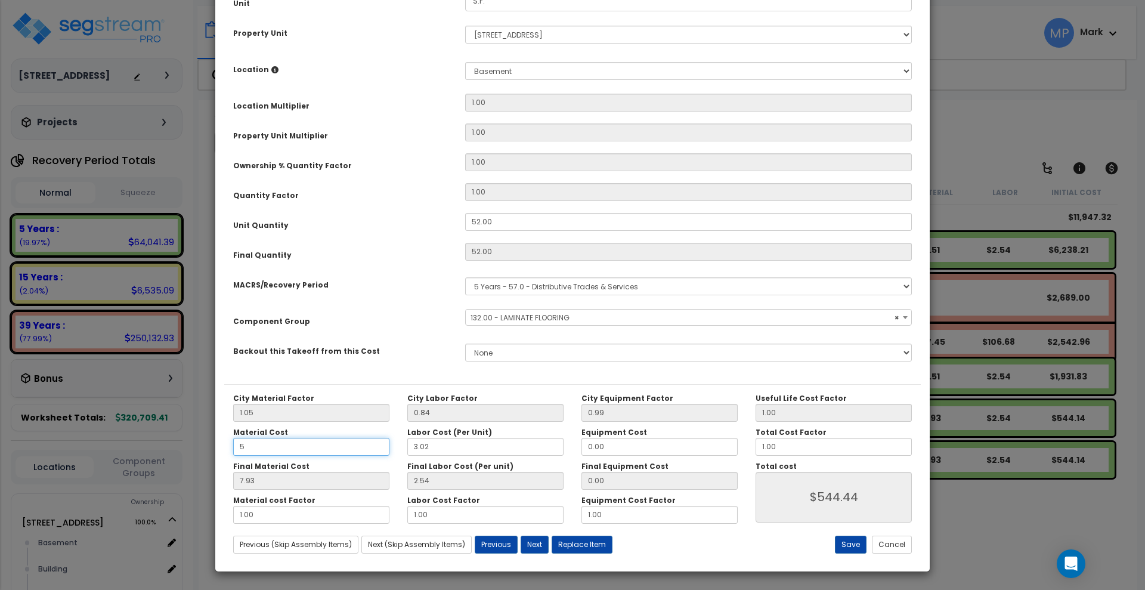
type input "5.25"
type input "$405.08"
type input "5.2"
type input "5.46"
type input "$416.00"
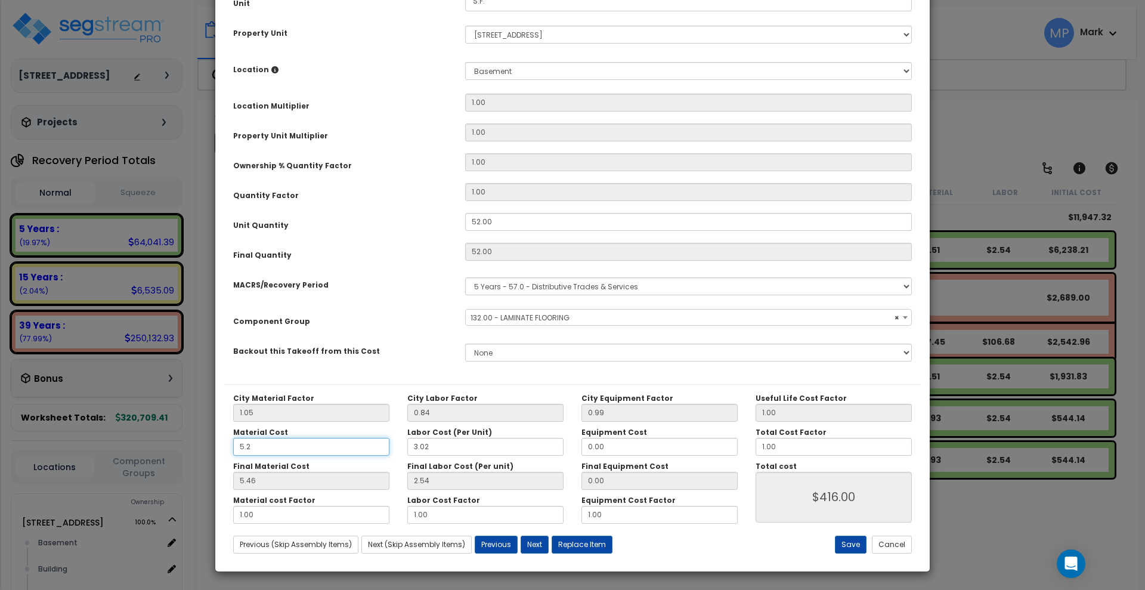
type input "5.25"
type input "5.51"
type input "$418.60"
type input "5.25"
click at [854, 543] on button "Save" at bounding box center [851, 545] width 32 height 18
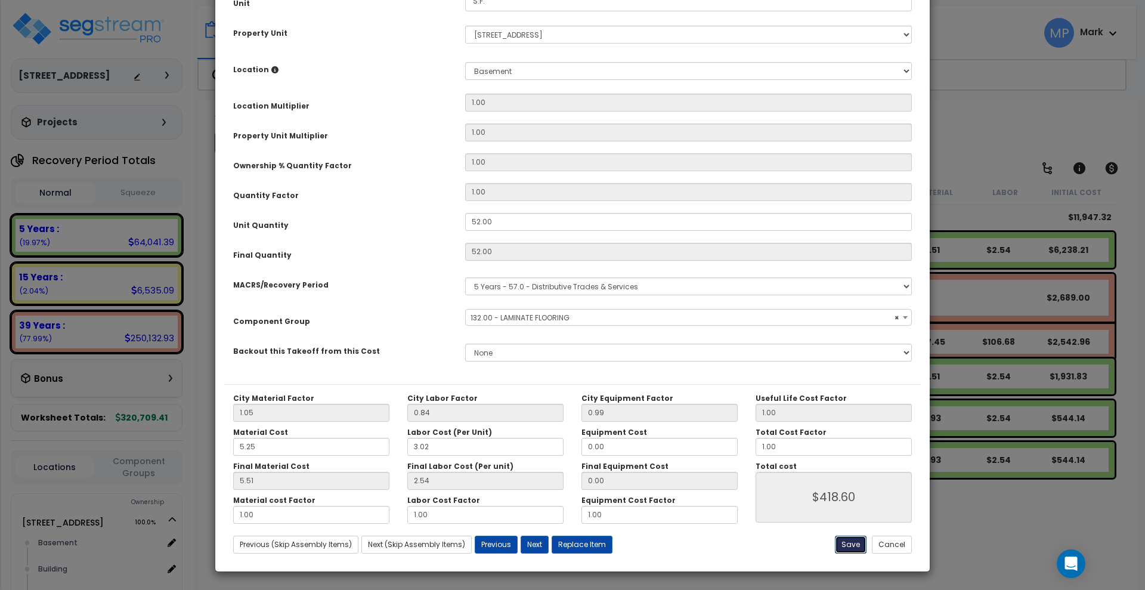
type input "418.60"
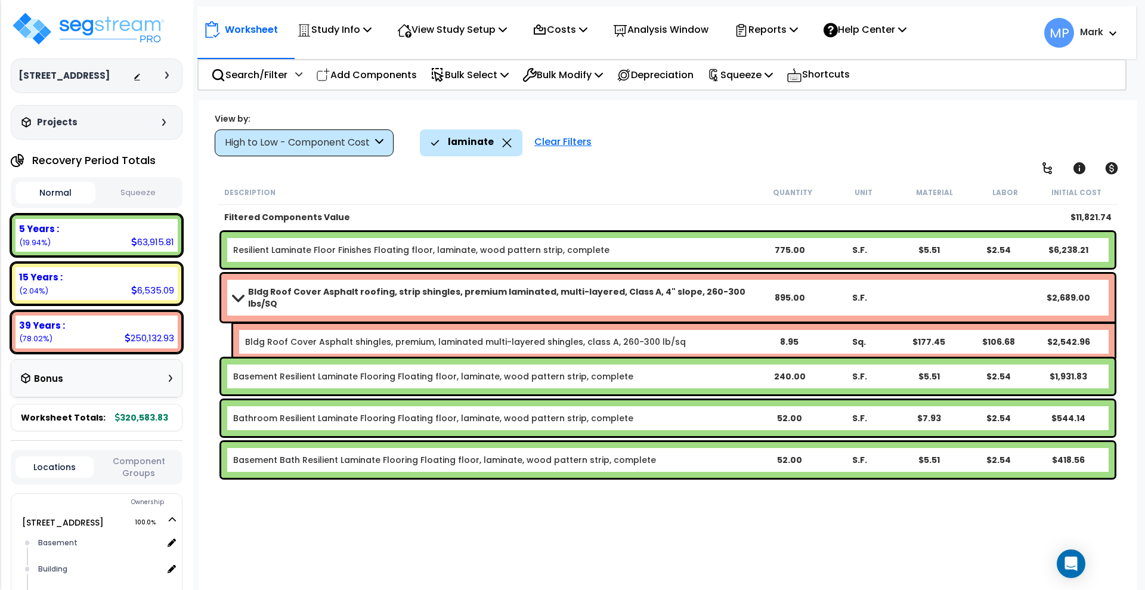
click at [663, 459] on b "Basement Bath Resilient Laminate Flooring Floating floor, laminate, wood patter…" at bounding box center [494, 460] width 522 height 12
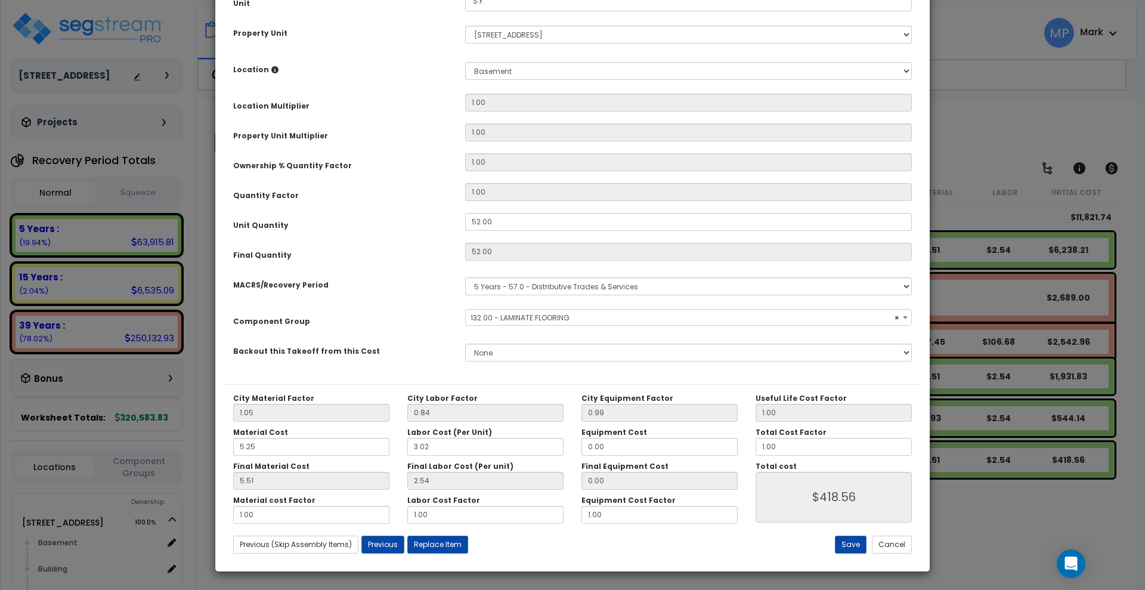
select select "15708"
click at [265, 448] on input "5.25" at bounding box center [311, 447] width 156 height 18
drag, startPoint x: 264, startPoint y: 445, endPoint x: 203, endPoint y: 450, distance: 61.0
click at [203, 450] on div "× Update Items/Assemblies to a Worksheet Purpose Description Prefix Select A/V …" at bounding box center [572, 295] width 1145 height 590
click at [849, 545] on button "Save" at bounding box center [851, 545] width 32 height 18
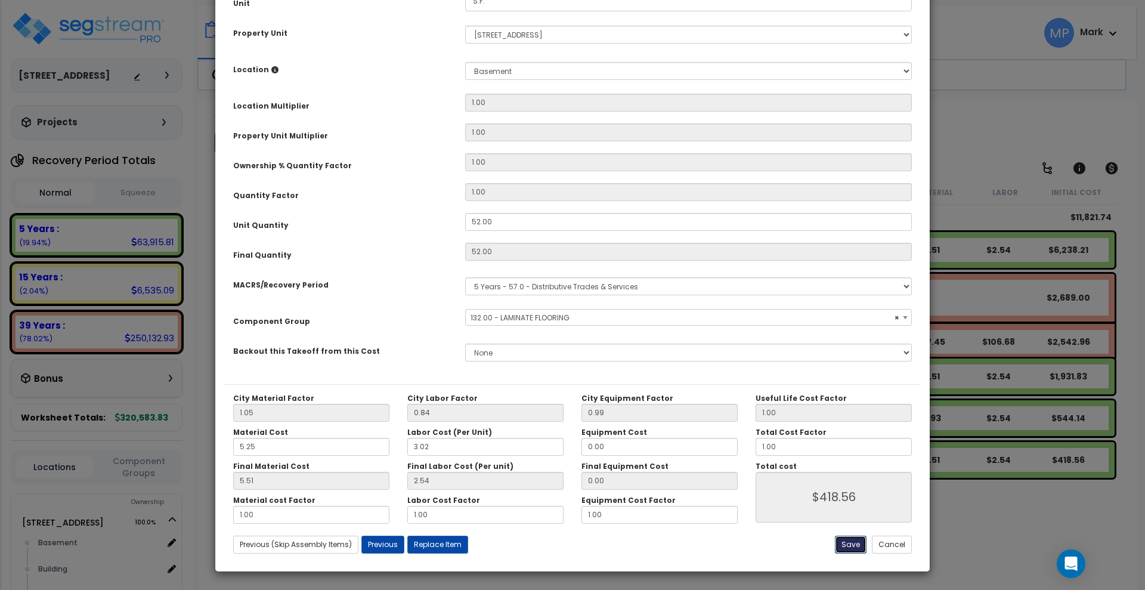
type input "418.56"
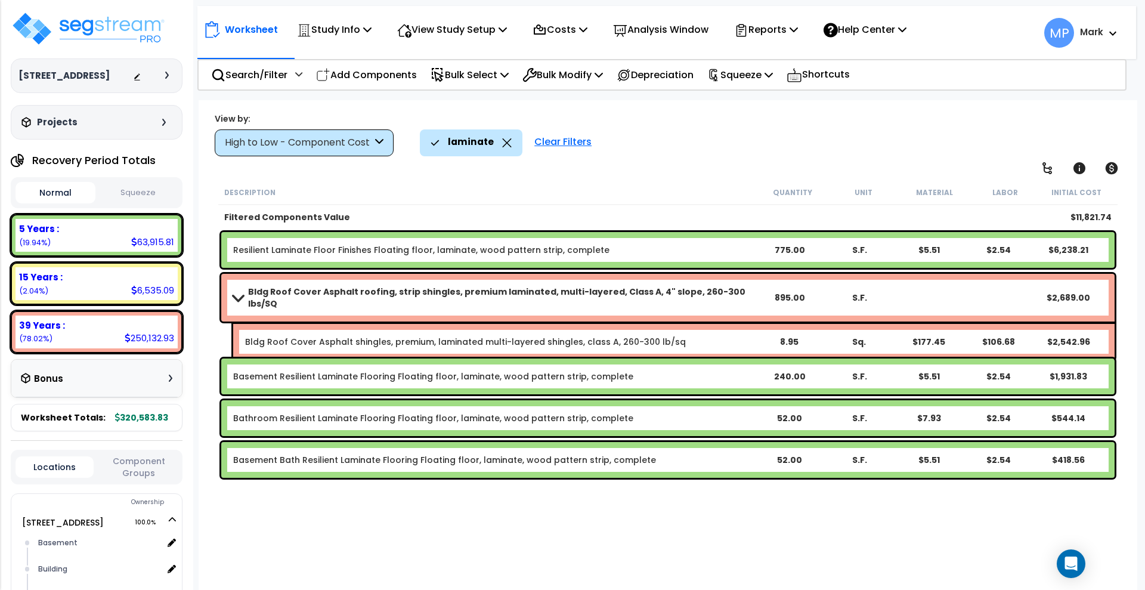
click at [670, 420] on b "Bathroom Resilient Laminate Flooring Floating floor, laminate, wood pattern str…" at bounding box center [494, 418] width 522 height 12
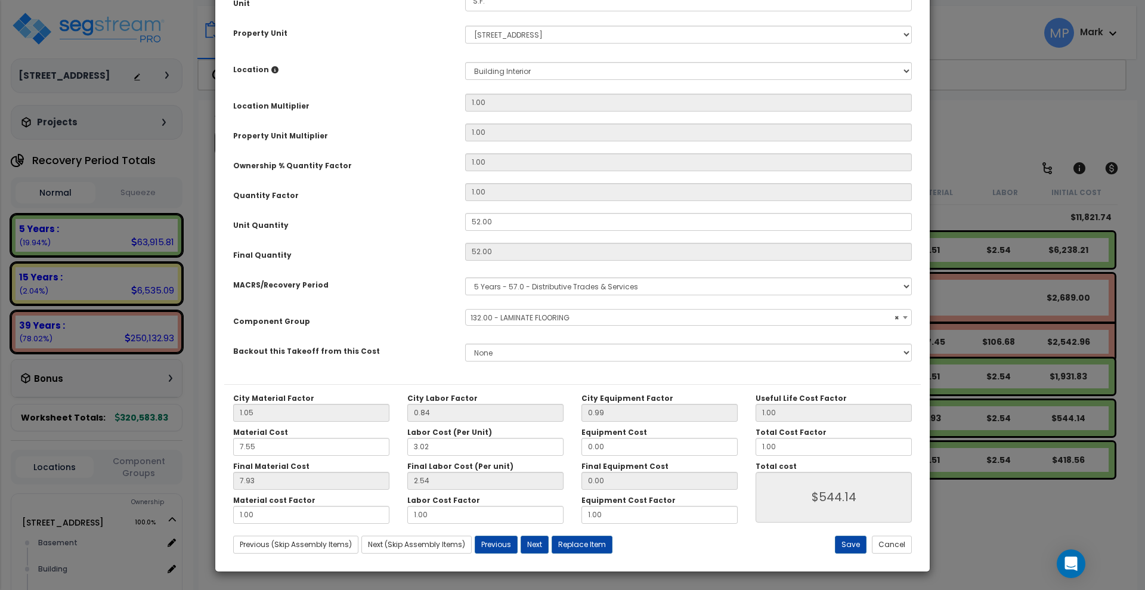
select select "15708"
drag, startPoint x: 229, startPoint y: 448, endPoint x: 112, endPoint y: 451, distance: 117.5
click at [112, 451] on div "× Update Items/Assemblies to a Worksheet Purpose Description Prefix Select A/V …" at bounding box center [572, 295] width 1145 height 590
type input "5"
type input "$544.44"
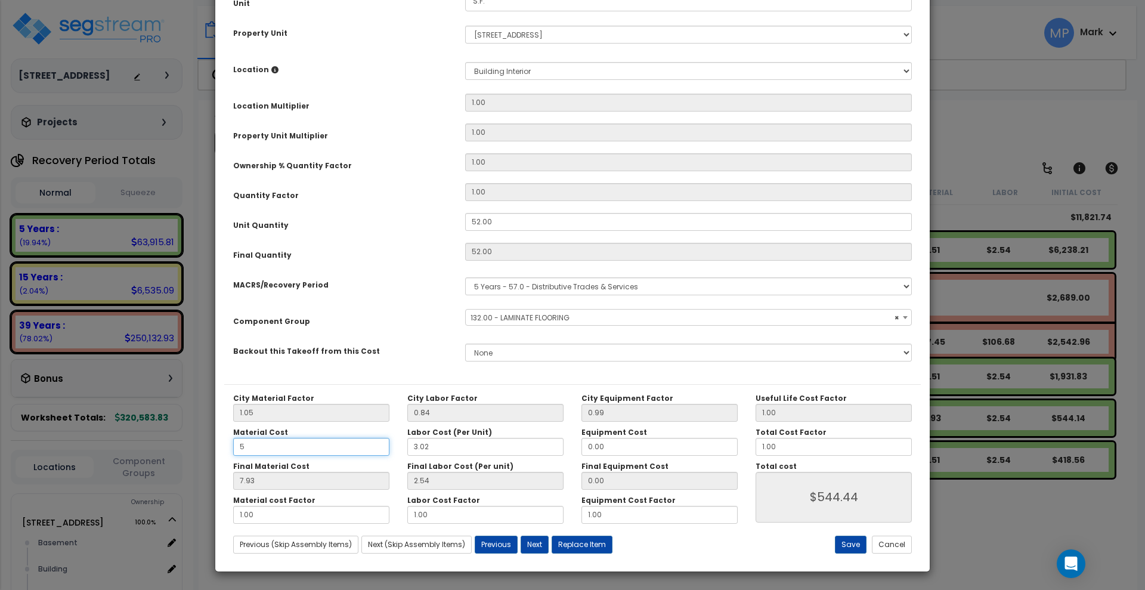
type input "5.25"
type input "$405.08"
type input "5.2"
type input "5.46"
type input "$416.00"
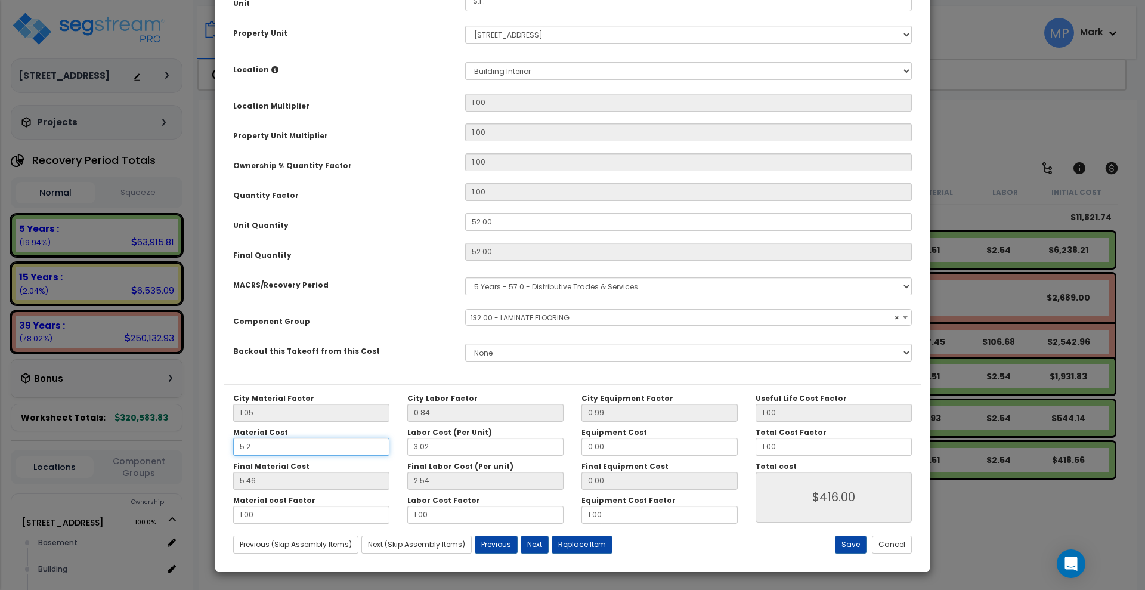
type input "5.25"
type input "5.51"
type input "$418.60"
type input "5.25"
click at [845, 544] on button "Save" at bounding box center [851, 545] width 32 height 18
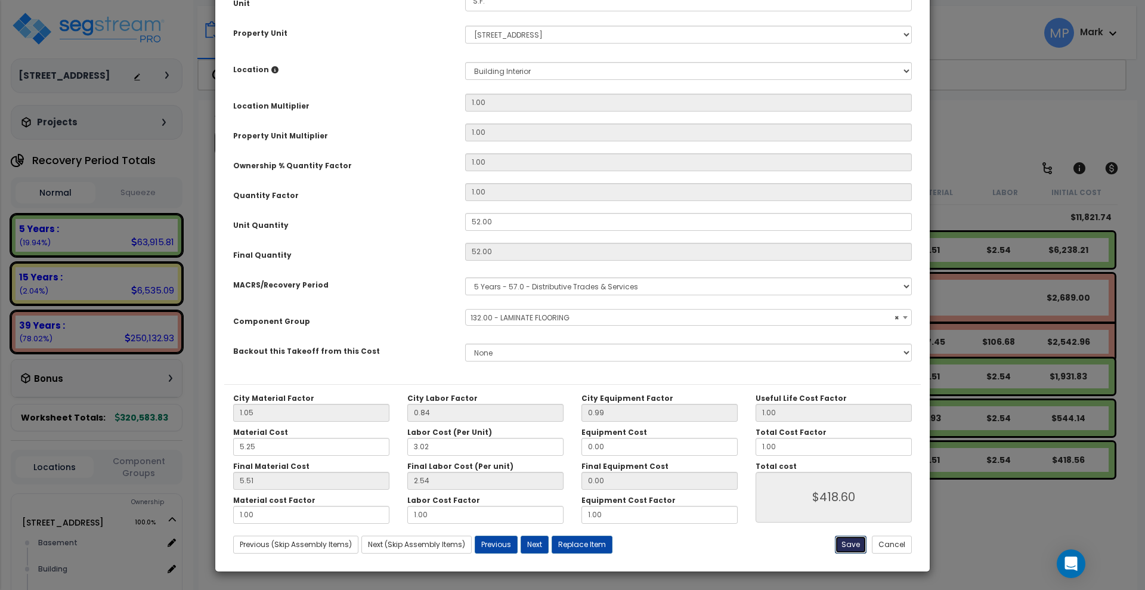
type input "418.60"
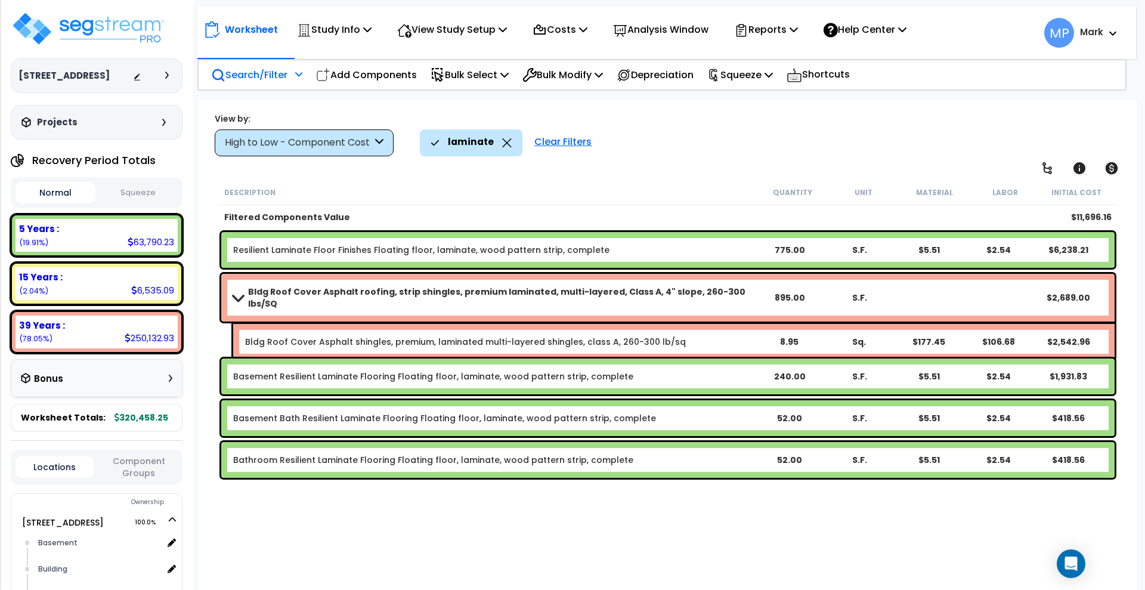
click at [257, 75] on p "Search/Filter" at bounding box center [249, 75] width 76 height 16
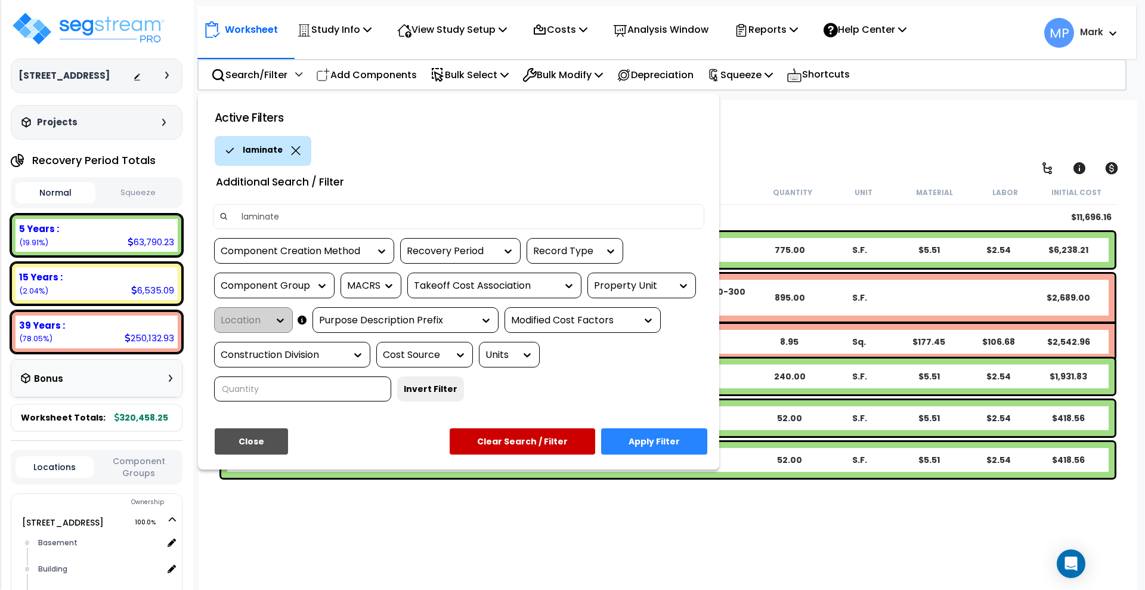
drag, startPoint x: 301, startPoint y: 213, endPoint x: 216, endPoint y: 212, distance: 84.1
click at [216, 212] on div "laminate" at bounding box center [458, 216] width 491 height 25
type input "h"
type input "gutter"
drag, startPoint x: 666, startPoint y: 440, endPoint x: 649, endPoint y: 417, distance: 28.3
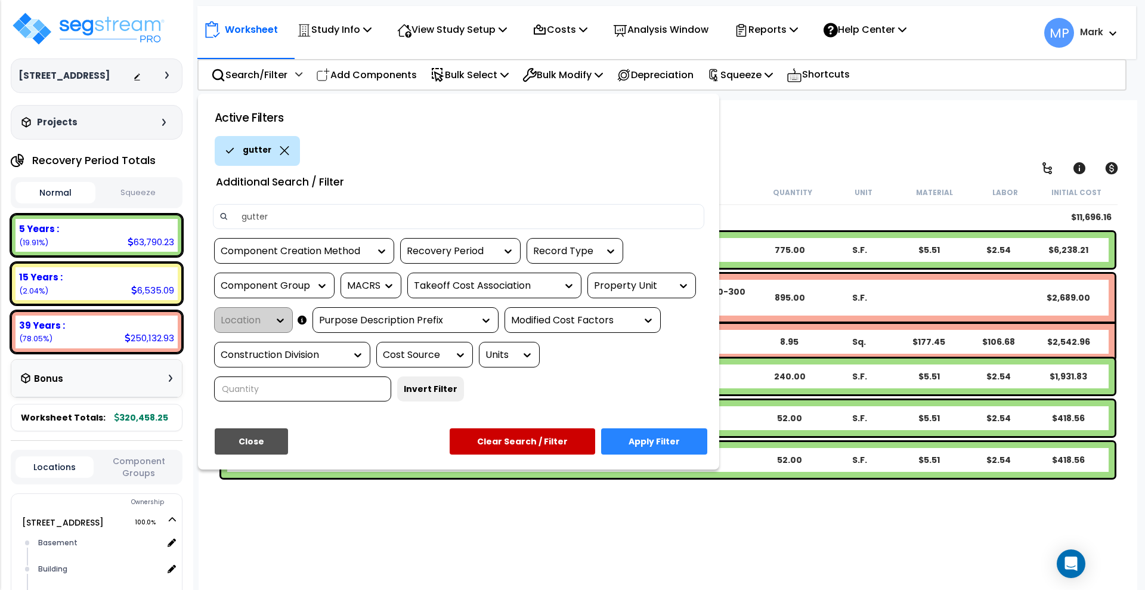
click at [666, 441] on button "Apply Filter" at bounding box center [654, 441] width 106 height 26
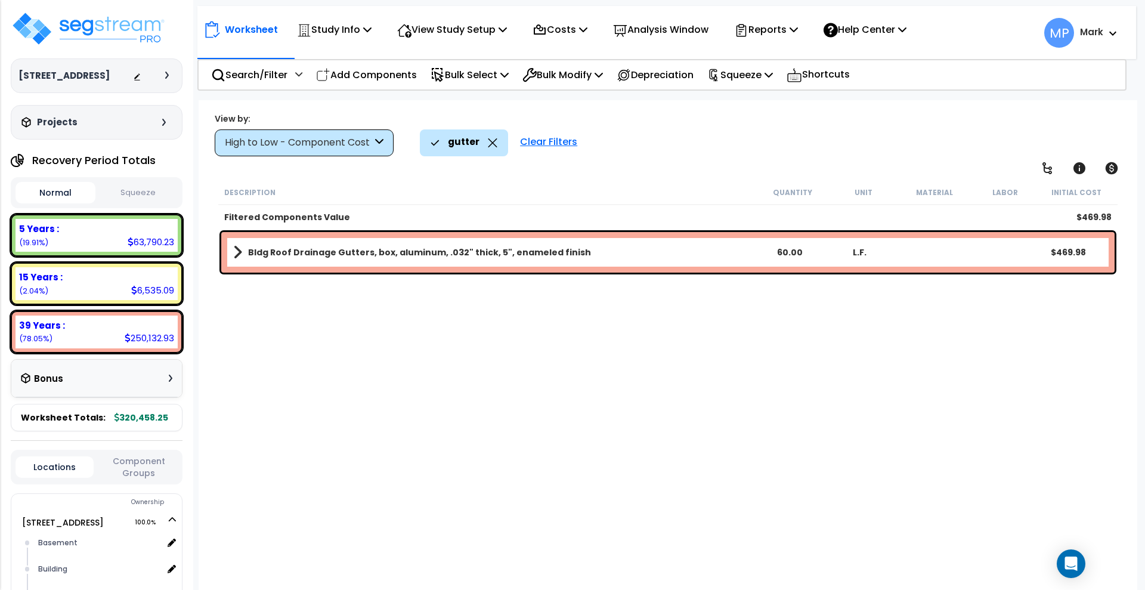
click at [540, 249] on b "Bldg Roof Drainage Gutters, box, aluminum, .032" thick, 5", enameled finish" at bounding box center [419, 252] width 343 height 12
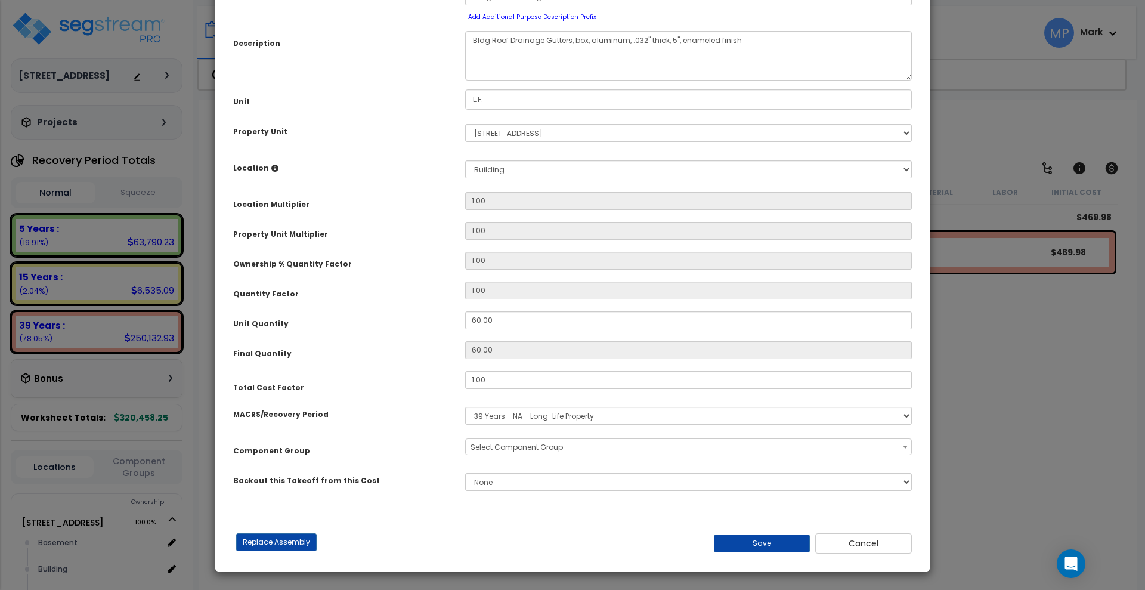
scroll to position [0, 0]
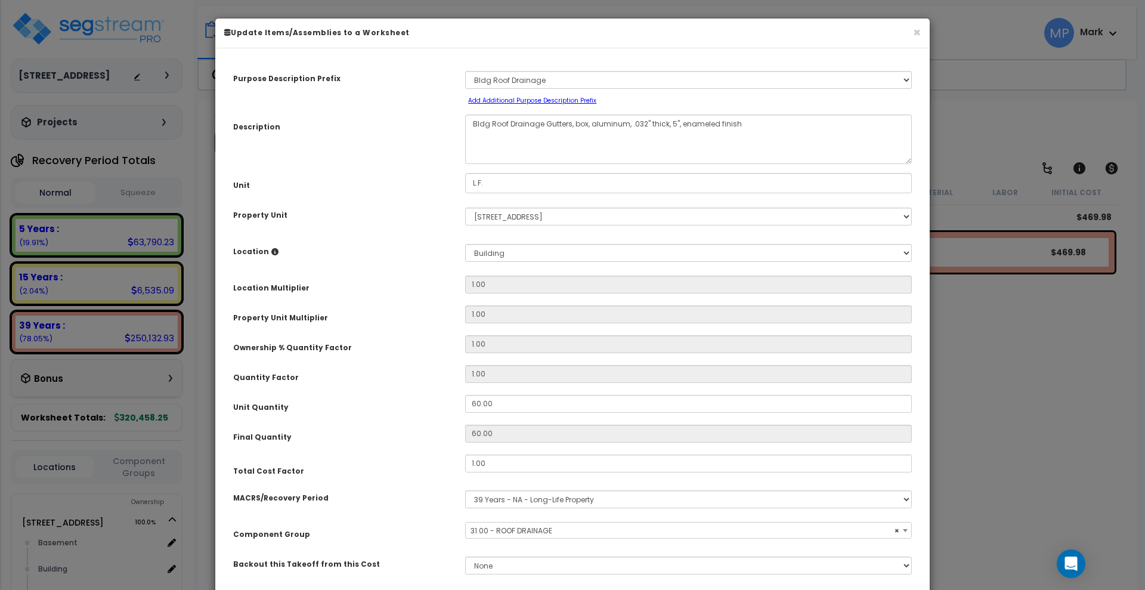
select select "10954"
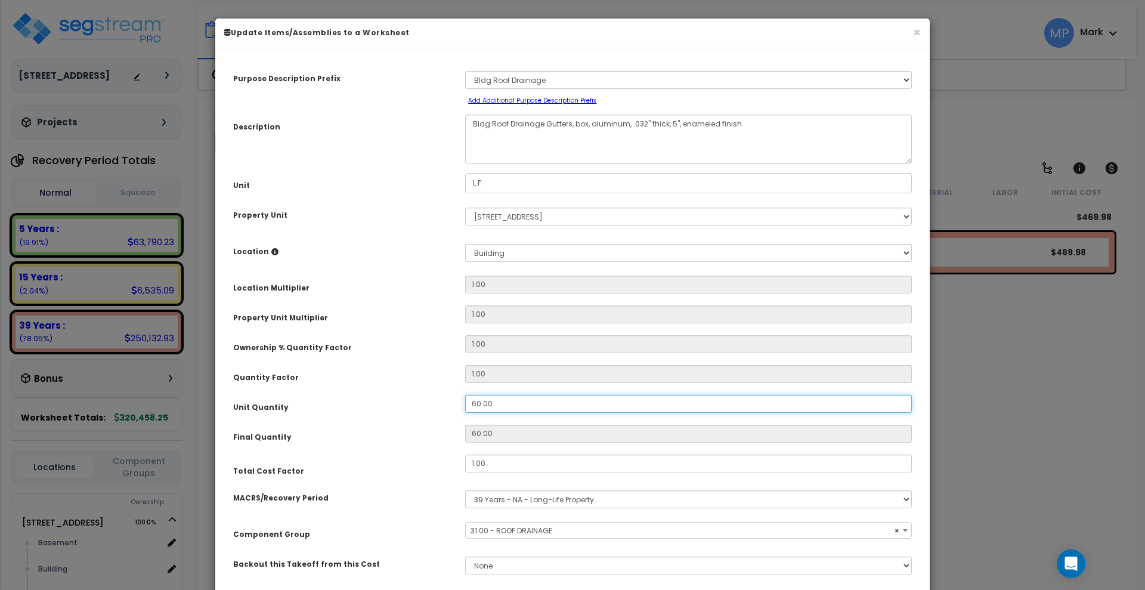
drag, startPoint x: 496, startPoint y: 400, endPoint x: 410, endPoint y: 407, distance: 86.1
click at [410, 407] on div "Unit Quantity 60.00" at bounding box center [572, 405] width 697 height 21
type input "9"
type input "60"
type input "90"
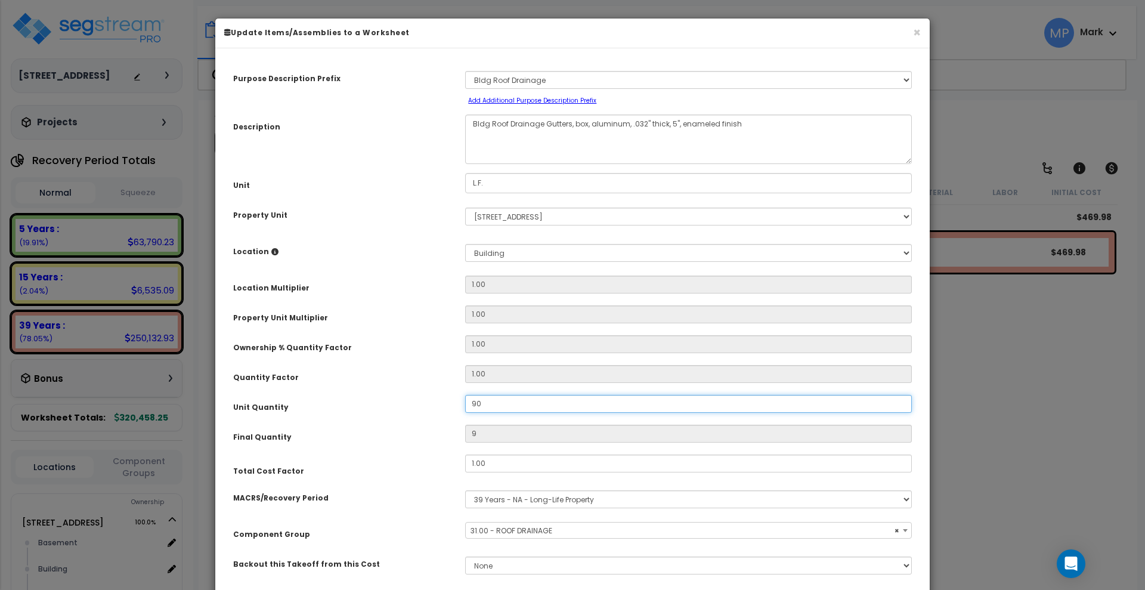
type input "90"
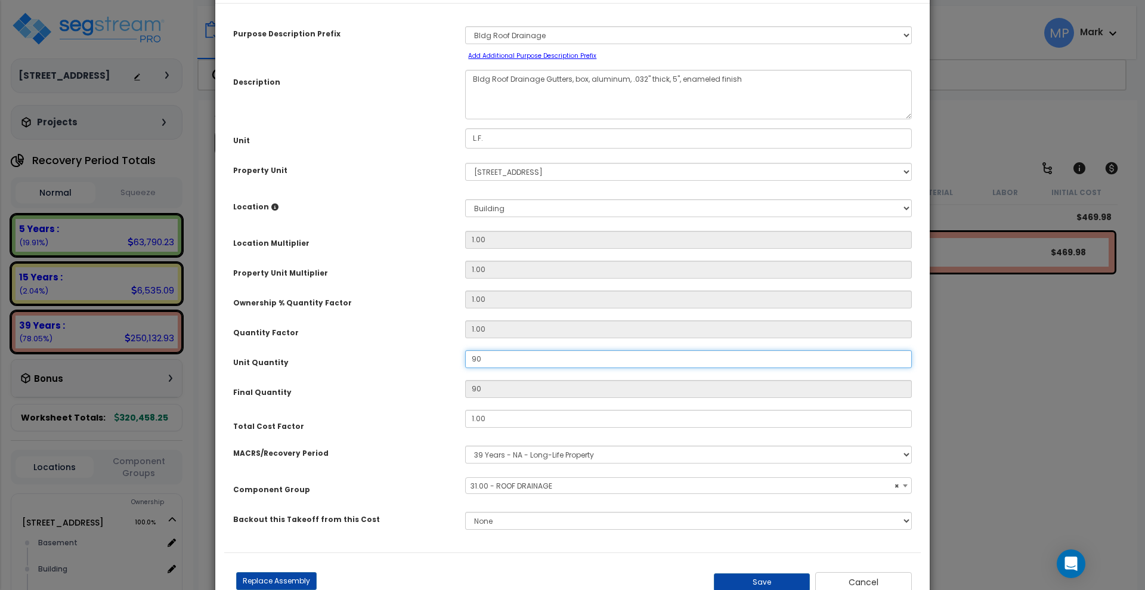
scroll to position [83, 0]
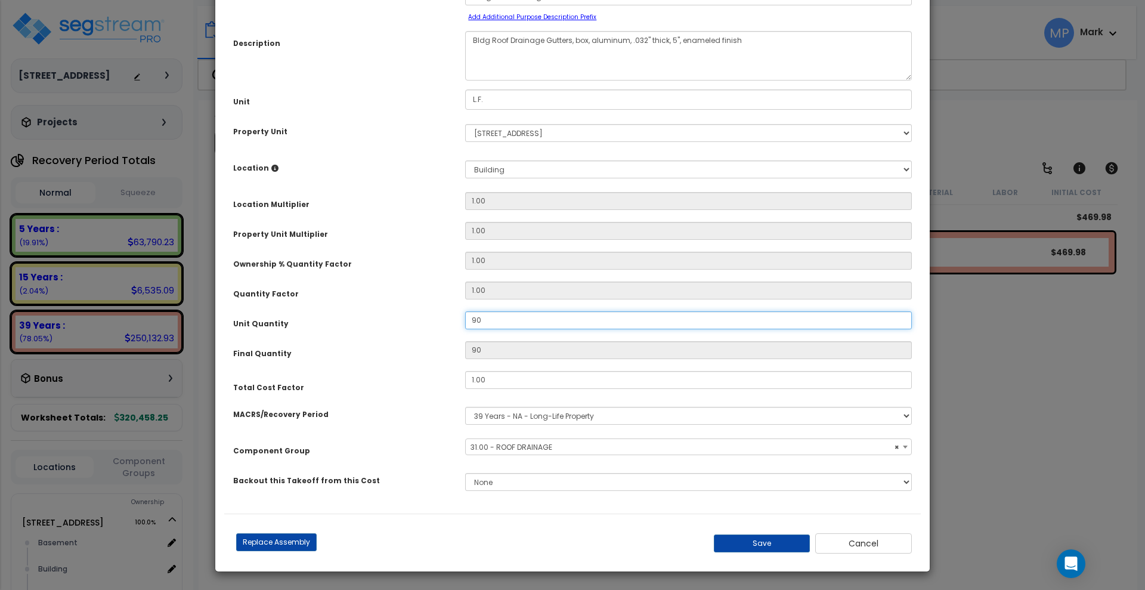
type input "90"
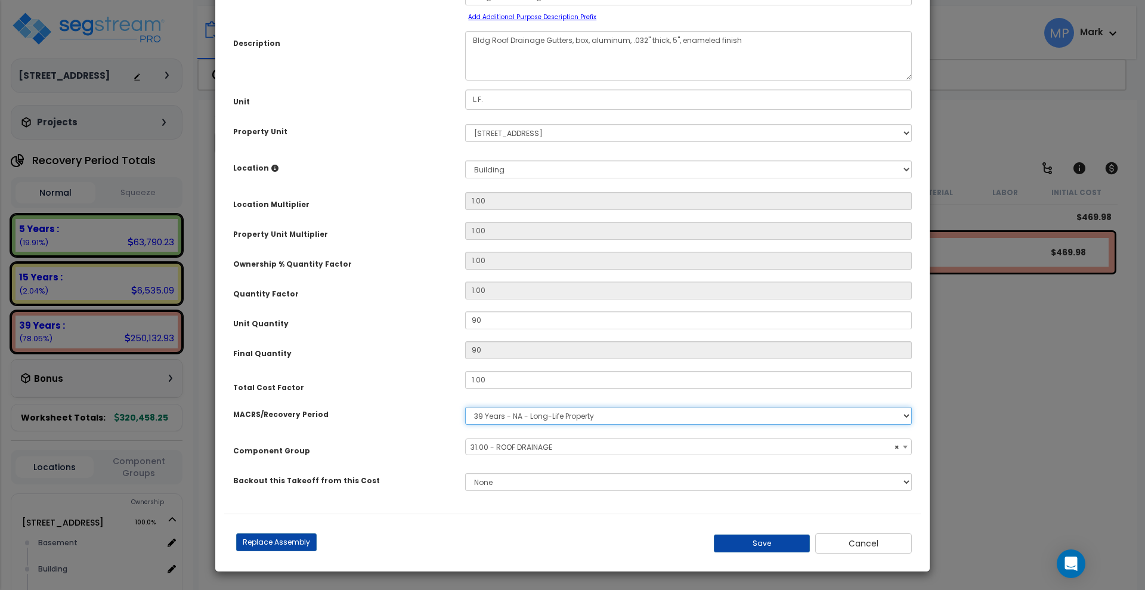
click at [710, 417] on select "Select MACRS/Recovery Period 5 Years - 57.0 - Distributive Trades & Services 5 …" at bounding box center [688, 416] width 447 height 18
select select "3667"
click at [465, 407] on select "Select MACRS/Recovery Period 5 Years - 57.0 - Distributive Trades & Services 5 …" at bounding box center [688, 416] width 447 height 18
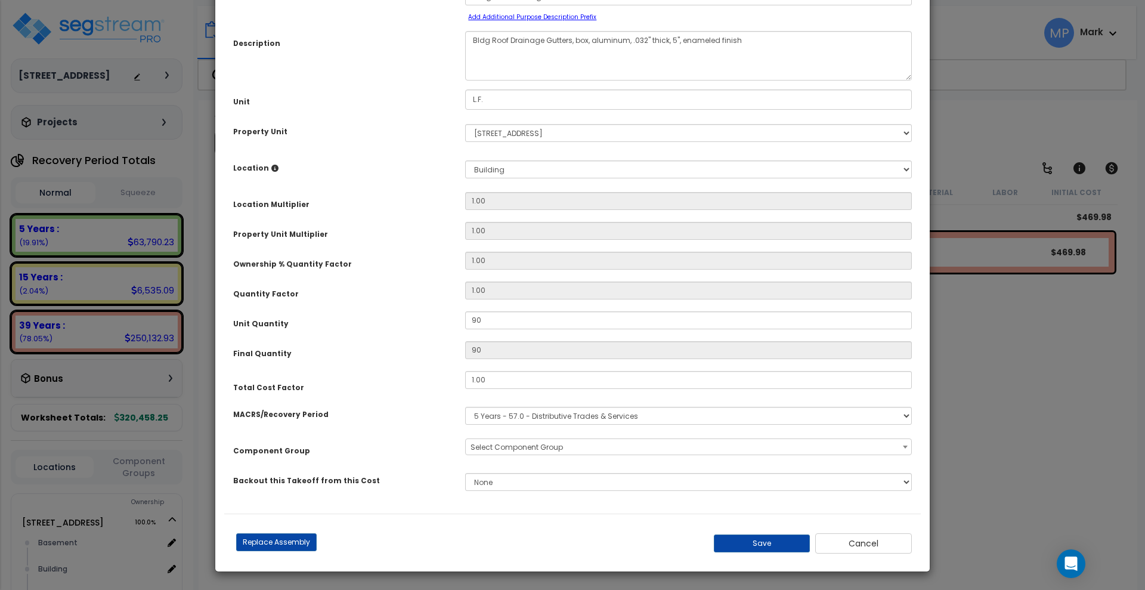
click at [610, 445] on span "Select Component Group" at bounding box center [688, 447] width 445 height 17
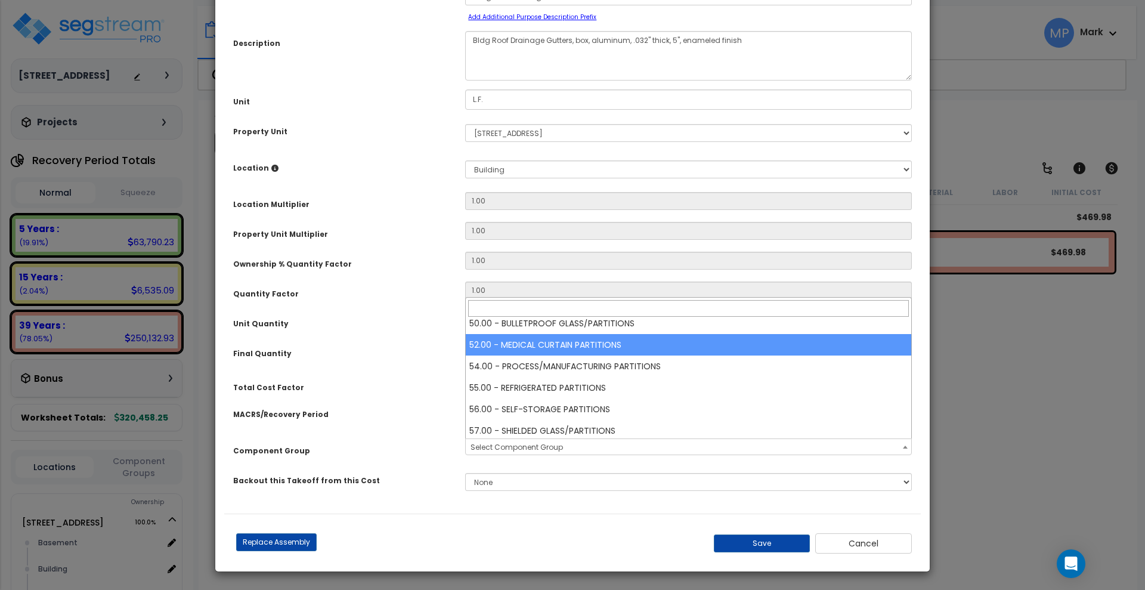
scroll to position [447, 0]
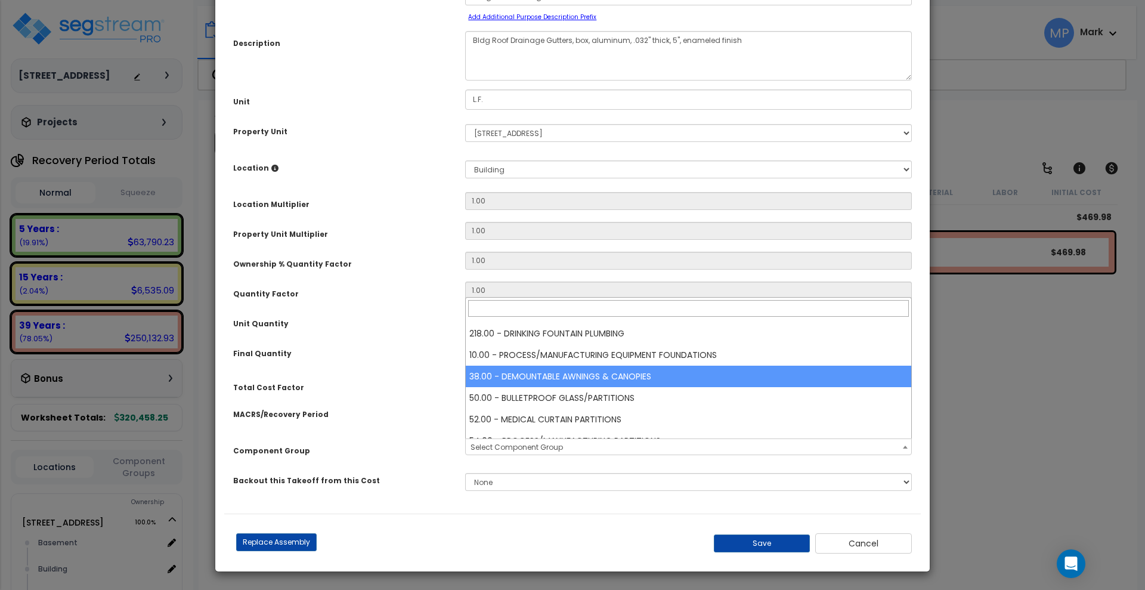
select select "11464"
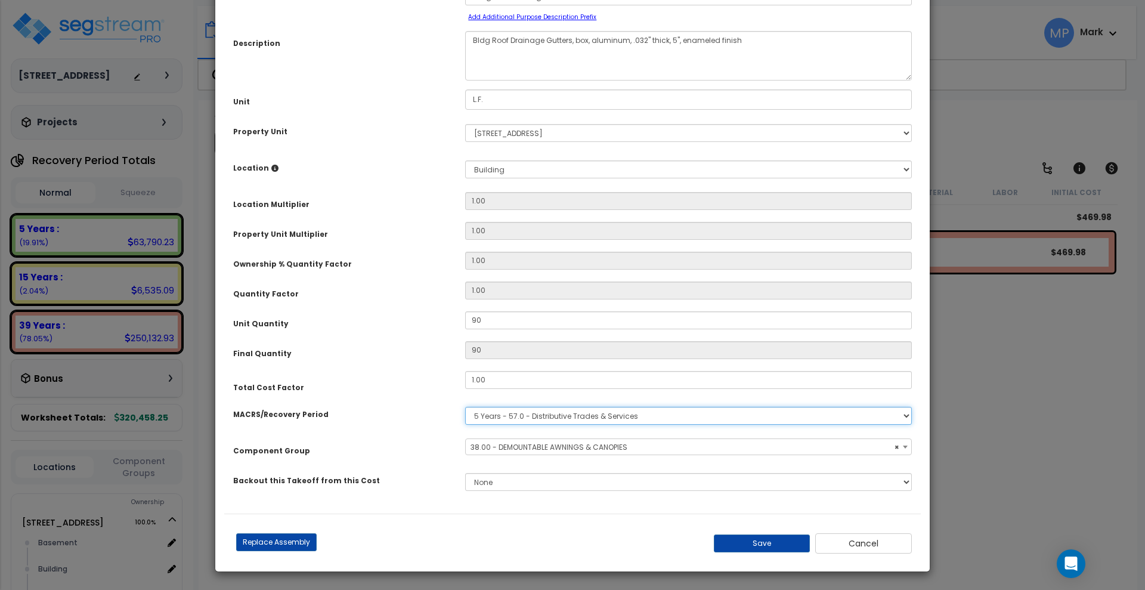
click at [677, 416] on select "Select MACRS/Recovery Period 5 Years - 57.0 - Distributive Trades & Services 5 …" at bounding box center [688, 416] width 447 height 18
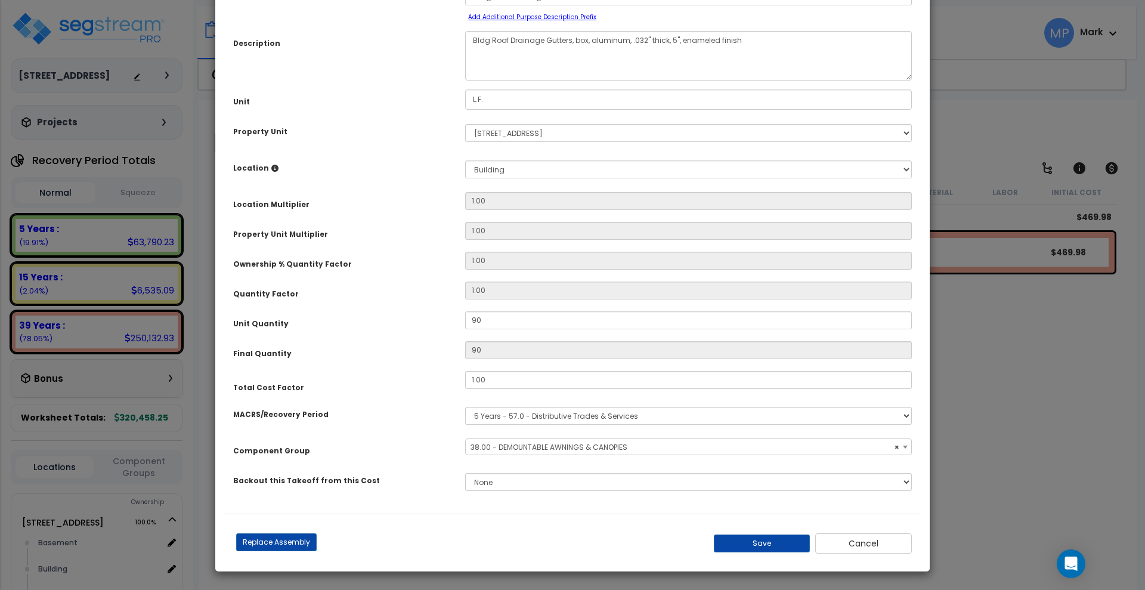
click at [654, 449] on span "× 38.00 - DEMOUNTABLE AWNINGS & CANOPIES" at bounding box center [688, 447] width 445 height 17
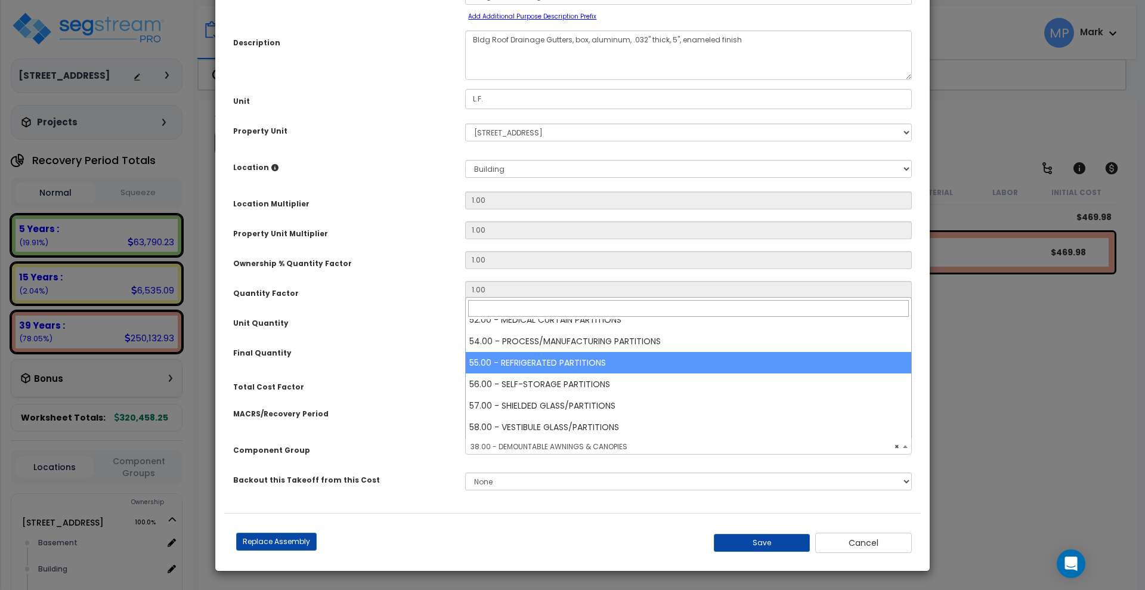
scroll to position [472, 0]
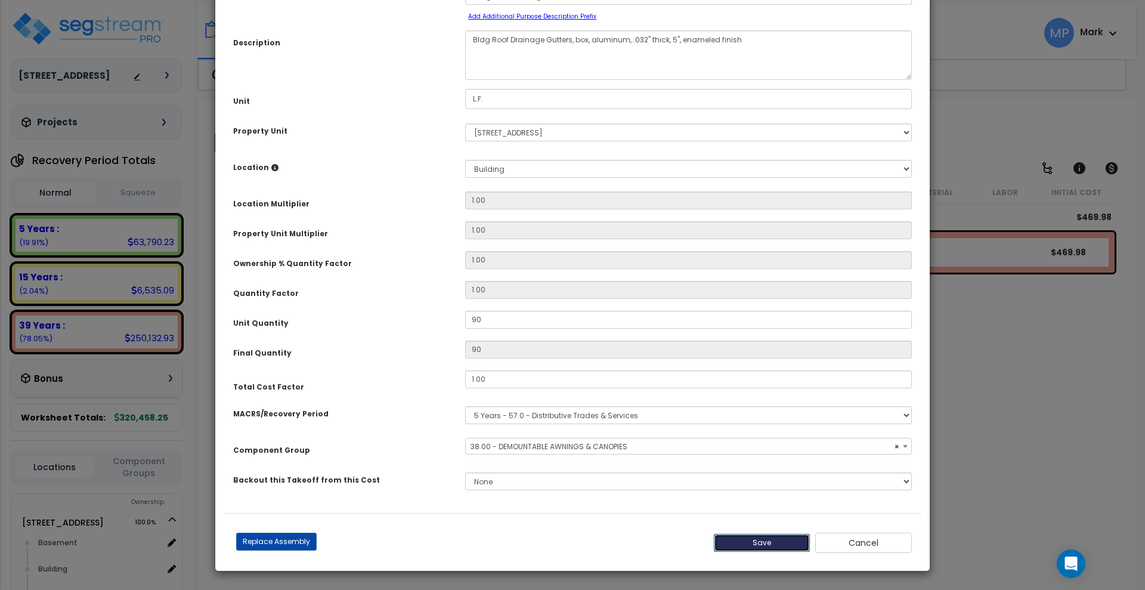
click at [792, 543] on button "Save" at bounding box center [762, 543] width 97 height 18
type input "90.00"
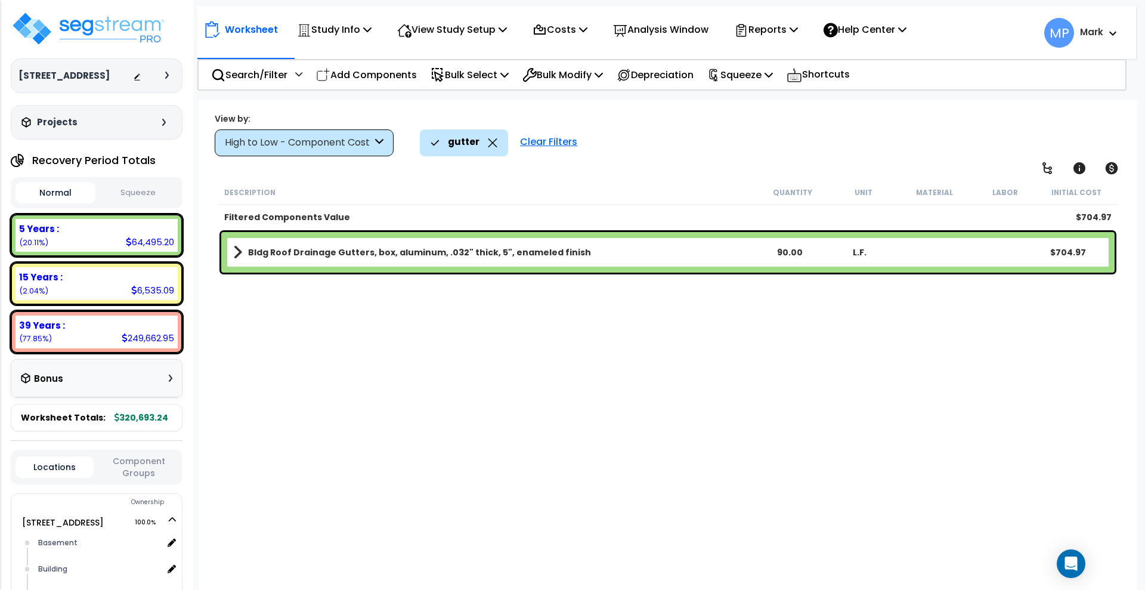
click at [546, 141] on div "Clear Filters" at bounding box center [548, 142] width 69 height 26
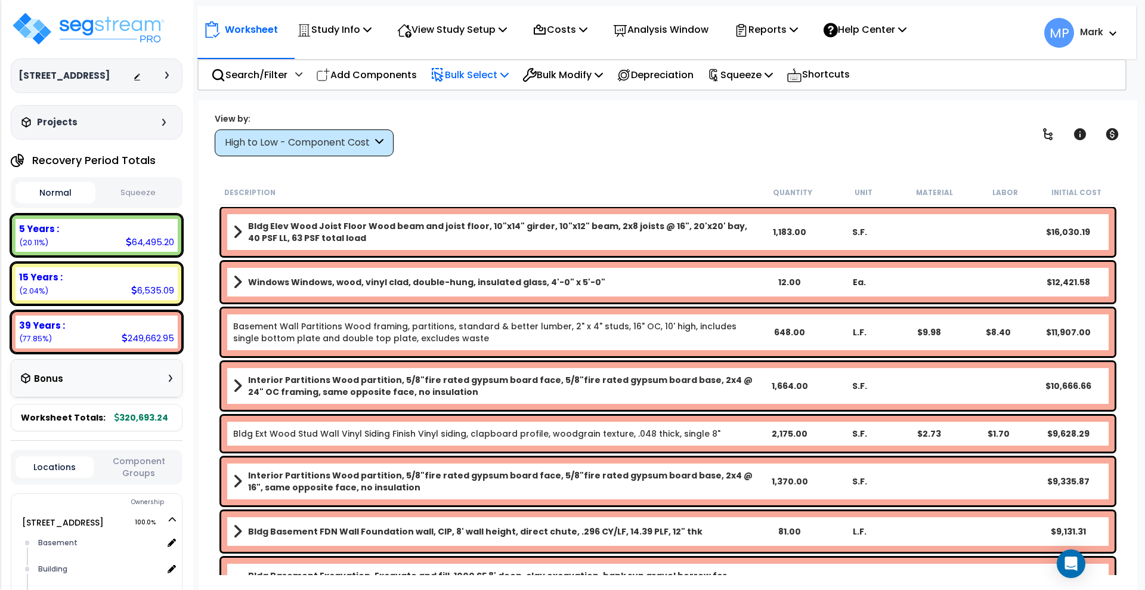
click at [468, 78] on p "Bulk Select" at bounding box center [470, 75] width 78 height 16
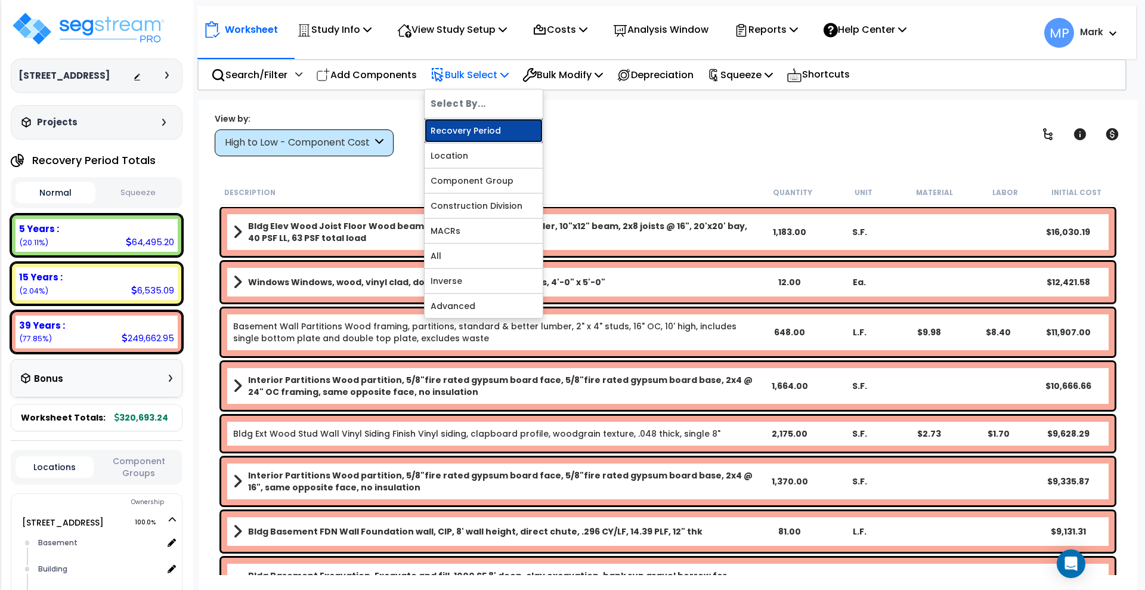
click at [490, 136] on link "Recovery Period" at bounding box center [484, 131] width 118 height 24
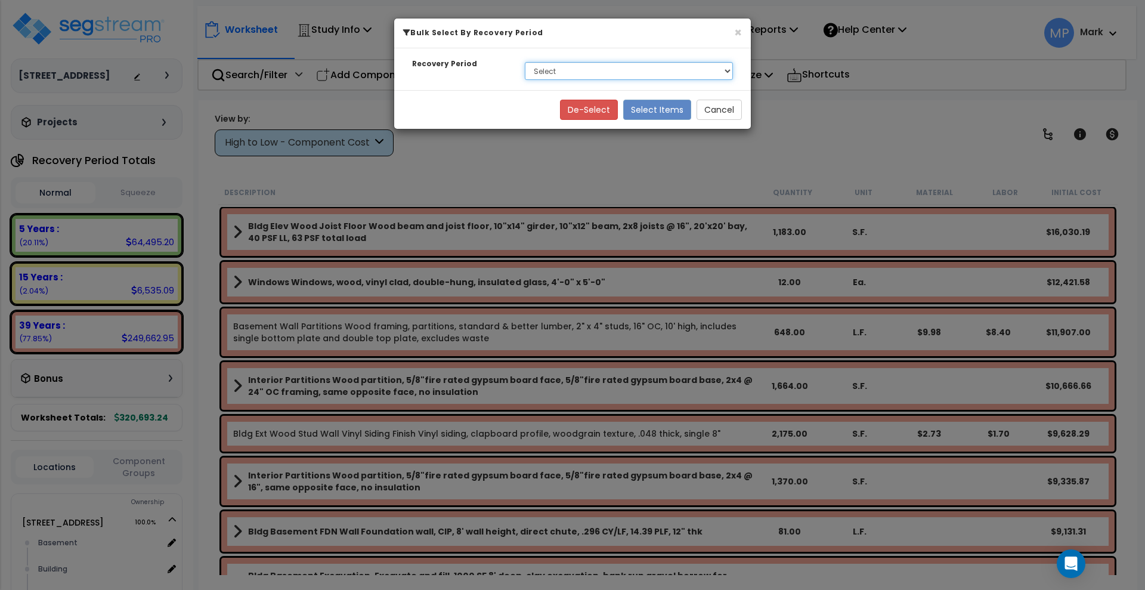
click at [723, 72] on select "Select 5 Years 15 Years 39 Years" at bounding box center [629, 71] width 208 height 18
select select "39Y"
click at [525, 62] on select "Select 5 Years 15 Years 39 Years" at bounding box center [629, 71] width 208 height 18
click at [656, 109] on button "Select Items" at bounding box center [657, 110] width 68 height 20
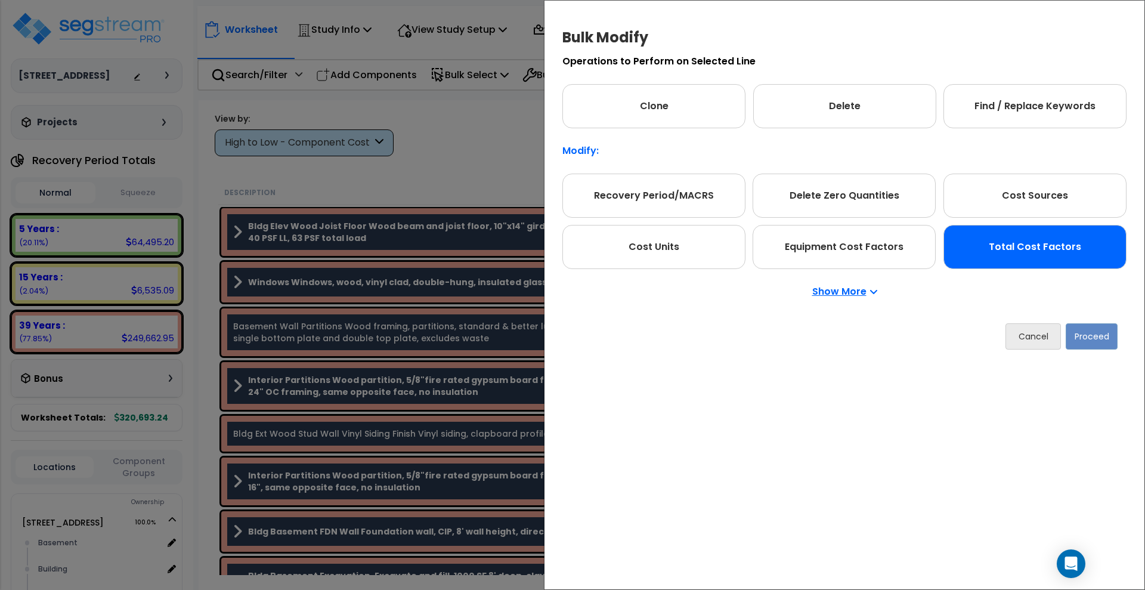
click at [1011, 253] on div "Total Cost Factors" at bounding box center [1034, 247] width 183 height 44
click at [1097, 340] on button "Proceed" at bounding box center [1092, 336] width 52 height 26
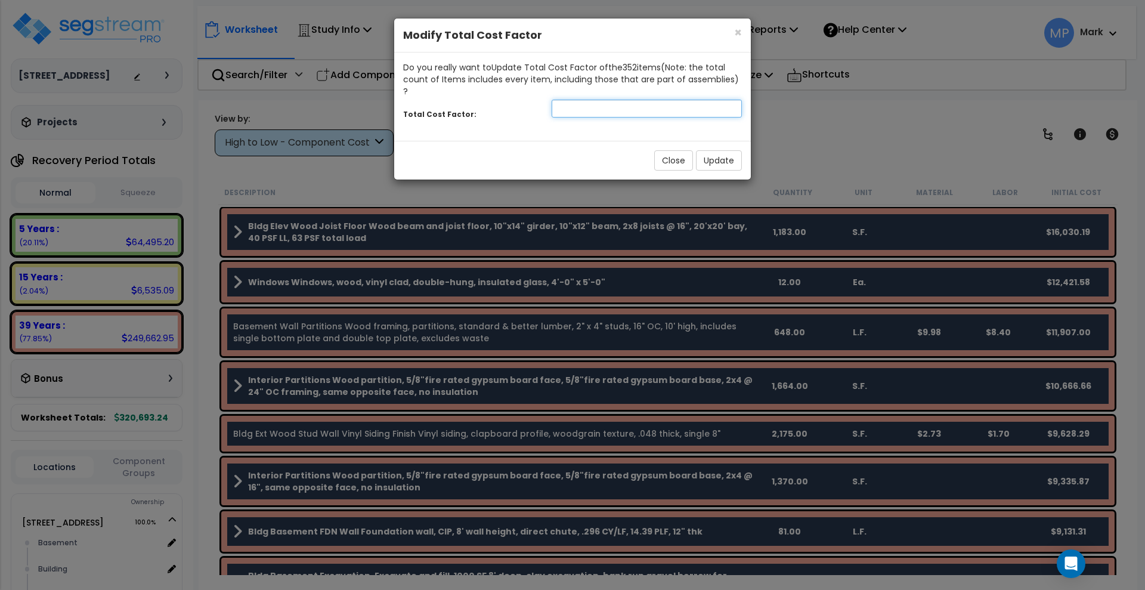
click at [580, 100] on input "number" at bounding box center [647, 109] width 190 height 18
type input ".9"
click at [719, 150] on button "Update" at bounding box center [719, 160] width 46 height 20
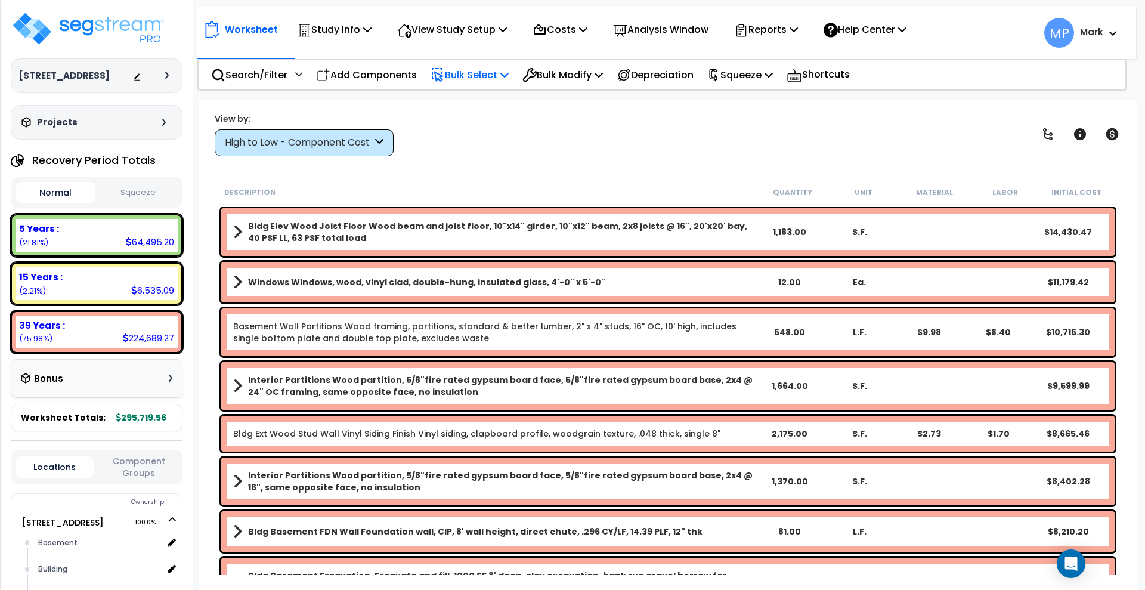
click at [487, 73] on p "Bulk Select" at bounding box center [470, 75] width 78 height 16
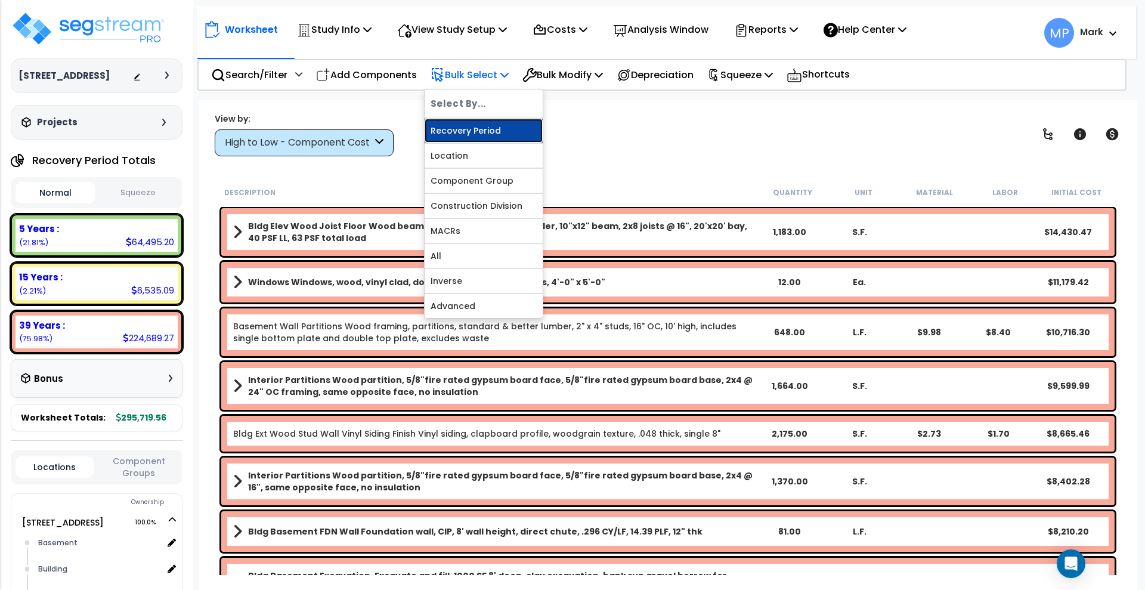
click at [475, 134] on link "Recovery Period" at bounding box center [484, 131] width 118 height 24
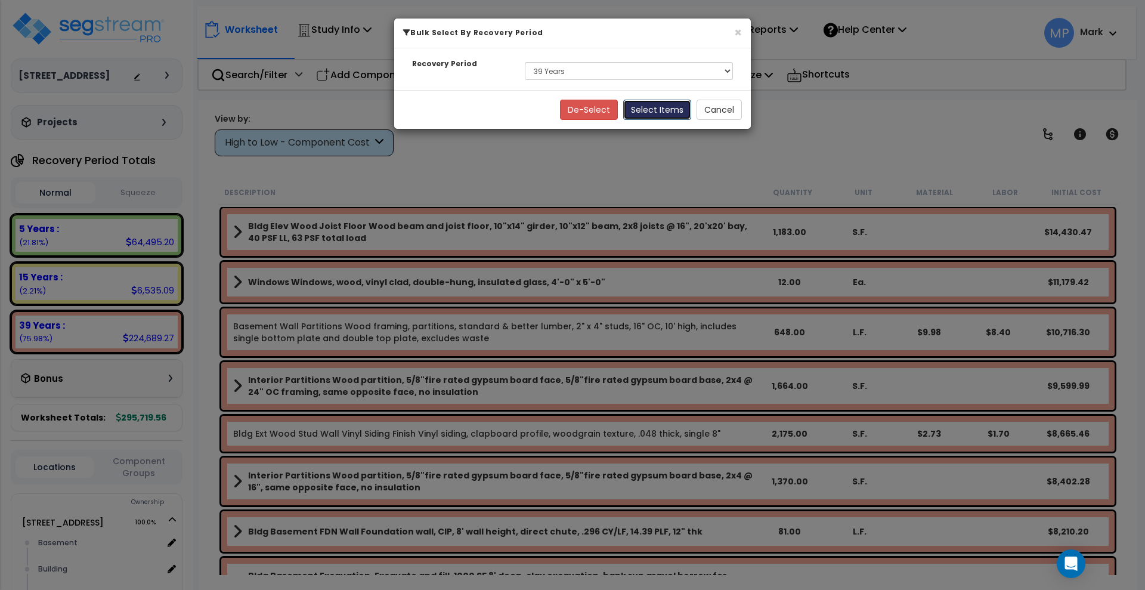
click at [654, 111] on button "Select Items" at bounding box center [657, 110] width 68 height 20
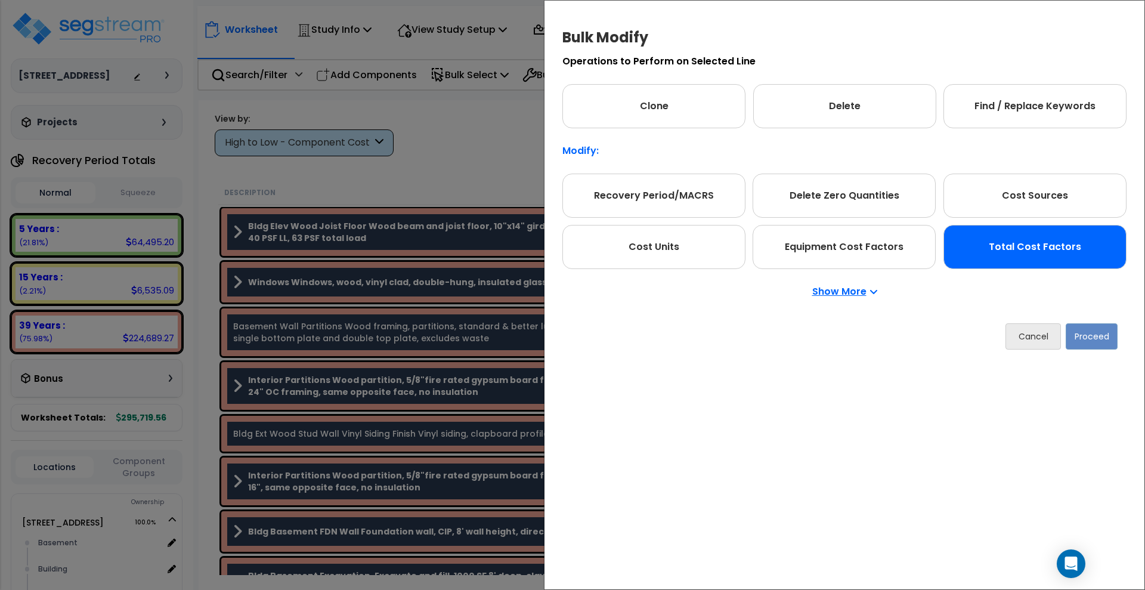
click at [996, 250] on div "Total Cost Factors" at bounding box center [1034, 247] width 183 height 44
click at [1091, 338] on button "Proceed" at bounding box center [1091, 336] width 52 height 26
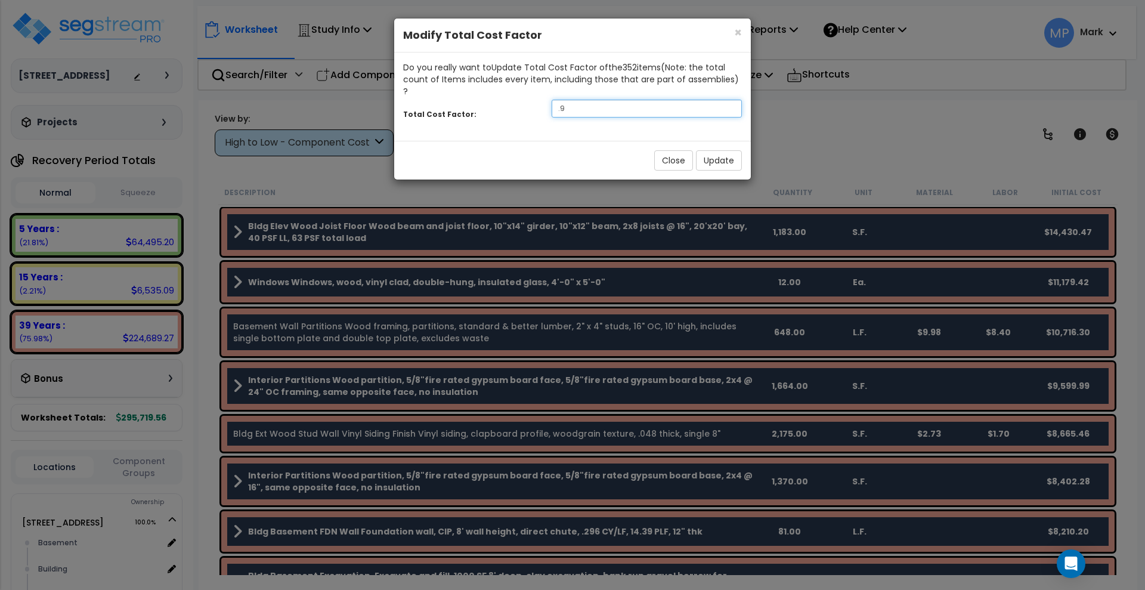
drag, startPoint x: 570, startPoint y: 92, endPoint x: 509, endPoint y: 92, distance: 60.2
click at [509, 97] on div "Total Cost Factor: .9" at bounding box center [572, 110] width 357 height 26
type input ".8"
click at [726, 150] on button "Update" at bounding box center [719, 160] width 46 height 20
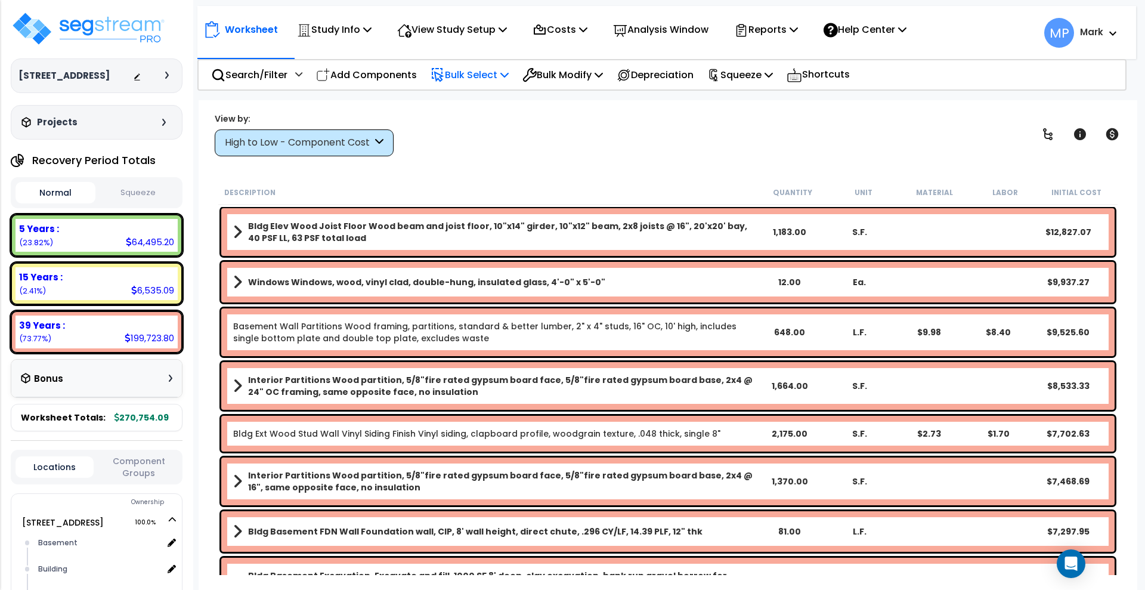
click at [455, 75] on p "Bulk Select" at bounding box center [470, 75] width 78 height 16
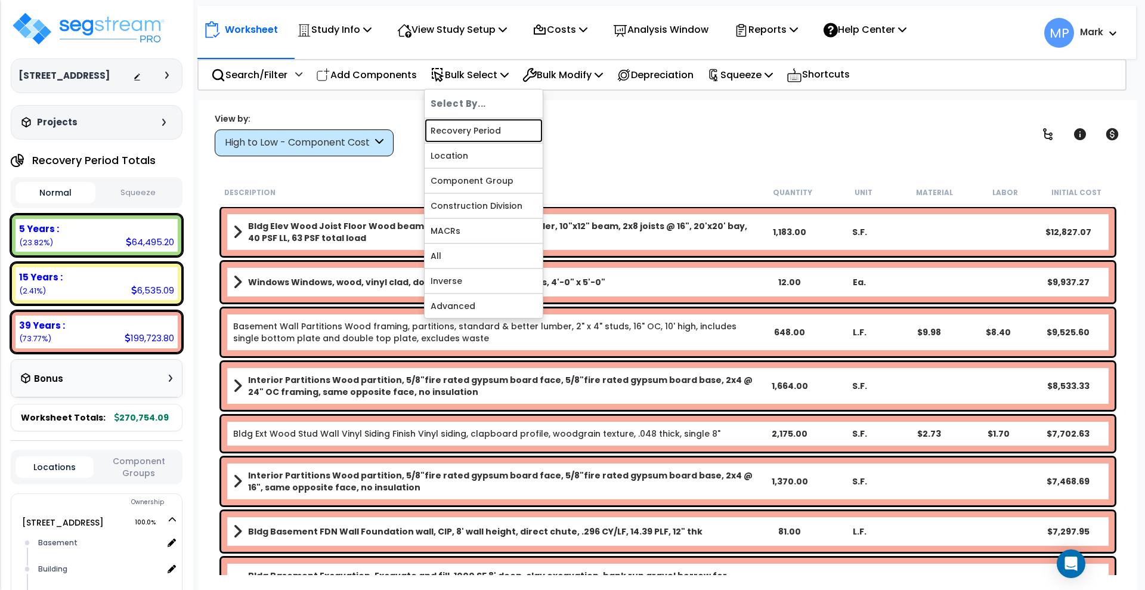
click at [480, 129] on link "Recovery Period" at bounding box center [484, 131] width 118 height 24
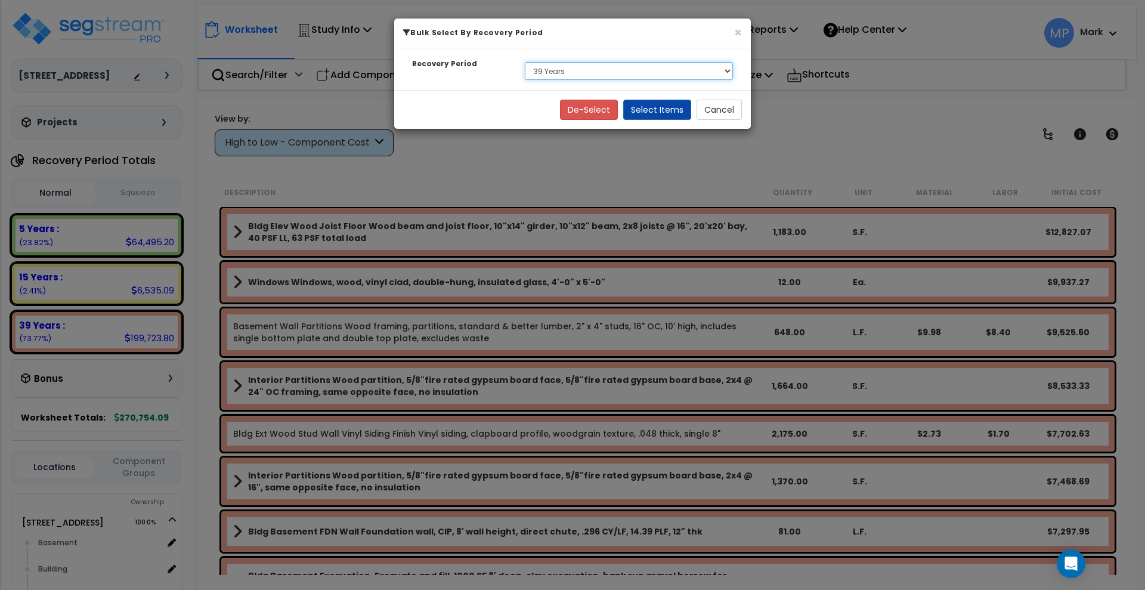
click at [620, 76] on select "Select 5 Years 15 Years 39 Years" at bounding box center [629, 71] width 208 height 18
select select "15Y"
click at [525, 62] on select "Select 5 Years 15 Years 39 Years" at bounding box center [629, 71] width 208 height 18
click at [652, 109] on button "Select Items" at bounding box center [657, 110] width 68 height 20
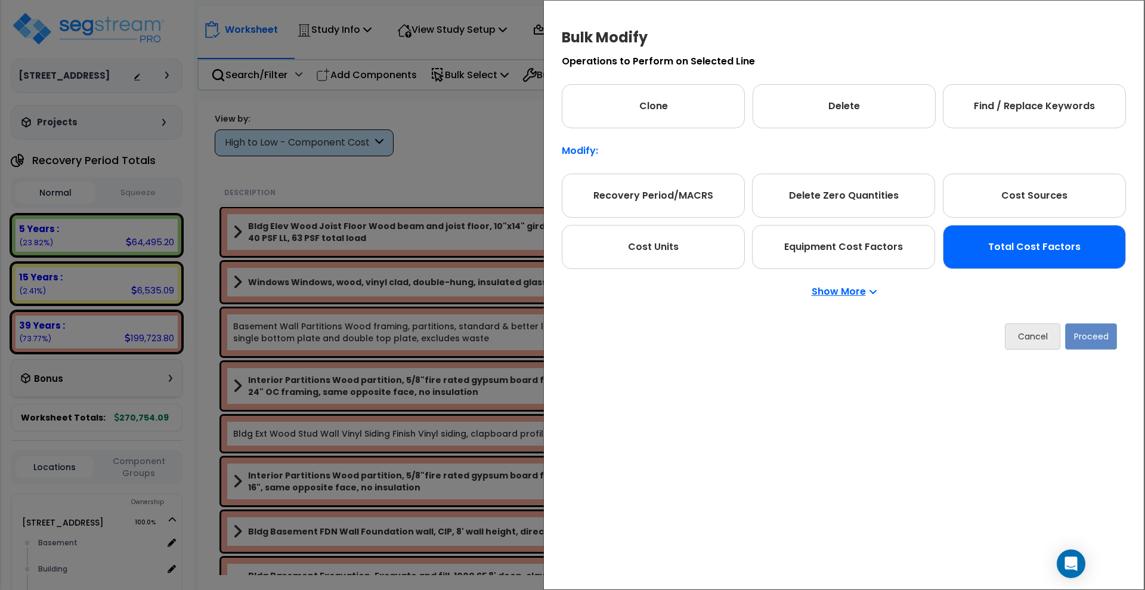
click at [983, 244] on div "Total Cost Factors" at bounding box center [1034, 247] width 183 height 44
click at [1101, 336] on button "Proceed" at bounding box center [1091, 336] width 52 height 26
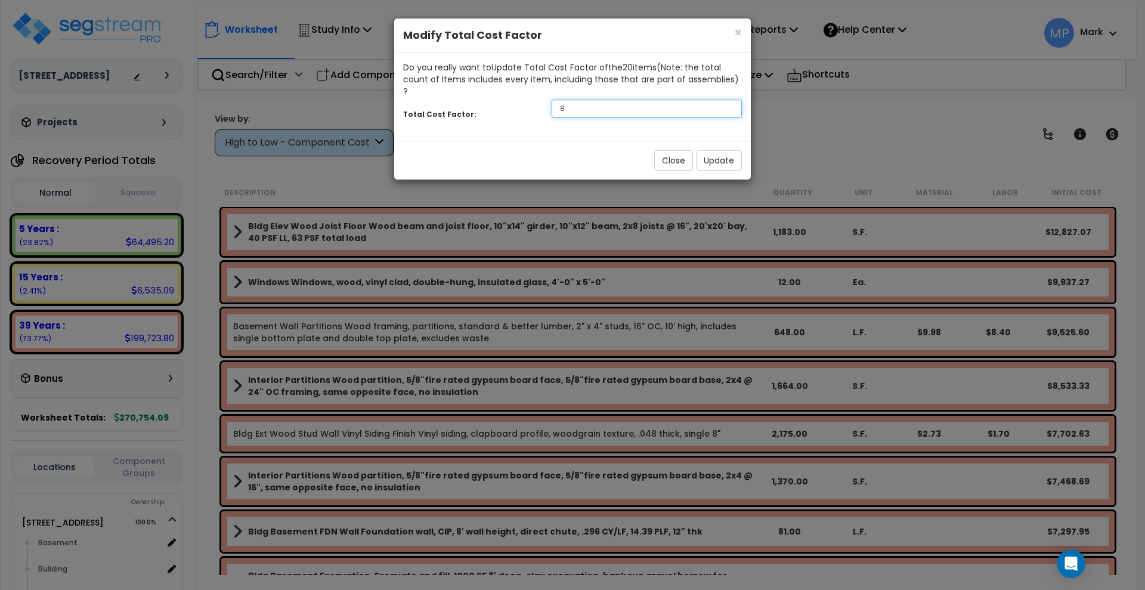
click at [499, 101] on div "Total Cost Factor: .8" at bounding box center [572, 110] width 357 height 26
type input "1.1"
click at [726, 150] on button "Update" at bounding box center [719, 160] width 46 height 20
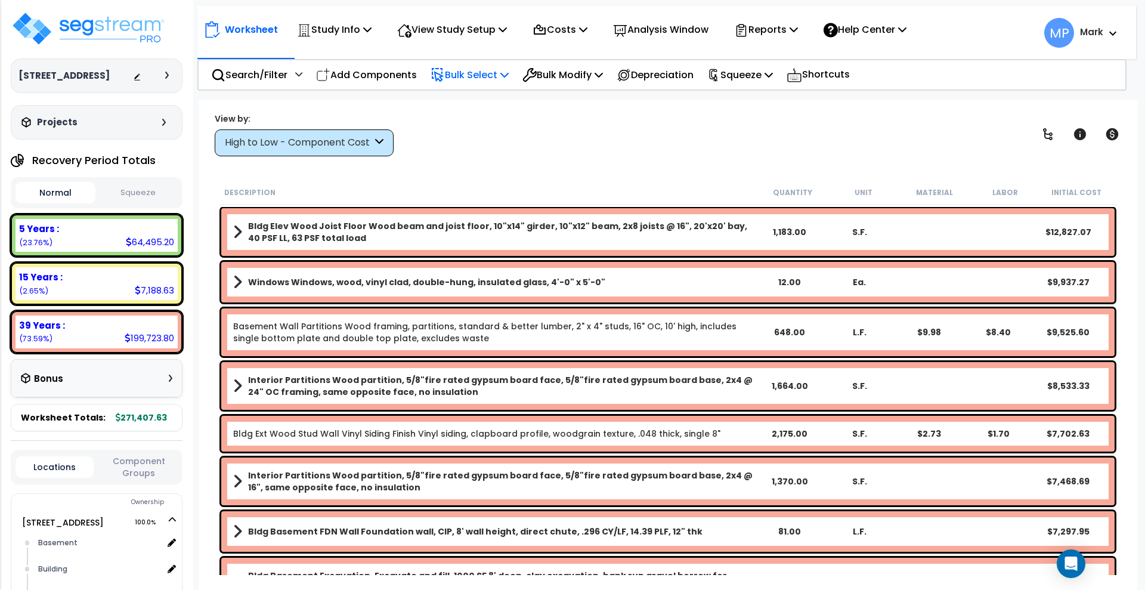
click at [468, 75] on p "Bulk Select" at bounding box center [470, 75] width 78 height 16
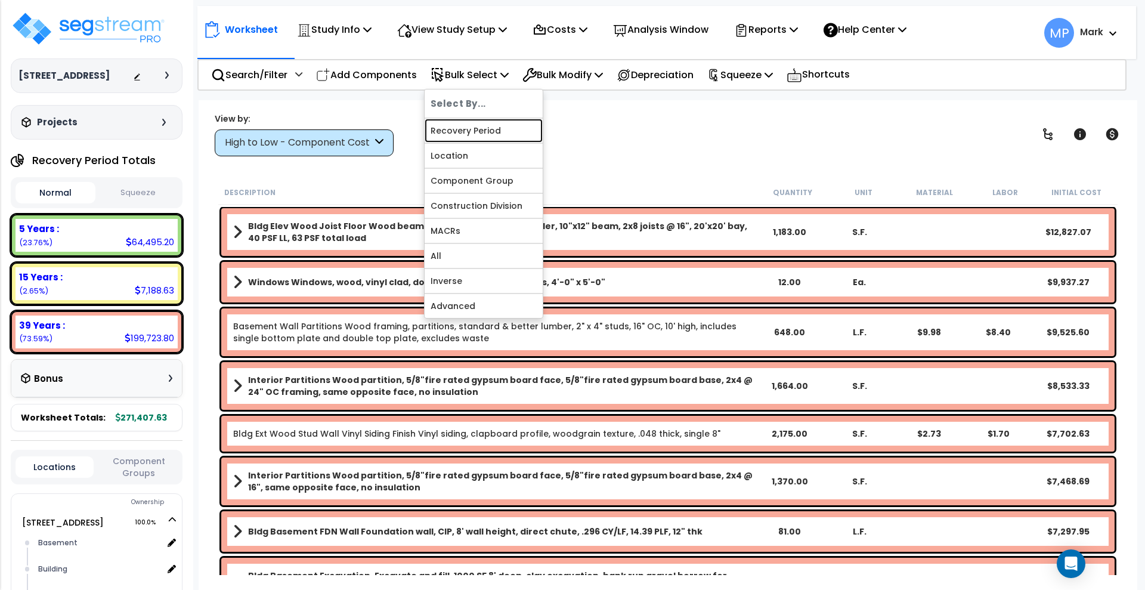
drag, startPoint x: 484, startPoint y: 131, endPoint x: 494, endPoint y: 160, distance: 31.3
click at [484, 131] on link "Recovery Period" at bounding box center [484, 131] width 118 height 24
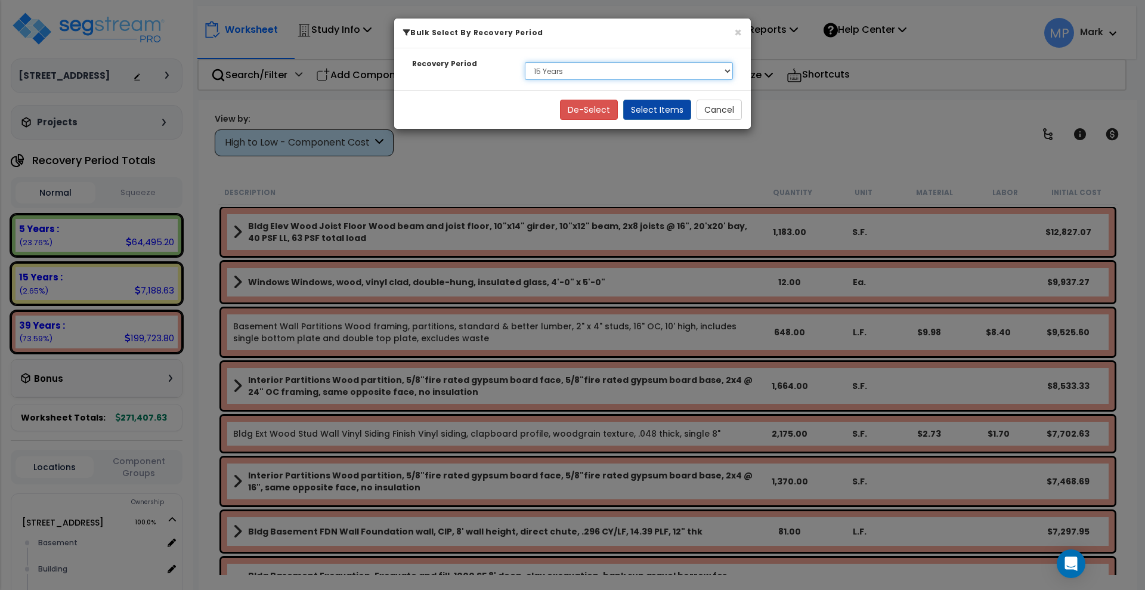
click at [583, 68] on select "Select 5 Years 15 Years 39 Years" at bounding box center [629, 71] width 208 height 18
click at [525, 62] on select "Select 5 Years 15 Years 39 Years" at bounding box center [629, 71] width 208 height 18
click at [669, 110] on button "Select Items" at bounding box center [657, 110] width 68 height 20
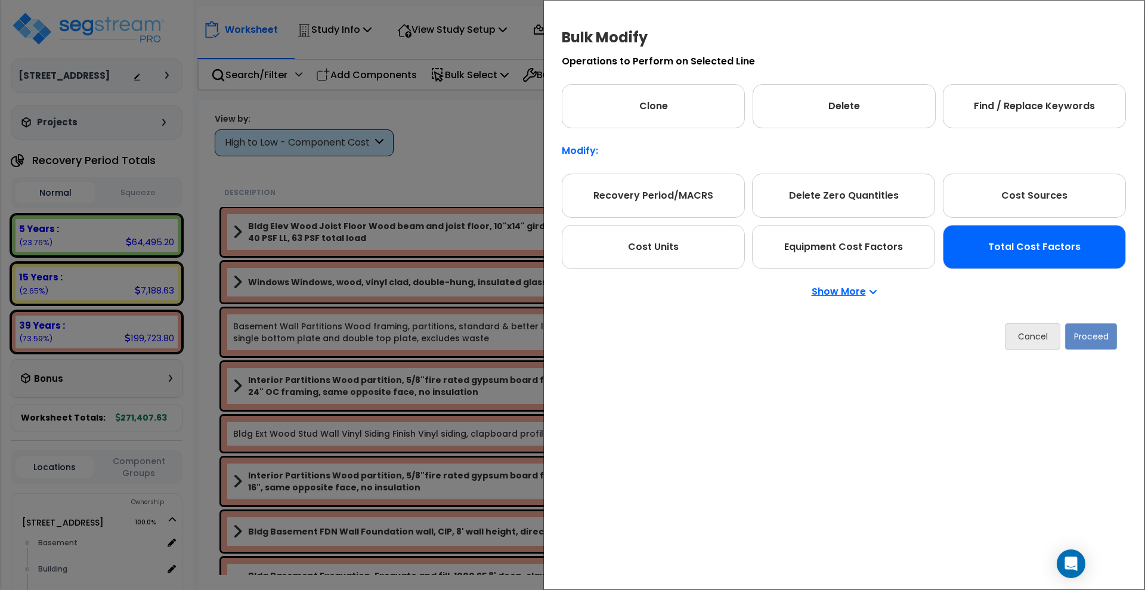
click at [1026, 253] on div "Total Cost Factors" at bounding box center [1034, 247] width 183 height 44
click at [1101, 342] on button "Proceed" at bounding box center [1091, 336] width 52 height 26
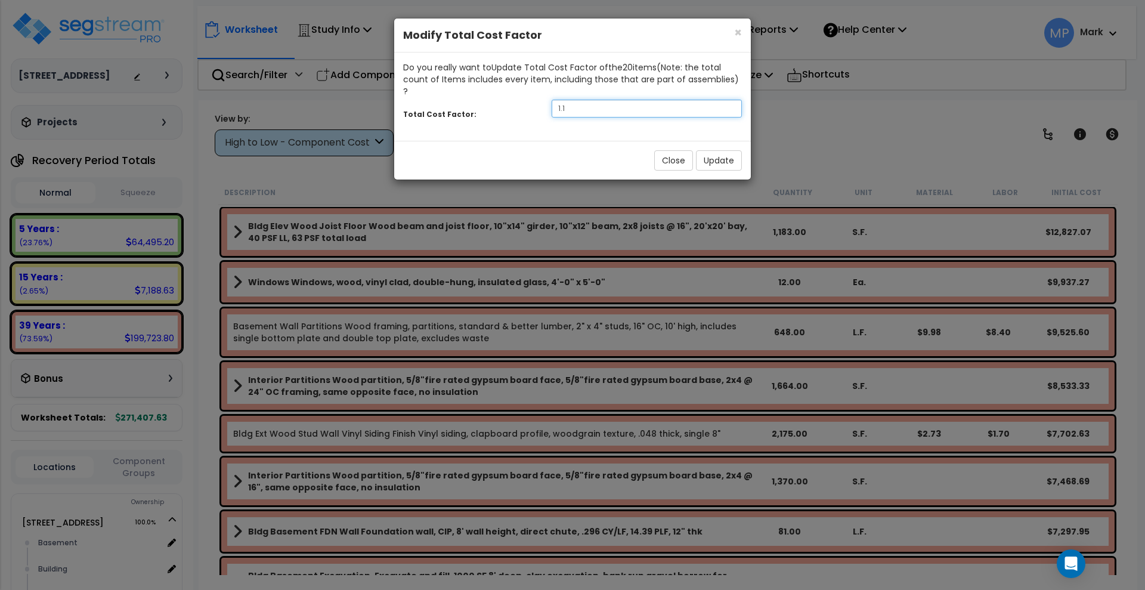
drag, startPoint x: 483, startPoint y: 98, endPoint x: 474, endPoint y: 98, distance: 9.5
click at [476, 98] on div "Total Cost Factor: 1.1" at bounding box center [572, 110] width 357 height 26
type input "1.25"
click at [735, 150] on button "Update" at bounding box center [719, 160] width 46 height 20
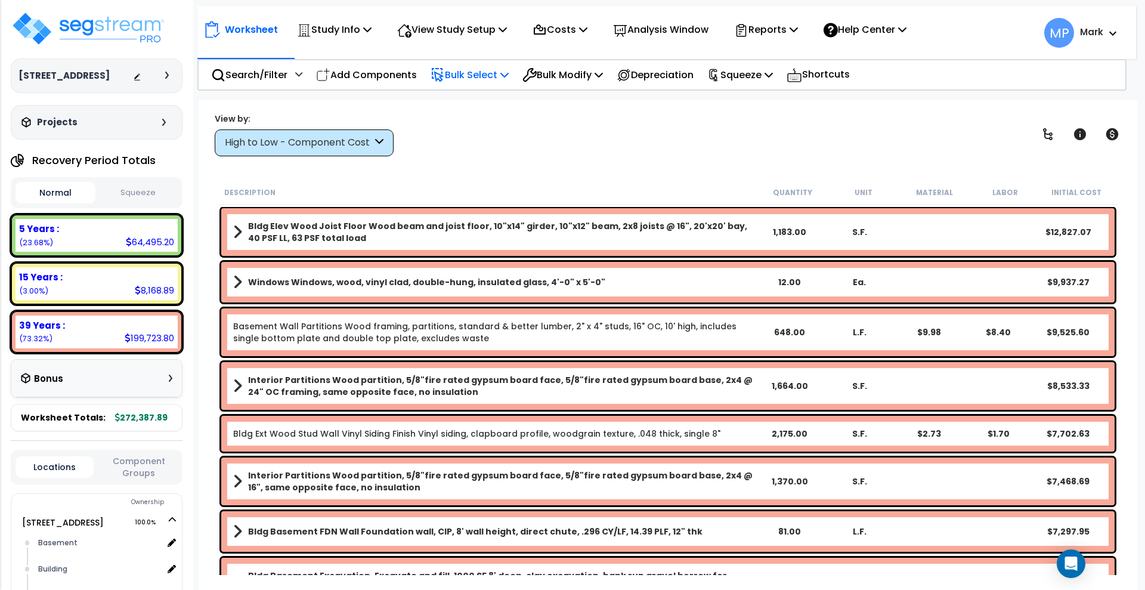
click at [472, 74] on p "Bulk Select" at bounding box center [470, 75] width 78 height 16
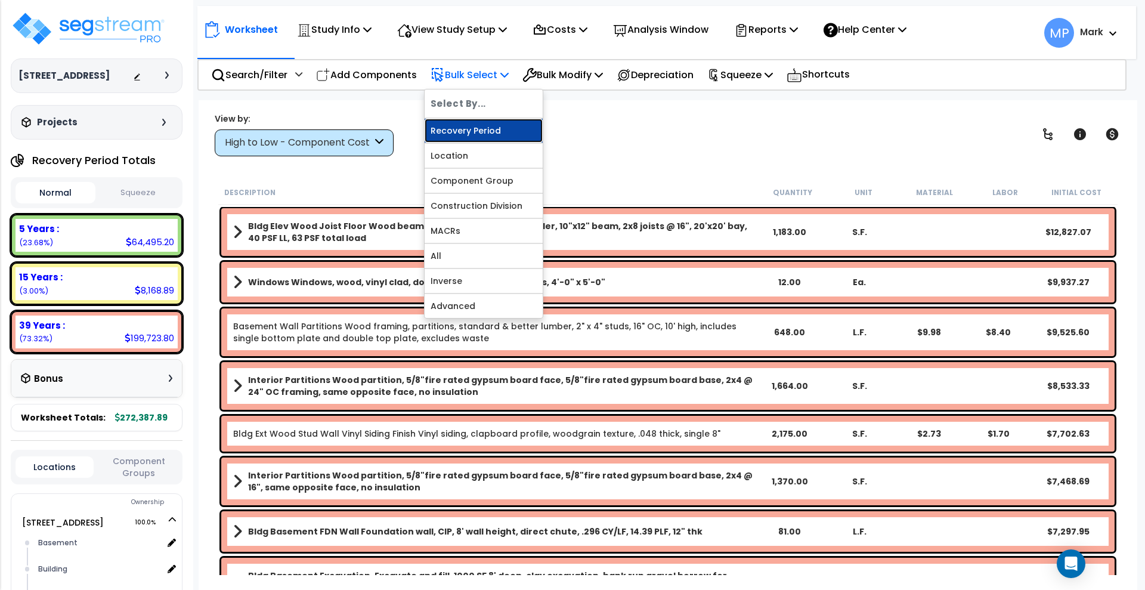
click at [487, 131] on link "Recovery Period" at bounding box center [484, 131] width 118 height 24
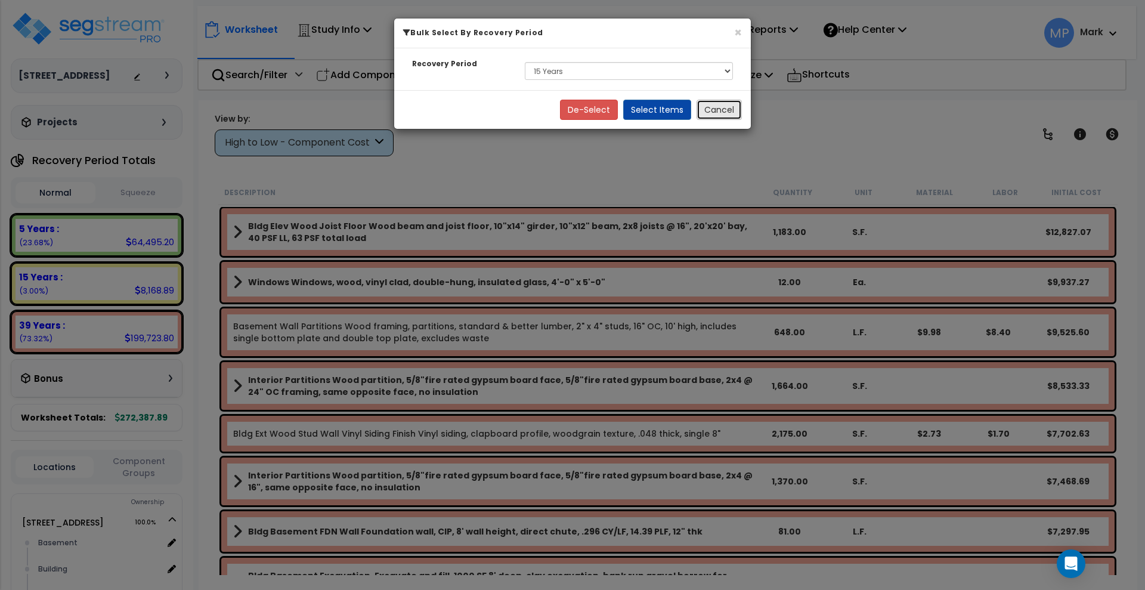
click at [722, 112] on button "Cancel" at bounding box center [719, 110] width 45 height 20
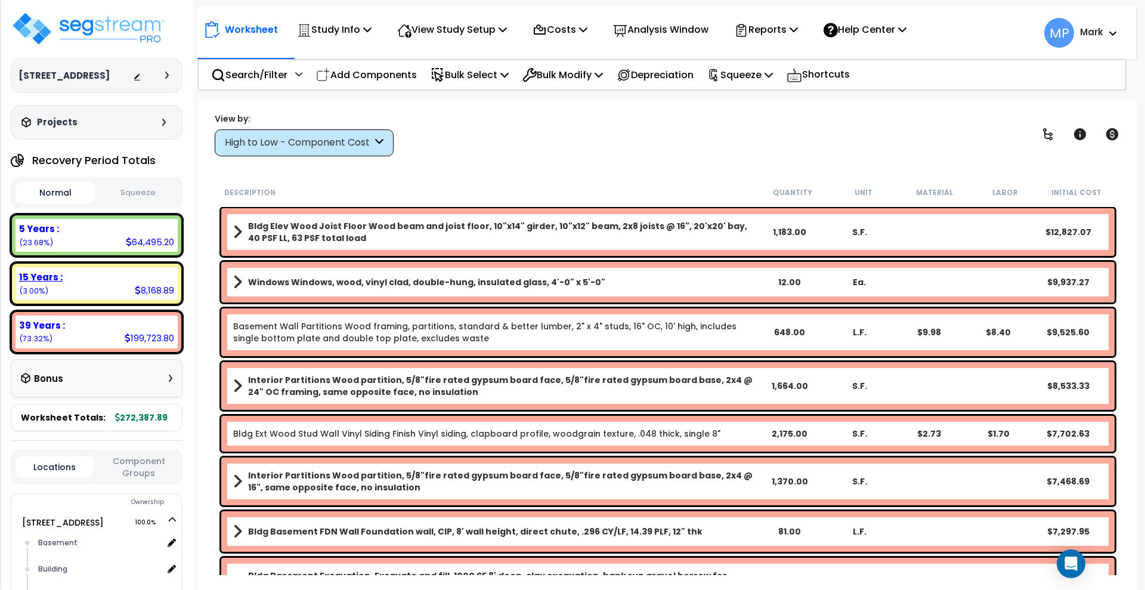
click at [84, 281] on div "15 Years :" at bounding box center [96, 277] width 155 height 13
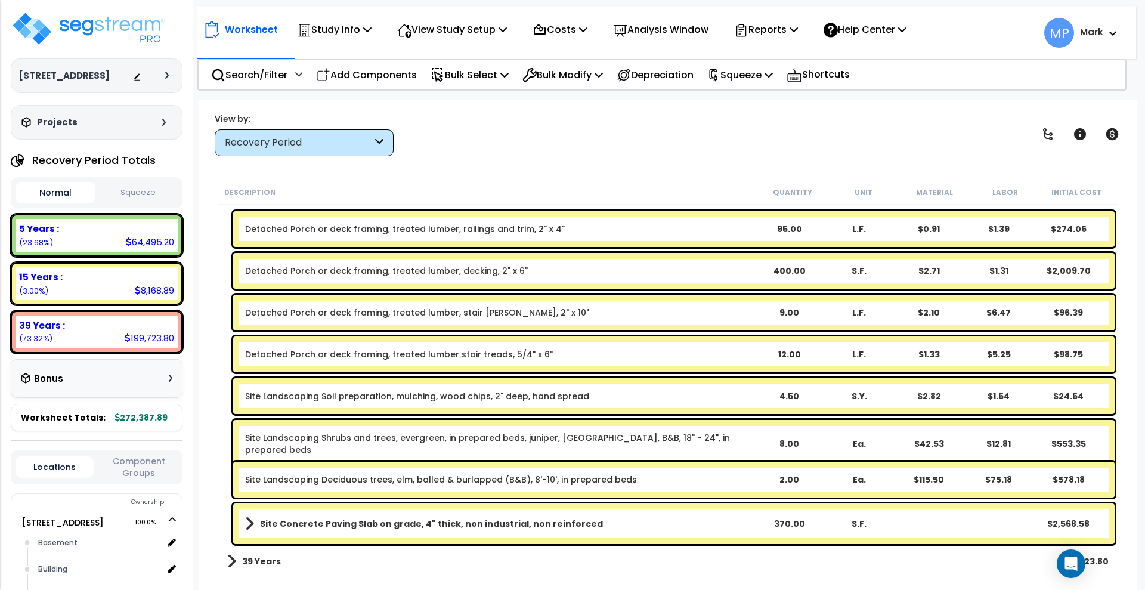
scroll to position [30, 0]
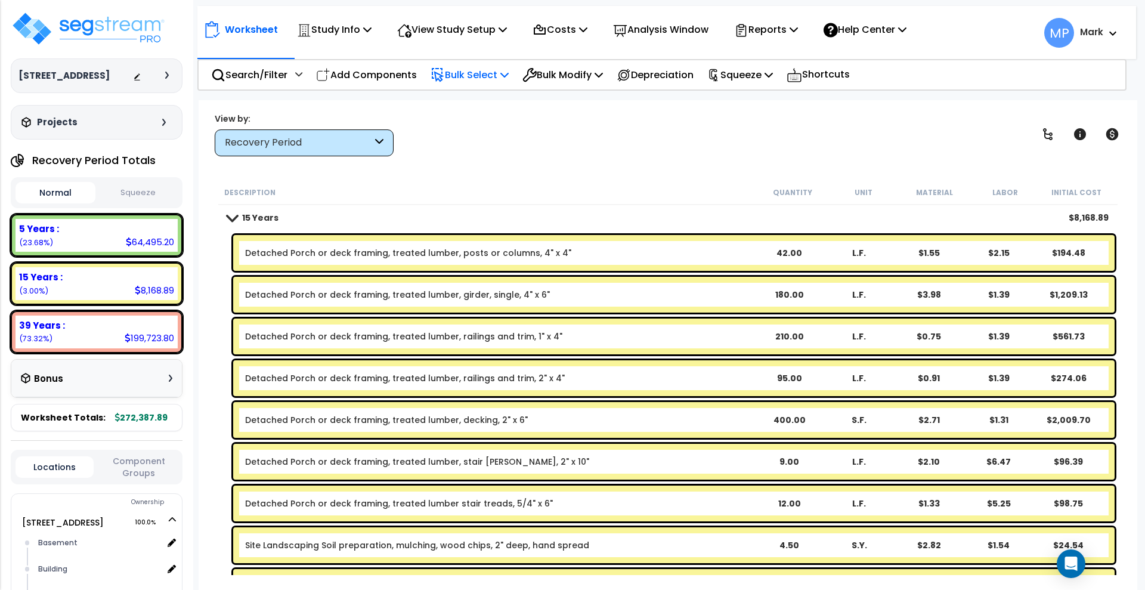
click at [461, 77] on p "Bulk Select" at bounding box center [470, 75] width 78 height 16
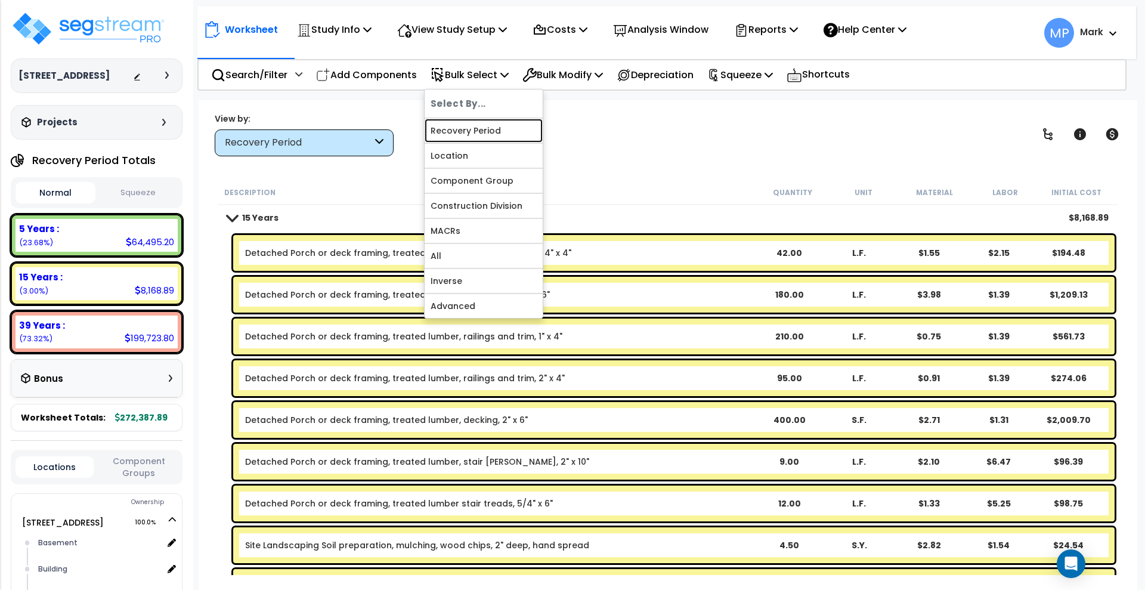
drag, startPoint x: 487, startPoint y: 130, endPoint x: 493, endPoint y: 142, distance: 13.6
click at [487, 130] on link "Recovery Period" at bounding box center [484, 131] width 118 height 24
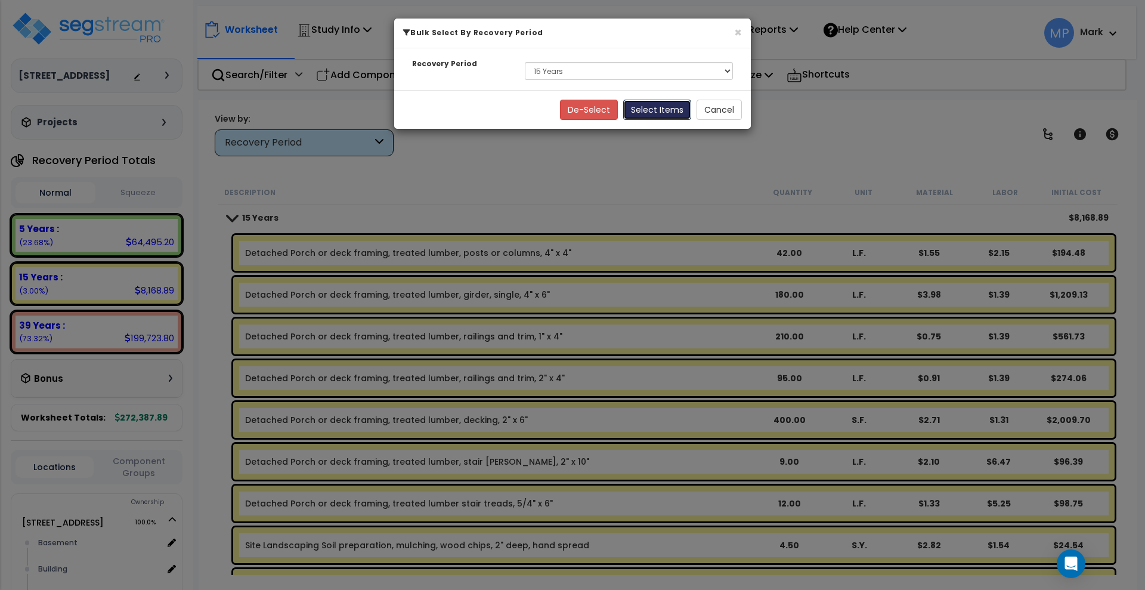
click at [652, 105] on button "Select Items" at bounding box center [657, 110] width 68 height 20
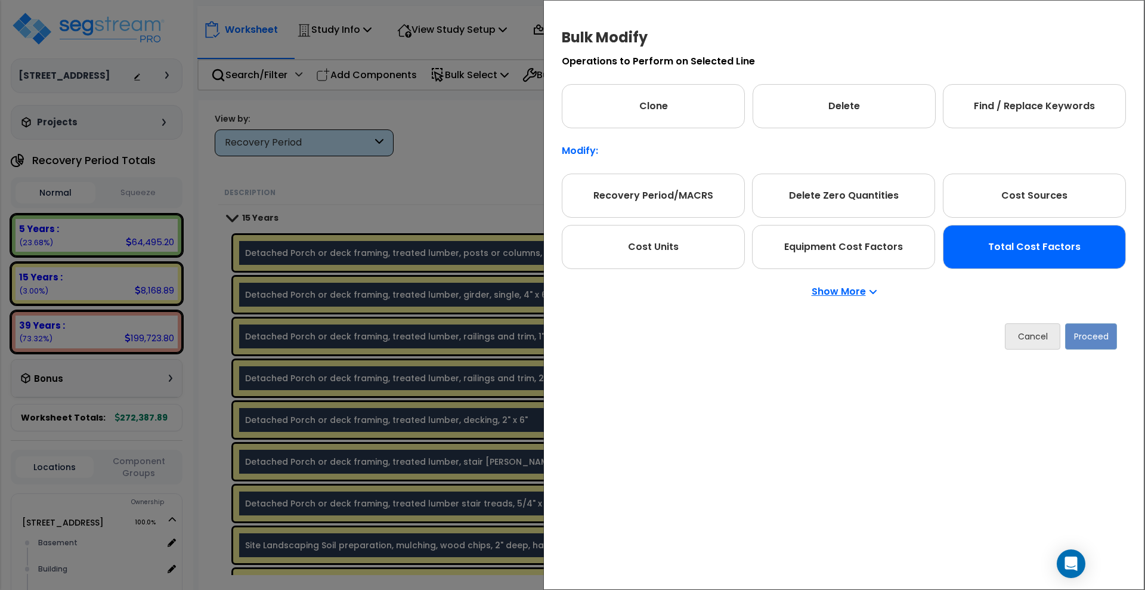
click at [998, 251] on div "Total Cost Factors" at bounding box center [1034, 247] width 183 height 44
click at [1083, 335] on button "Proceed" at bounding box center [1091, 336] width 52 height 26
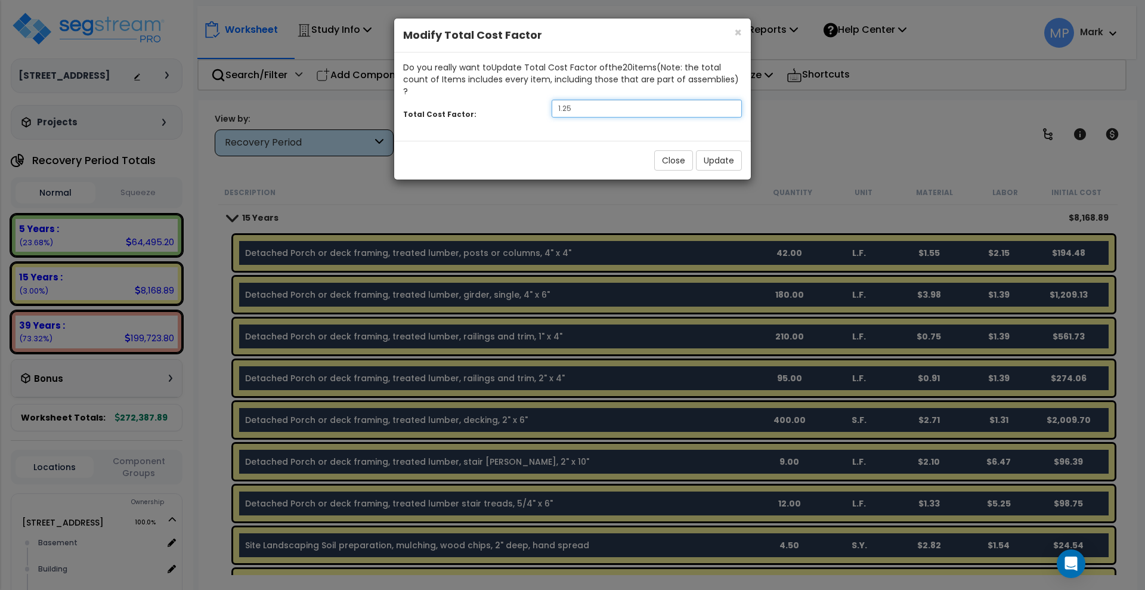
drag, startPoint x: 560, startPoint y: 91, endPoint x: 500, endPoint y: 88, distance: 59.7
click at [500, 97] on div "Total Cost Factor: 1.25" at bounding box center [572, 110] width 357 height 26
type input "2"
click at [717, 150] on button "Update" at bounding box center [719, 160] width 46 height 20
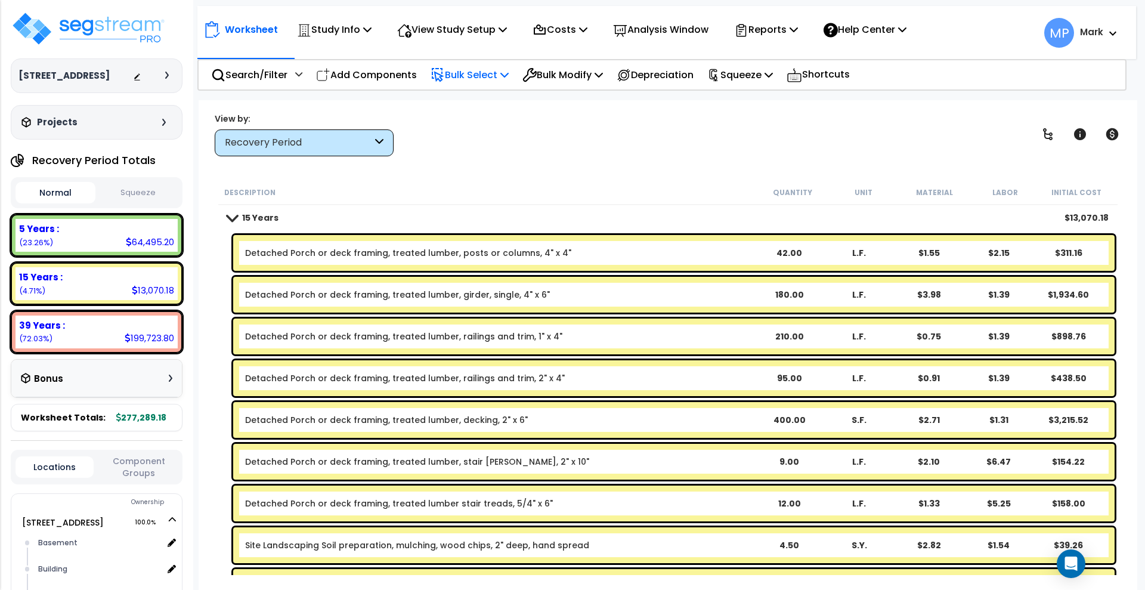
click at [468, 73] on p "Bulk Select" at bounding box center [470, 75] width 78 height 16
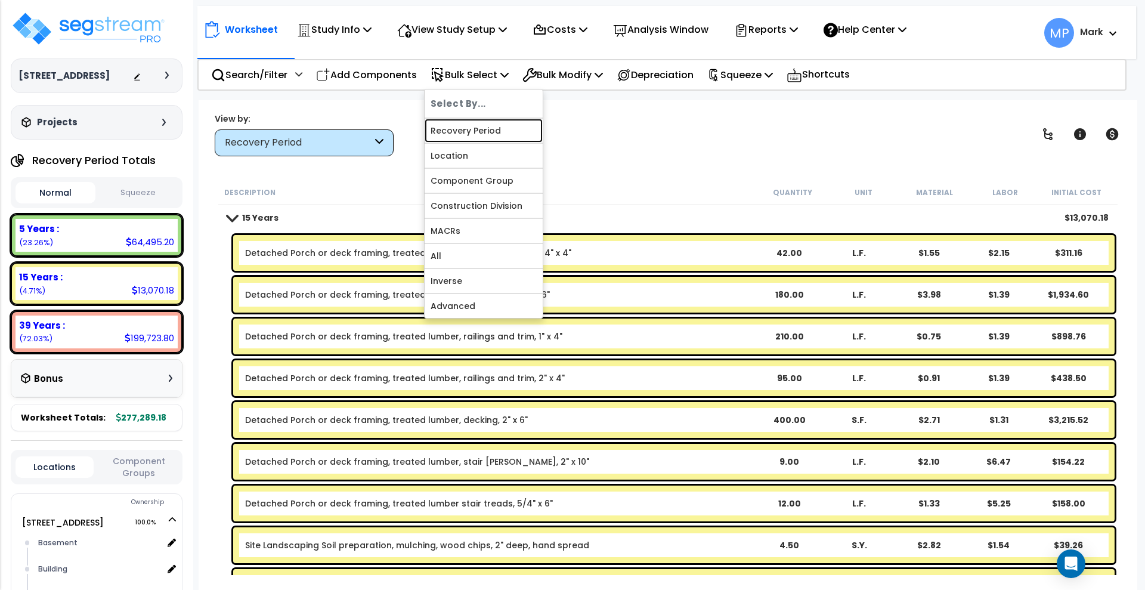
click at [470, 128] on link "Recovery Period" at bounding box center [484, 131] width 118 height 24
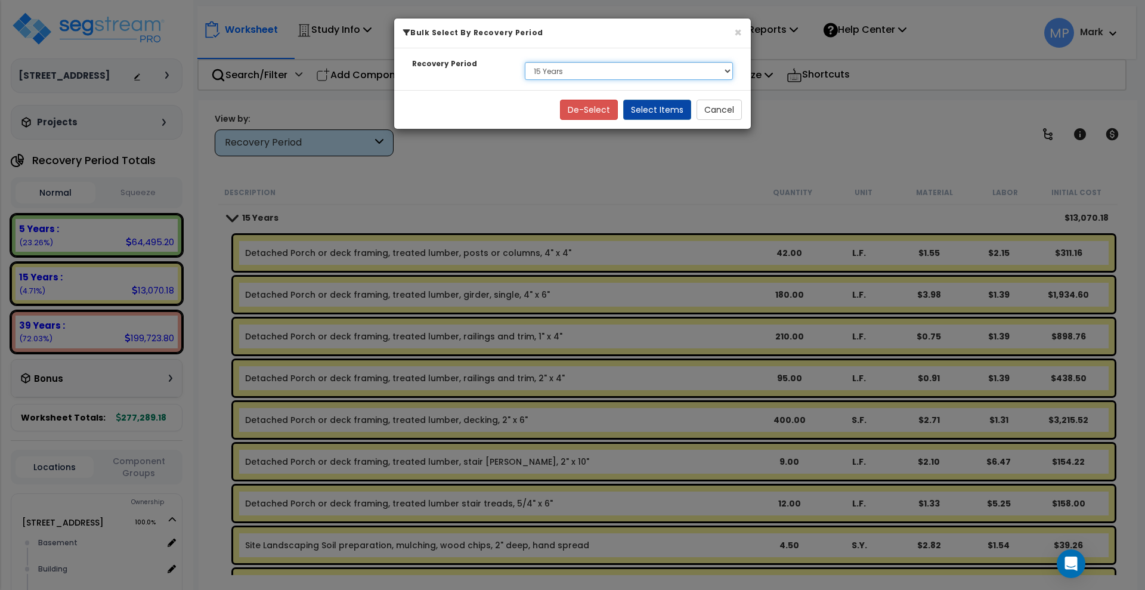
click at [568, 69] on select "Select 5 Years 15 Years 39 Years" at bounding box center [629, 71] width 208 height 18
drag, startPoint x: 642, startPoint y: 182, endPoint x: 643, endPoint y: 173, distance: 9.6
click at [642, 182] on div "× Bulk Select By Recovery Period Recovery Period Select 5 Years 15 Years 39 Yea…" at bounding box center [572, 295] width 1145 height 590
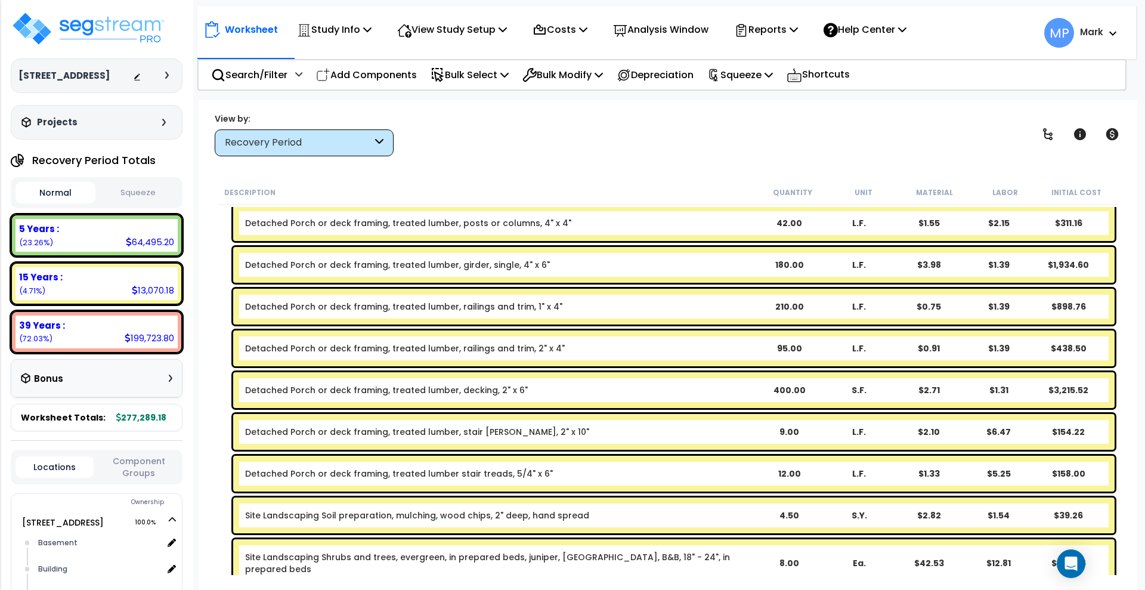
scroll to position [0, 0]
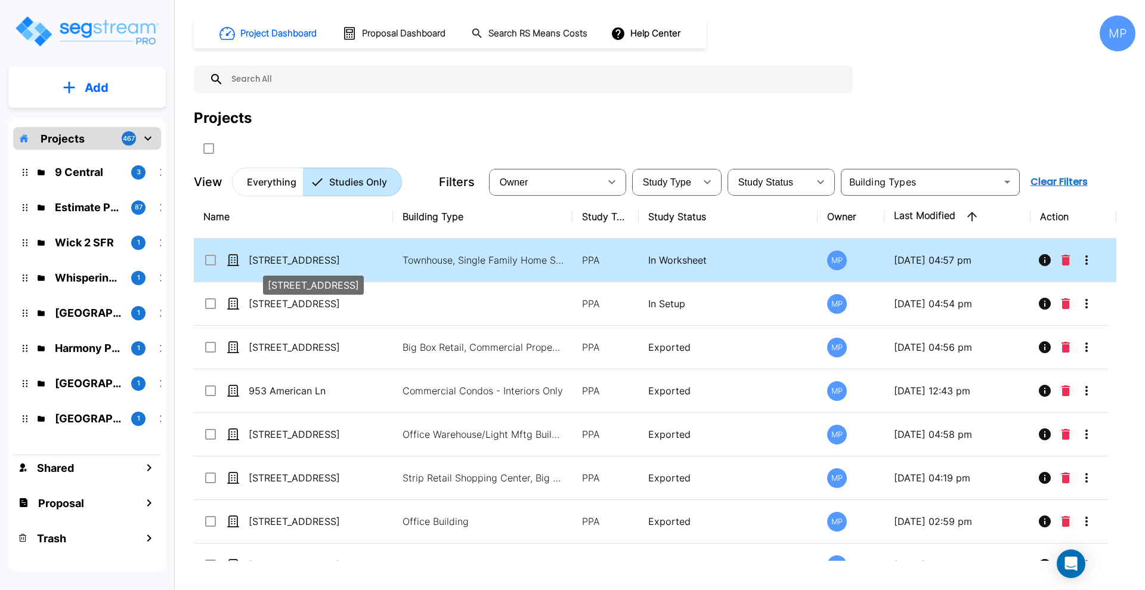
click at [287, 259] on p "[STREET_ADDRESS]" at bounding box center [308, 260] width 119 height 14
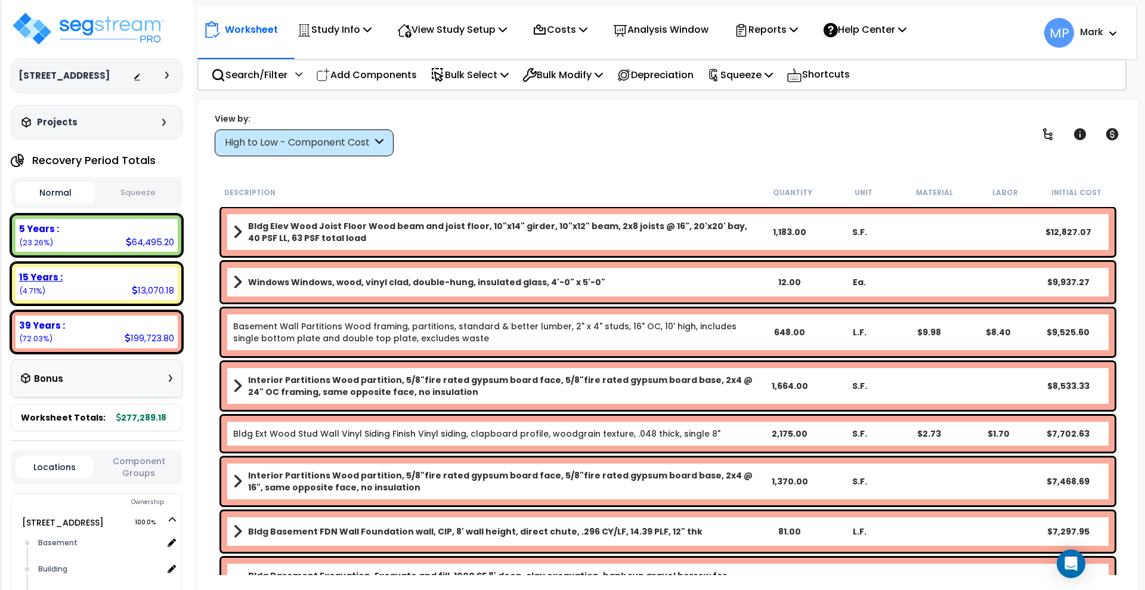
click at [92, 287] on div "15 Years : 13,070.18 (4.71%)" at bounding box center [97, 283] width 162 height 33
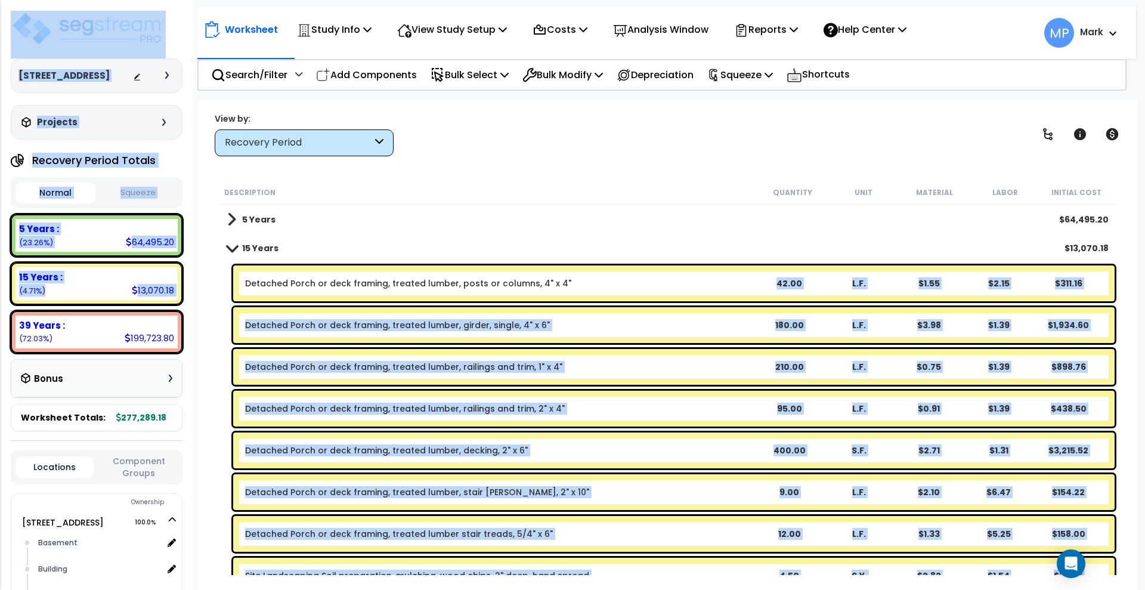
click at [580, 279] on b "Detached Porch or deck framing, treated lumber, posts or columns, 4" x 4"" at bounding box center [499, 283] width 509 height 12
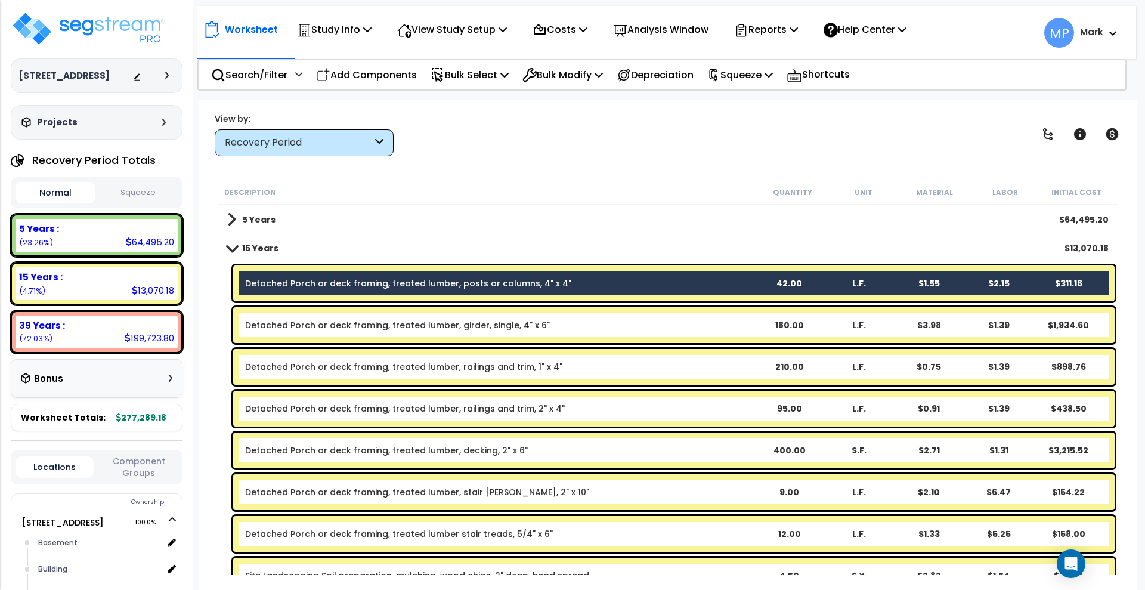
click at [580, 326] on b "Detached Porch or deck framing, treated lumber, girder, single, 4" x 6"" at bounding box center [499, 325] width 509 height 12
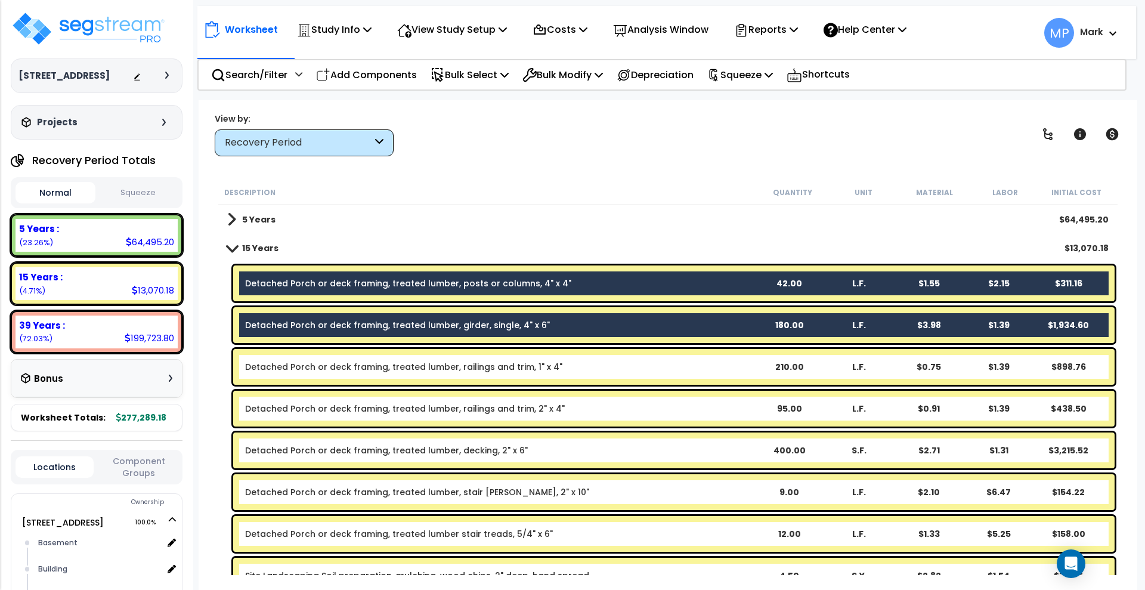
click at [583, 369] on b "Detached Porch or deck framing, treated lumber, railings and trim, 1" x 4"" at bounding box center [499, 367] width 509 height 12
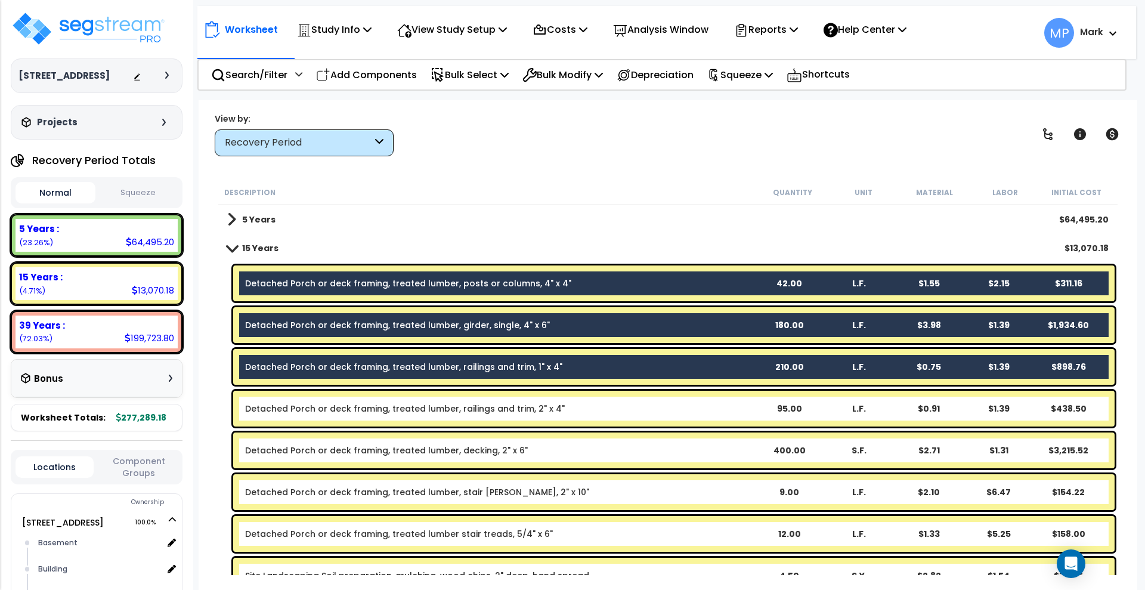
click at [596, 410] on b "Detached Porch or deck framing, treated lumber, railings and trim, 2" x 4"" at bounding box center [499, 409] width 509 height 12
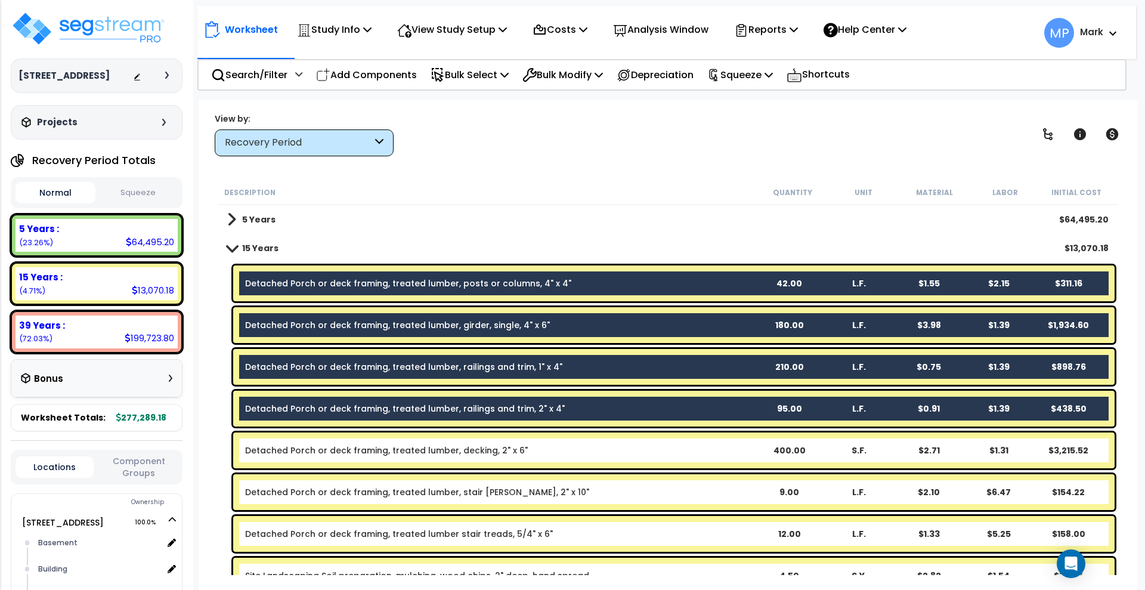
click at [589, 451] on b "Detached Porch or deck framing, treated lumber, decking, 2" x 6"" at bounding box center [499, 450] width 509 height 12
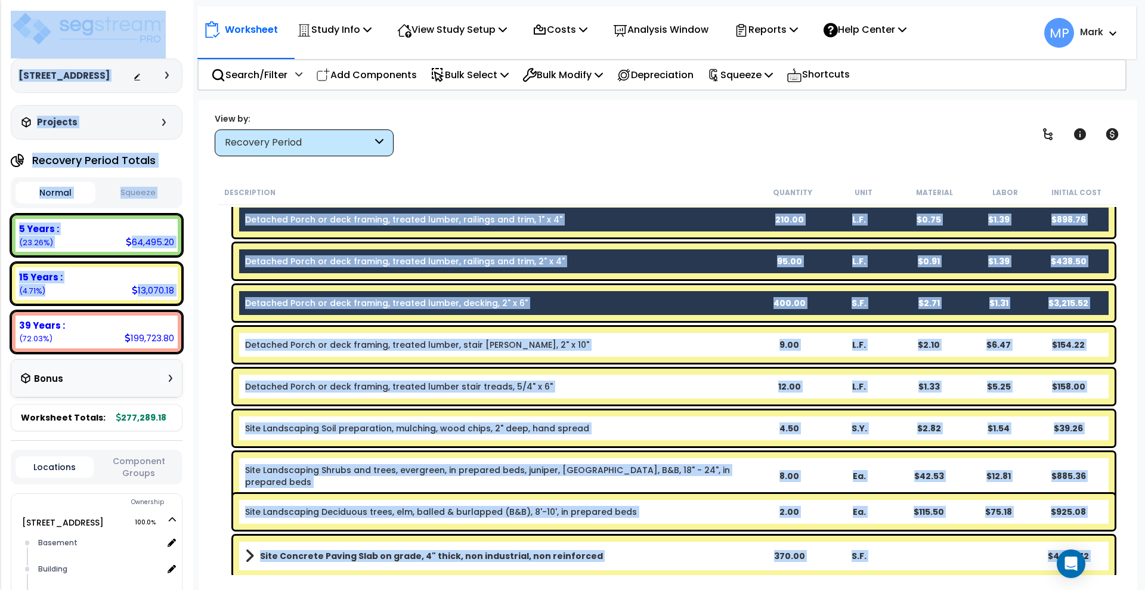
scroll to position [149, 0]
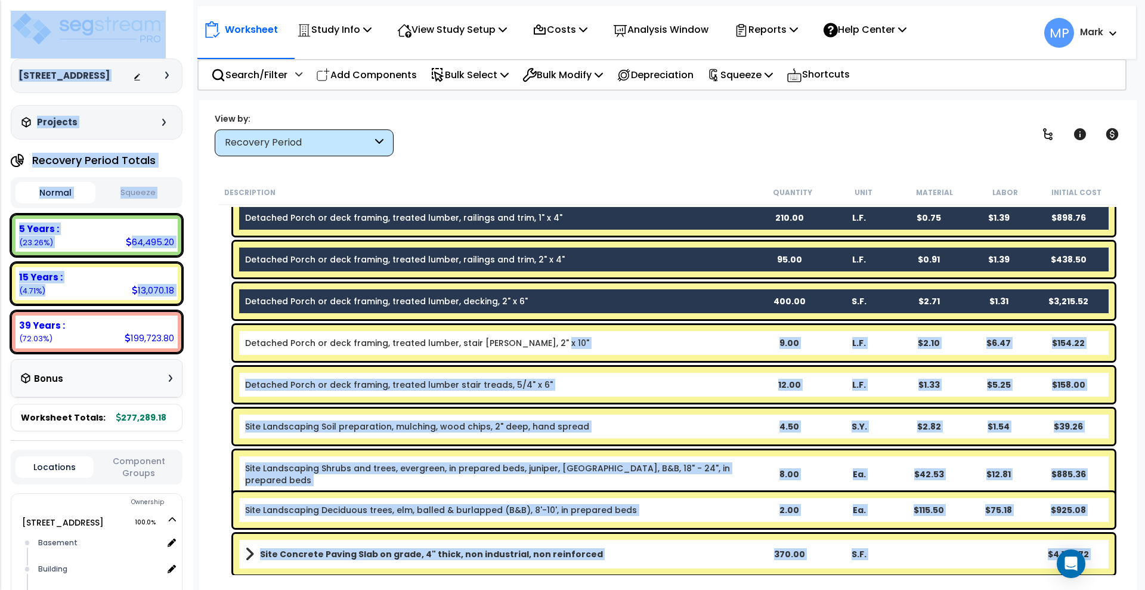
click at [575, 344] on b "Detached Porch or deck framing, treated lumber, stair stringer, 2" x 10"" at bounding box center [499, 343] width 509 height 12
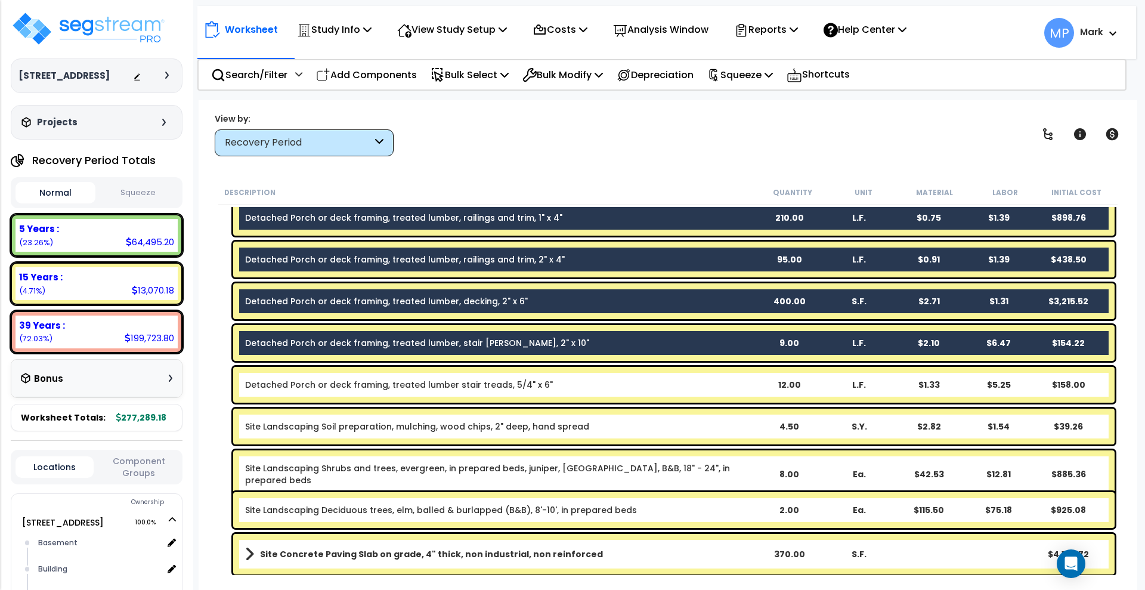
click at [587, 384] on b "Detached Porch or deck framing, treated lumber stair treads, 5/4" x 6"" at bounding box center [499, 385] width 509 height 12
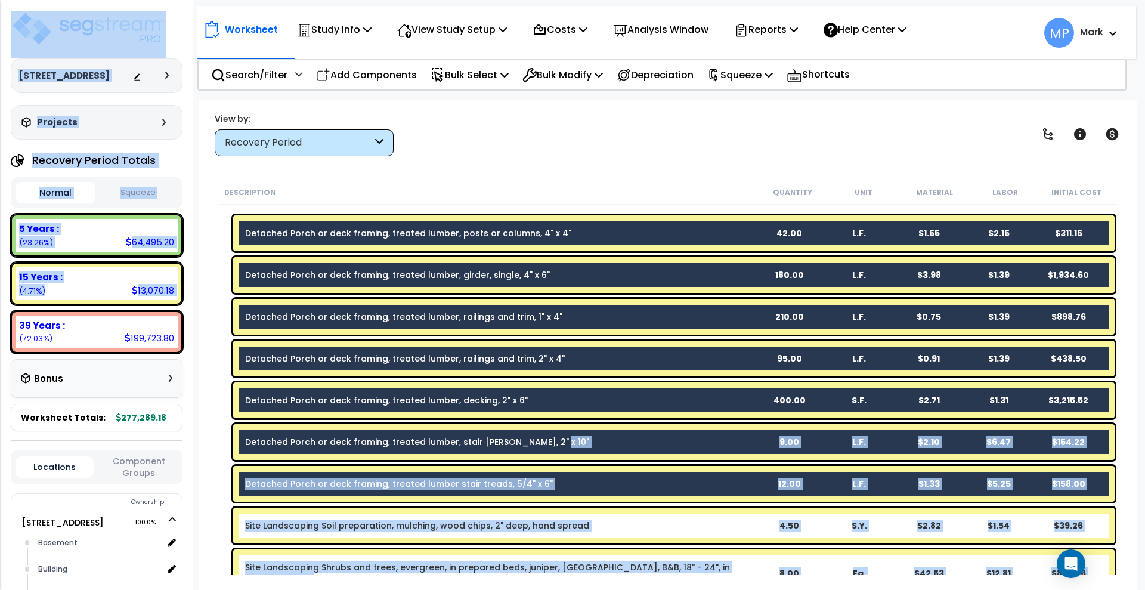
scroll to position [180, 0]
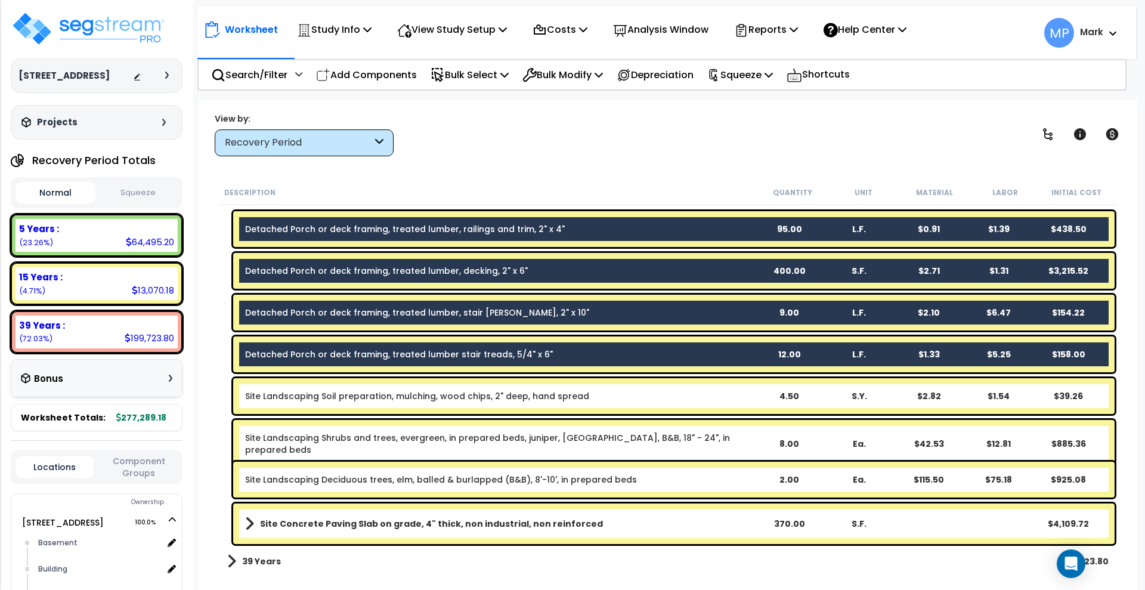
click at [608, 183] on div "Description Quantity Unit Material Labor Initial Cost" at bounding box center [667, 192] width 899 height 25
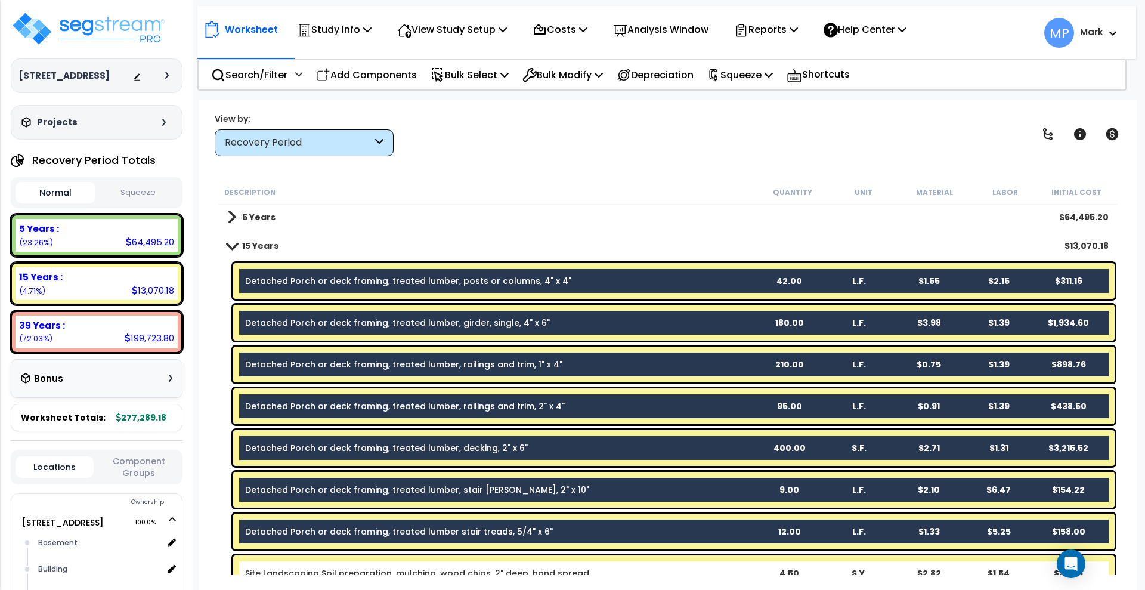
scroll to position [0, 0]
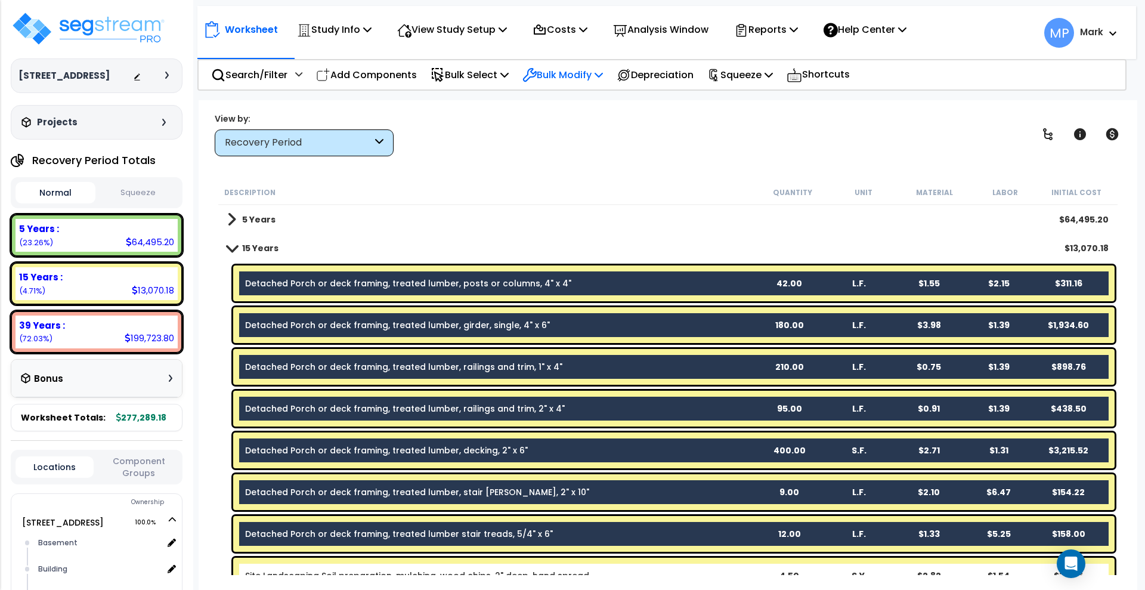
click at [602, 73] on p "Bulk Modify" at bounding box center [562, 75] width 81 height 16
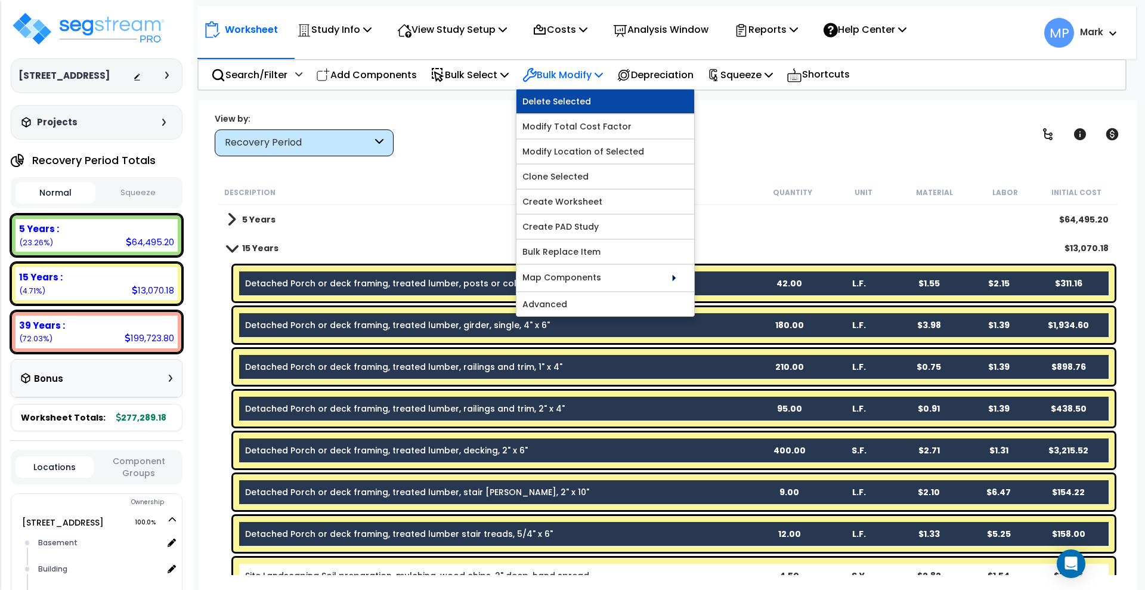
click at [589, 101] on link "Delete Selected" at bounding box center [605, 101] width 178 height 24
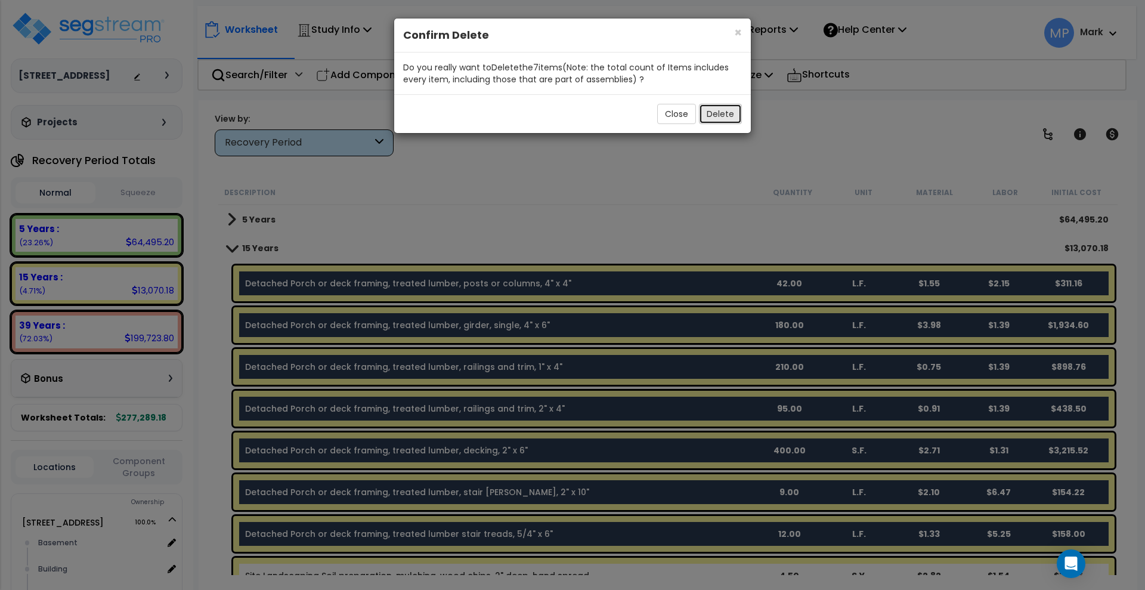
click at [733, 112] on button "Delete" at bounding box center [720, 114] width 43 height 20
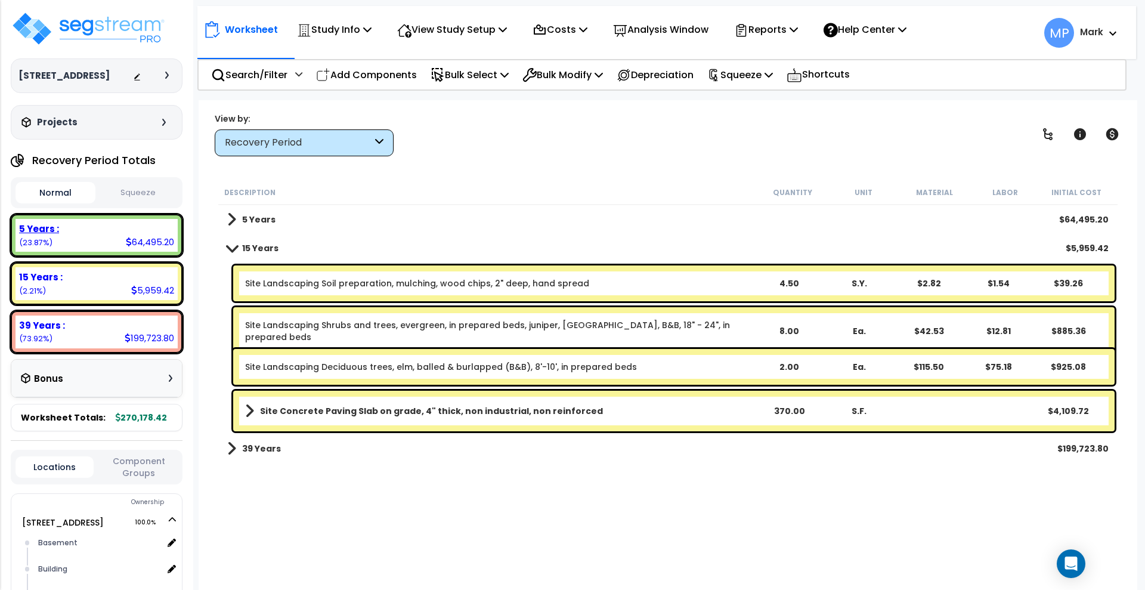
click at [88, 231] on div "5 Years :" at bounding box center [96, 228] width 155 height 13
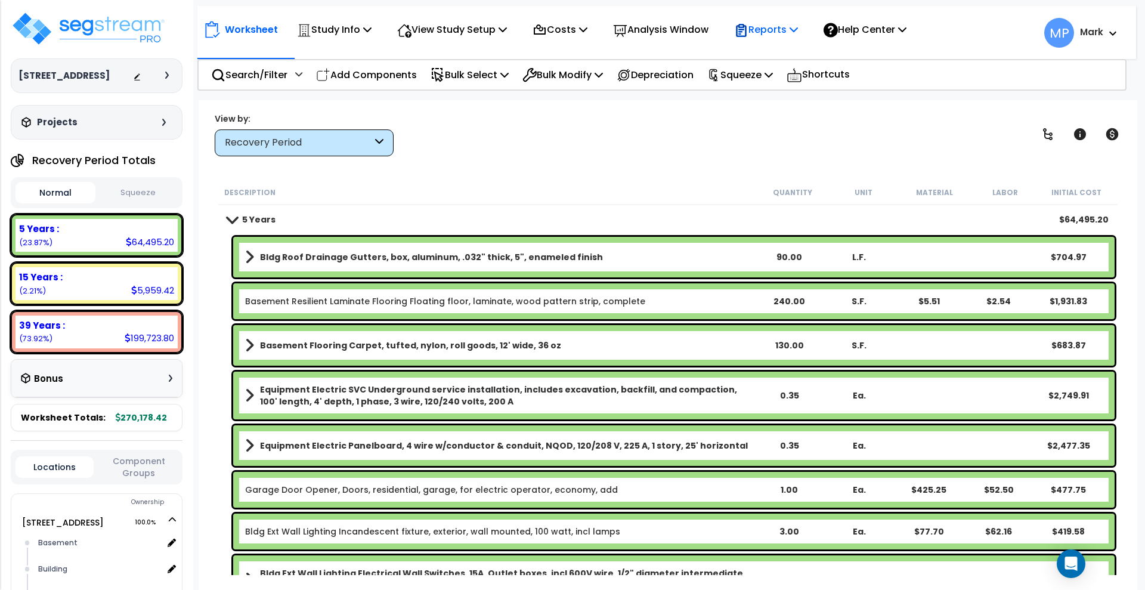
click at [781, 32] on p "Reports" at bounding box center [766, 29] width 64 height 16
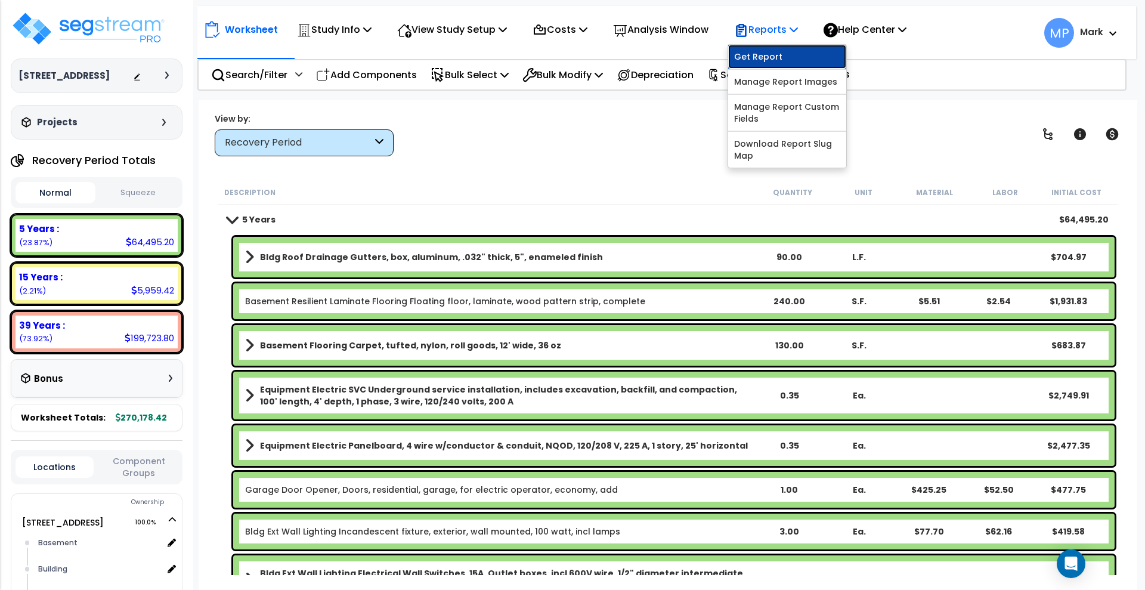
click at [791, 54] on link "Get Report" at bounding box center [787, 57] width 118 height 24
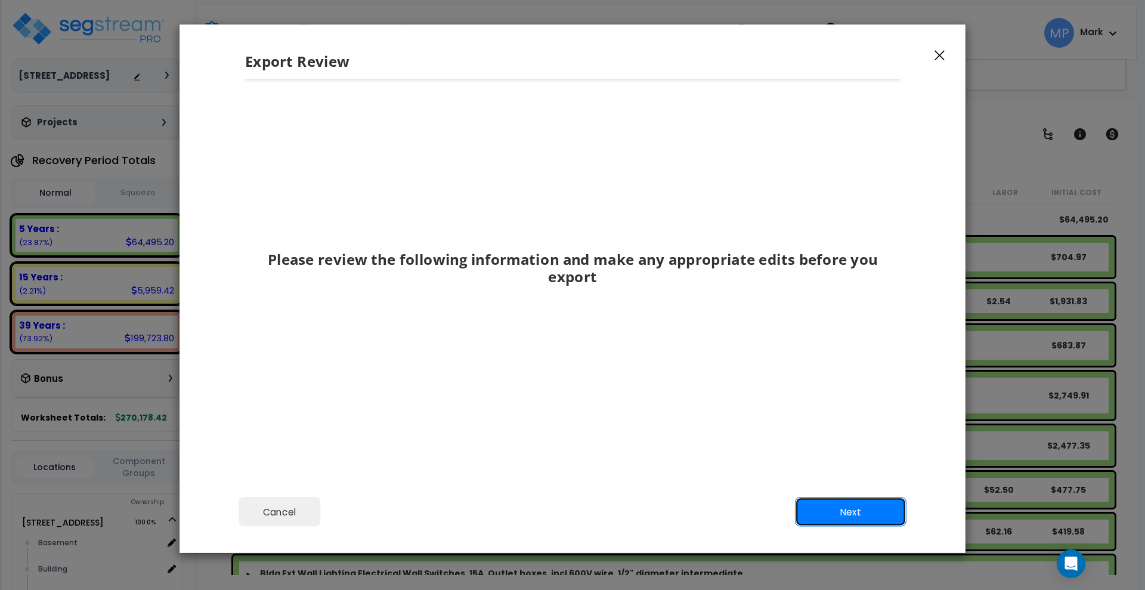
click at [822, 509] on button "Next" at bounding box center [851, 512] width 112 height 30
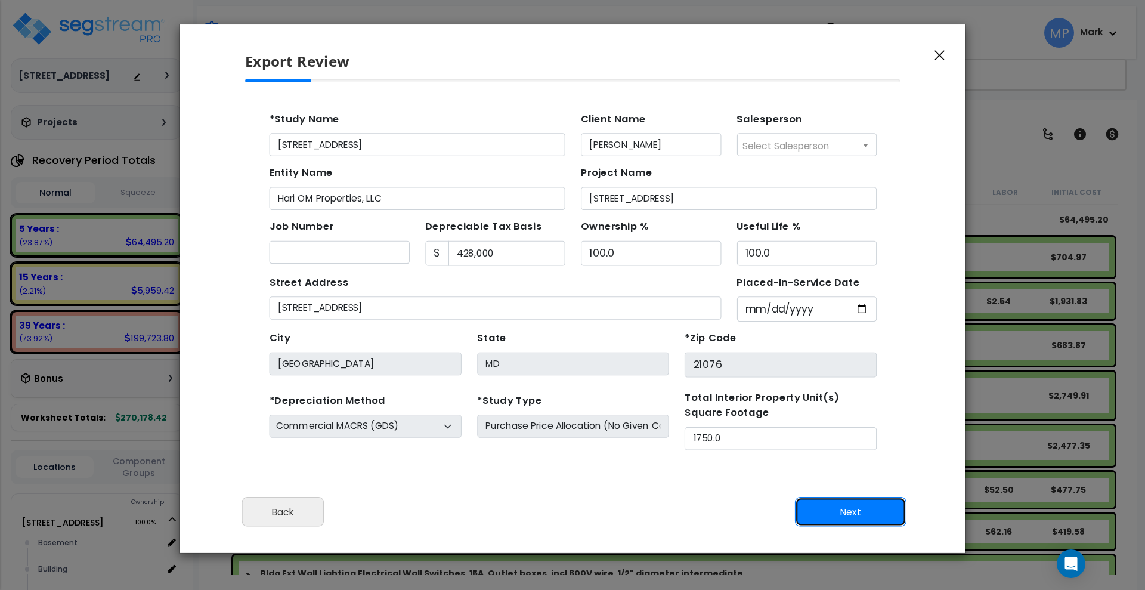
click at [856, 510] on button "Next" at bounding box center [851, 512] width 112 height 30
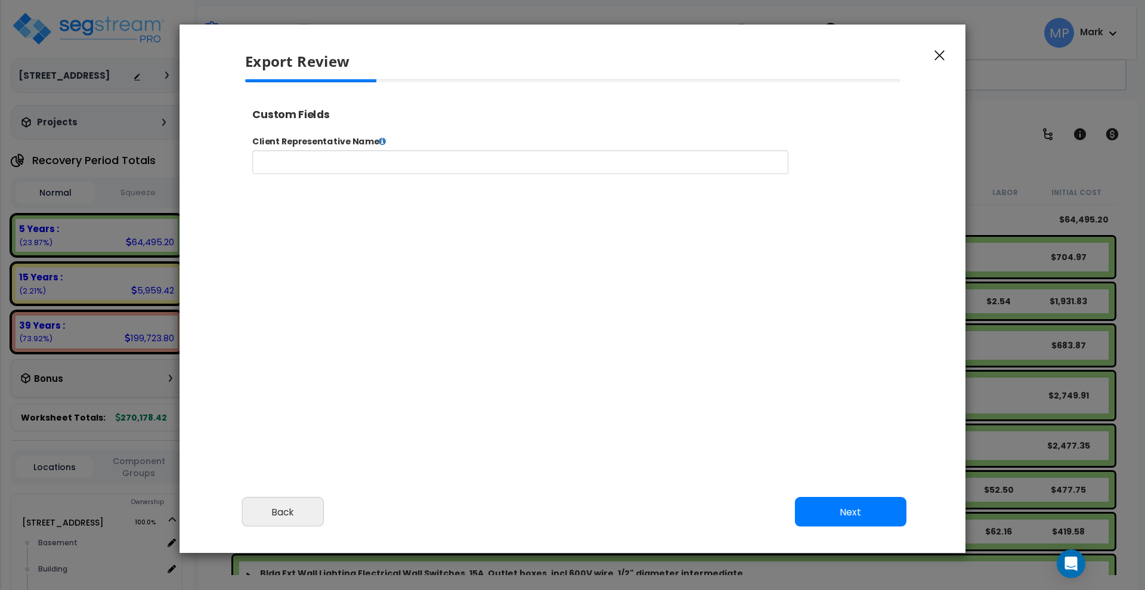
select select "2024"
click at [387, 172] on input "text" at bounding box center [557, 170] width 609 height 27
type input "H"
click at [856, 518] on button "Next" at bounding box center [851, 512] width 112 height 30
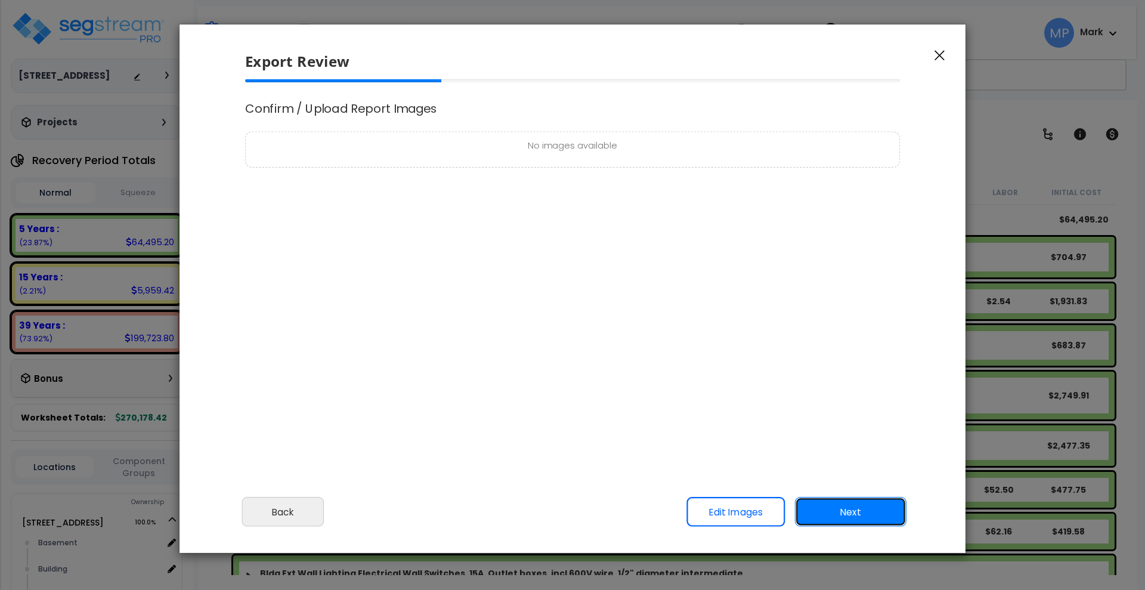
scroll to position [0, 0]
click at [859, 511] on button "Next" at bounding box center [851, 512] width 112 height 30
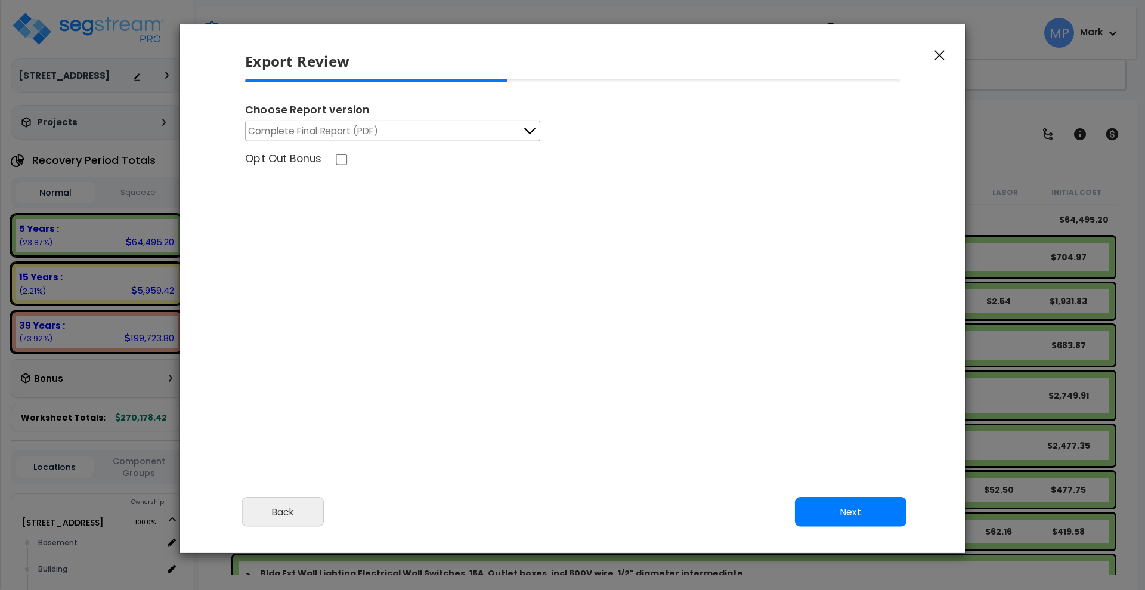
click at [513, 130] on button "Complete Final Report (PDF)" at bounding box center [392, 130] width 295 height 21
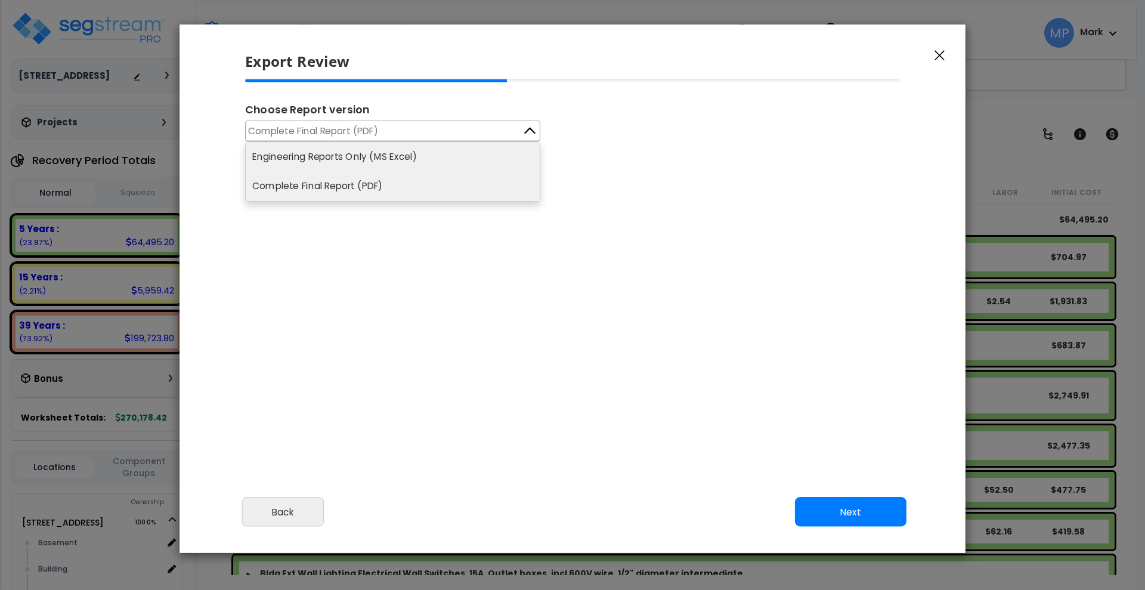
click at [305, 156] on li "Engineering Reports Only (MS Excel)" at bounding box center [393, 156] width 294 height 29
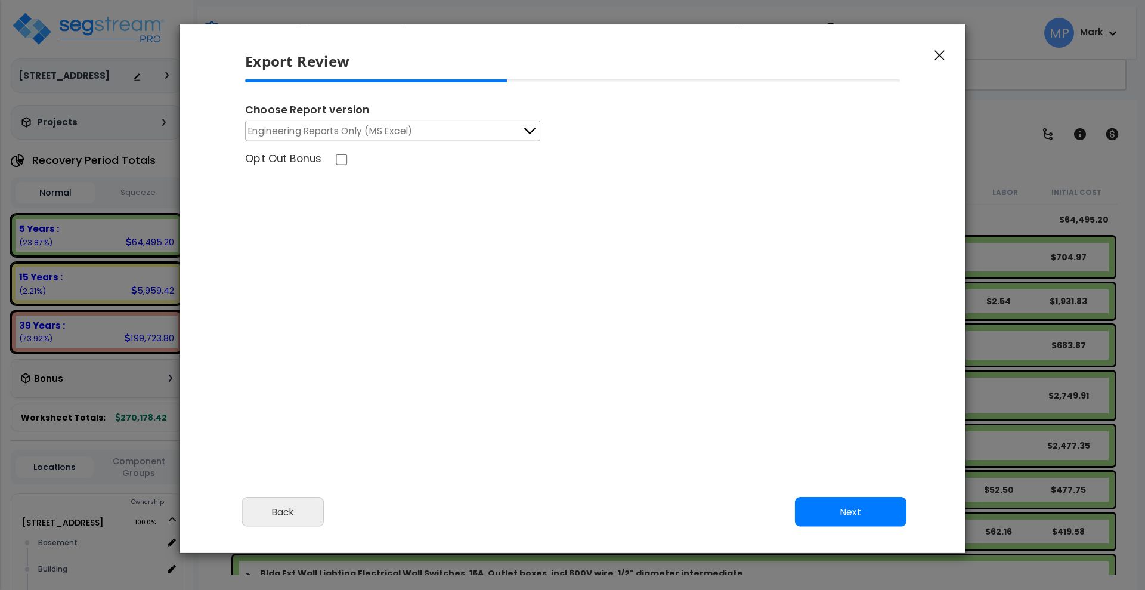
click at [525, 131] on icon at bounding box center [530, 131] width 16 height 16
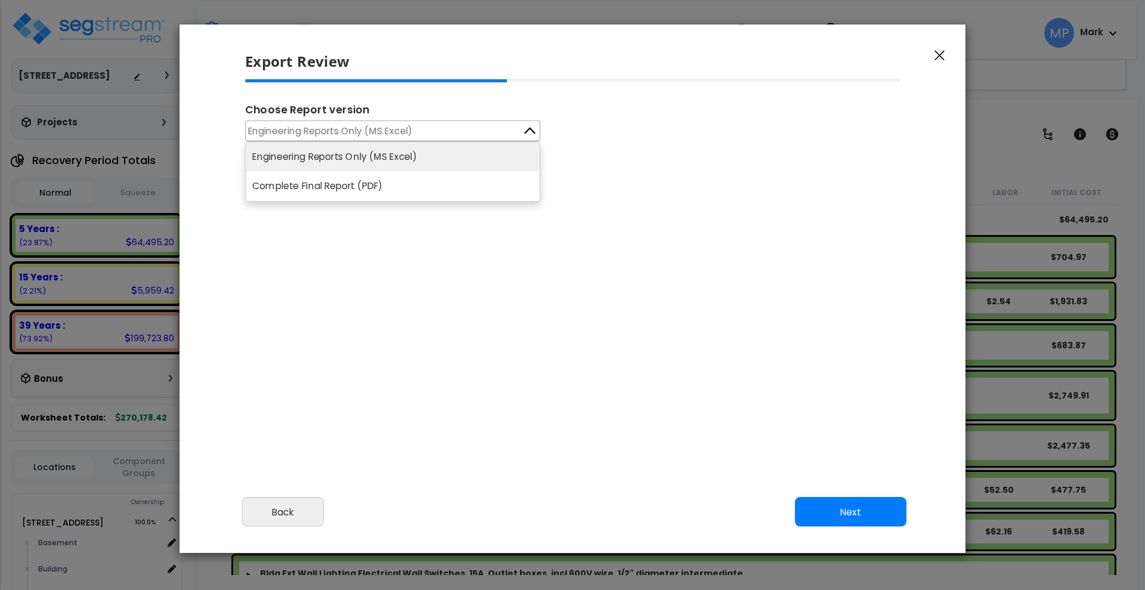
click at [338, 155] on li "Engineering Reports Only (MS Excel)" at bounding box center [393, 156] width 294 height 29
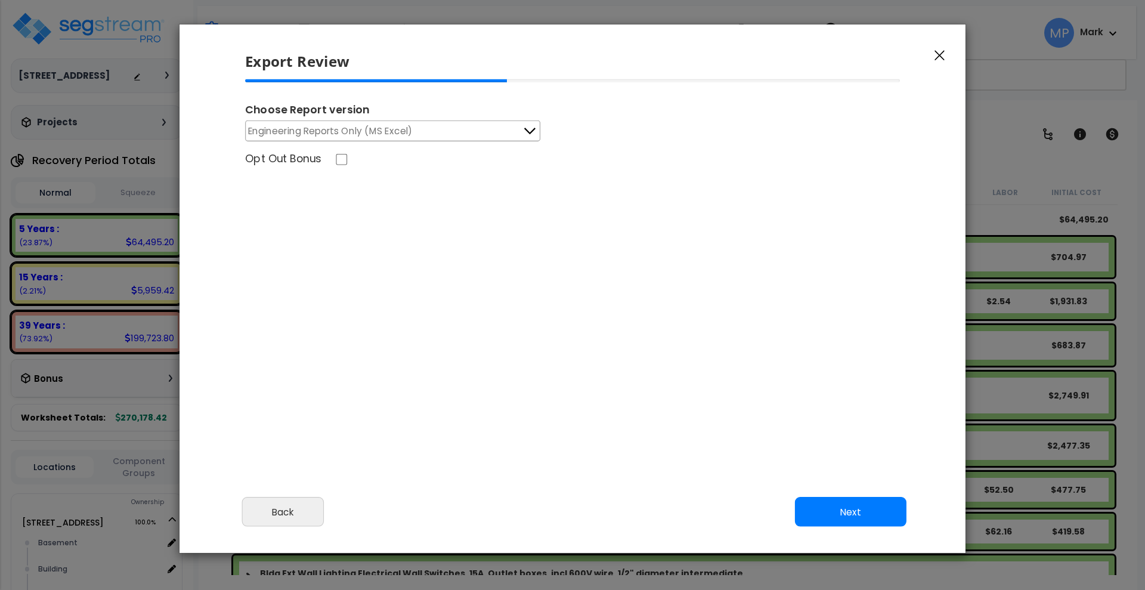
click at [526, 128] on icon at bounding box center [530, 131] width 16 height 16
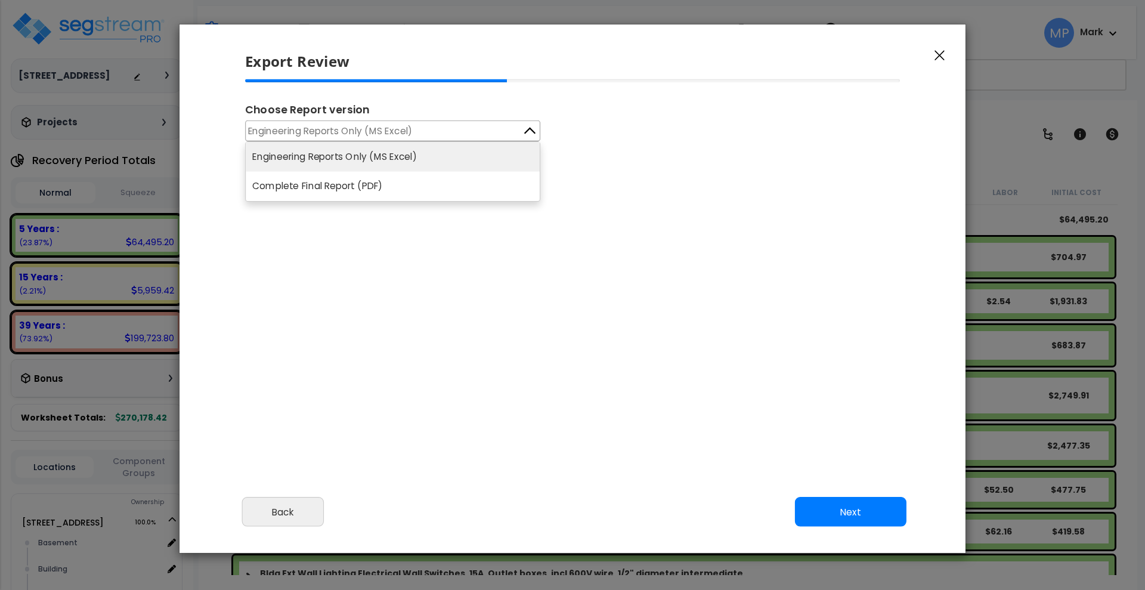
click at [328, 156] on li "Engineering Reports Only (MS Excel)" at bounding box center [393, 156] width 294 height 29
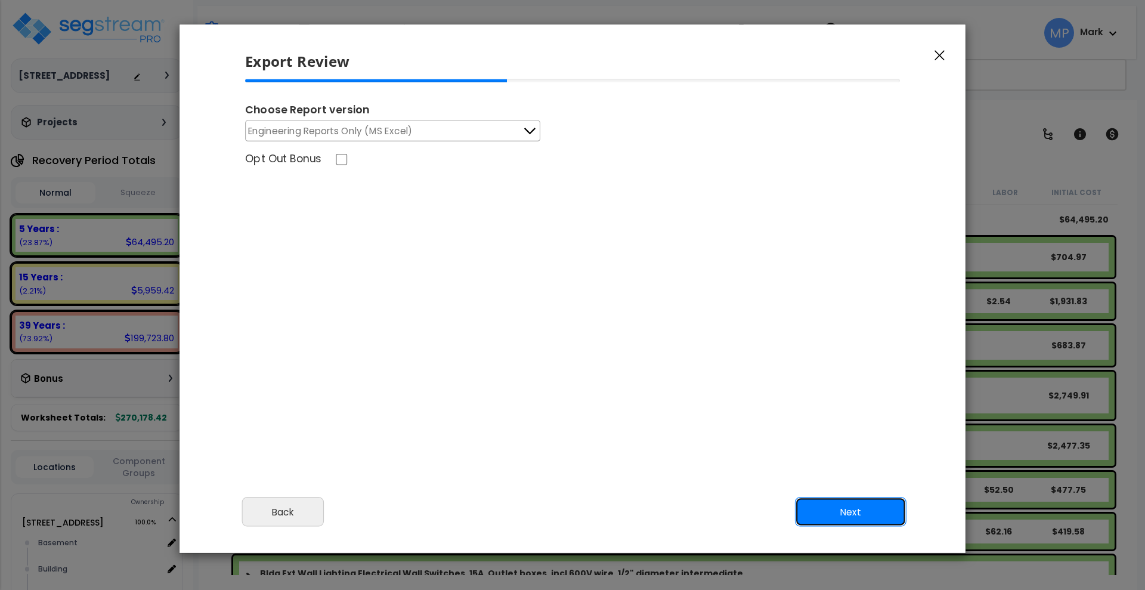
click at [852, 521] on button "Next" at bounding box center [851, 512] width 112 height 30
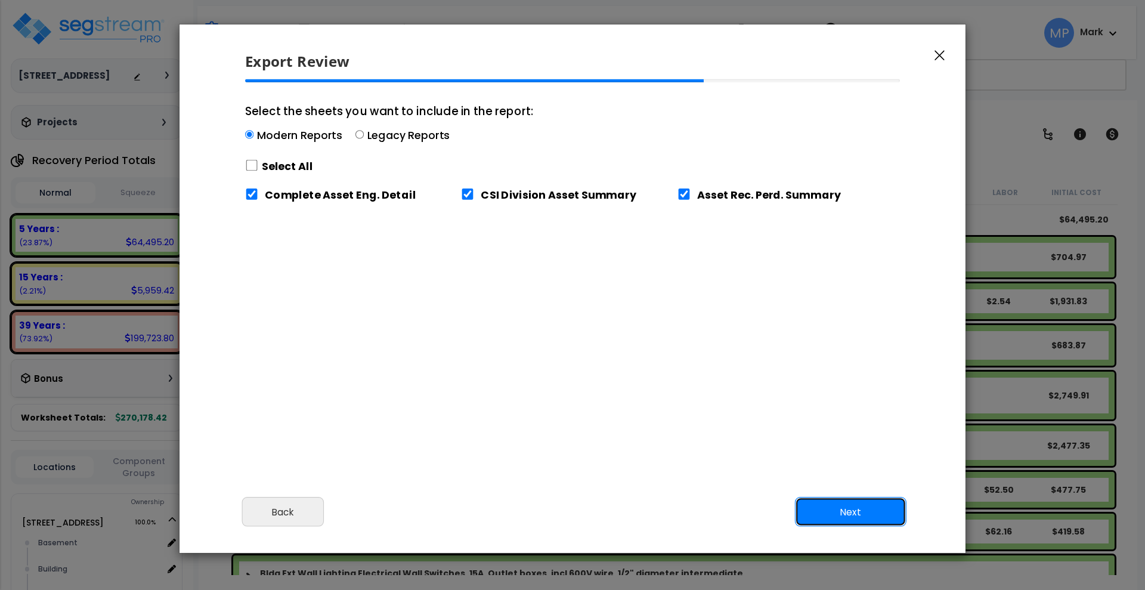
click at [862, 515] on button "Next" at bounding box center [851, 512] width 112 height 30
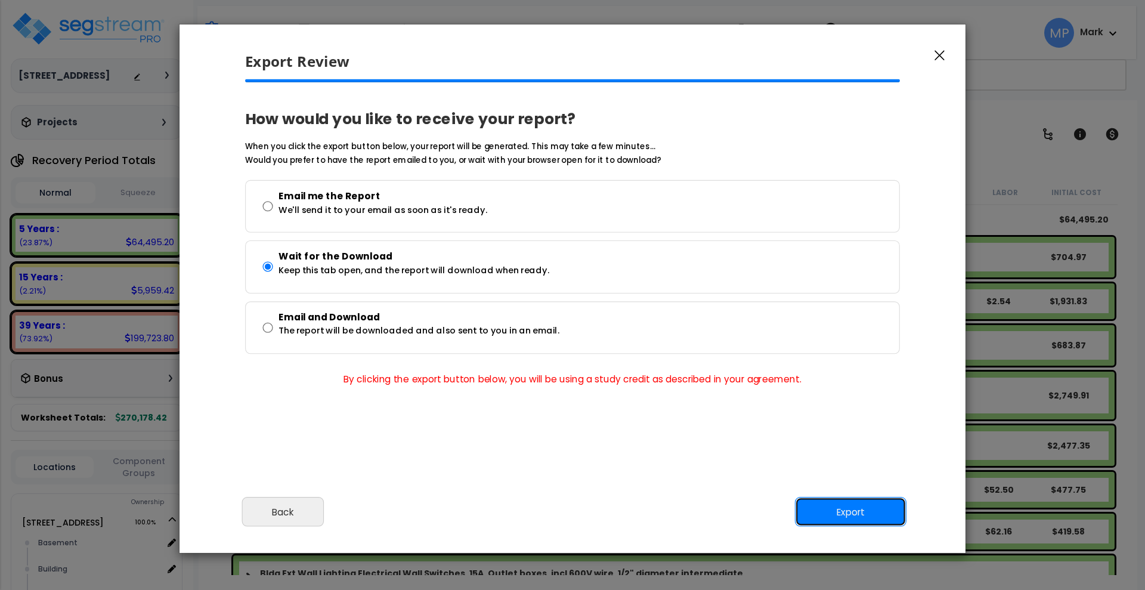
click at [852, 510] on button "Export" at bounding box center [851, 512] width 112 height 30
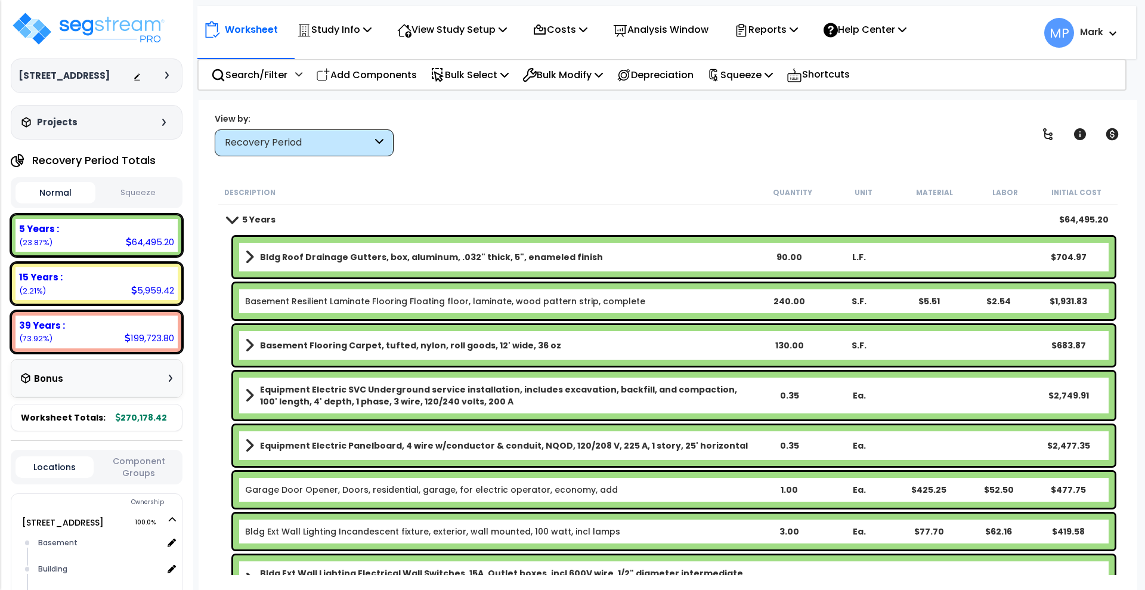
drag, startPoint x: 927, startPoint y: 122, endPoint x: 906, endPoint y: 120, distance: 21.0
click at [927, 122] on div "View by: Recovery Period High to Low - Component Cost" at bounding box center [668, 134] width 915 height 44
click at [773, 76] on p "Squeeze" at bounding box center [740, 75] width 66 height 16
click at [760, 103] on link "Squeeze" at bounding box center [760, 101] width 118 height 24
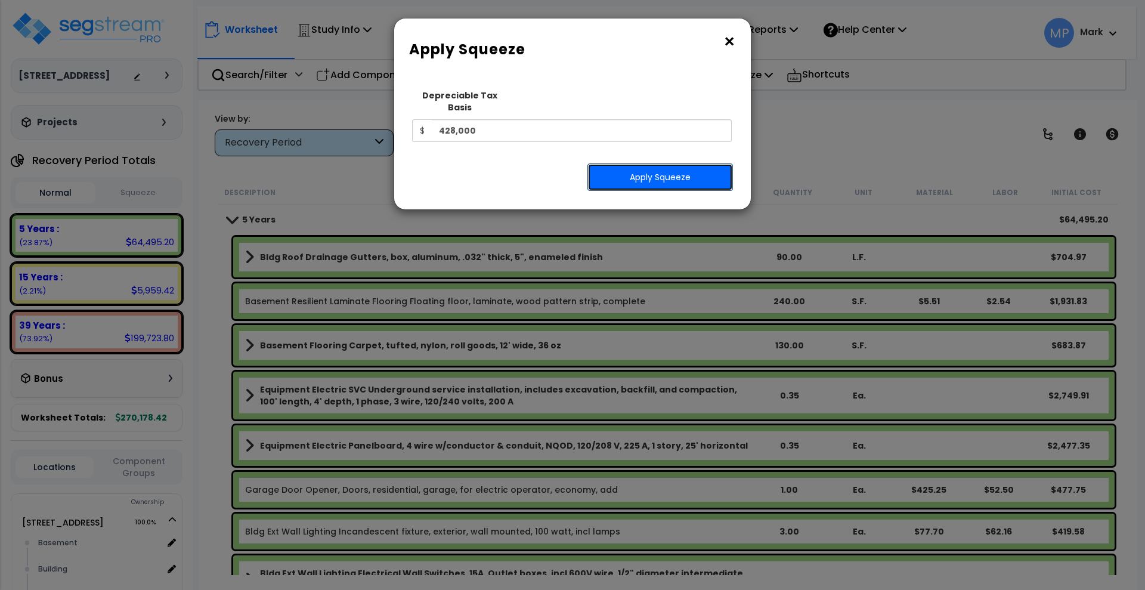
click at [686, 164] on button "Apply Squeeze" at bounding box center [660, 176] width 146 height 27
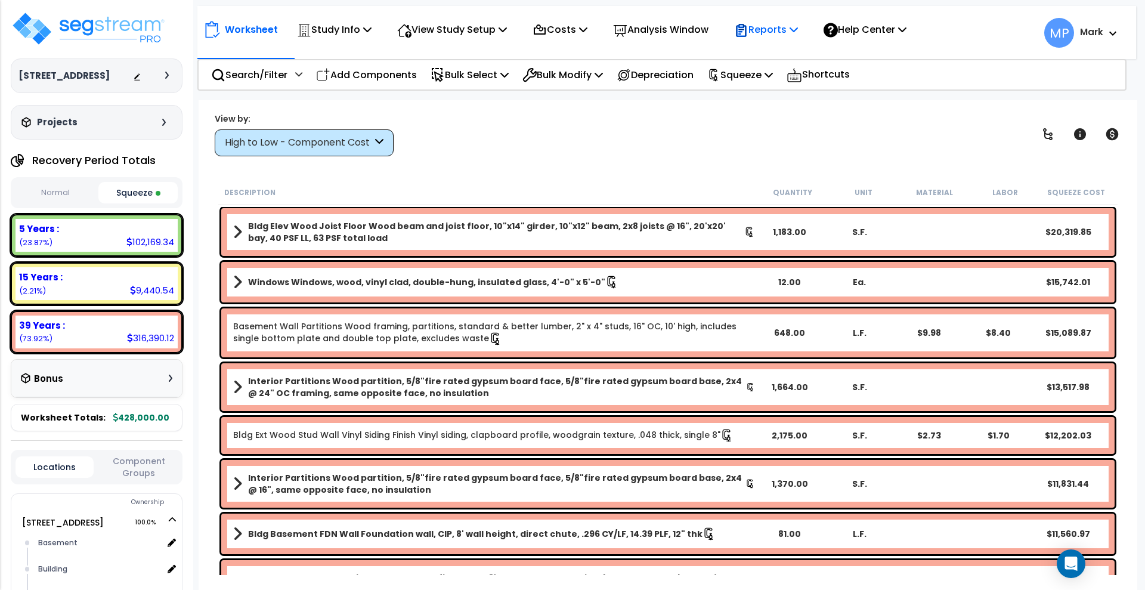
click at [786, 38] on div "Reports" at bounding box center [766, 30] width 64 height 28
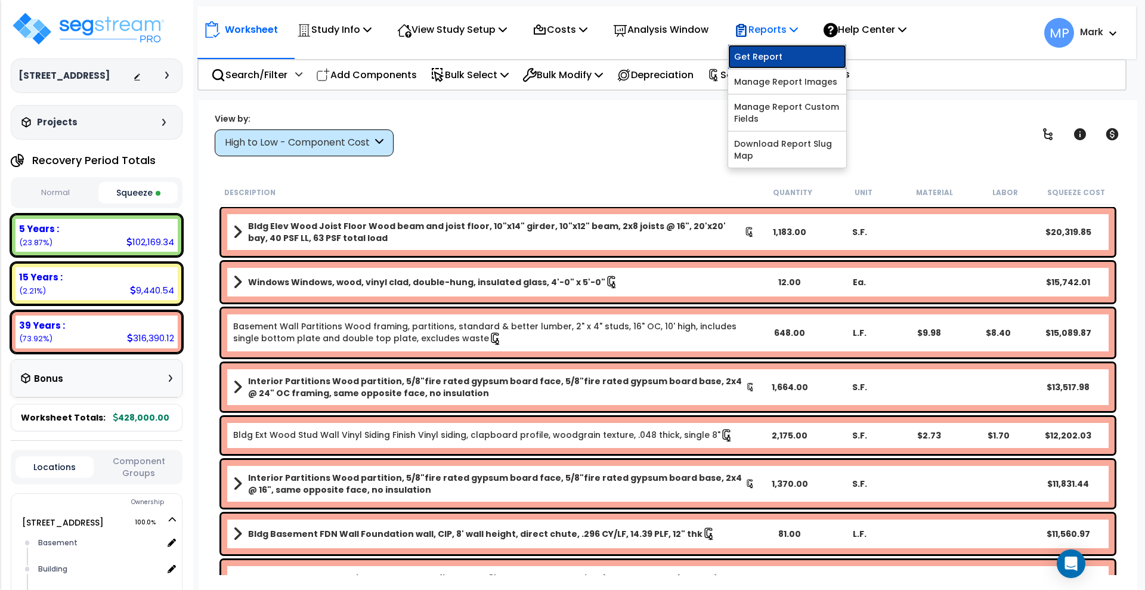
click at [794, 60] on link "Get Report" at bounding box center [787, 57] width 118 height 24
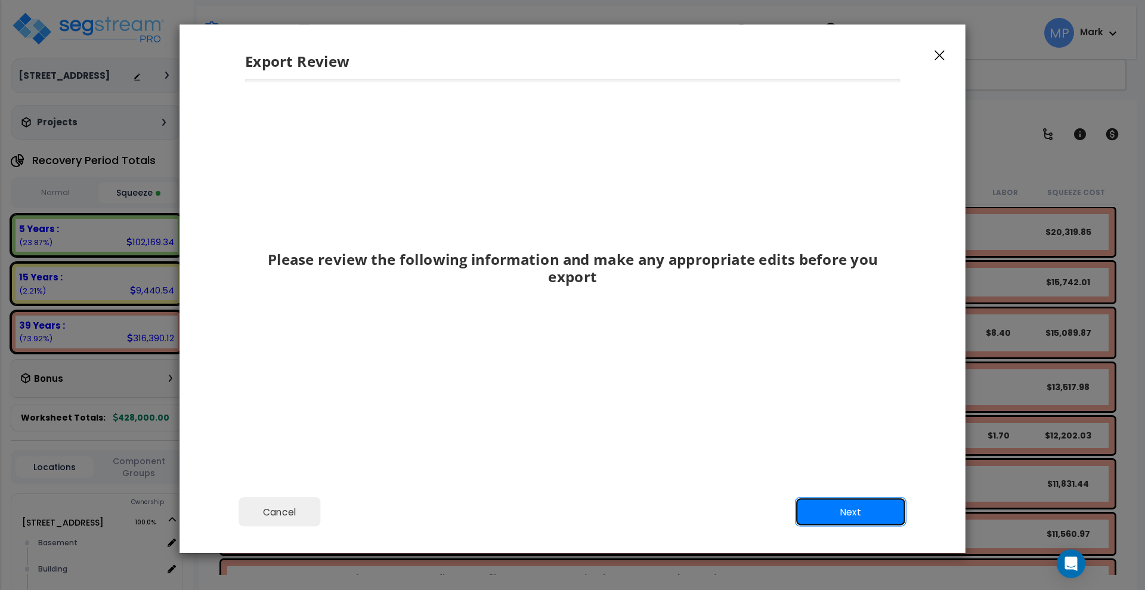
click at [840, 513] on button "Next" at bounding box center [851, 512] width 112 height 30
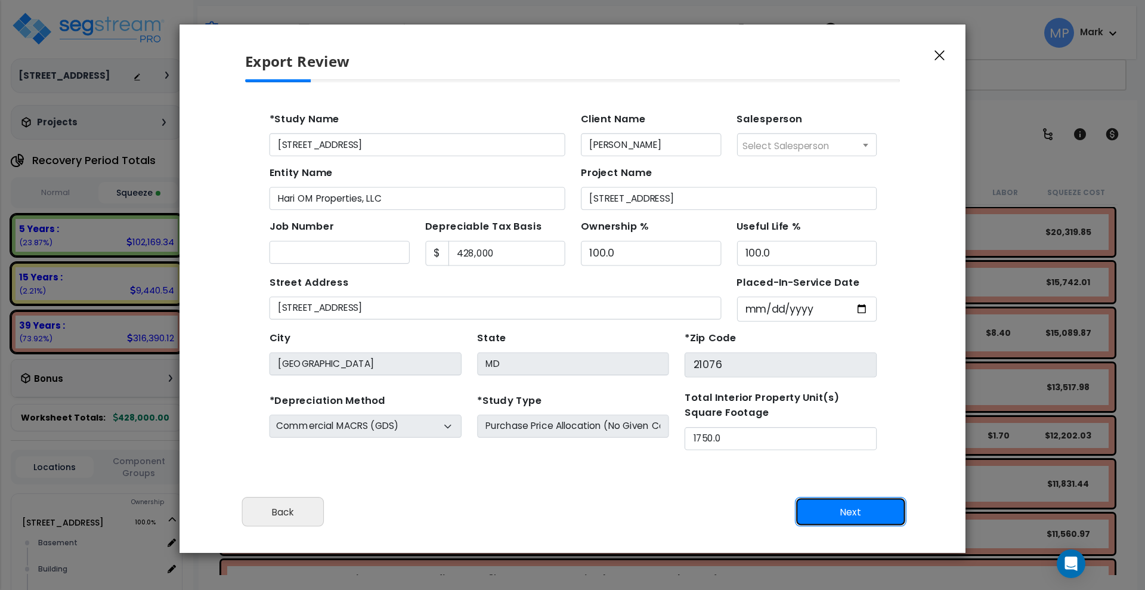
click at [884, 509] on button "Next" at bounding box center [851, 512] width 112 height 30
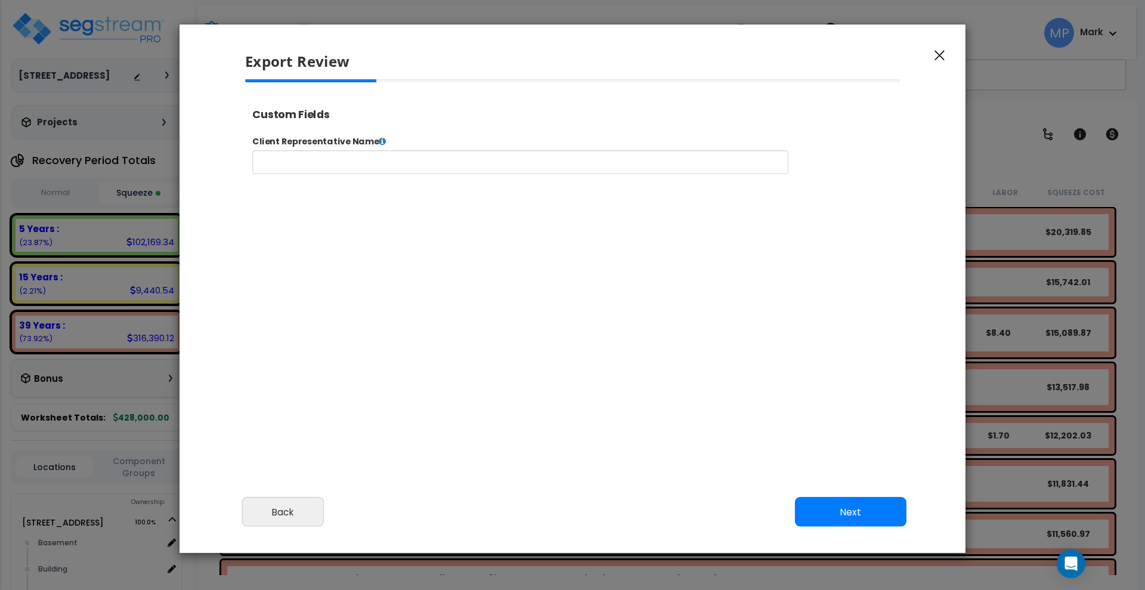
select select "2024"
click at [873, 507] on button "Next" at bounding box center [851, 512] width 112 height 30
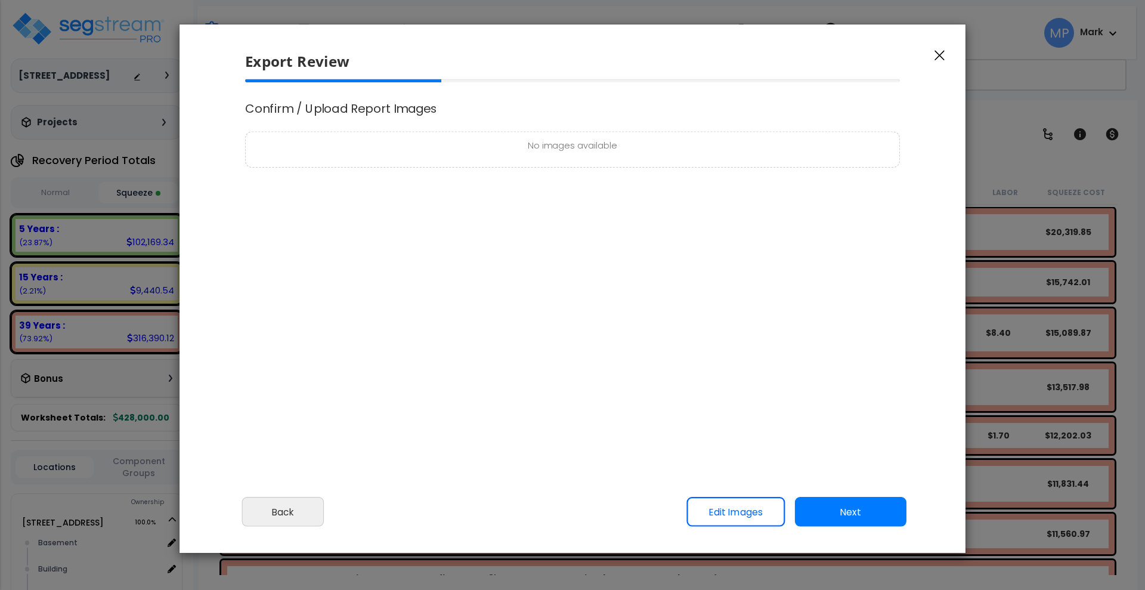
scroll to position [0, 0]
click at [883, 513] on button "Next" at bounding box center [851, 512] width 112 height 30
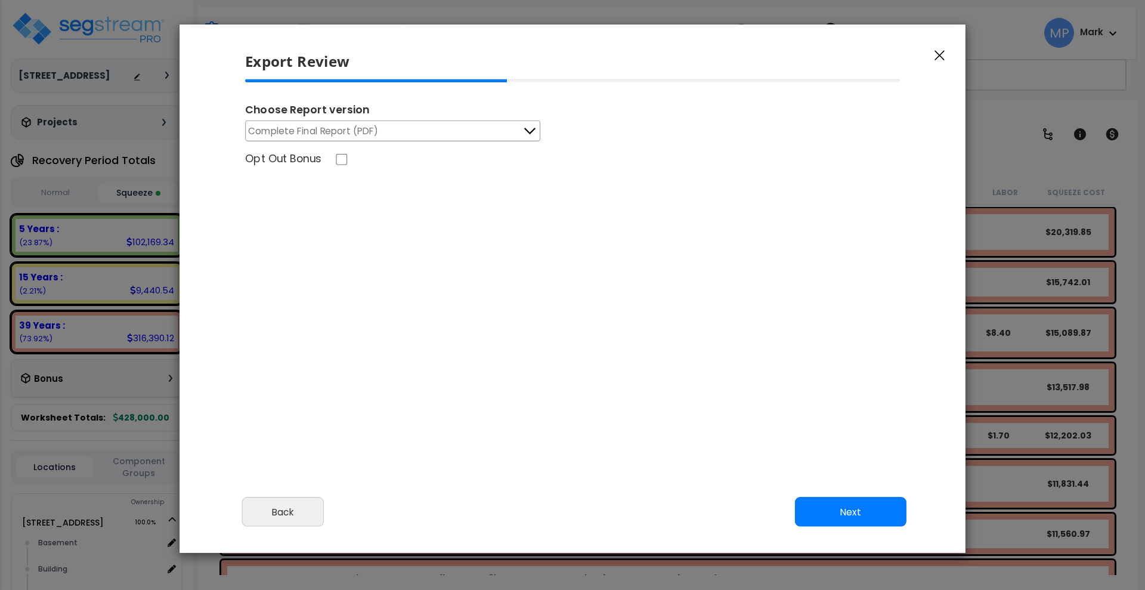
click at [529, 130] on icon at bounding box center [530, 131] width 16 height 16
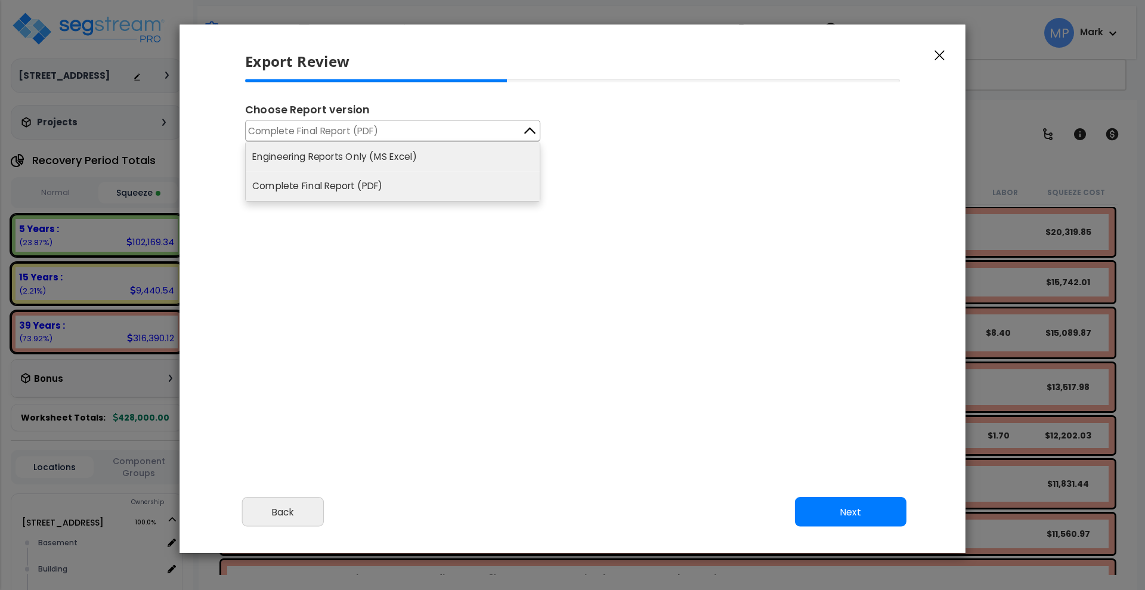
click at [391, 152] on li "Engineering Reports Only (MS Excel)" at bounding box center [393, 156] width 294 height 29
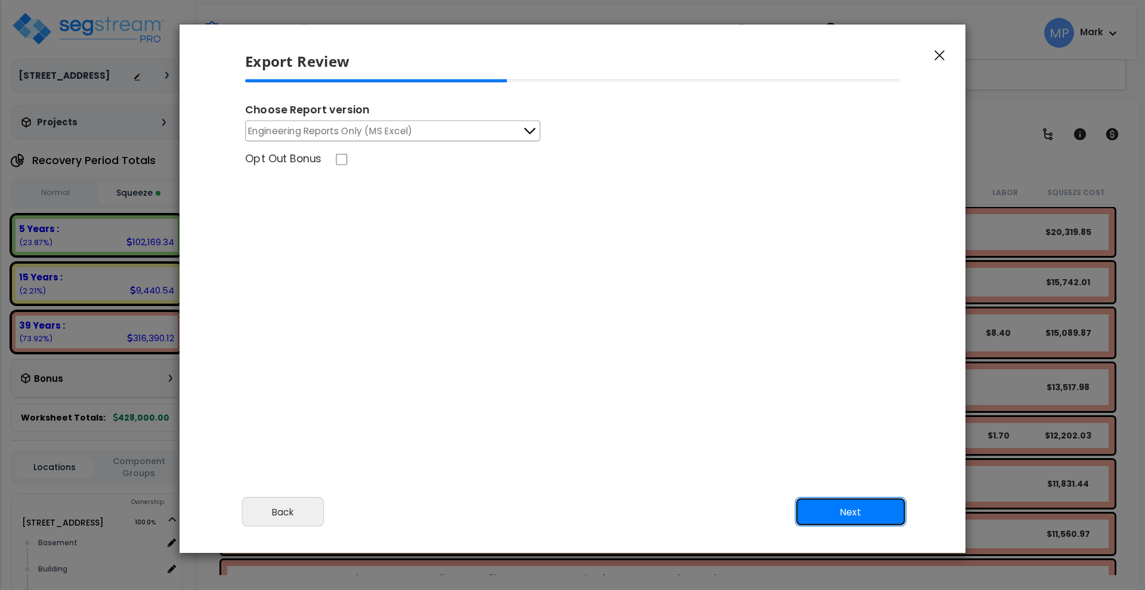
click at [878, 508] on button "Next" at bounding box center [851, 512] width 112 height 30
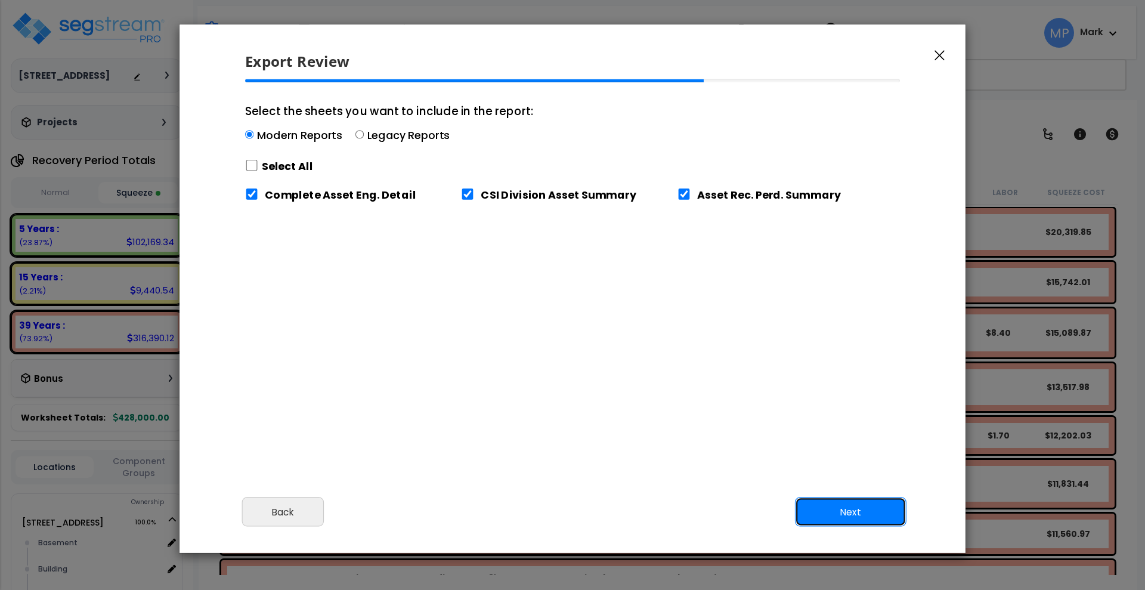
click at [850, 512] on button "Next" at bounding box center [851, 512] width 112 height 30
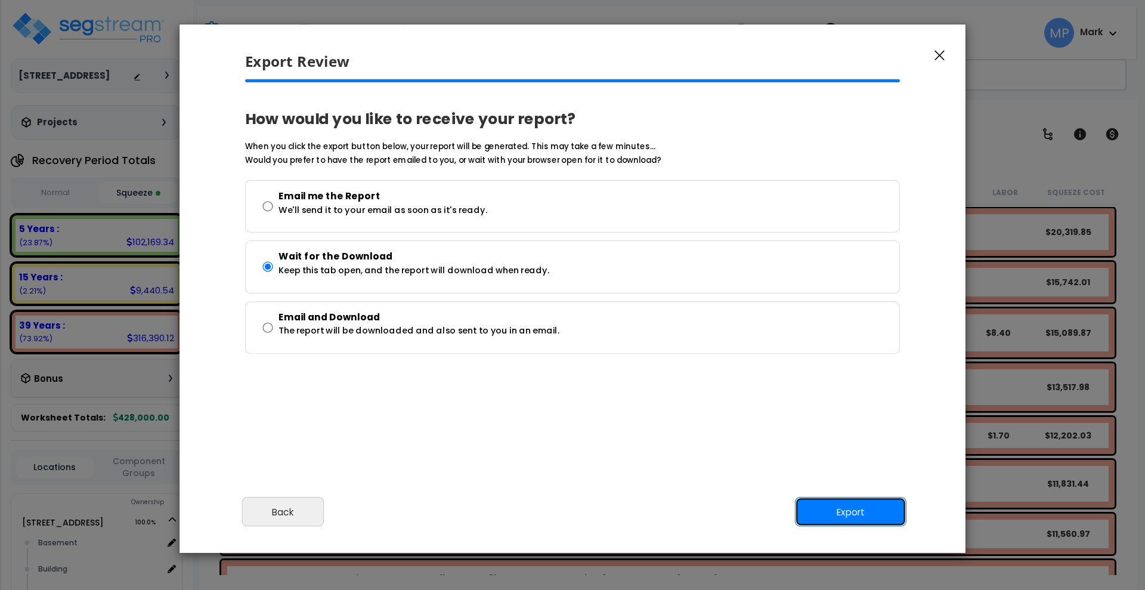
click at [862, 510] on button "Export" at bounding box center [851, 512] width 112 height 30
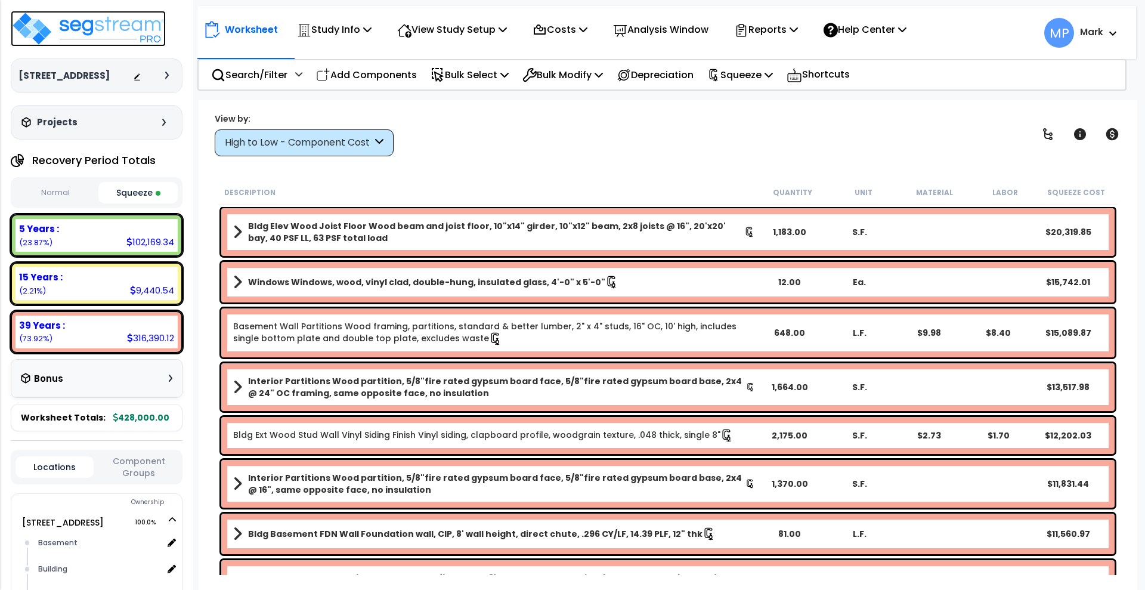
click at [106, 23] on img at bounding box center [88, 29] width 155 height 36
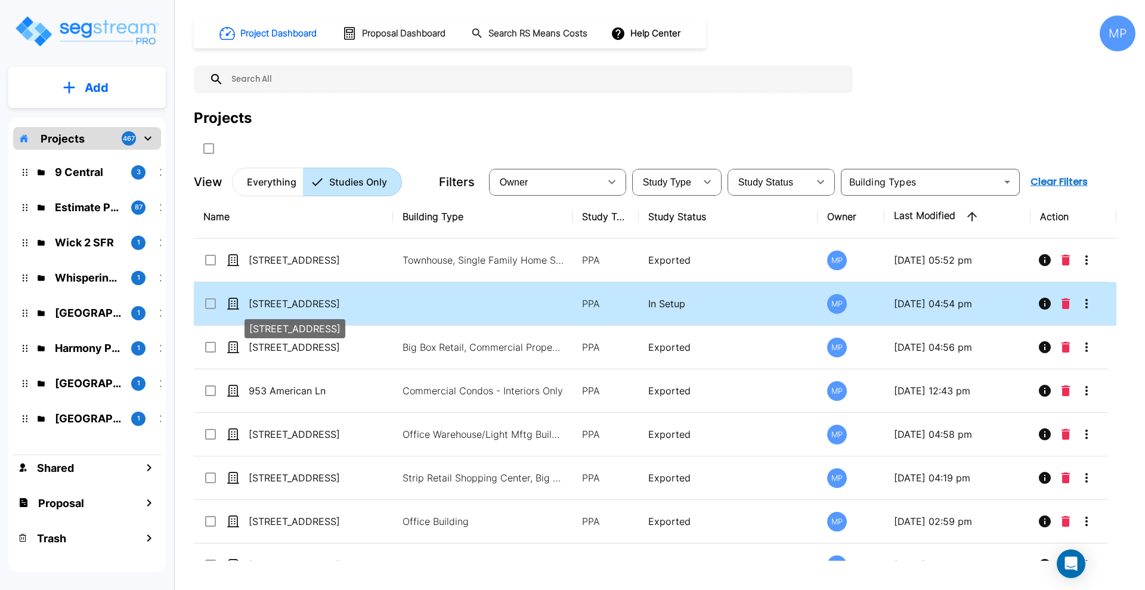
click at [326, 304] on p "[STREET_ADDRESS]" at bounding box center [308, 303] width 119 height 14
drag, startPoint x: 326, startPoint y: 304, endPoint x: 299, endPoint y: 251, distance: 59.2
click at [327, 304] on p "[STREET_ADDRESS]" at bounding box center [308, 303] width 119 height 14
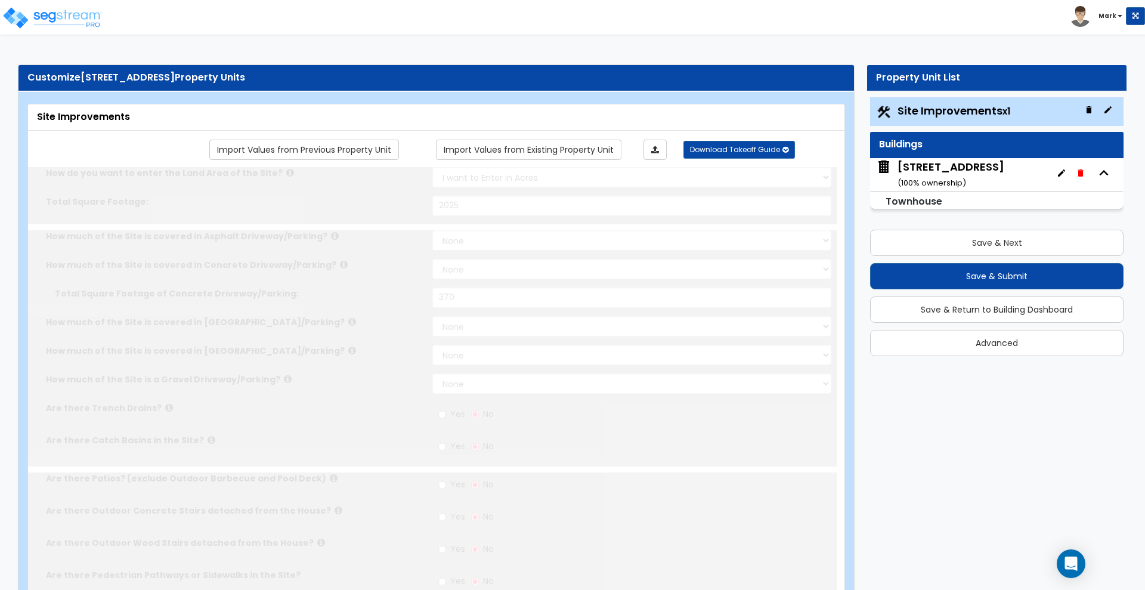
select select "2"
type input "2025"
select select "2"
type input "370"
radio input "true"
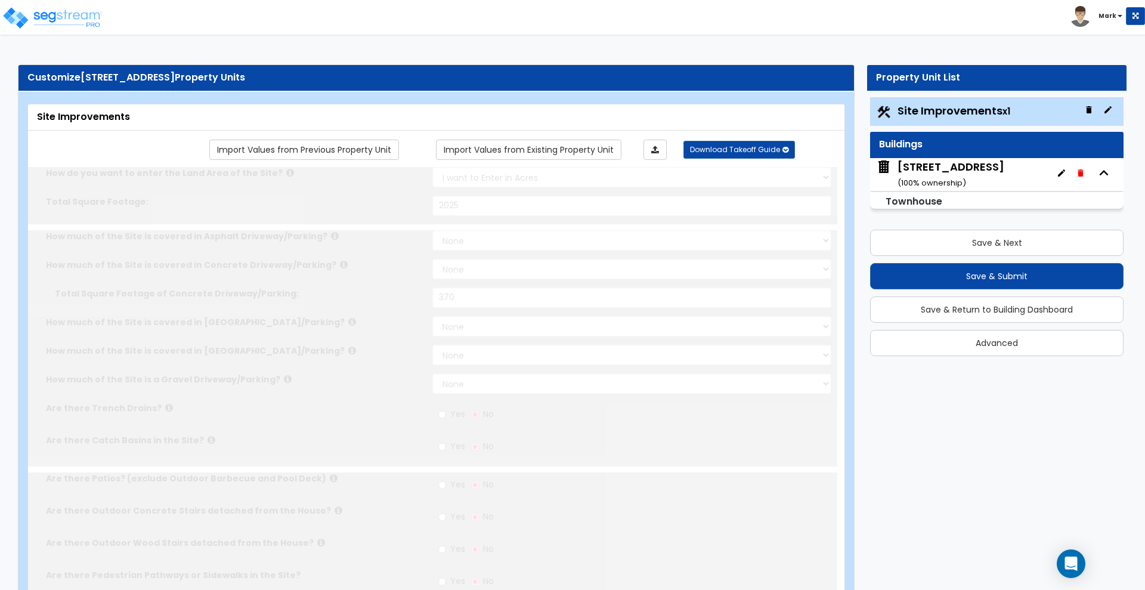
radio input "true"
select select "1"
select select "4"
type input "2"
select select "1"
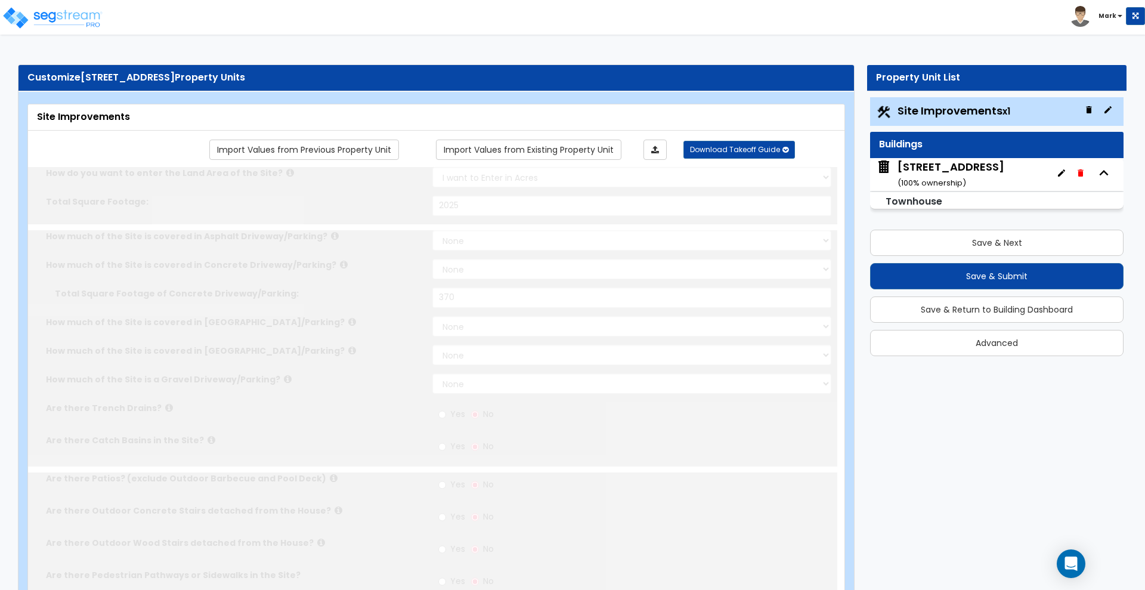
select select "5"
type input "8"
radio input "true"
type input "40"
radio input "true"
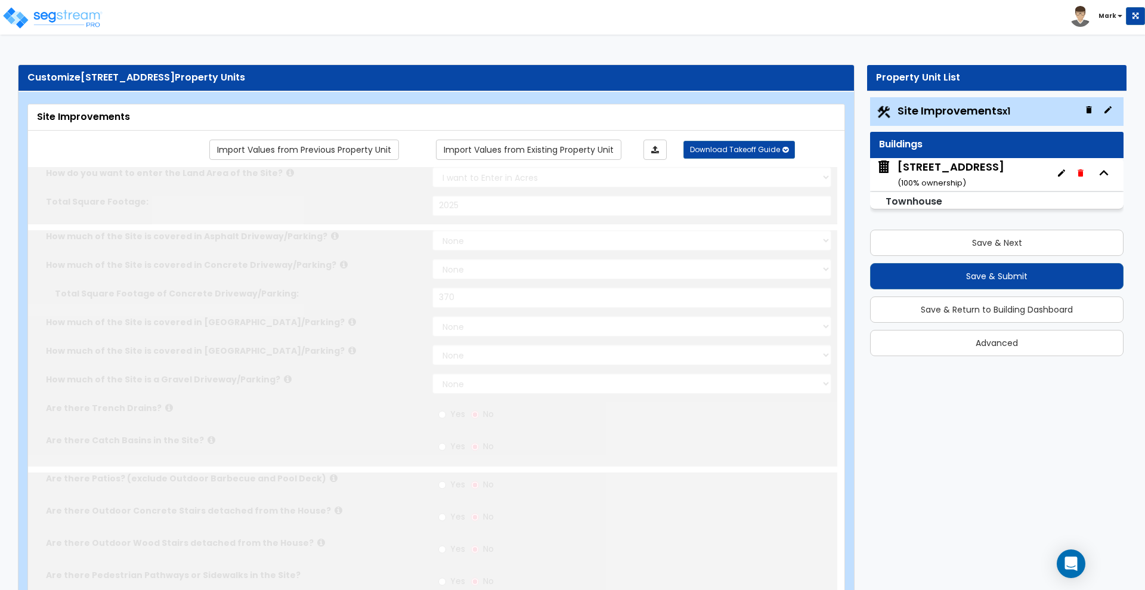
select select "1"
select select "2"
select select "1"
type input "400"
select select "1"
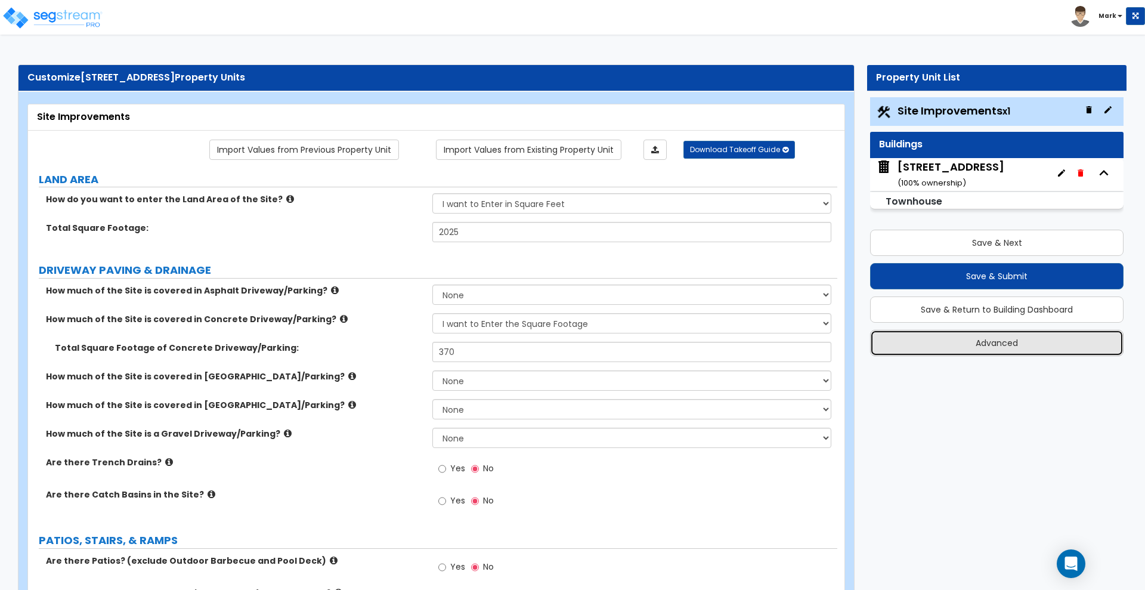
click at [951, 347] on button "Advanced" at bounding box center [996, 343] width 253 height 26
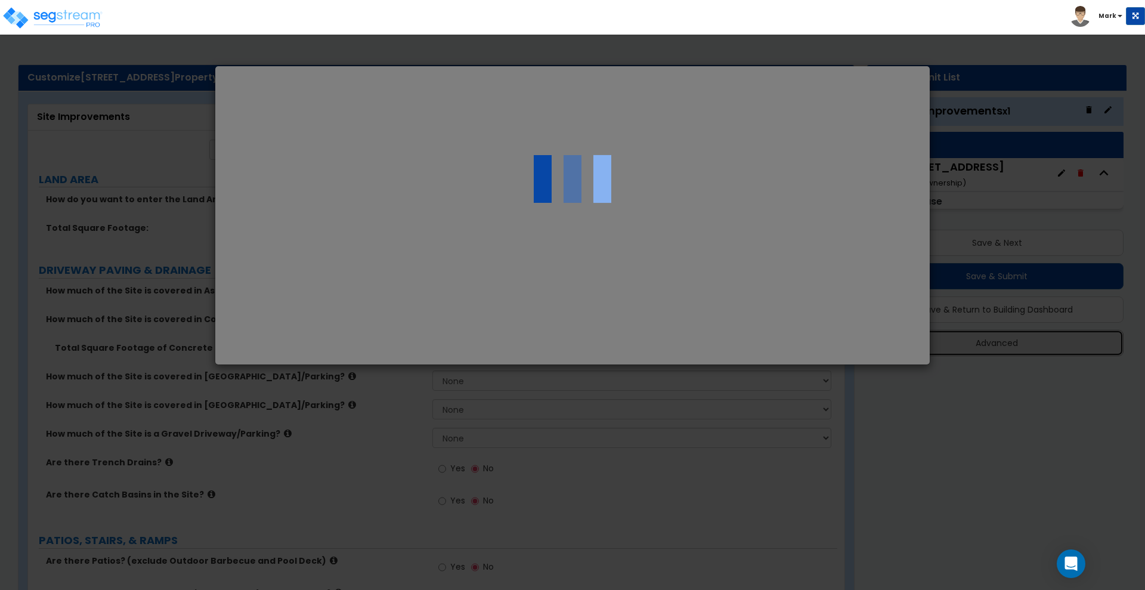
select select "MD"
select select "2024"
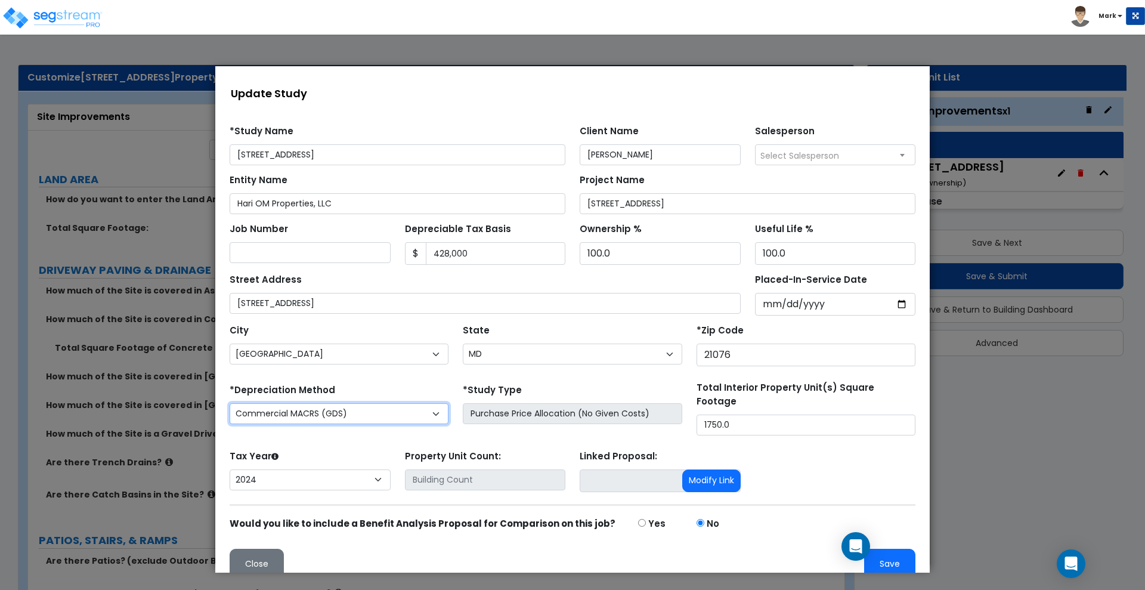
click at [420, 412] on select "Commercial MACRS (GDS) Residential MACRS (GDS) Commercial MACRS (ADS) Commercia…" at bounding box center [339, 413] width 219 height 21
click at [422, 414] on select "Commercial MACRS (GDS) Residential MACRS (GDS) Commercial MACRS (ADS) Commercia…" at bounding box center [339, 413] width 219 height 21
select select "CM(_13"
drag, startPoint x: 884, startPoint y: 552, endPoint x: 910, endPoint y: 524, distance: 38.0
click at [884, 552] on button "Save" at bounding box center [889, 564] width 51 height 30
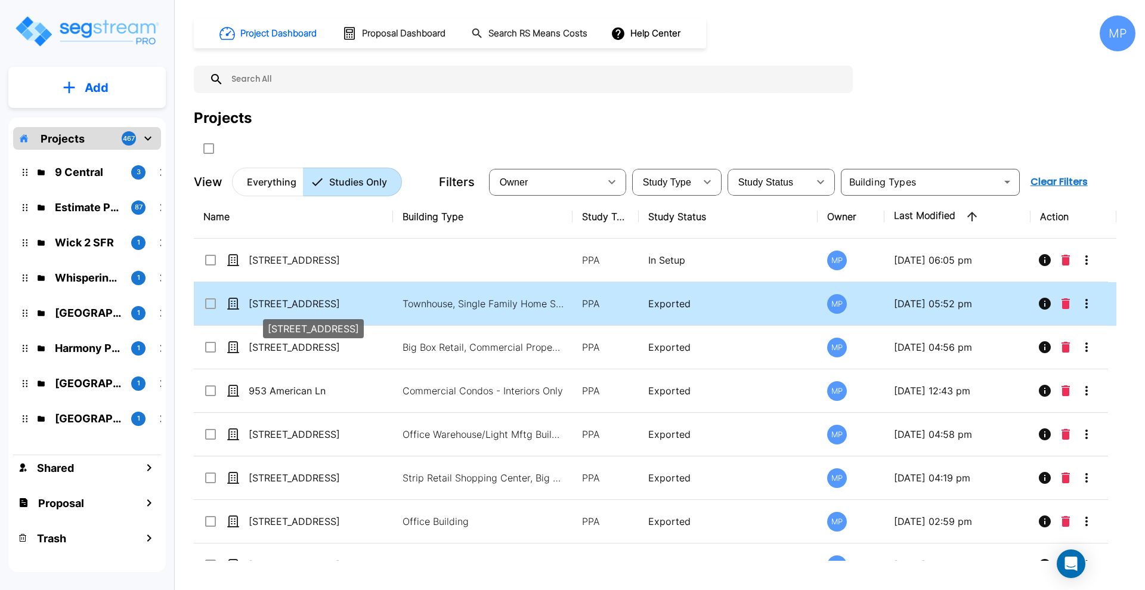
click at [311, 306] on p "[STREET_ADDRESS]" at bounding box center [308, 303] width 119 height 14
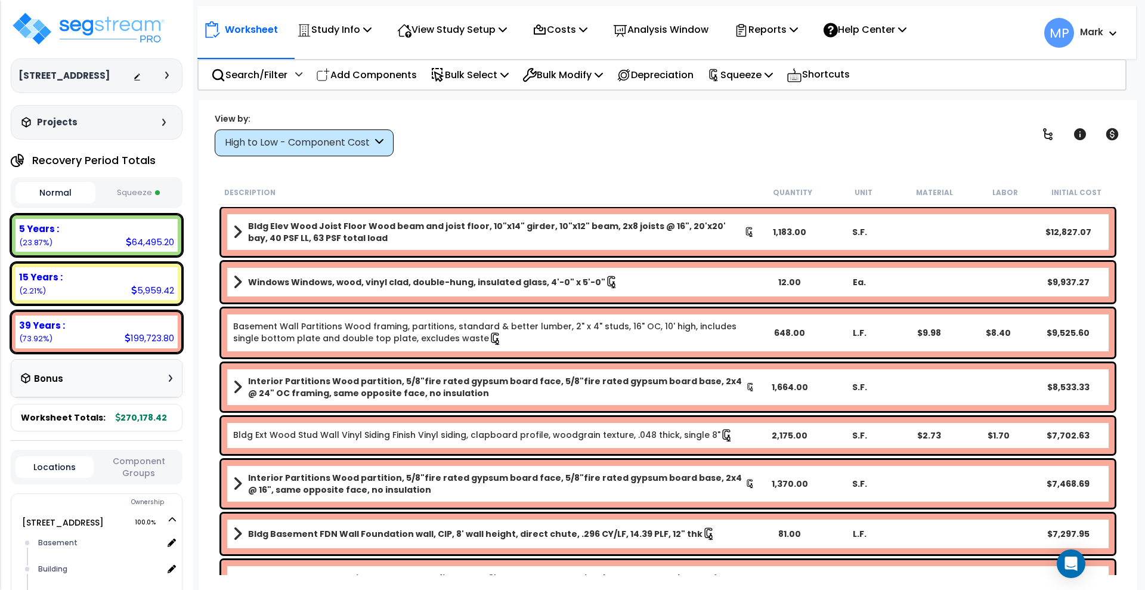
click at [135, 193] on button "Squeeze" at bounding box center [138, 192] width 80 height 21
click at [479, 32] on p "View Study Setup" at bounding box center [452, 29] width 110 height 16
click at [441, 58] on link "Building Setup" at bounding box center [450, 57] width 118 height 24
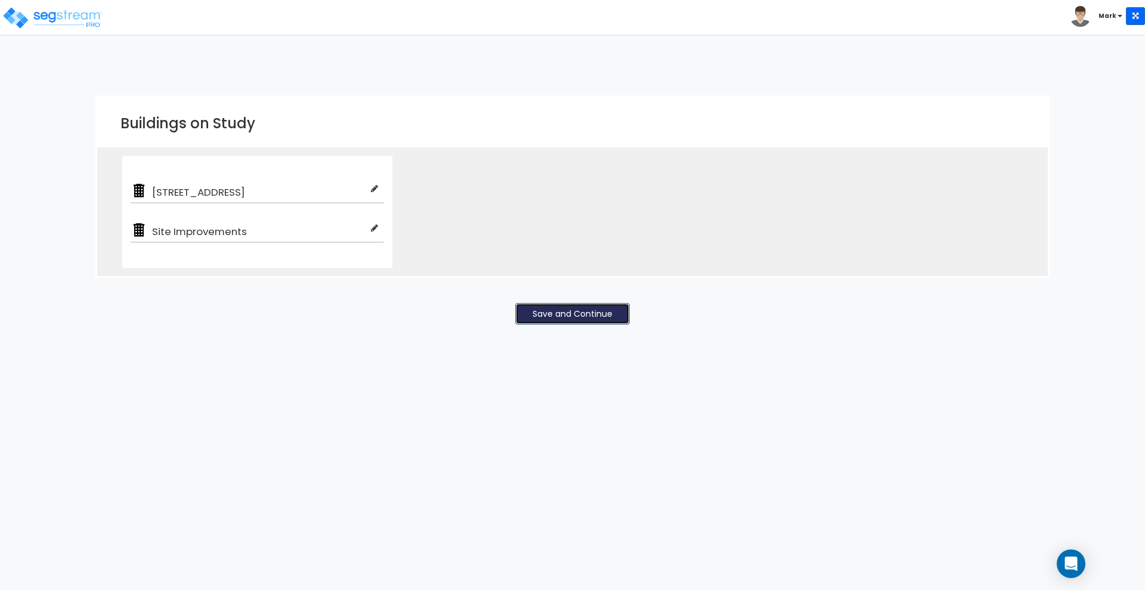
click at [562, 310] on button "Save and Continue" at bounding box center [572, 313] width 115 height 21
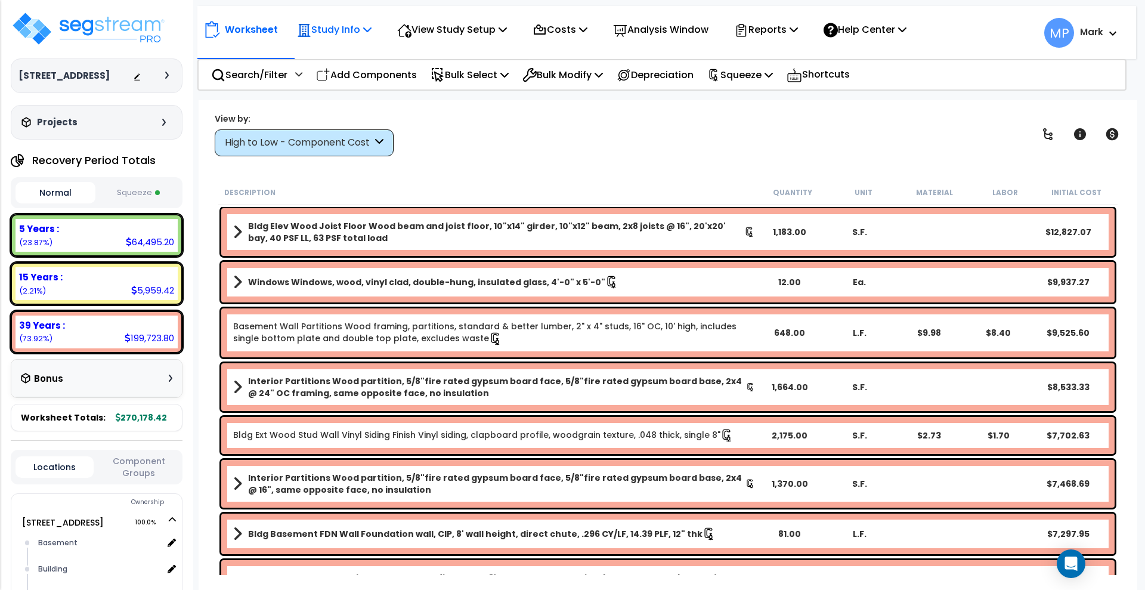
click at [364, 30] on p "Study Info" at bounding box center [334, 29] width 75 height 16
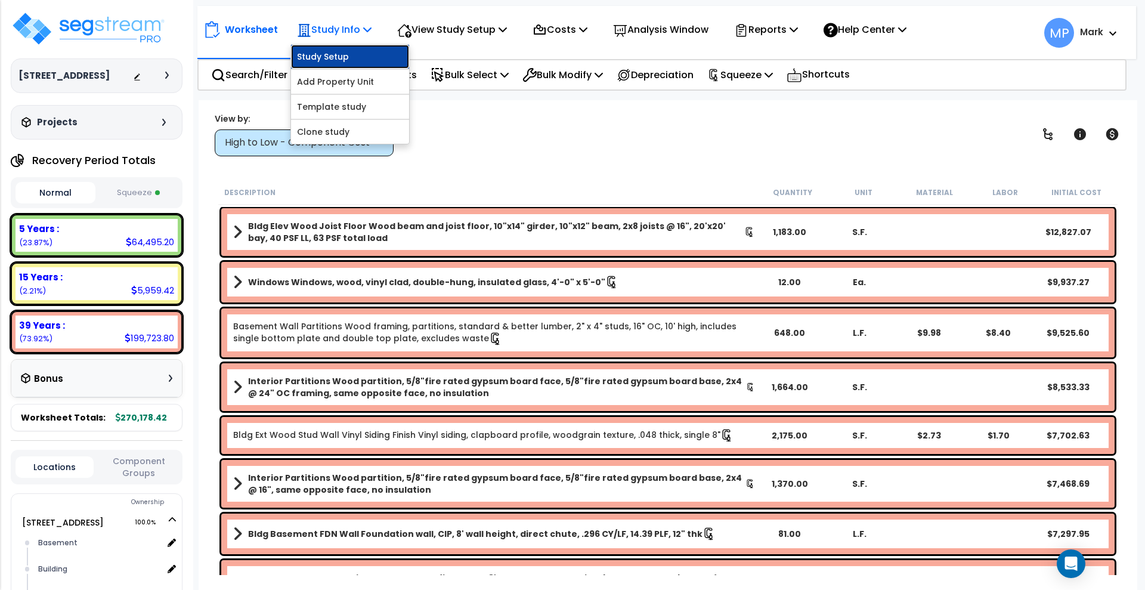
click at [332, 52] on link "Study Setup" at bounding box center [350, 57] width 118 height 24
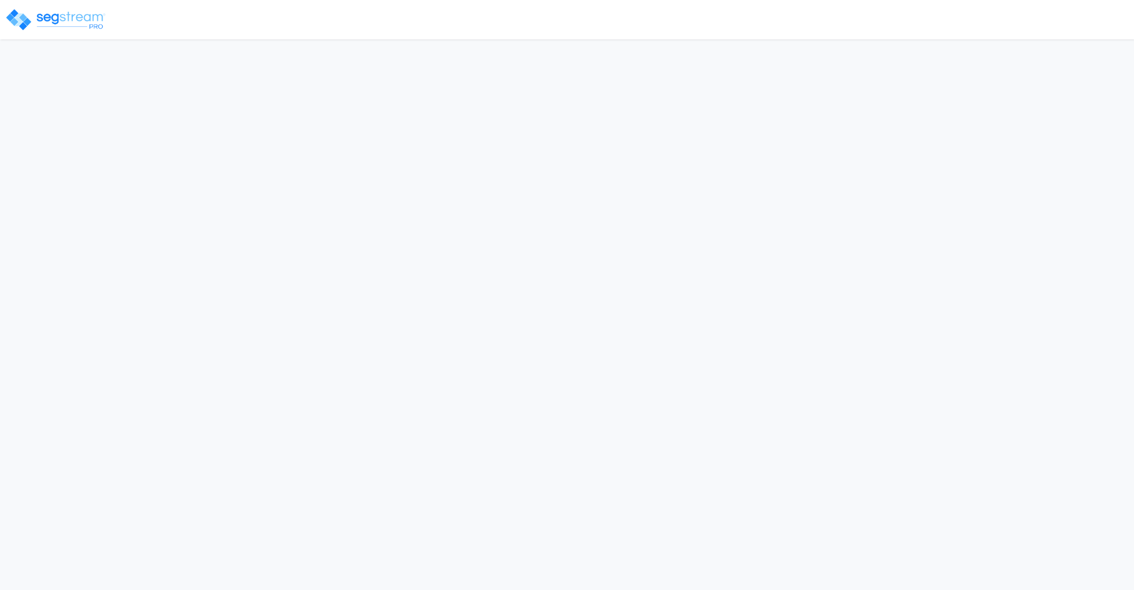
select select "2024"
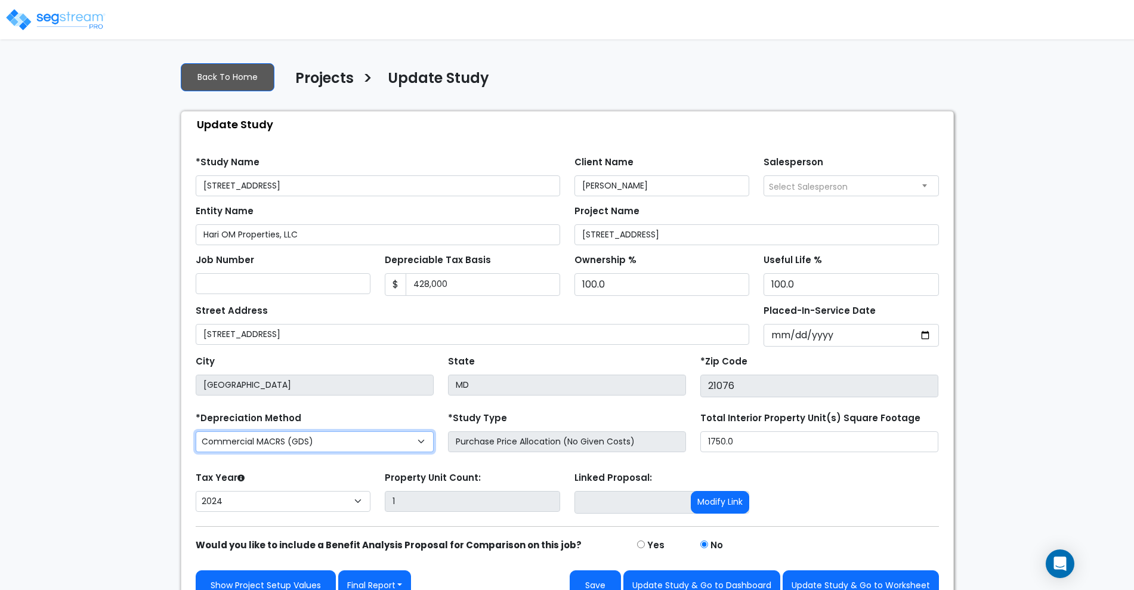
click at [401, 445] on select "Commercial MACRS (GDS) Residential MACRS (GDS) Commercial MACRS (ADS) Commercia…" at bounding box center [315, 441] width 238 height 21
select select "RM("
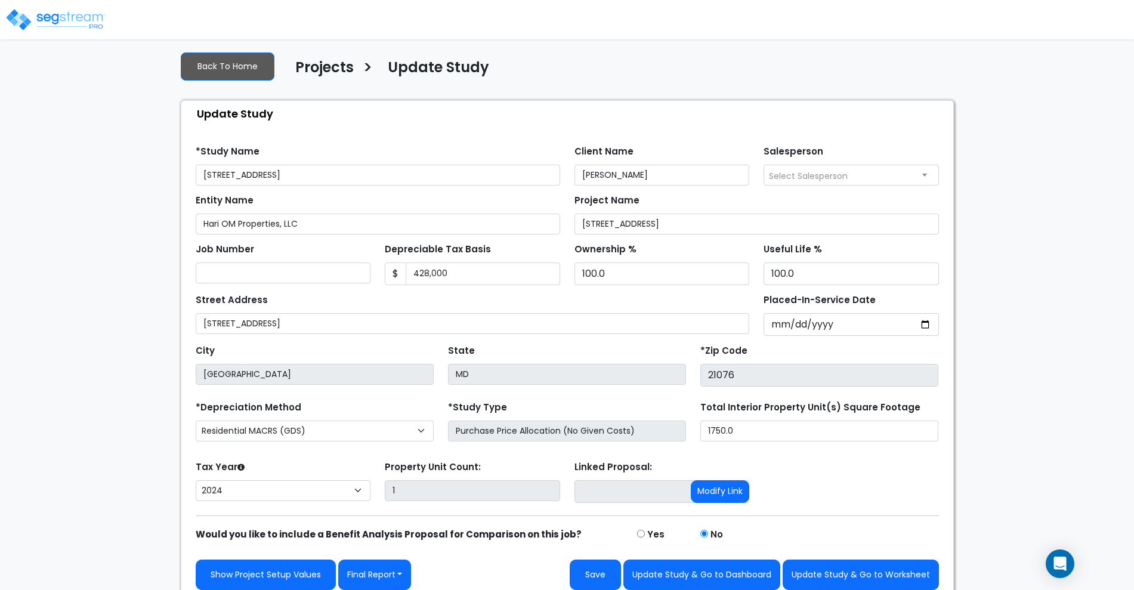
scroll to position [21, 0]
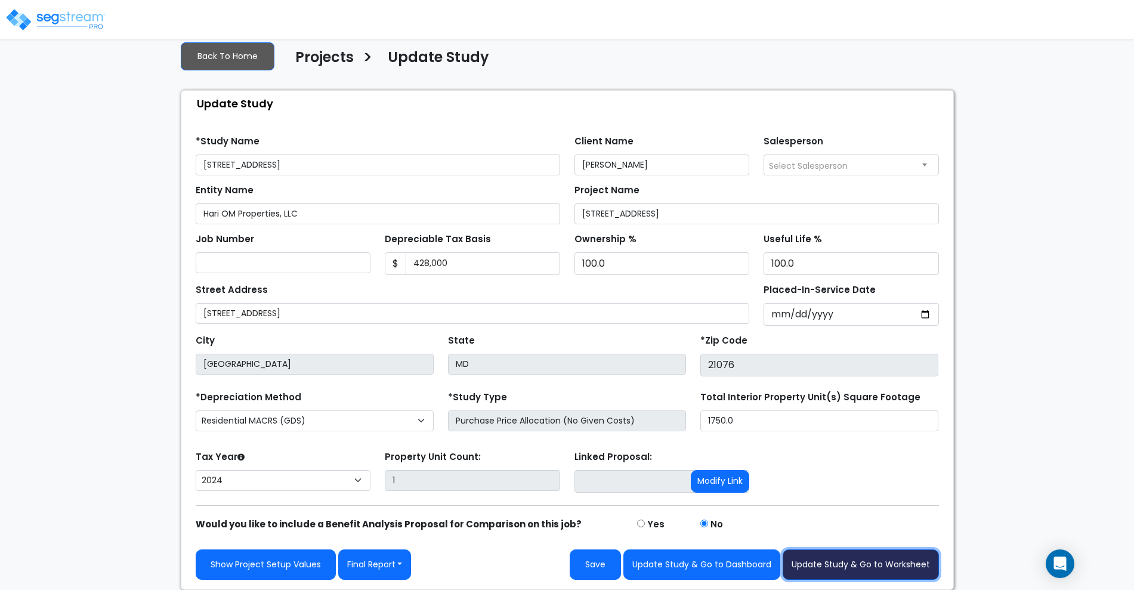
click at [837, 564] on button "Update Study & Go to Worksheet" at bounding box center [860, 564] width 156 height 30
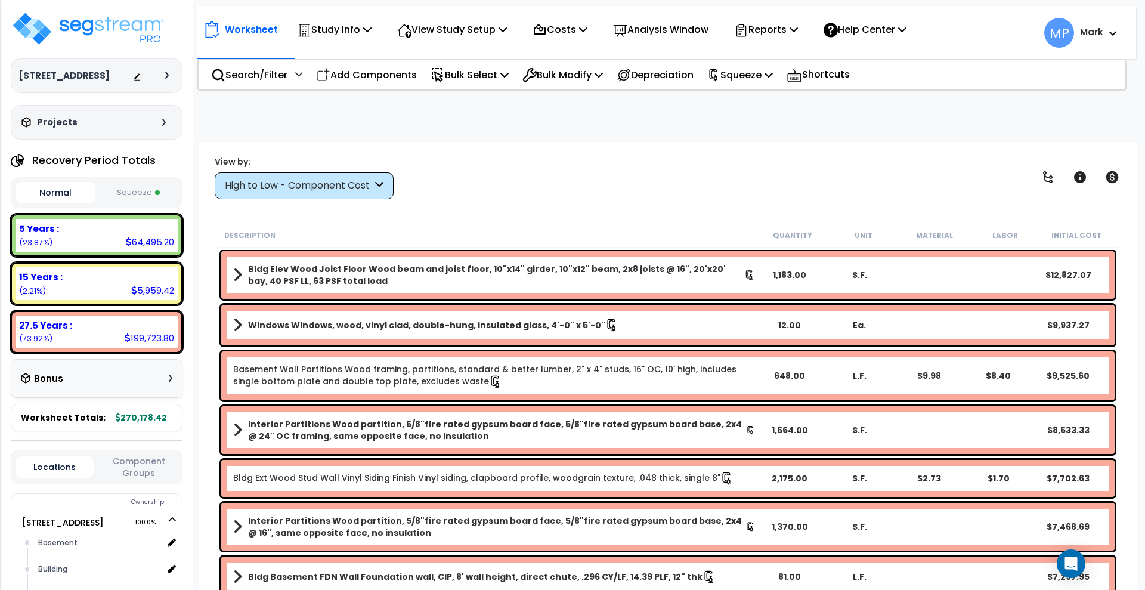
click at [140, 187] on button "Squeeze" at bounding box center [138, 192] width 80 height 21
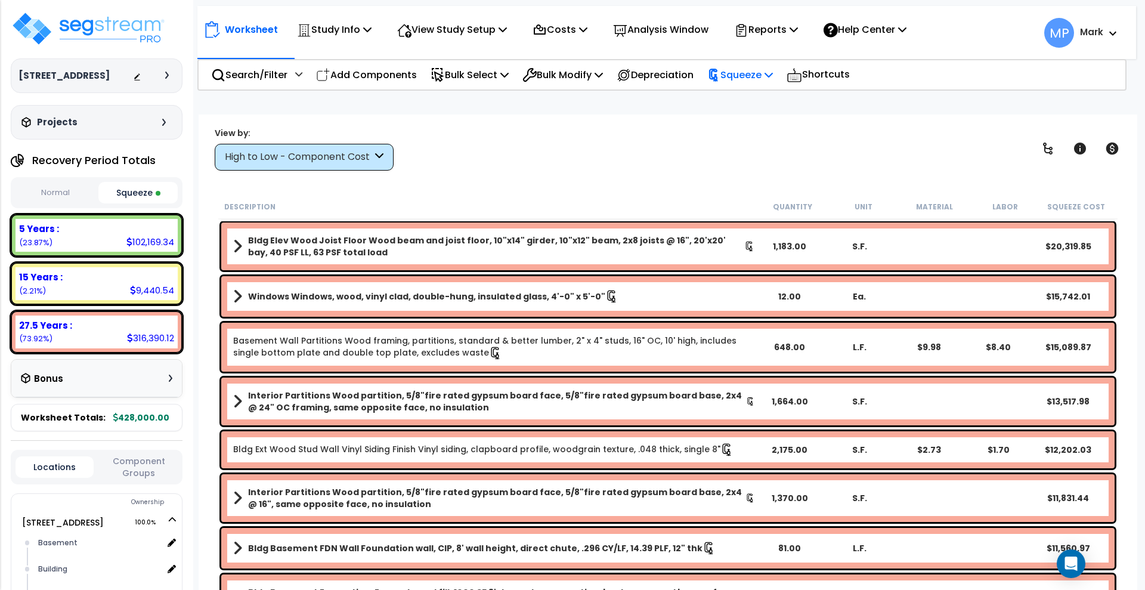
click at [773, 70] on p "Squeeze" at bounding box center [740, 75] width 66 height 16
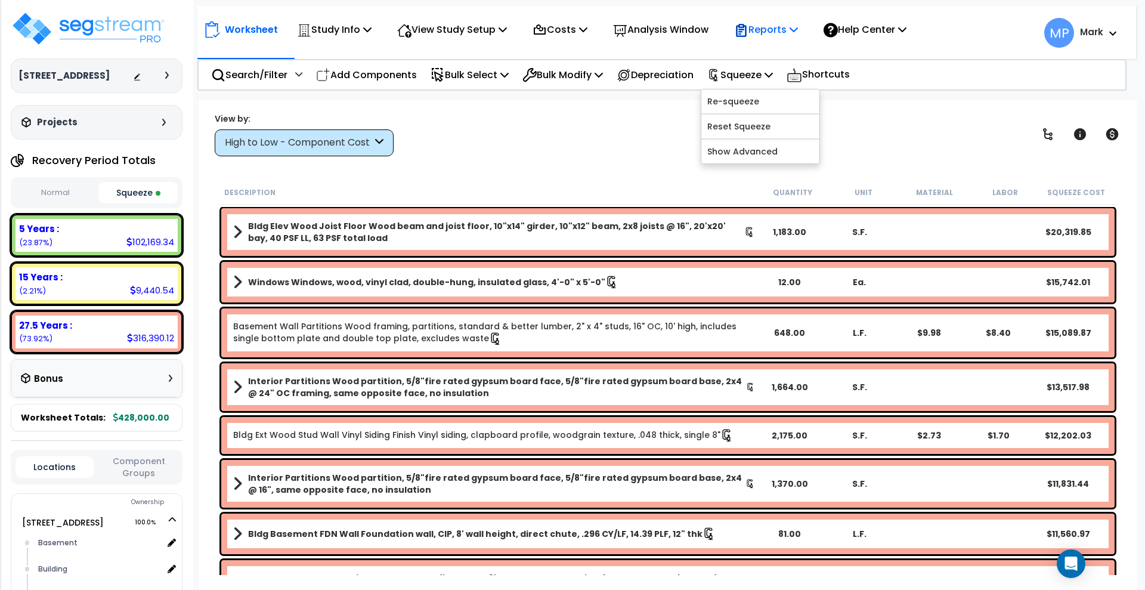
click at [781, 33] on p "Reports" at bounding box center [766, 29] width 64 height 16
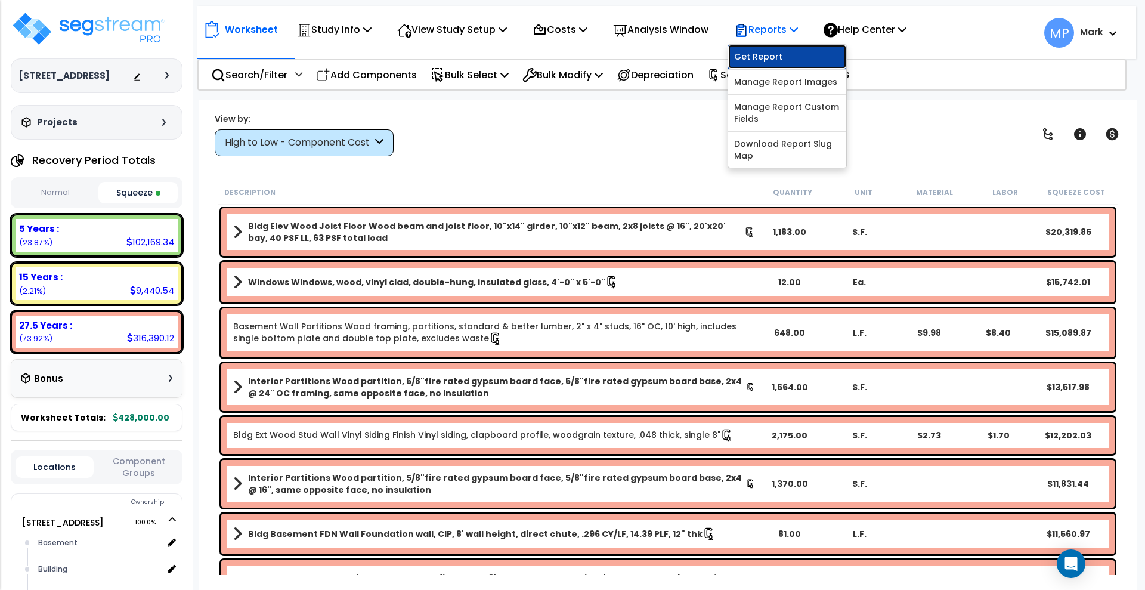
click at [782, 54] on link "Get Report" at bounding box center [787, 57] width 118 height 24
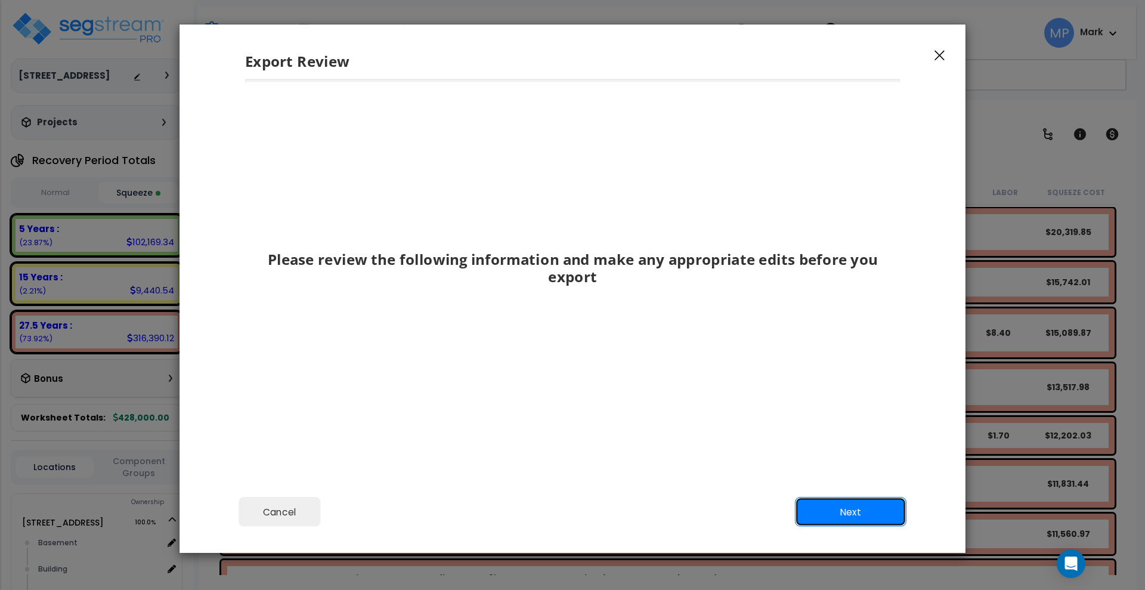
click at [827, 512] on button "Next" at bounding box center [851, 512] width 112 height 30
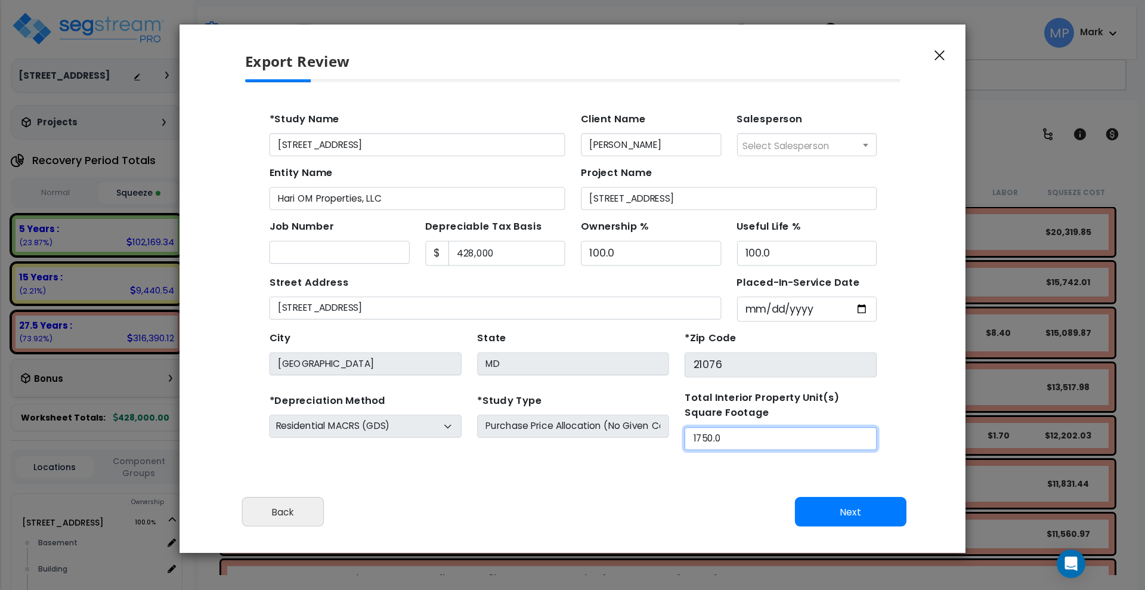
drag, startPoint x: 626, startPoint y: 401, endPoint x: 608, endPoint y: 398, distance: 18.0
click at [612, 401] on div "*Depreciation Method Commercial MACRS (GDS) Residential MACRS (GDS) Commercial …" at bounding box center [542, 390] width 567 height 54
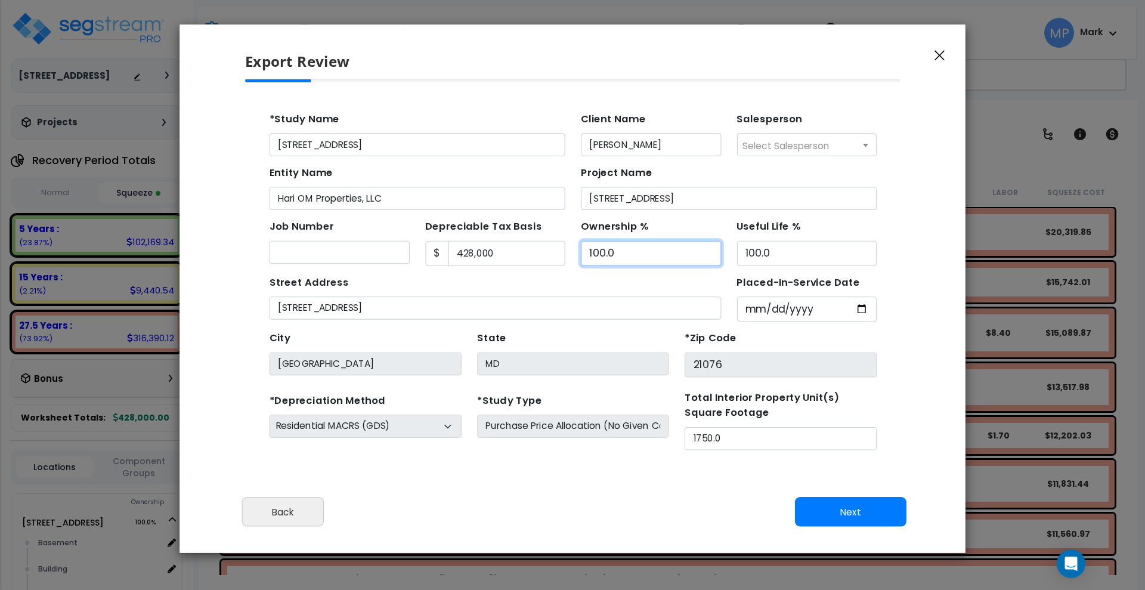
drag, startPoint x: 614, startPoint y: 236, endPoint x: 650, endPoint y: 317, distance: 88.1
click at [614, 236] on input "100.0" at bounding box center [614, 238] width 128 height 23
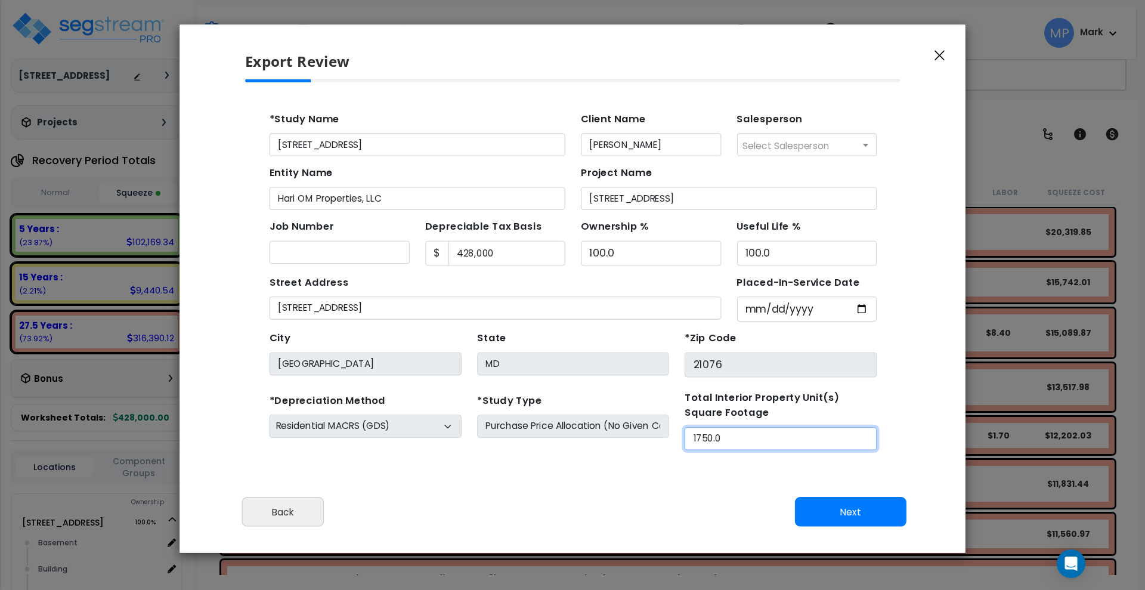
drag, startPoint x: 661, startPoint y: 400, endPoint x: 586, endPoint y: 394, distance: 74.8
click at [587, 394] on div "*Depreciation Method Commercial MACRS (GDS) Residential MACRS (GDS) Commercial …" at bounding box center [542, 390] width 567 height 54
type input "1,894"
click at [842, 513] on button "Next" at bounding box center [851, 512] width 112 height 30
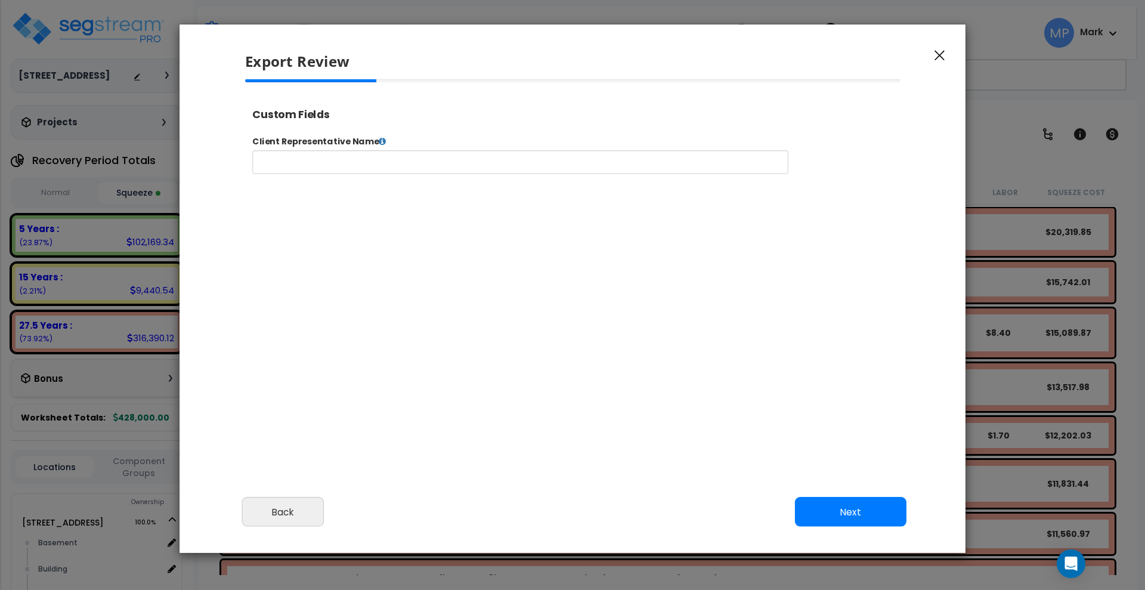
select select "2024"
click at [871, 523] on button "Next" at bounding box center [851, 512] width 112 height 30
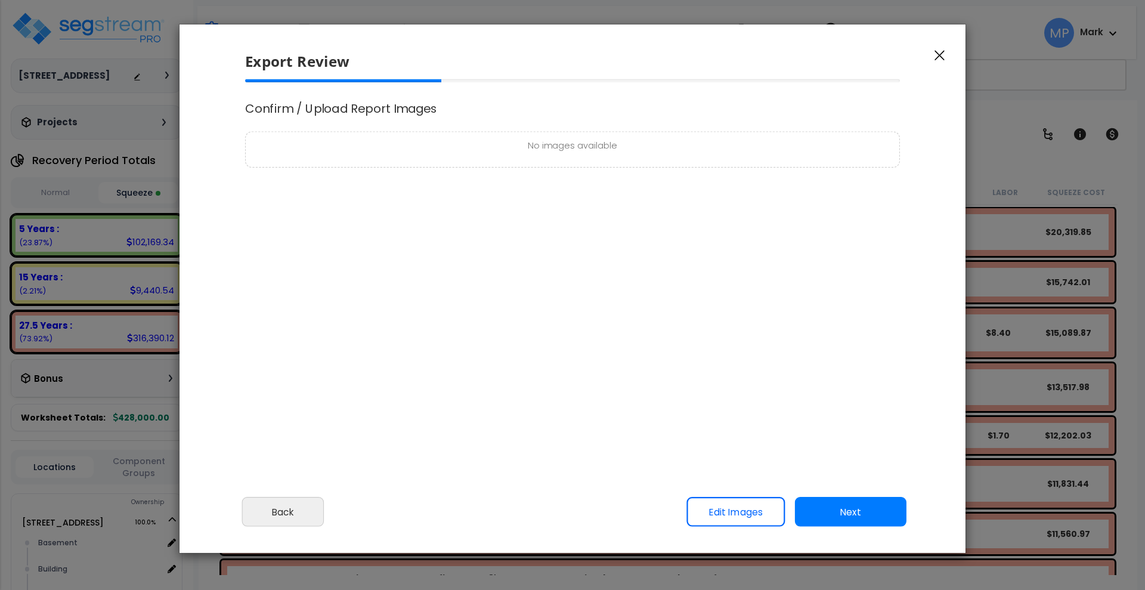
scroll to position [0, 0]
click at [838, 505] on button "Next" at bounding box center [851, 512] width 112 height 30
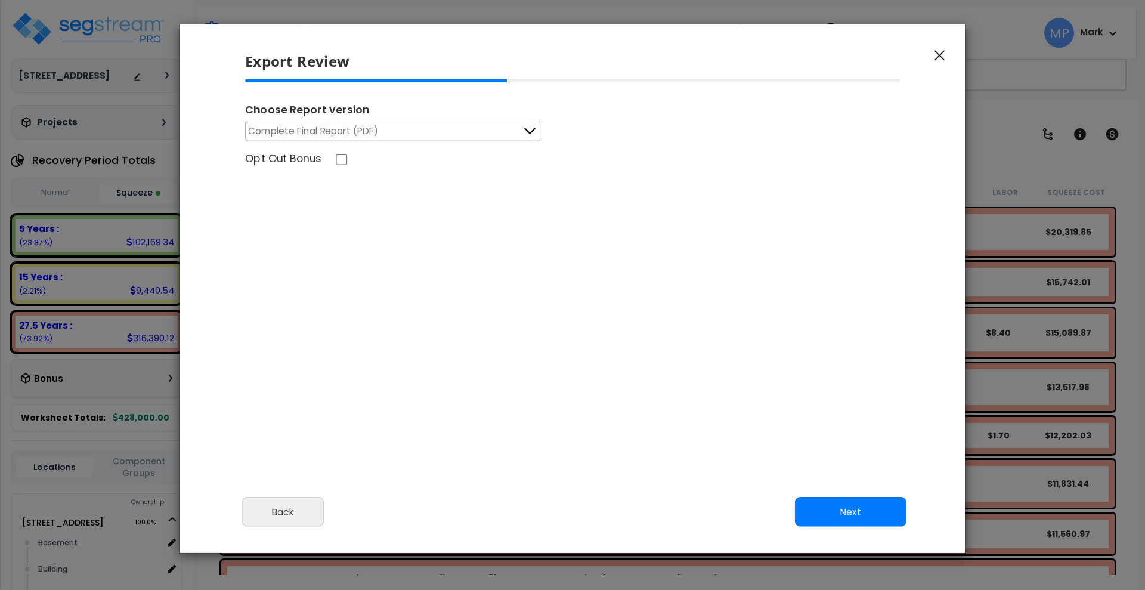
click at [472, 135] on button "Complete Final Report (PDF)" at bounding box center [392, 130] width 295 height 21
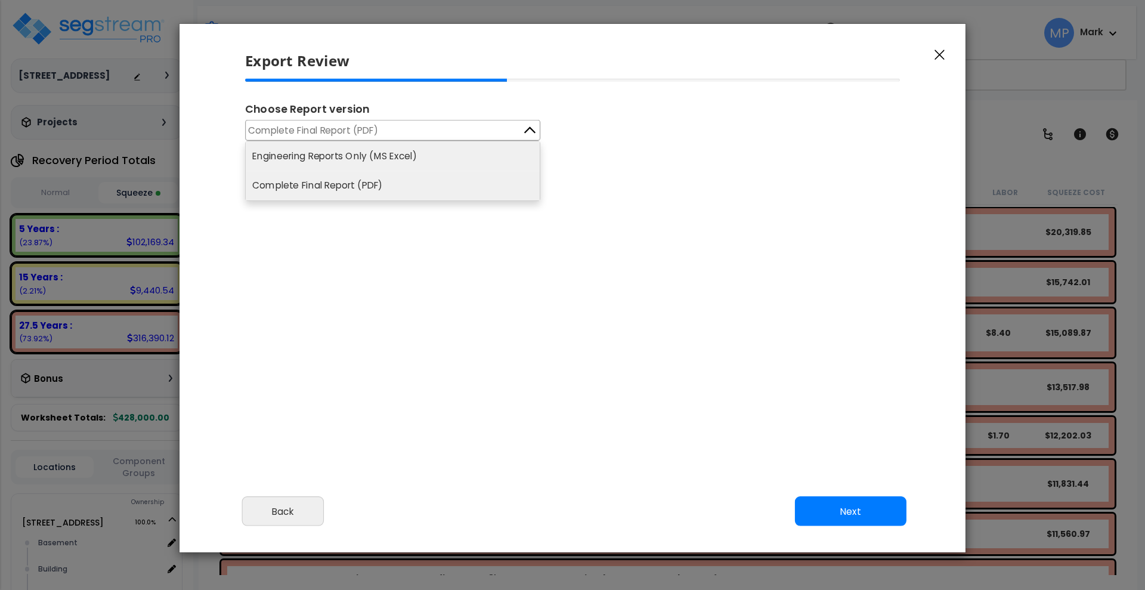
click at [391, 162] on li "Engineering Reports Only (MS Excel)" at bounding box center [393, 155] width 294 height 29
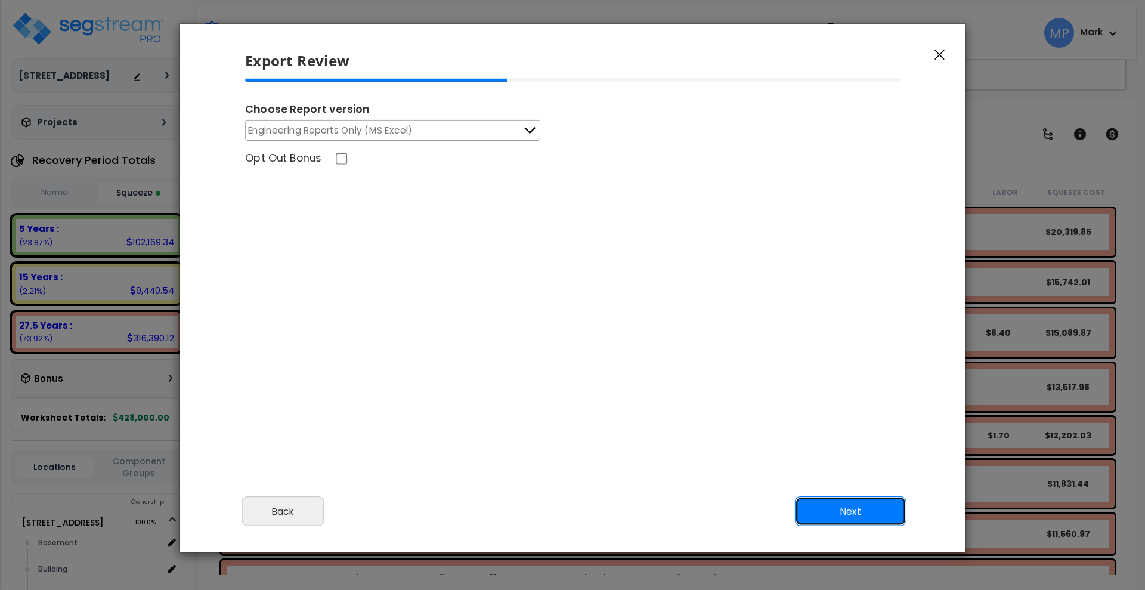
click at [839, 513] on button "Next" at bounding box center [851, 512] width 112 height 30
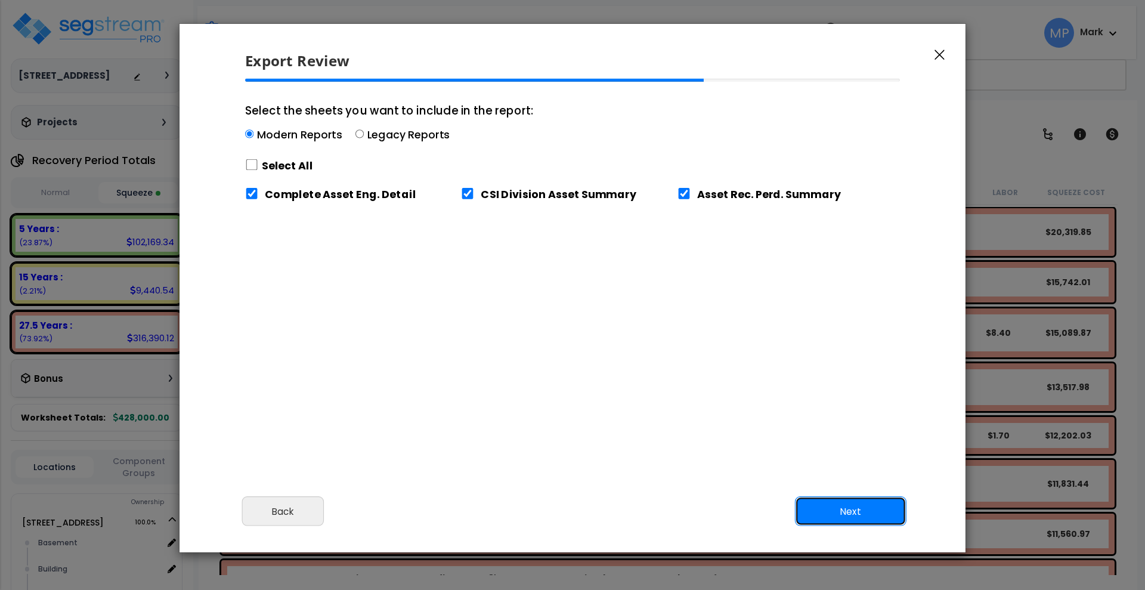
click at [847, 507] on button "Next" at bounding box center [851, 512] width 112 height 30
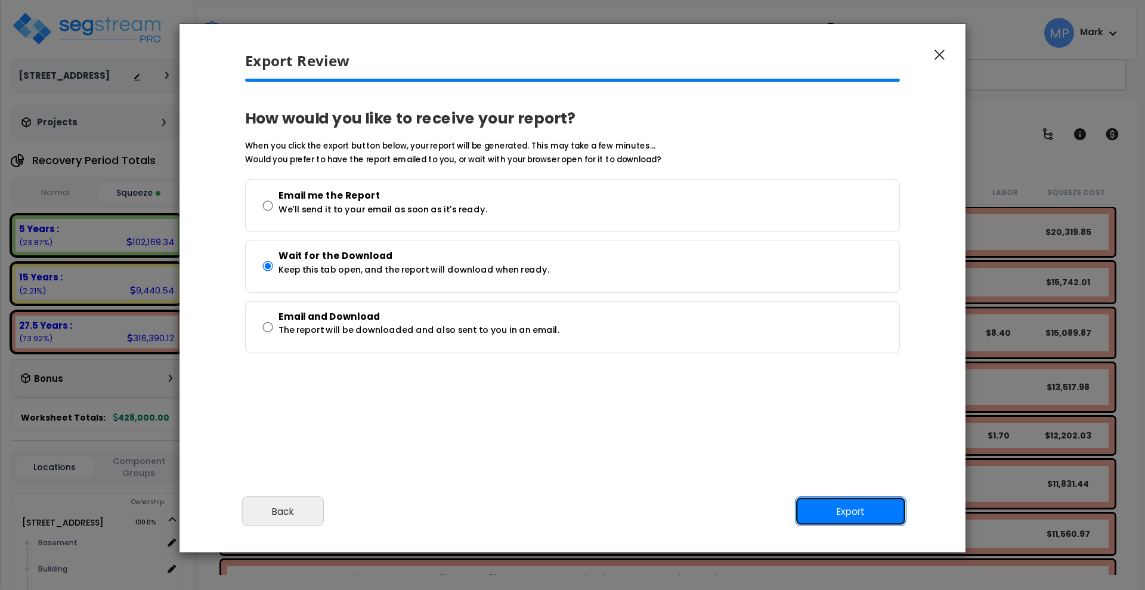
click at [876, 510] on button "Export" at bounding box center [851, 512] width 112 height 30
